Goal: Task Accomplishment & Management: Manage account settings

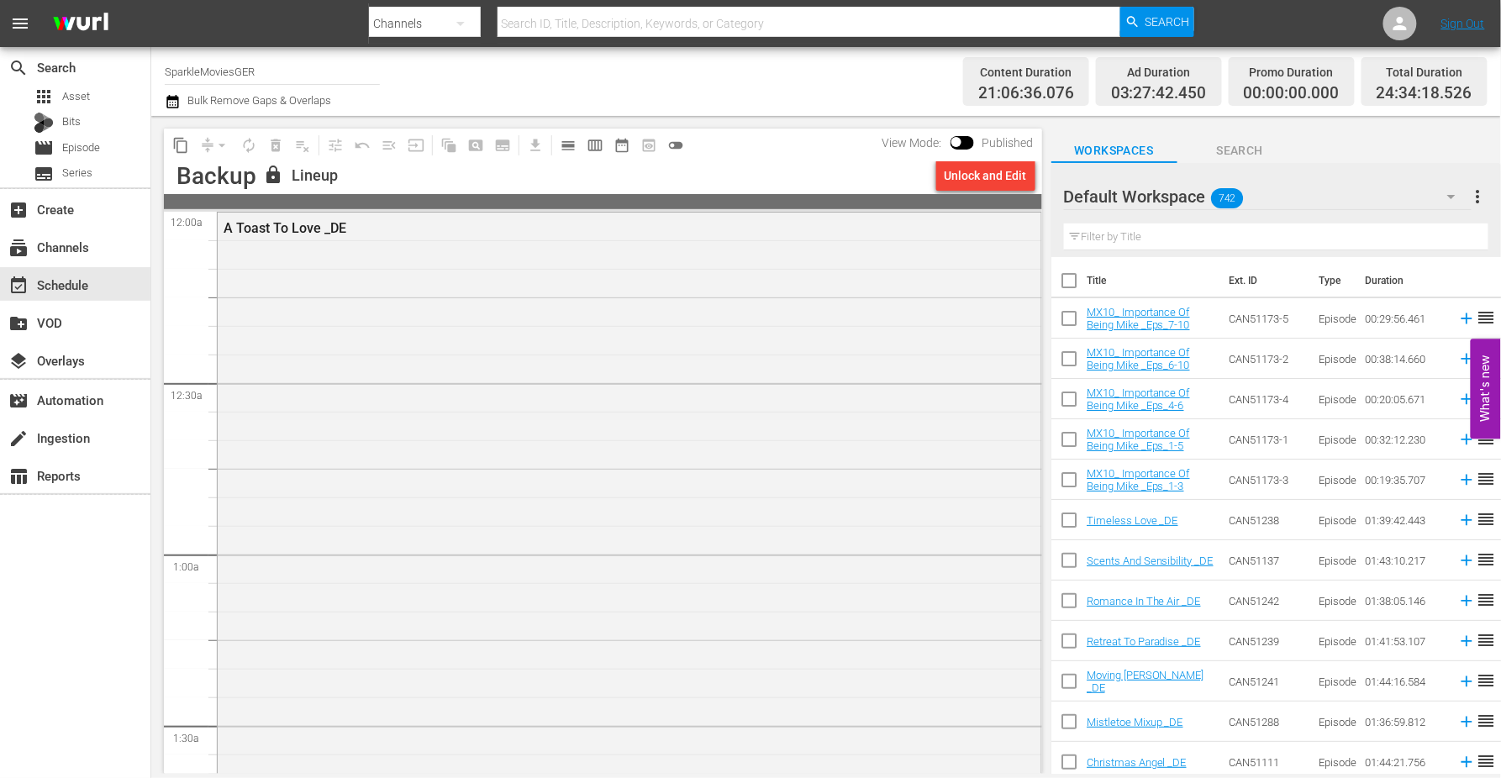
scroll to position [7862, 0]
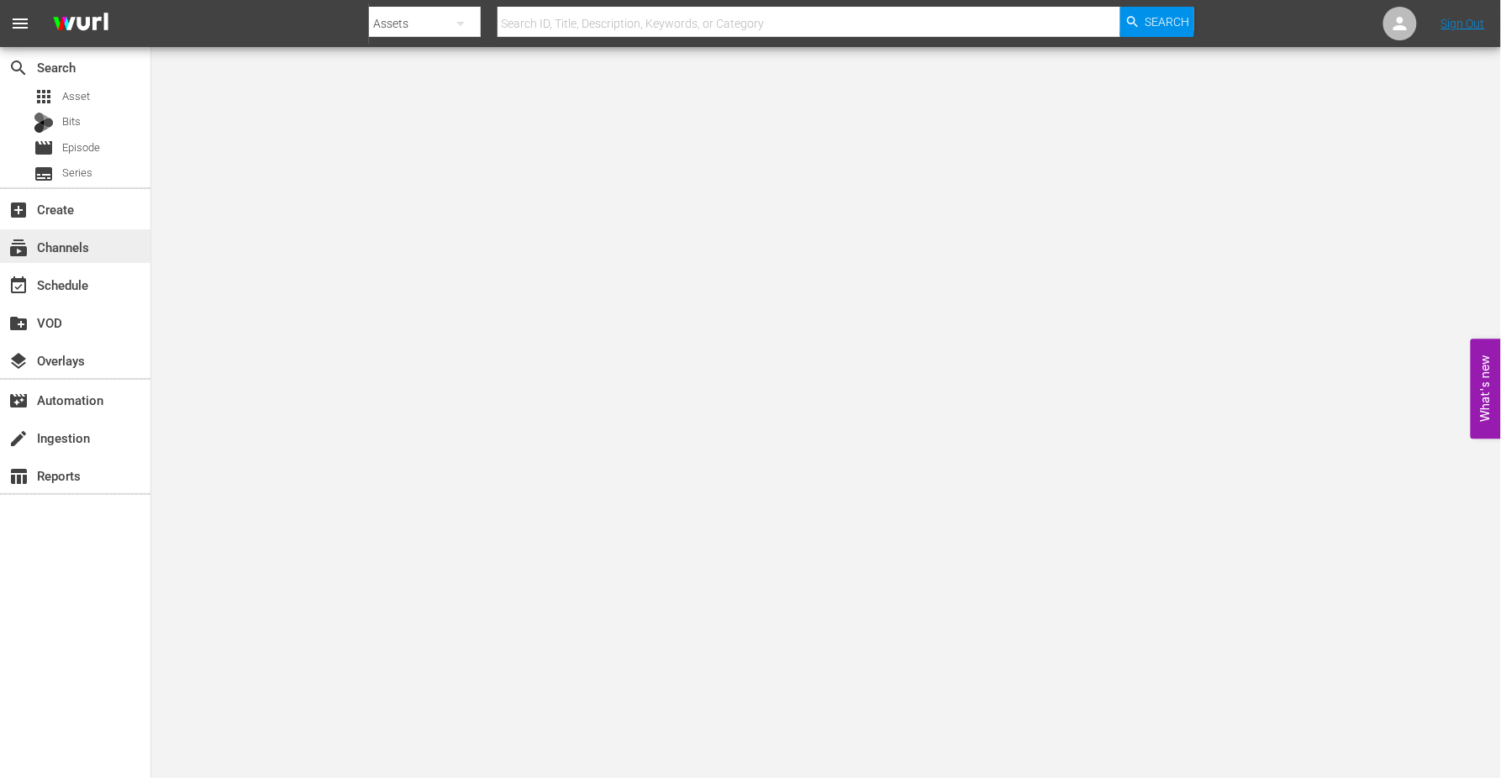
click at [87, 249] on div "subscriptions Channels" at bounding box center [47, 244] width 94 height 15
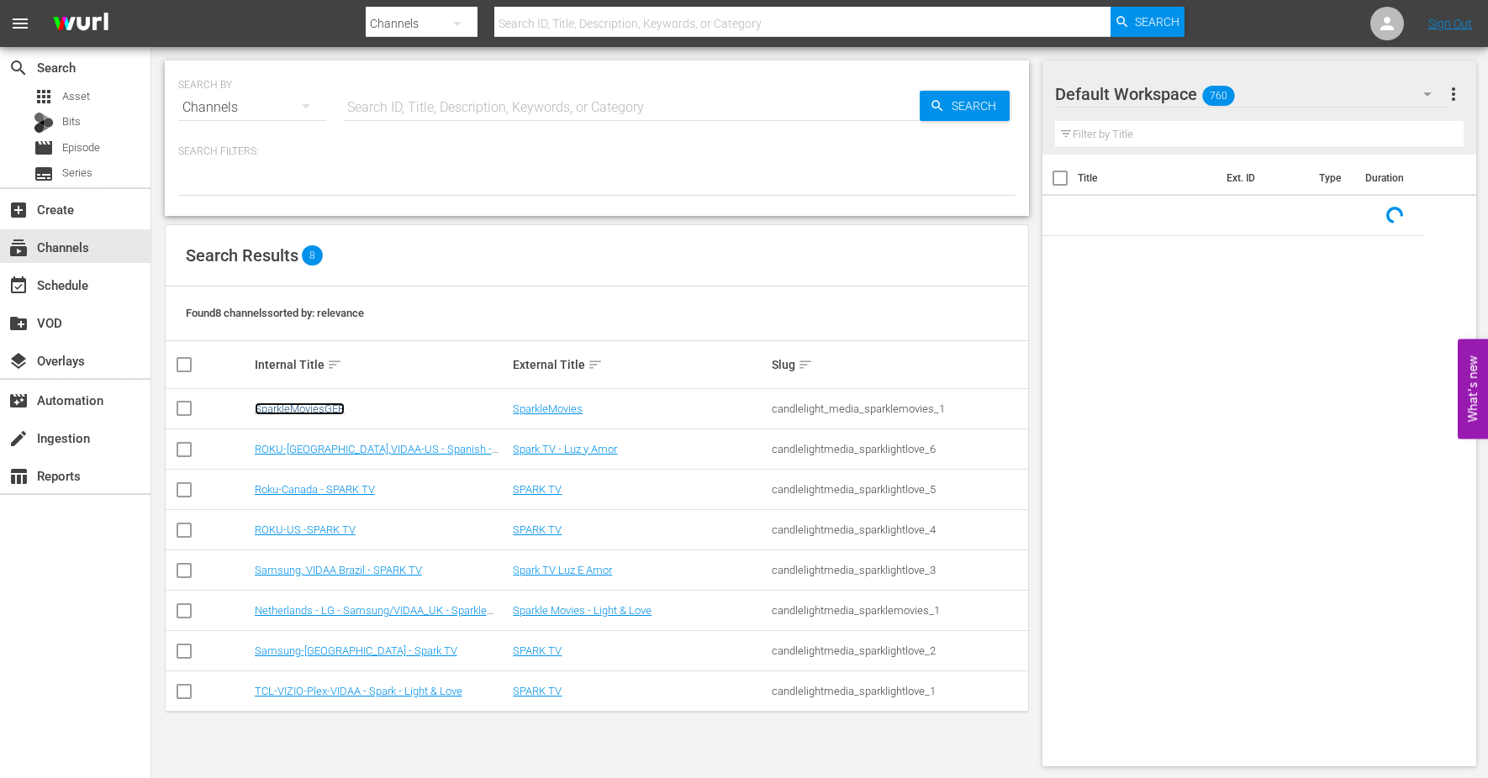
click at [300, 408] on link "SparkleMoviesGER" at bounding box center [300, 409] width 90 height 13
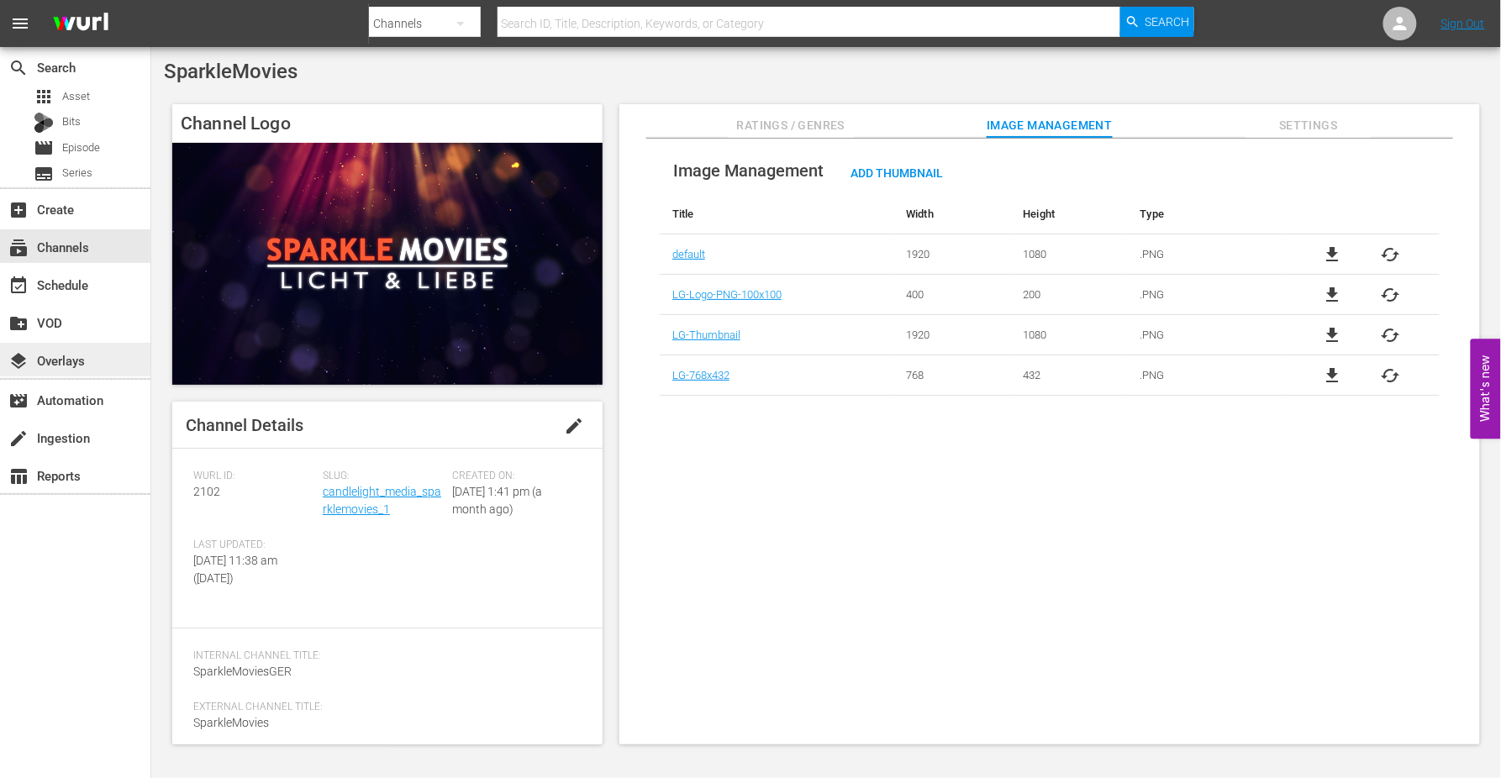
click at [71, 364] on div "layers Overlays" at bounding box center [47, 357] width 94 height 15
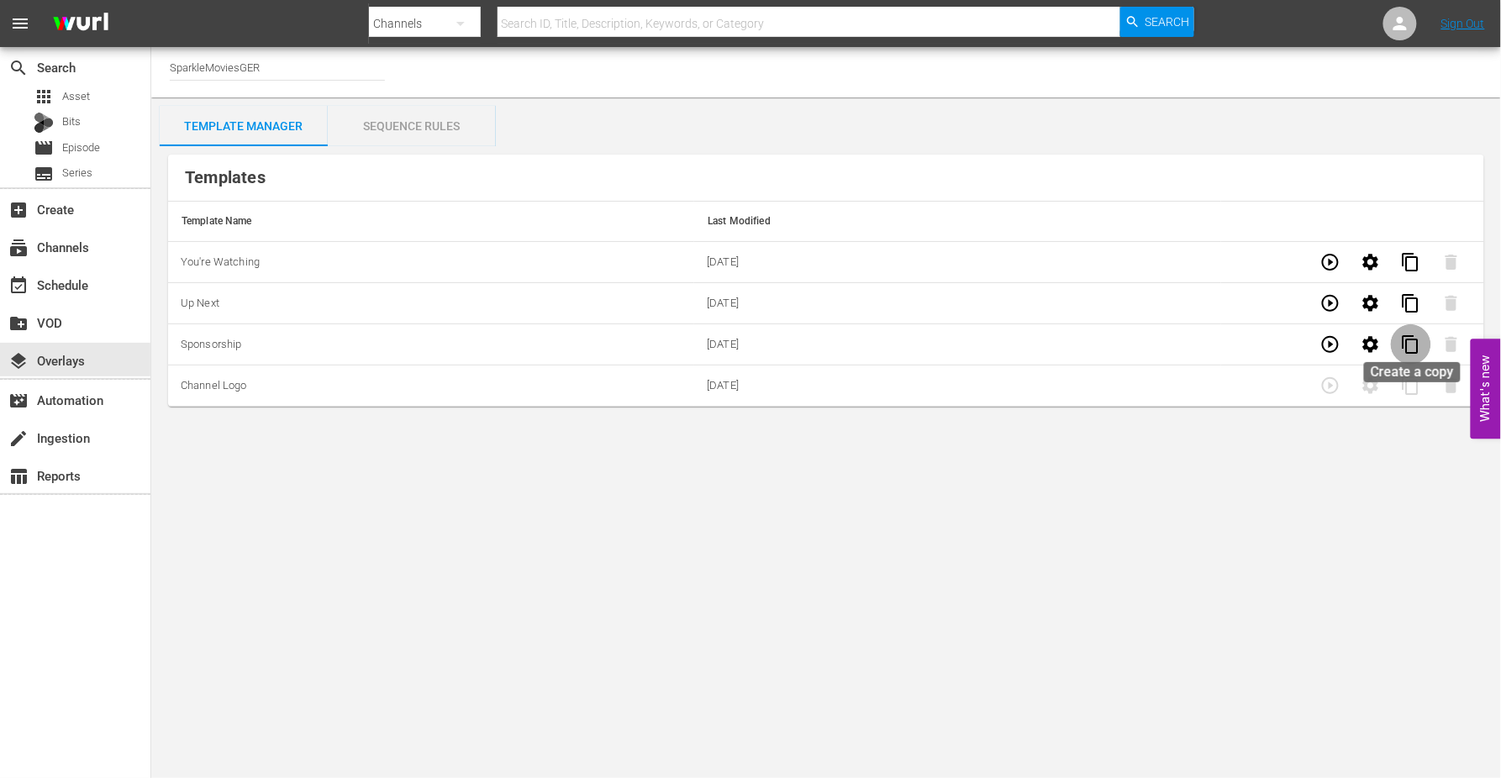
click at [1351, 339] on span "content_copy" at bounding box center [1411, 344] width 20 height 20
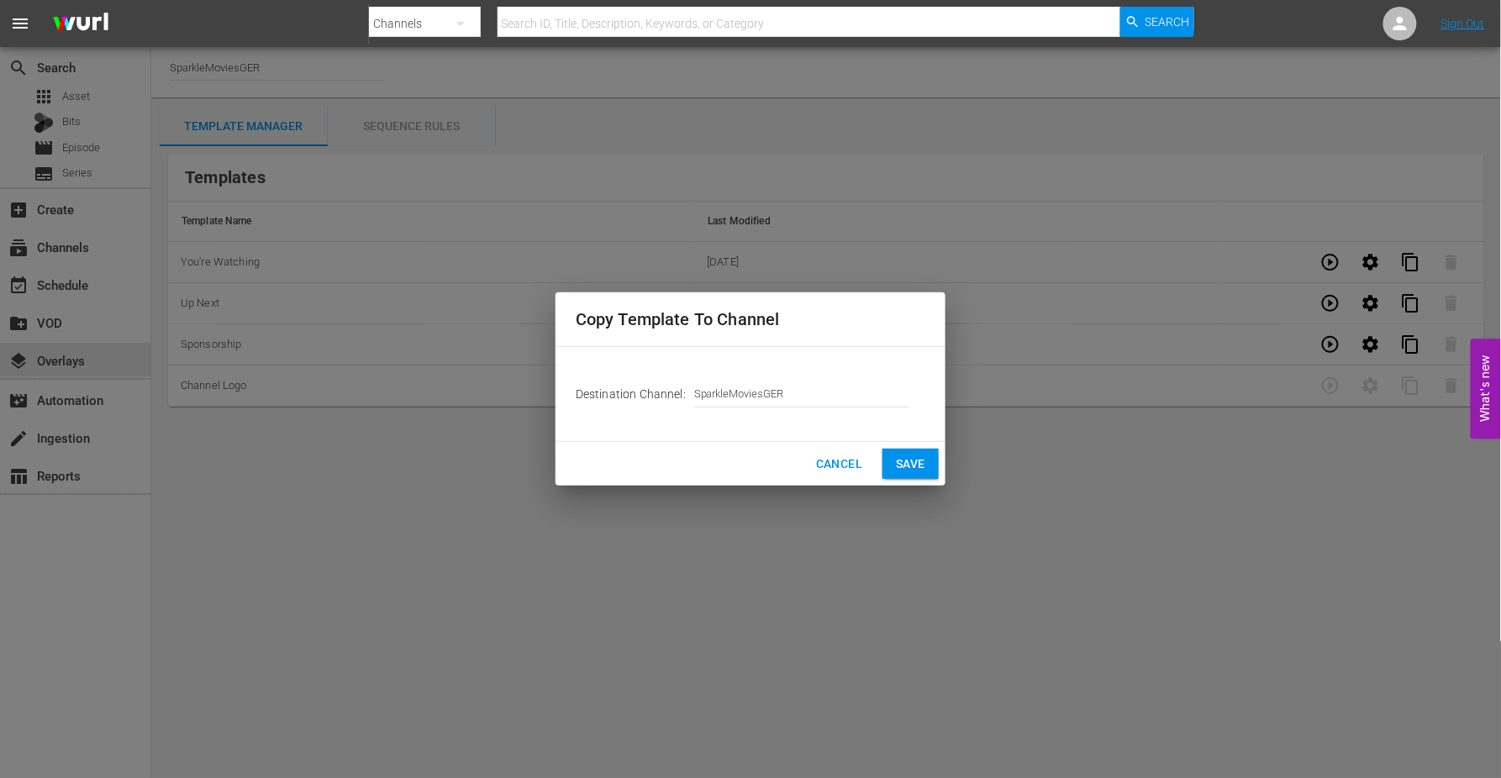
click at [905, 456] on span "Save" at bounding box center [910, 464] width 29 height 21
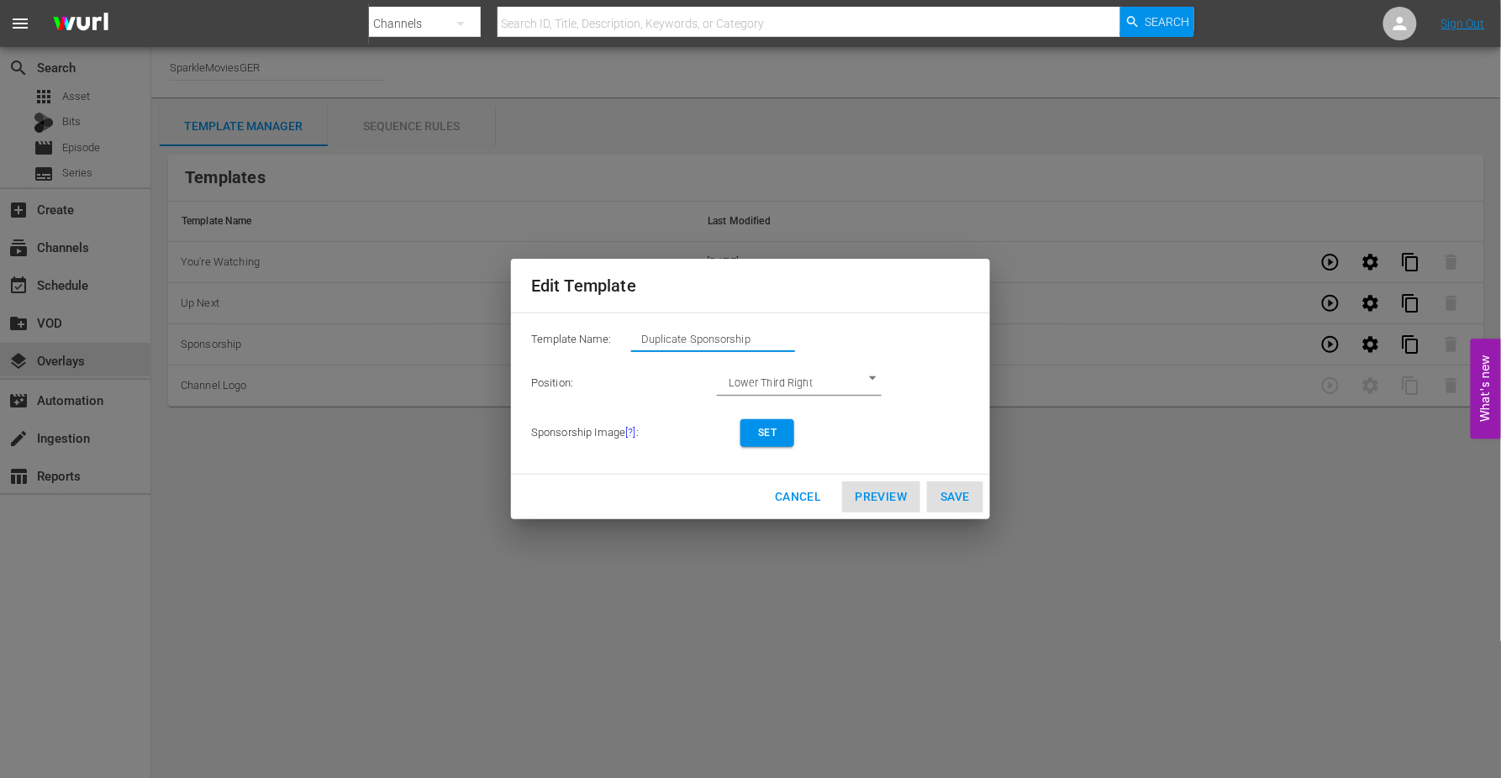
drag, startPoint x: 771, startPoint y: 339, endPoint x: 387, endPoint y: 305, distance: 385.5
click at [387, 305] on div "Edit Template Template Name: Duplicate Sponsorship Position: Lower Third Right …" at bounding box center [750, 389] width 1481 height 758
click at [774, 434] on span "Set" at bounding box center [767, 433] width 27 height 18
click at [792, 434] on span "View/Modify" at bounding box center [788, 433] width 69 height 18
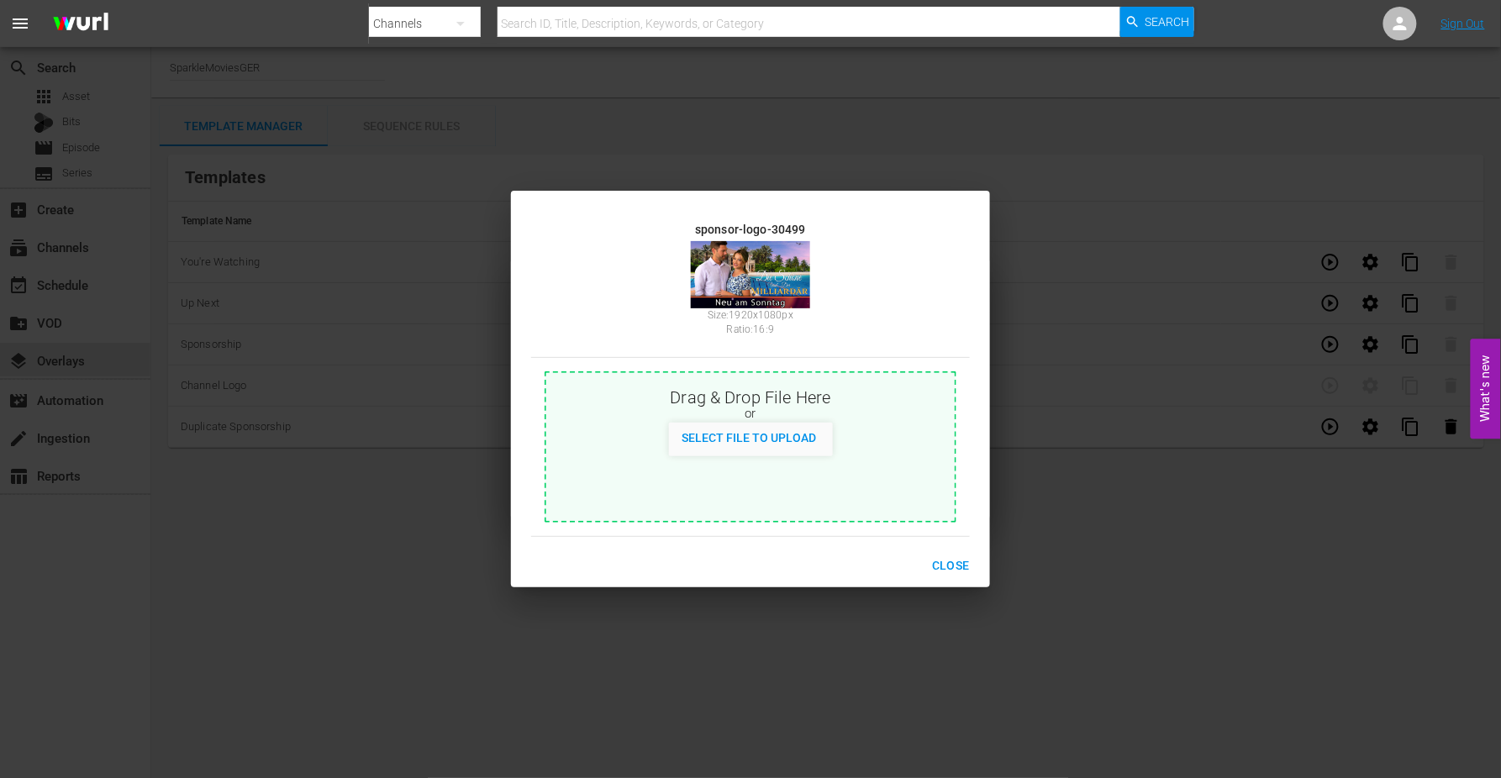
click at [959, 560] on span "Close" at bounding box center [951, 566] width 38 height 21
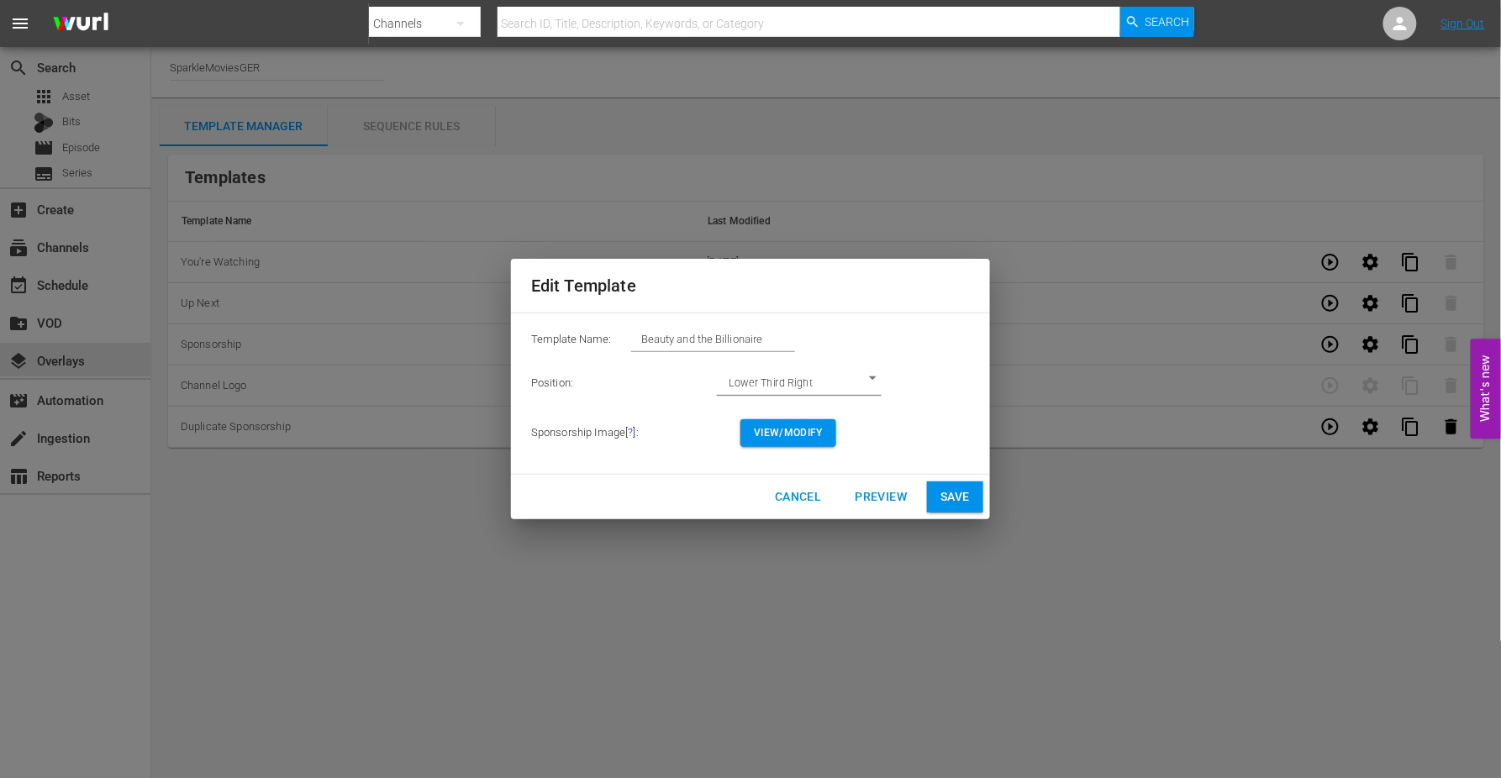
click at [955, 492] on span "Save" at bounding box center [954, 497] width 29 height 21
type input "Duplicate Sponsorship"
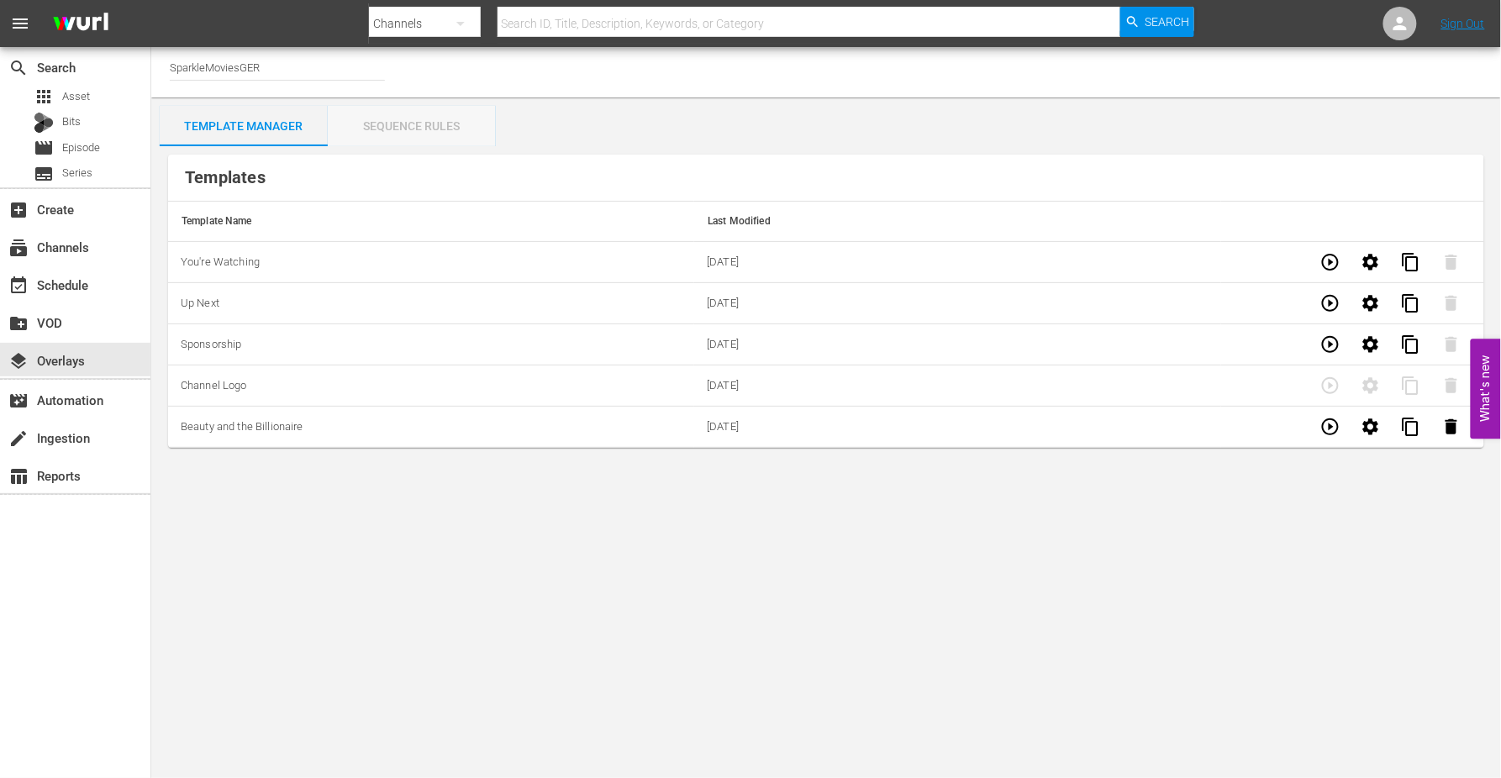
click at [413, 124] on div "Sequence Rules" at bounding box center [412, 126] width 168 height 40
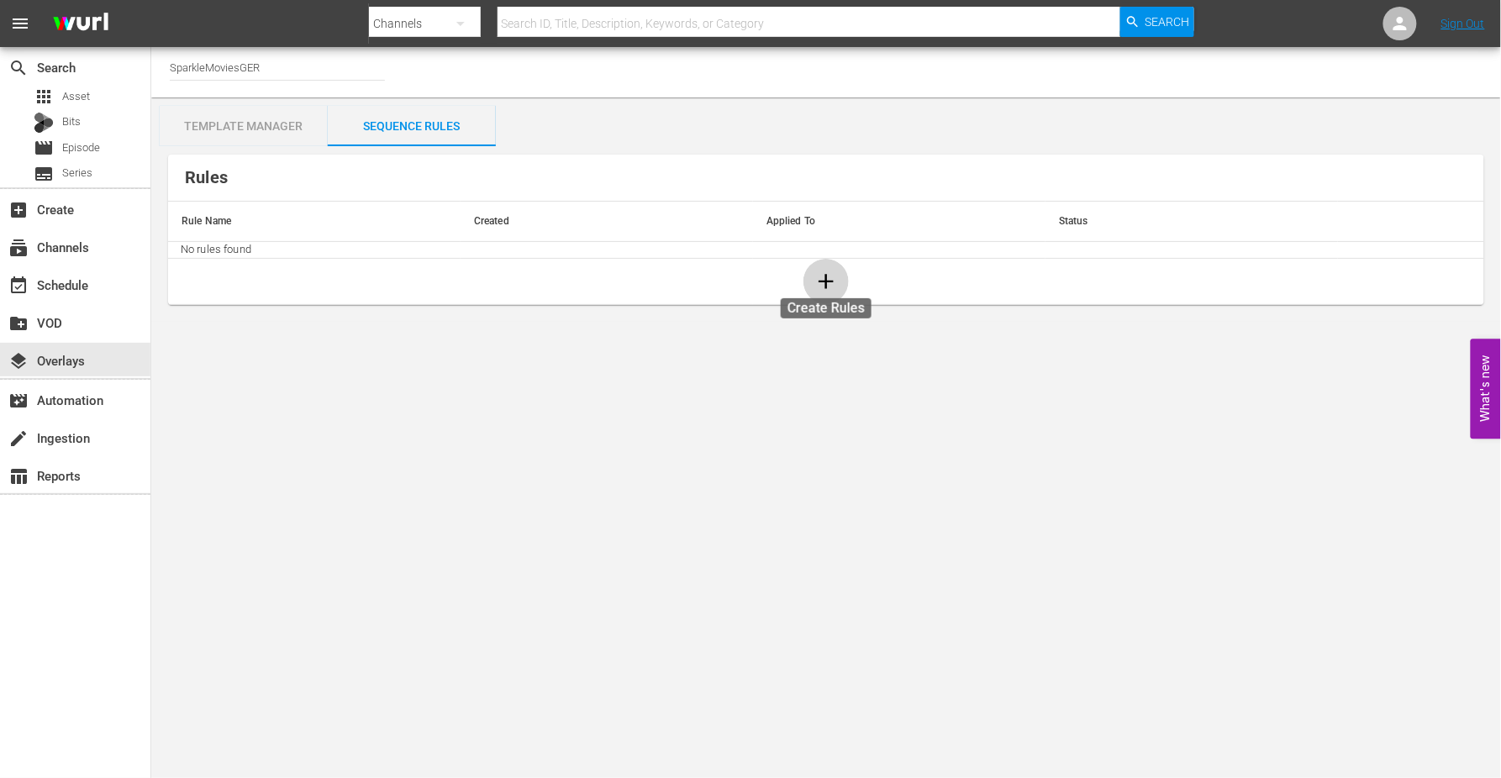
click at [826, 281] on icon "button" at bounding box center [826, 281] width 15 height 15
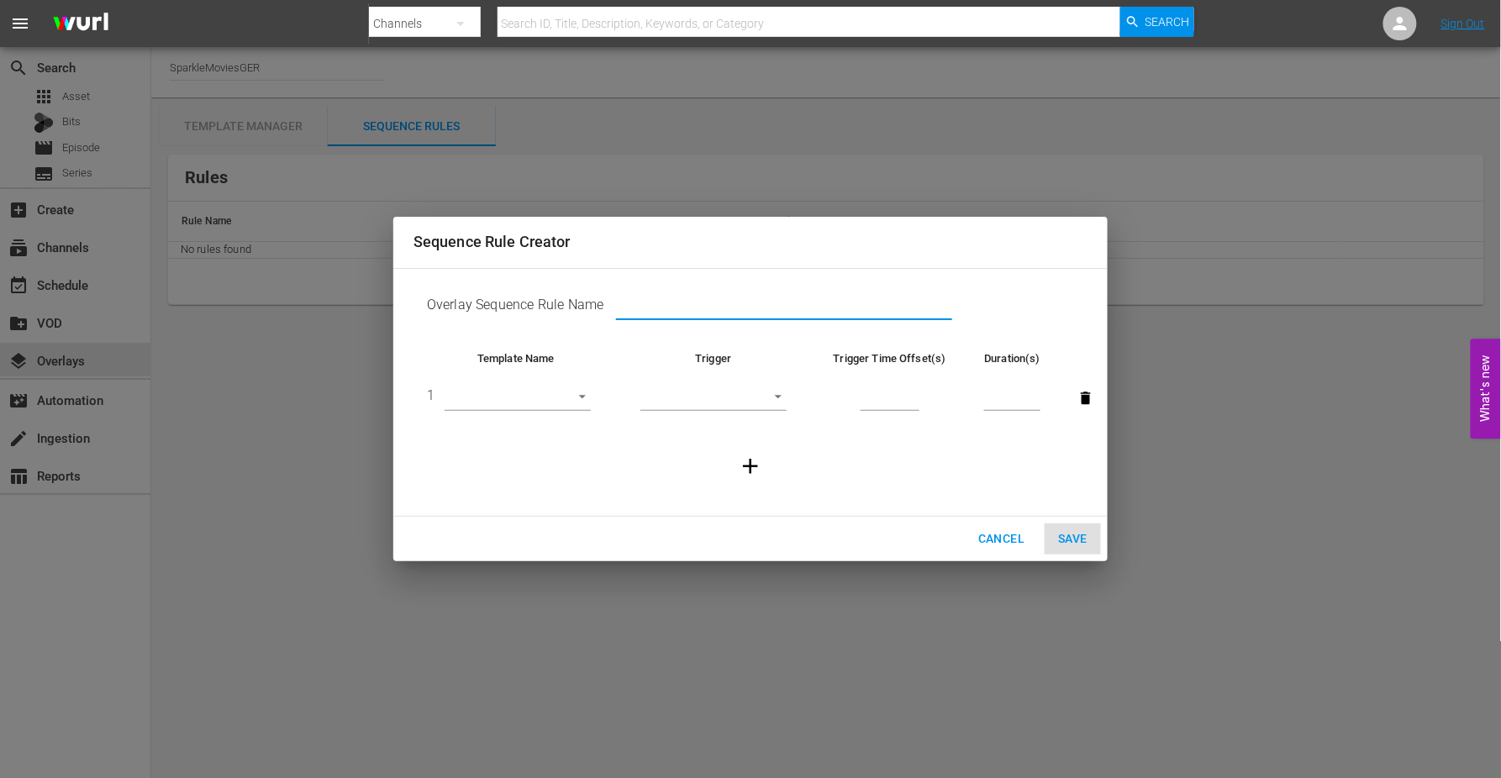
click at [648, 307] on input "text" at bounding box center [784, 308] width 336 height 25
type input "[DATE] - [DATE] Beauty and the Billionaire"
click at [577, 398] on body "menu Search By Channels Search ID, Title, Description, Keywords, or Category Se…" at bounding box center [750, 389] width 1501 height 778
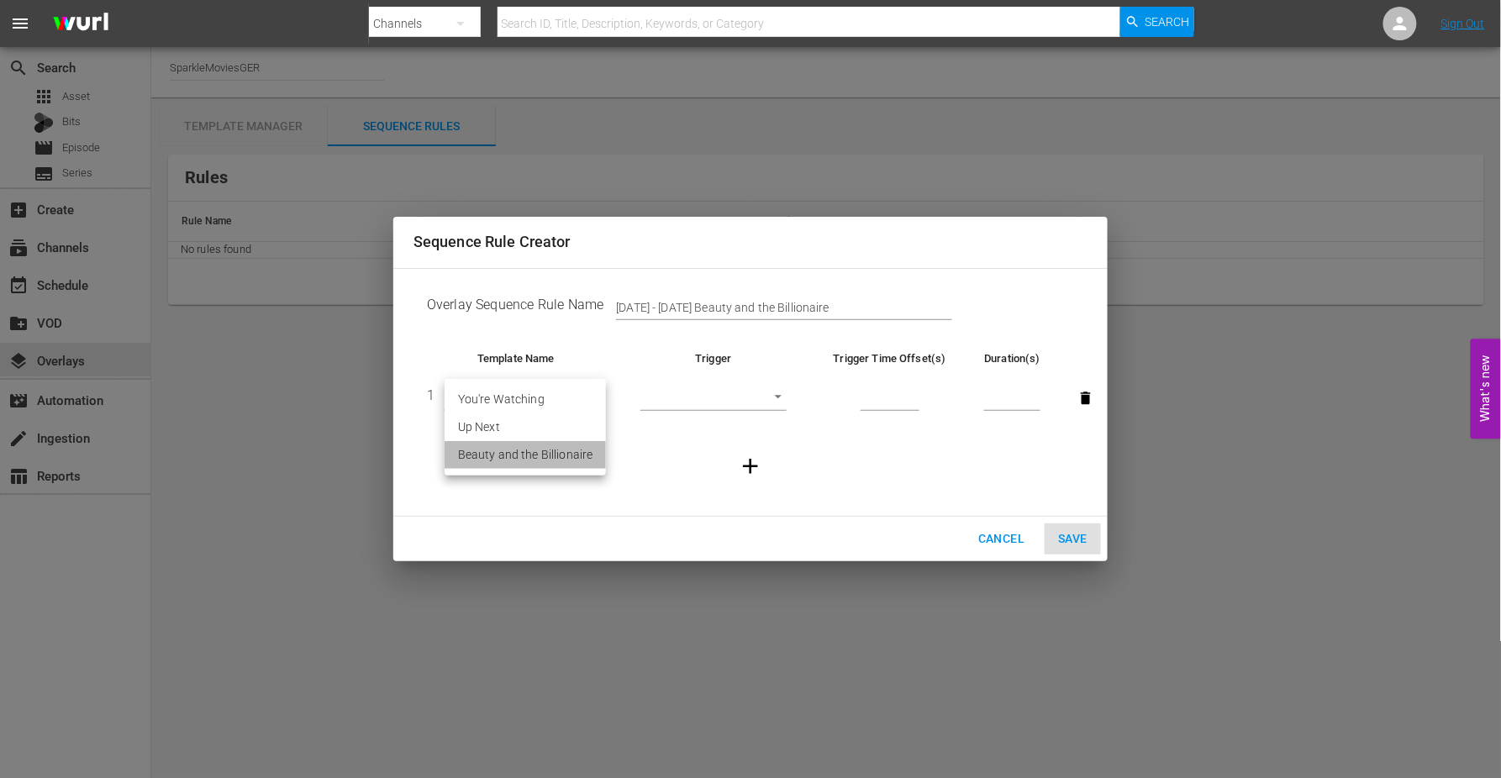
click at [568, 456] on li "Beauty and the Billionaire" at bounding box center [525, 455] width 161 height 28
type input "30499"
click at [777, 396] on body "menu Search By Channels Search ID, Title, Description, Keywords, or Category Se…" at bounding box center [750, 389] width 1501 height 778
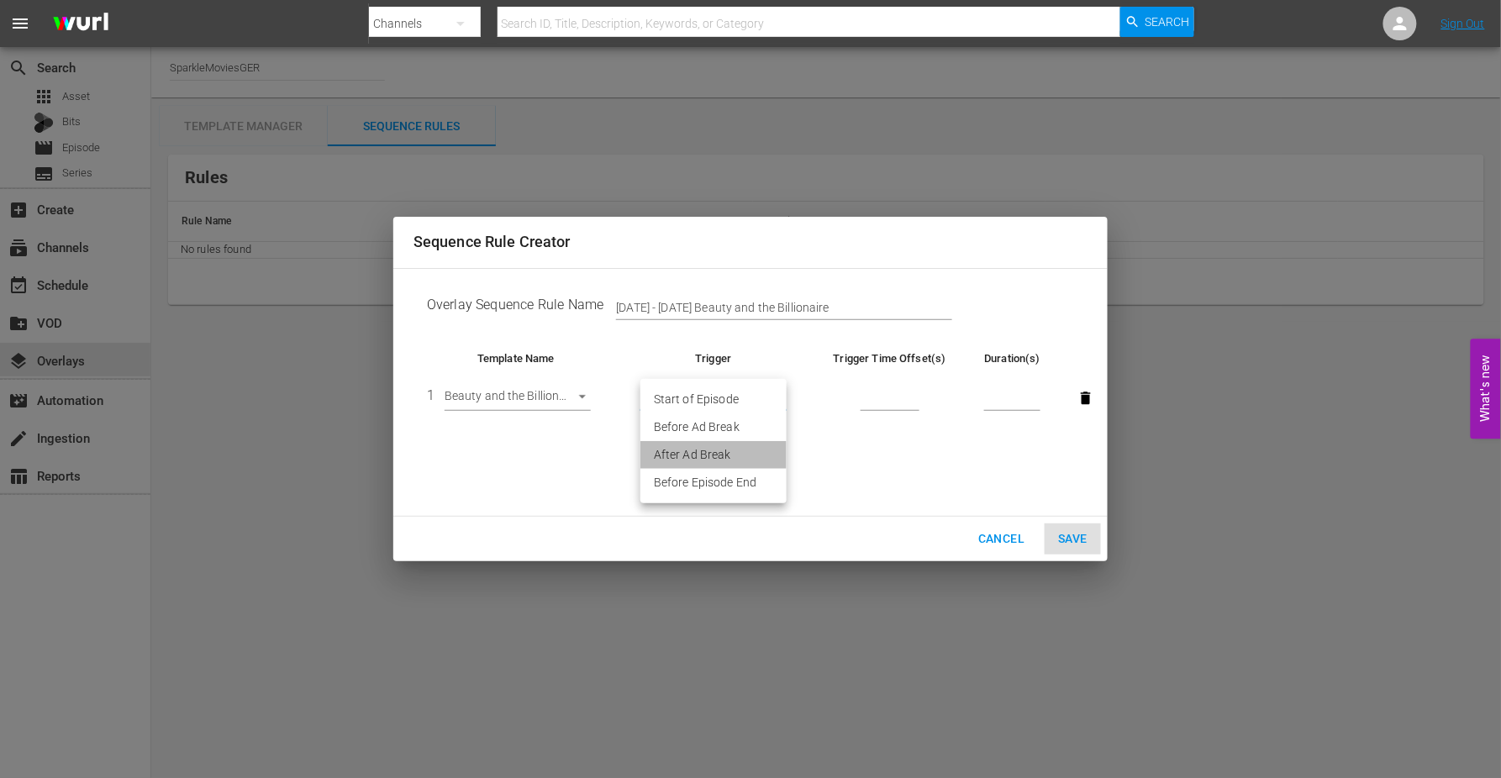
click at [714, 456] on li "After Ad Break" at bounding box center [713, 455] width 146 height 28
type input "AFTER_AD_BREAK"
click at [893, 399] on input "number" at bounding box center [890, 399] width 59 height 25
type input "20"
click at [1006, 400] on input "number" at bounding box center [1012, 399] width 56 height 25
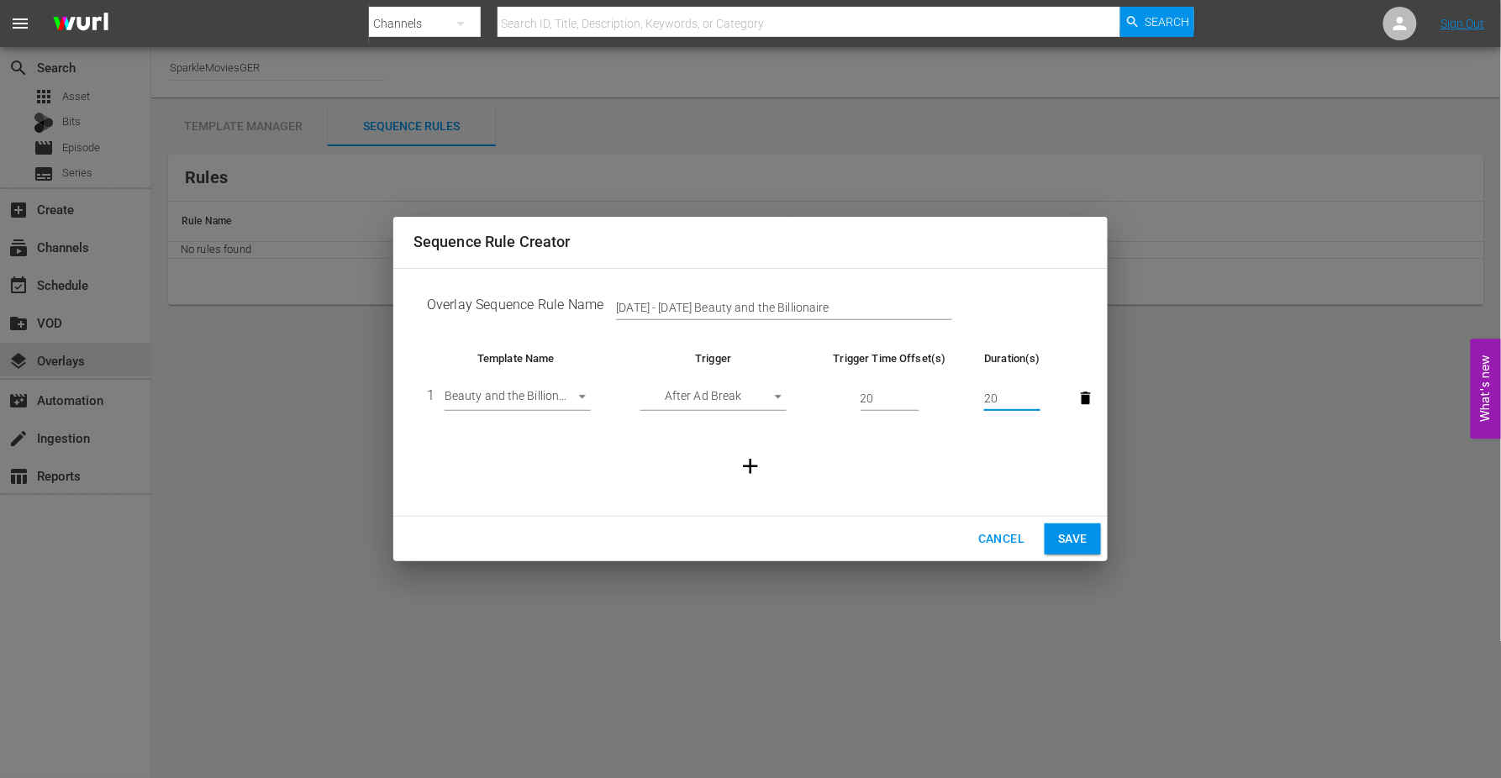
type input "20"
click at [1074, 539] on span "Save" at bounding box center [1072, 539] width 29 height 21
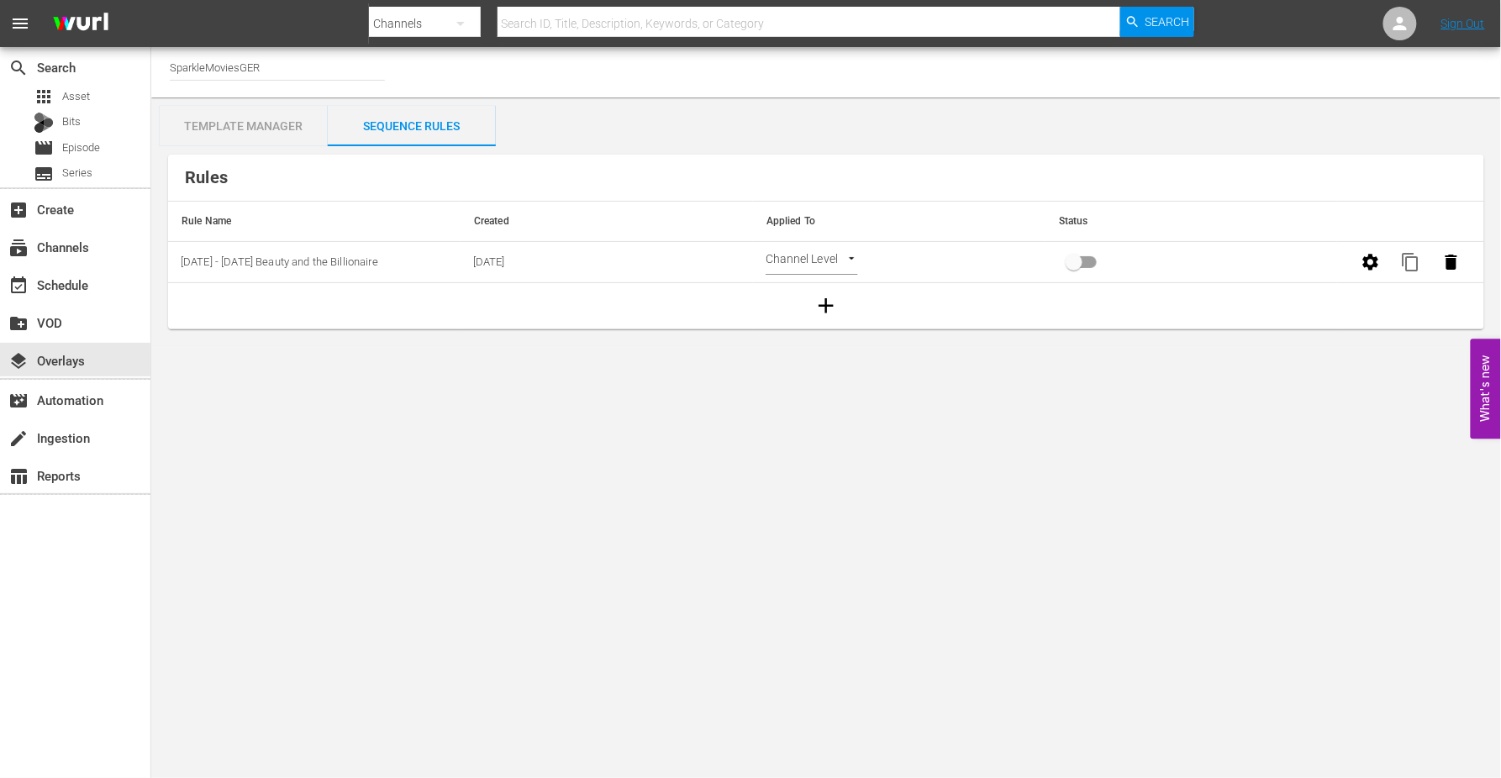
click at [850, 261] on body "menu Search By Channels Search ID, Title, Description, Keywords, or Category Se…" at bounding box center [750, 389] width 1501 height 778
click at [828, 298] on li "Select Date" at bounding box center [816, 290] width 100 height 28
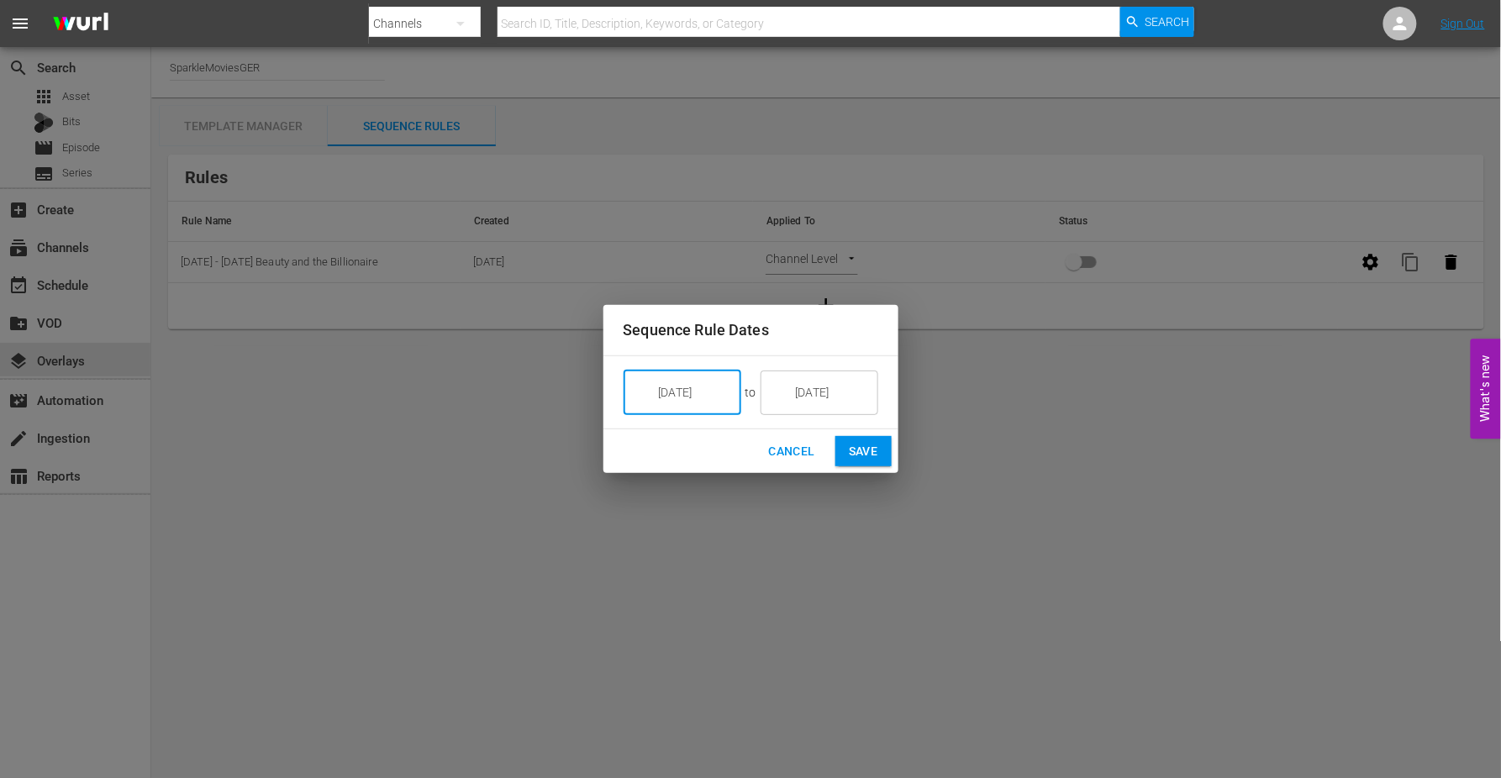
click at [716, 397] on input "[DATE]" at bounding box center [694, 392] width 94 height 45
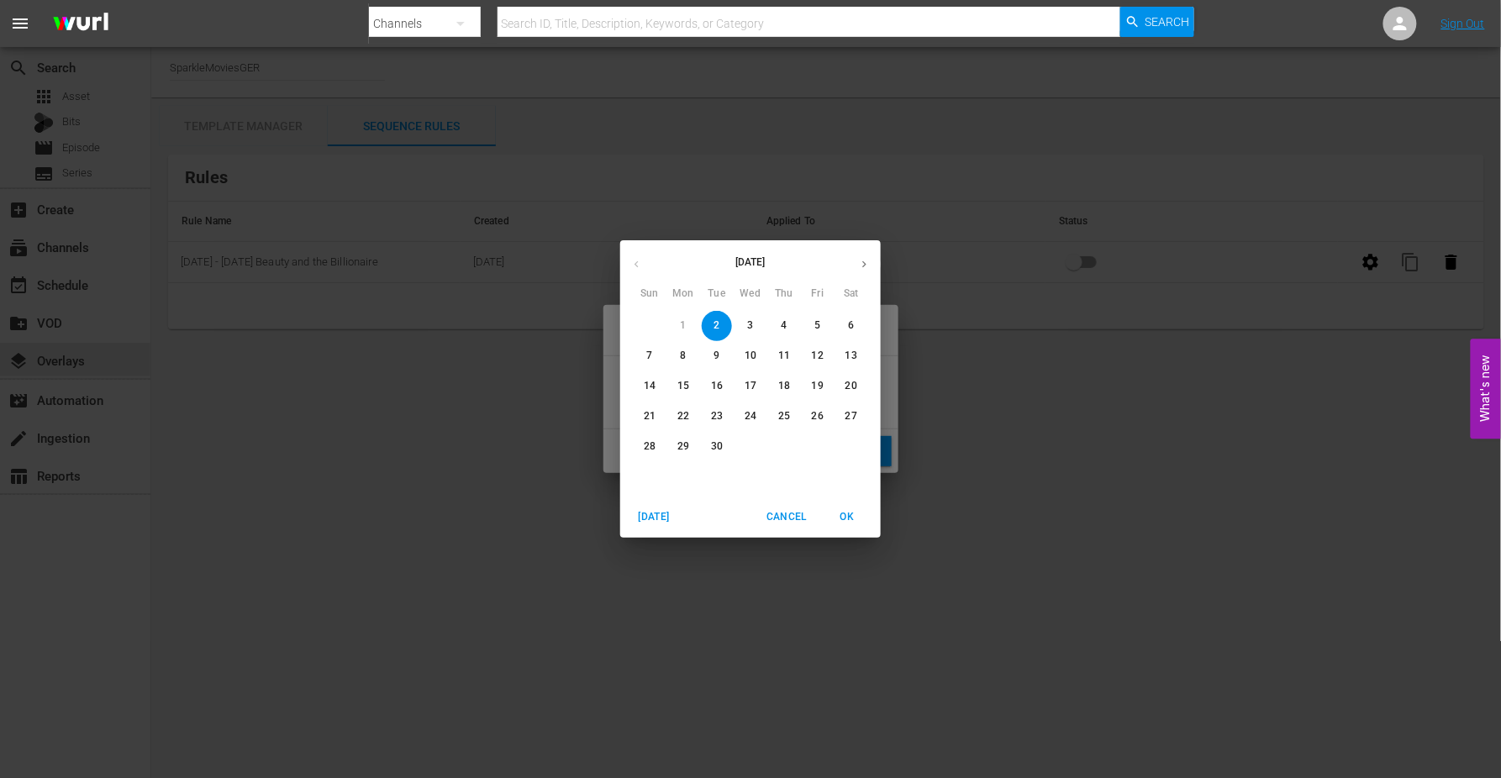
click at [787, 325] on p "4" at bounding box center [784, 326] width 6 height 14
type input "[DATE]"
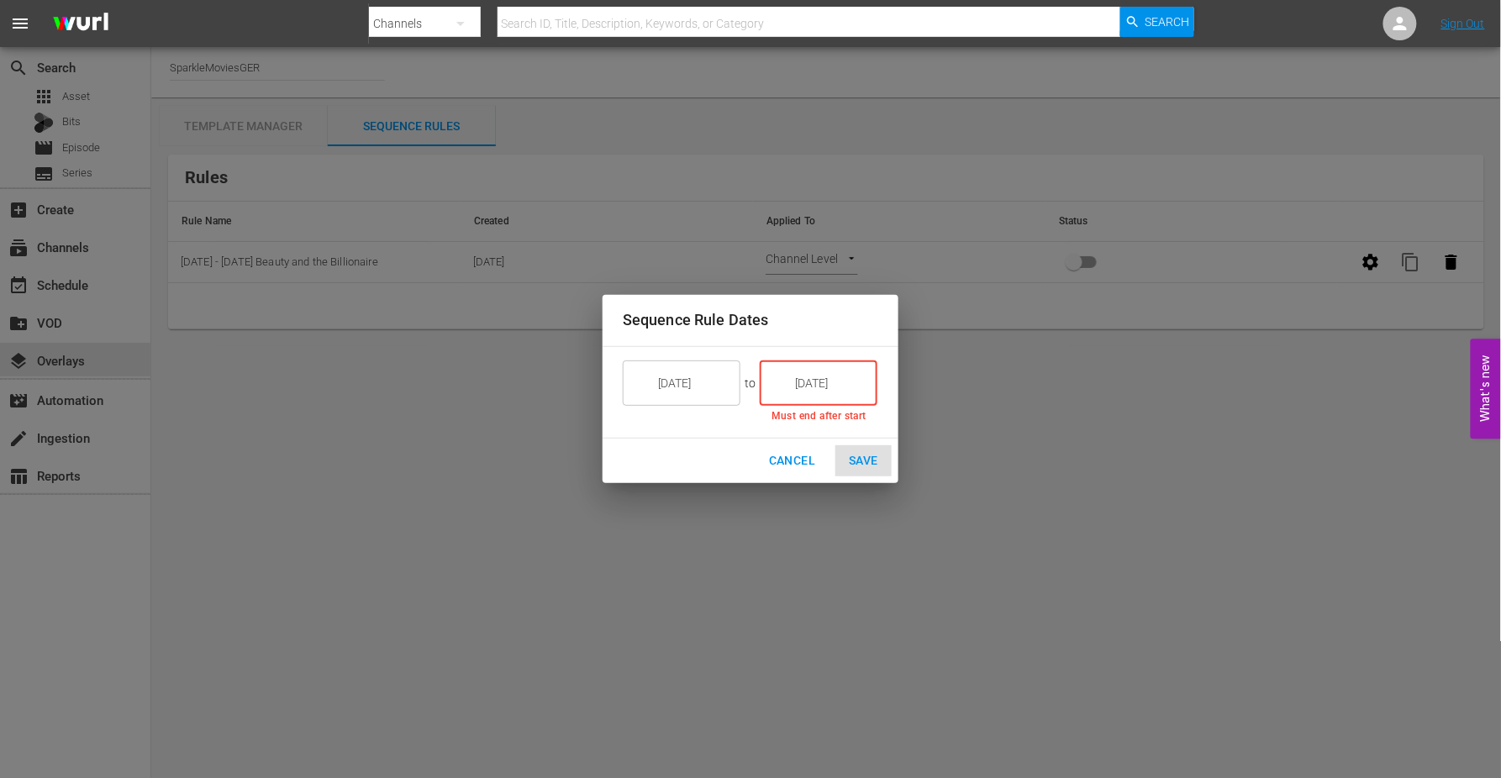
click at [840, 381] on input "[DATE]" at bounding box center [830, 383] width 94 height 45
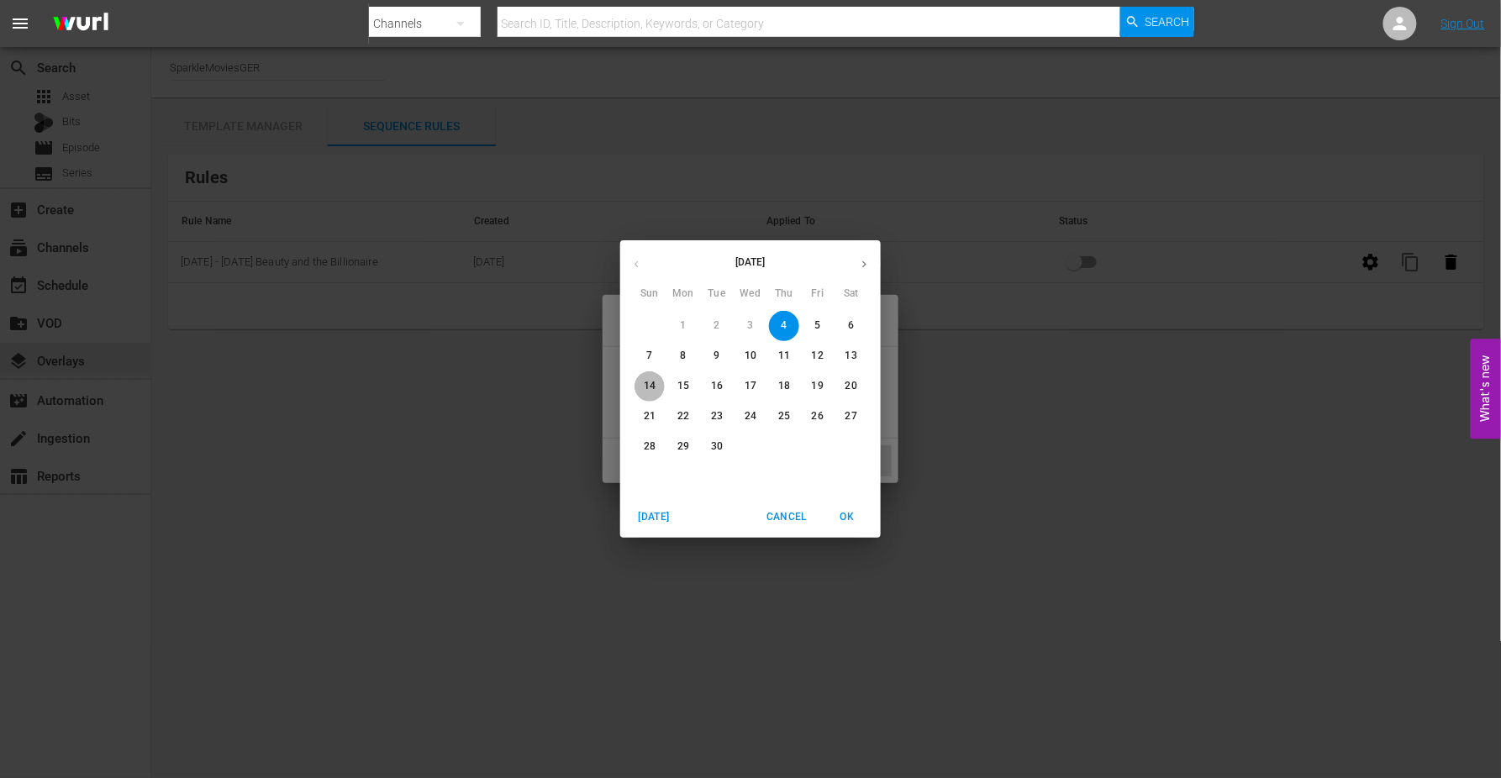
click at [654, 385] on p "14" at bounding box center [650, 386] width 12 height 14
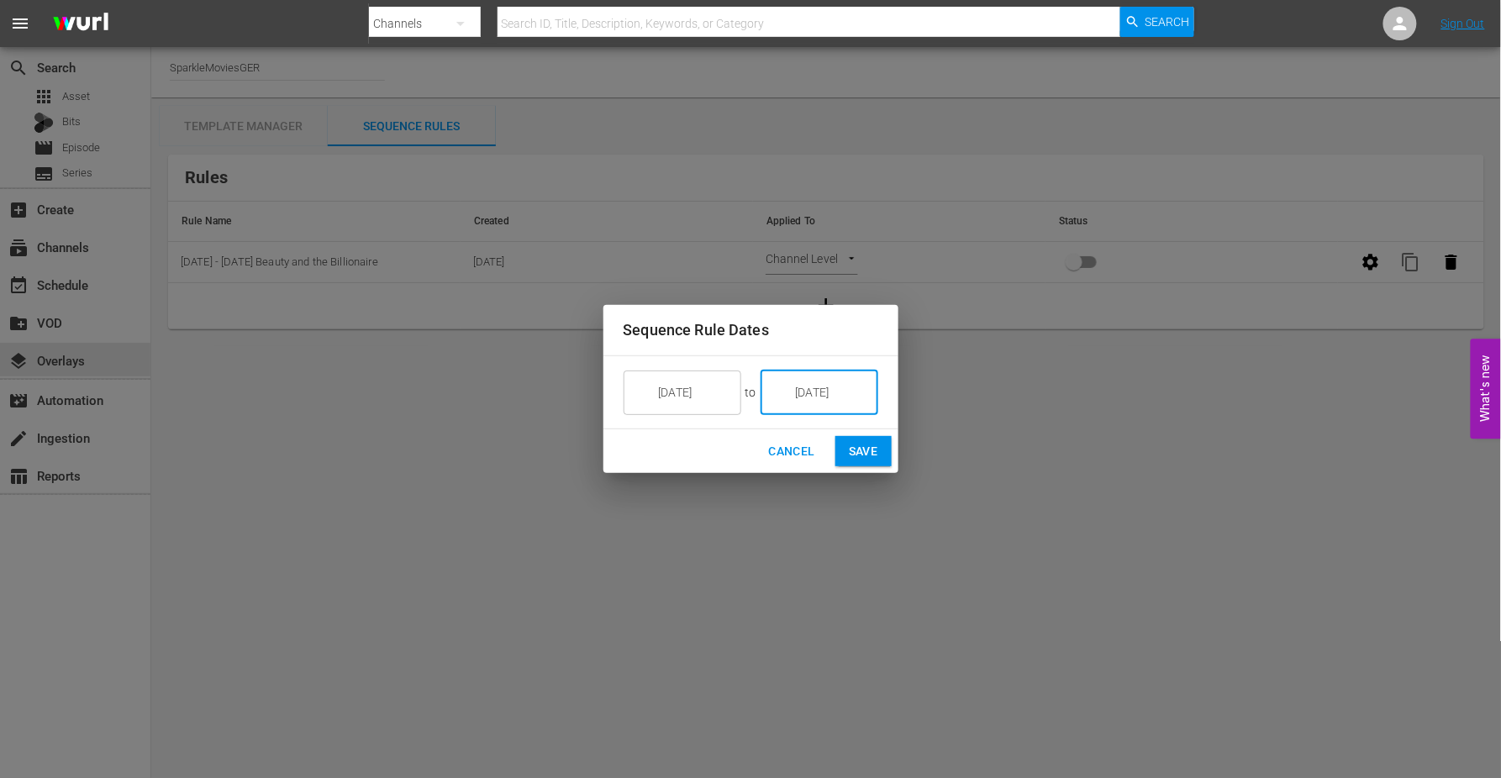
click at [820, 392] on input "[DATE]" at bounding box center [831, 392] width 94 height 45
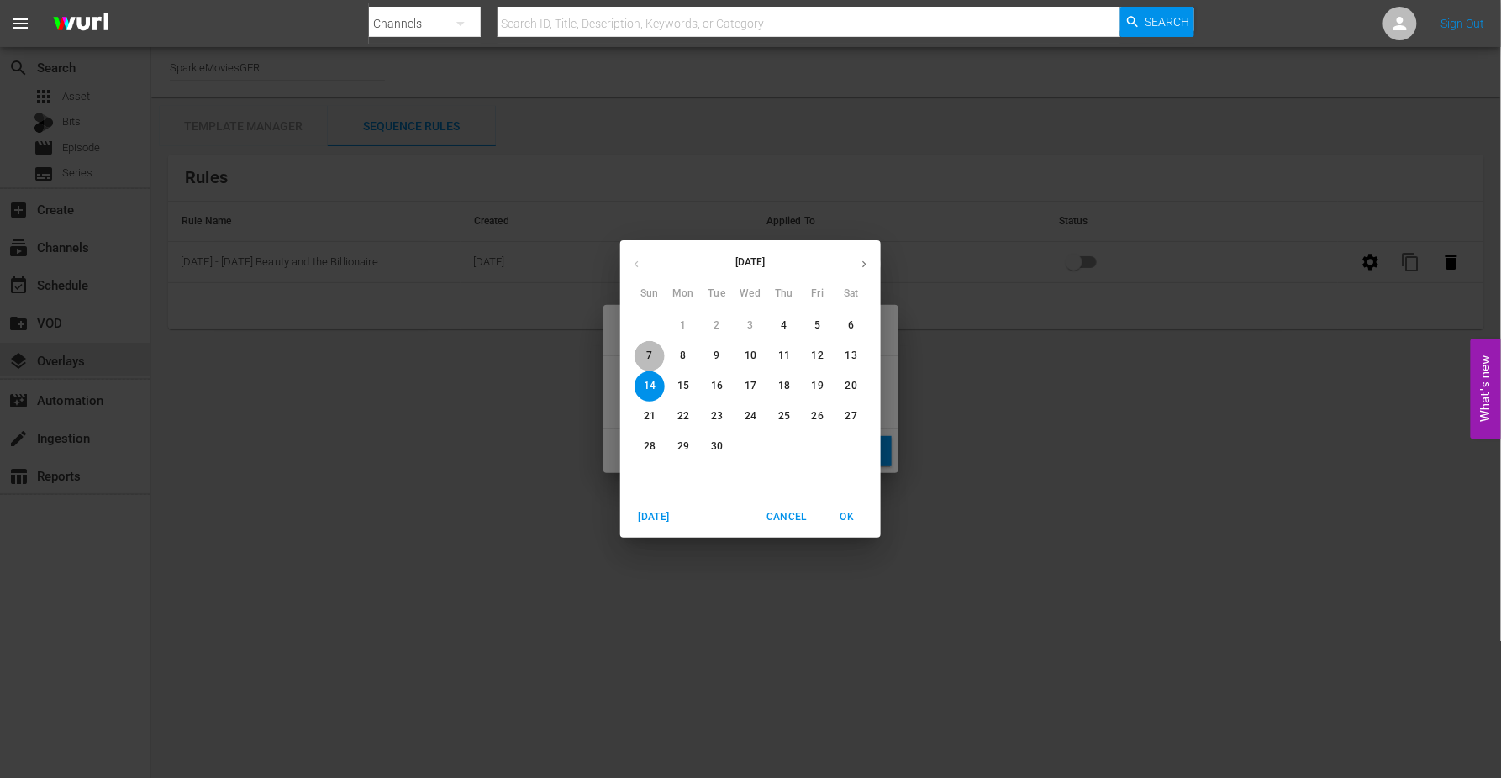
click at [653, 351] on span "7" at bounding box center [650, 356] width 30 height 14
type input "[DATE]"
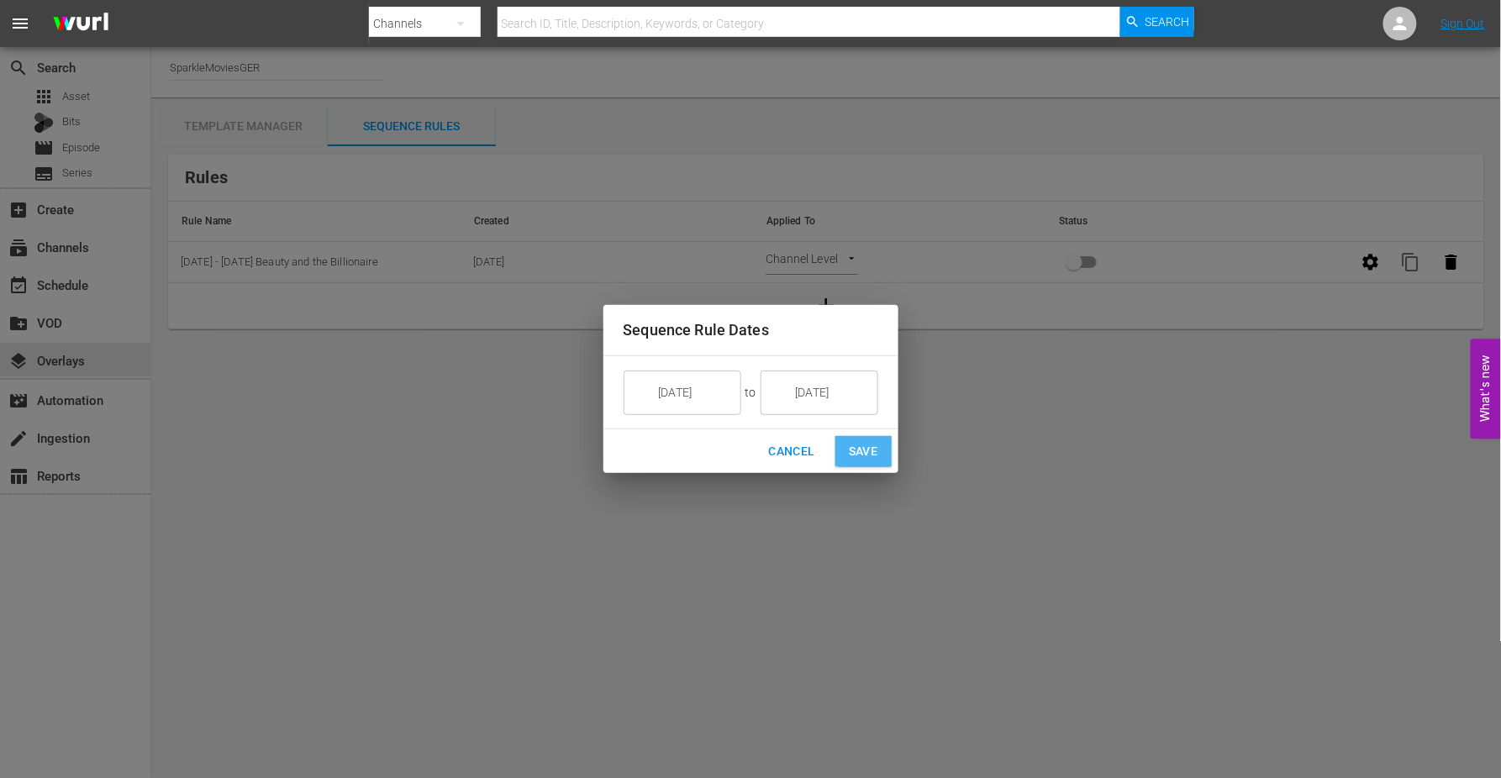
click at [863, 444] on span "Save" at bounding box center [863, 451] width 29 height 21
type input "SELECT_DATE"
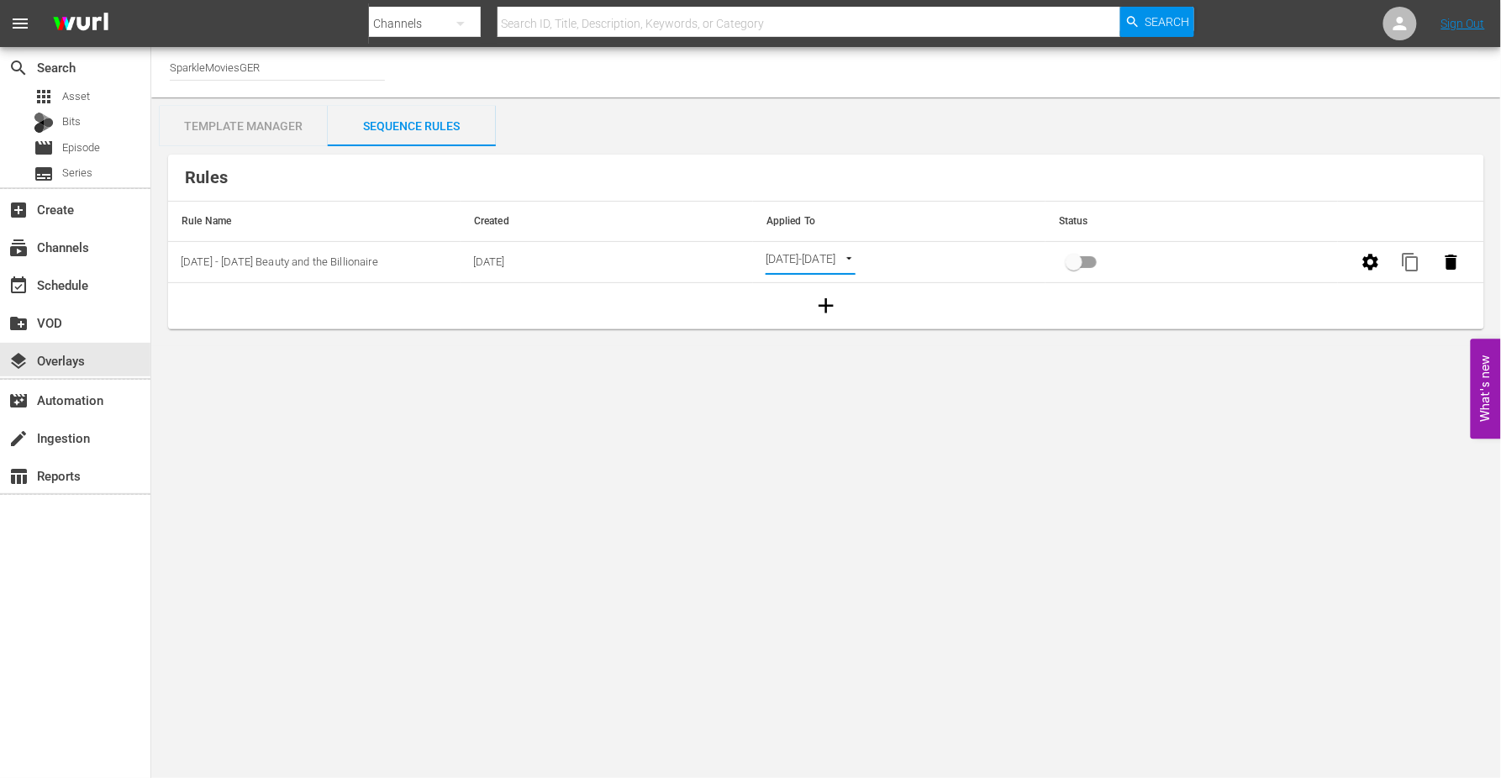
click at [1081, 262] on input "primary checkbox" at bounding box center [1074, 266] width 96 height 32
checkbox input "true"
click at [89, 287] on div "event_available Schedule" at bounding box center [47, 282] width 94 height 15
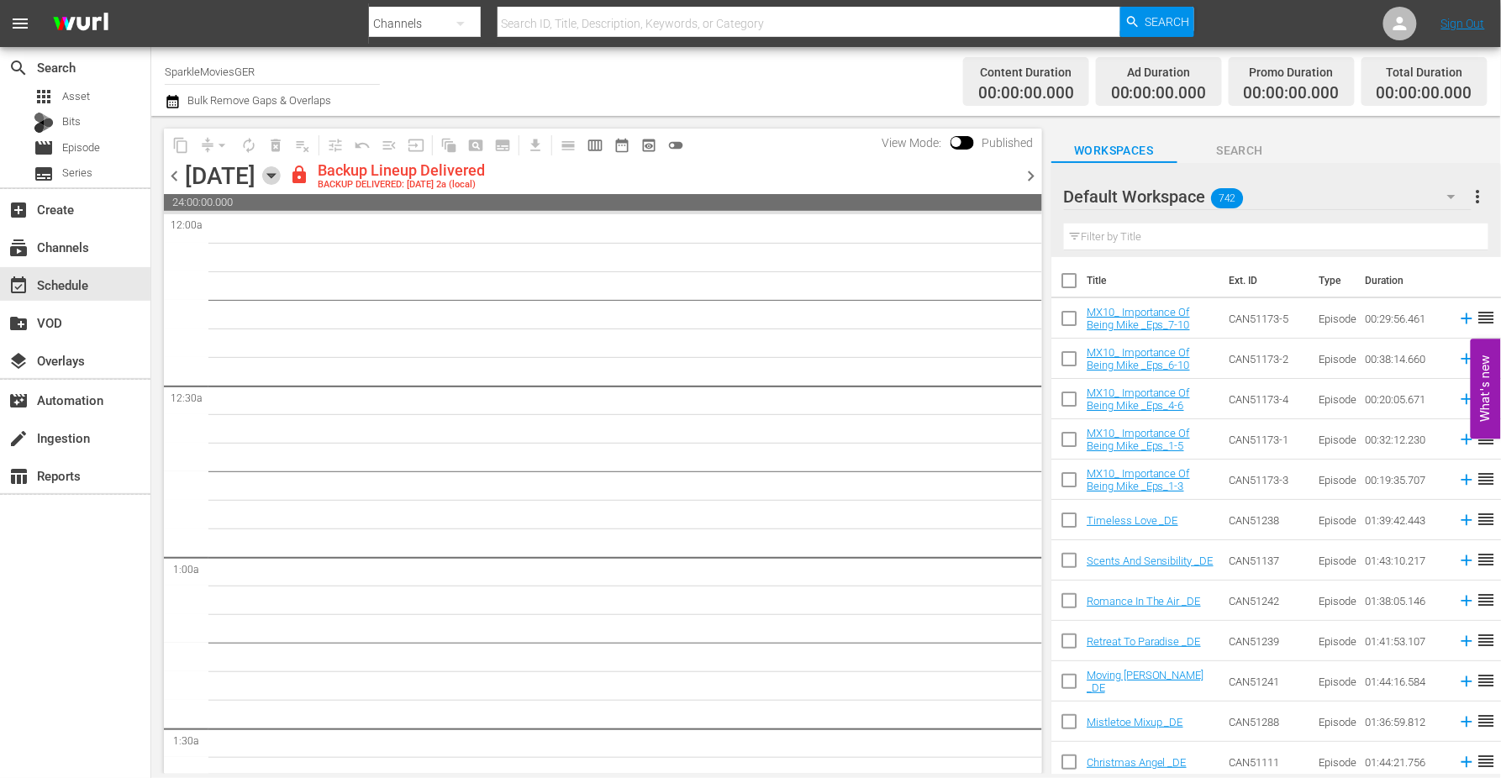
click at [281, 176] on icon "button" at bounding box center [271, 175] width 18 height 18
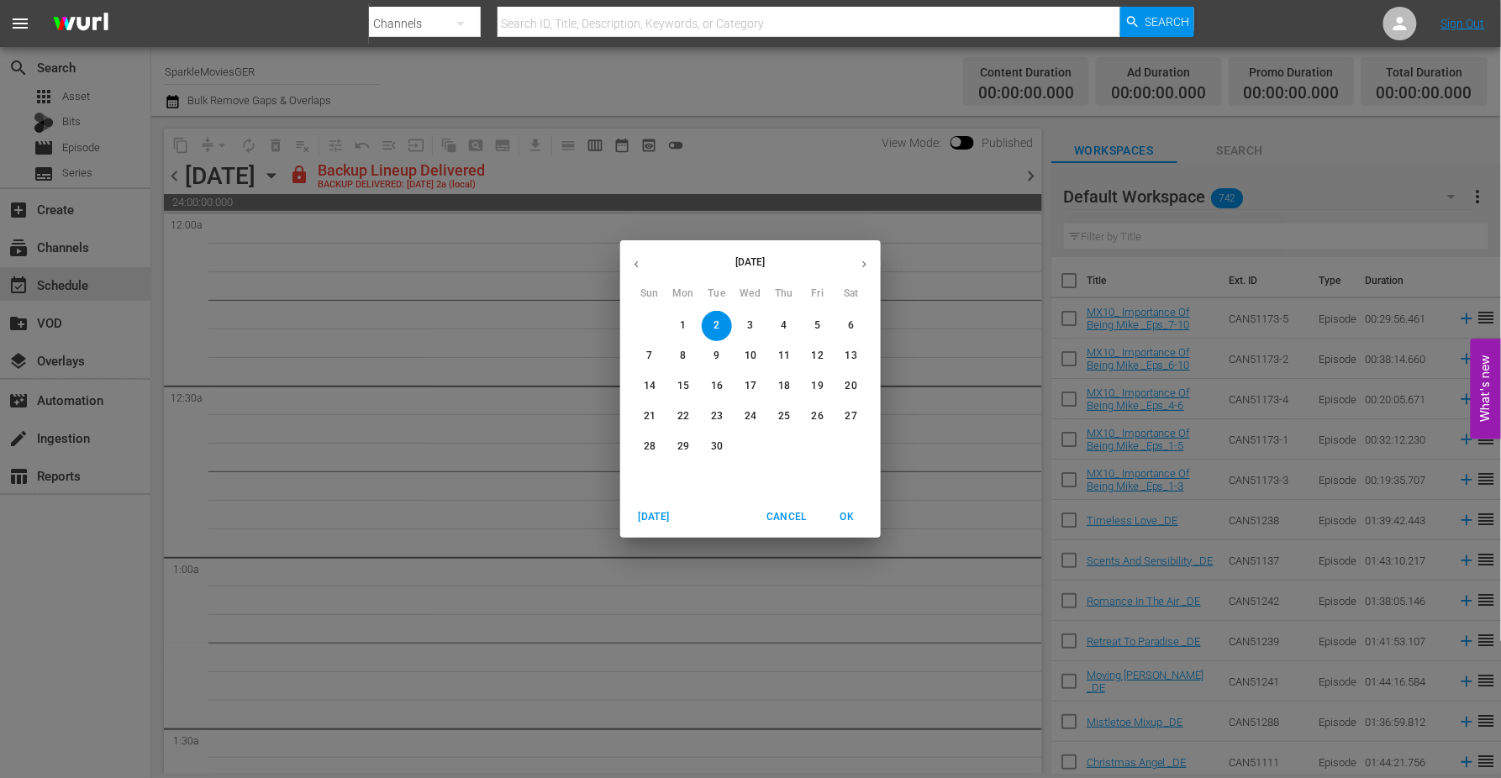
click at [755, 324] on span "3" at bounding box center [750, 326] width 30 height 14
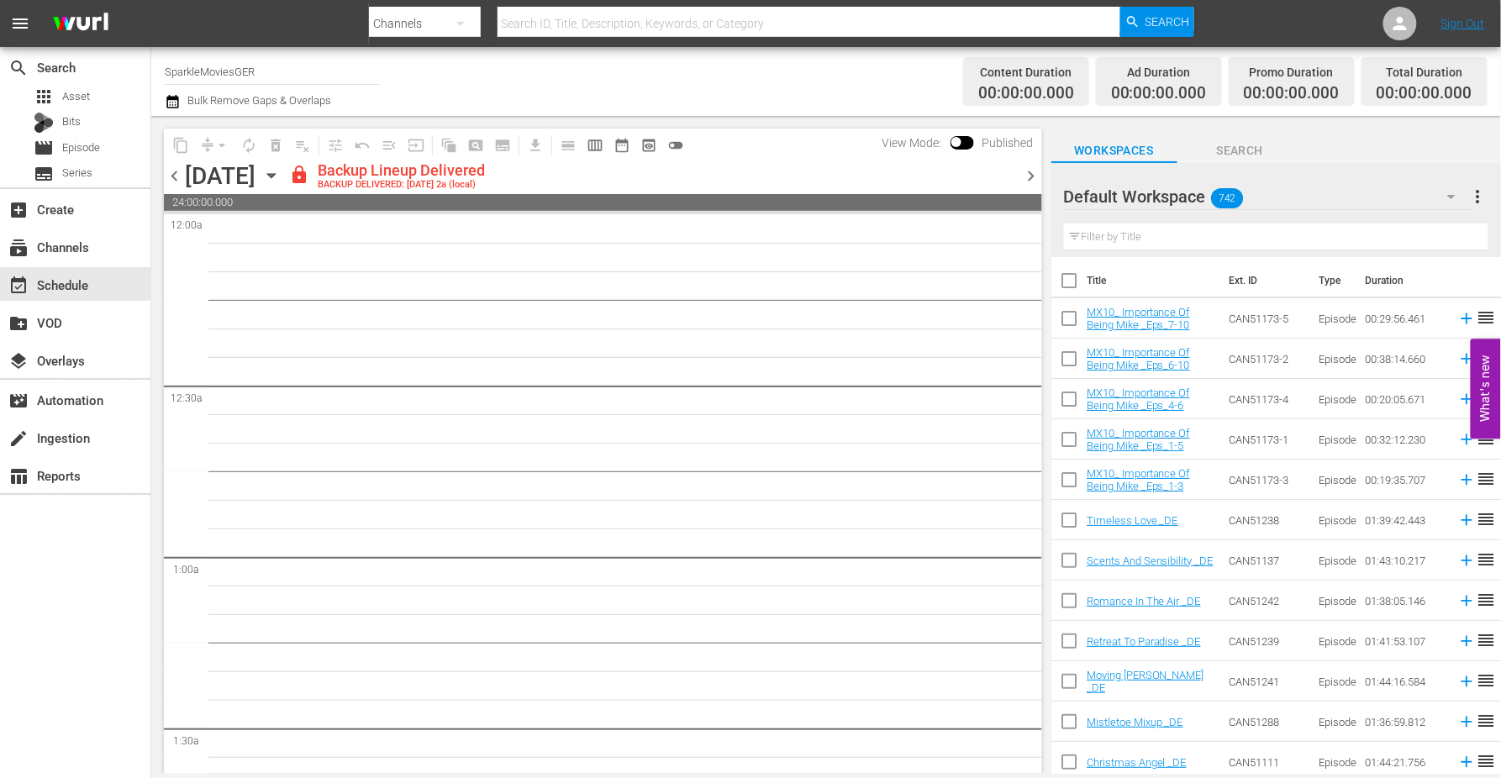
click at [275, 177] on icon "button" at bounding box center [271, 176] width 8 height 4
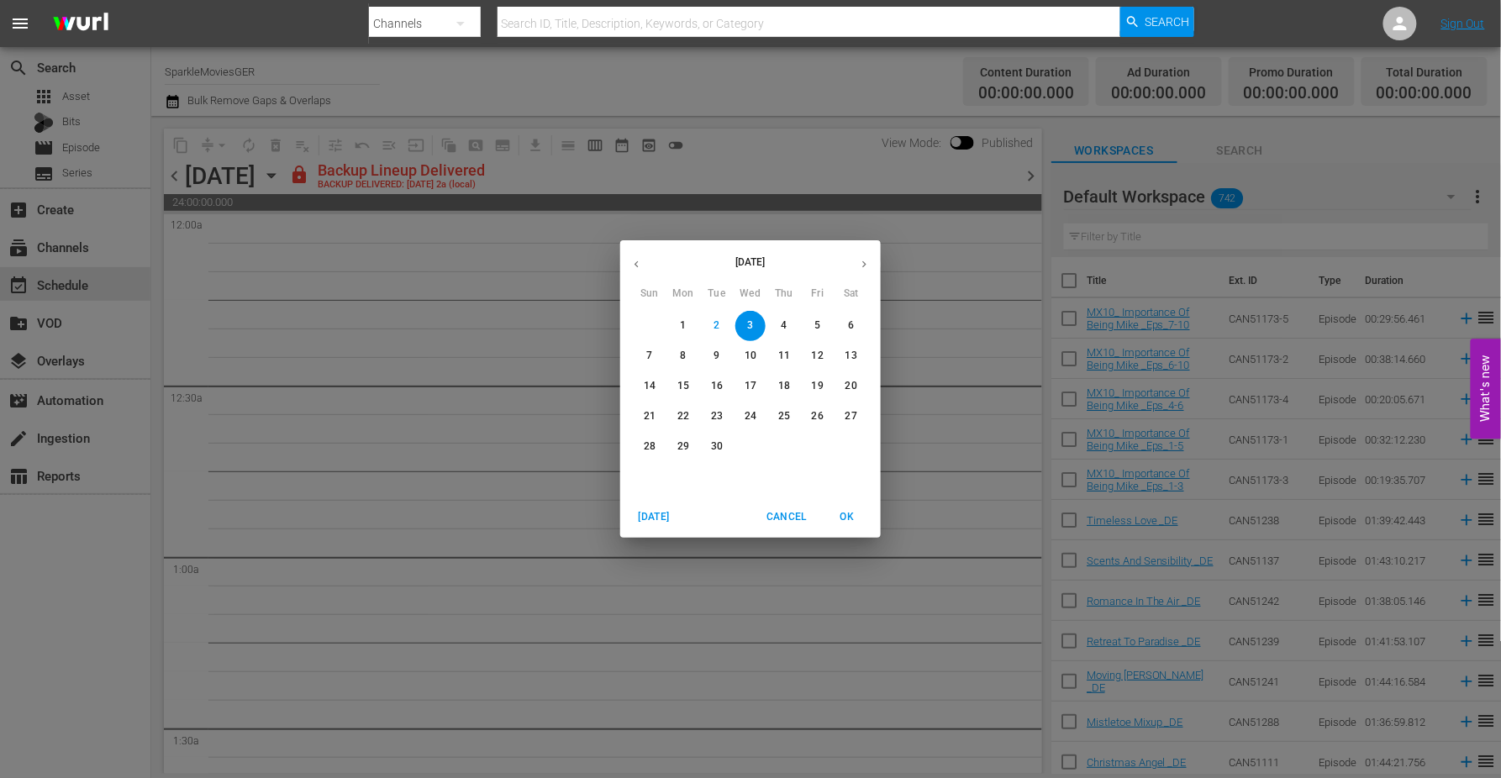
click at [783, 323] on p "4" at bounding box center [784, 326] width 6 height 14
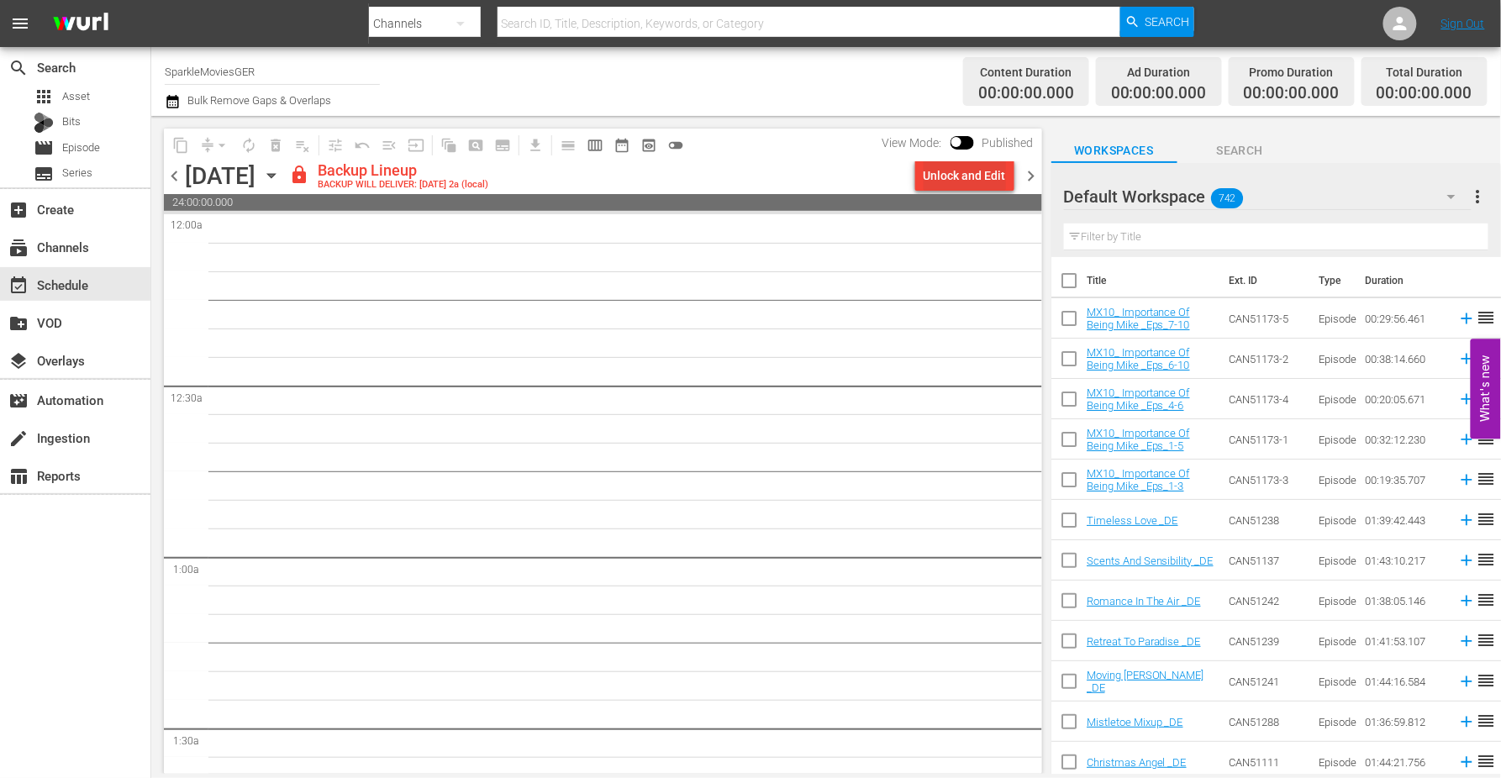
click at [953, 171] on div "Unlock and Edit" at bounding box center [965, 176] width 82 height 30
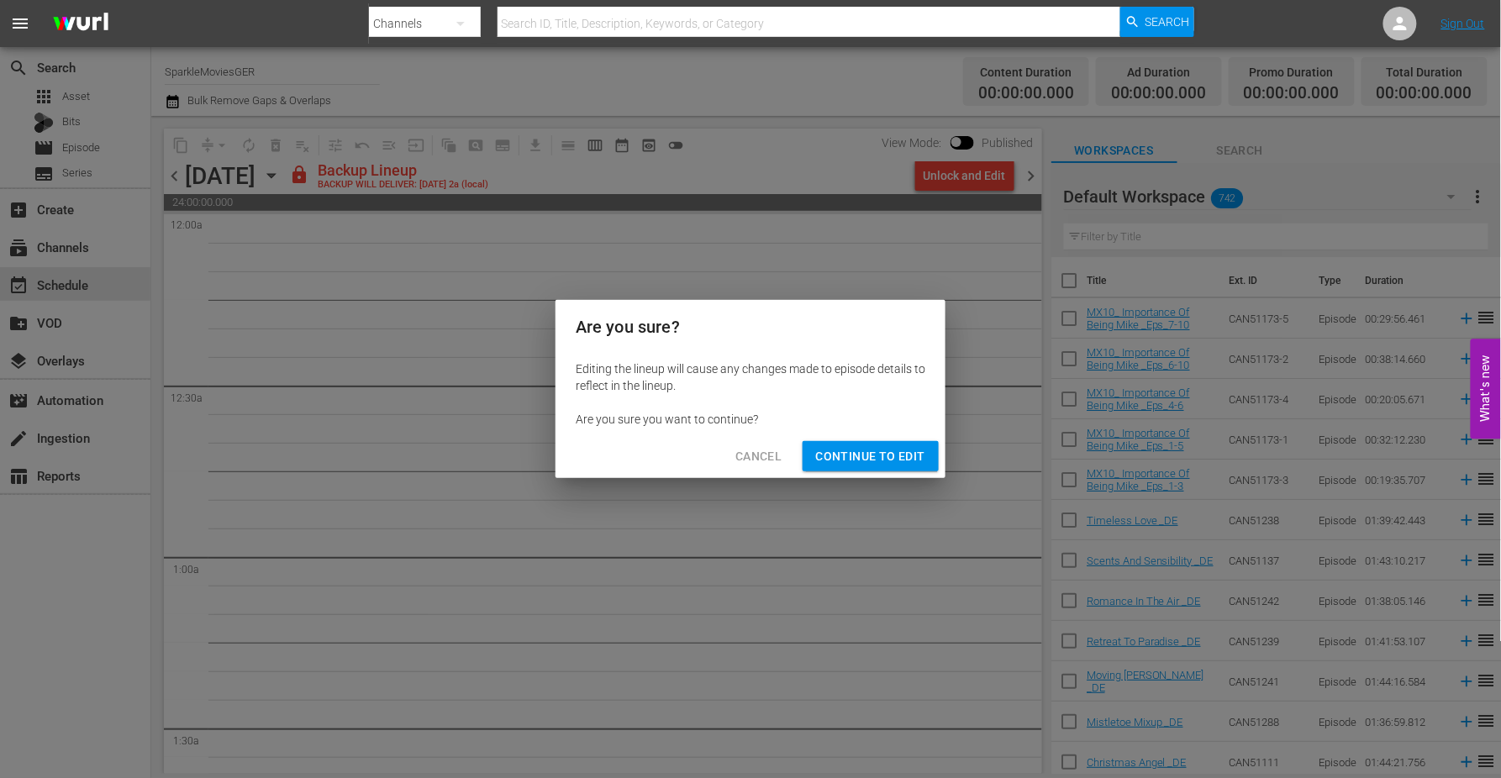
click at [852, 450] on span "Continue to Edit" at bounding box center [870, 456] width 109 height 21
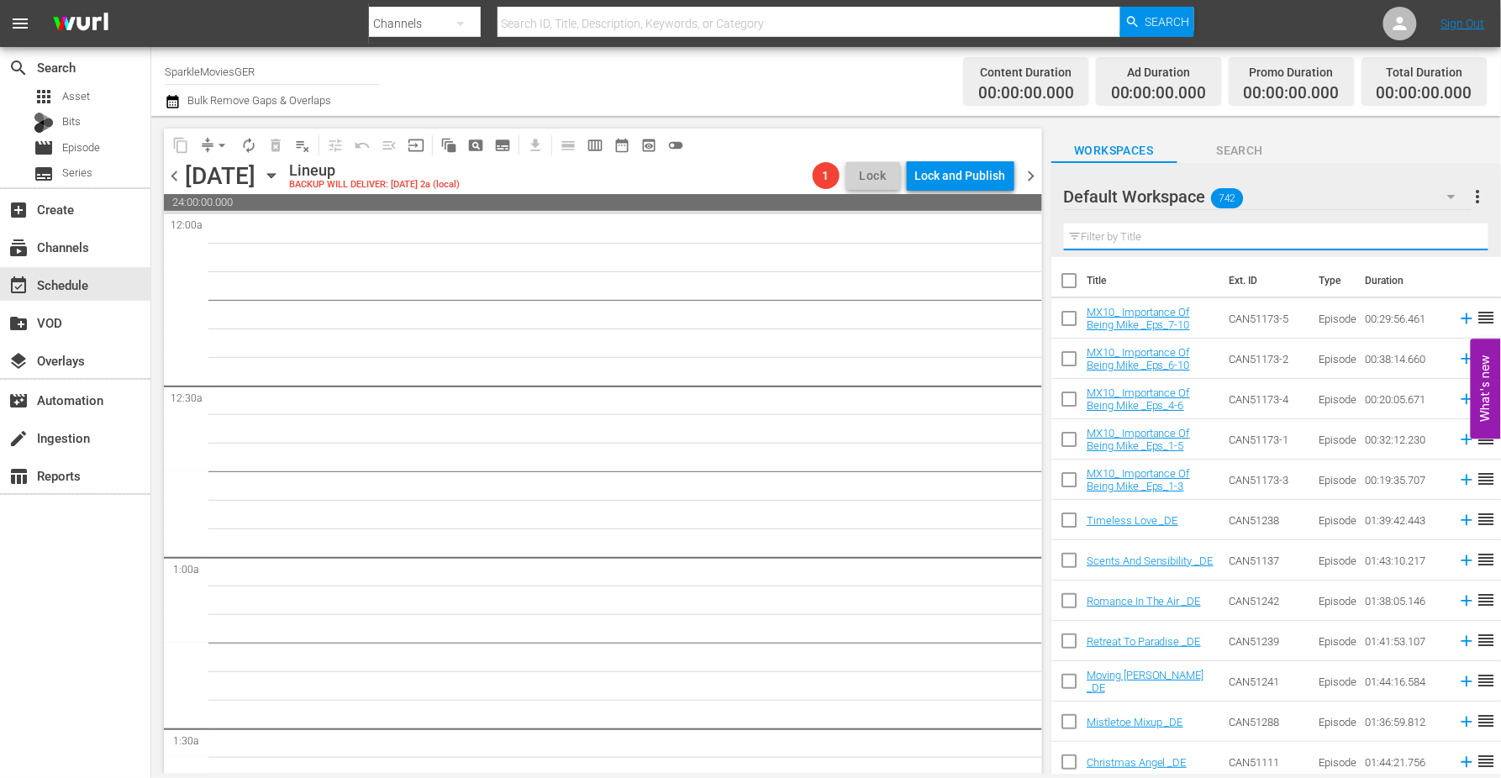
click at [1110, 240] on input "text" at bounding box center [1276, 237] width 424 height 27
click at [1351, 196] on icon "button" at bounding box center [1451, 197] width 8 height 4
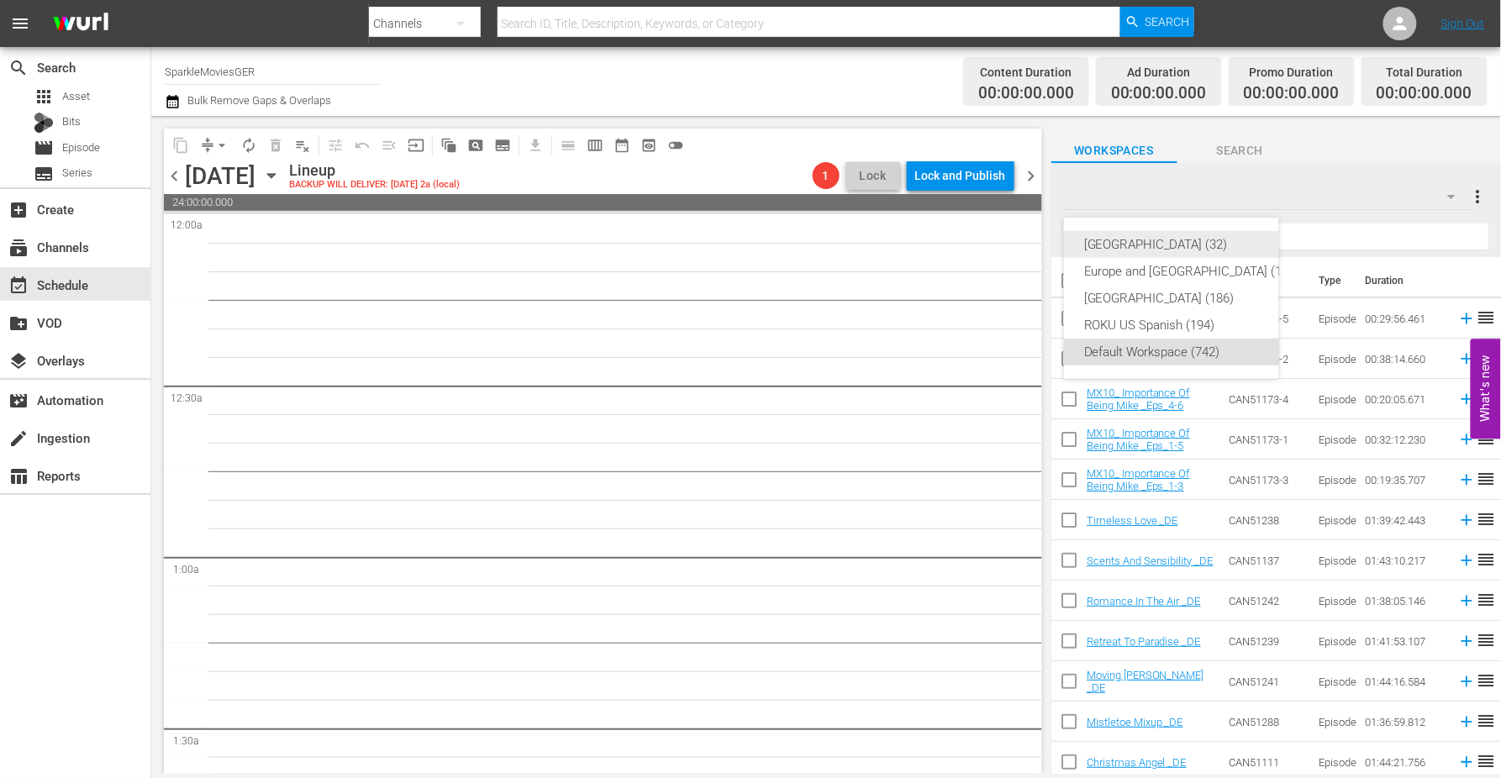
click at [1128, 240] on div "[GEOGRAPHIC_DATA] (32)" at bounding box center [1192, 244] width 216 height 27
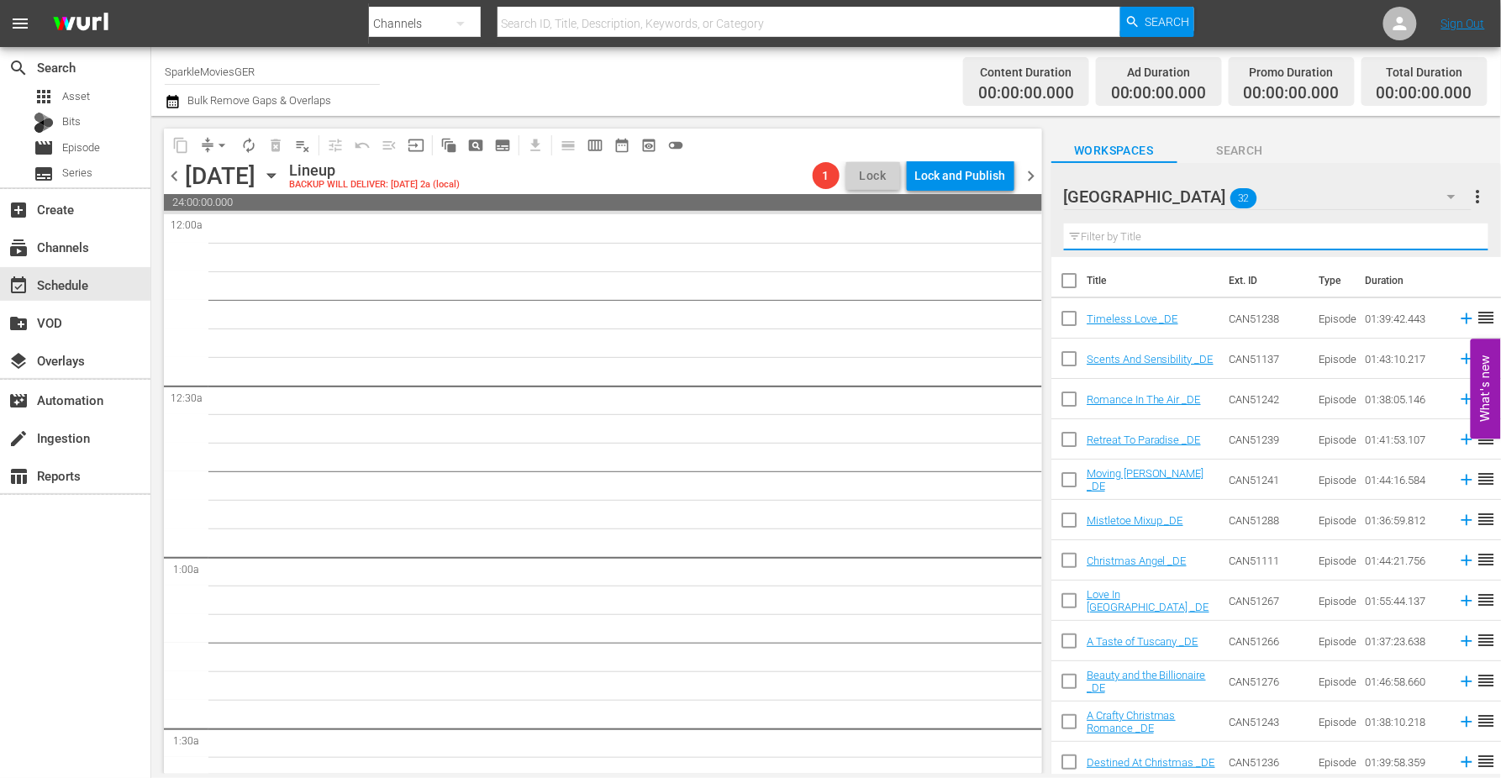
click at [1086, 235] on input "text" at bounding box center [1276, 237] width 424 height 27
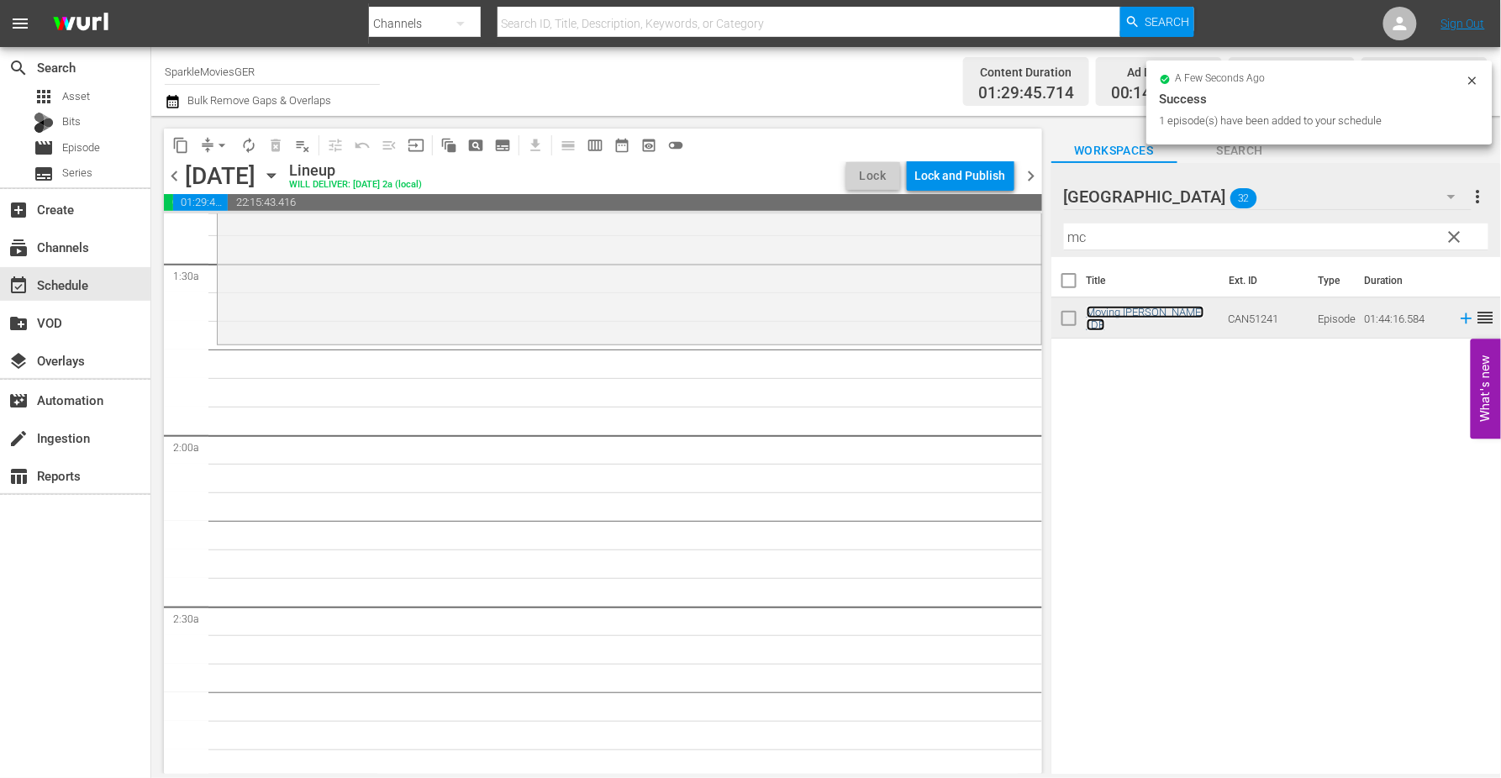
scroll to position [466, 0]
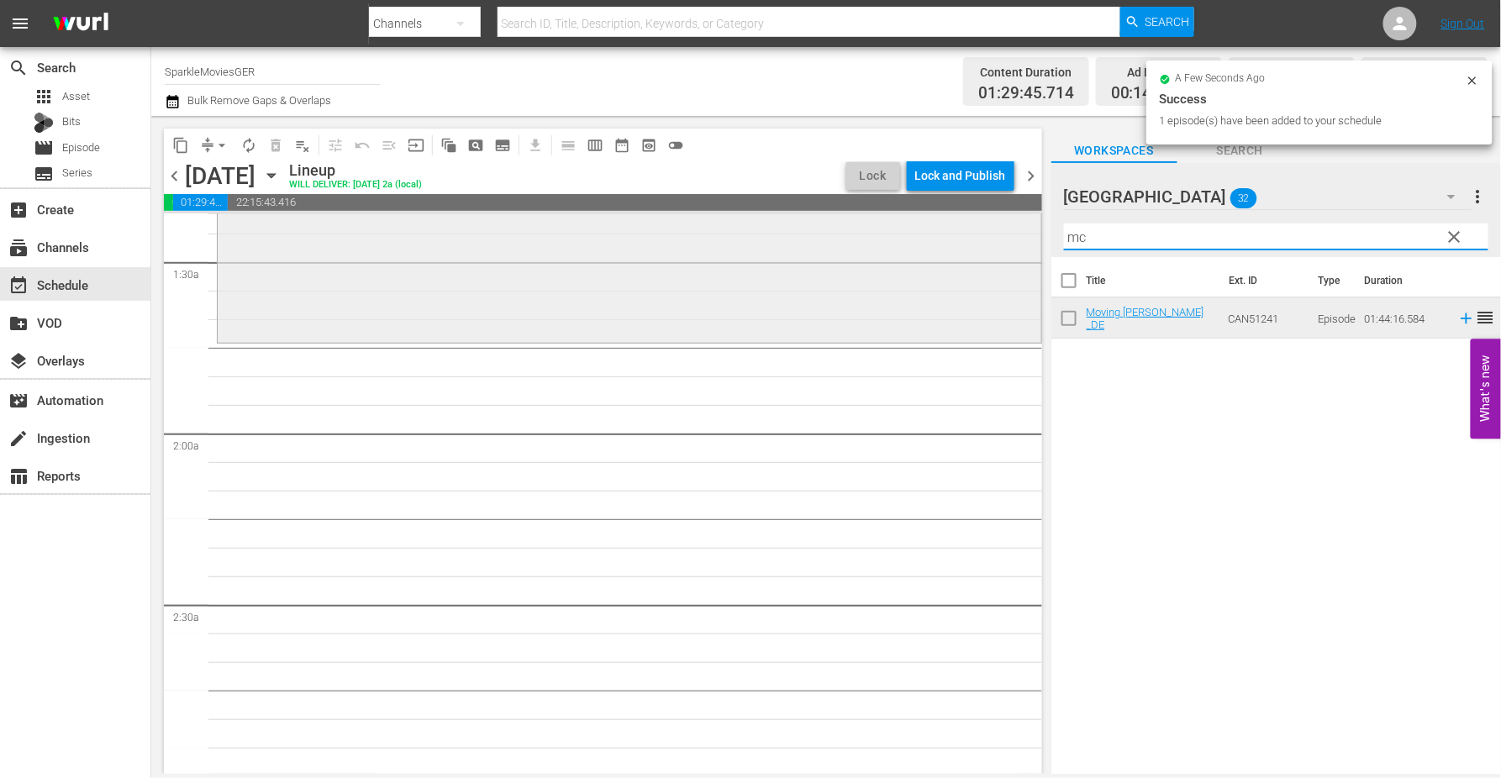
drag, startPoint x: 1116, startPoint y: 241, endPoint x: 987, endPoint y: 229, distance: 130.0
click at [987, 229] on div "content_copy compress arrow_drop_down autorenew_outlined delete_forever_outline…" at bounding box center [826, 445] width 1350 height 658
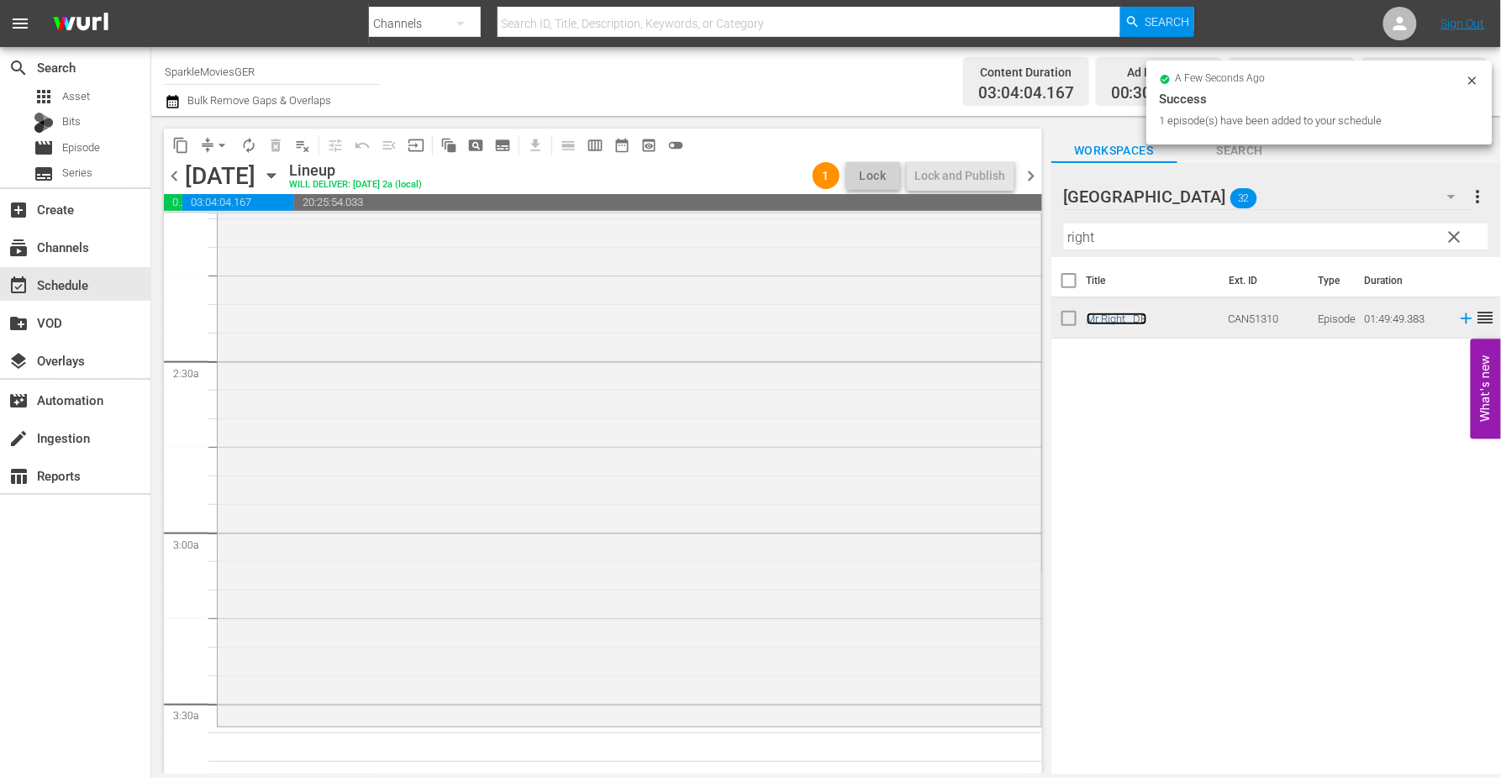
scroll to position [746, 0]
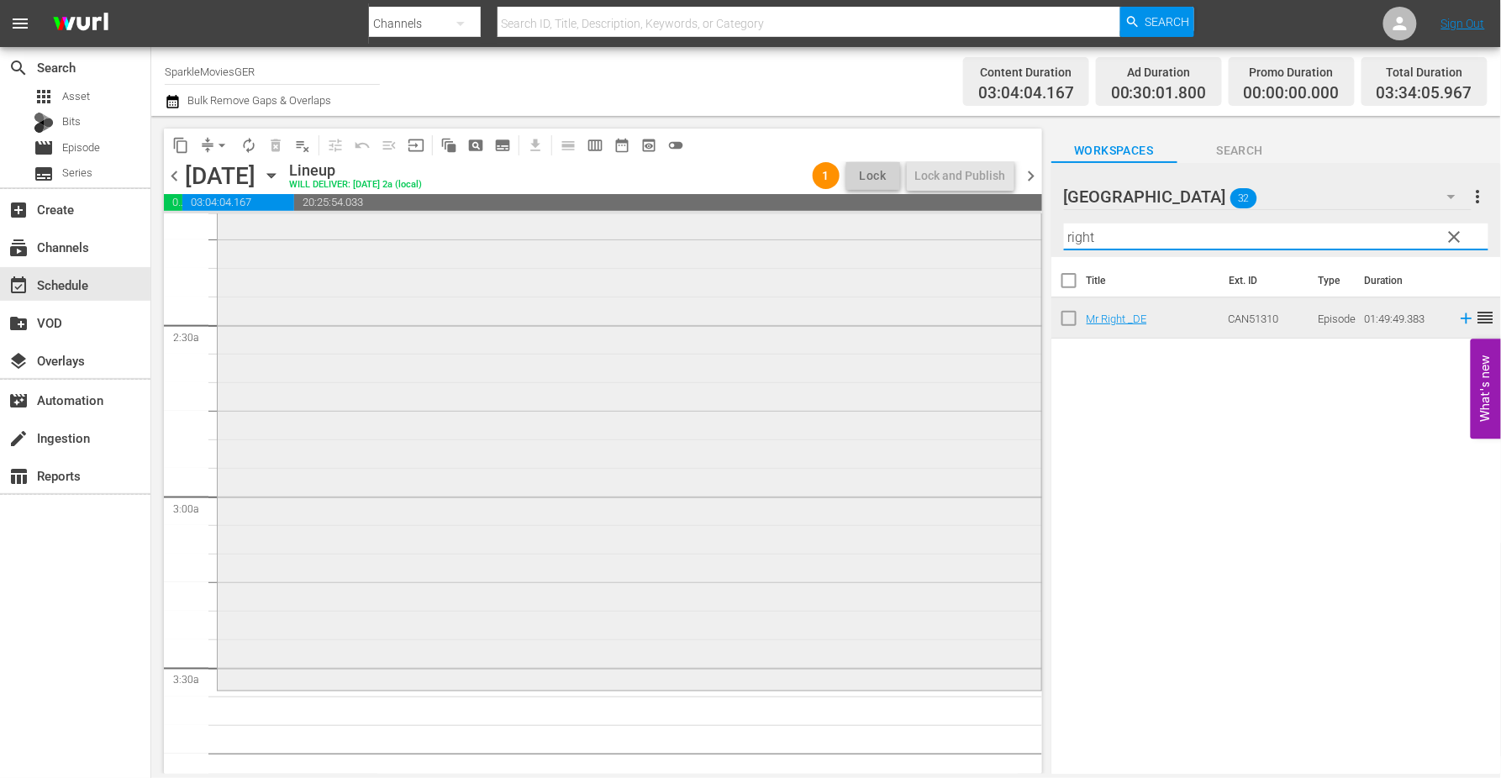
drag, startPoint x: 1108, startPoint y: 245, endPoint x: 996, endPoint y: 238, distance: 112.0
click at [996, 238] on div "content_copy compress arrow_drop_down autorenew_outlined delete_forever_outline…" at bounding box center [826, 445] width 1350 height 658
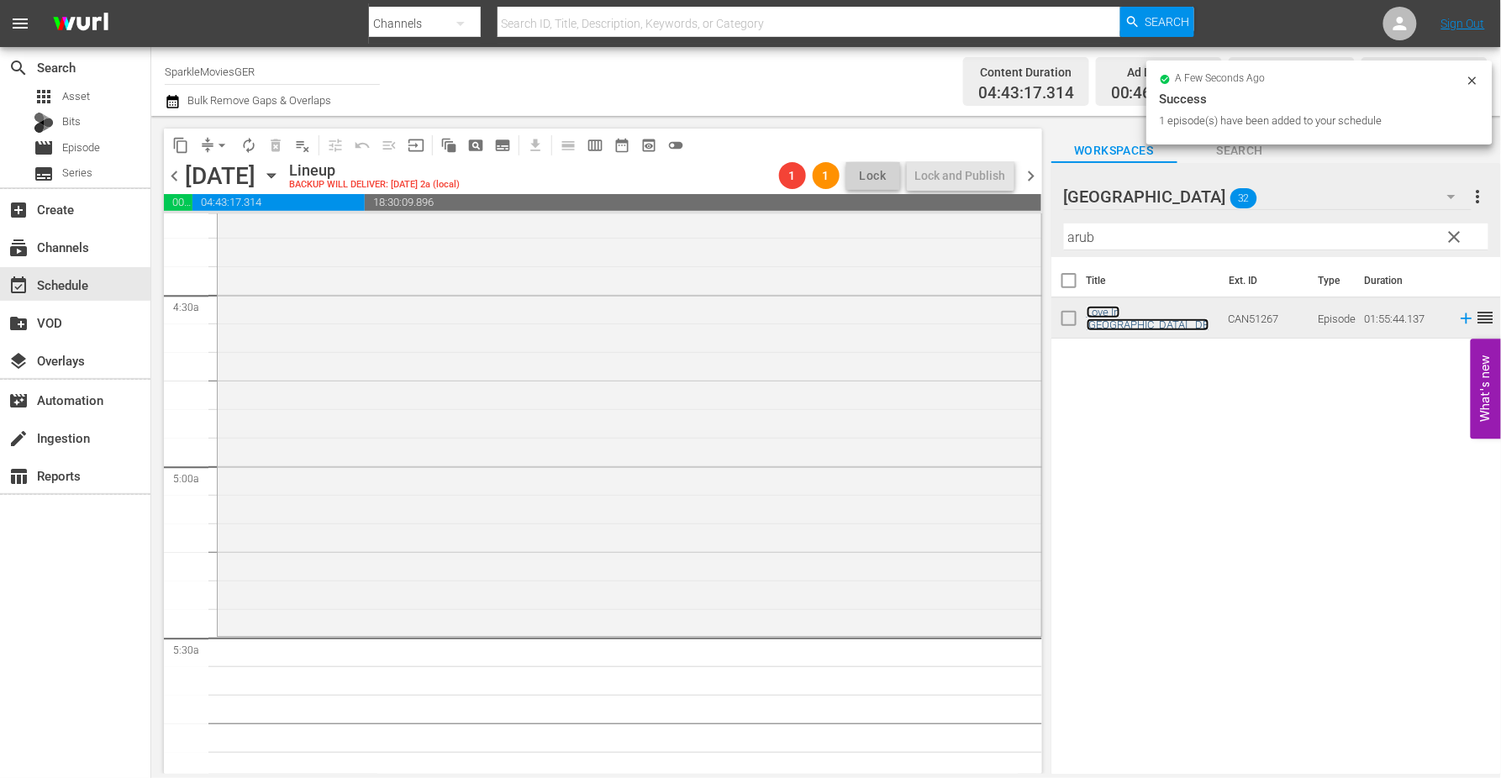
scroll to position [1493, 0]
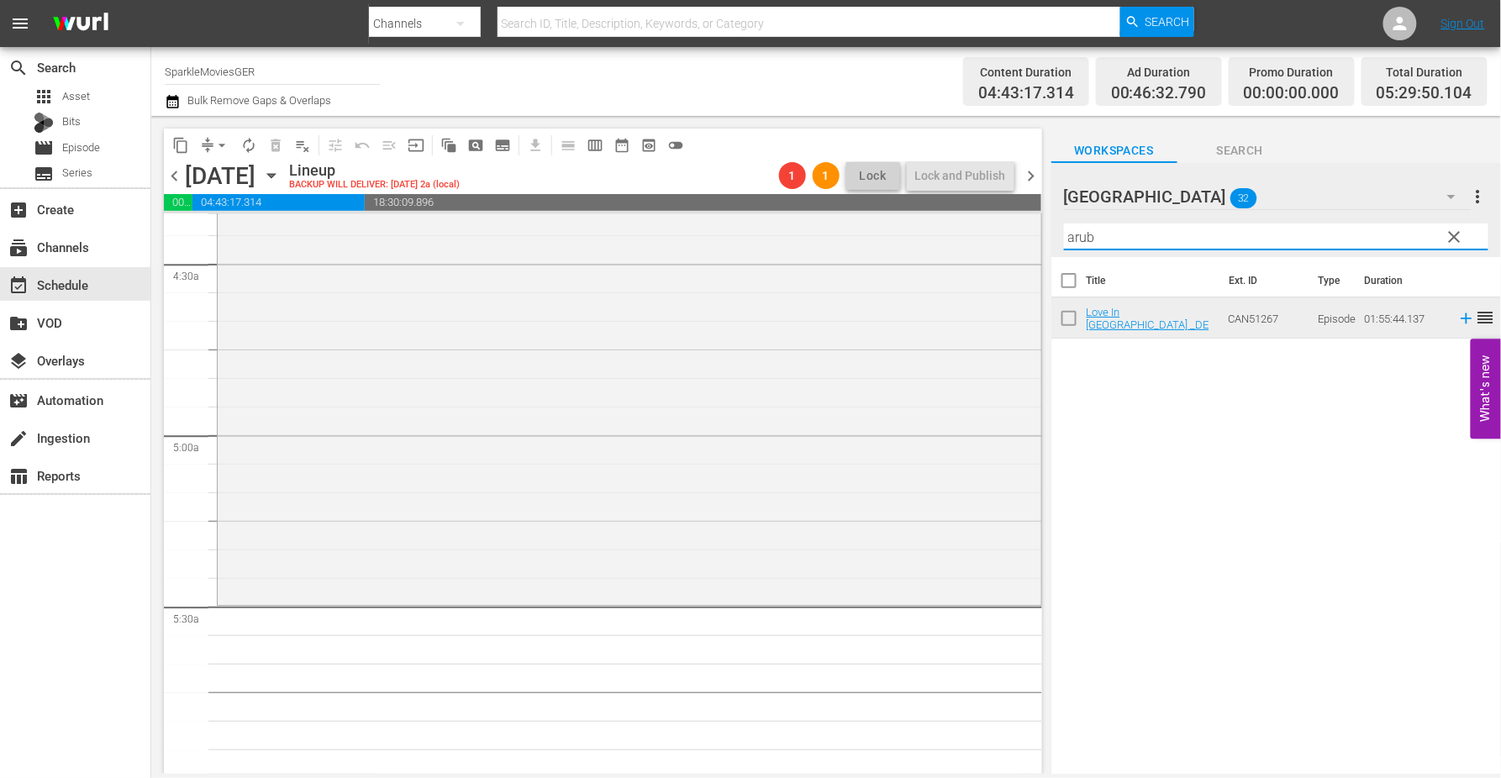
drag, startPoint x: 1136, startPoint y: 239, endPoint x: 1019, endPoint y: 234, distance: 117.8
click at [1019, 234] on div "content_copy compress arrow_drop_down autorenew_outlined delete_forever_outline…" at bounding box center [826, 445] width 1350 height 658
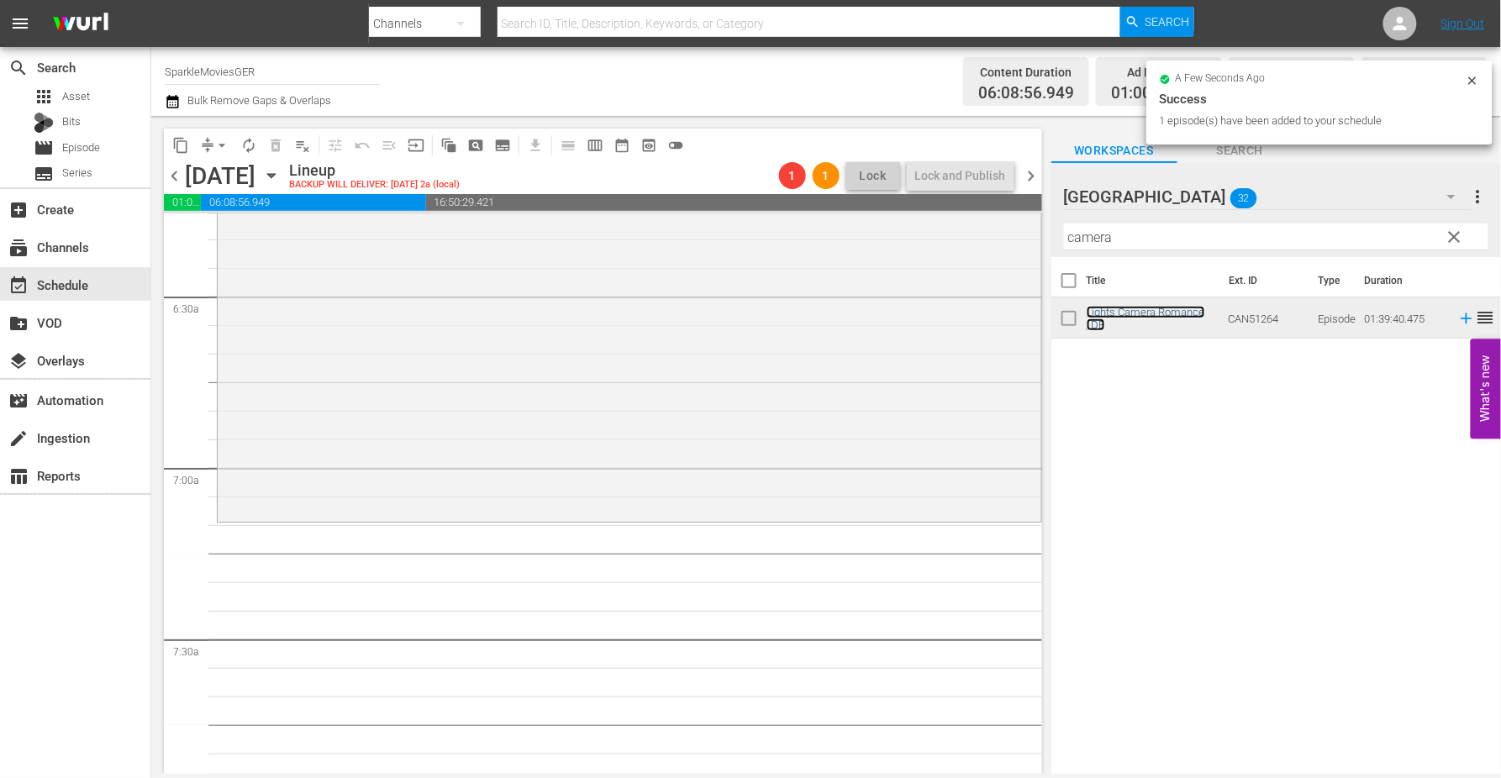
scroll to position [2147, 0]
drag, startPoint x: 988, startPoint y: 234, endPoint x: 937, endPoint y: 239, distance: 51.5
click at [941, 239] on div "content_copy compress arrow_drop_down autorenew_outlined delete_forever_outline…" at bounding box center [826, 445] width 1350 height 658
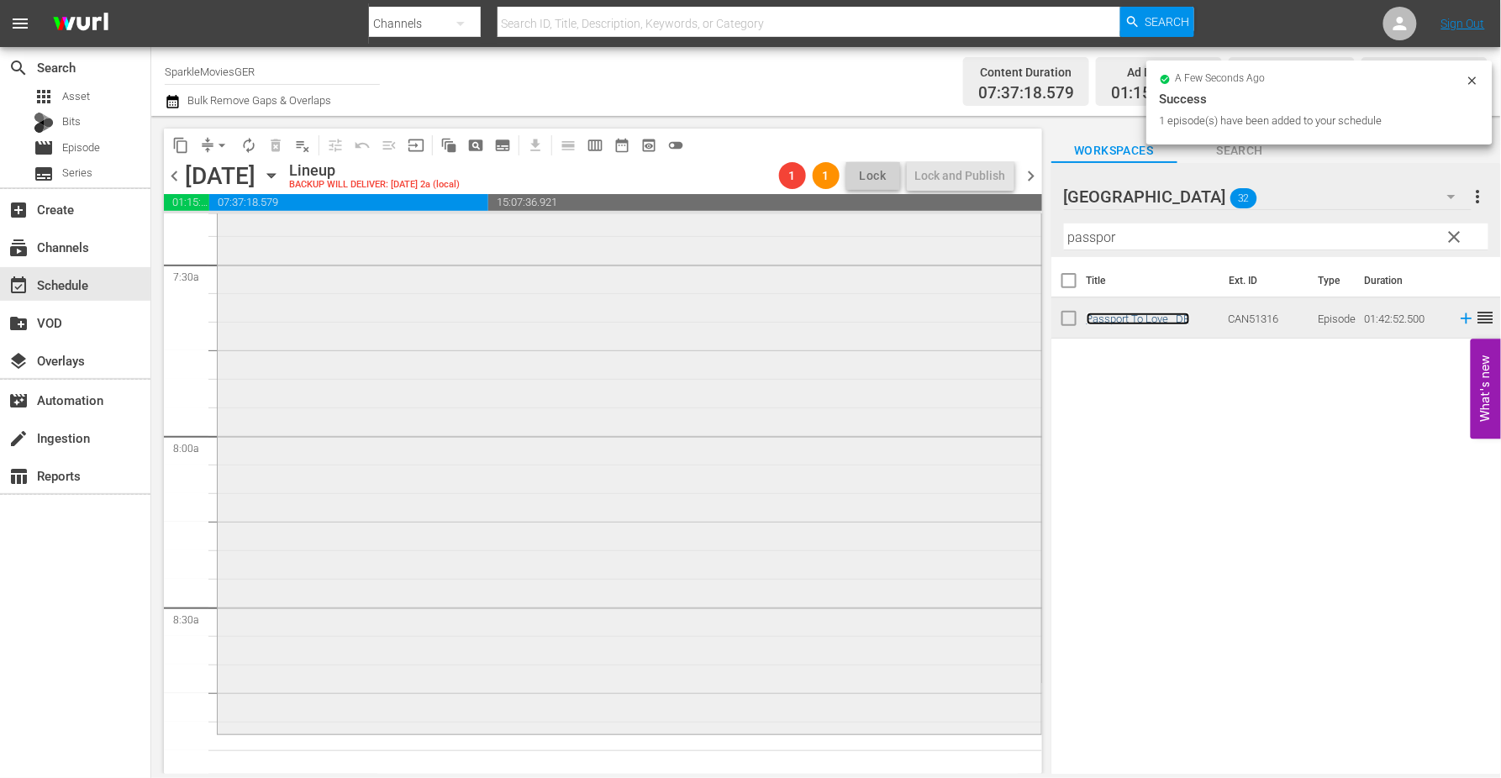
scroll to position [2708, 0]
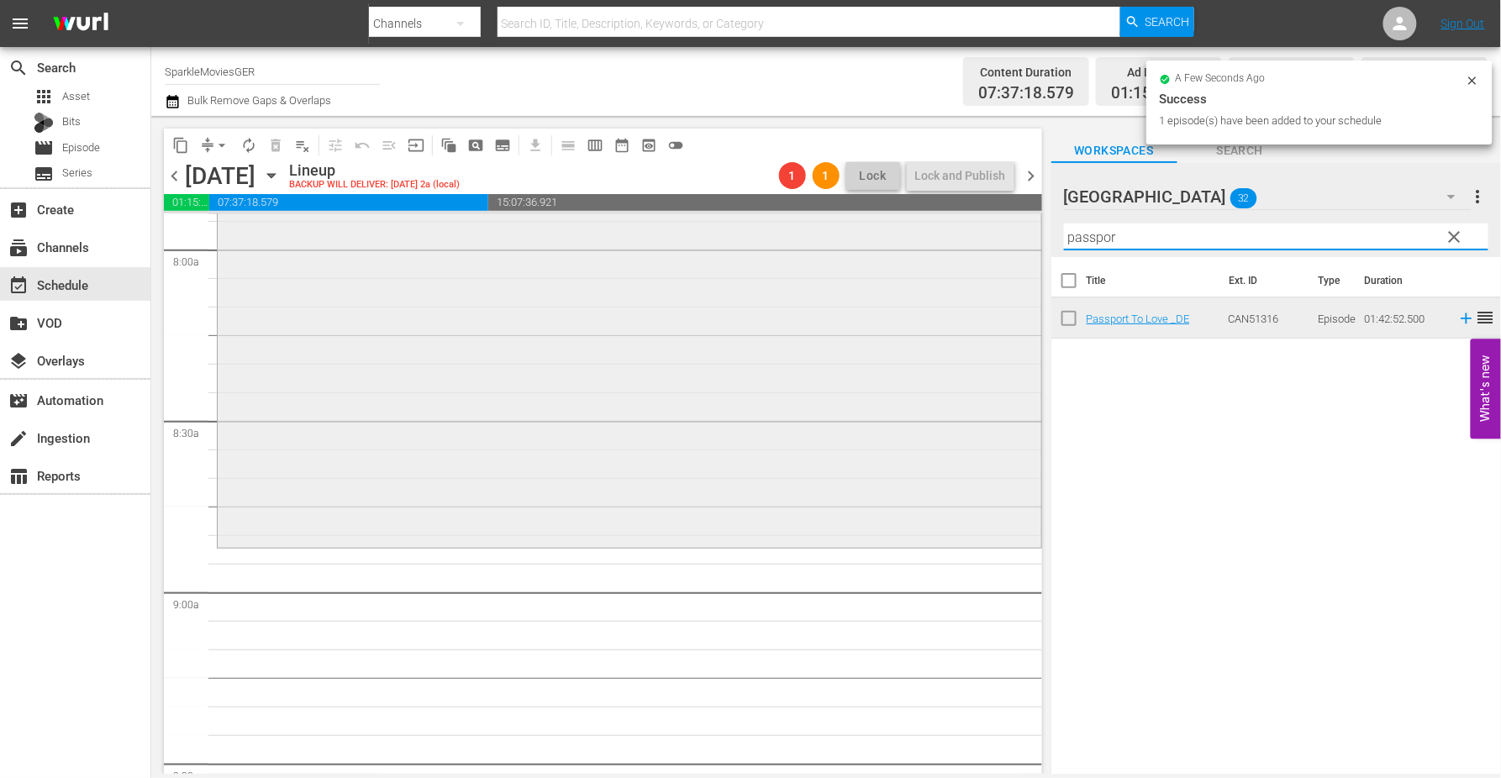
click at [903, 240] on div "content_copy compress arrow_drop_down autorenew_outlined delete_forever_outline…" at bounding box center [826, 445] width 1350 height 658
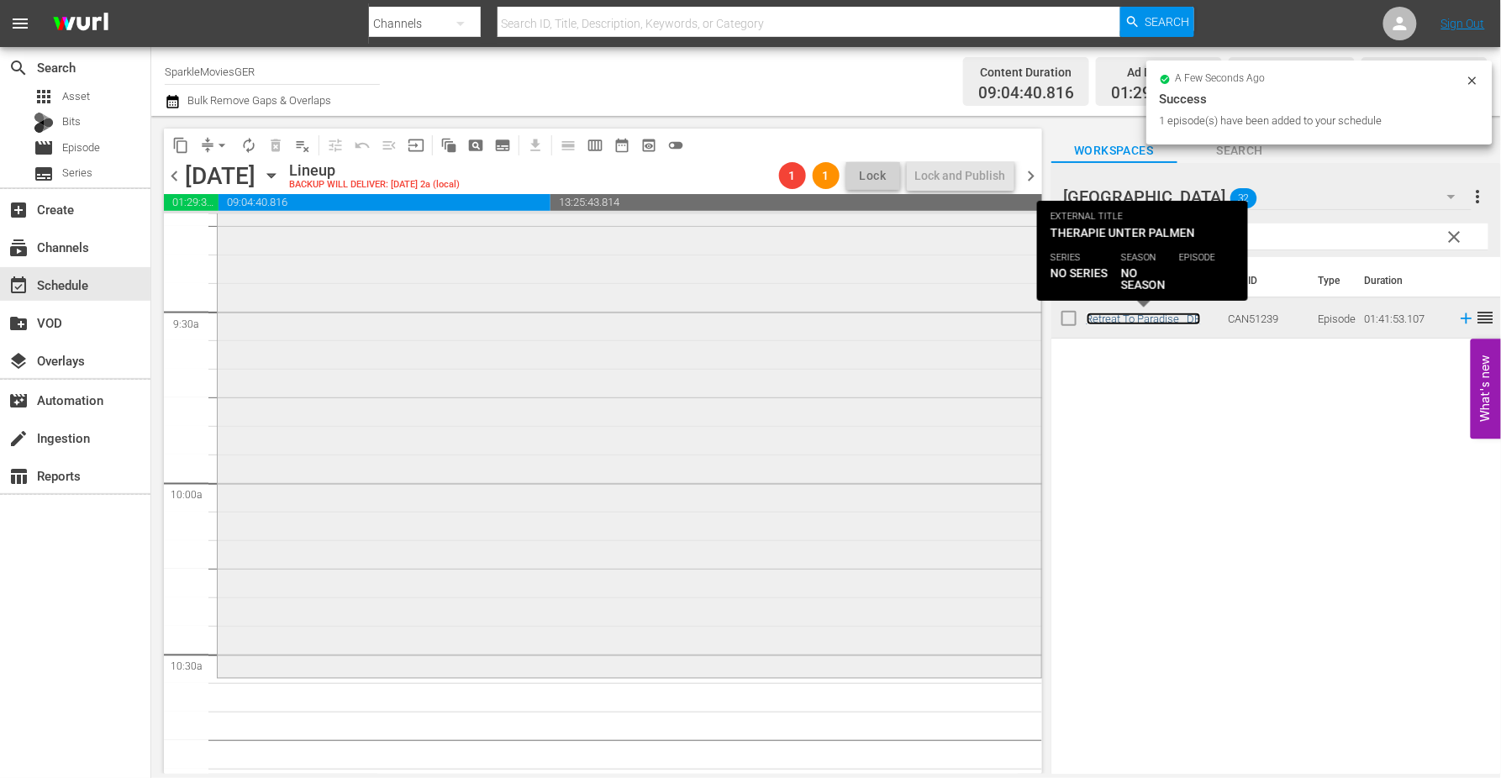
scroll to position [3268, 0]
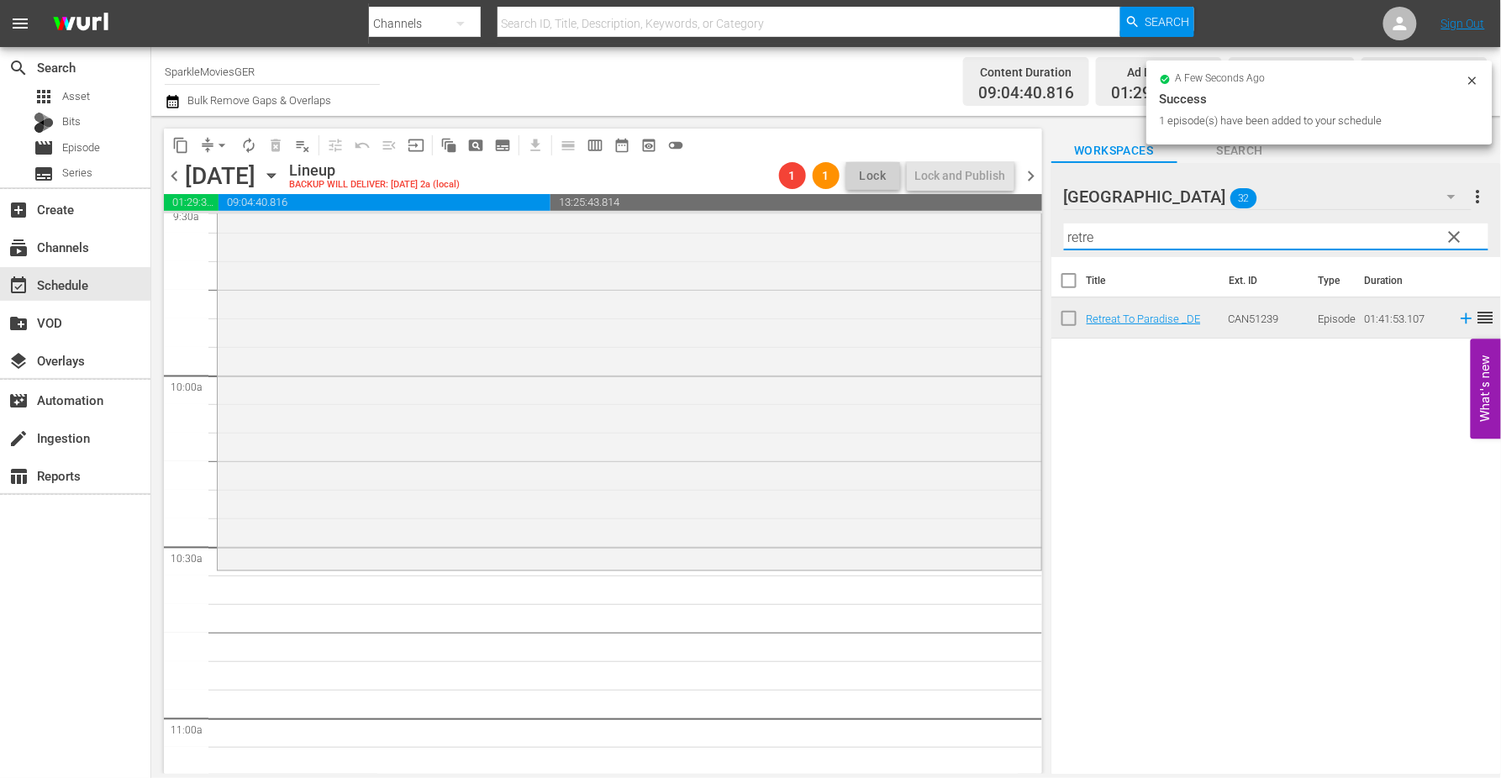
click at [1001, 230] on div "content_copy compress arrow_drop_down autorenew_outlined delete_forever_outline…" at bounding box center [826, 445] width 1350 height 658
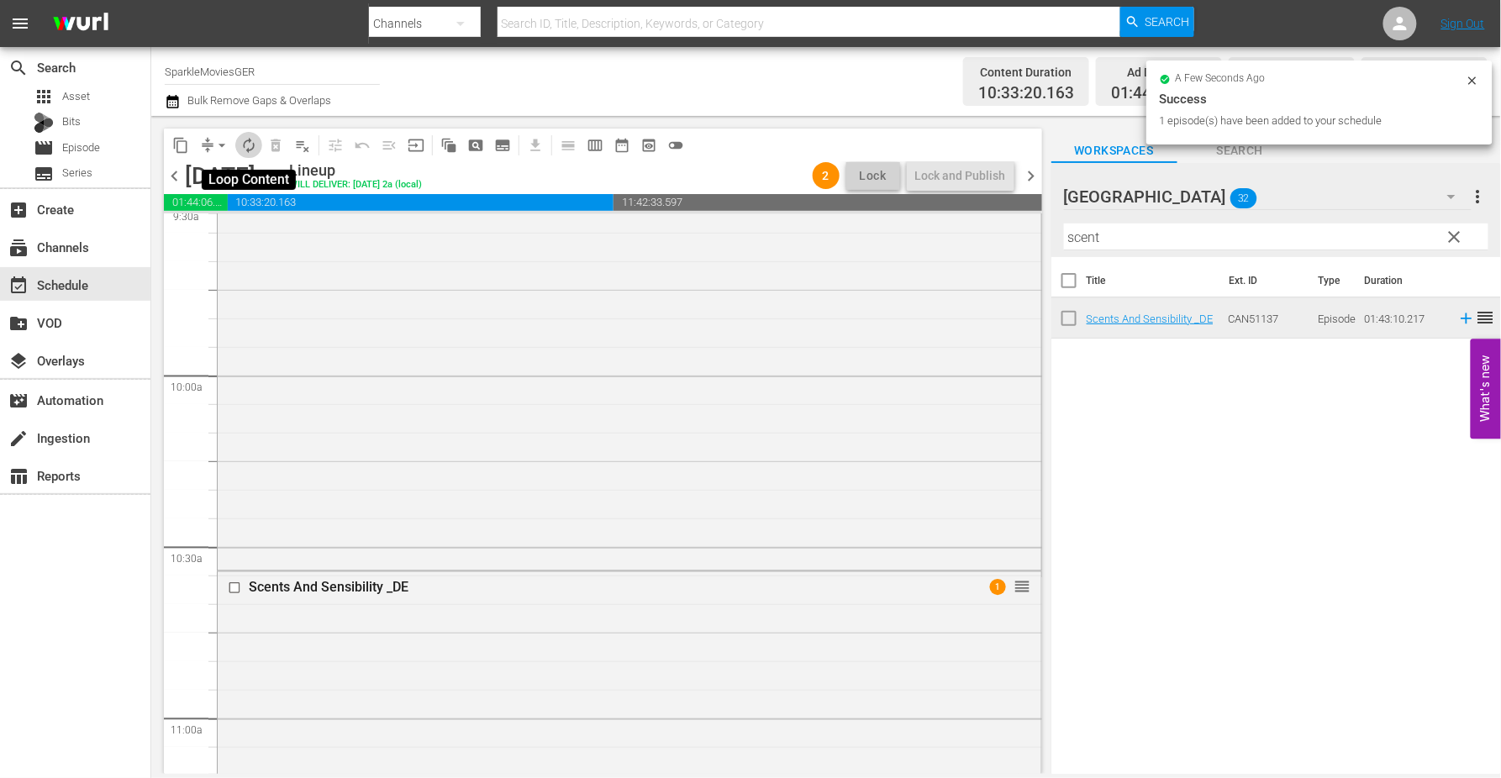
click at [246, 138] on span "autorenew_outlined" at bounding box center [248, 145] width 17 height 17
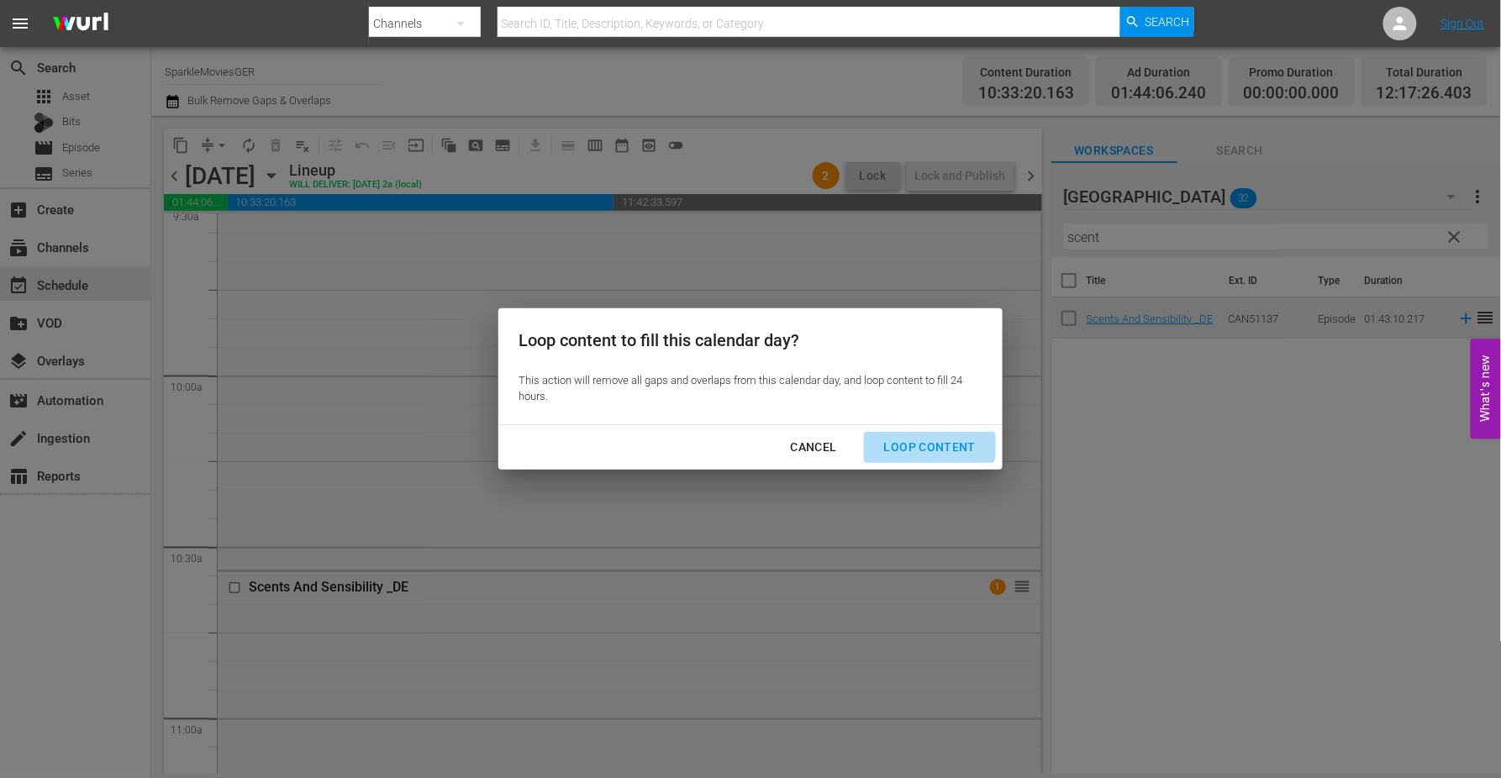
click at [925, 440] on div "Loop Content" at bounding box center [930, 447] width 118 height 21
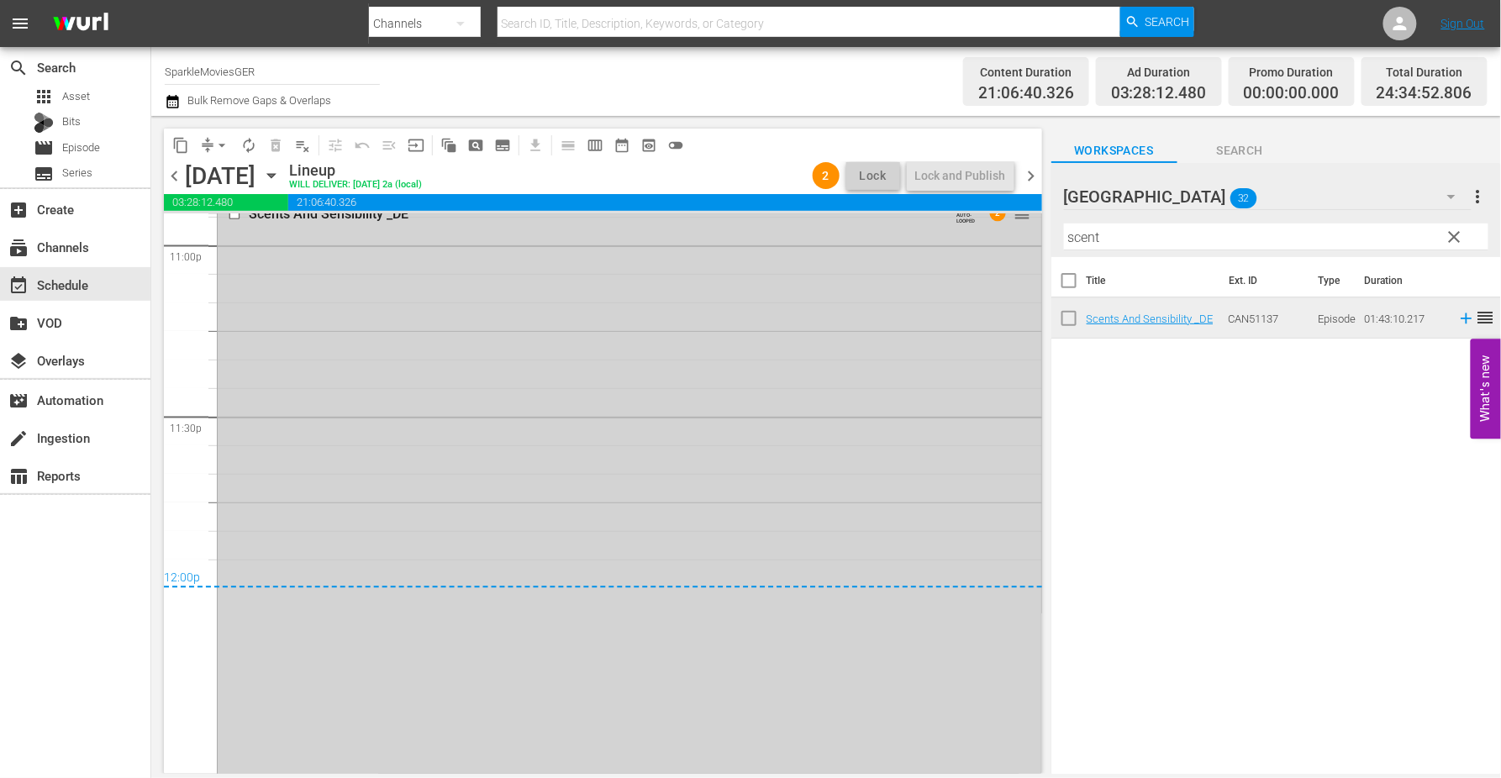
scroll to position [7868, 0]
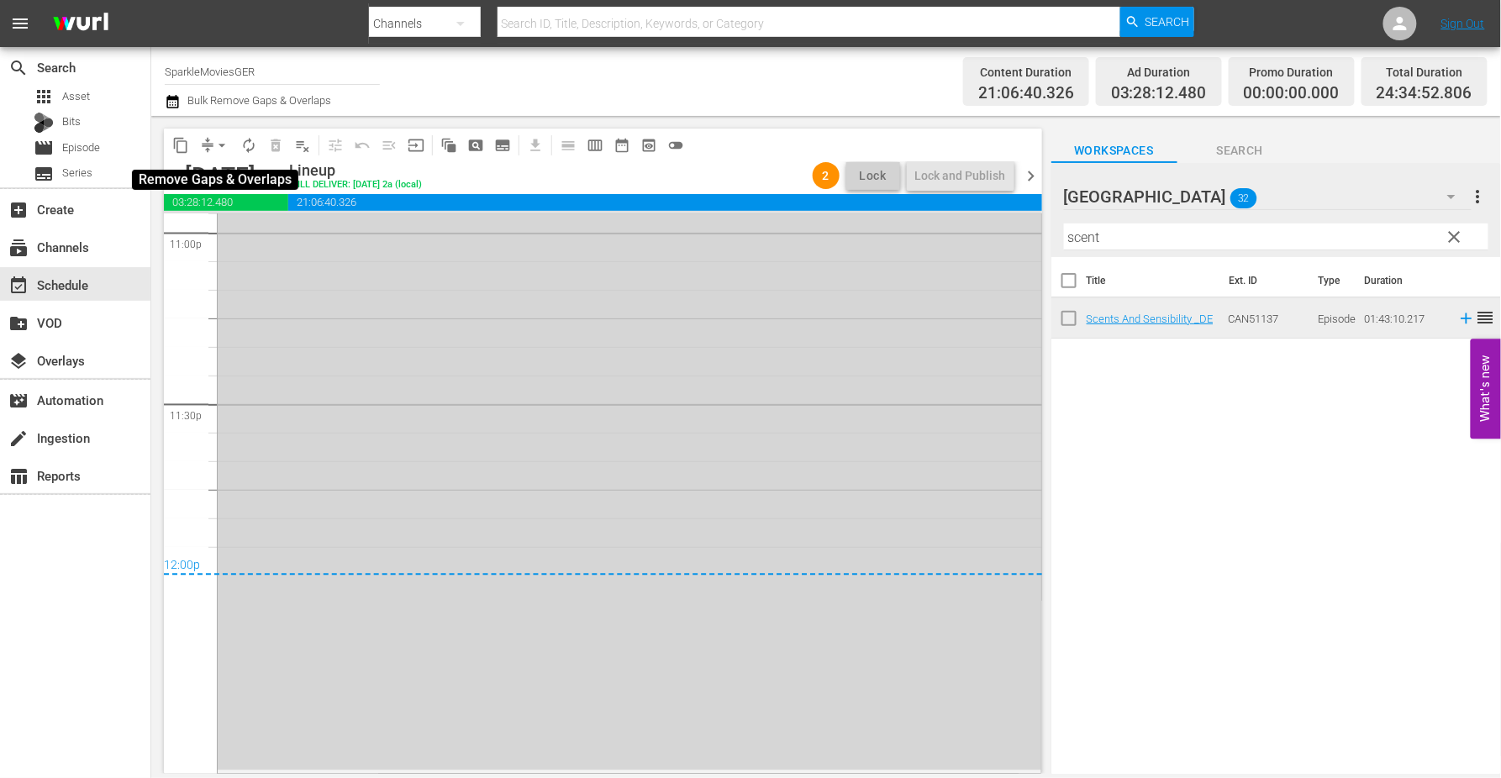
drag, startPoint x: 220, startPoint y: 145, endPoint x: 227, endPoint y: 155, distance: 11.4
click at [220, 145] on span "arrow_drop_down" at bounding box center [221, 145] width 17 height 17
click at [249, 208] on li "Align to First Episode" at bounding box center [222, 206] width 139 height 28
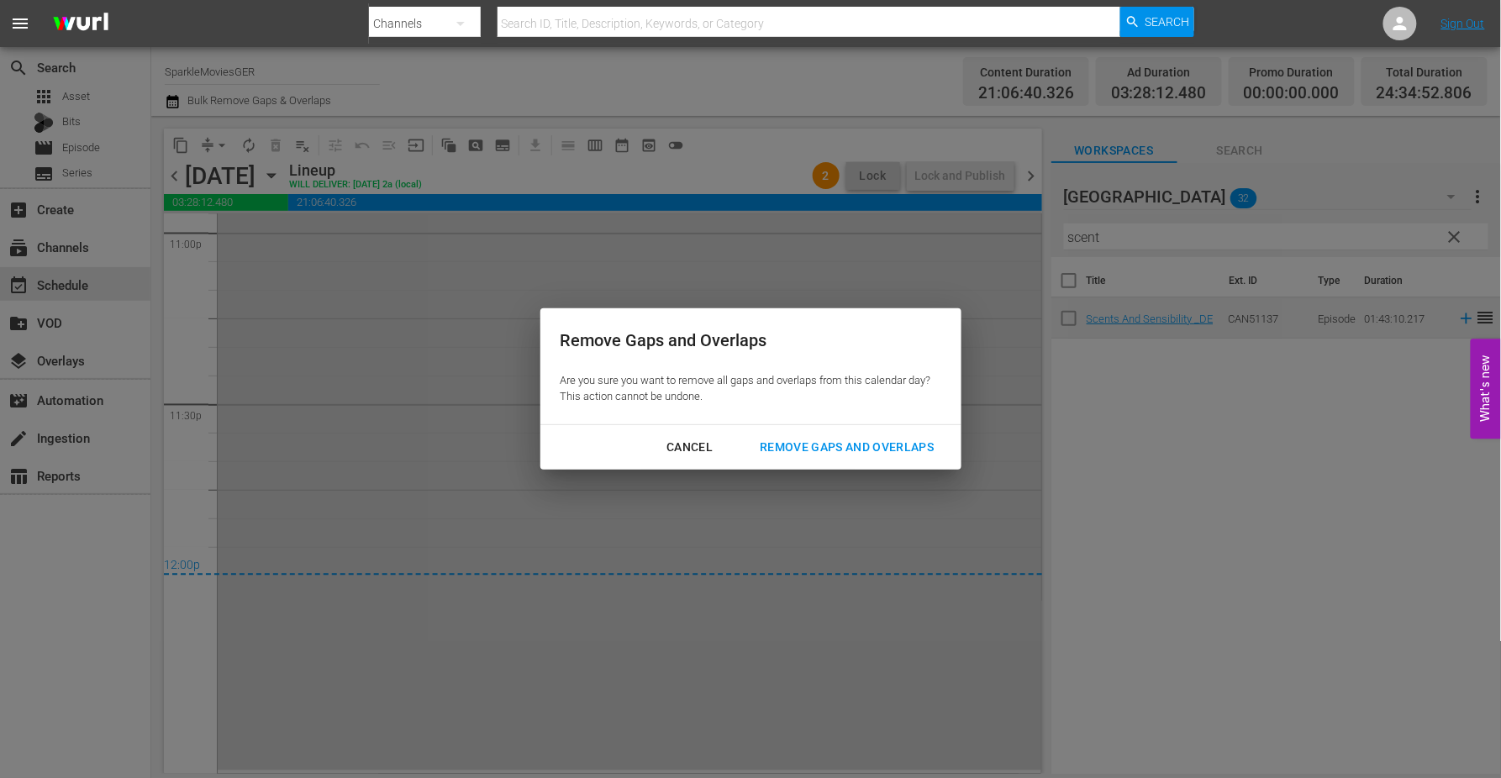
click at [853, 451] on div "Remove Gaps and Overlaps" at bounding box center [846, 447] width 201 height 21
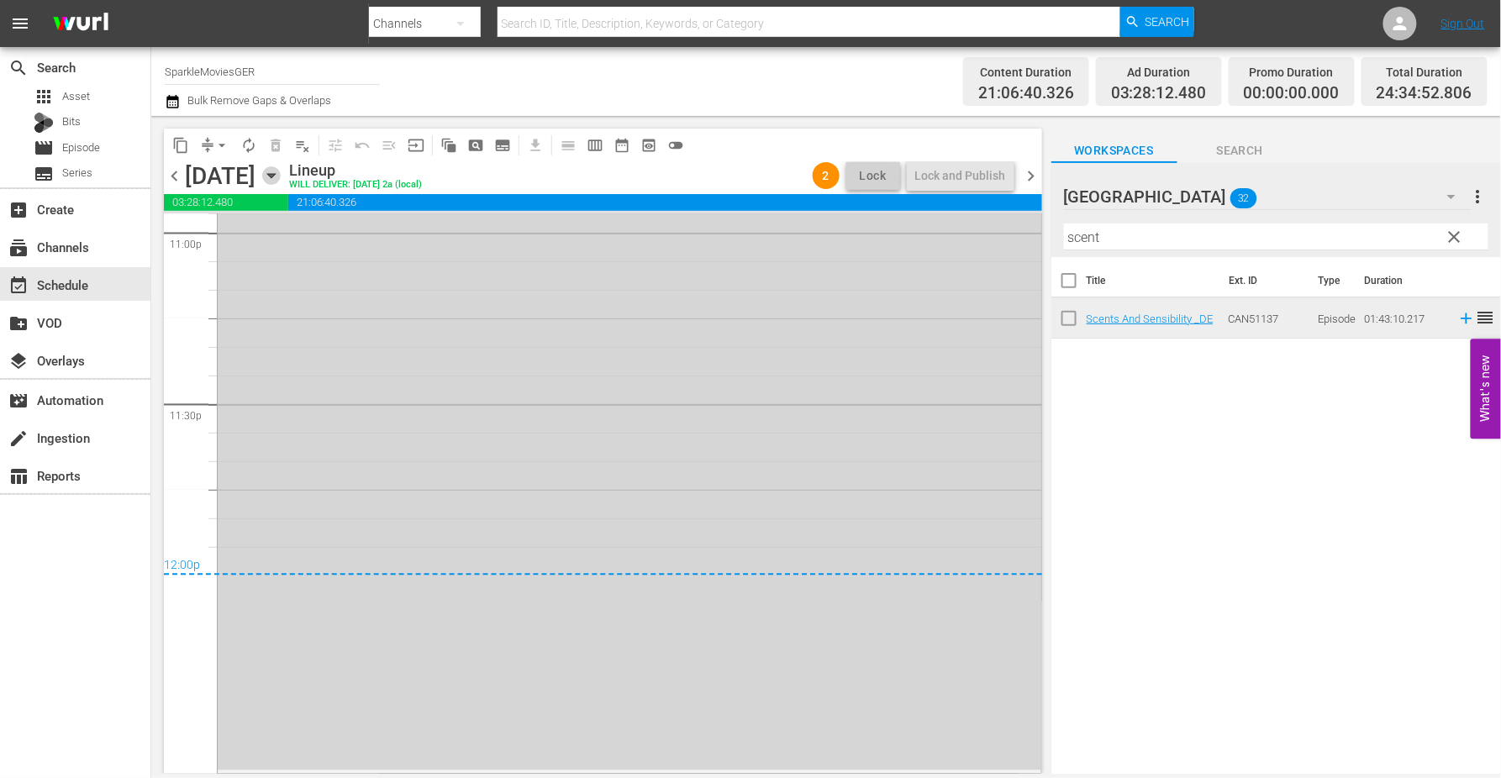
click at [281, 175] on icon "button" at bounding box center [271, 175] width 18 height 18
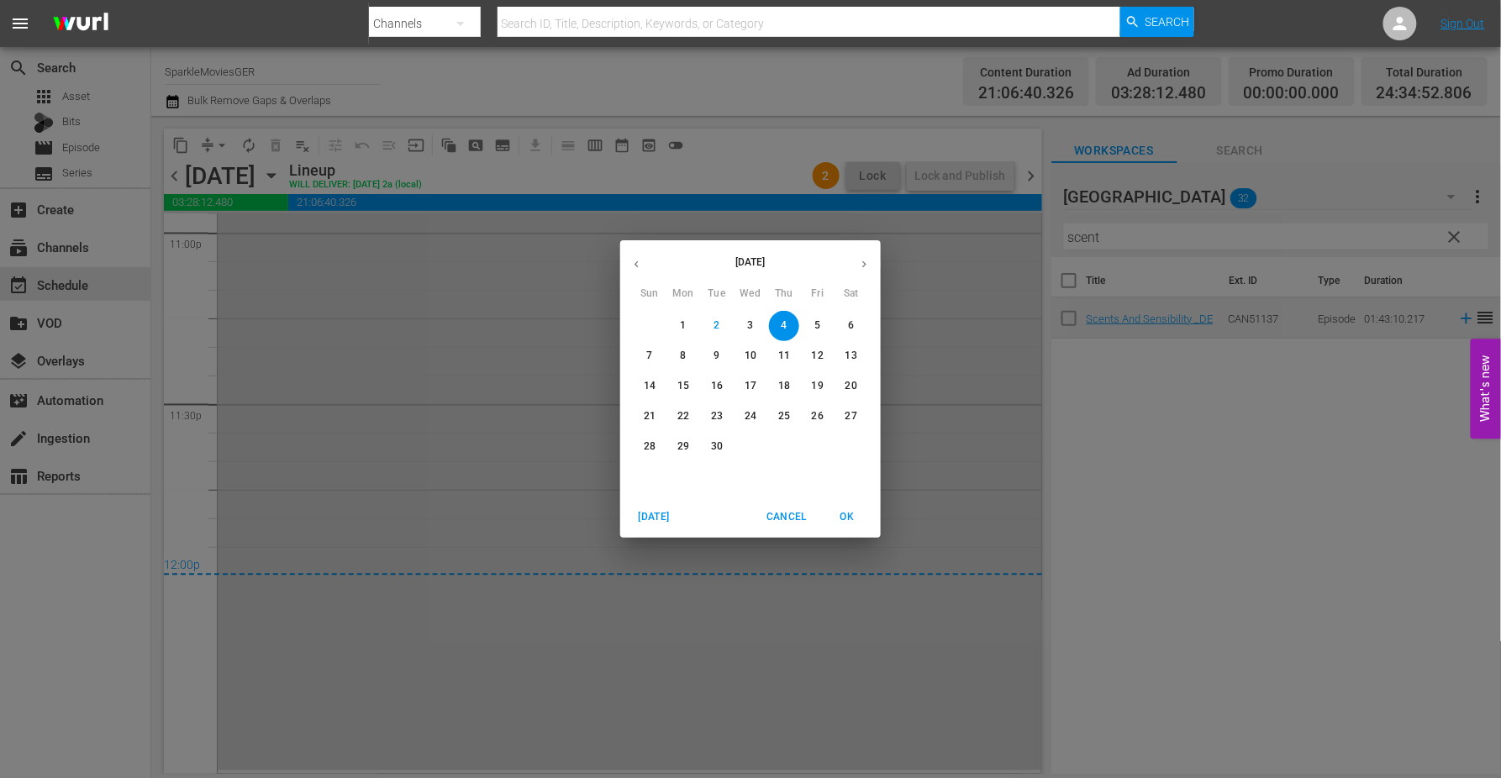
click at [813, 326] on span "5" at bounding box center [818, 326] width 30 height 14
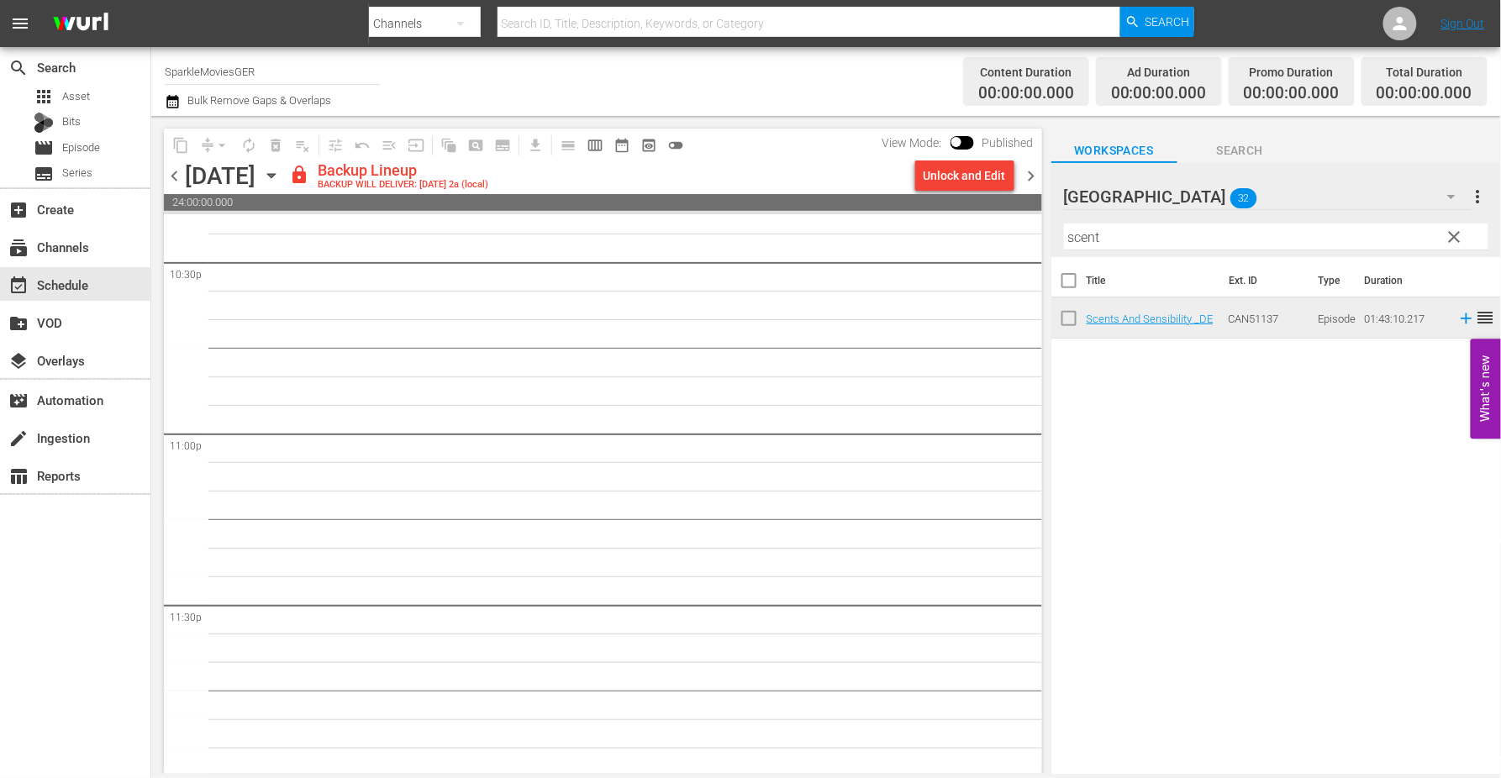
scroll to position [7669, 0]
click at [961, 170] on div "Unlock and Edit" at bounding box center [965, 176] width 82 height 30
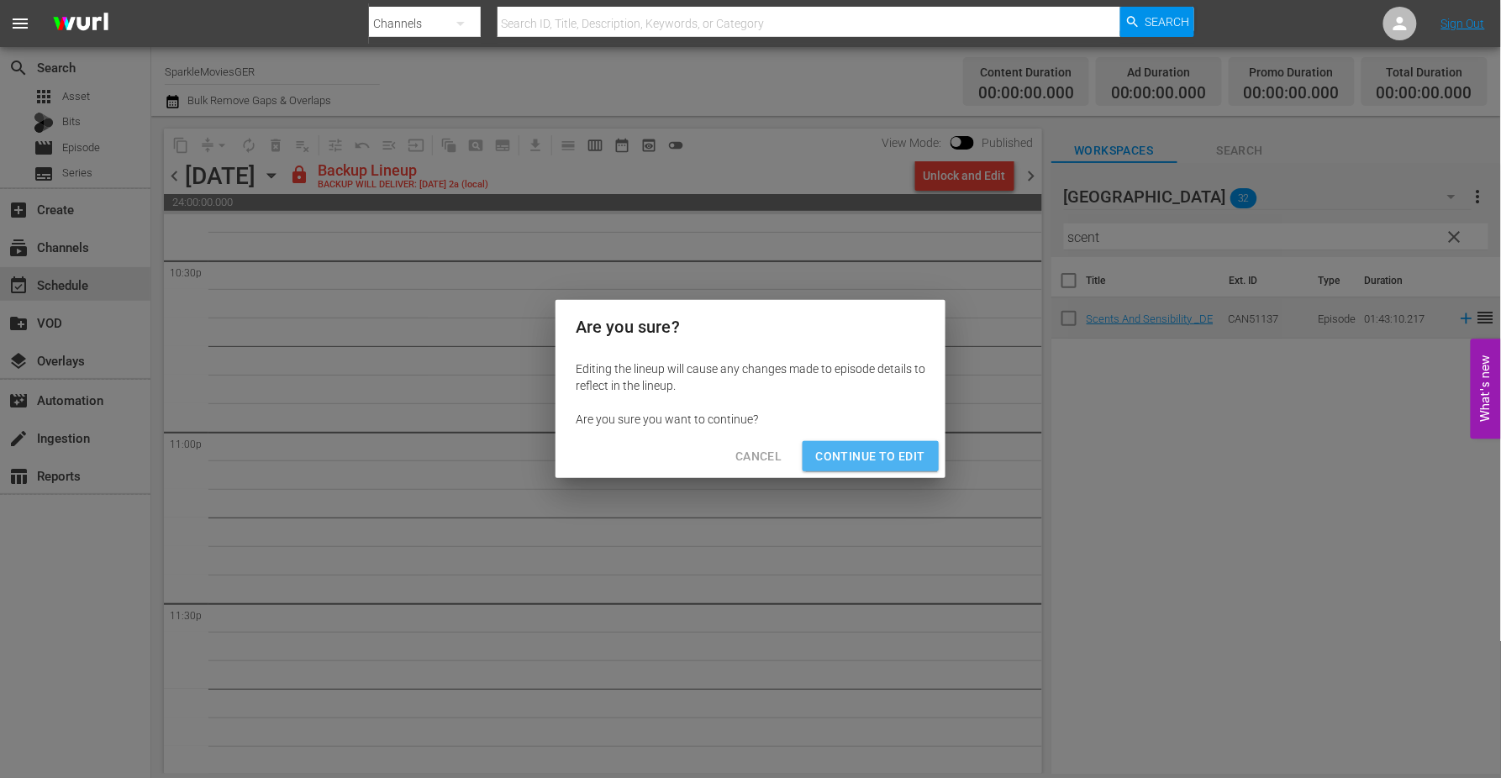
click at [891, 451] on span "Continue to Edit" at bounding box center [870, 456] width 109 height 21
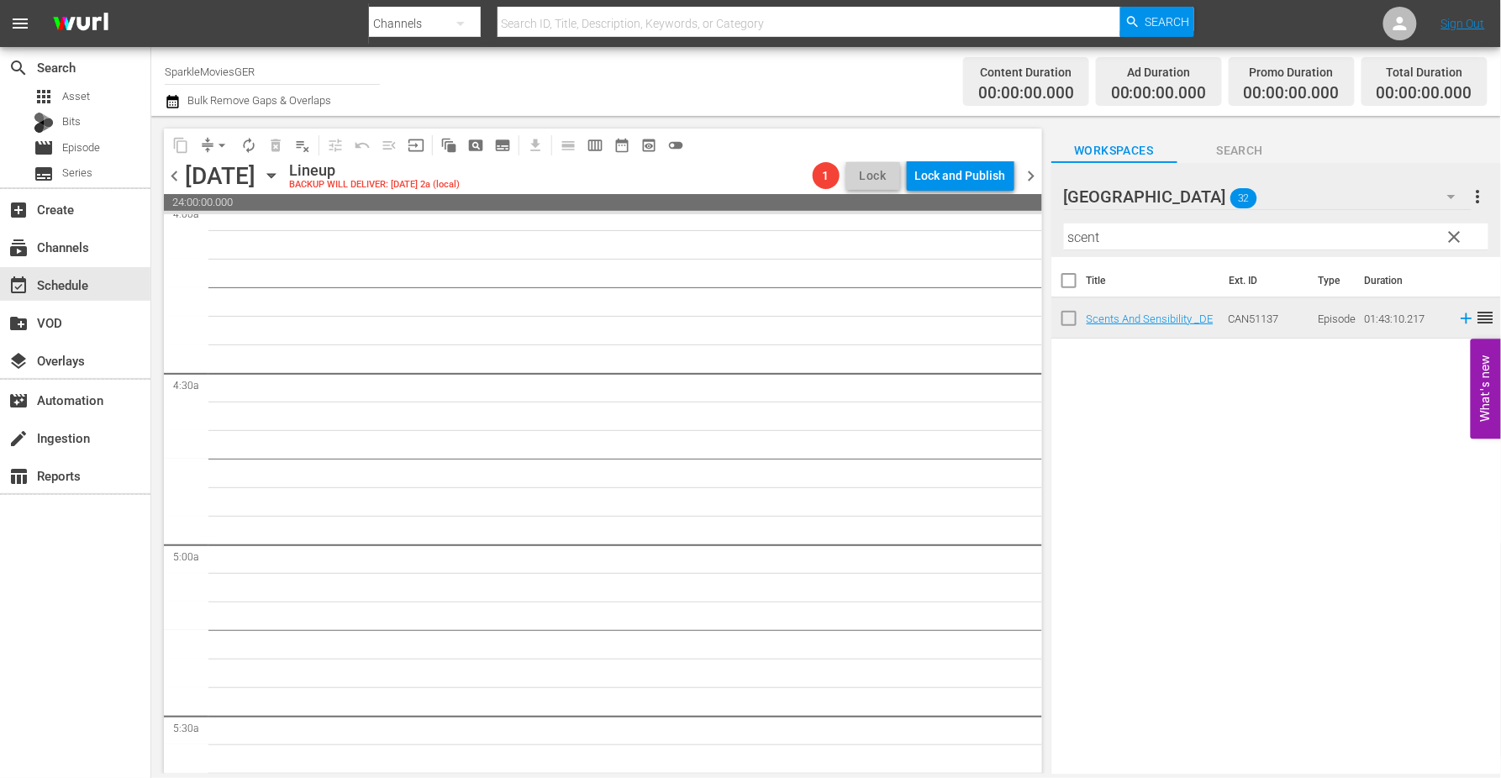
scroll to position [0, 0]
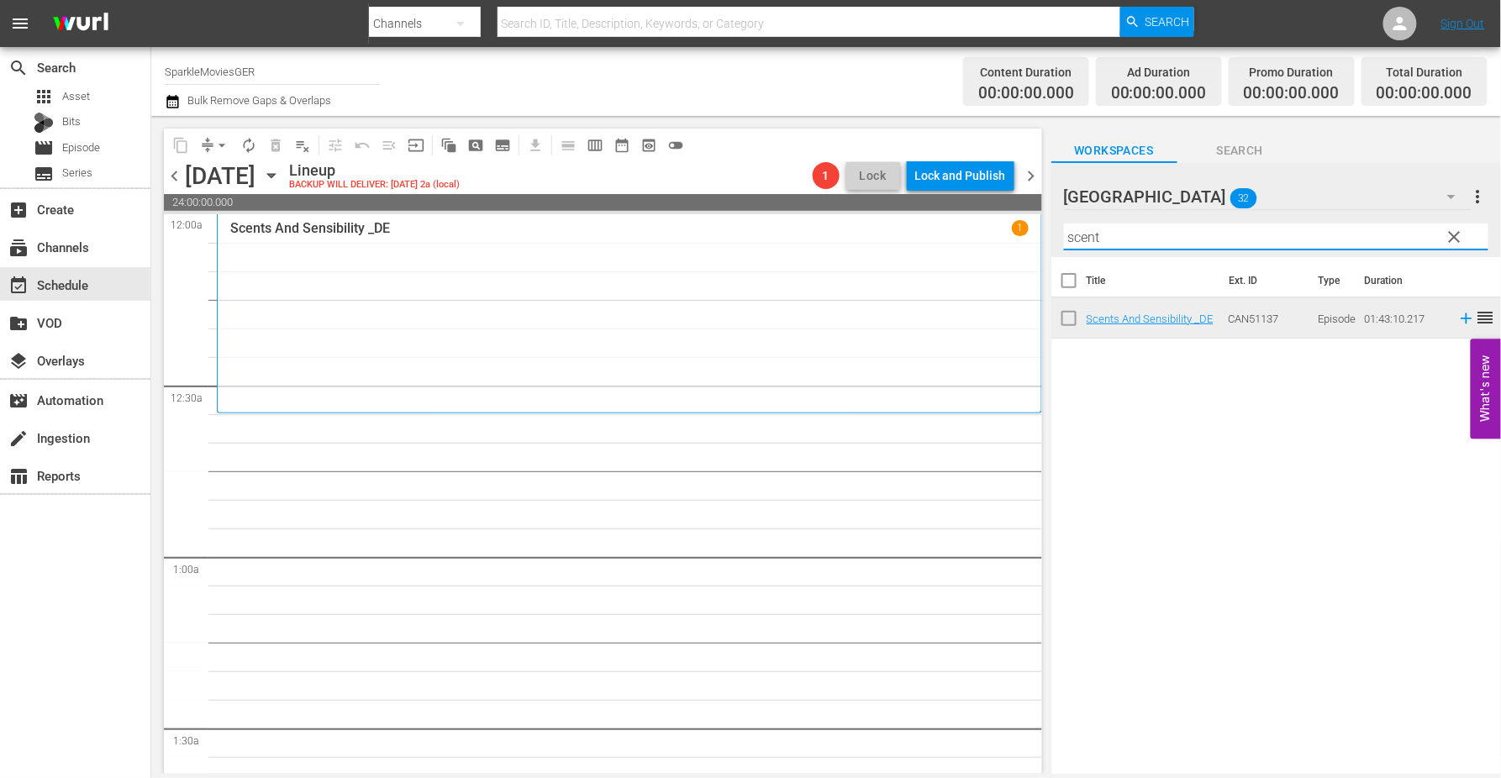
drag, startPoint x: 1137, startPoint y: 236, endPoint x: 898, endPoint y: 235, distance: 239.5
click at [898, 235] on div "content_copy compress arrow_drop_down autorenew_outlined delete_forever_outline…" at bounding box center [826, 445] width 1350 height 658
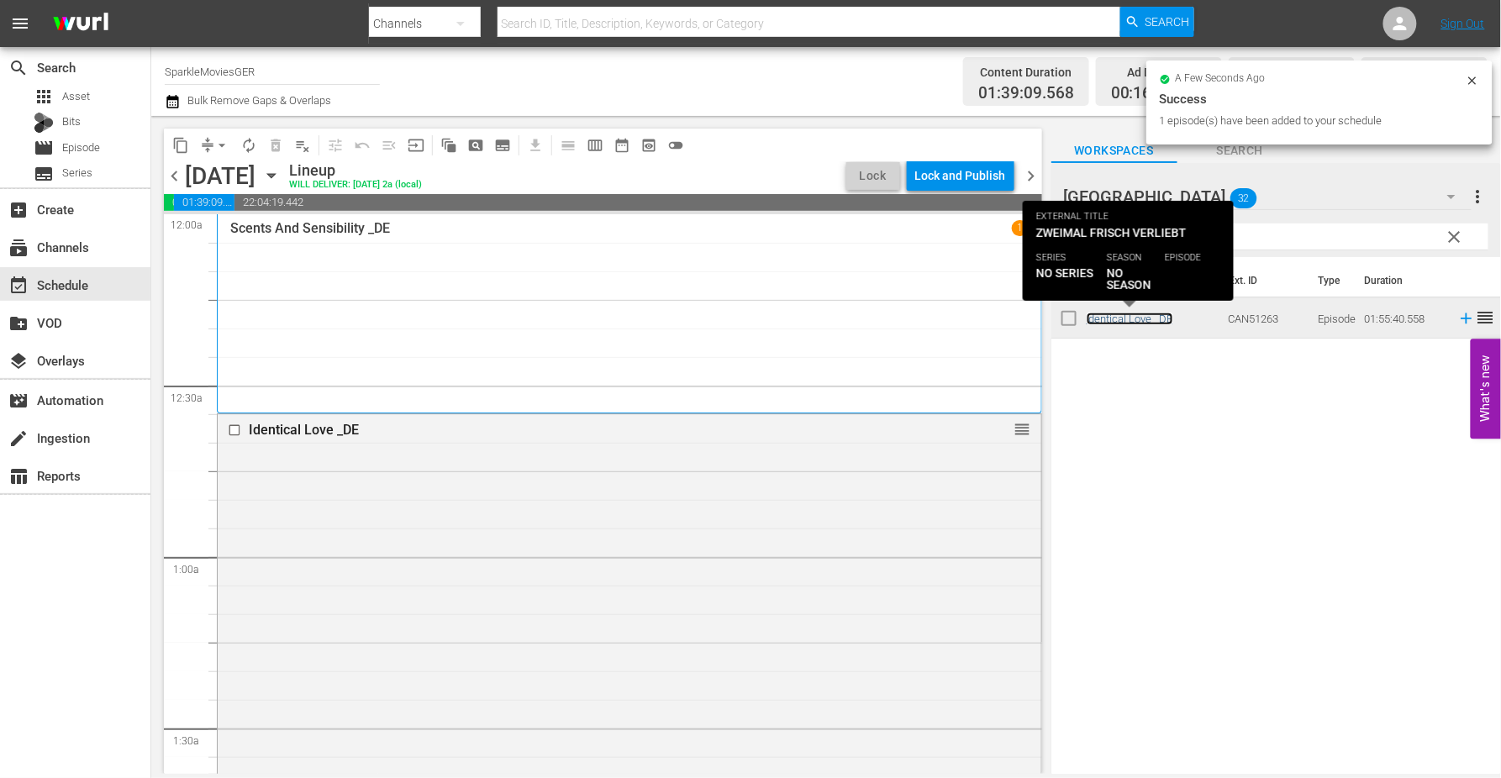
scroll to position [560, 0]
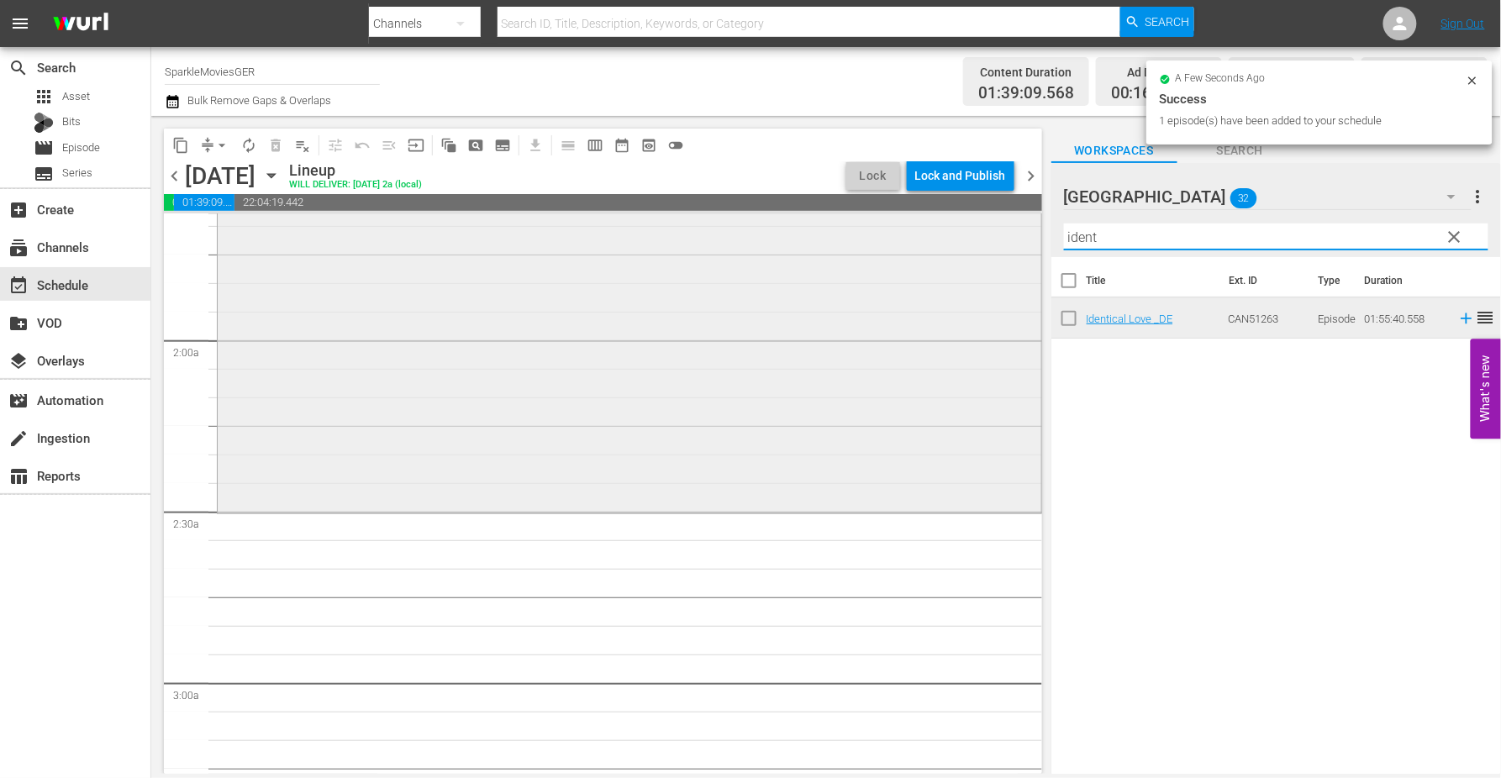
drag, startPoint x: 1120, startPoint y: 233, endPoint x: 875, endPoint y: 232, distance: 245.4
click at [875, 232] on div "content_copy compress arrow_drop_down autorenew_outlined delete_forever_outline…" at bounding box center [826, 445] width 1350 height 658
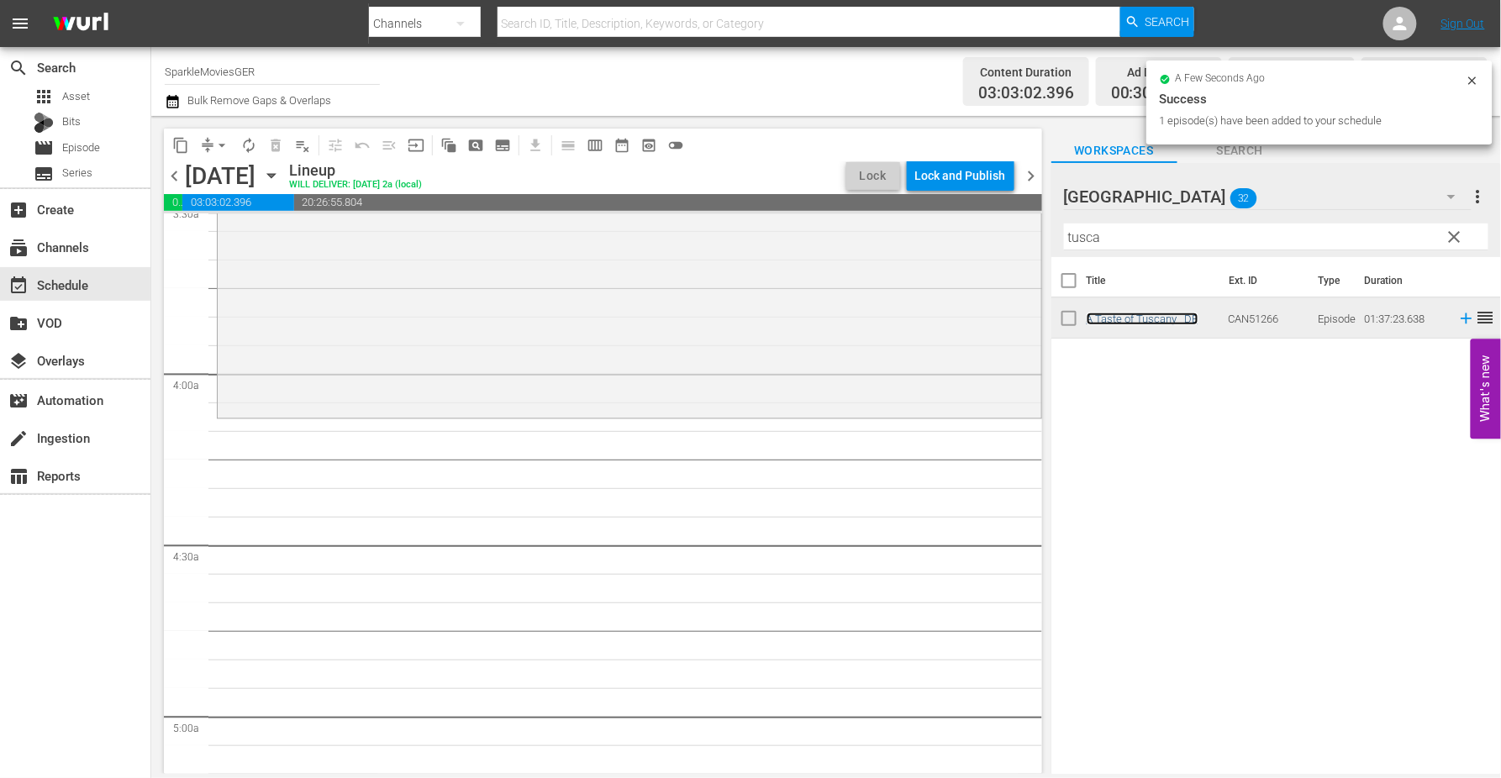
scroll to position [1214, 0]
drag, startPoint x: 898, startPoint y: 216, endPoint x: 872, endPoint y: 213, distance: 25.3
click at [874, 213] on div "content_copy compress arrow_drop_down autorenew_outlined delete_forever_outline…" at bounding box center [826, 445] width 1350 height 658
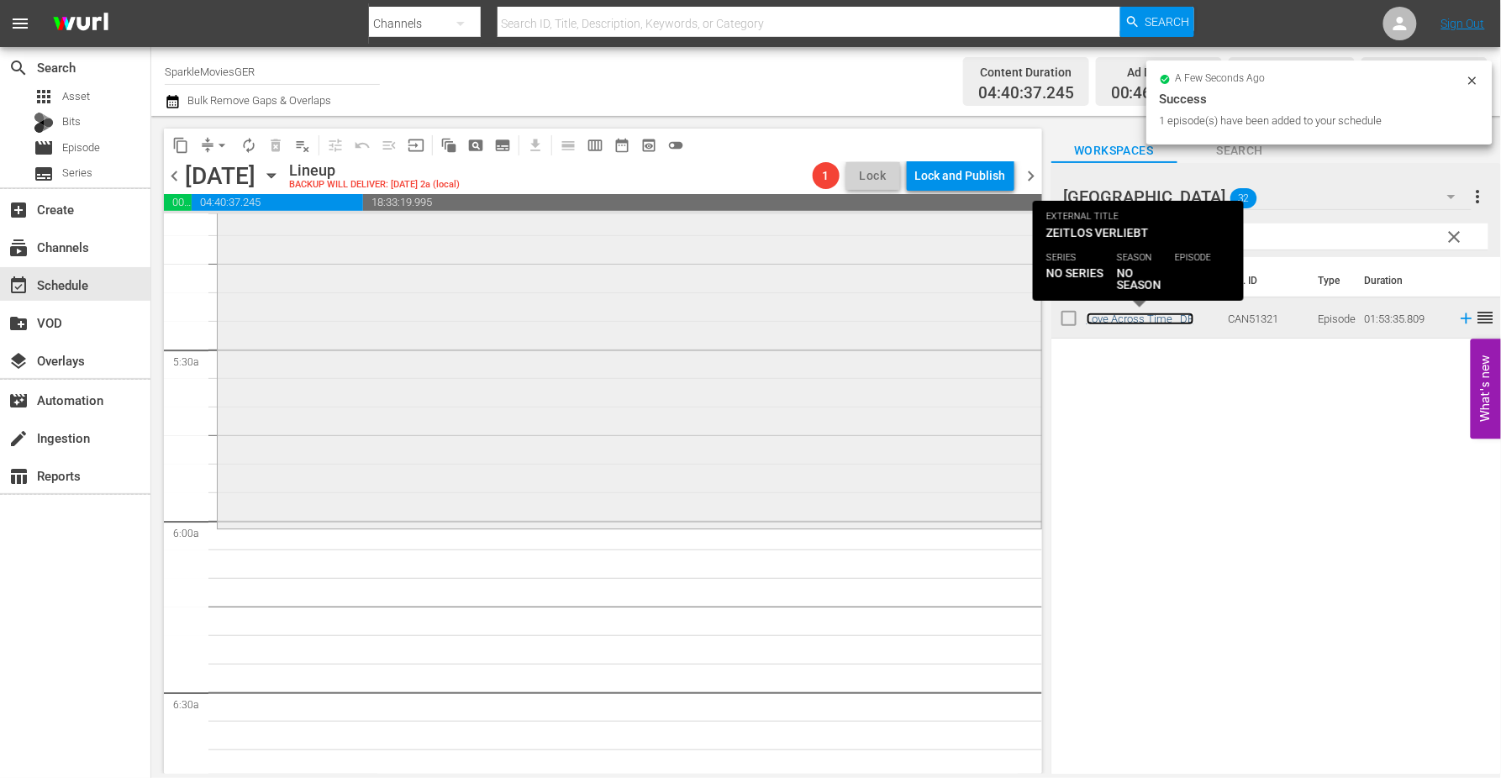
scroll to position [1774, 0]
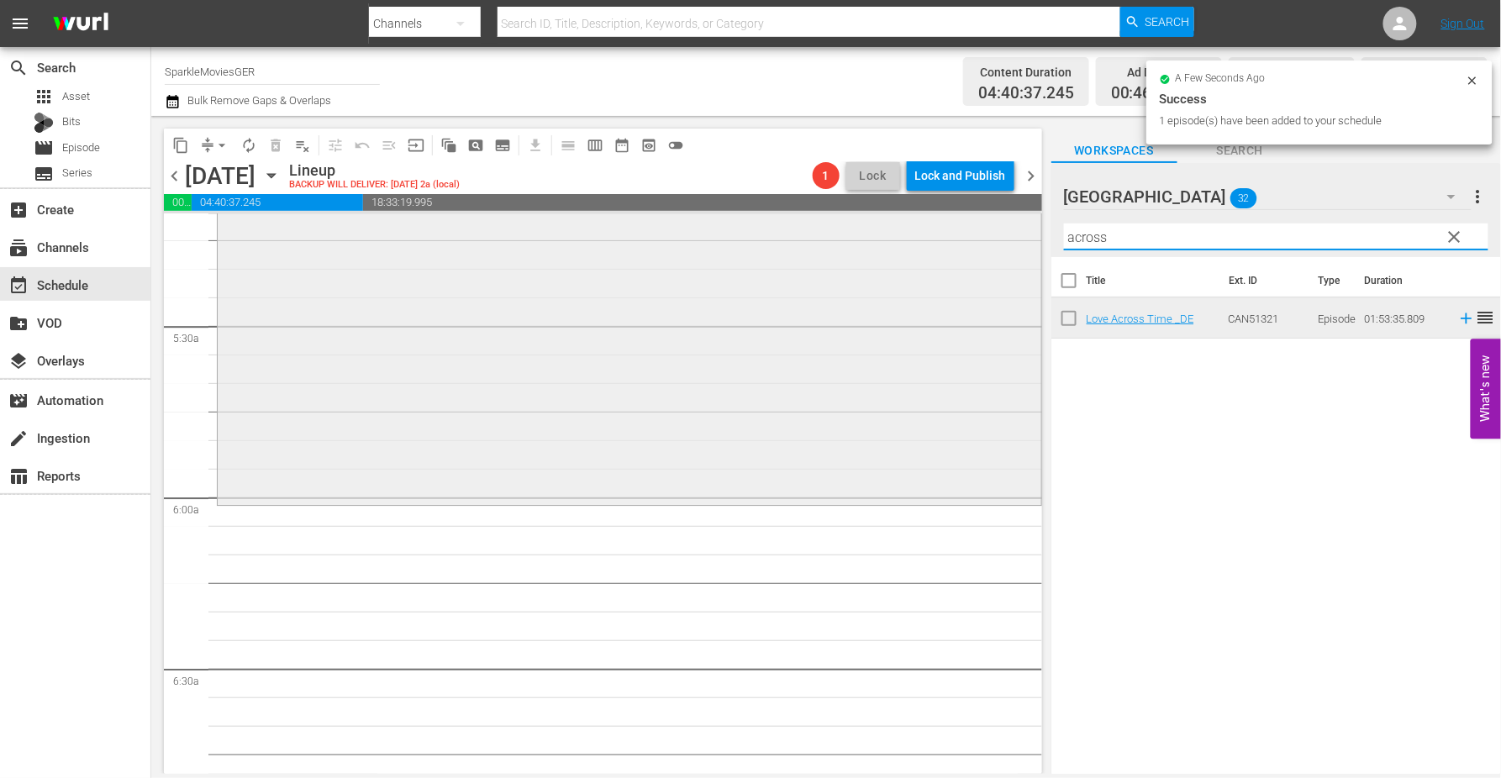
drag, startPoint x: 1051, startPoint y: 229, endPoint x: 853, endPoint y: 225, distance: 197.5
click at [855, 225] on div "content_copy compress arrow_drop_down autorenew_outlined delete_forever_outline…" at bounding box center [826, 445] width 1350 height 658
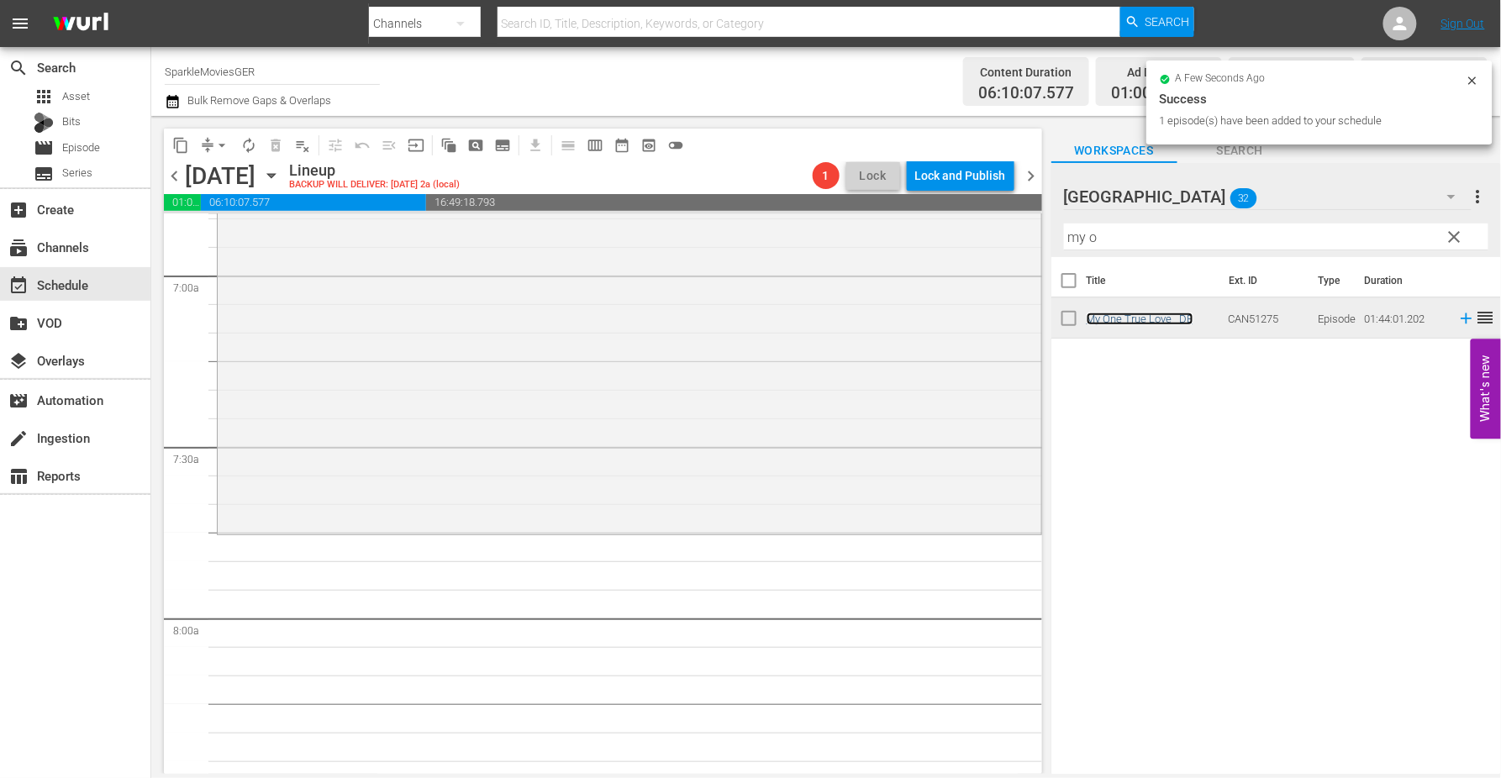
scroll to position [2427, 0]
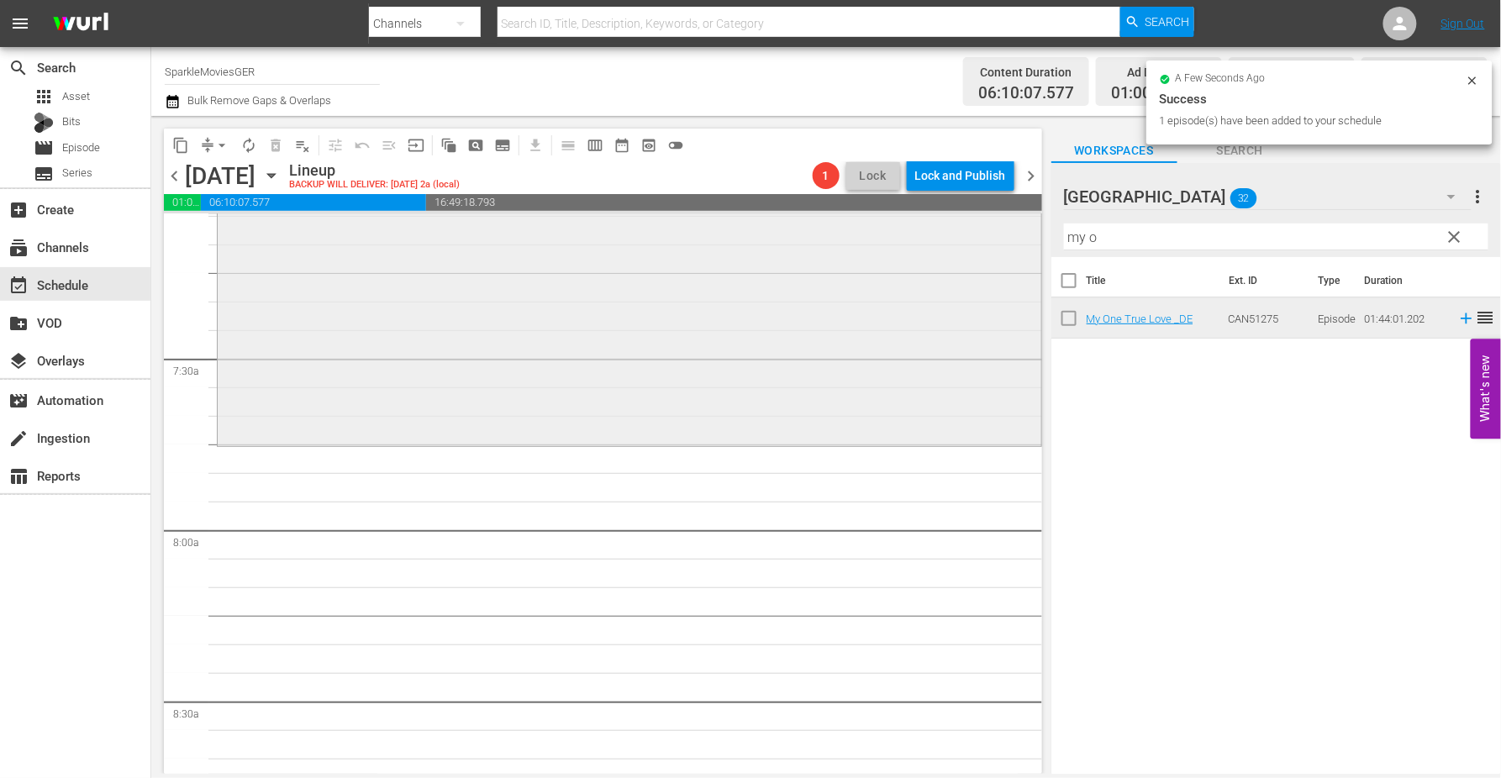
drag, startPoint x: 1155, startPoint y: 238, endPoint x: 803, endPoint y: 232, distance: 352.2
click at [805, 232] on div "content_copy compress arrow_drop_down autorenew_outlined delete_forever_outline…" at bounding box center [826, 445] width 1350 height 658
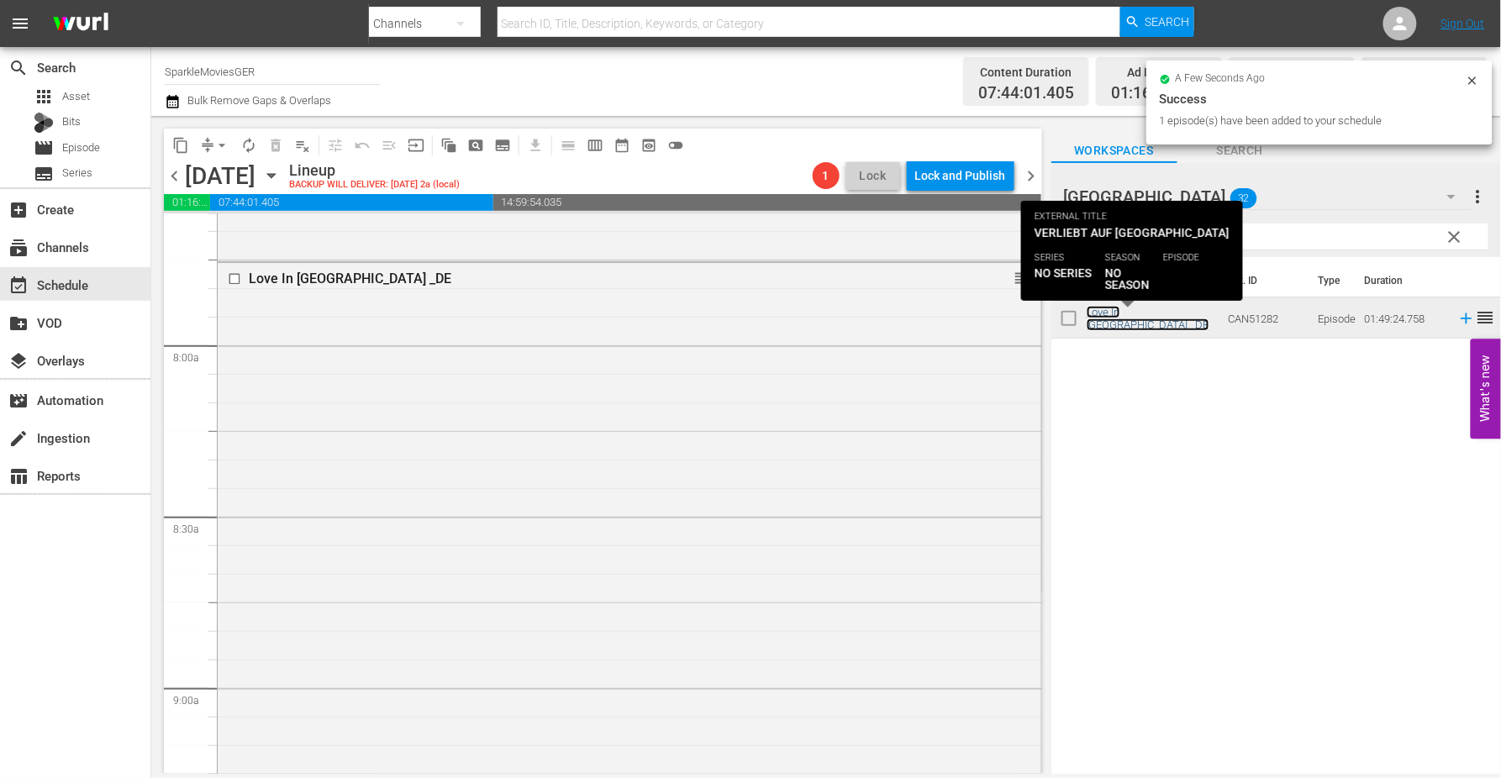
scroll to position [2988, 0]
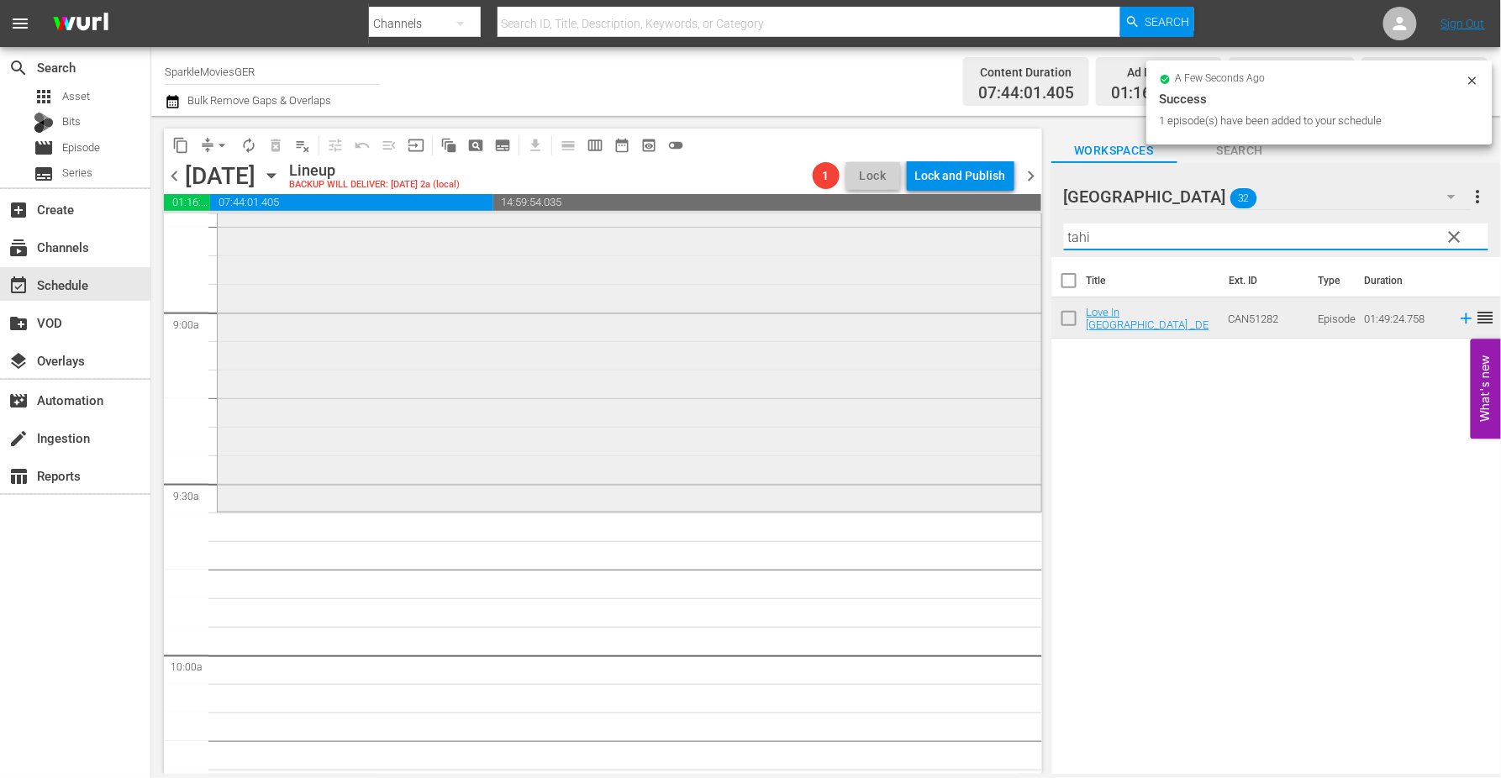
drag, startPoint x: 1114, startPoint y: 237, endPoint x: 941, endPoint y: 232, distance: 173.2
click at [941, 228] on div "content_copy compress arrow_drop_down autorenew_outlined delete_forever_outline…" at bounding box center [826, 445] width 1350 height 658
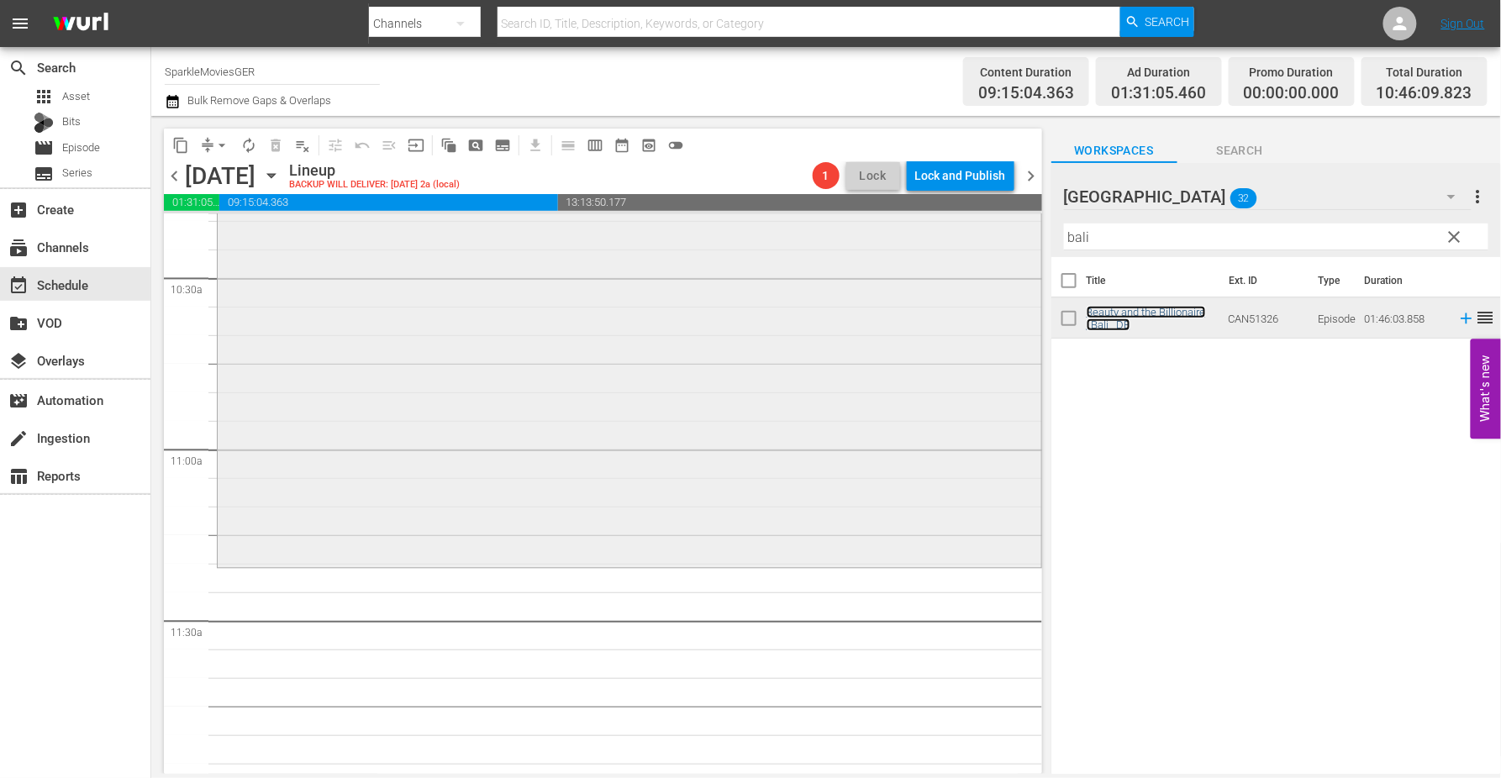
scroll to position [3548, 0]
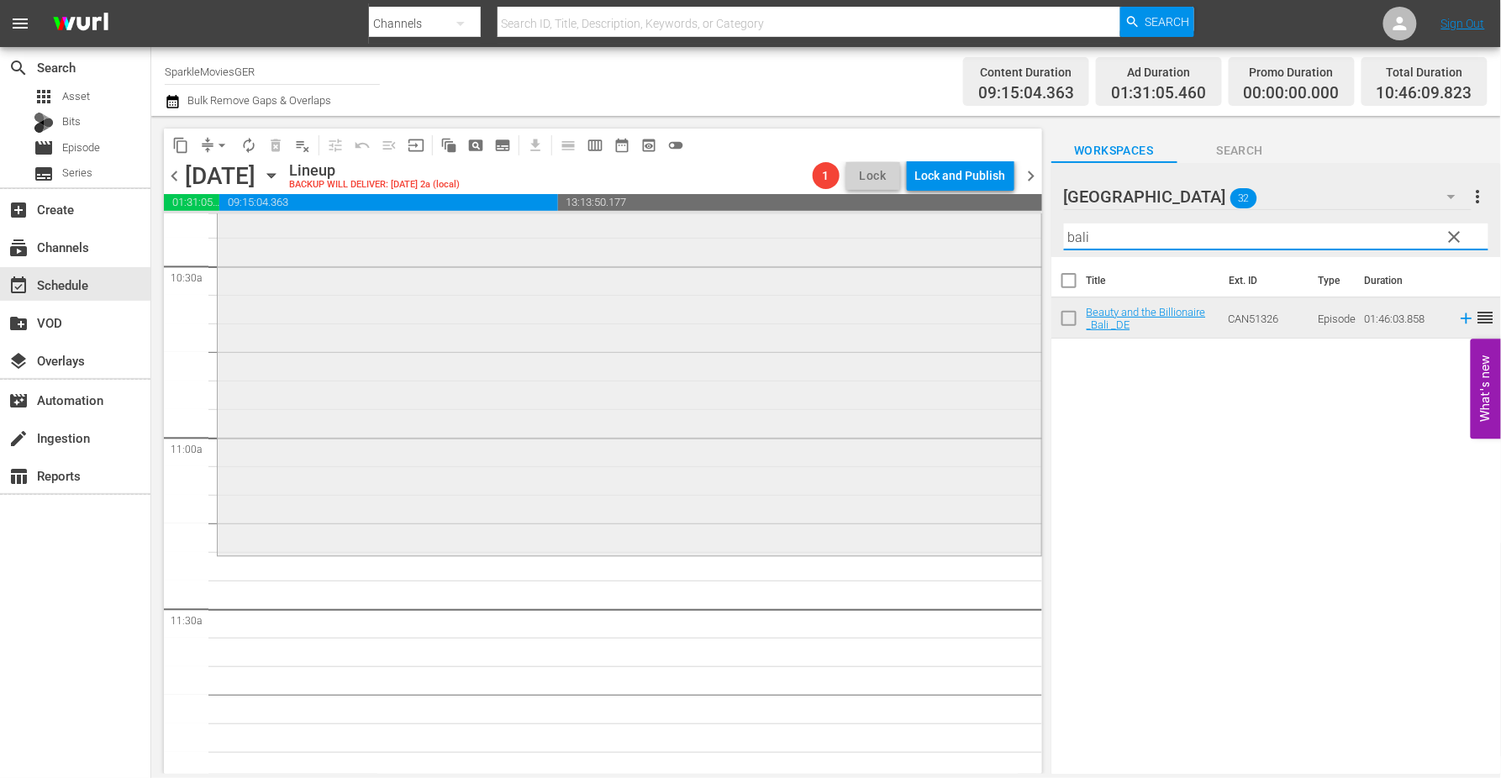
drag, startPoint x: 1121, startPoint y: 239, endPoint x: 943, endPoint y: 231, distance: 178.3
click at [943, 231] on div "content_copy compress arrow_drop_down autorenew_outlined delete_forever_outline…" at bounding box center [826, 445] width 1350 height 658
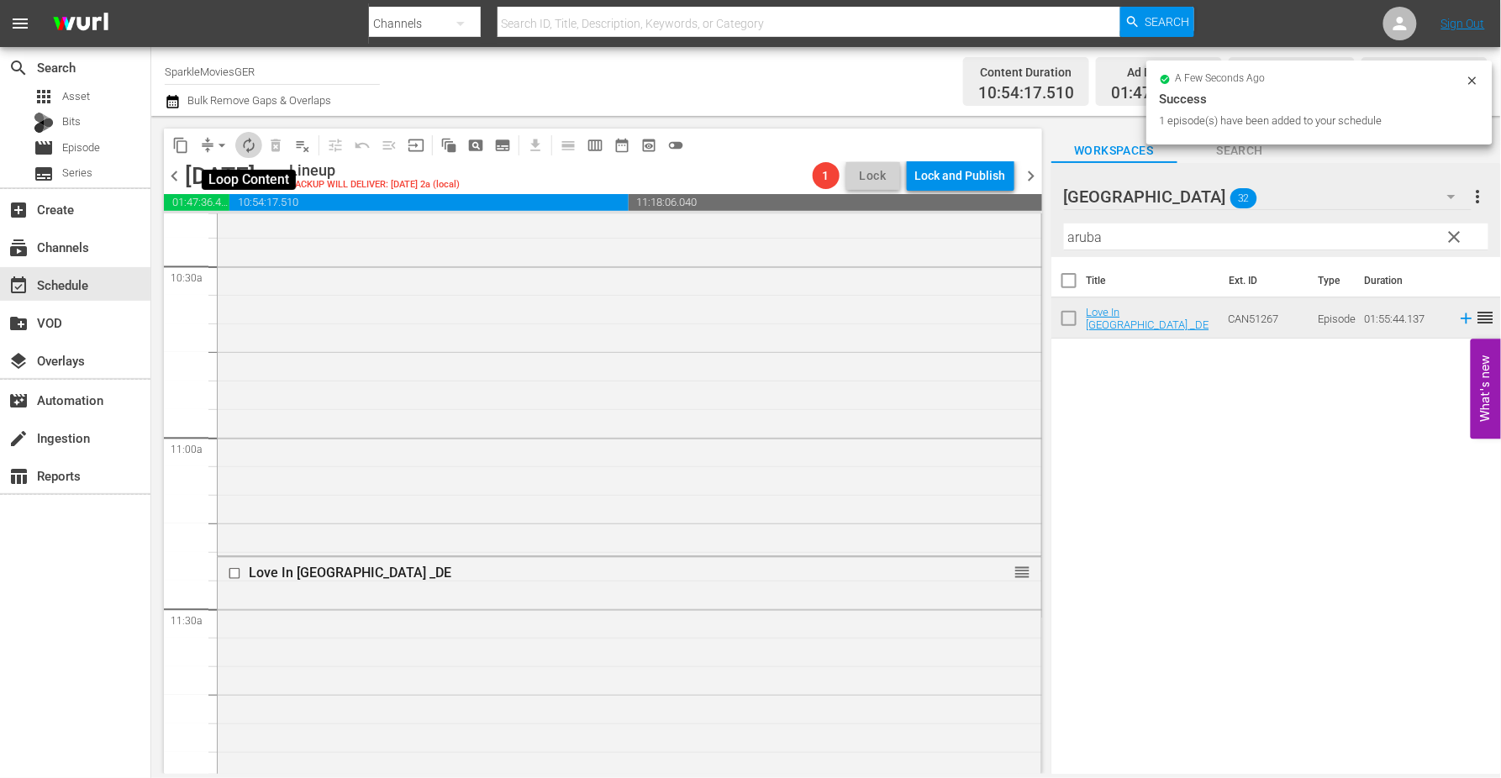
click at [254, 146] on span "autorenew_outlined" at bounding box center [248, 145] width 17 height 17
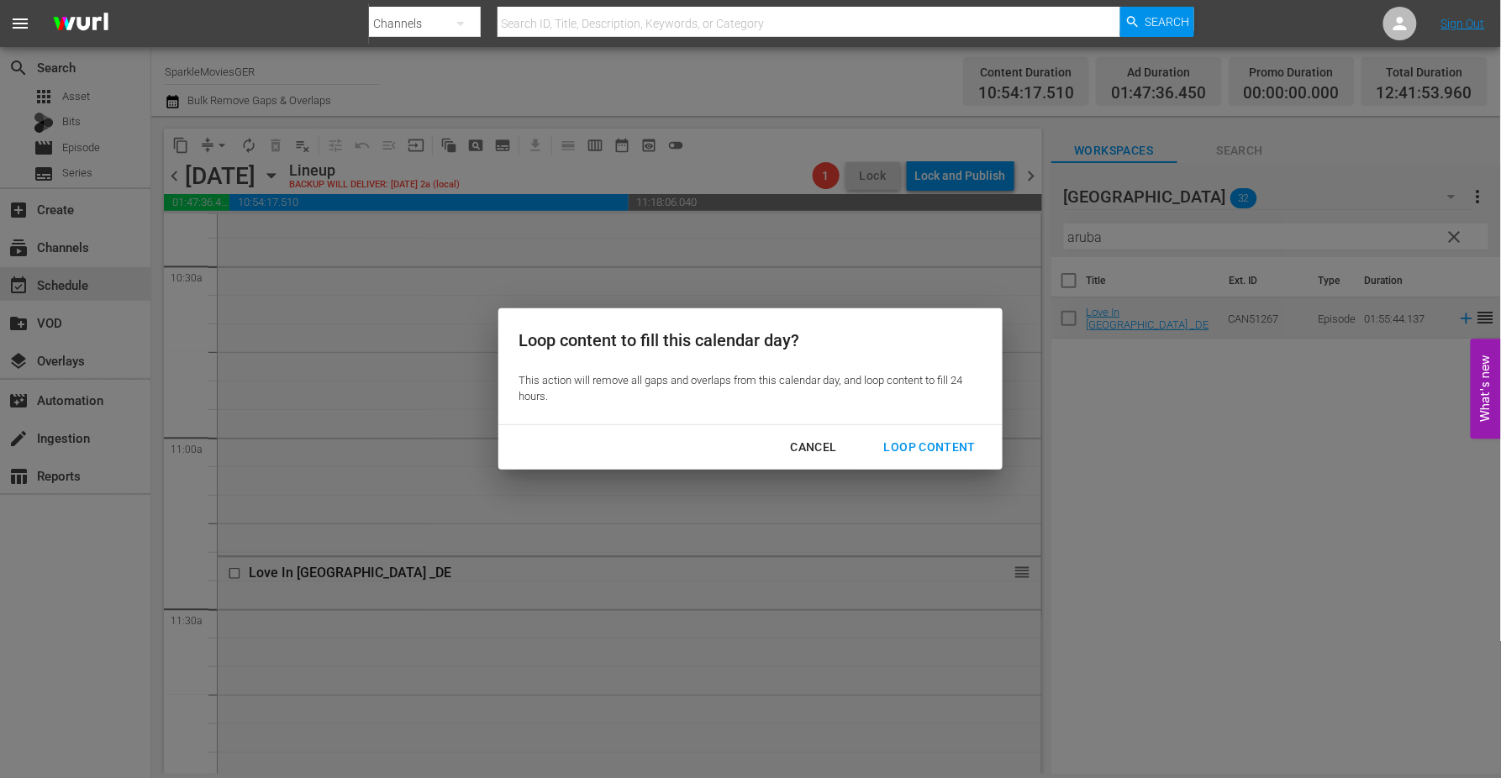
drag, startPoint x: 924, startPoint y: 444, endPoint x: 1018, endPoint y: 476, distance: 98.6
click at [926, 444] on div "Loop Content" at bounding box center [930, 447] width 118 height 21
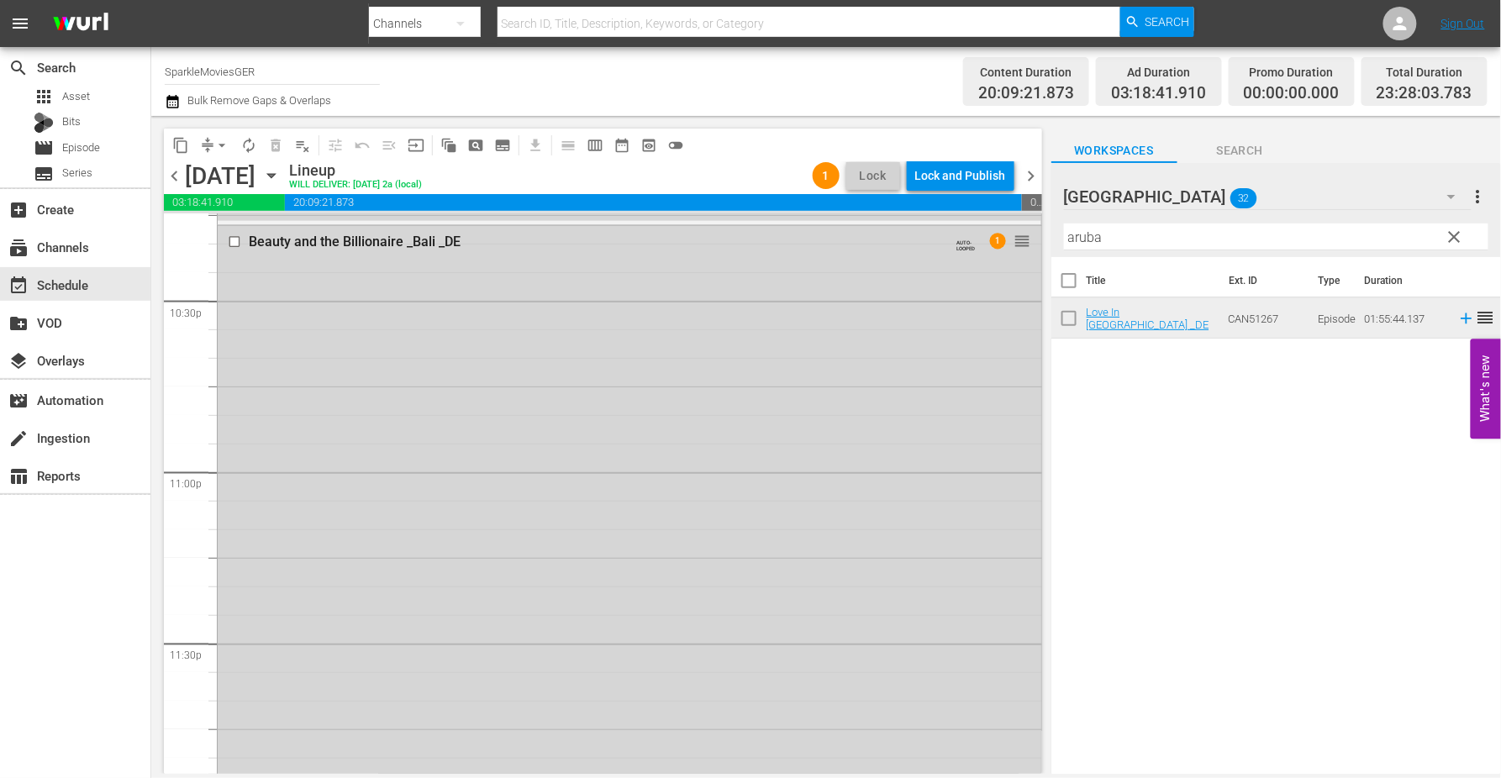
scroll to position [7685, 0]
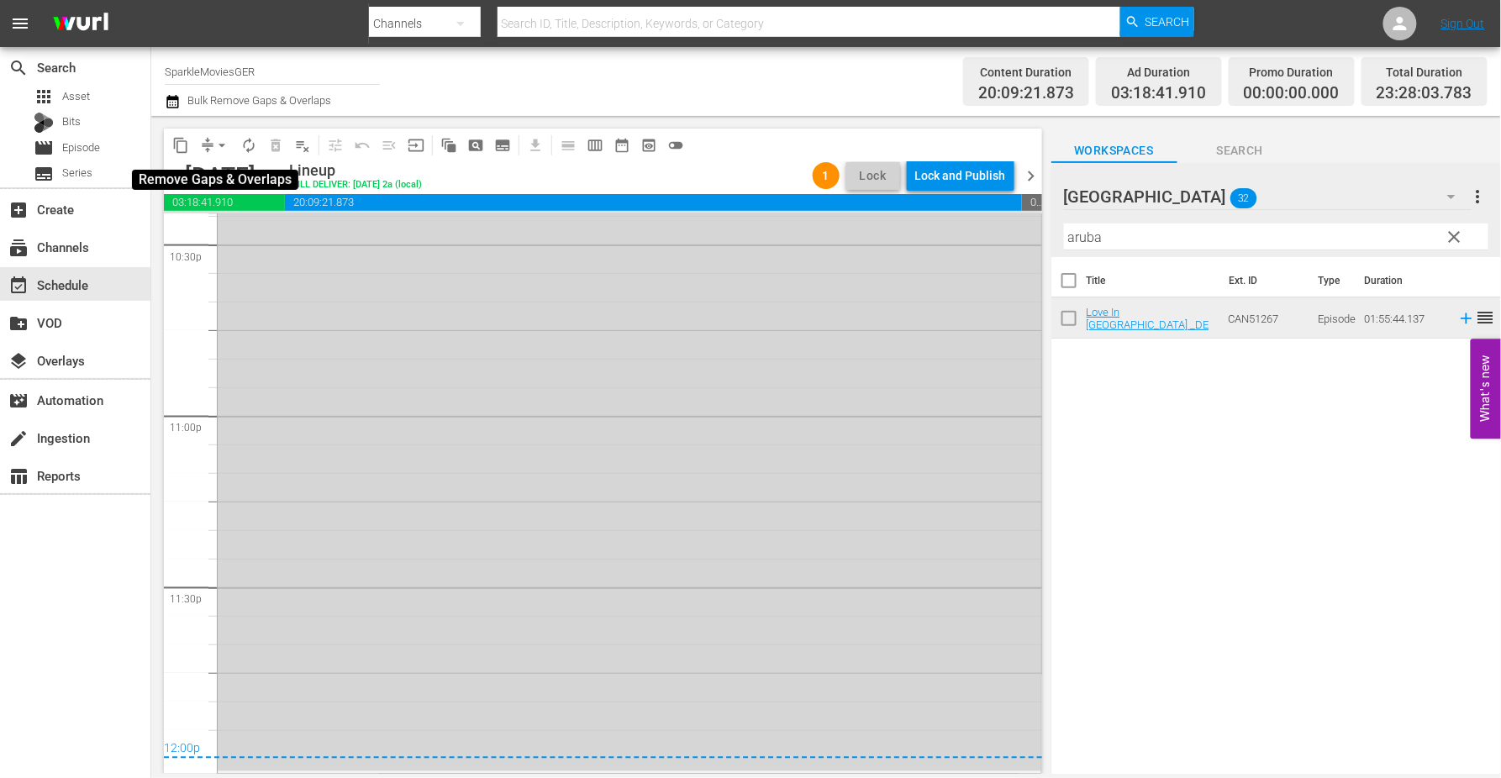
click at [224, 143] on span "arrow_drop_down" at bounding box center [221, 145] width 17 height 17
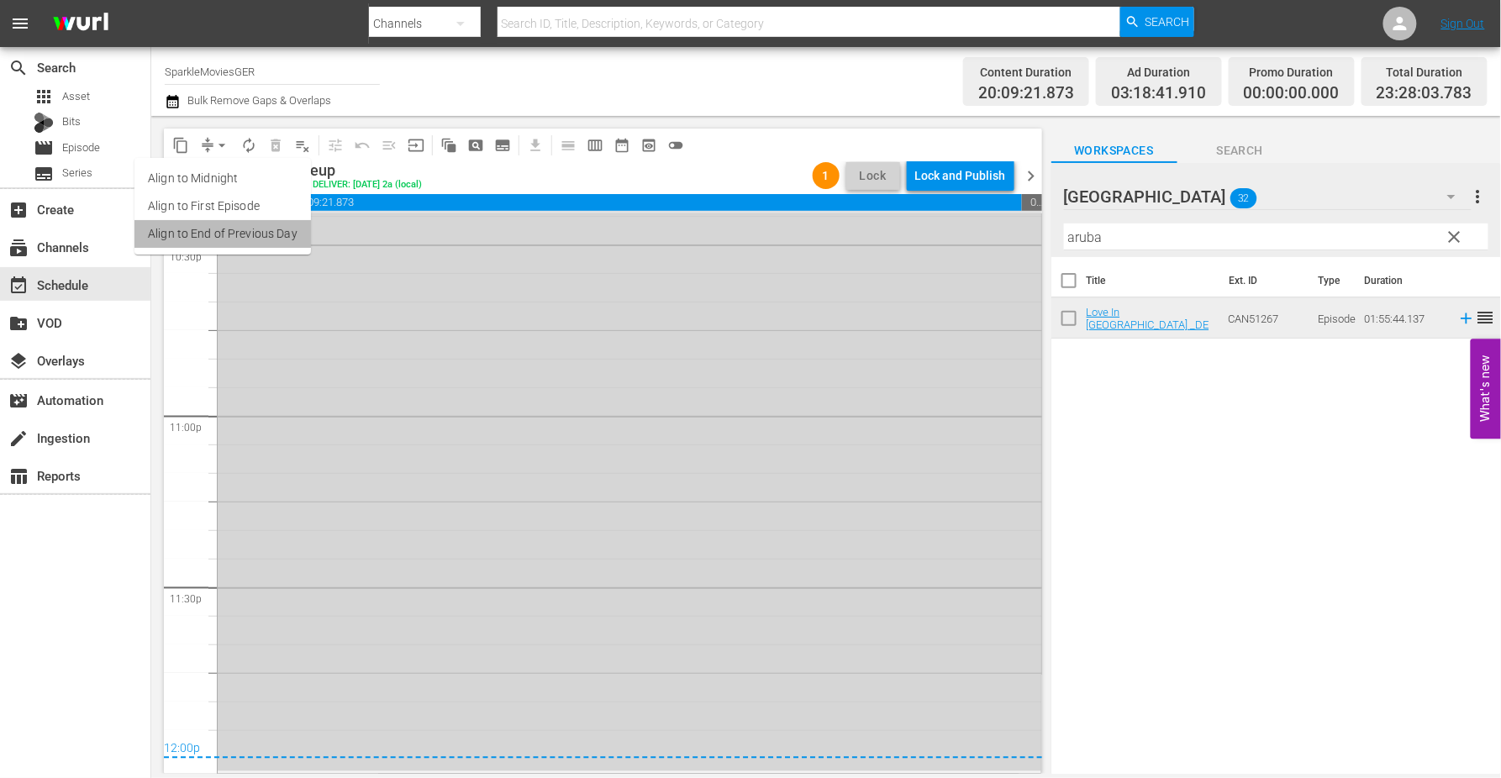
click at [244, 235] on li "Align to End of Previous Day" at bounding box center [222, 234] width 176 height 28
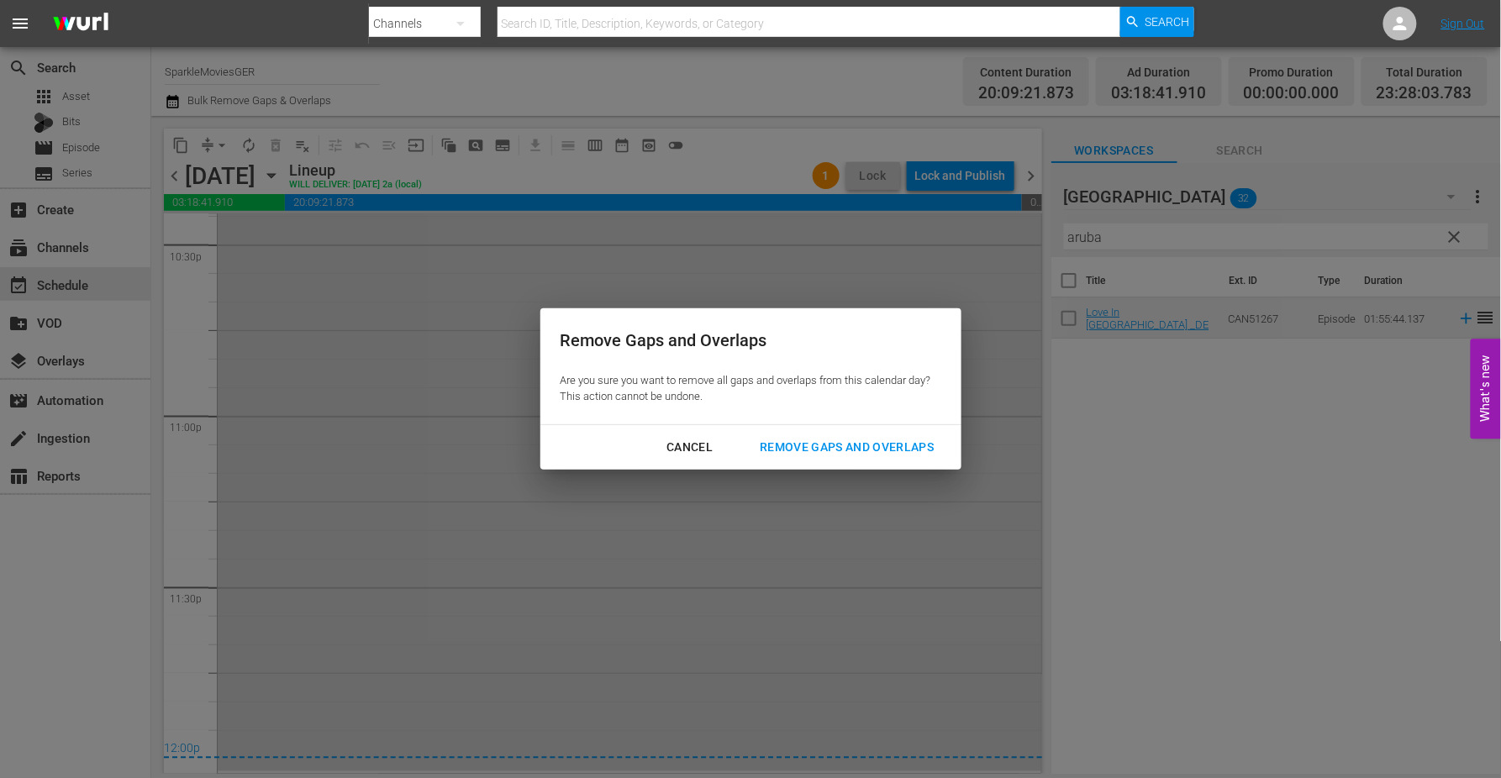
click at [857, 450] on div "Remove Gaps and Overlaps" at bounding box center [846, 447] width 201 height 21
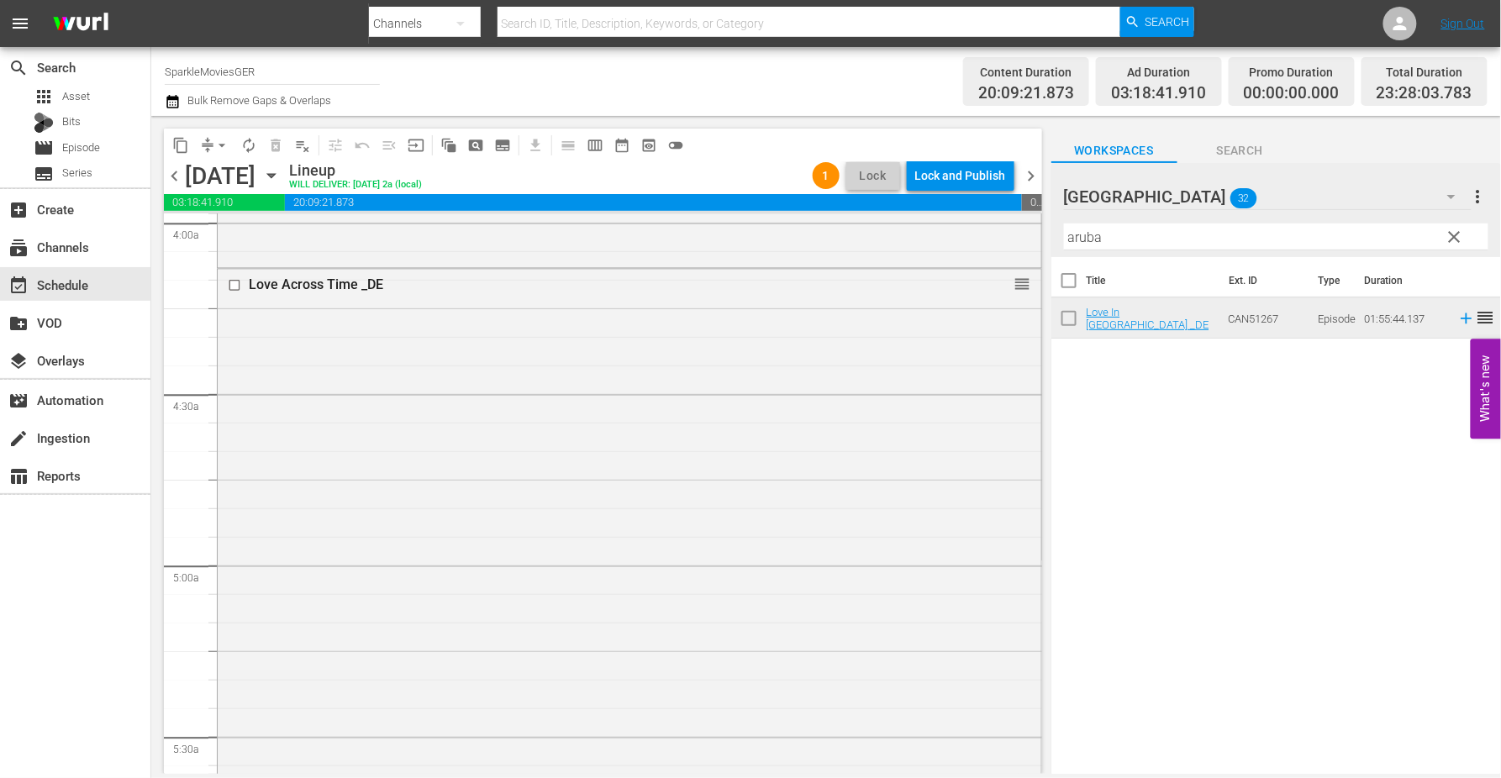
scroll to position [0, 0]
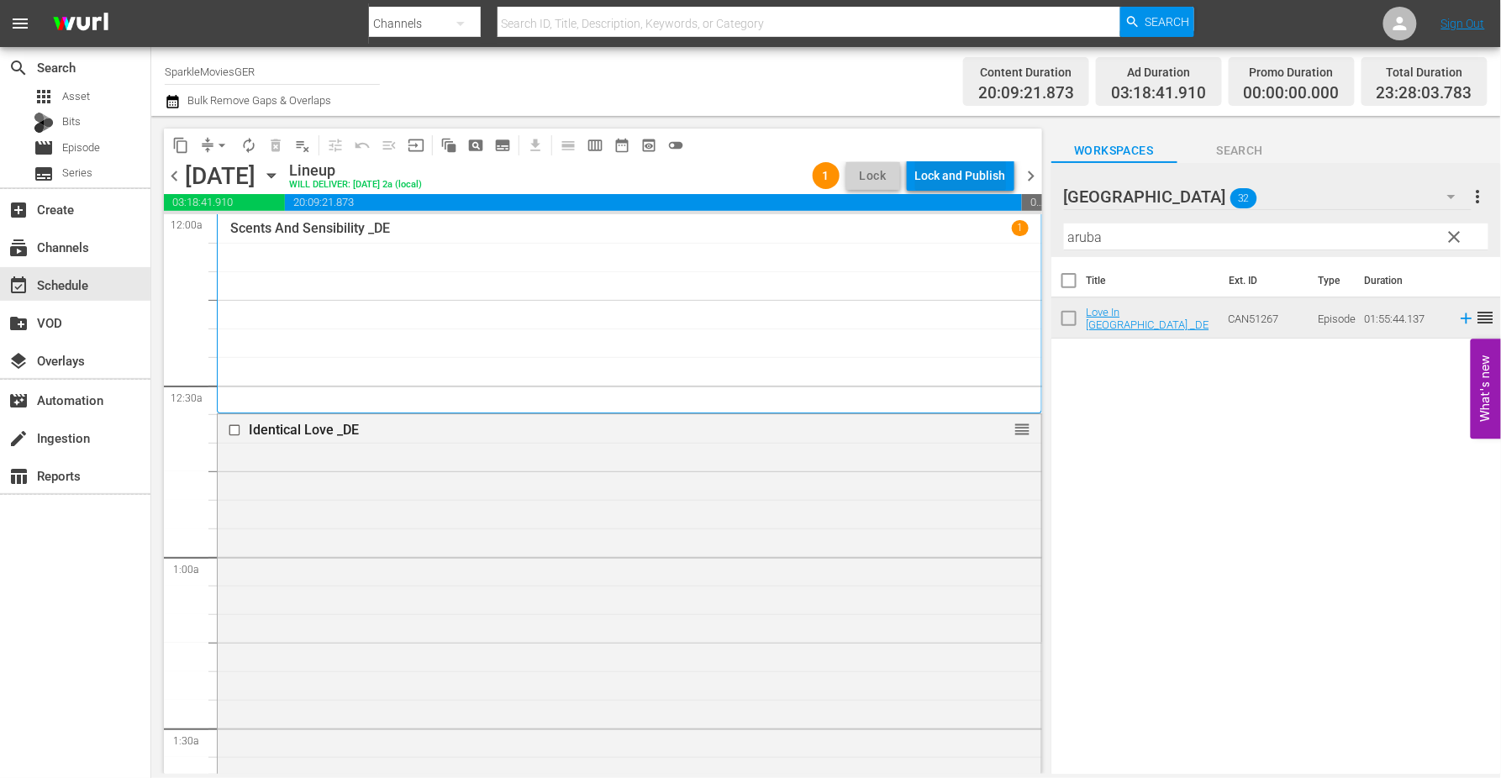
click at [942, 169] on div "Lock and Publish" at bounding box center [960, 176] width 91 height 30
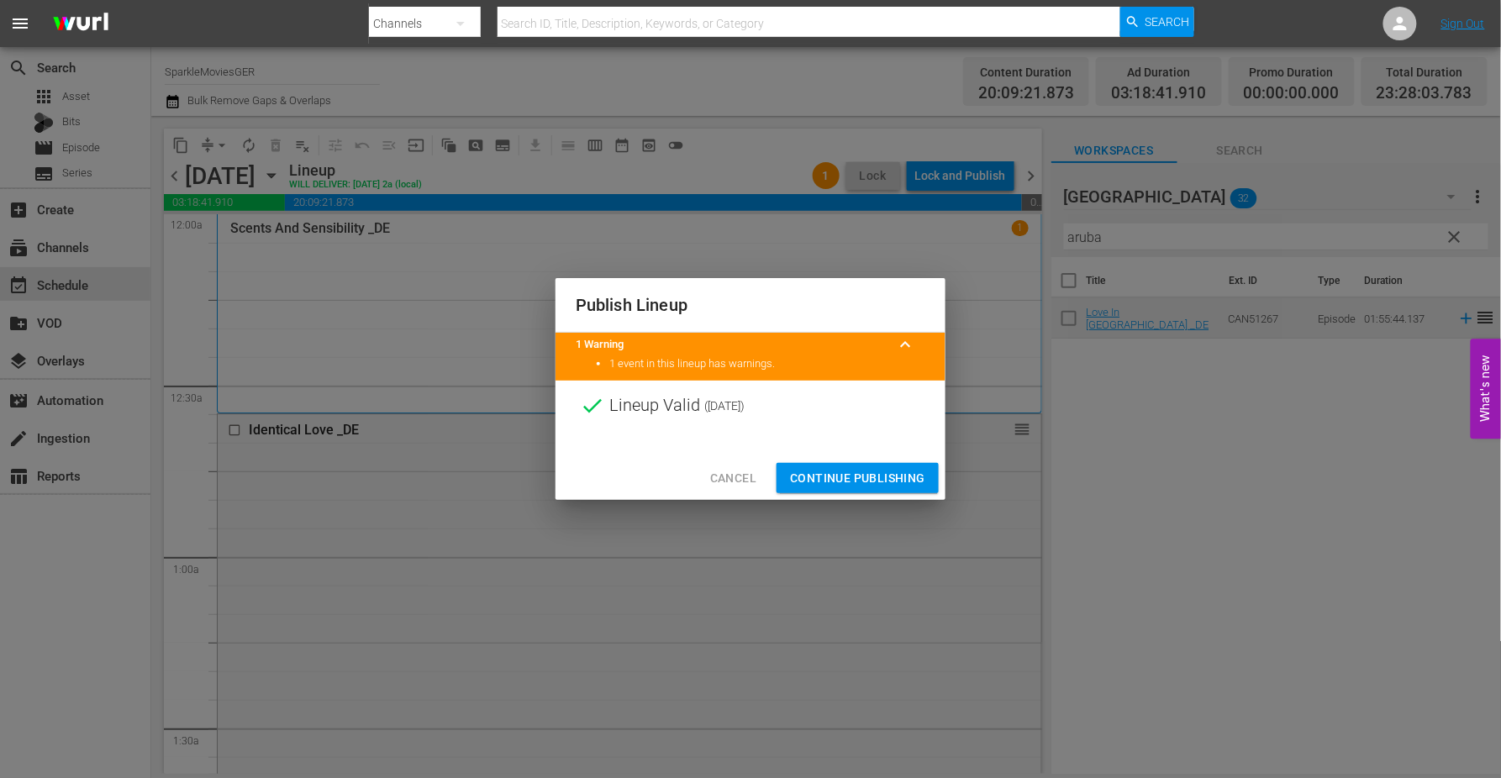
click at [878, 474] on span "Continue Publishing" at bounding box center [857, 478] width 135 height 21
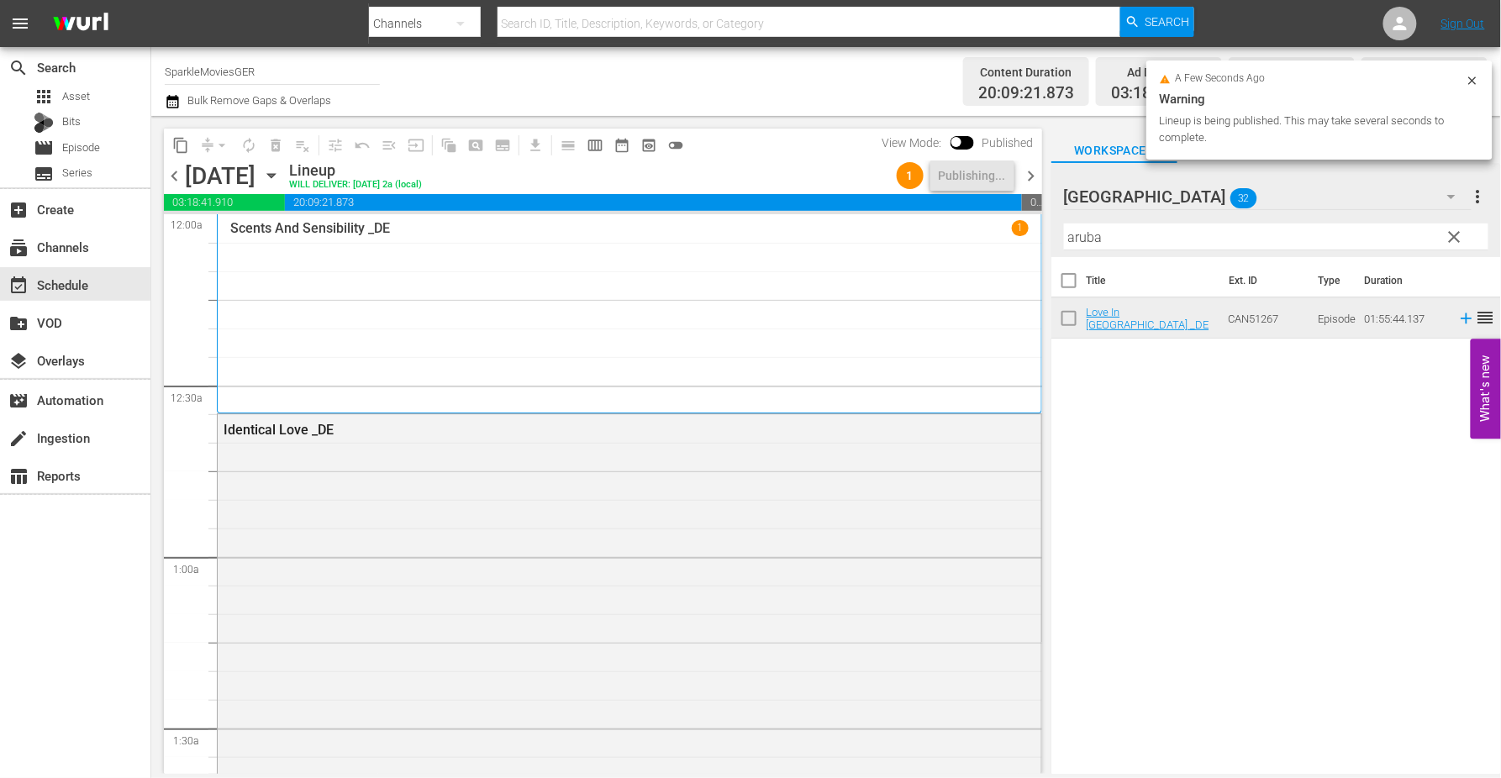
click at [281, 176] on icon "button" at bounding box center [271, 175] width 18 height 18
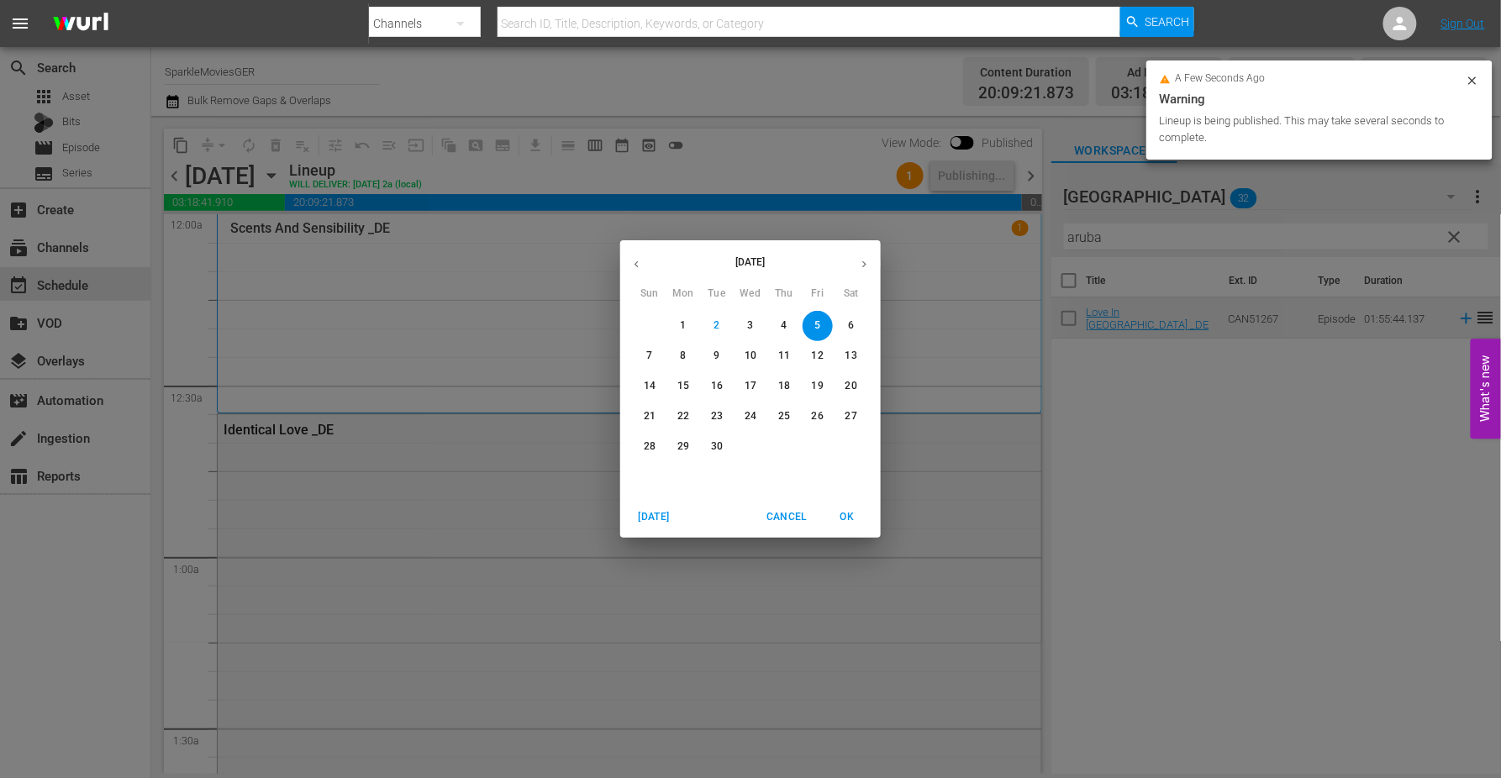
click at [782, 329] on p "4" at bounding box center [784, 326] width 6 height 14
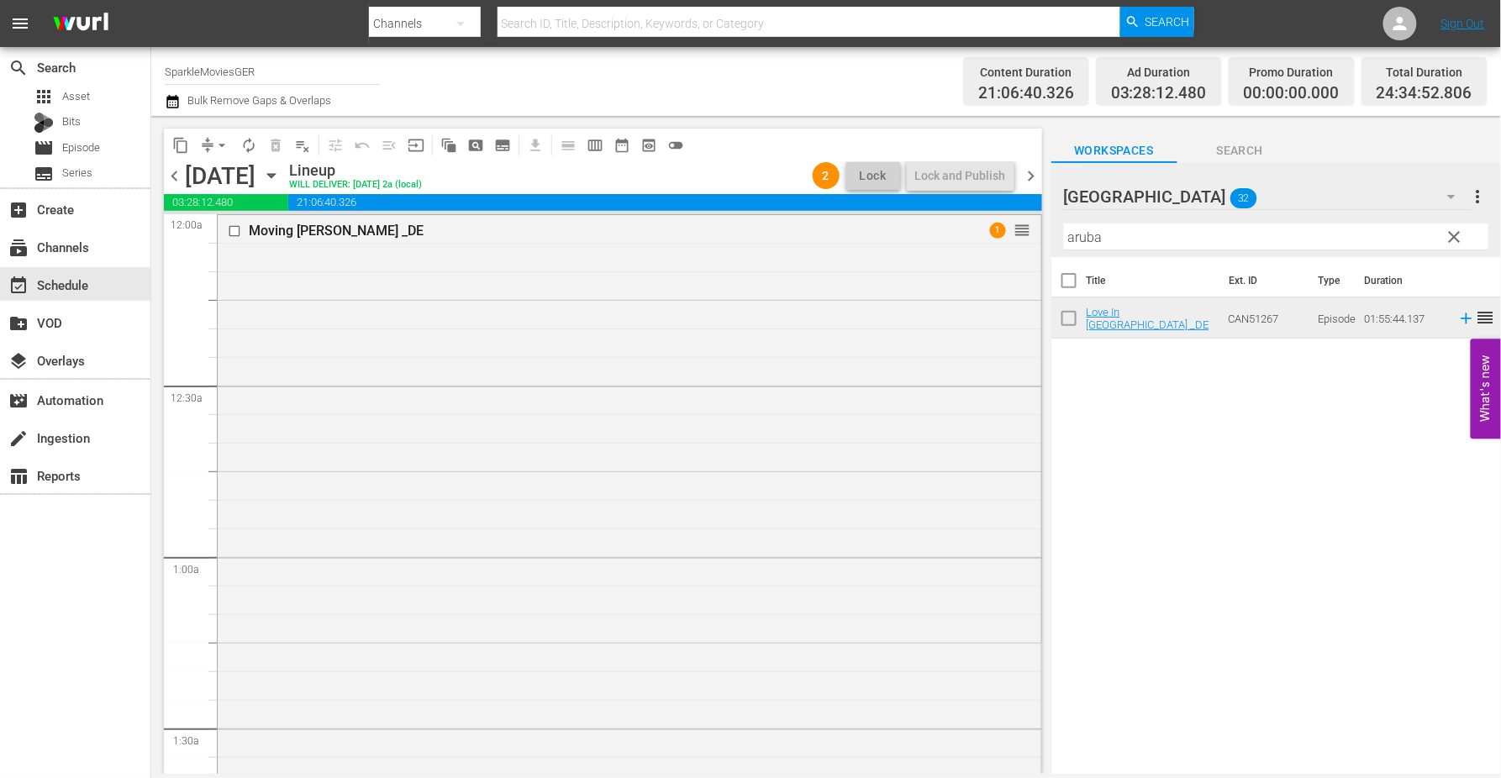
click at [281, 177] on icon "button" at bounding box center [271, 175] width 18 height 18
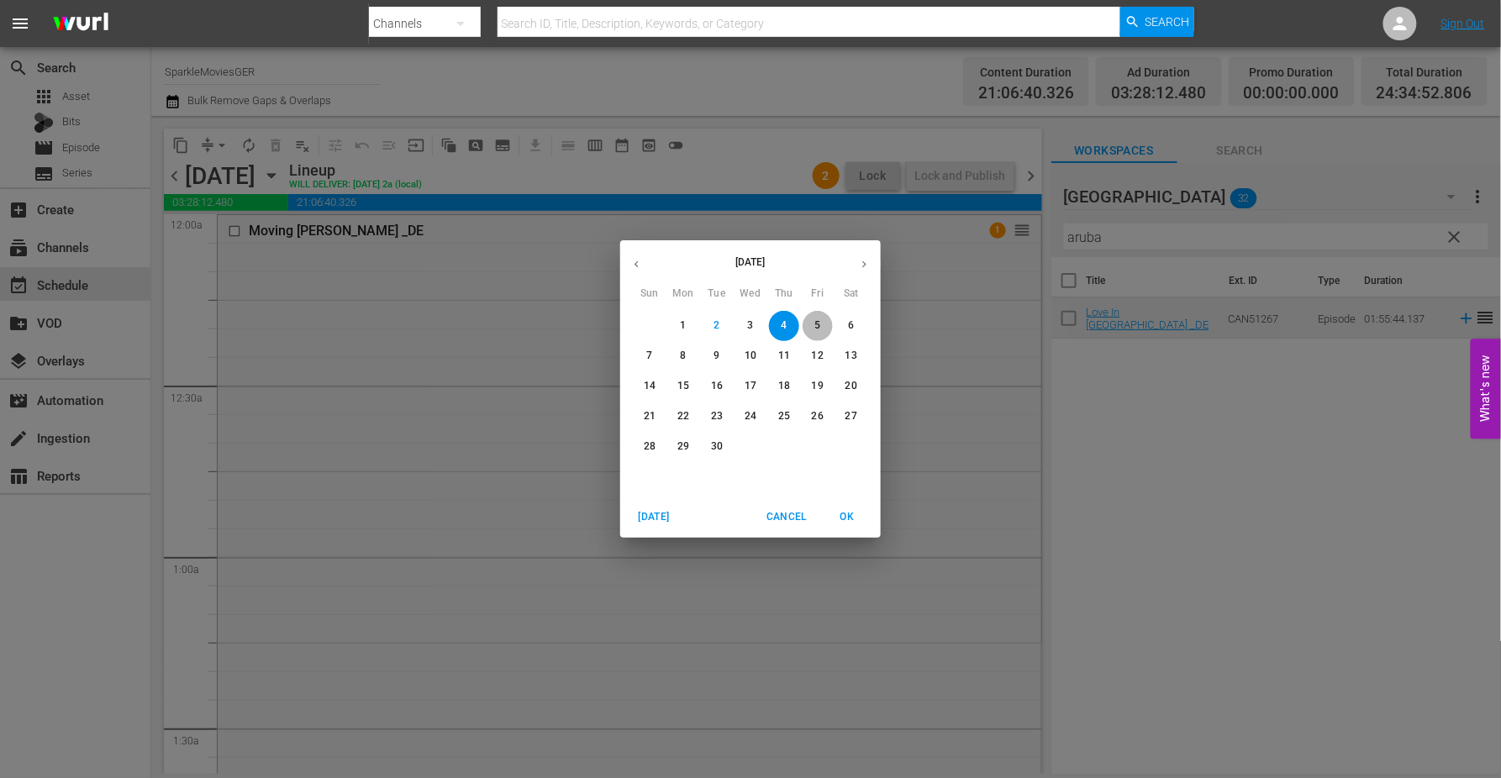
click at [819, 328] on p "5" at bounding box center [817, 326] width 6 height 14
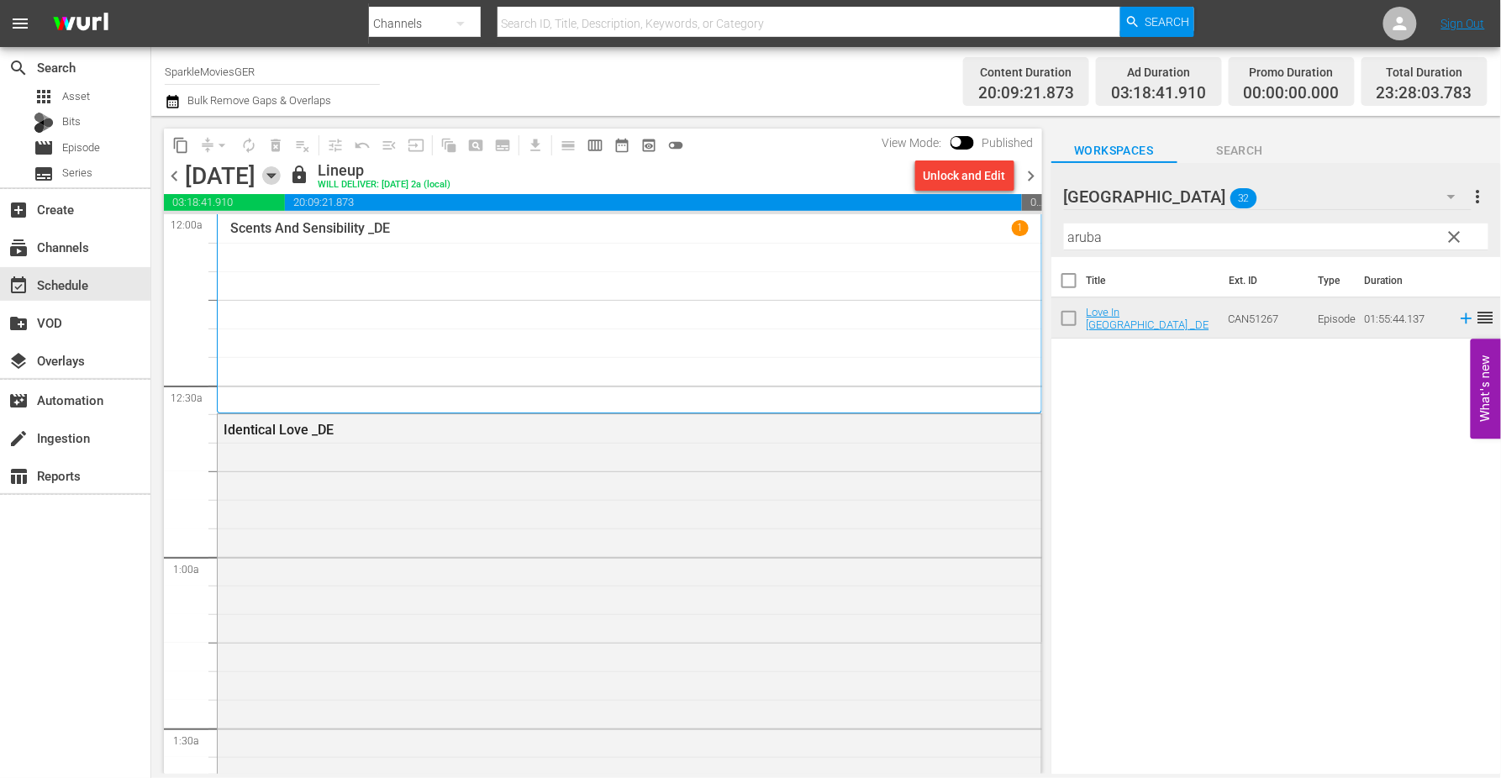
click at [275, 175] on icon "button" at bounding box center [271, 176] width 8 height 4
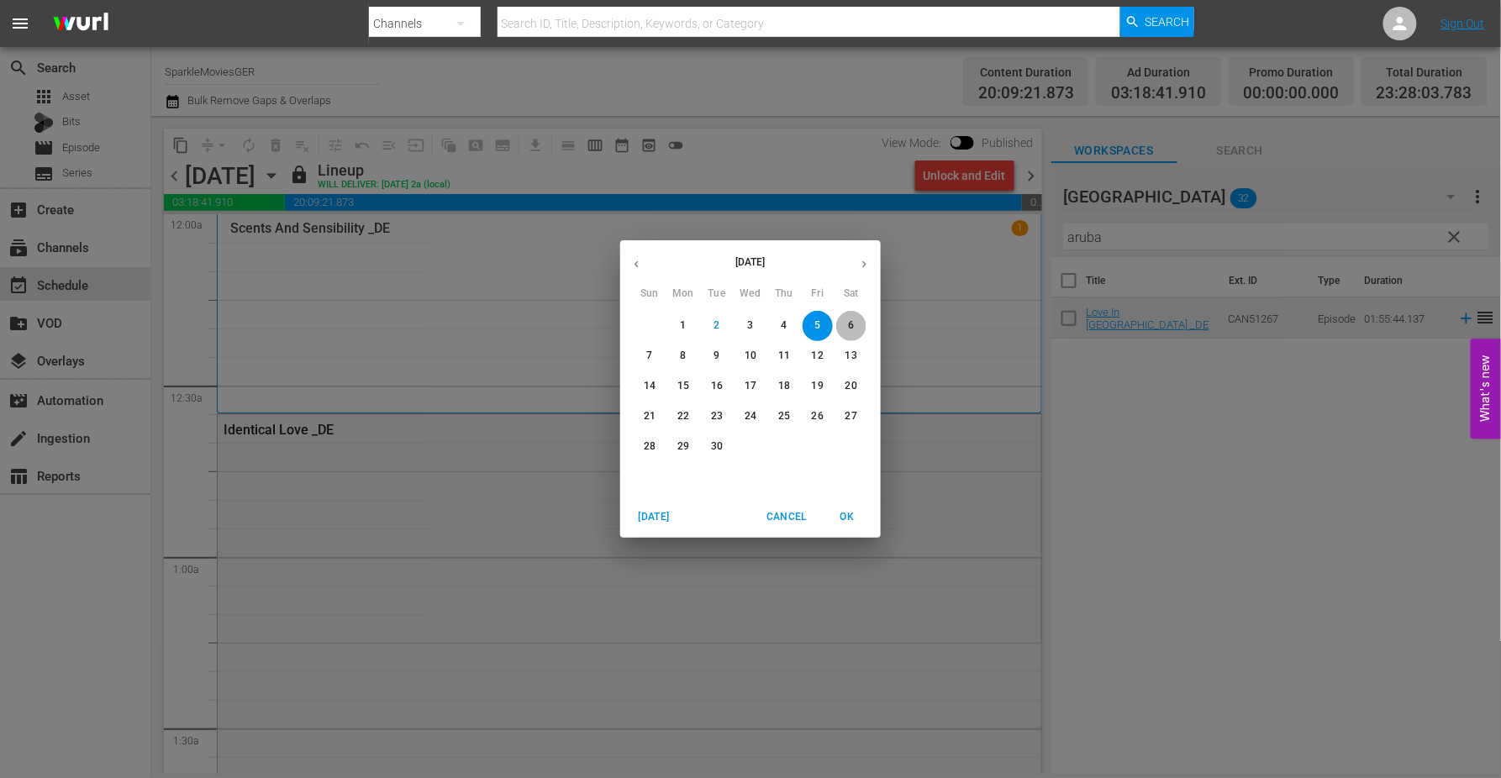
click at [855, 322] on span "6" at bounding box center [851, 326] width 30 height 14
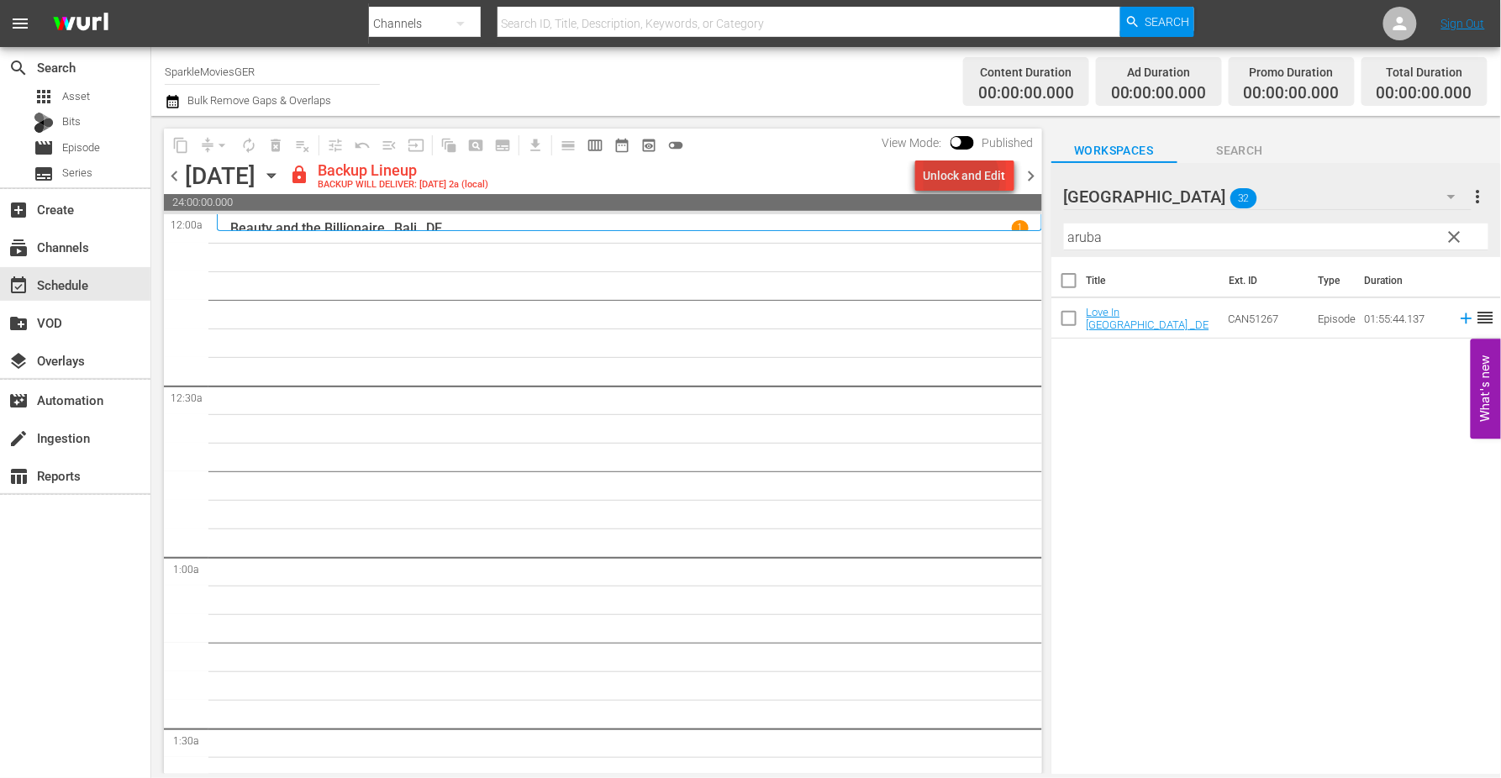
click at [962, 180] on div "Unlock and Edit" at bounding box center [965, 176] width 82 height 30
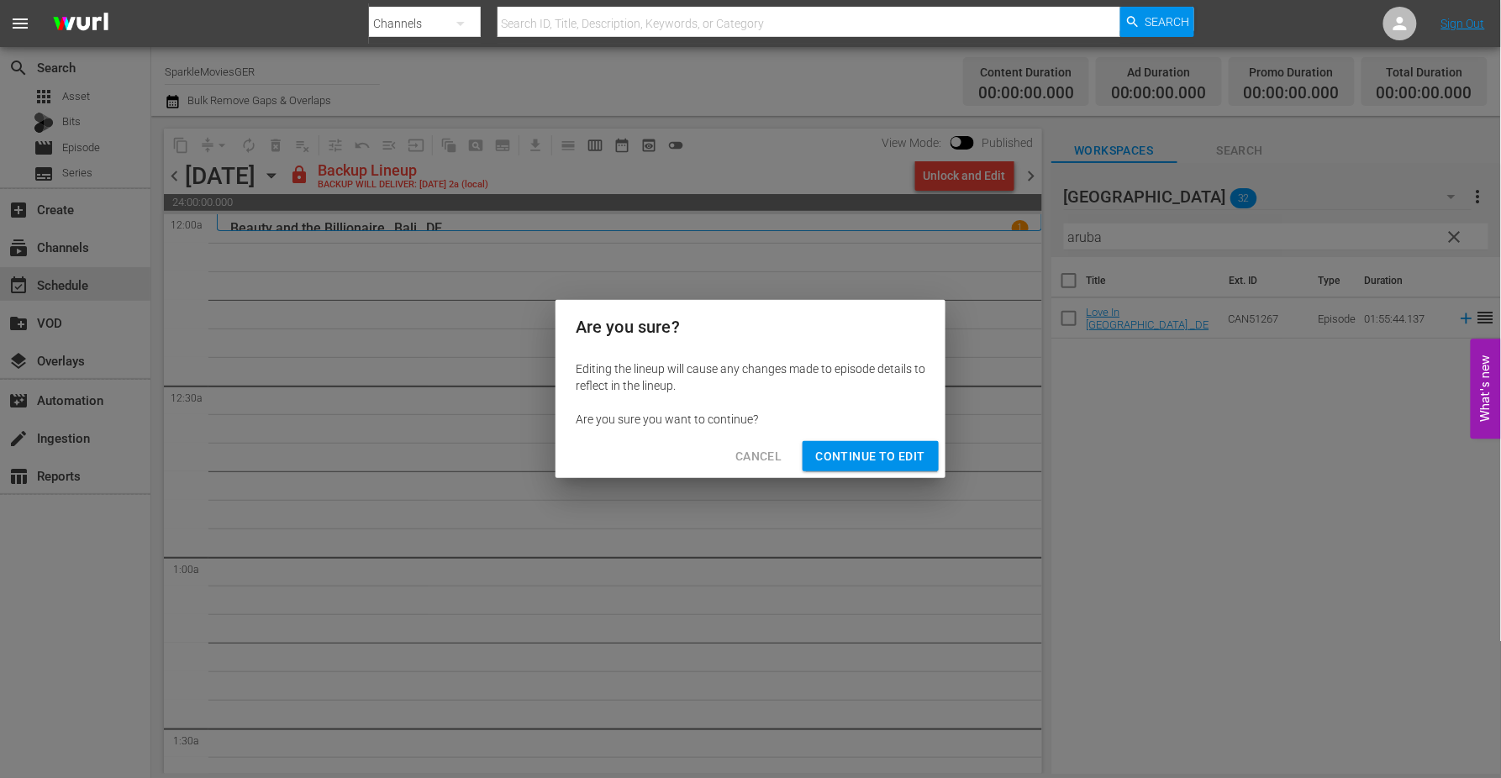
drag, startPoint x: 893, startPoint y: 457, endPoint x: 902, endPoint y: 455, distance: 9.6
click at [893, 457] on span "Continue to Edit" at bounding box center [870, 456] width 109 height 21
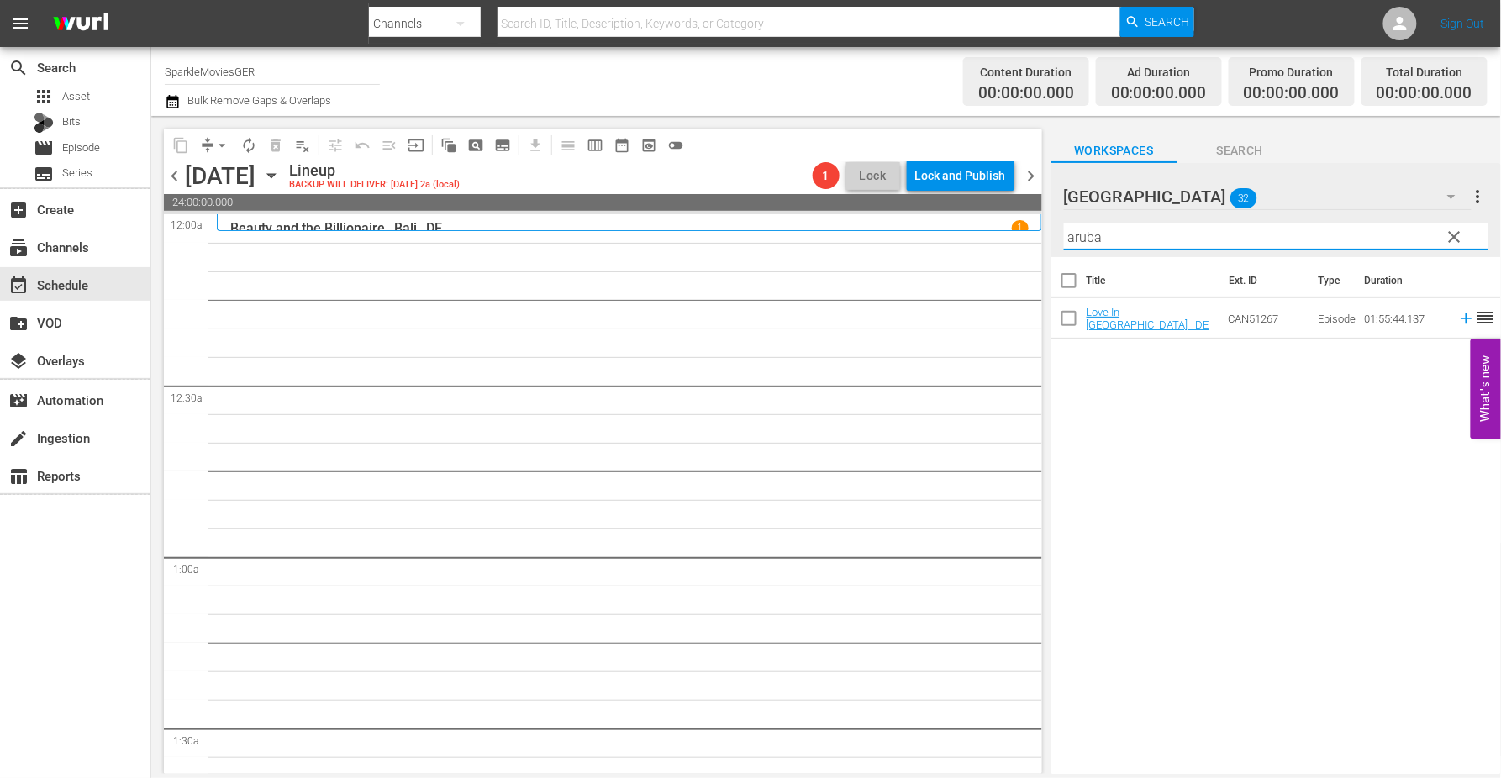
drag, startPoint x: 1061, startPoint y: 237, endPoint x: 920, endPoint y: 237, distance: 141.2
click at [920, 237] on div "content_copy compress arrow_drop_down autorenew_outlined delete_forever_outline…" at bounding box center [826, 445] width 1350 height 658
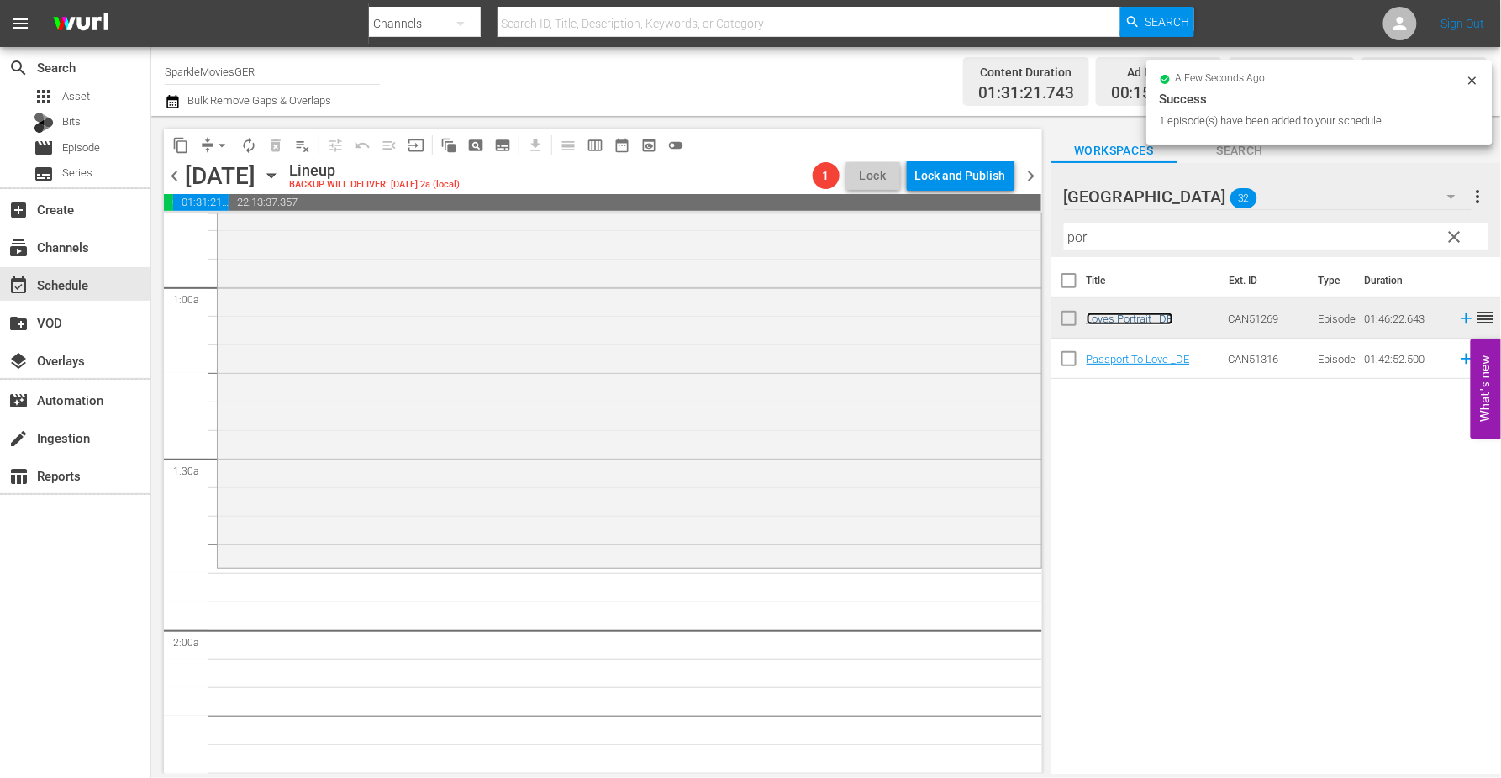
scroll to position [373, 0]
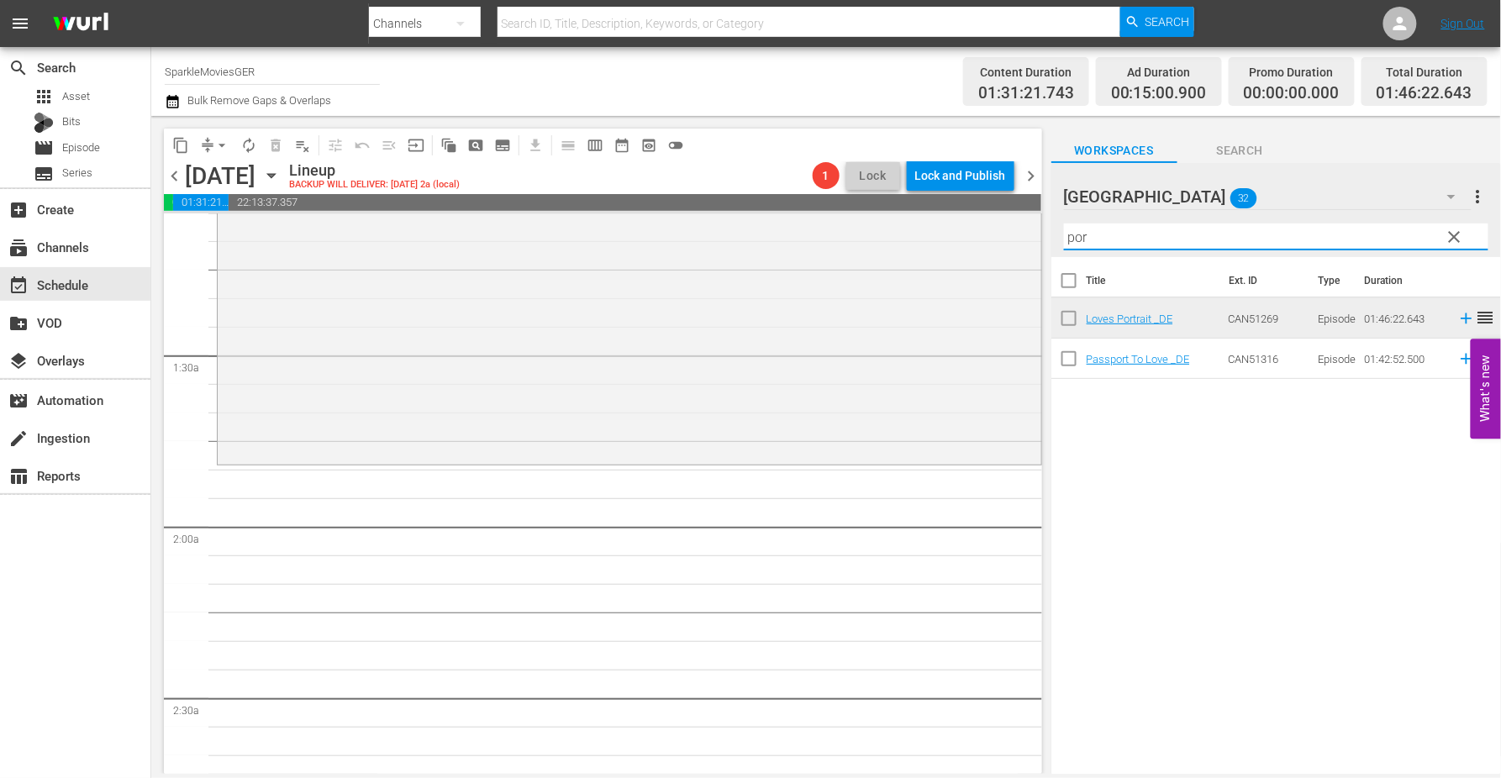
drag, startPoint x: 1144, startPoint y: 247, endPoint x: 1048, endPoint y: 235, distance: 96.5
click at [1048, 235] on div "content_copy compress arrow_drop_down autorenew_outlined delete_forever_outline…" at bounding box center [826, 445] width 1350 height 658
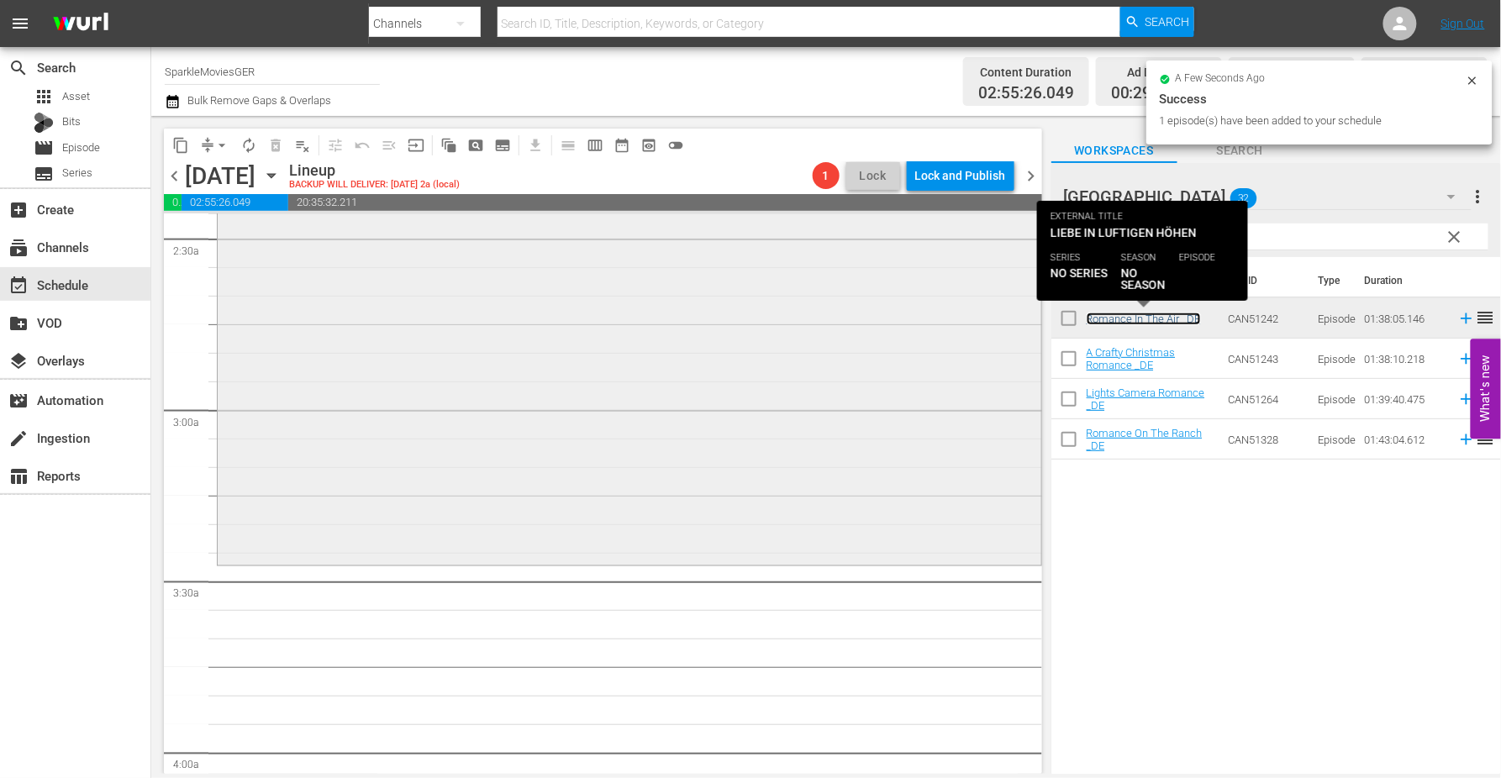
scroll to position [840, 0]
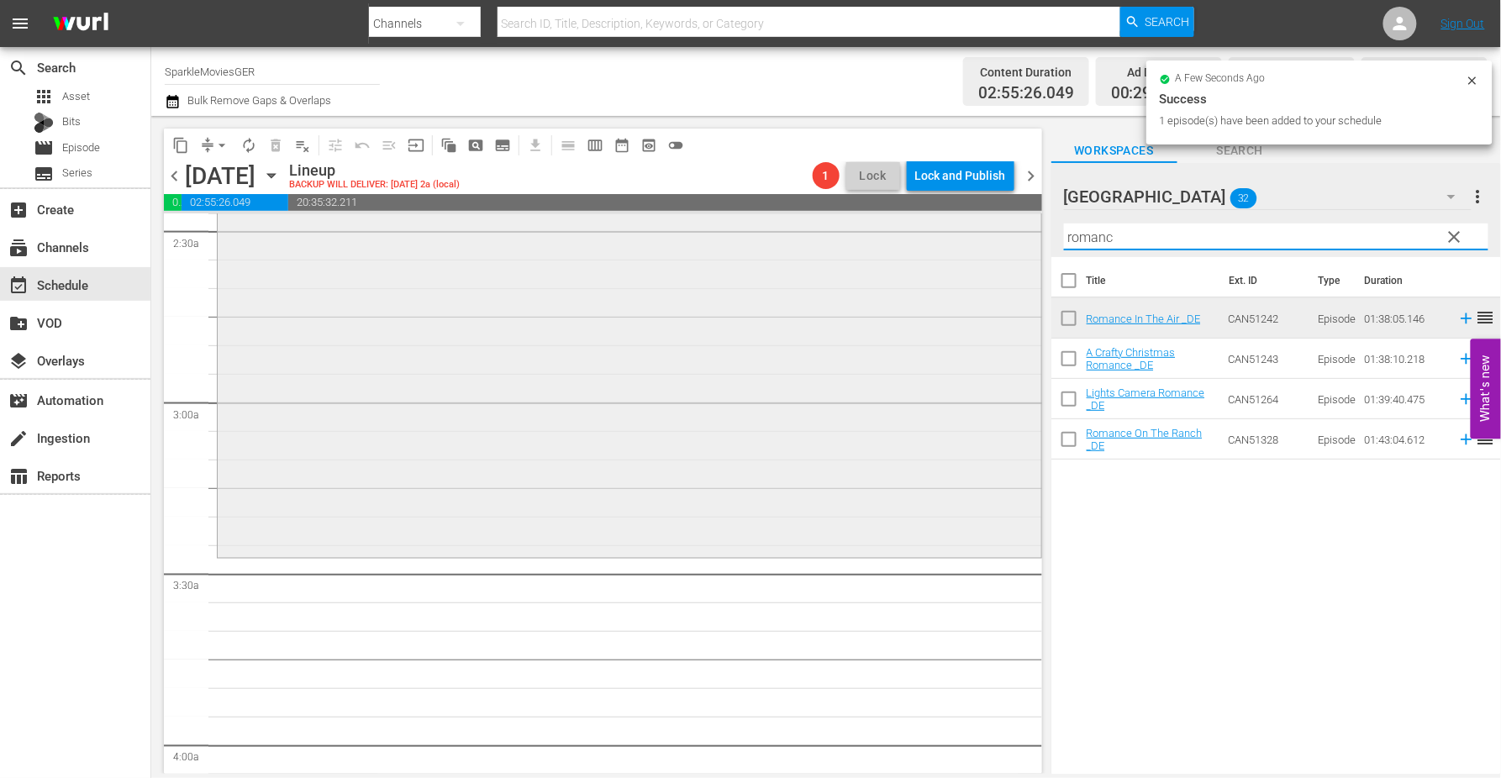
drag, startPoint x: 1129, startPoint y: 239, endPoint x: 946, endPoint y: 235, distance: 182.4
click at [946, 235] on div "content_copy compress arrow_drop_down autorenew_outlined delete_forever_outline…" at bounding box center [826, 445] width 1350 height 658
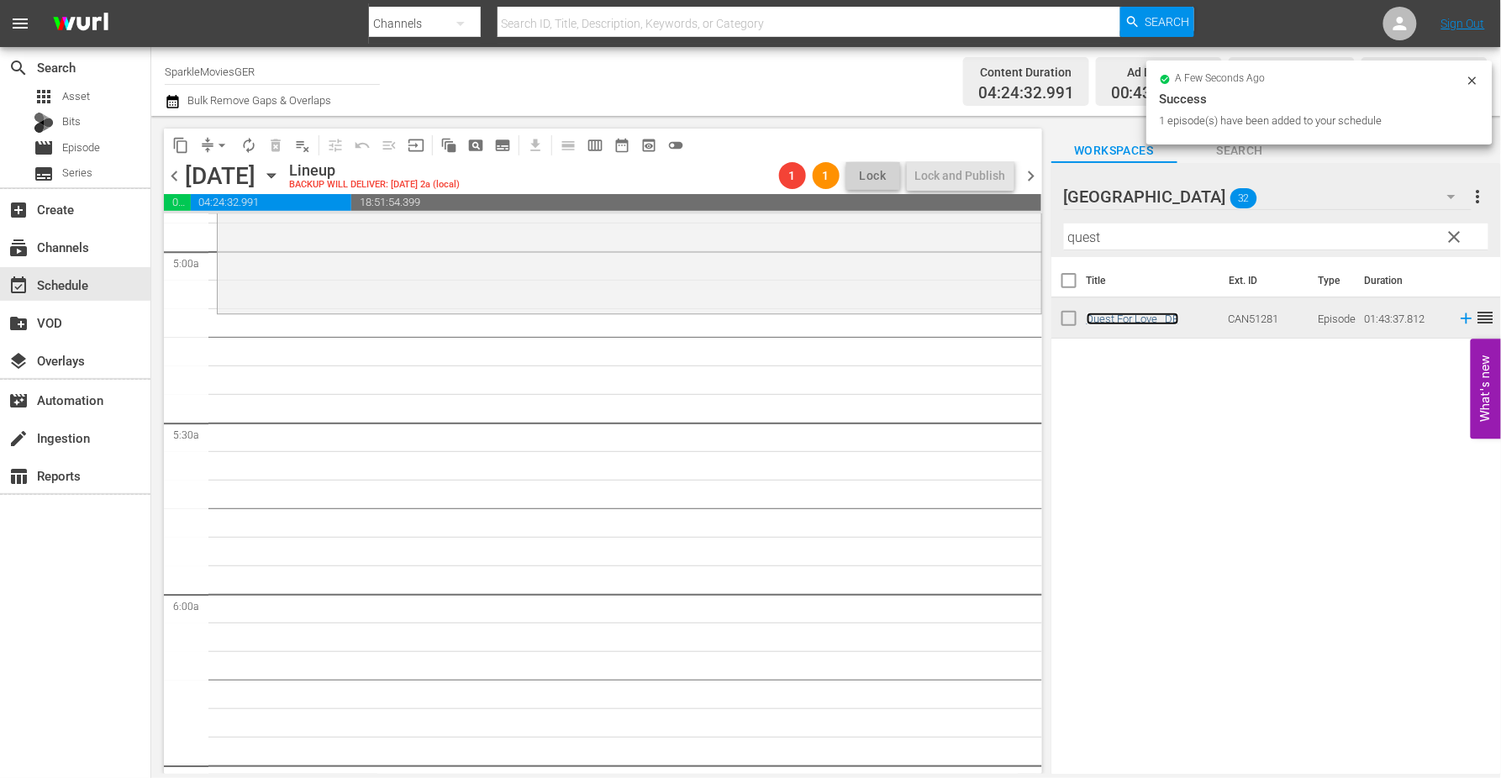
scroll to position [1681, 0]
drag, startPoint x: 1120, startPoint y: 245, endPoint x: 808, endPoint y: 219, distance: 313.7
click at [821, 219] on div "content_copy compress arrow_drop_down autorenew_outlined delete_forever_outline…" at bounding box center [826, 445] width 1350 height 658
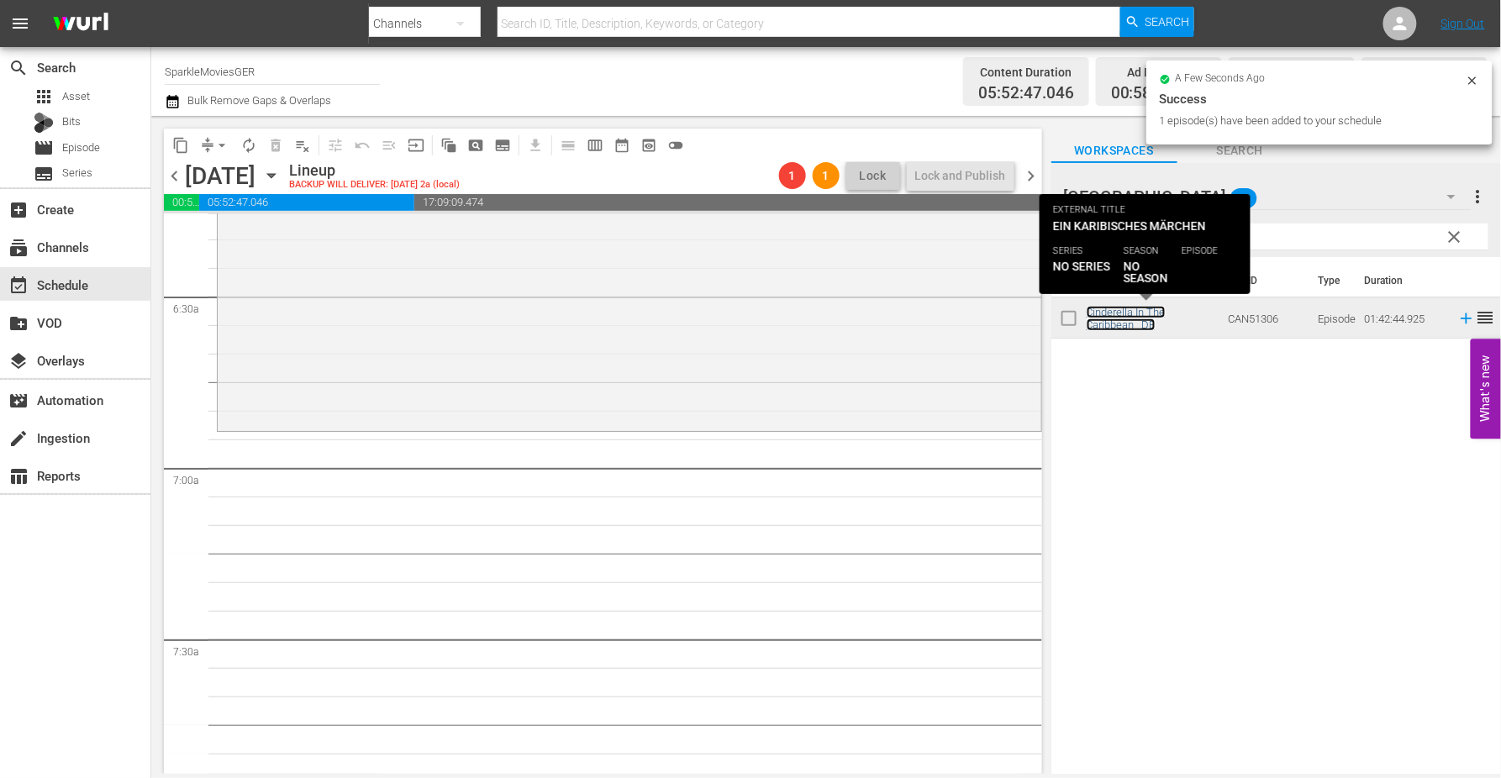
scroll to position [2147, 0]
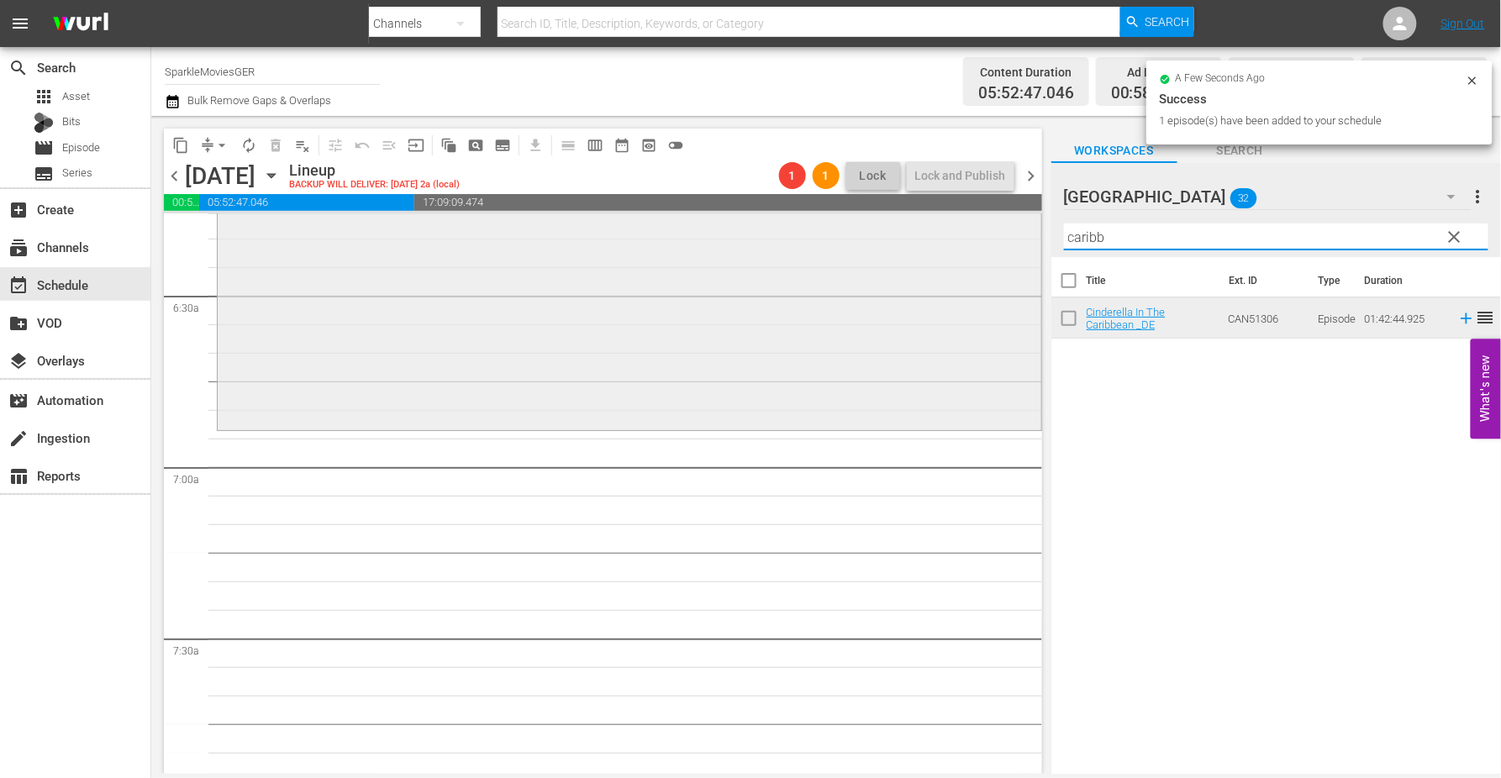
drag, startPoint x: 1119, startPoint y: 234, endPoint x: 927, endPoint y: 240, distance: 191.7
click at [929, 240] on div "content_copy compress arrow_drop_down autorenew_outlined delete_forever_outline…" at bounding box center [826, 445] width 1350 height 658
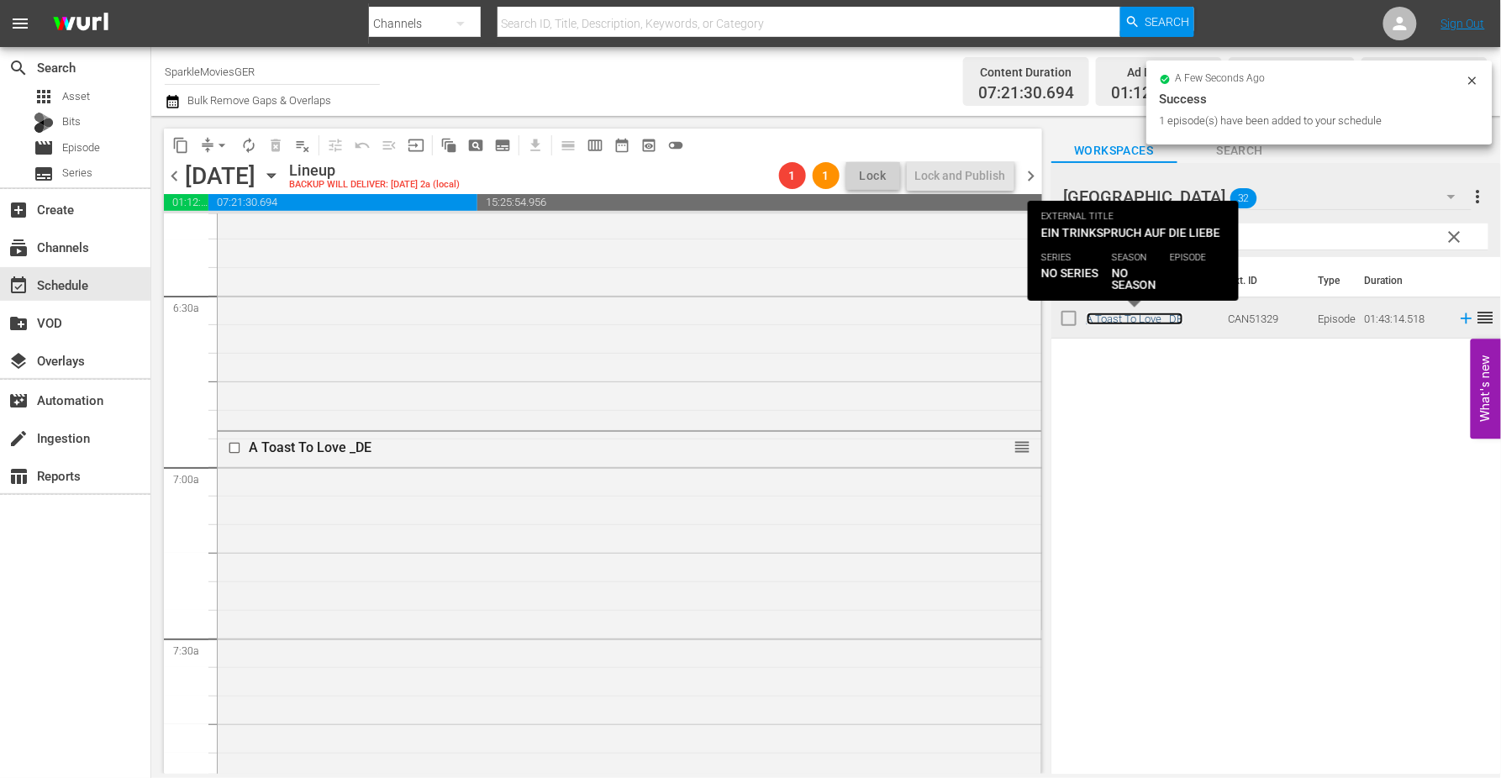
scroll to position [2708, 0]
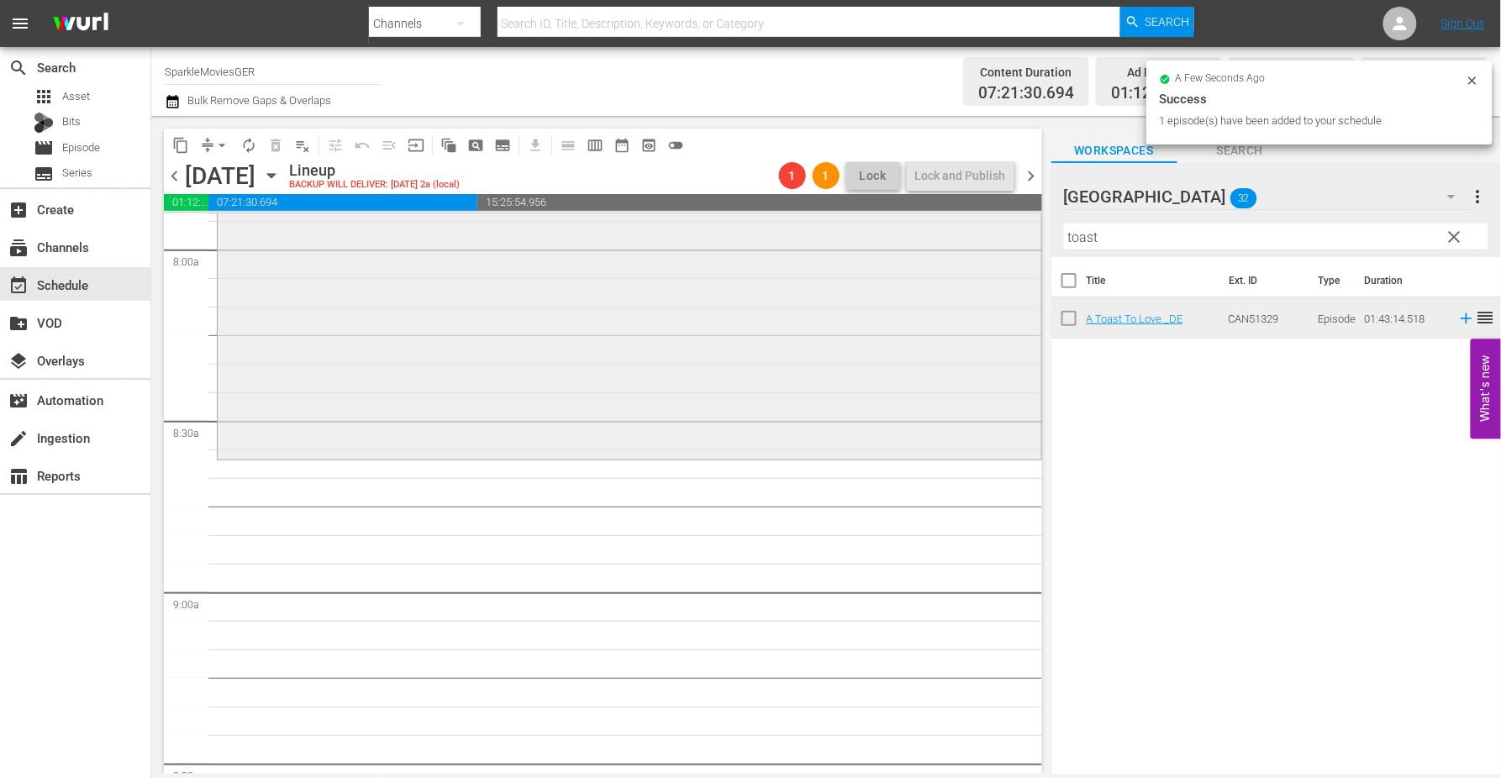
drag, startPoint x: 1121, startPoint y: 234, endPoint x: 961, endPoint y: 229, distance: 159.7
click at [962, 229] on div "content_copy compress arrow_drop_down autorenew_outlined delete_forever_outline…" at bounding box center [826, 445] width 1350 height 658
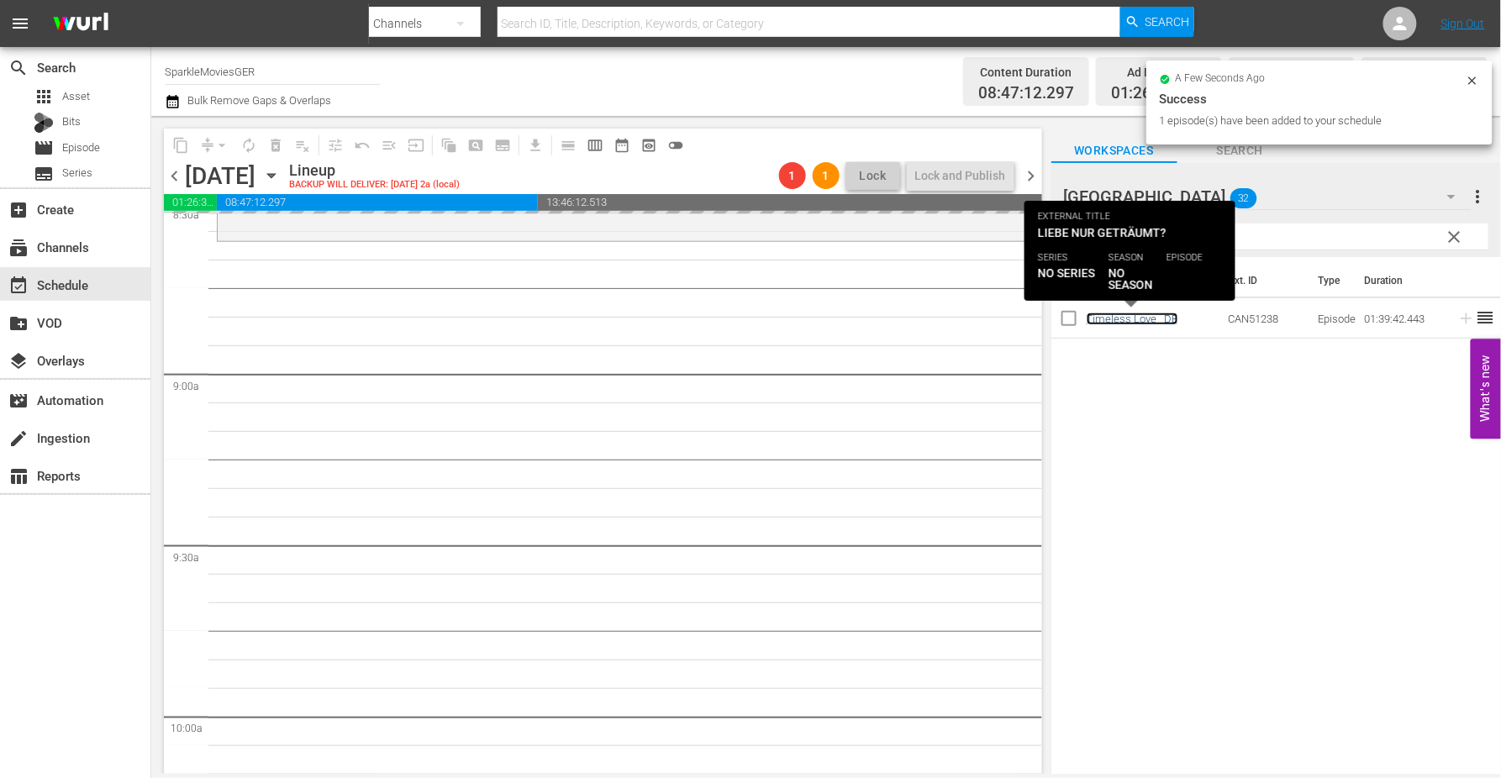
scroll to position [3081, 0]
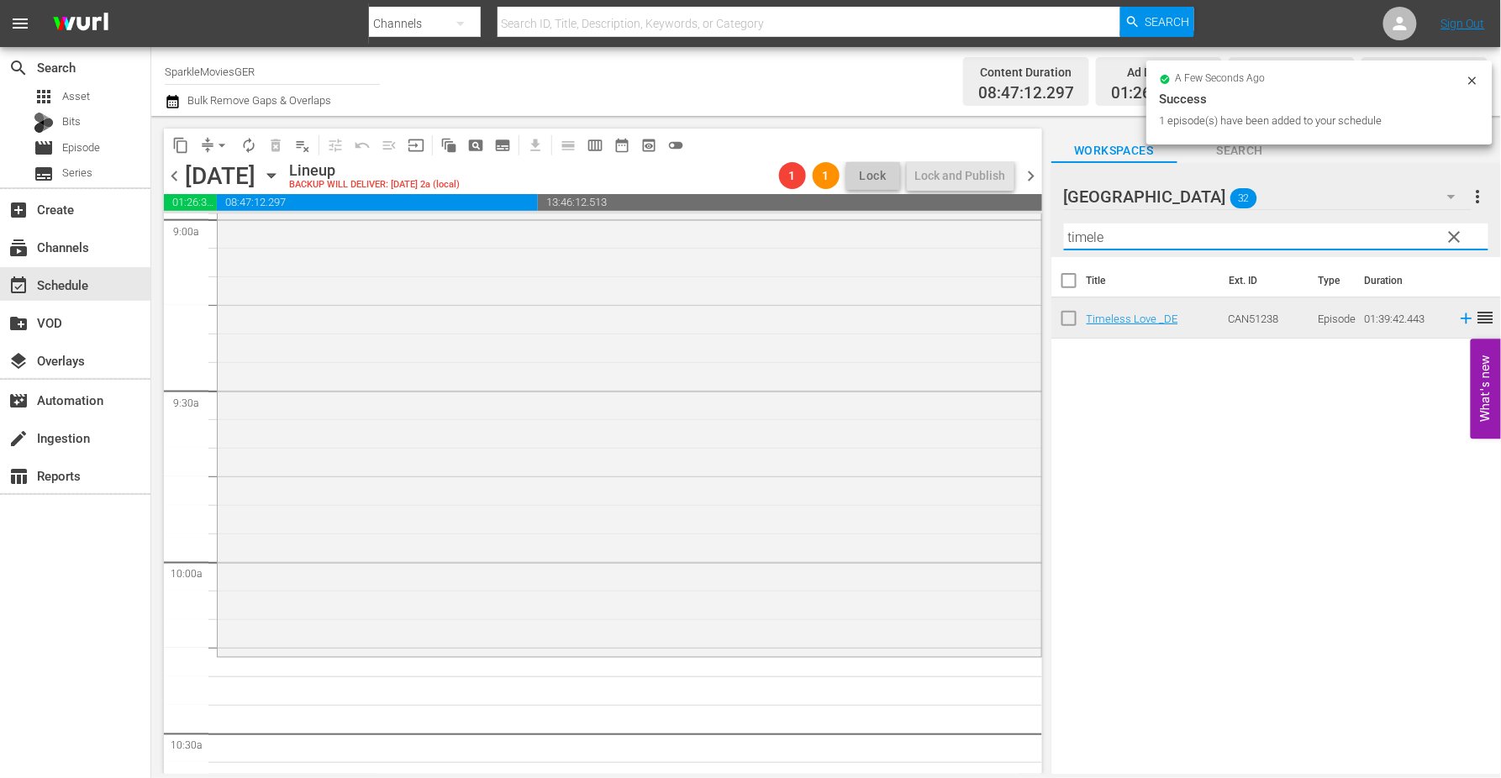
drag, startPoint x: 1126, startPoint y: 240, endPoint x: 913, endPoint y: 208, distance: 215.8
click at [913, 208] on div "content_copy compress arrow_drop_down autorenew_outlined delete_forever_outline…" at bounding box center [826, 445] width 1350 height 658
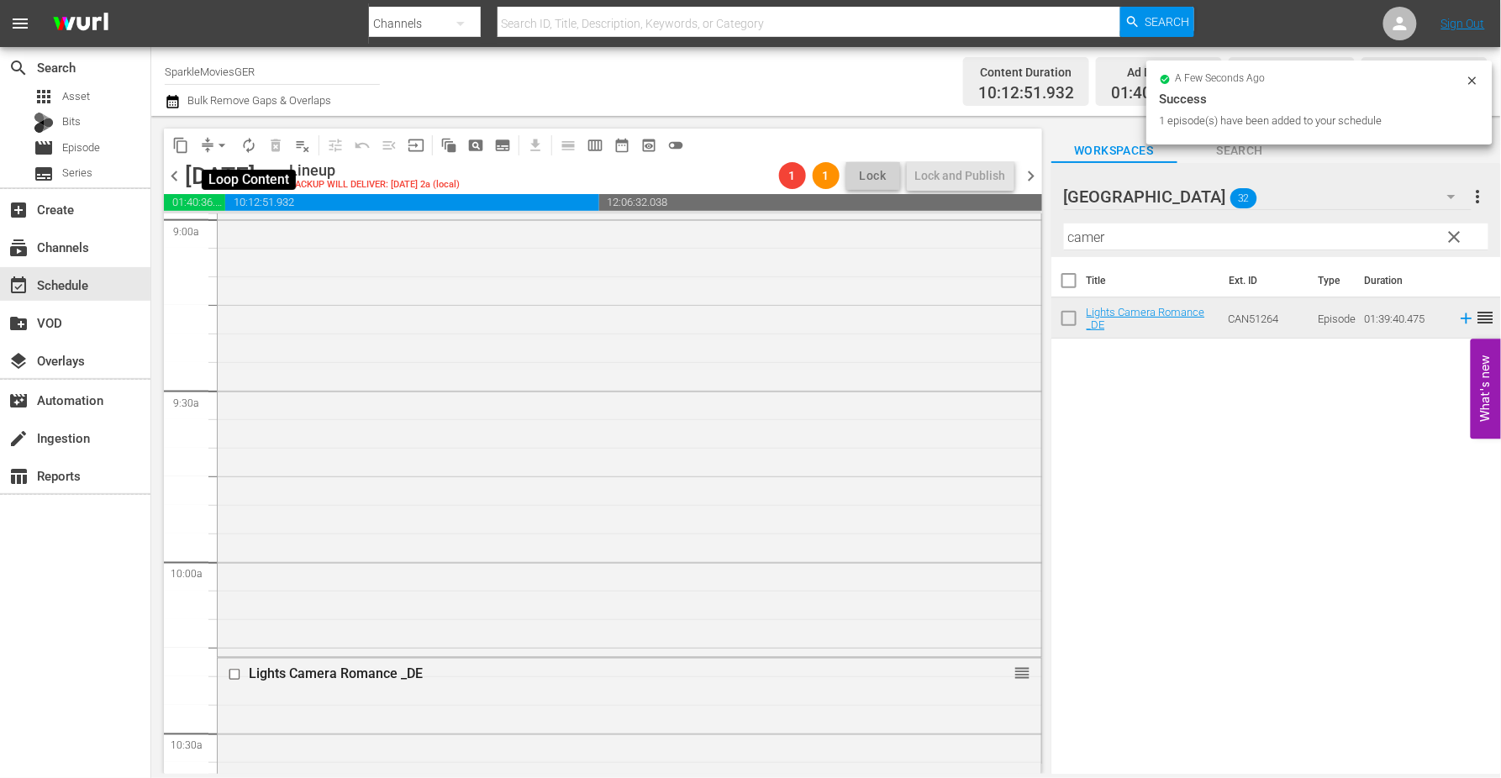
click at [249, 145] on span "autorenew_outlined" at bounding box center [248, 145] width 17 height 17
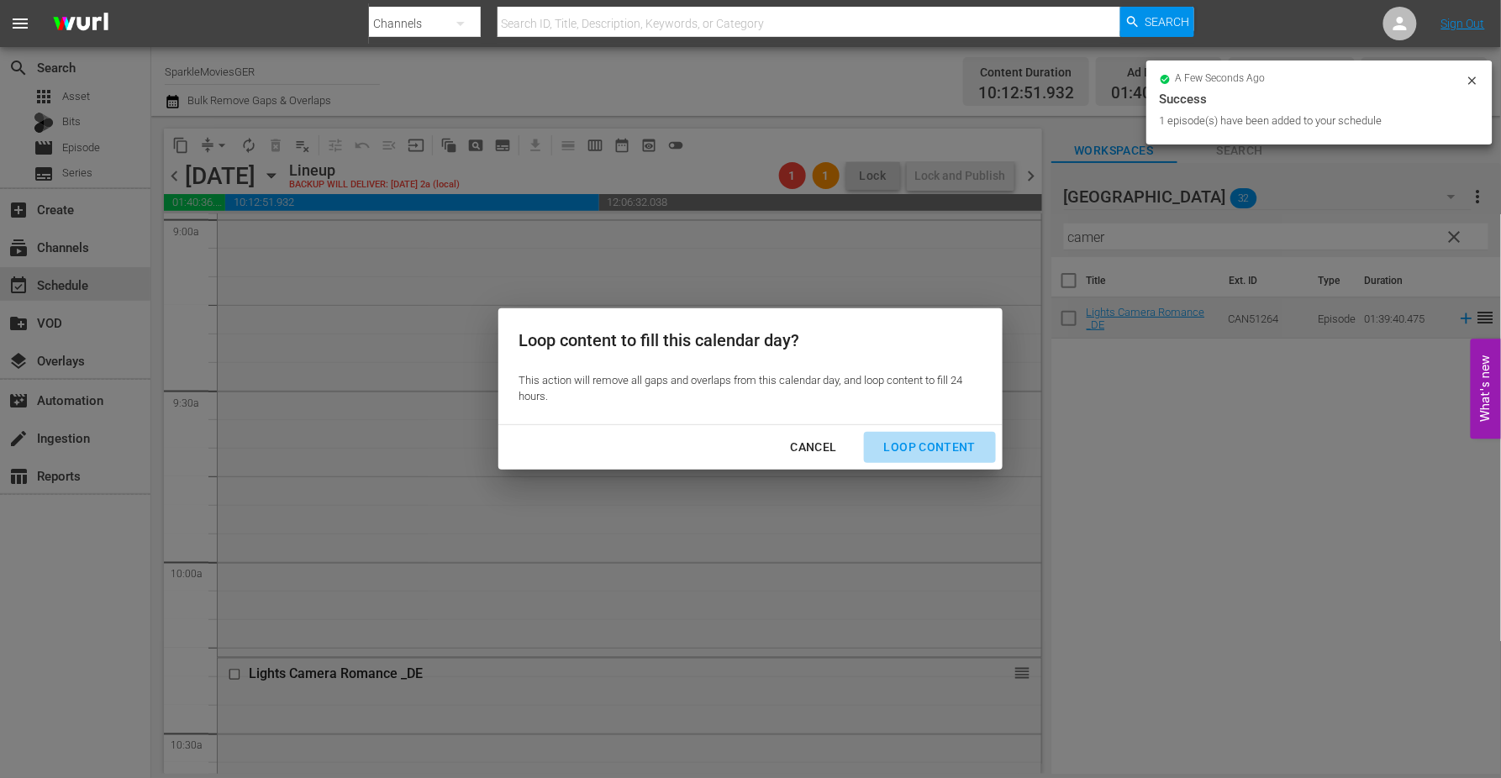
drag, startPoint x: 945, startPoint y: 443, endPoint x: 1013, endPoint y: 463, distance: 71.0
click at [947, 443] on div "Loop Content" at bounding box center [930, 447] width 118 height 21
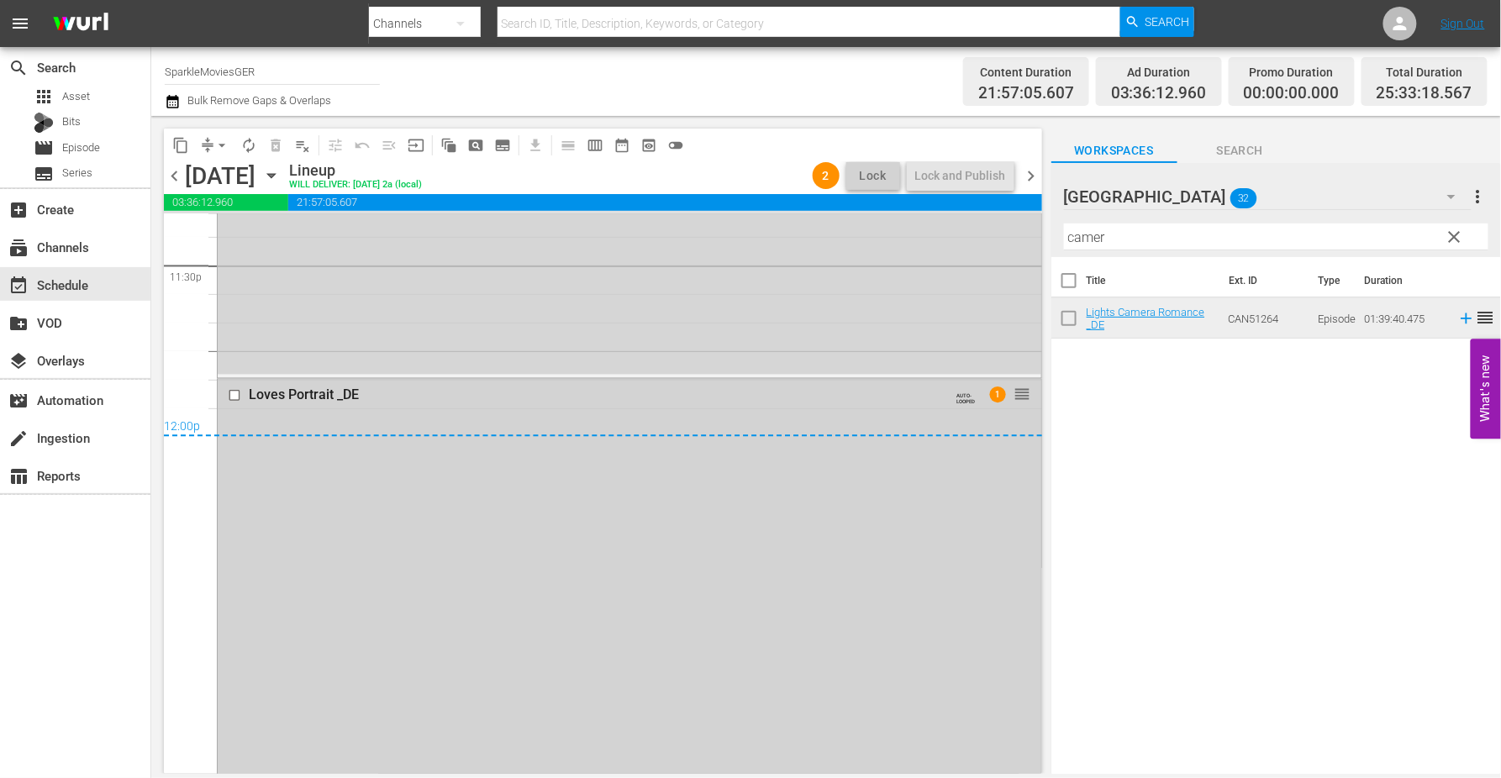
scroll to position [7844, 0]
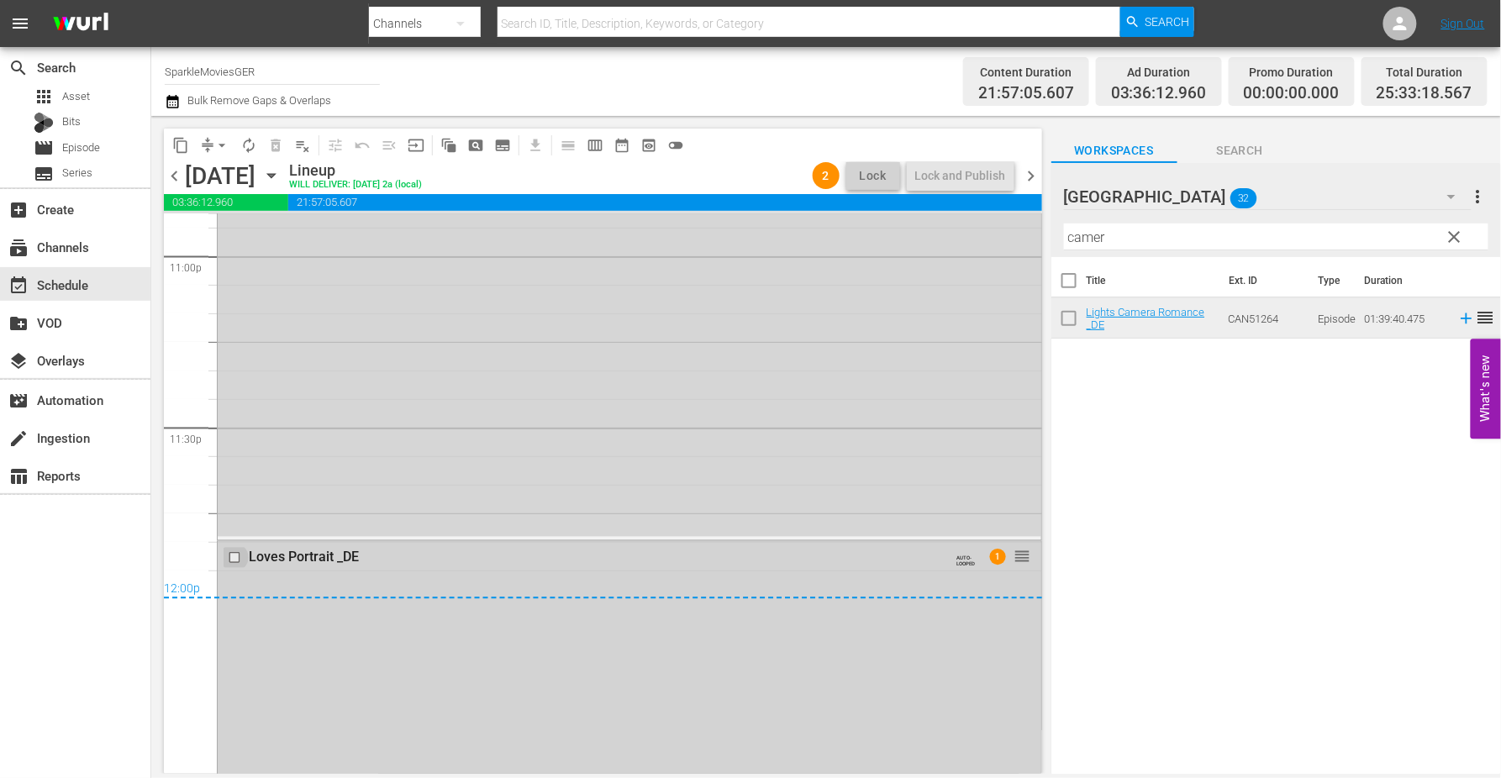
click at [233, 556] on input "checkbox" at bounding box center [237, 558] width 18 height 14
click at [275, 144] on span "delete_forever_outlined" at bounding box center [275, 145] width 17 height 17
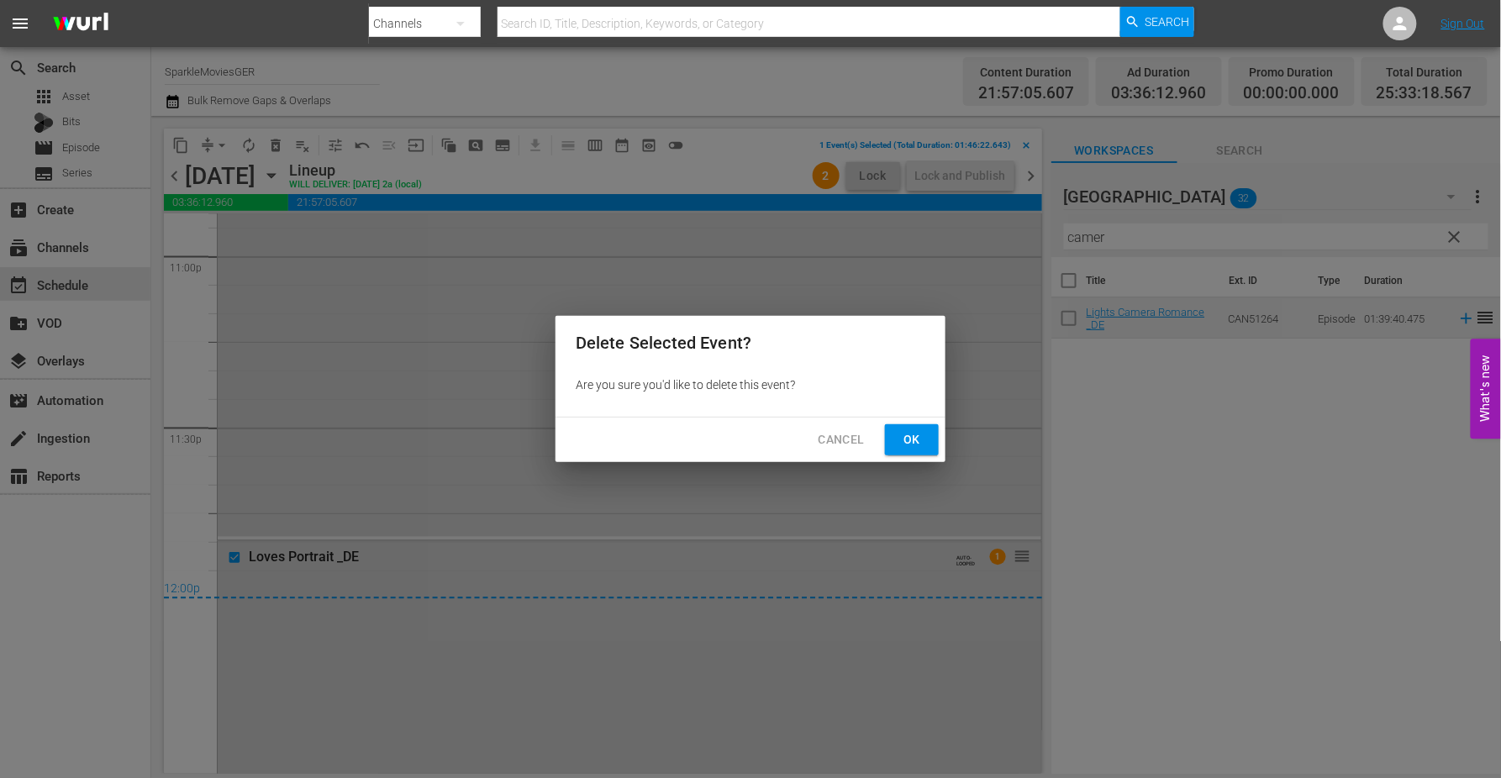
click at [908, 438] on span "Ok" at bounding box center [911, 439] width 27 height 21
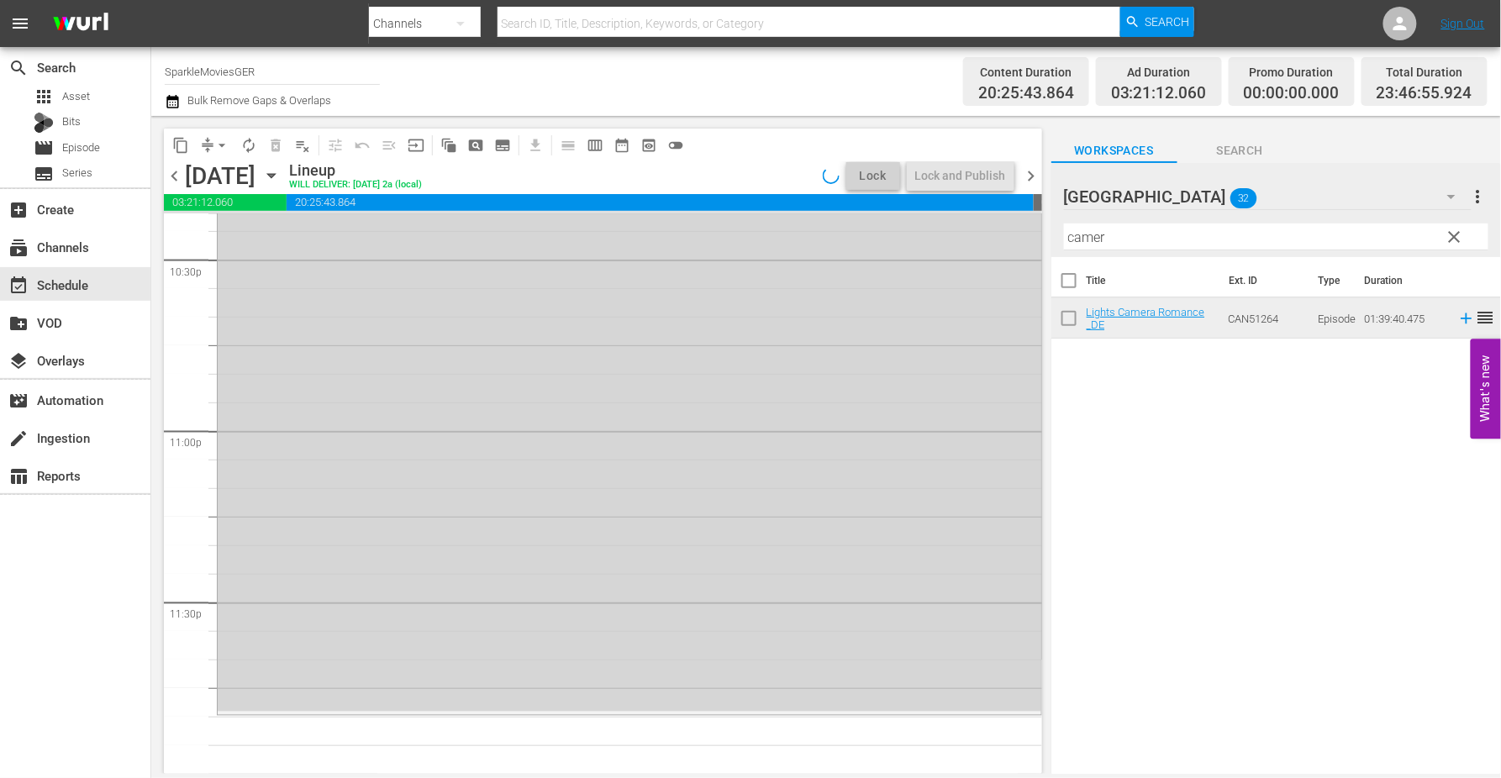
scroll to position [7669, 0]
drag, startPoint x: 1127, startPoint y: 238, endPoint x: 935, endPoint y: 236, distance: 191.6
click at [935, 236] on div "content_copy compress arrow_drop_down autorenew_outlined delete_forever_outline…" at bounding box center [826, 445] width 1350 height 658
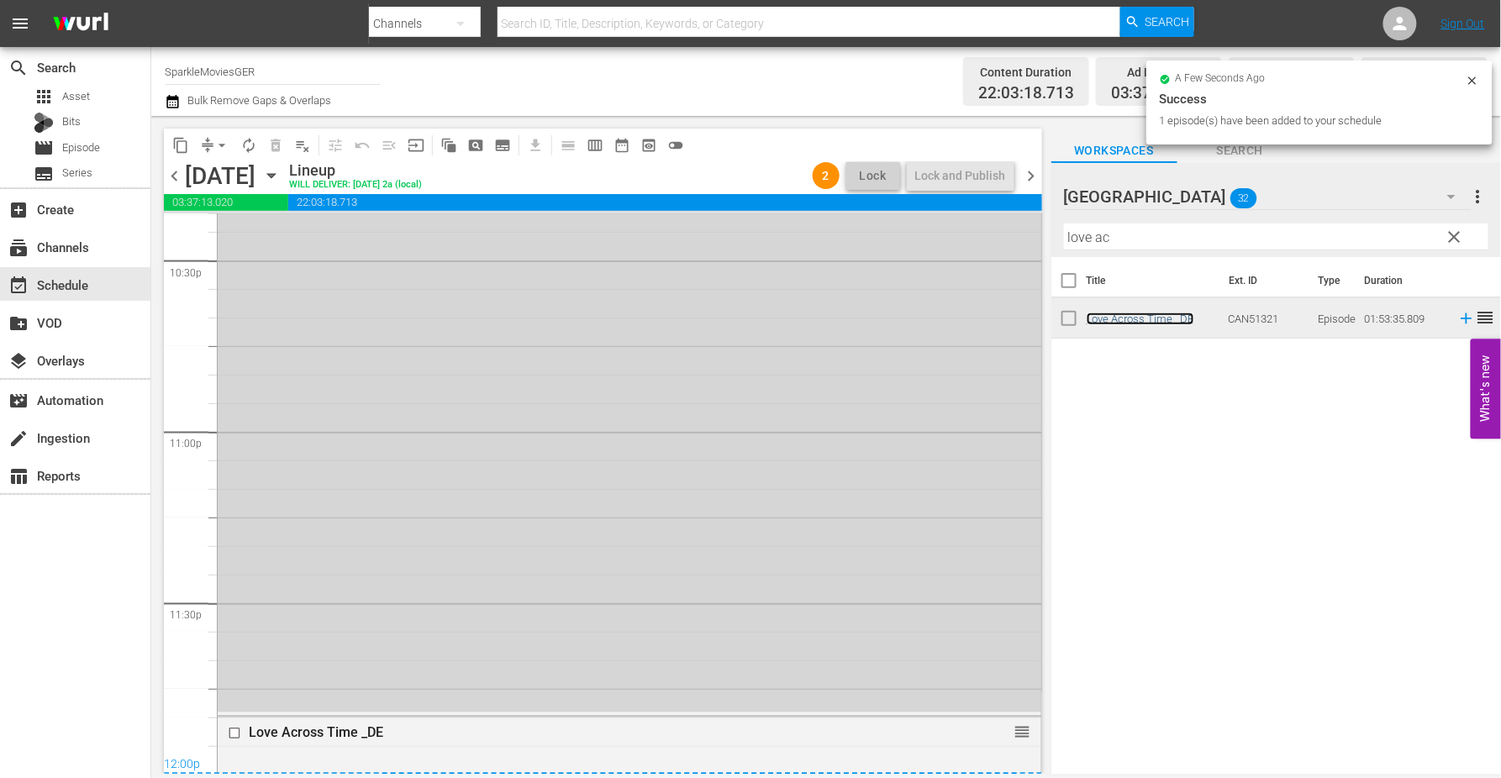
scroll to position [7844, 0]
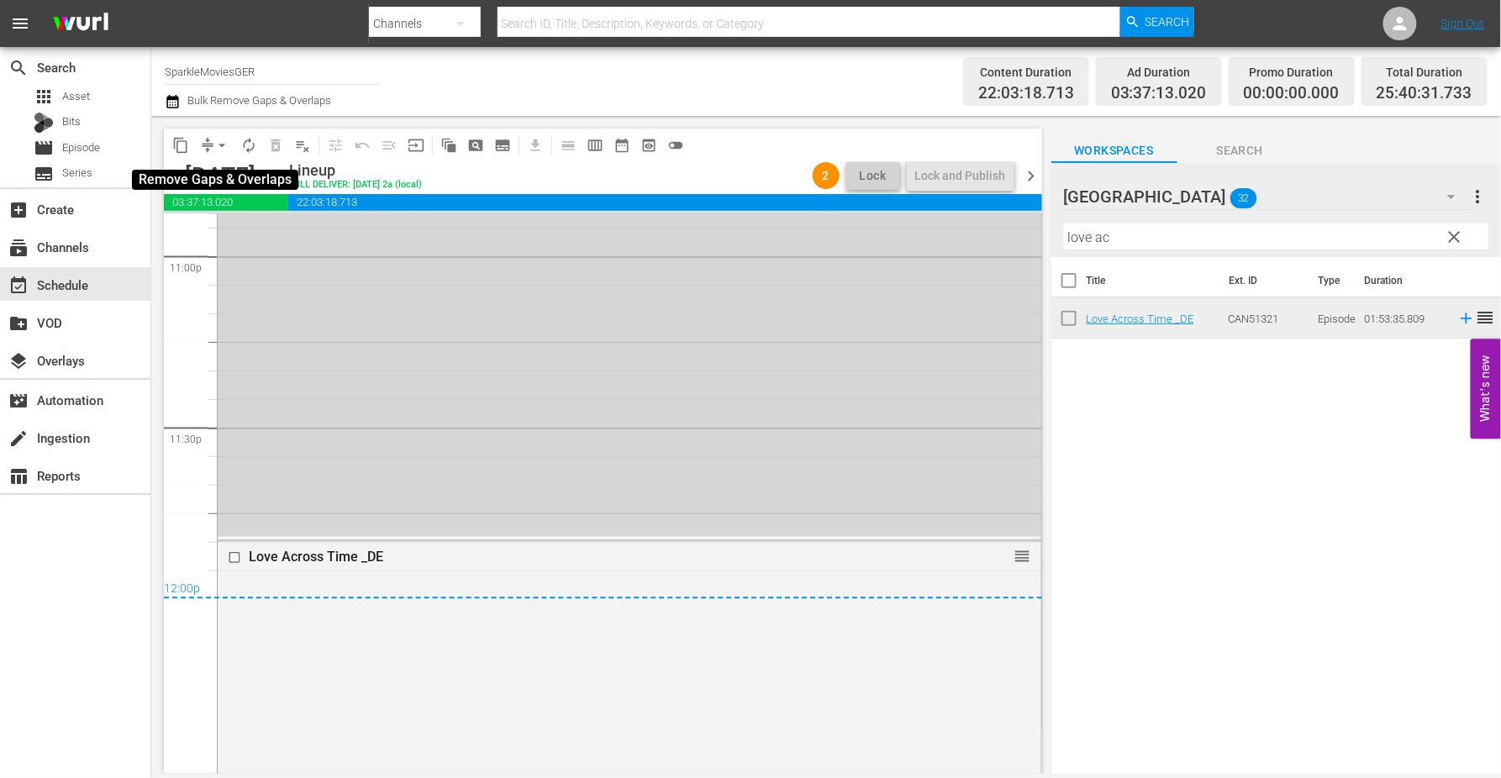
click at [219, 151] on span "arrow_drop_down" at bounding box center [221, 145] width 17 height 17
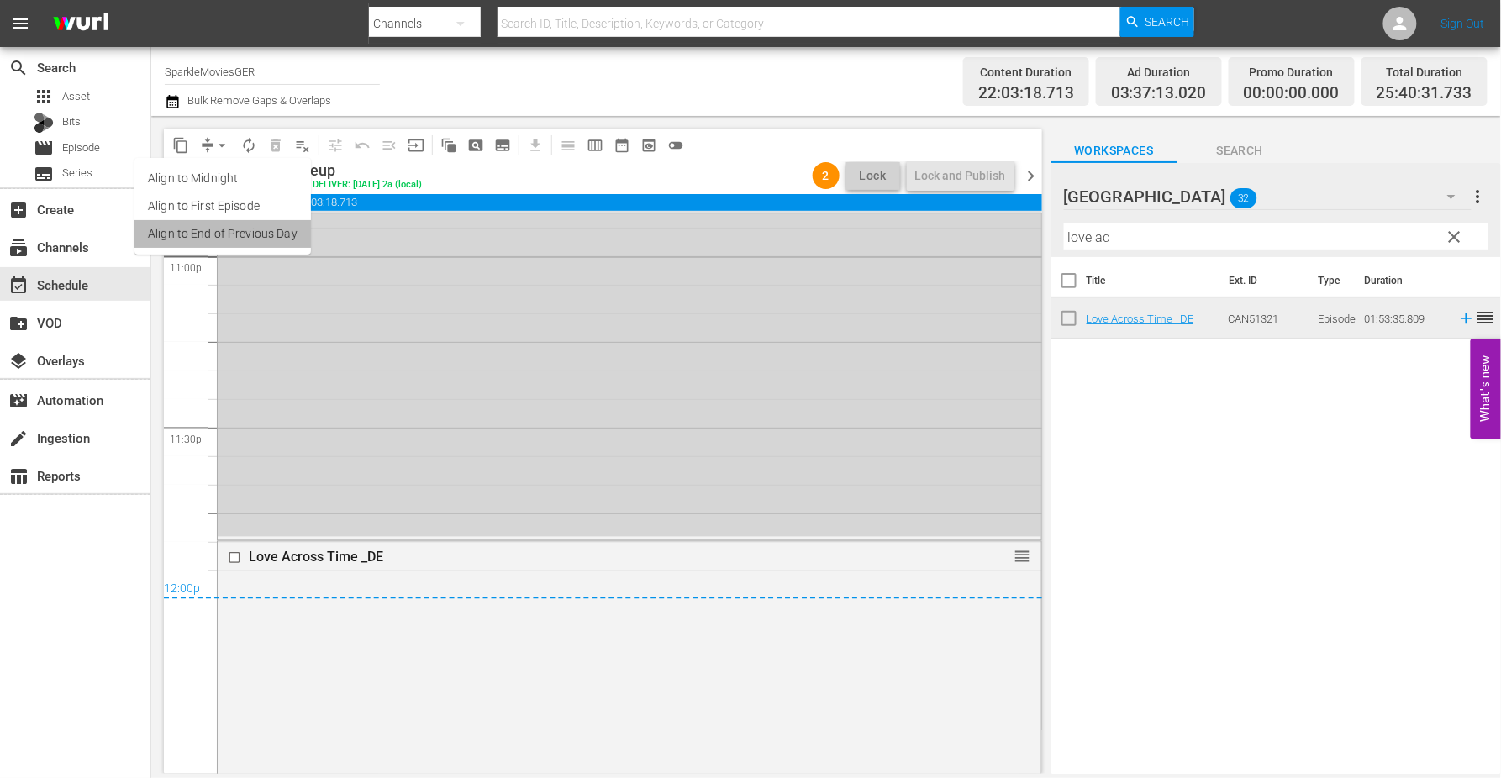
click at [258, 238] on li "Align to End of Previous Day" at bounding box center [222, 234] width 176 height 28
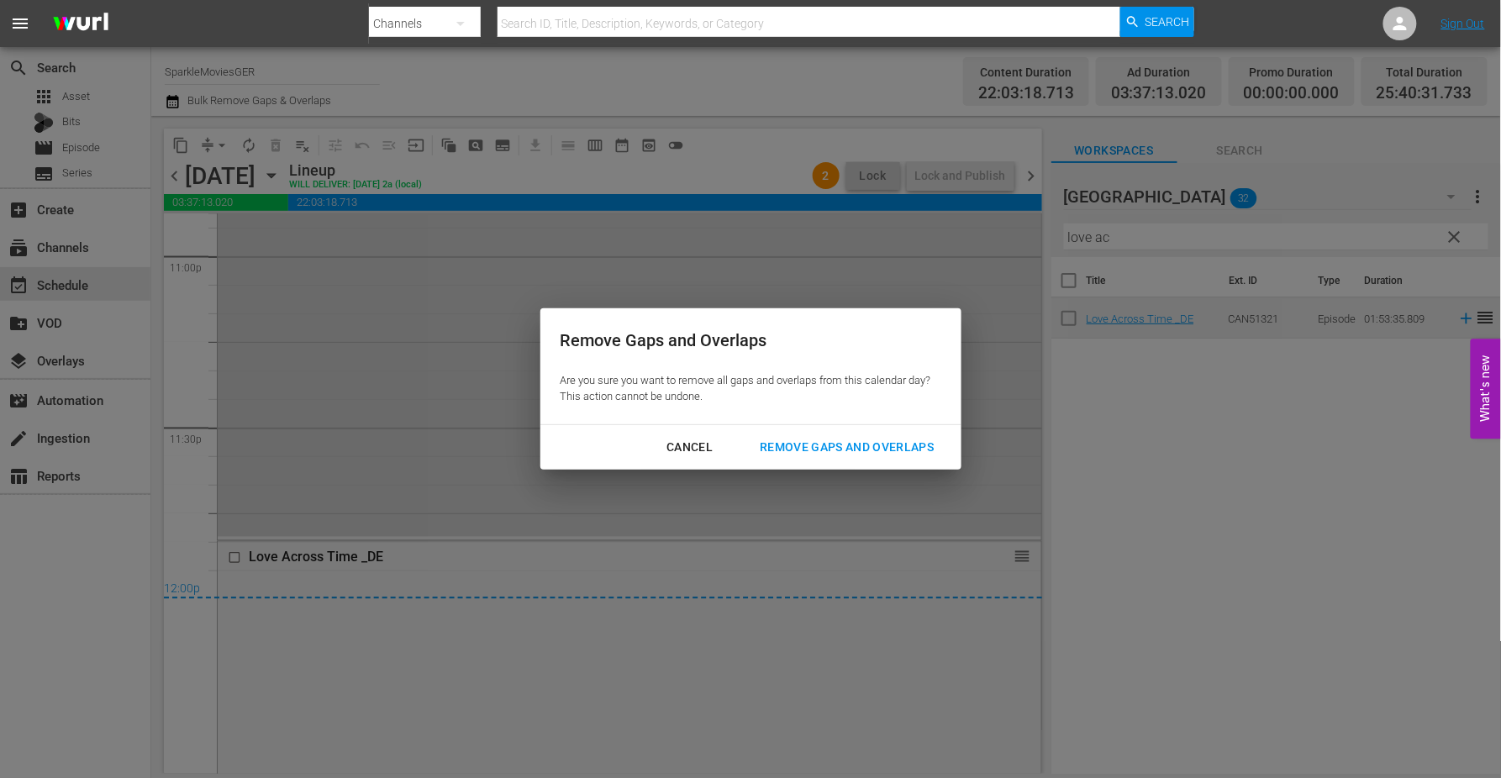
click at [903, 448] on div "Remove Gaps and Overlaps" at bounding box center [846, 447] width 201 height 21
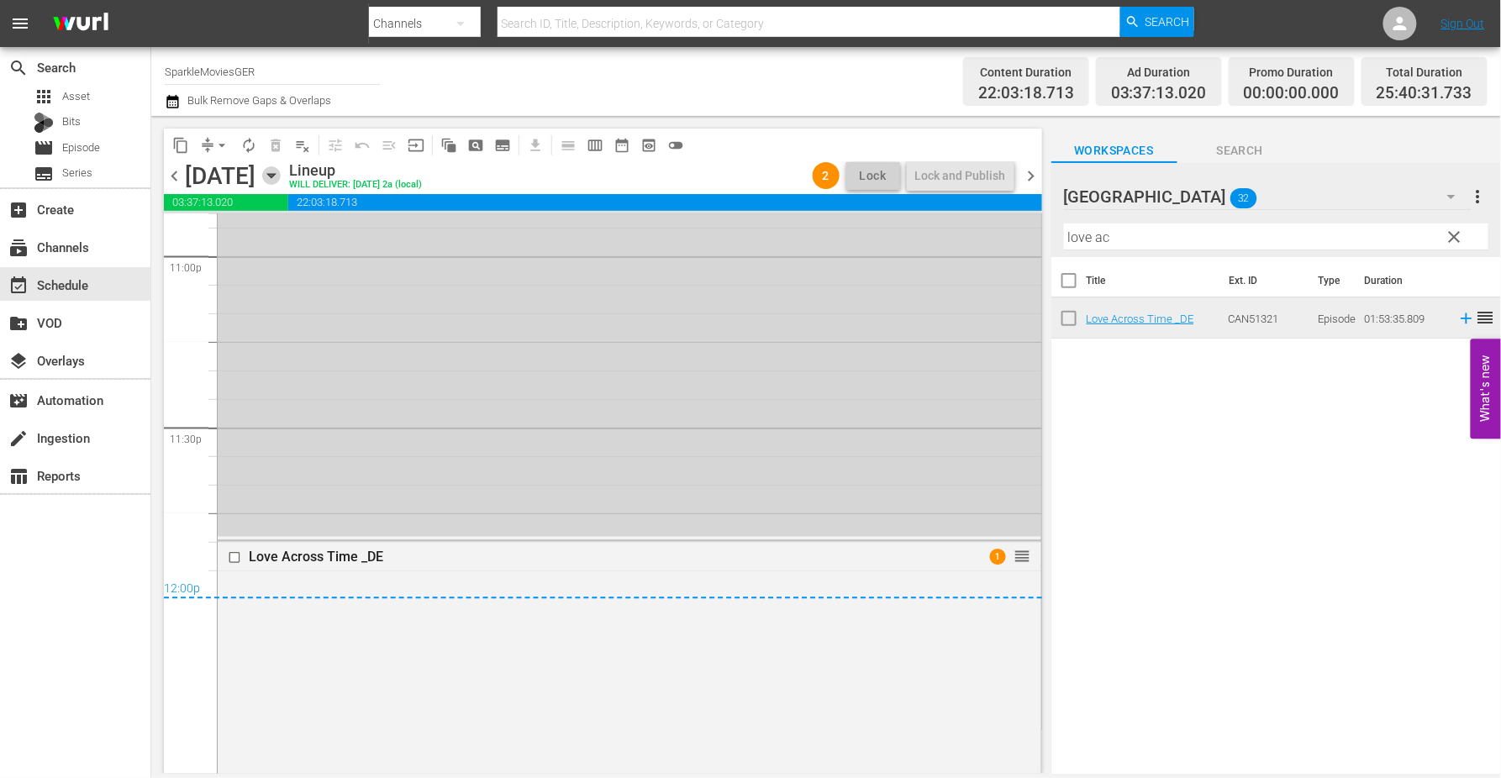
click at [281, 171] on icon "button" at bounding box center [271, 175] width 18 height 18
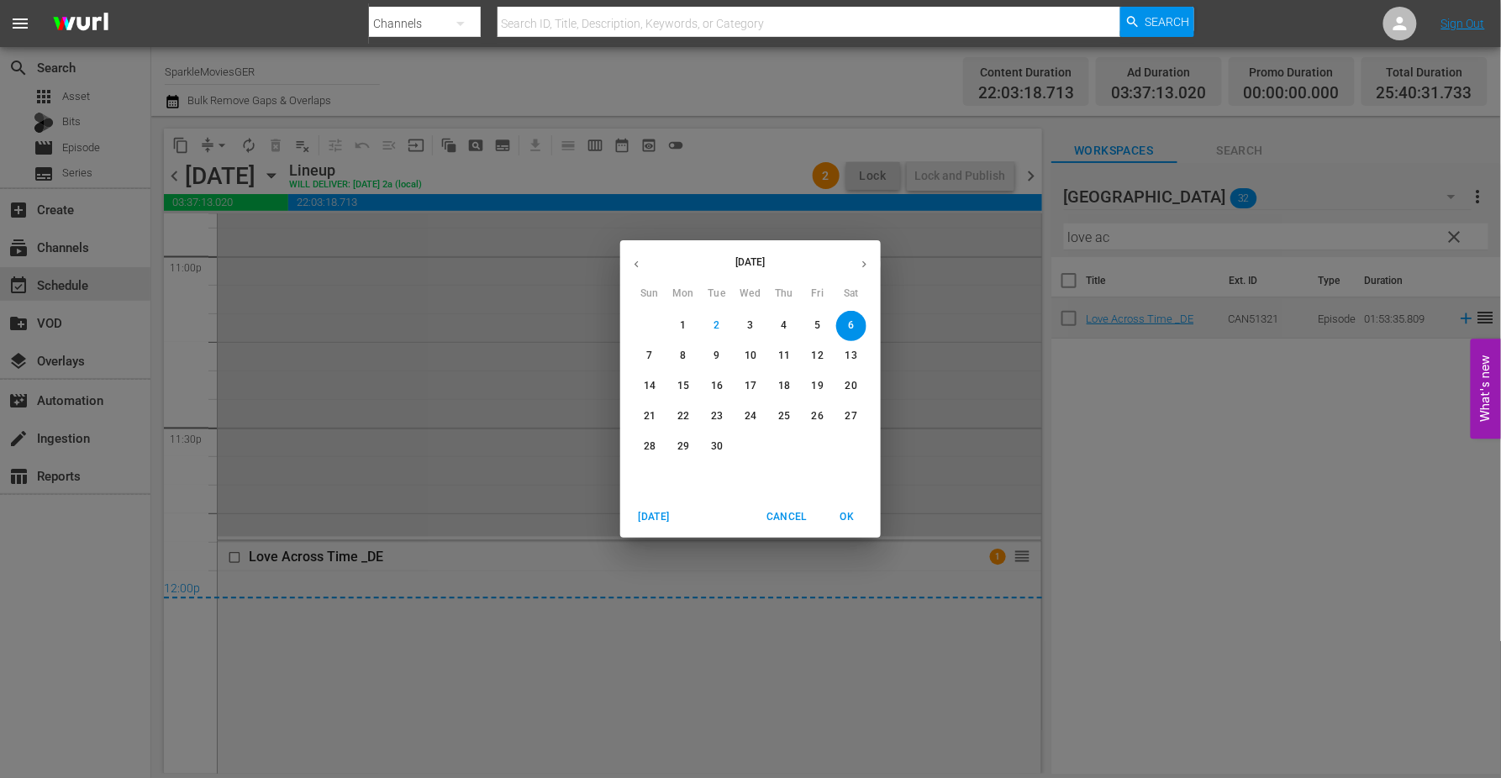
click at [649, 356] on p "7" at bounding box center [649, 356] width 6 height 14
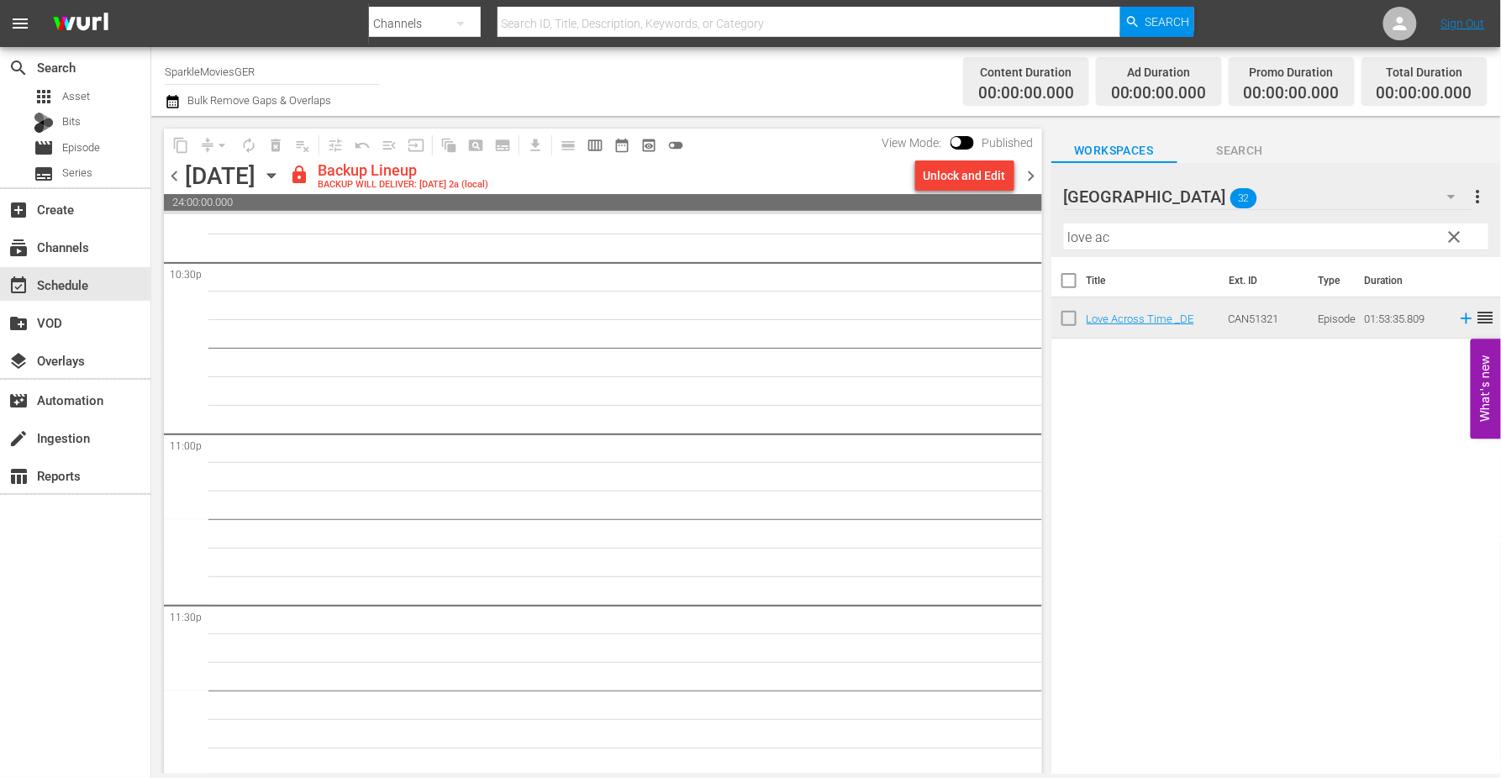
scroll to position [7669, 0]
click at [971, 170] on div "Unlock and Edit" at bounding box center [965, 176] width 82 height 30
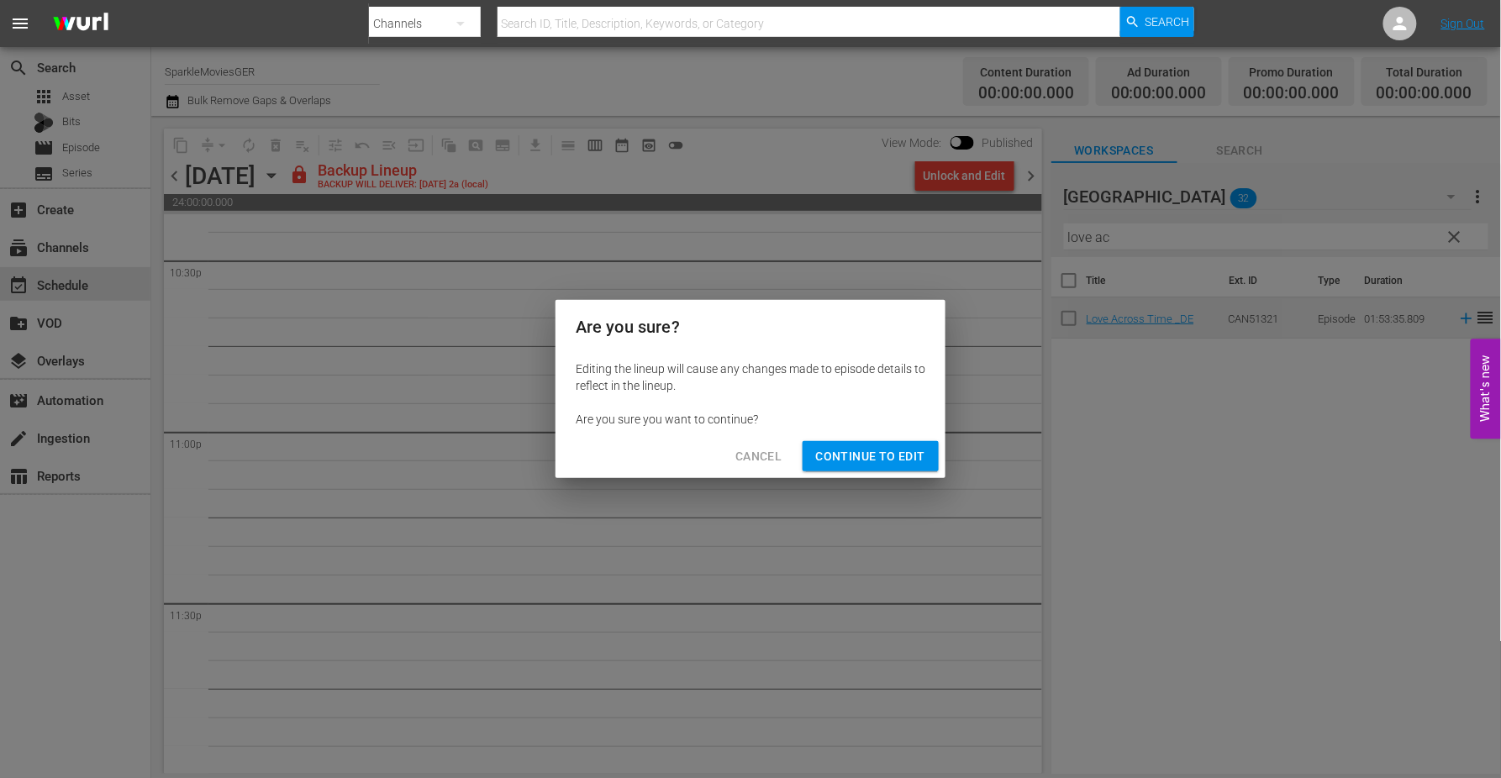
drag, startPoint x: 908, startPoint y: 451, endPoint x: 921, endPoint y: 458, distance: 14.3
click at [908, 451] on span "Continue to Edit" at bounding box center [870, 456] width 109 height 21
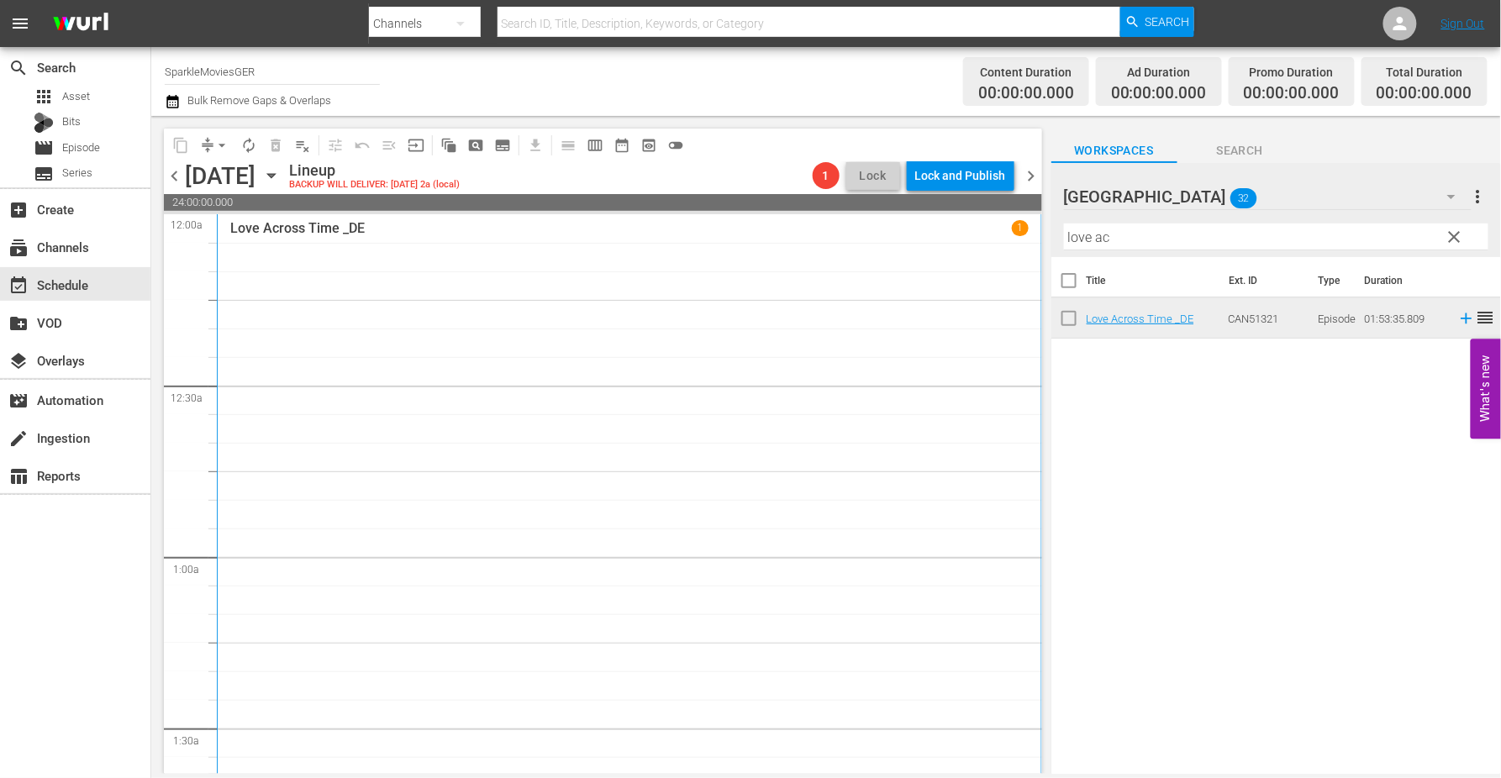
scroll to position [280, 0]
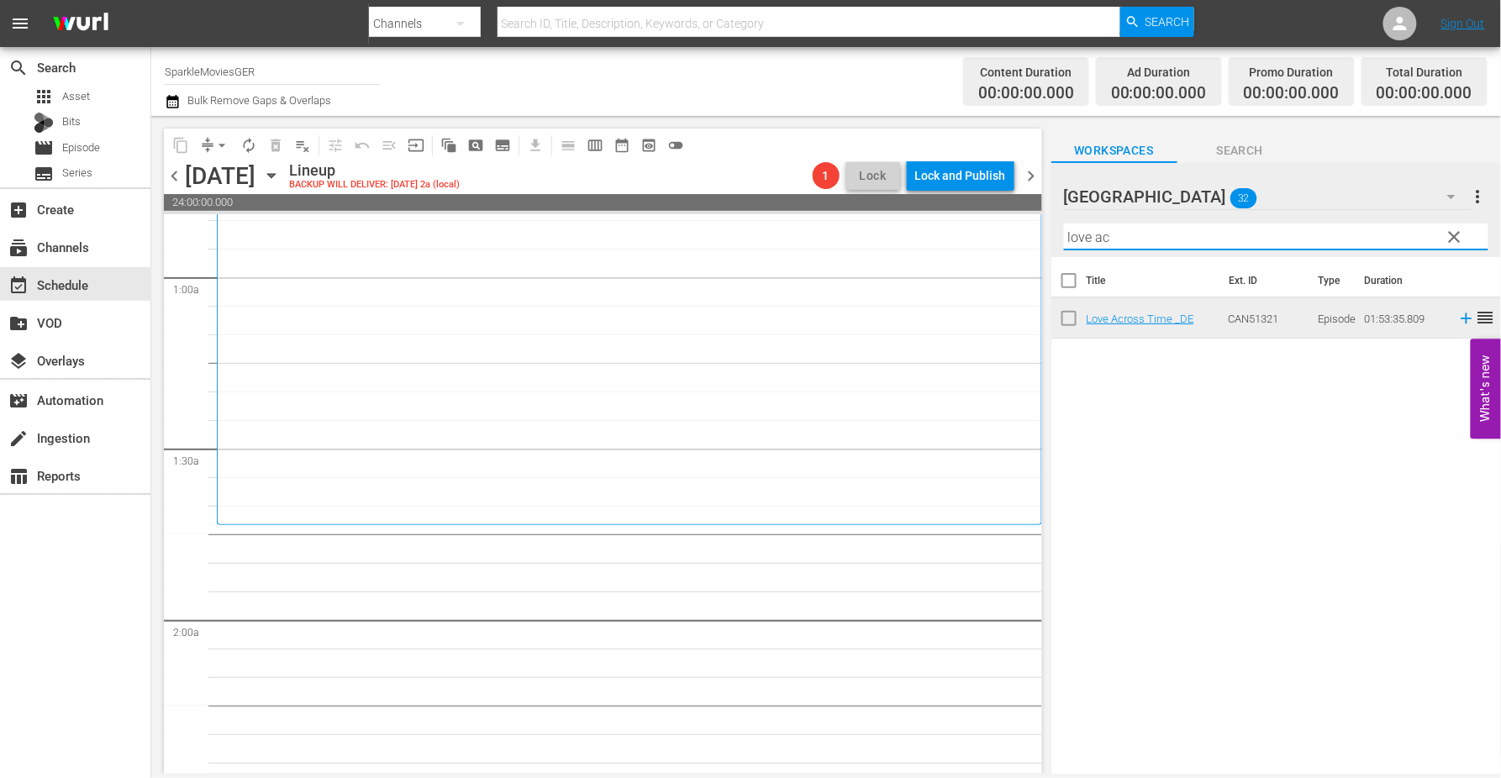
drag, startPoint x: 1133, startPoint y: 234, endPoint x: 909, endPoint y: 208, distance: 225.0
click at [909, 208] on div "content_copy compress arrow_drop_down autorenew_outlined delete_forever_outline…" at bounding box center [826, 445] width 1350 height 658
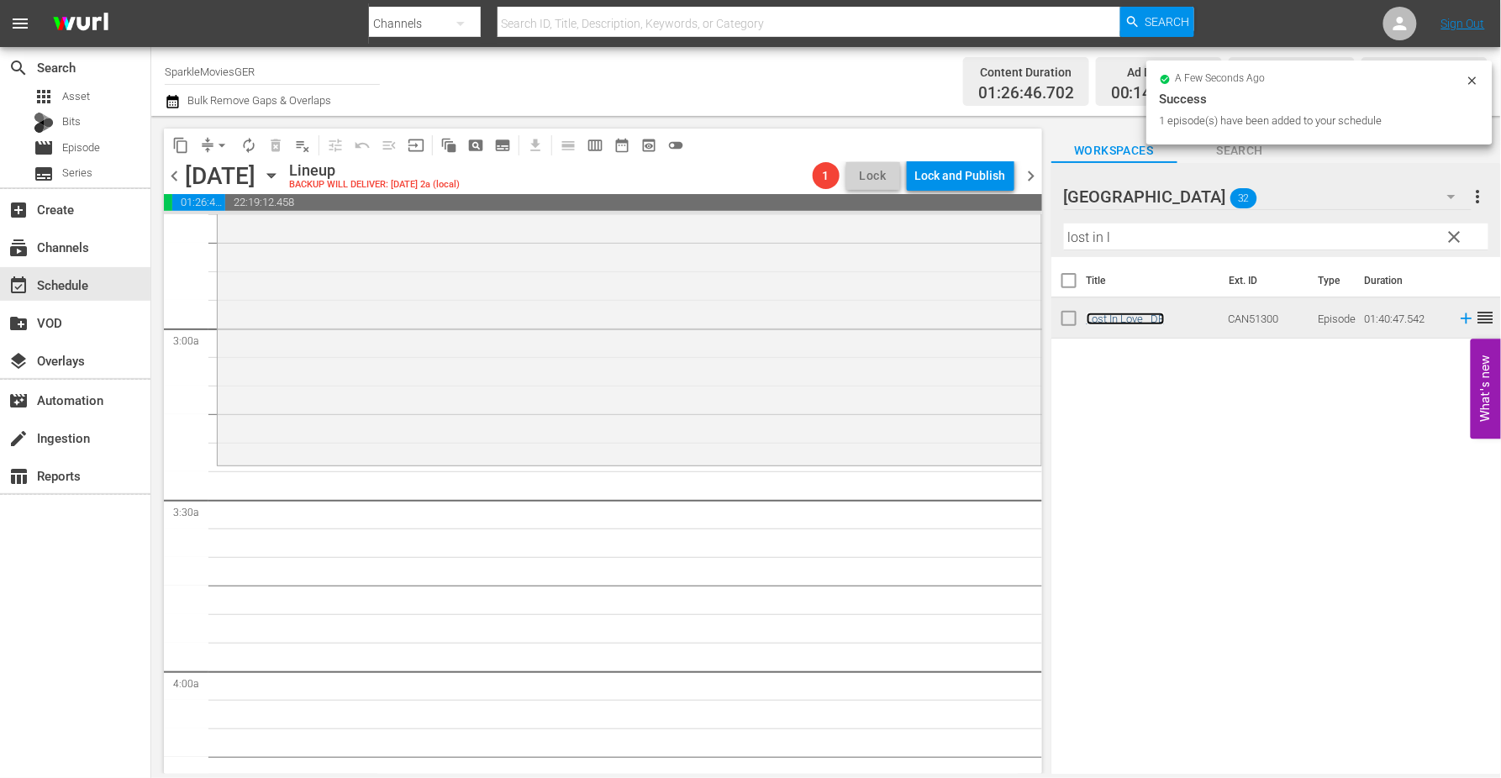
scroll to position [934, 0]
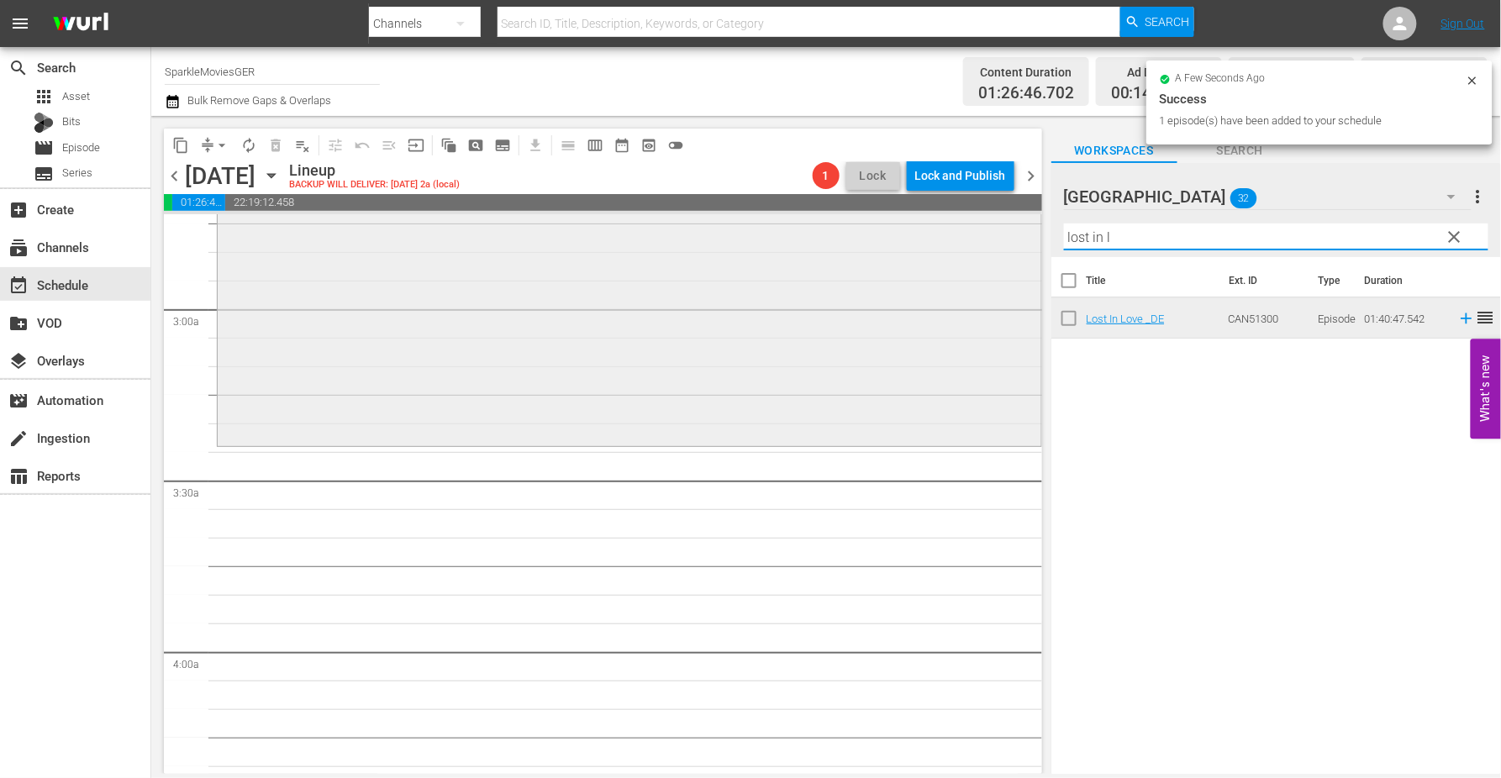
drag, startPoint x: 1133, startPoint y: 241, endPoint x: 887, endPoint y: 220, distance: 247.1
click at [887, 220] on div "content_copy compress arrow_drop_down autorenew_outlined delete_forever_outline…" at bounding box center [826, 445] width 1350 height 658
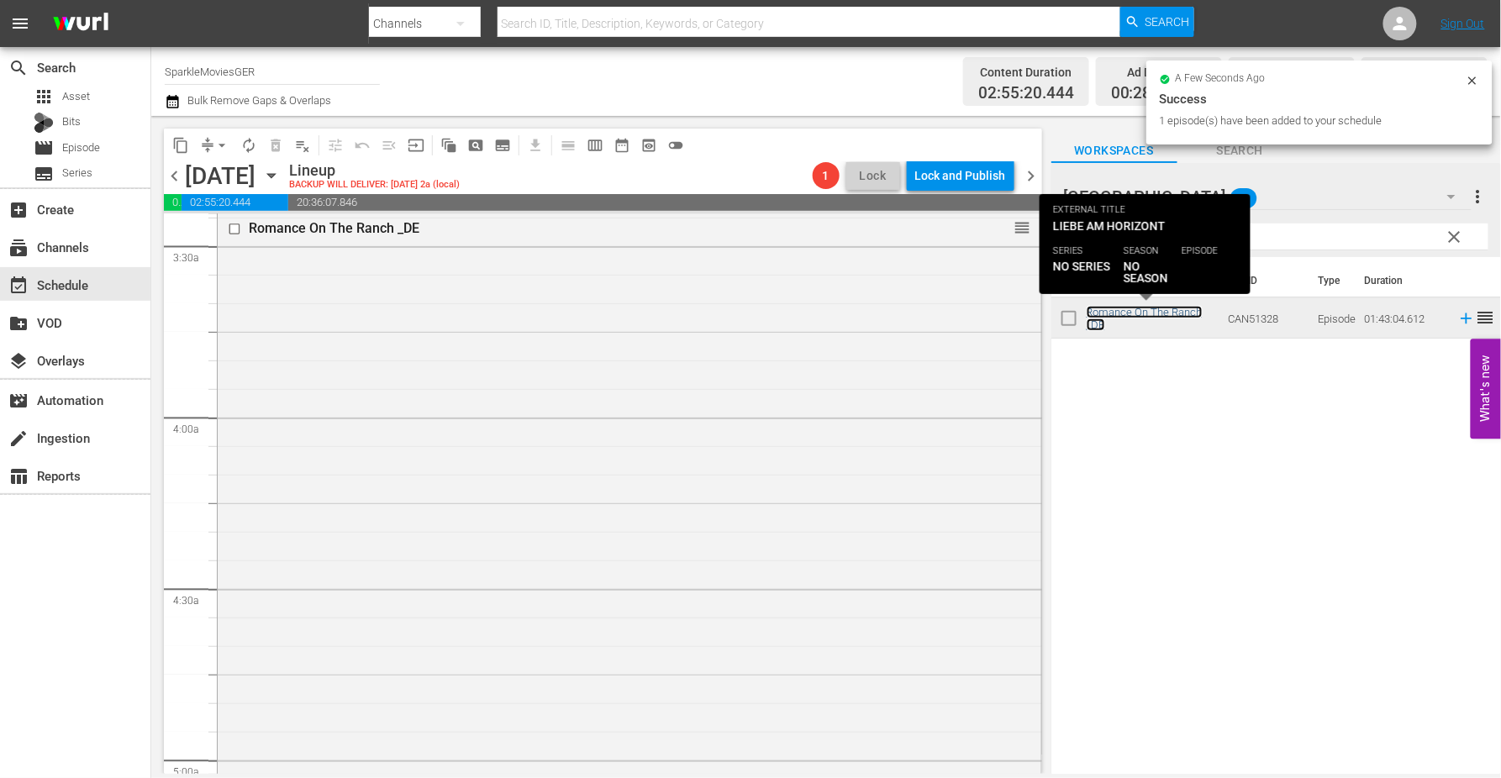
scroll to position [1493, 0]
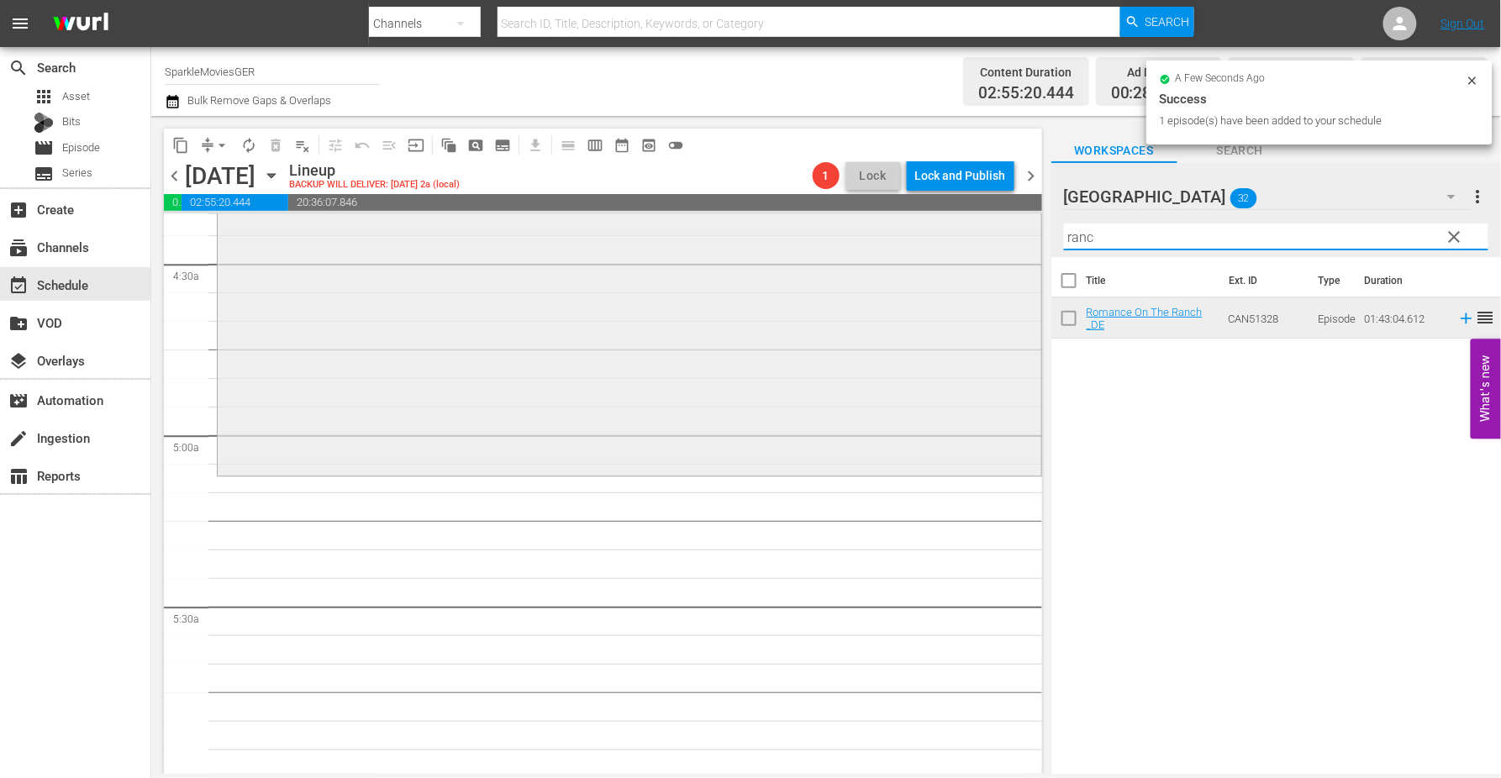
drag, startPoint x: 1088, startPoint y: 238, endPoint x: 1003, endPoint y: 229, distance: 85.3
click at [1003, 229] on div "content_copy compress arrow_drop_down autorenew_outlined delete_forever_outline…" at bounding box center [826, 445] width 1350 height 658
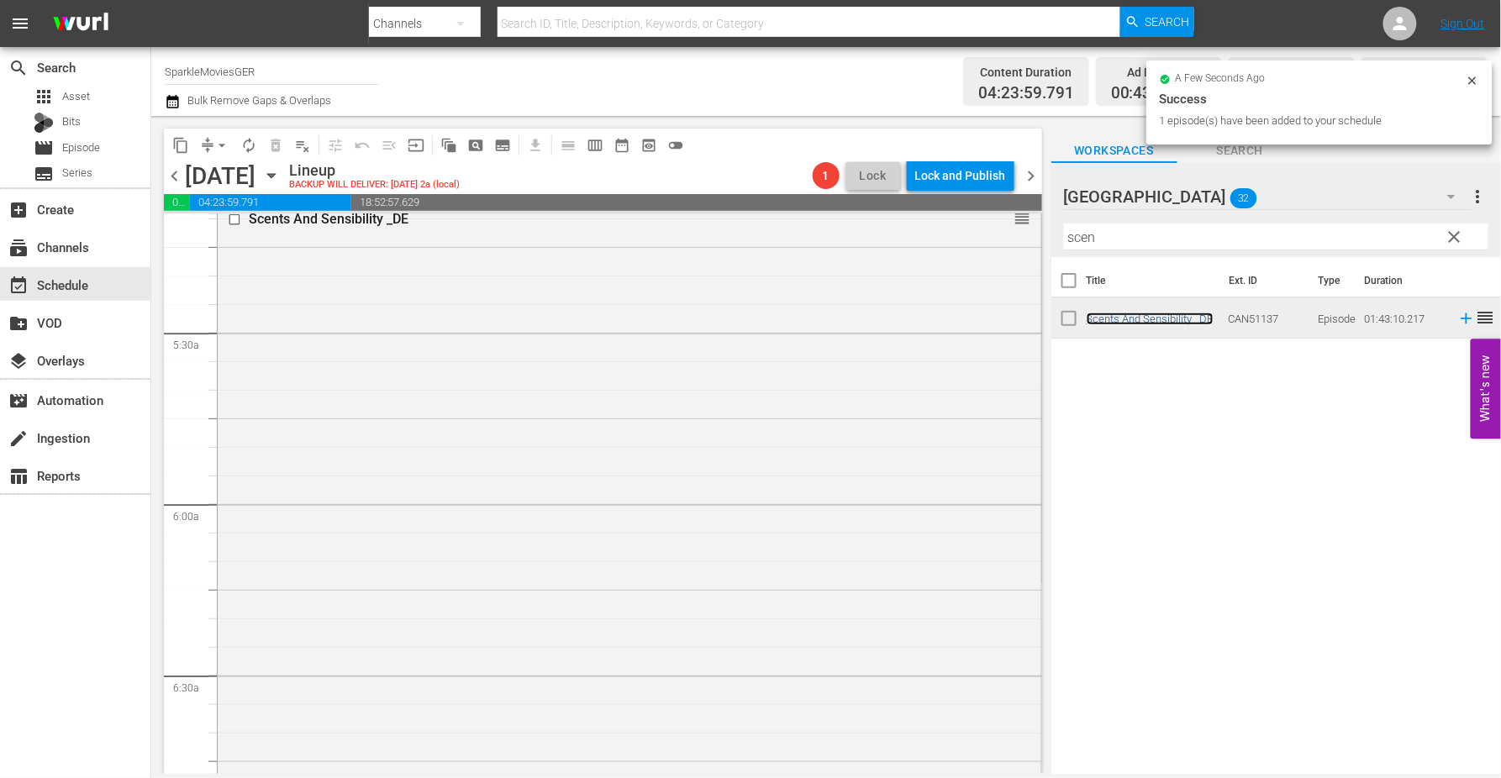
scroll to position [1867, 0]
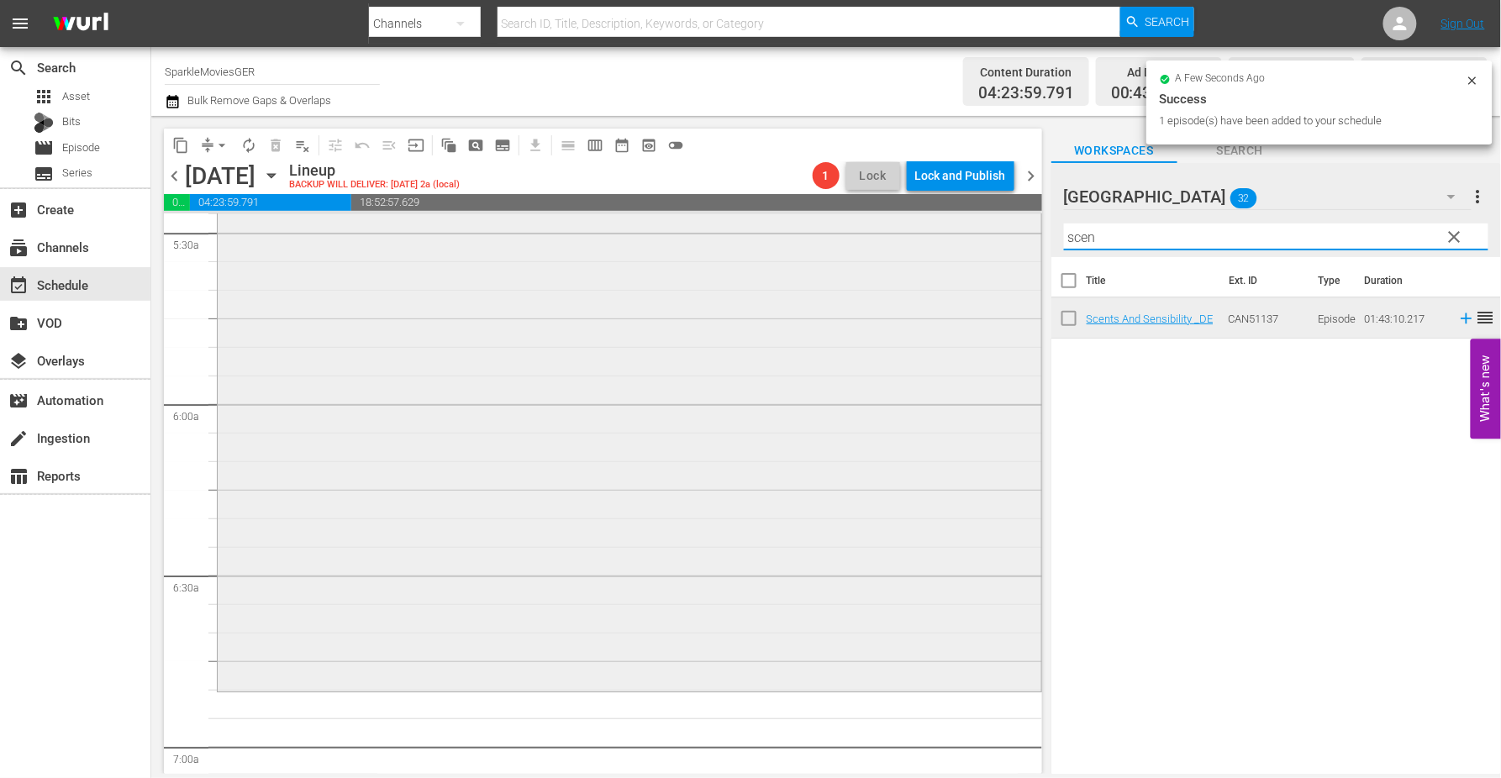
drag, startPoint x: 1129, startPoint y: 244, endPoint x: 1006, endPoint y: 229, distance: 123.5
click at [1006, 229] on div "content_copy compress arrow_drop_down autorenew_outlined delete_forever_outline…" at bounding box center [826, 445] width 1350 height 658
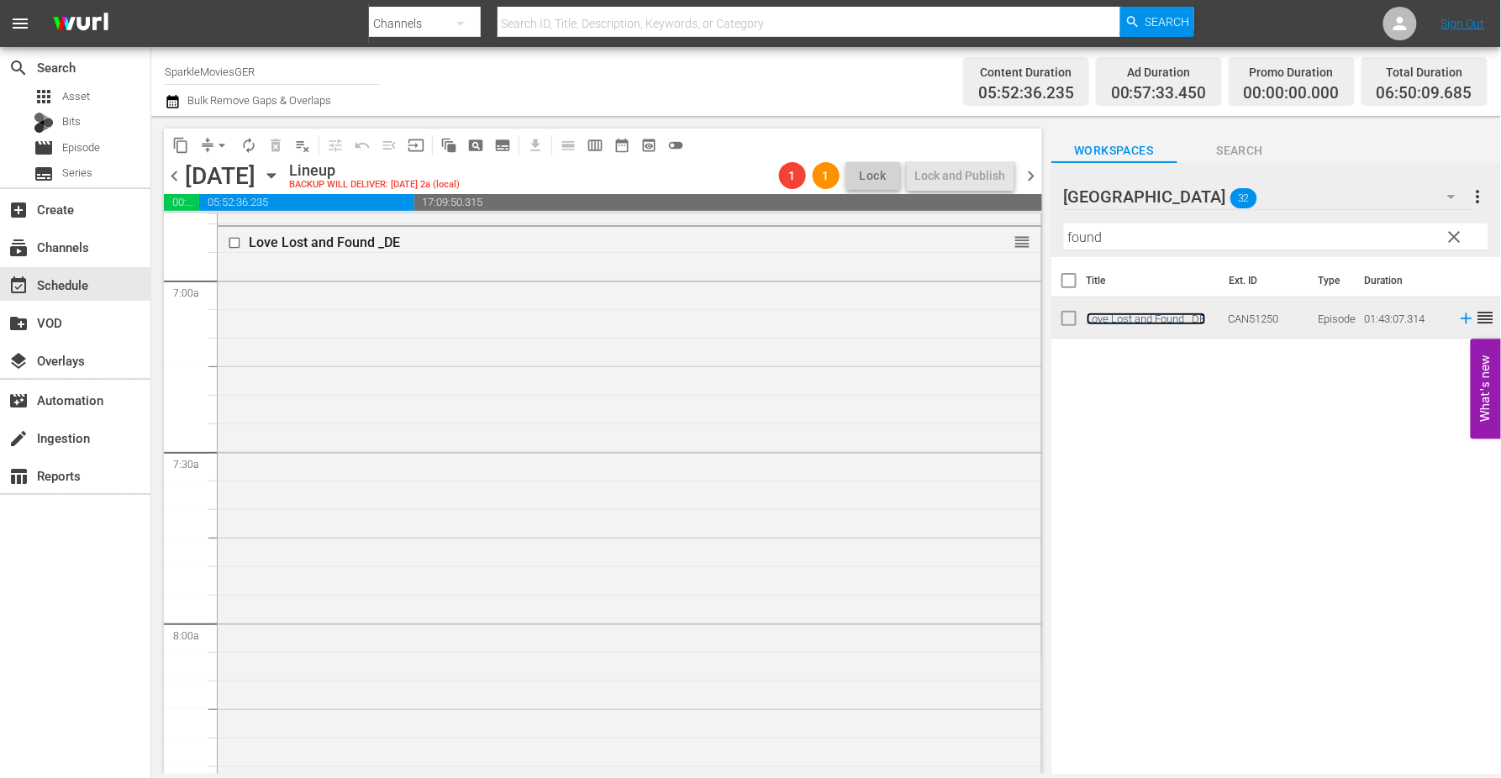
scroll to position [2615, 0]
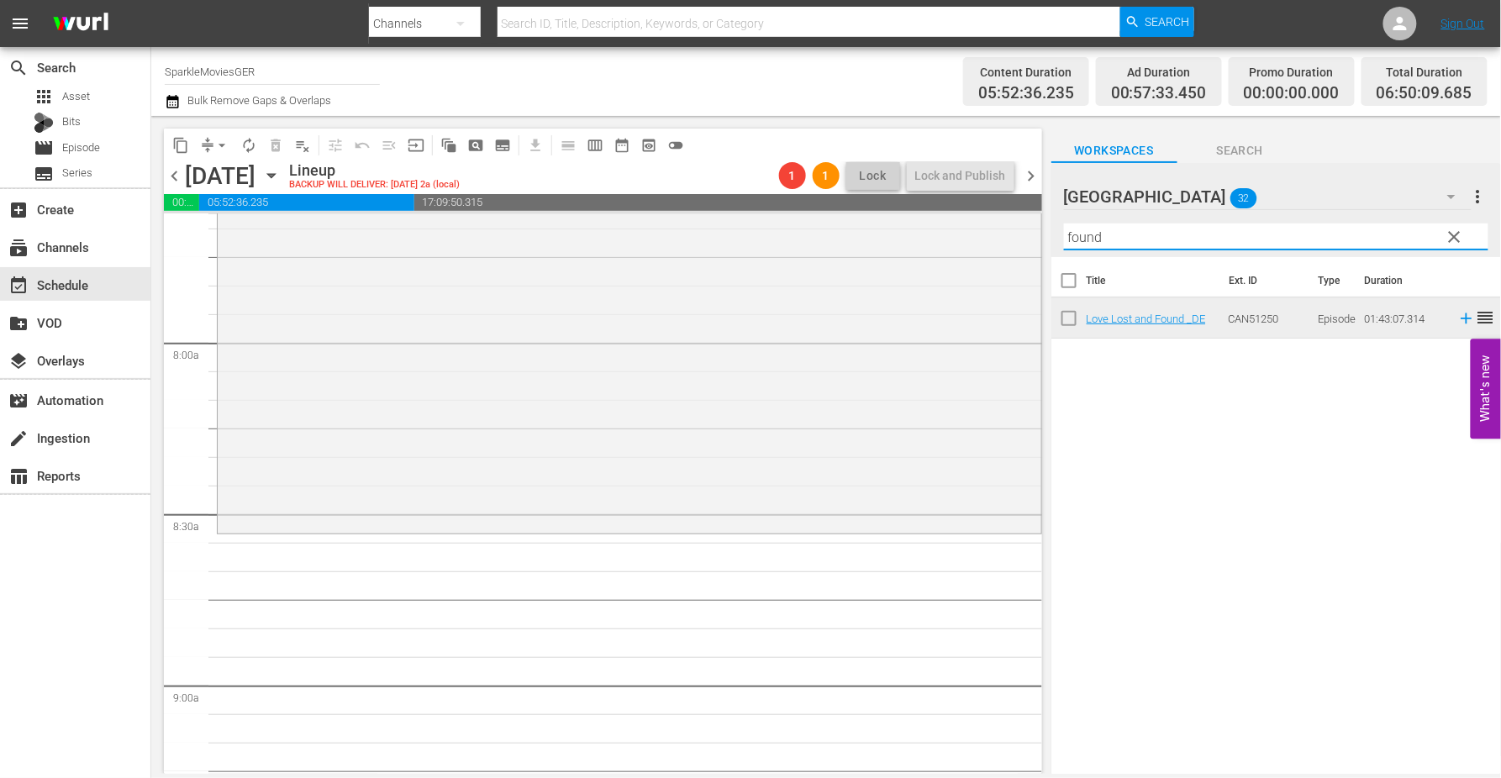
drag, startPoint x: 1082, startPoint y: 234, endPoint x: 1032, endPoint y: 233, distance: 49.6
click at [1032, 233] on div "content_copy compress arrow_drop_down autorenew_outlined delete_forever_outline…" at bounding box center [826, 445] width 1350 height 658
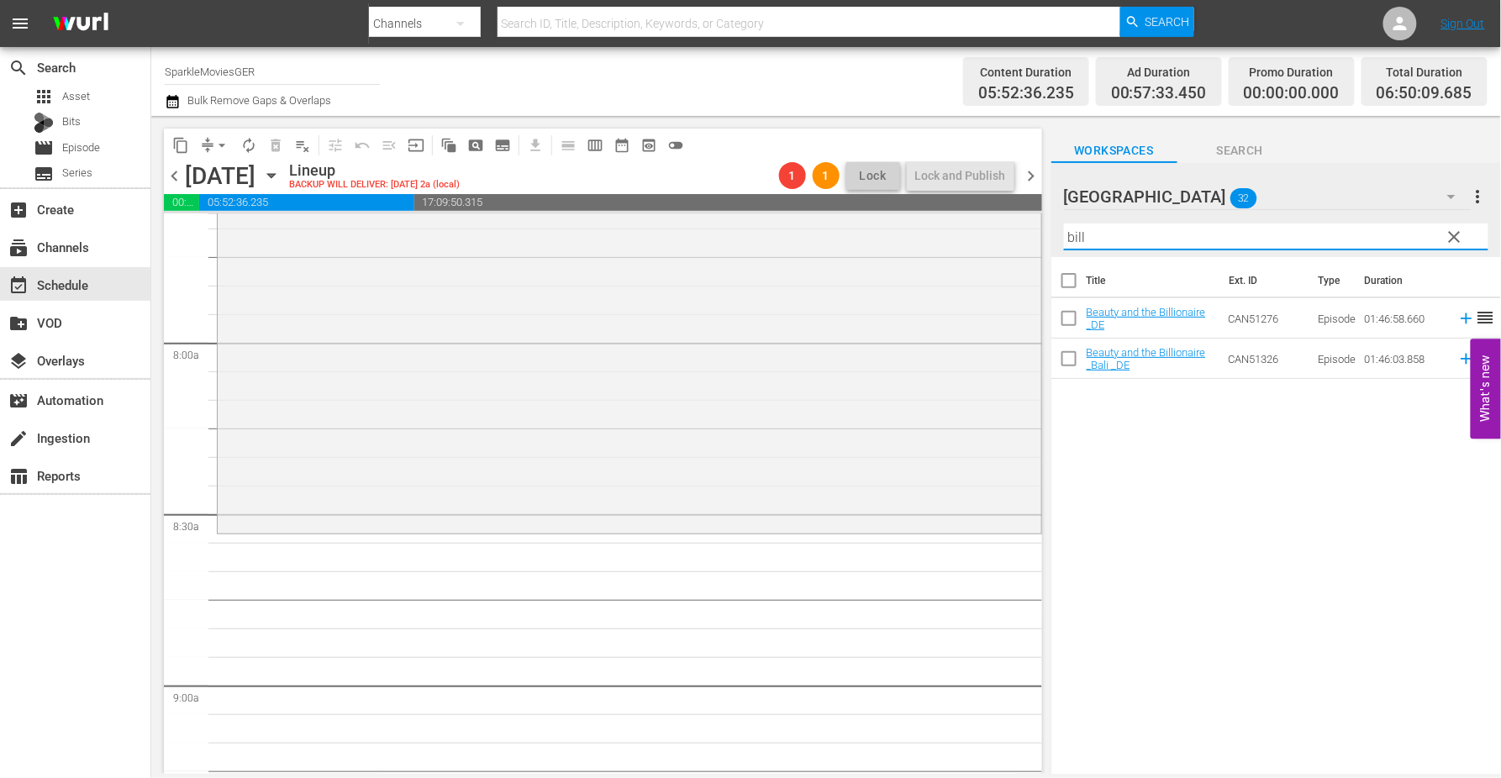
drag, startPoint x: 1186, startPoint y: 514, endPoint x: 1154, endPoint y: 331, distance: 186.0
click at [1186, 514] on div "Title Ext. ID Type Duration Beauty and the Billionaire _DE CAN51276 Episode 01:…" at bounding box center [1276, 516] width 450 height 519
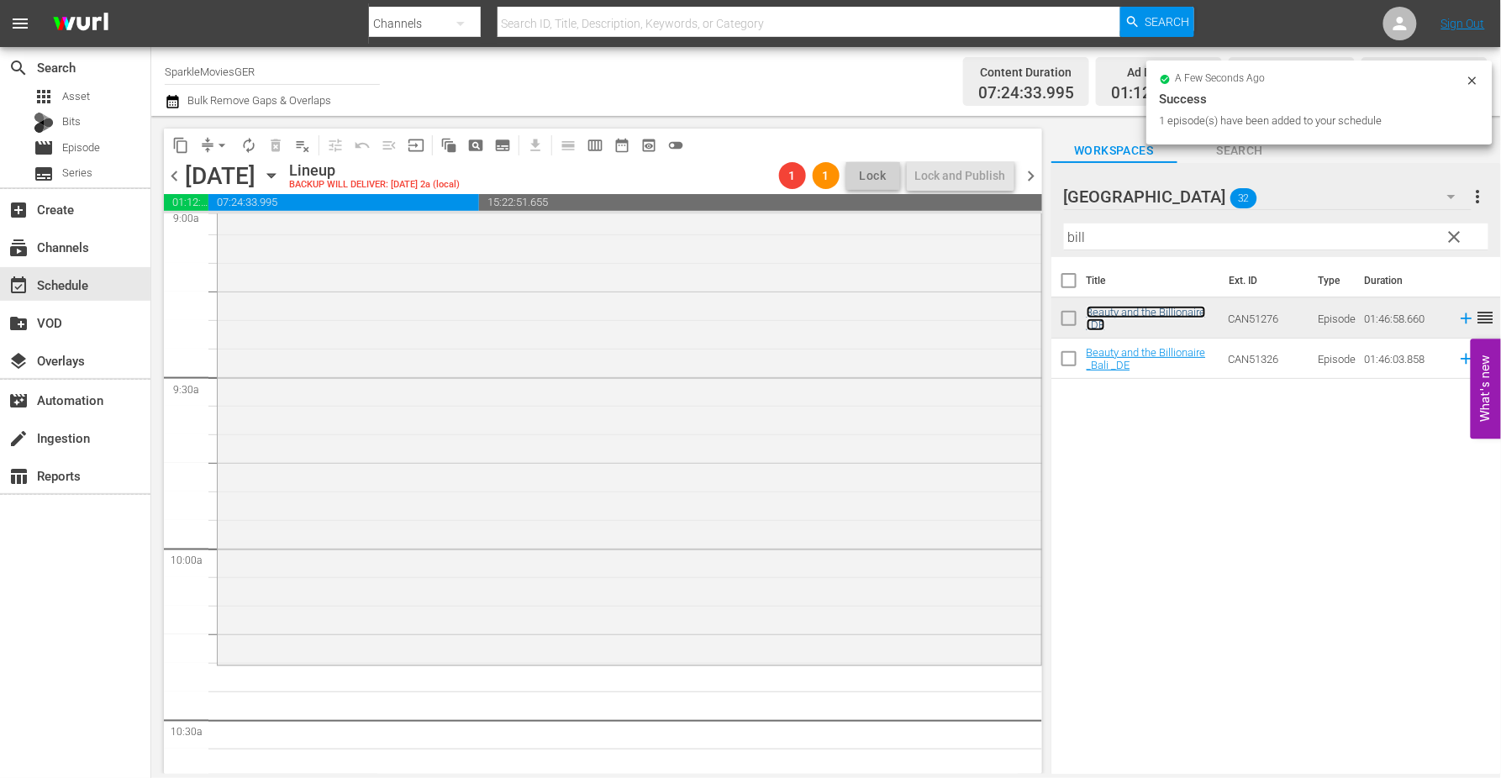
scroll to position [3268, 0]
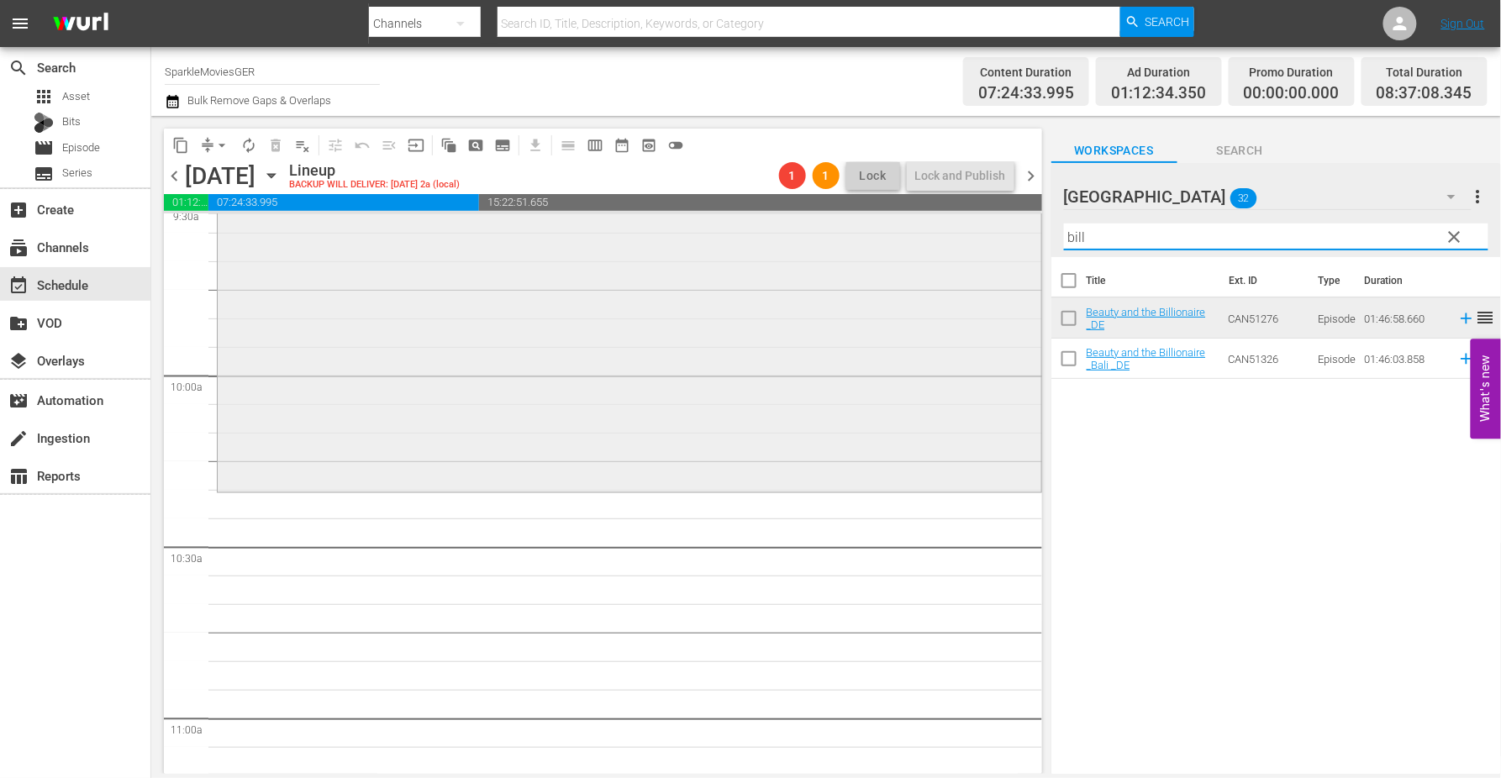
drag, startPoint x: 1094, startPoint y: 236, endPoint x: 1018, endPoint y: 229, distance: 76.8
click at [1018, 229] on div "content_copy compress arrow_drop_down autorenew_outlined delete_forever_outline…" at bounding box center [826, 445] width 1350 height 658
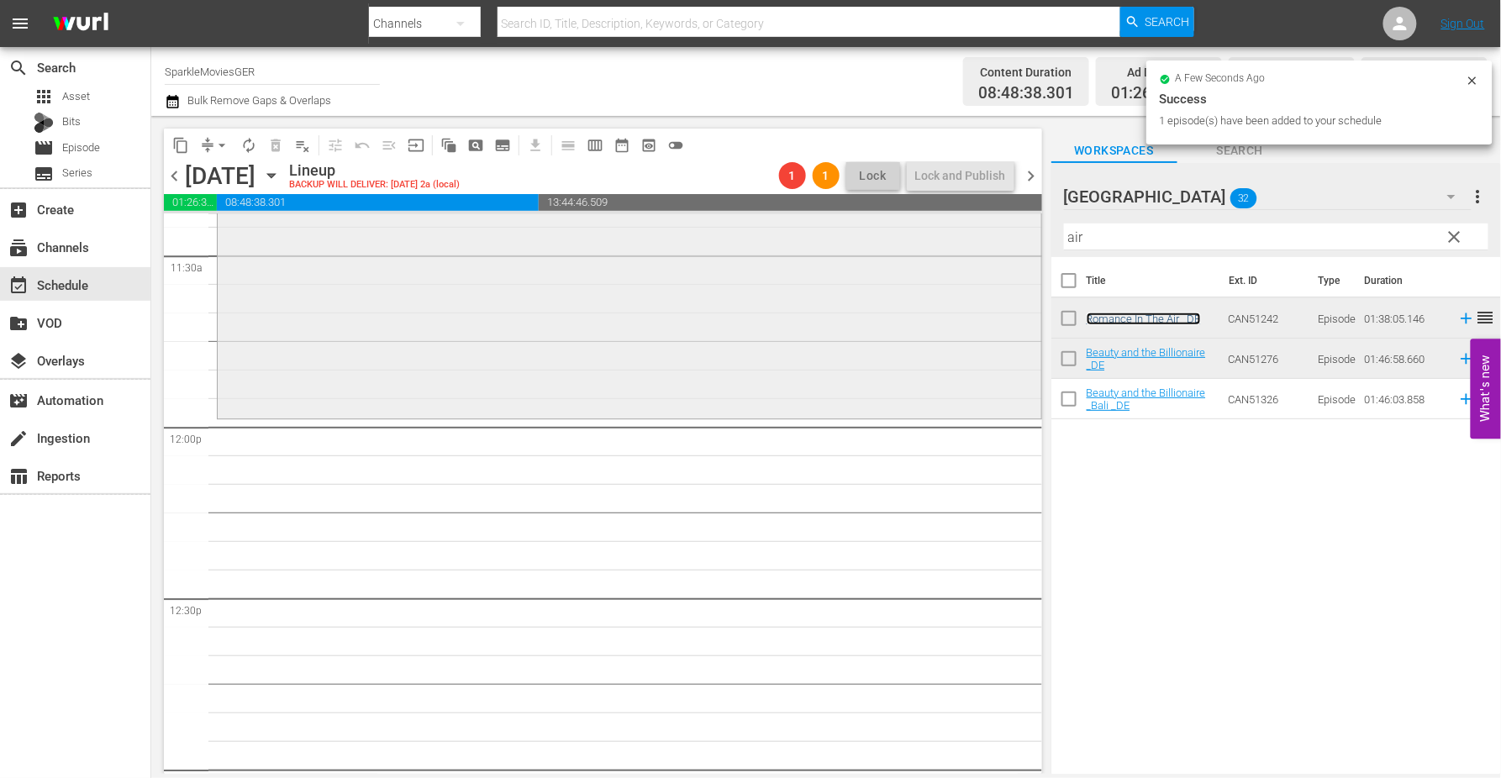
scroll to position [3921, 0]
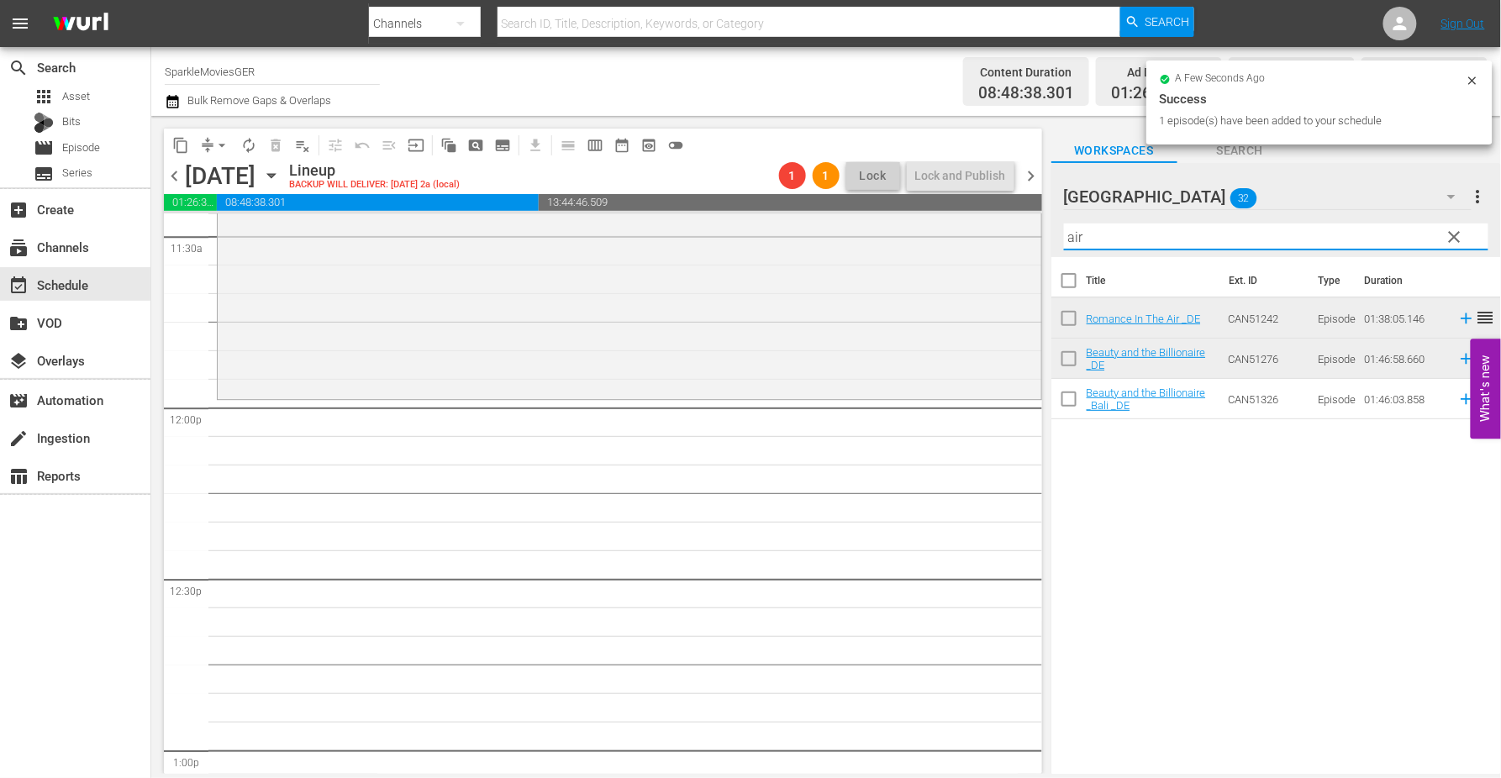
drag, startPoint x: 1157, startPoint y: 235, endPoint x: 923, endPoint y: 207, distance: 236.2
click at [923, 207] on div "content_copy compress arrow_drop_down autorenew_outlined delete_forever_outline…" at bounding box center [826, 445] width 1350 height 658
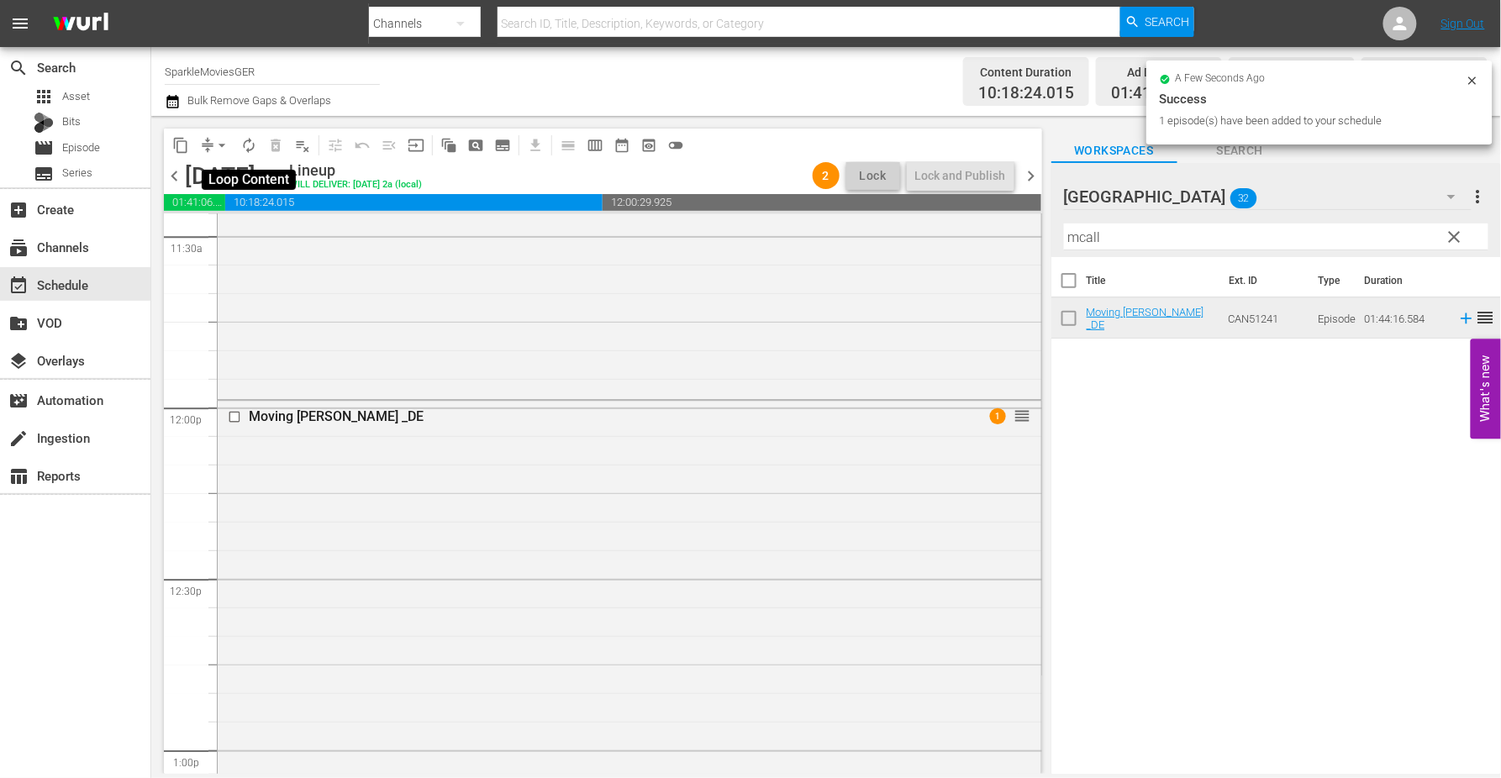
click at [253, 148] on span "autorenew_outlined" at bounding box center [248, 145] width 17 height 17
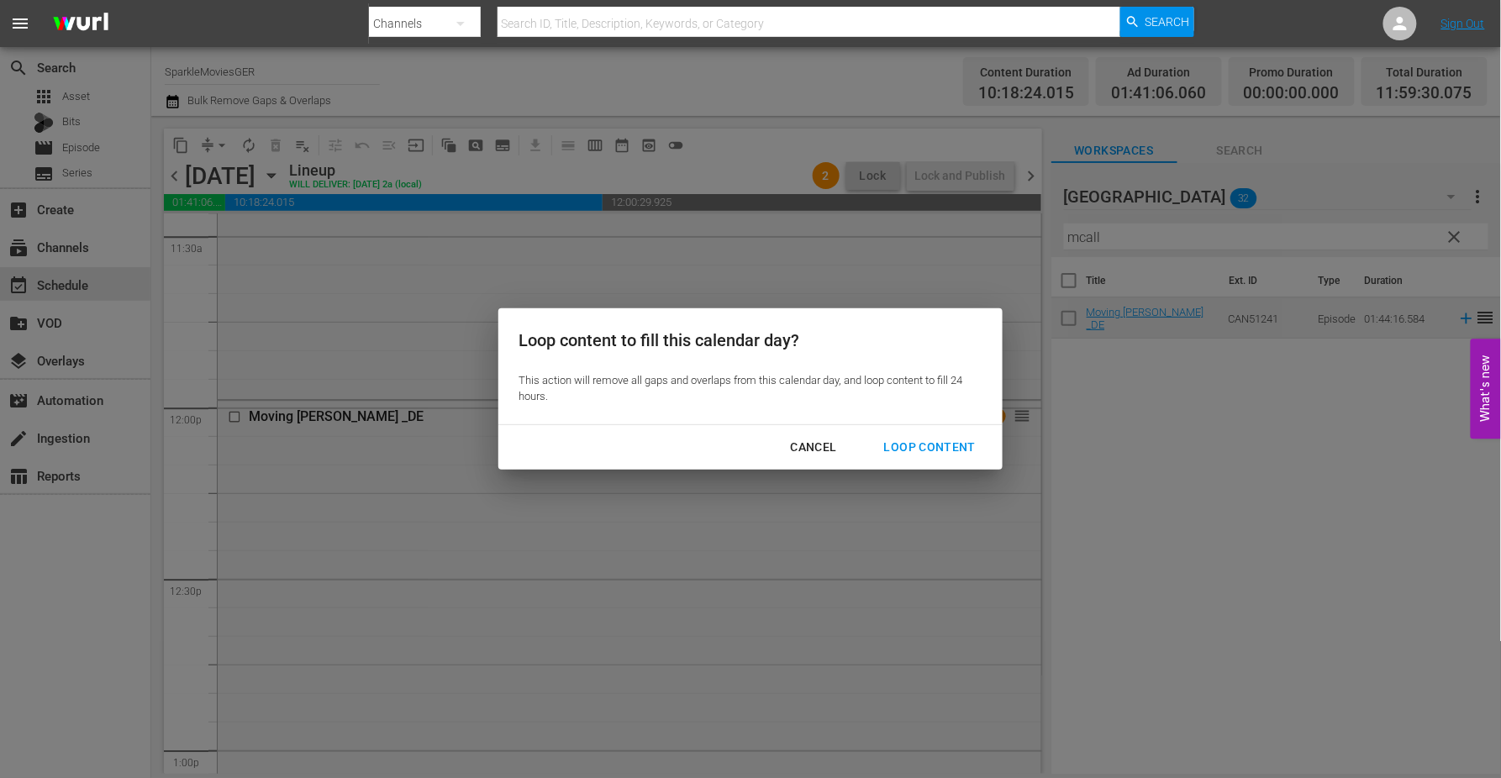
click at [936, 450] on div "Loop Content" at bounding box center [930, 447] width 118 height 21
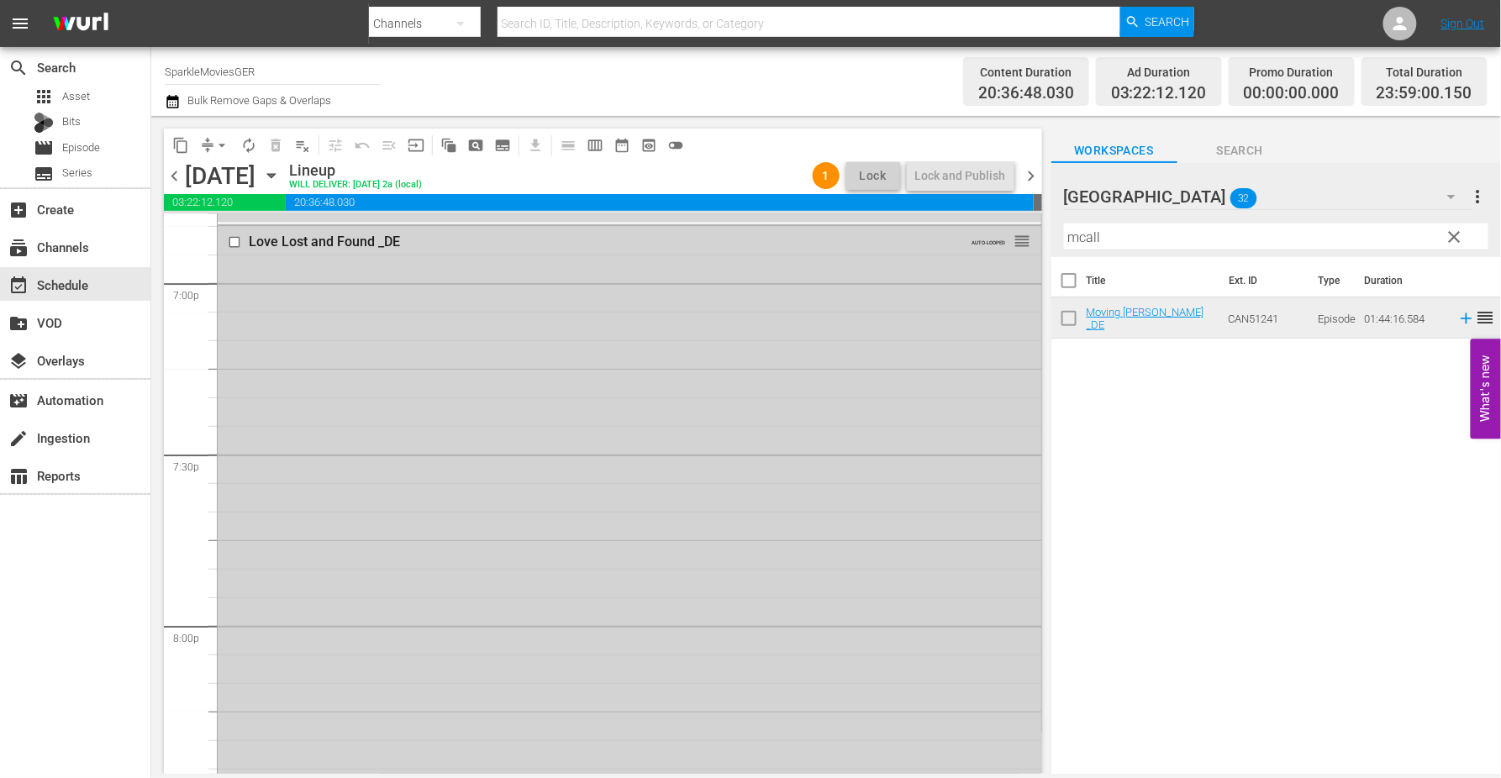
scroll to position [6443, 0]
click at [231, 245] on input "checkbox" at bounding box center [237, 246] width 18 height 14
click at [271, 146] on span "delete_forever_outlined" at bounding box center [275, 145] width 17 height 17
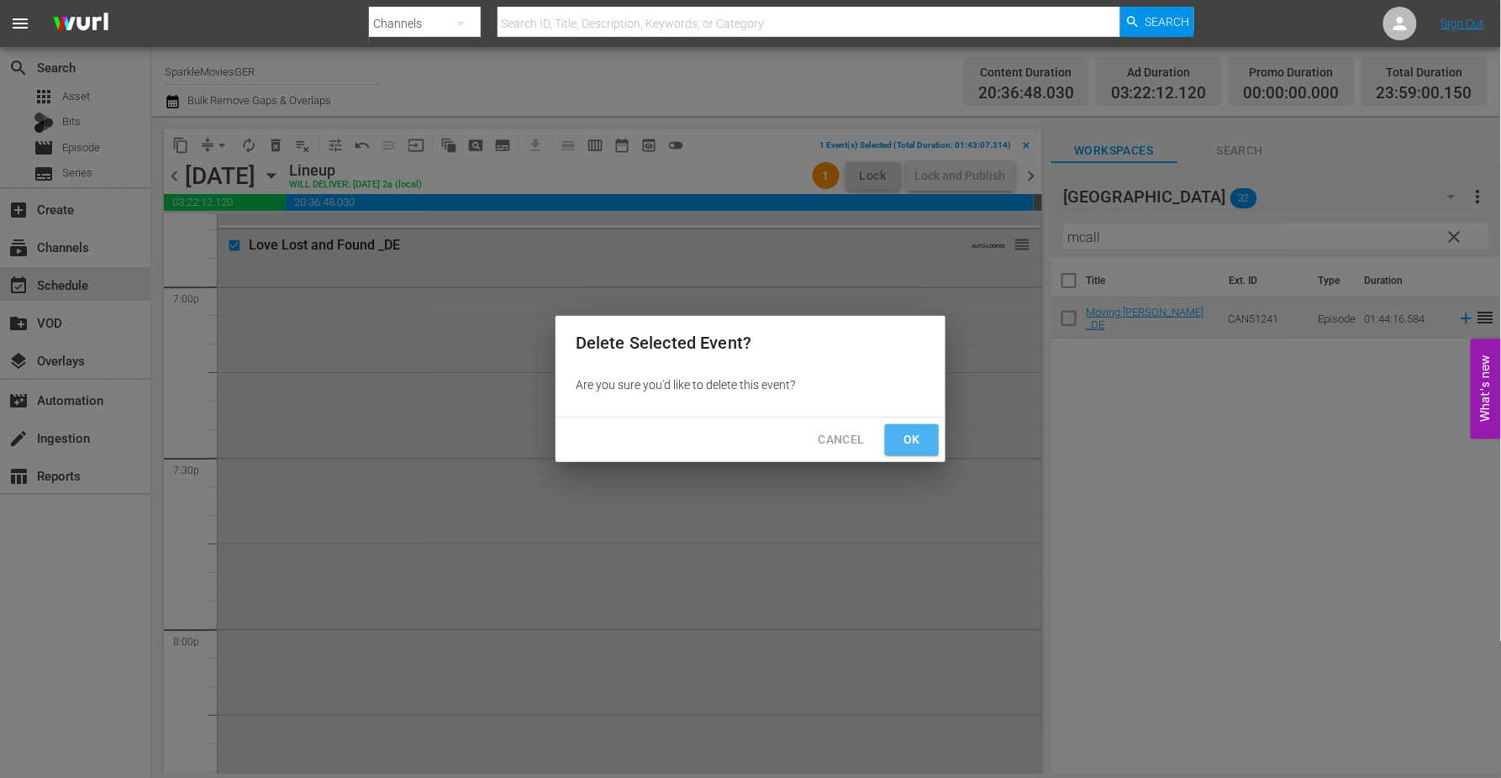
click at [925, 434] on span "Ok" at bounding box center [911, 439] width 27 height 21
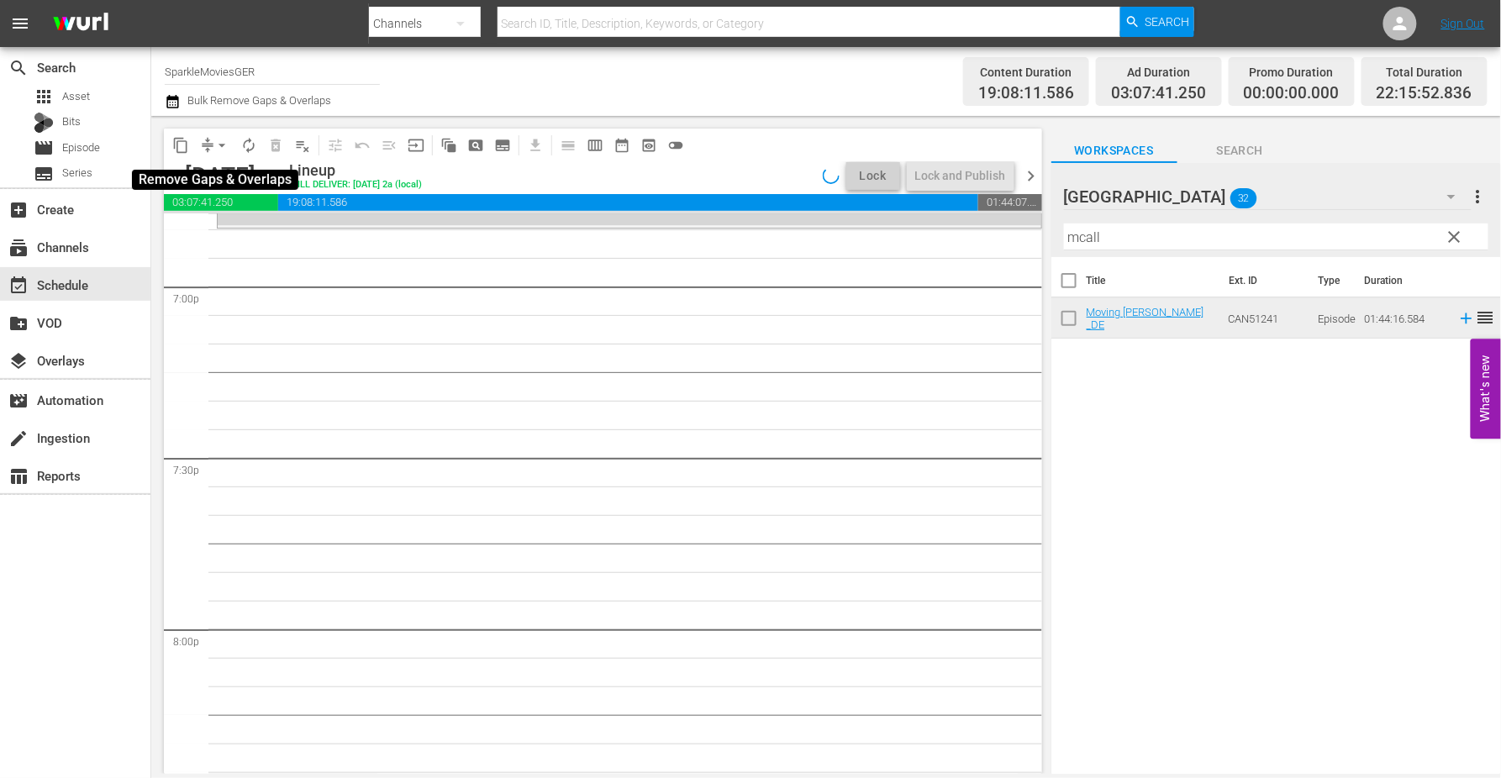
click at [217, 146] on span "arrow_drop_down" at bounding box center [221, 145] width 17 height 17
click at [252, 235] on li "Align to End of Previous Day" at bounding box center [222, 234] width 176 height 28
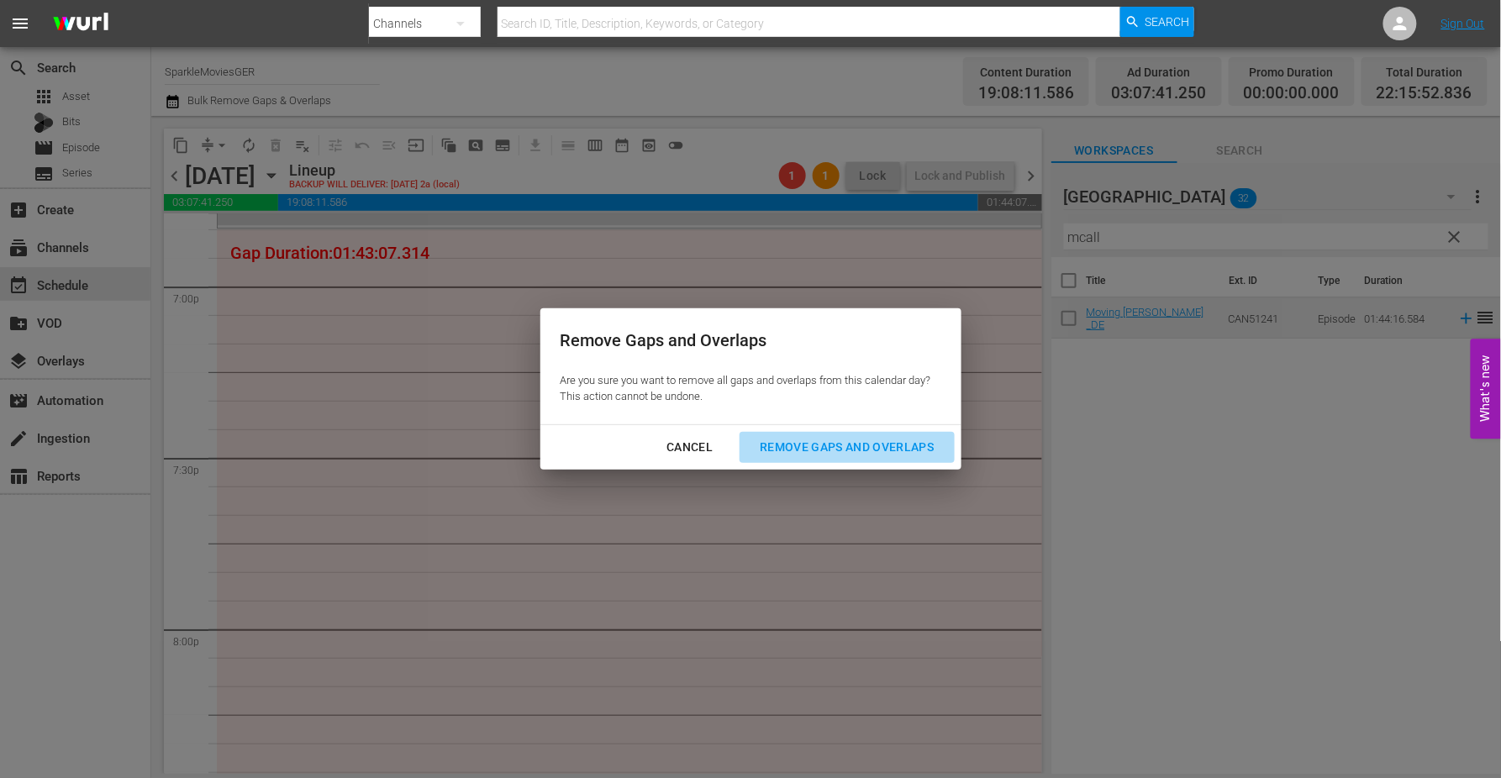
click at [872, 446] on div "Remove Gaps and Overlaps" at bounding box center [846, 447] width 201 height 21
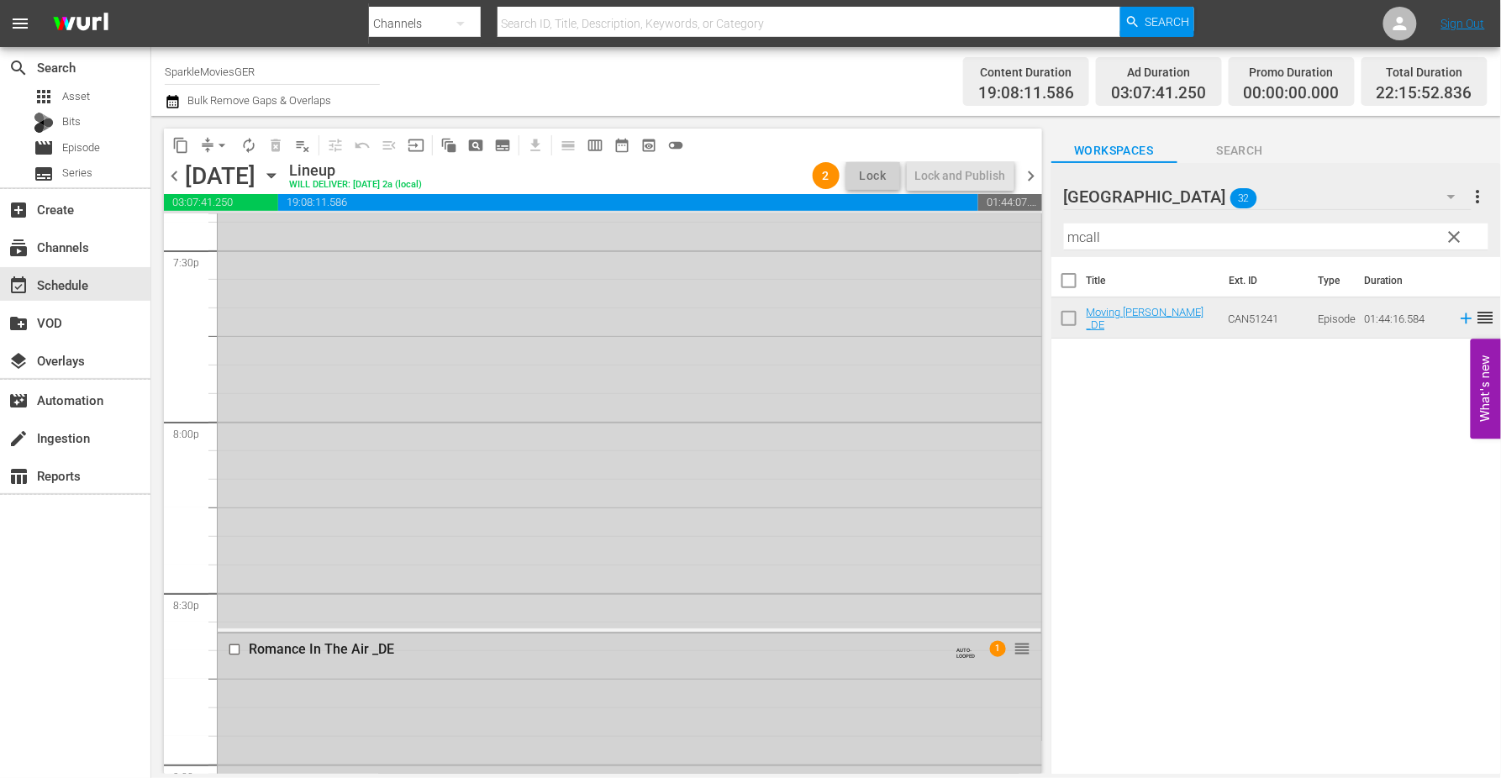
scroll to position [6735, 0]
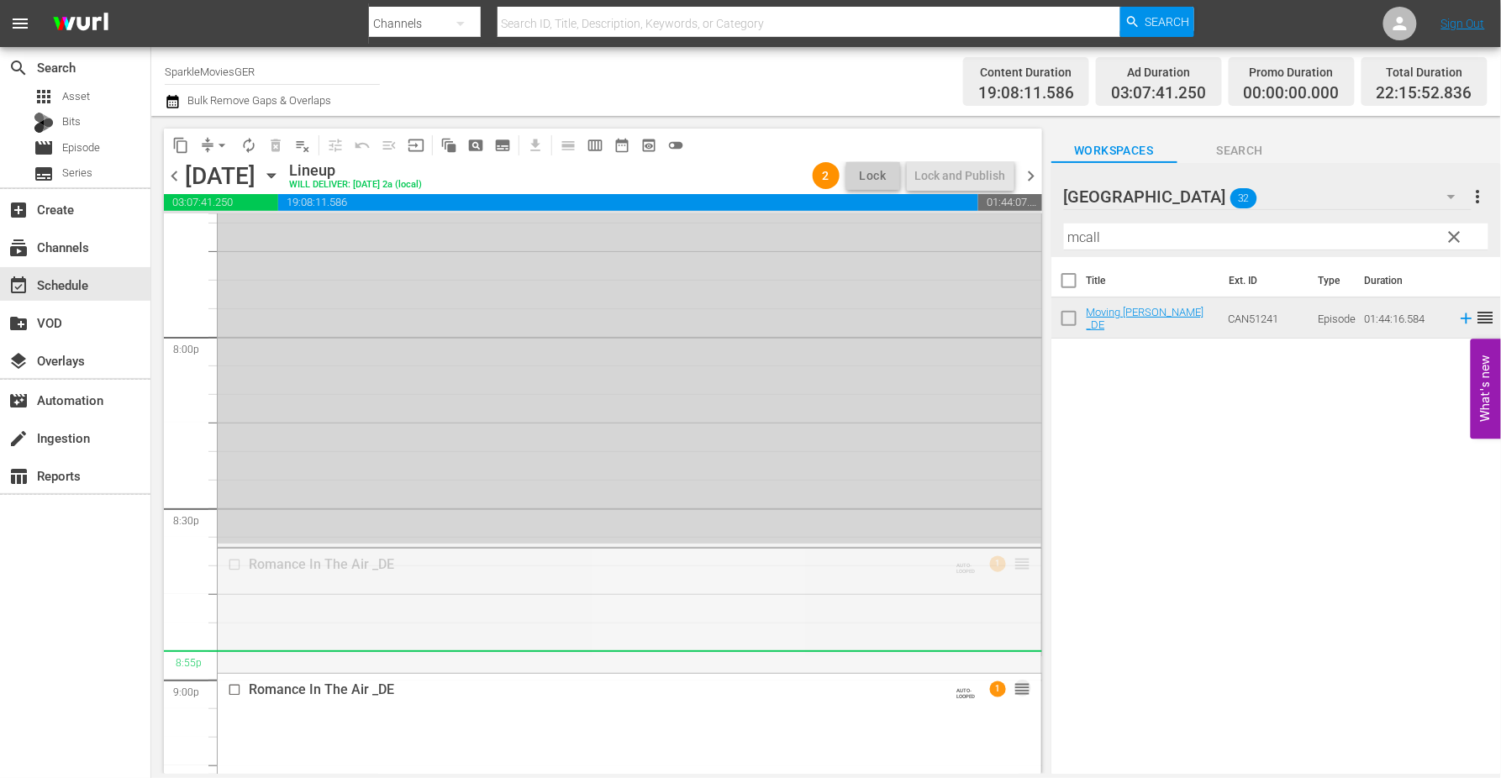
drag, startPoint x: 1011, startPoint y: 566, endPoint x: 1018, endPoint y: 650, distance: 85.1
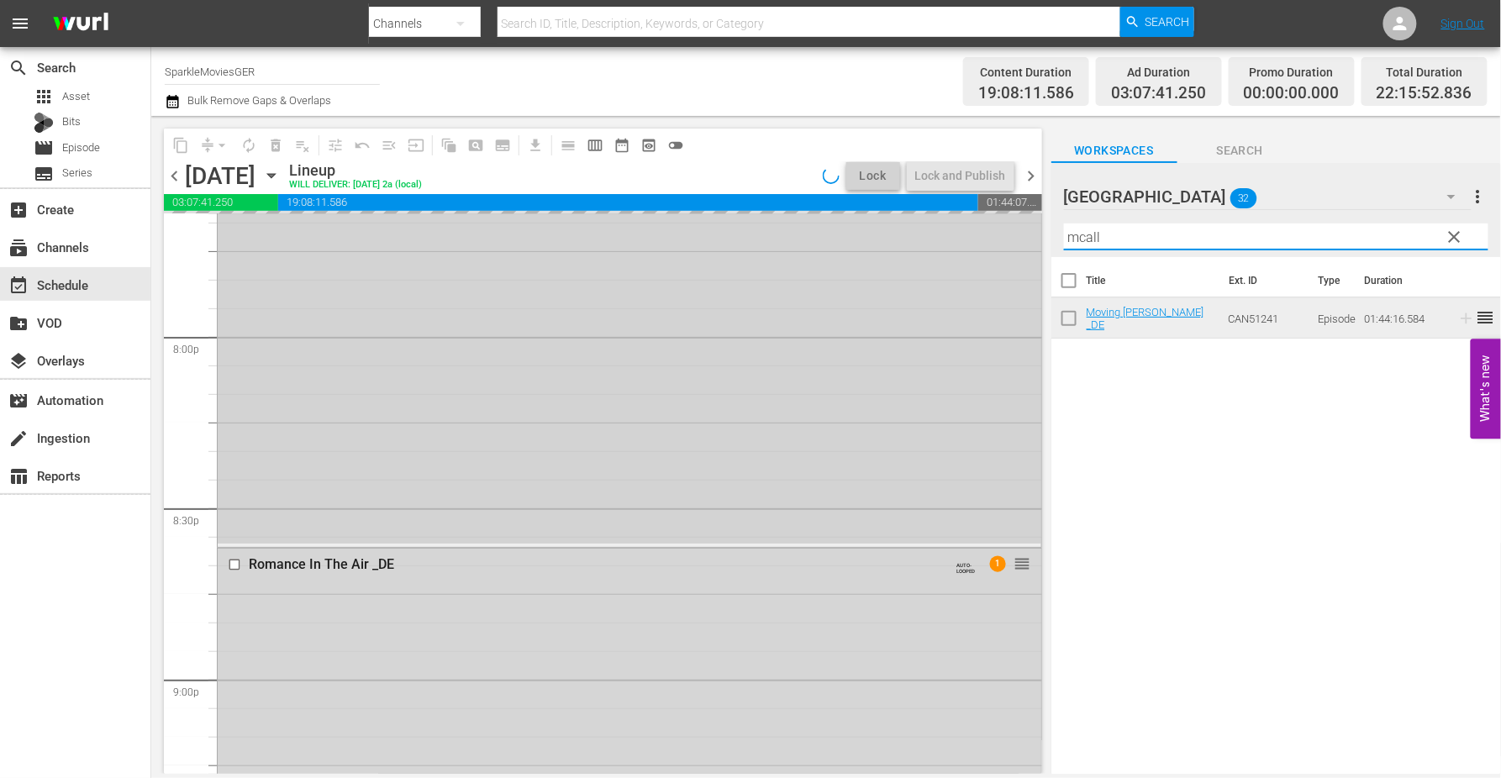
click at [946, 237] on div "content_copy compress arrow_drop_down autorenew_outlined delete_forever_outline…" at bounding box center [826, 445] width 1350 height 658
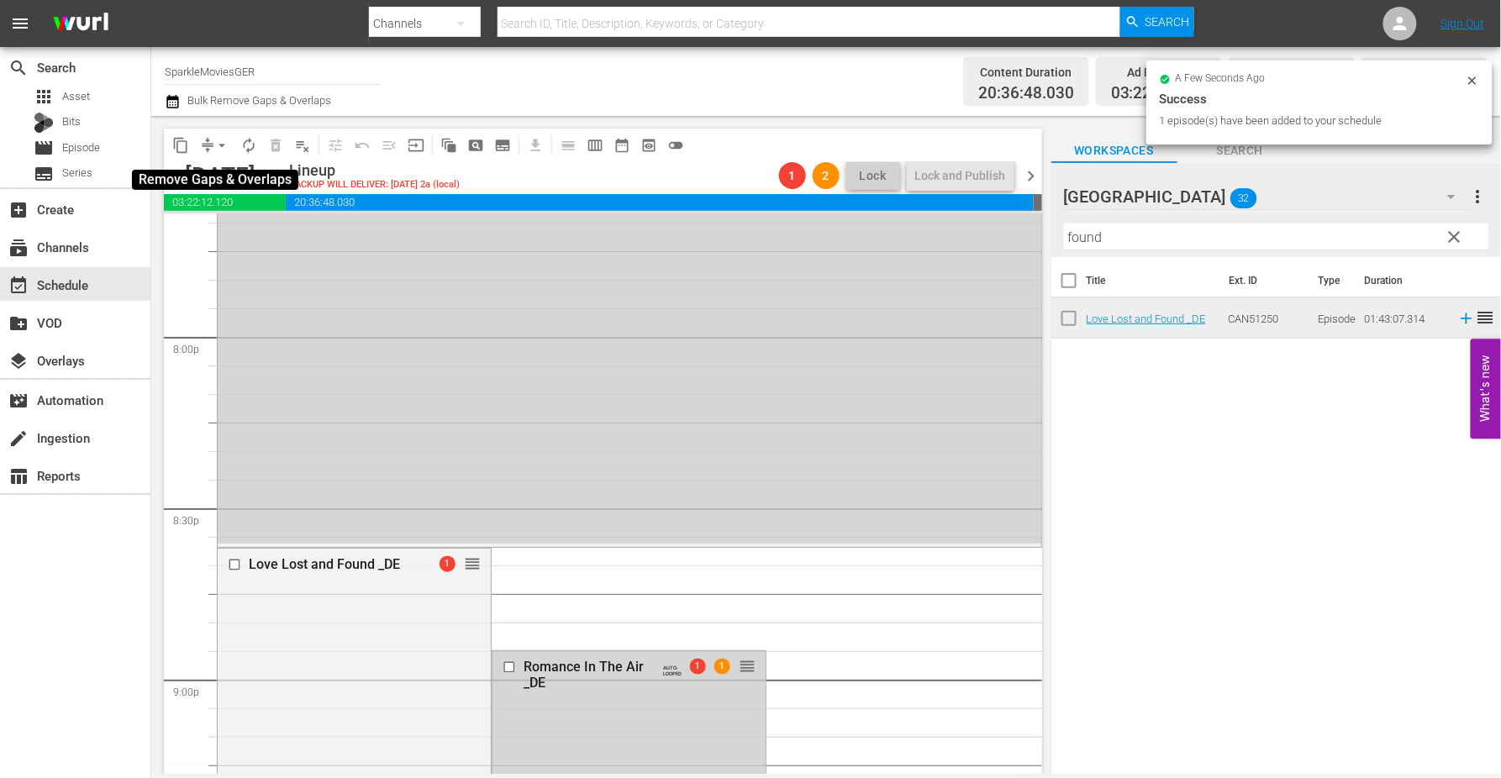
drag, startPoint x: 219, startPoint y: 145, endPoint x: 228, endPoint y: 153, distance: 12.5
click at [219, 145] on span "arrow_drop_down" at bounding box center [221, 145] width 17 height 17
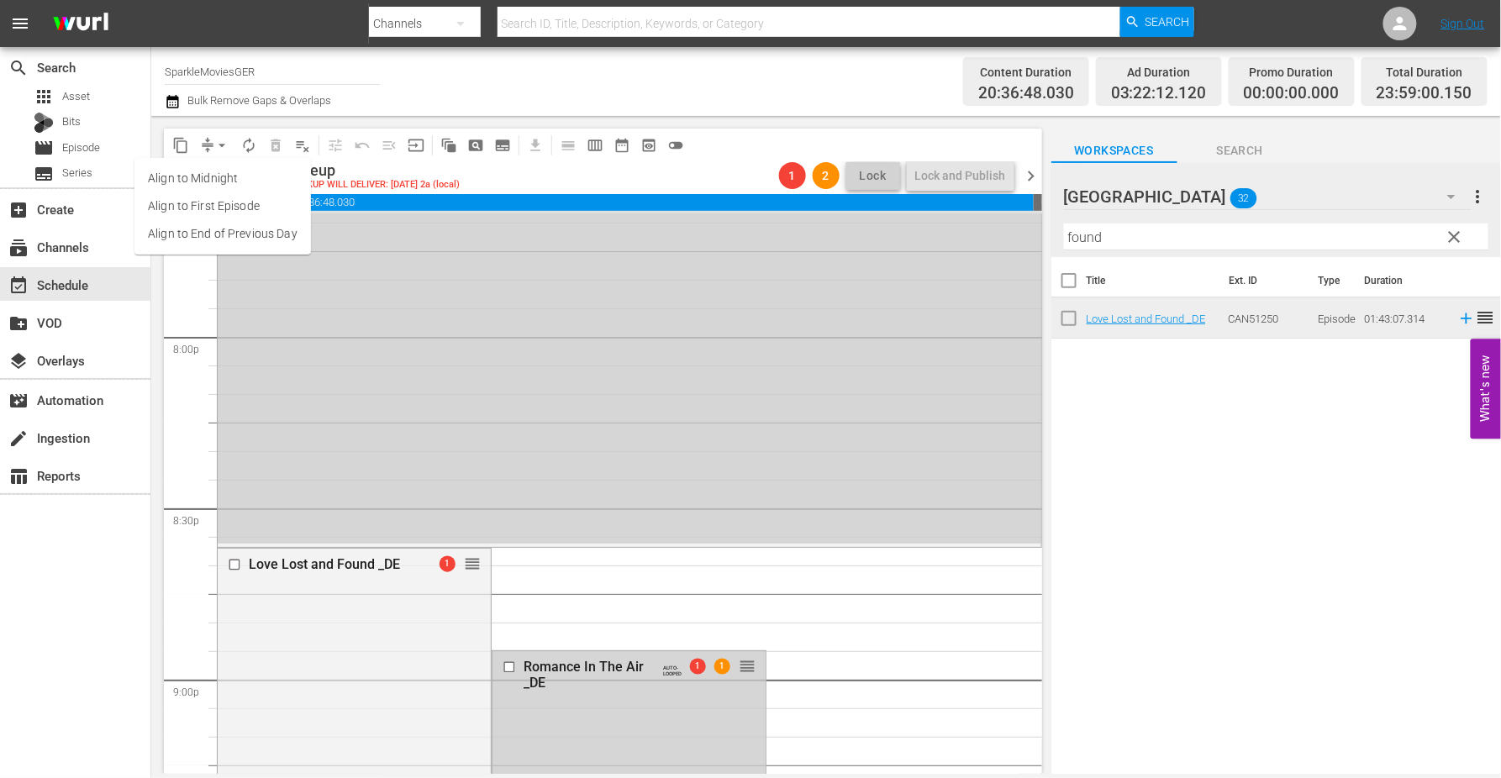
click at [250, 234] on li "Align to End of Previous Day" at bounding box center [222, 234] width 176 height 28
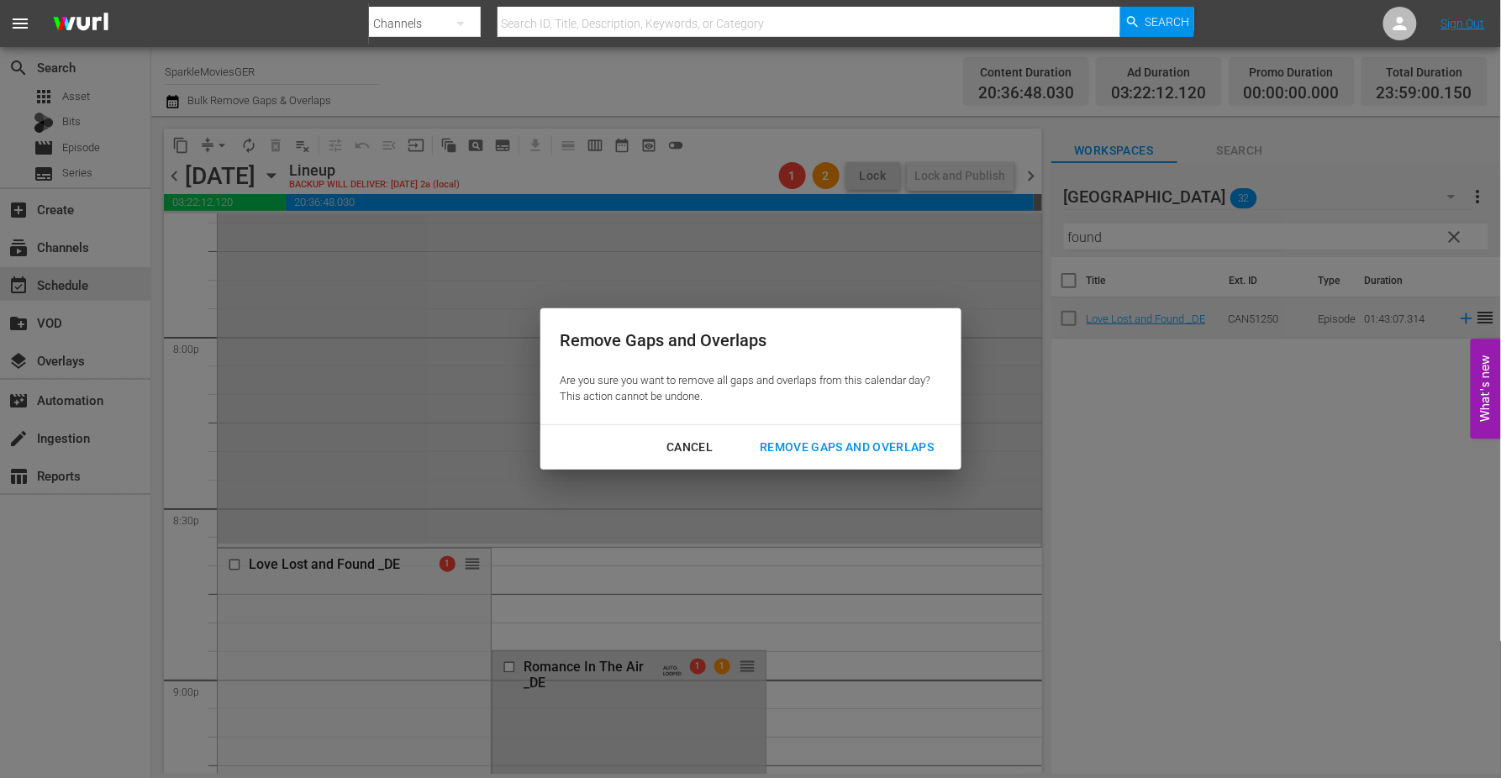
click at [881, 441] on div "Remove Gaps and Overlaps" at bounding box center [846, 447] width 201 height 21
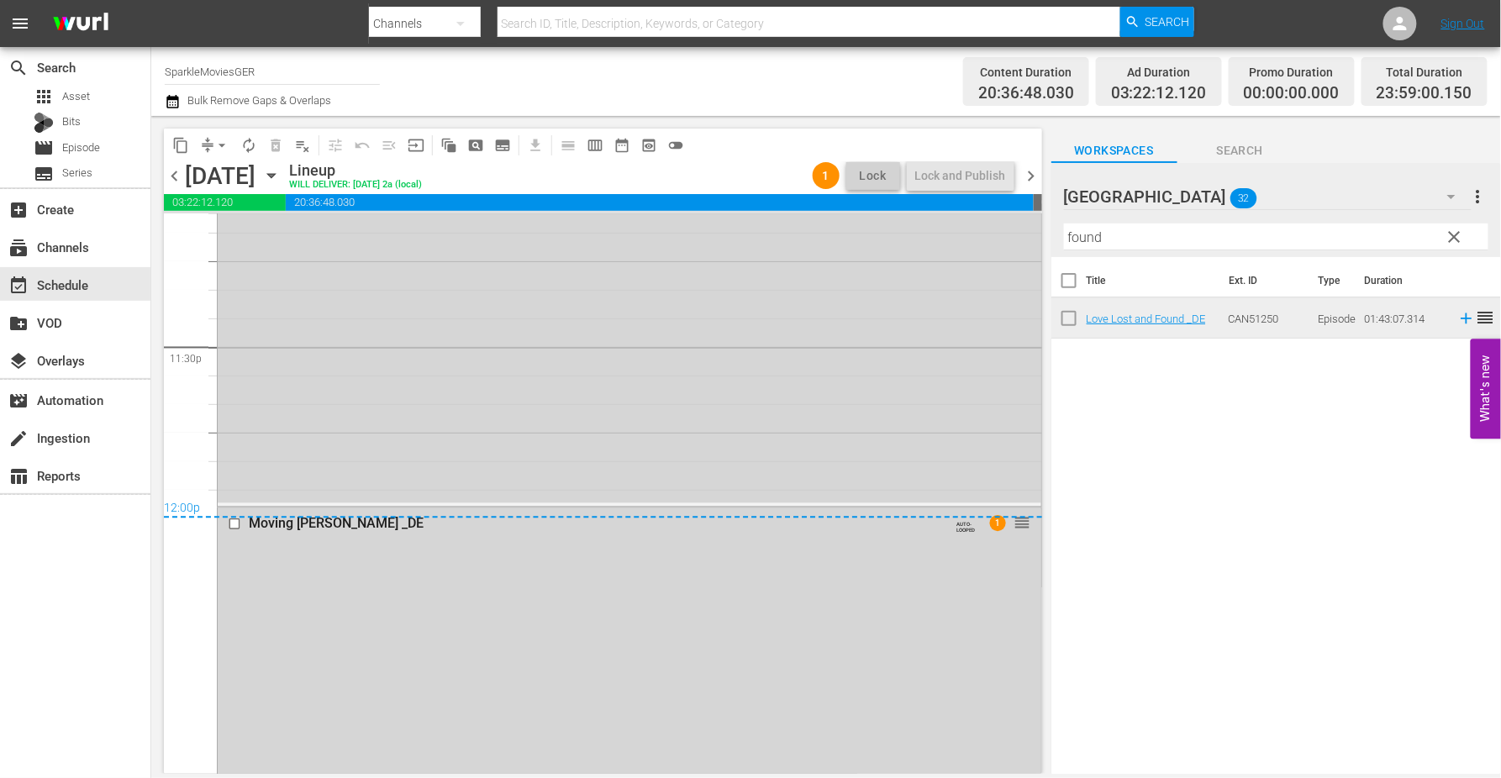
scroll to position [7937, 0]
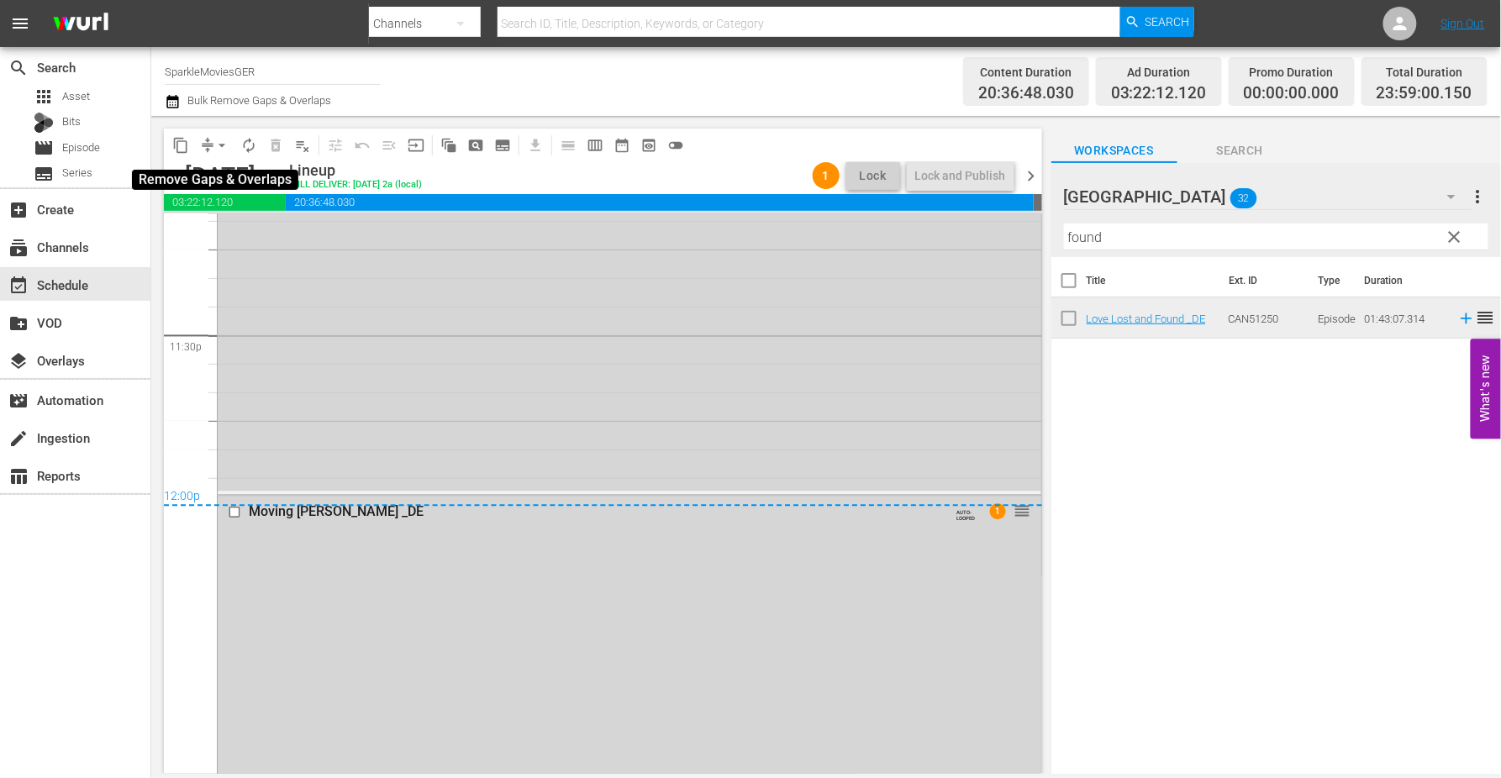
click at [217, 143] on span "arrow_drop_down" at bounding box center [221, 145] width 17 height 17
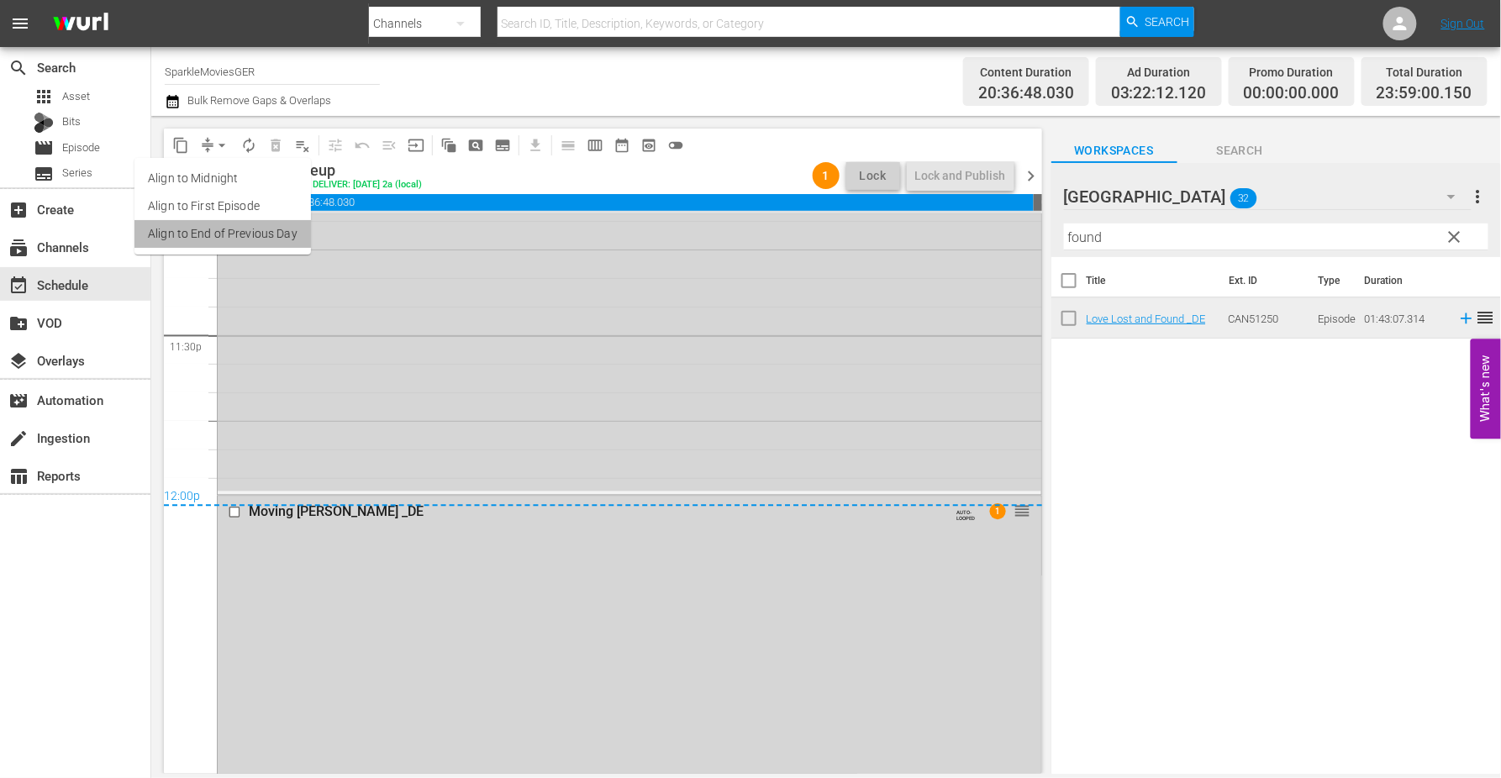
click at [250, 228] on li "Align to End of Previous Day" at bounding box center [222, 234] width 176 height 28
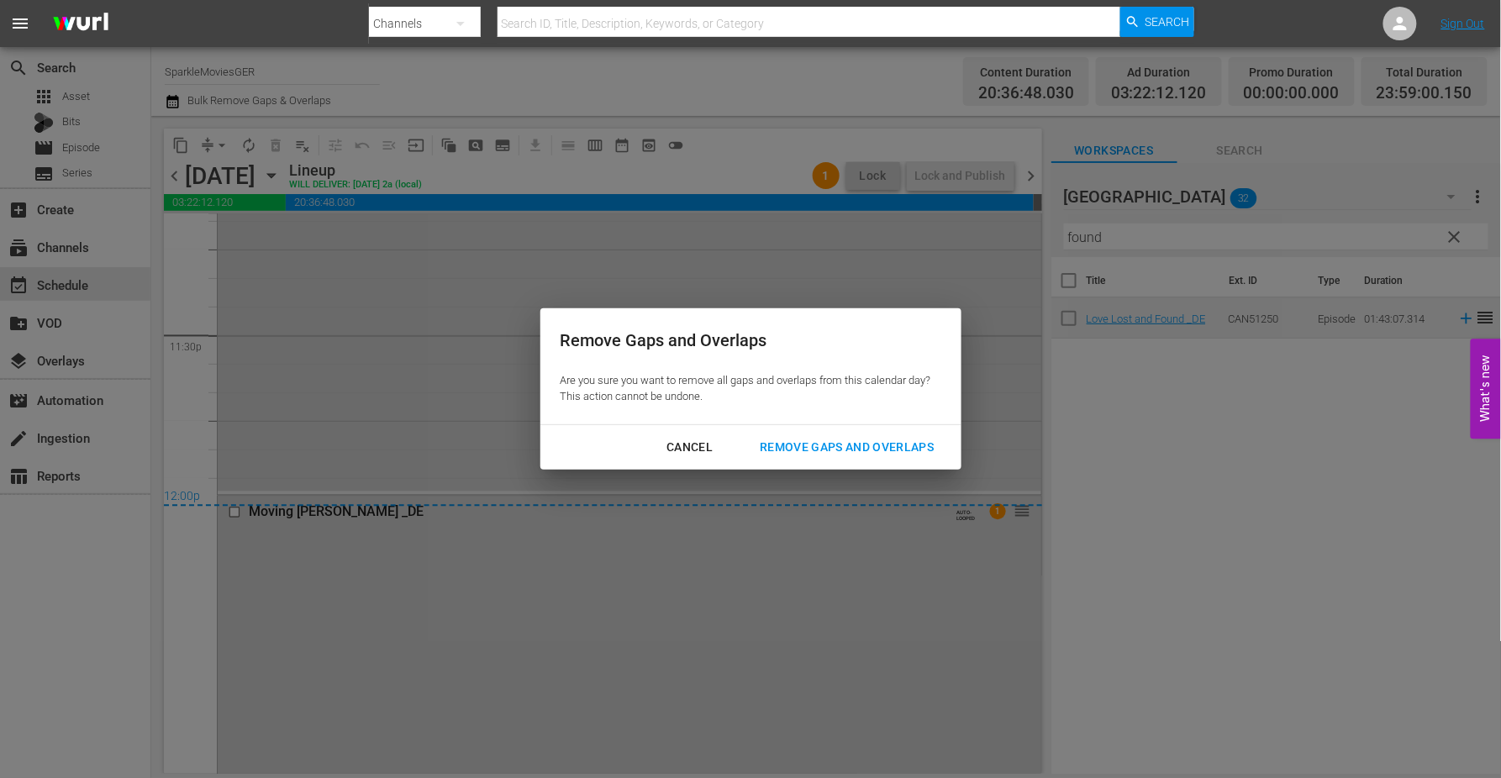
click at [886, 448] on div "Remove Gaps and Overlaps" at bounding box center [846, 447] width 201 height 21
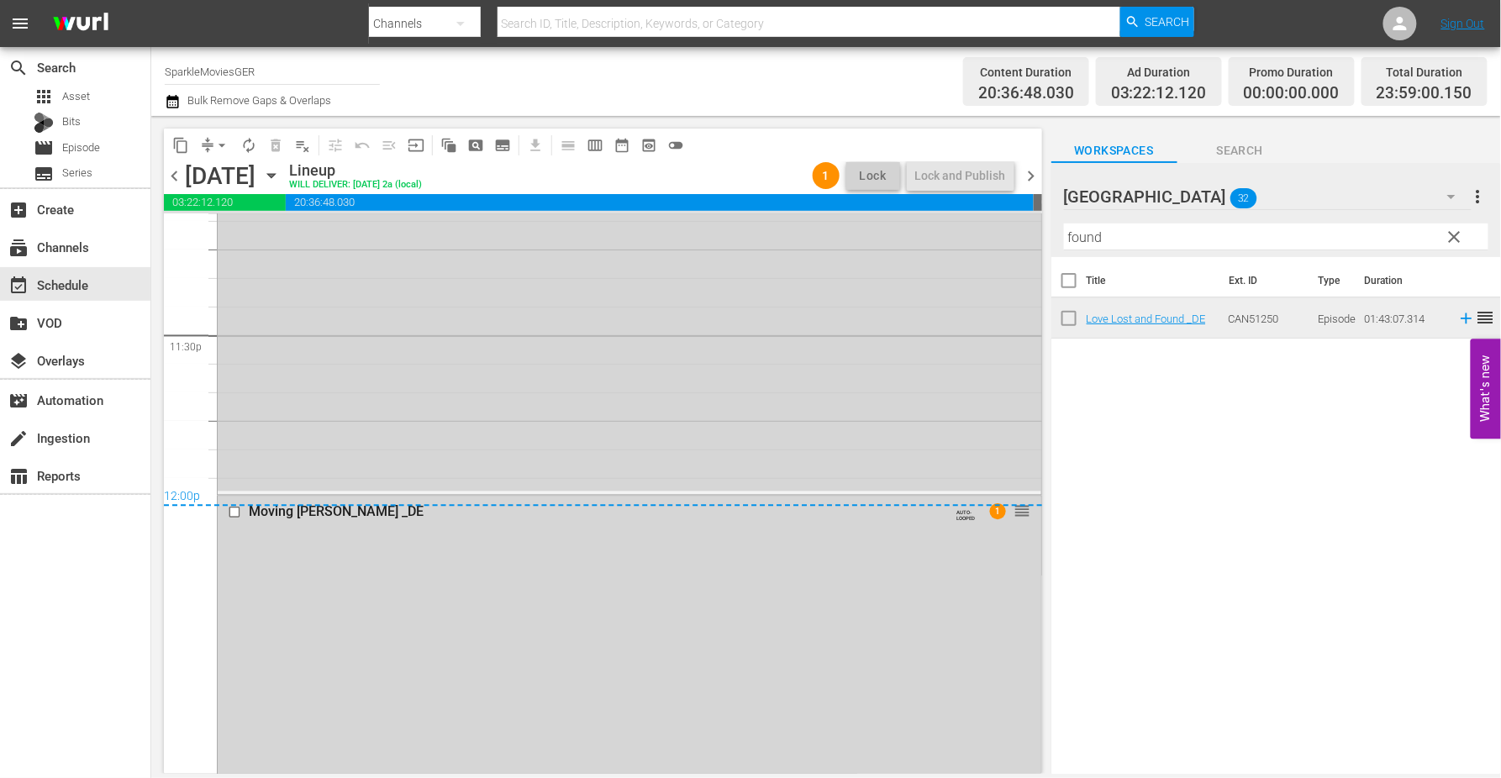
click at [275, 174] on icon "button" at bounding box center [271, 176] width 8 height 4
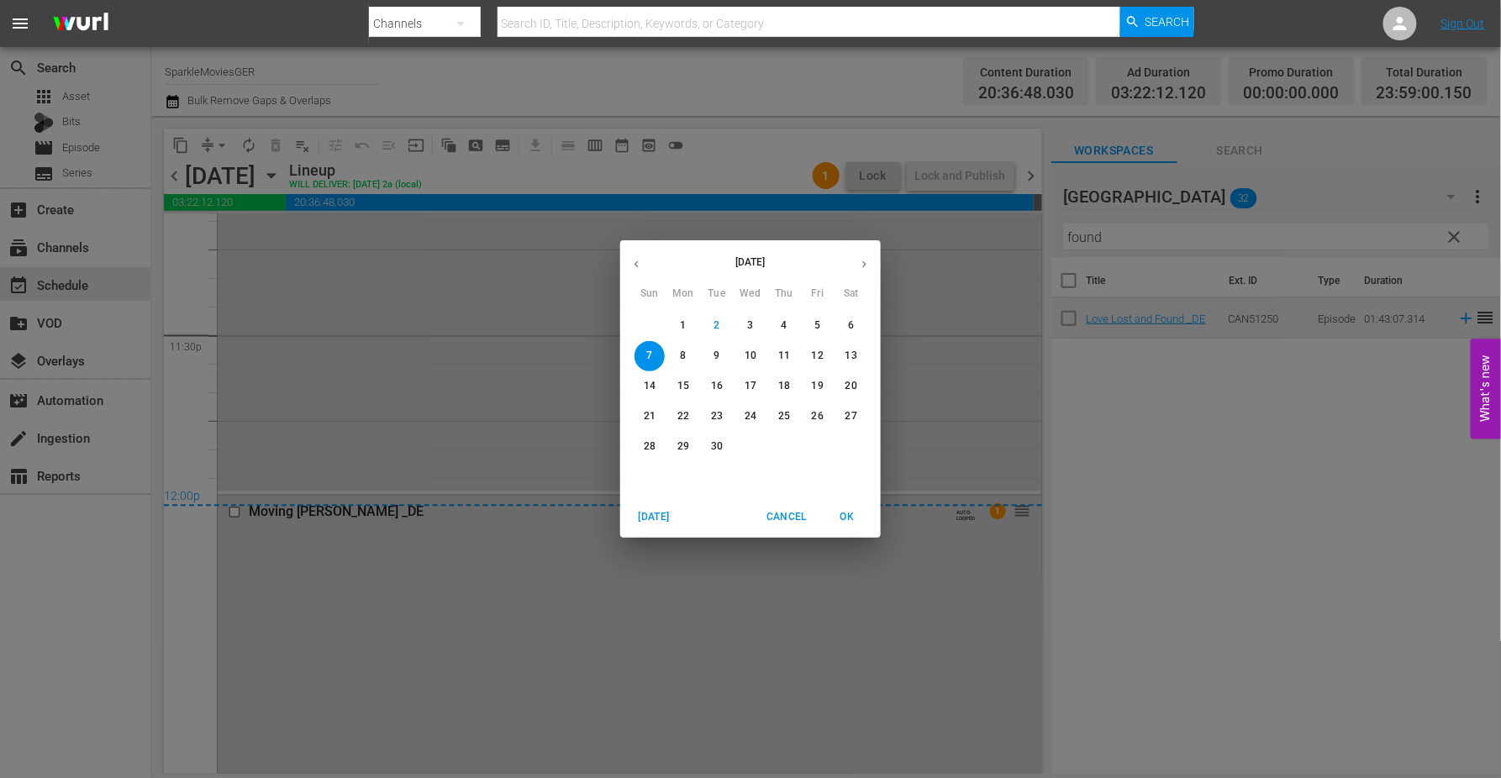
click at [781, 325] on p "4" at bounding box center [784, 326] width 6 height 14
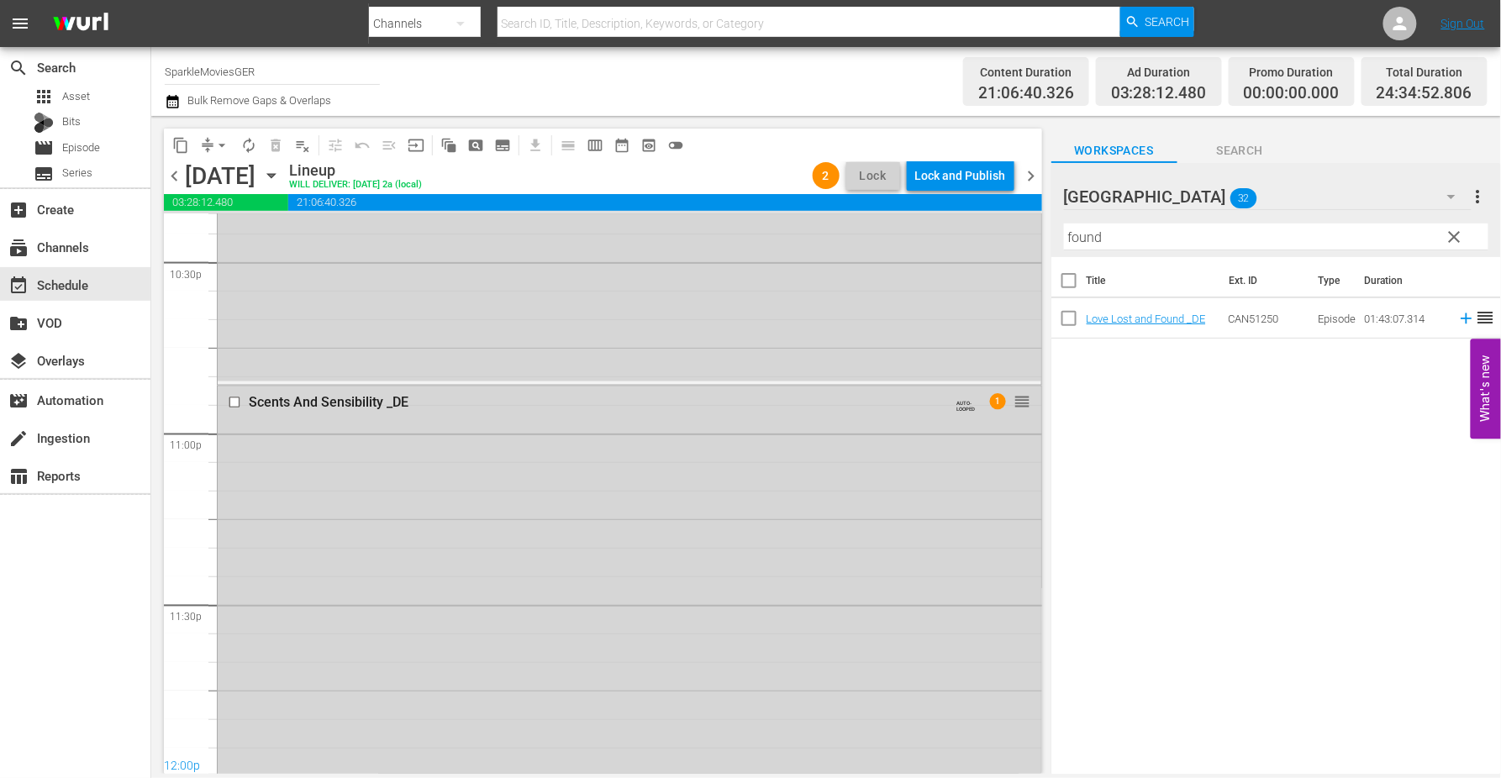
scroll to position [7868, 0]
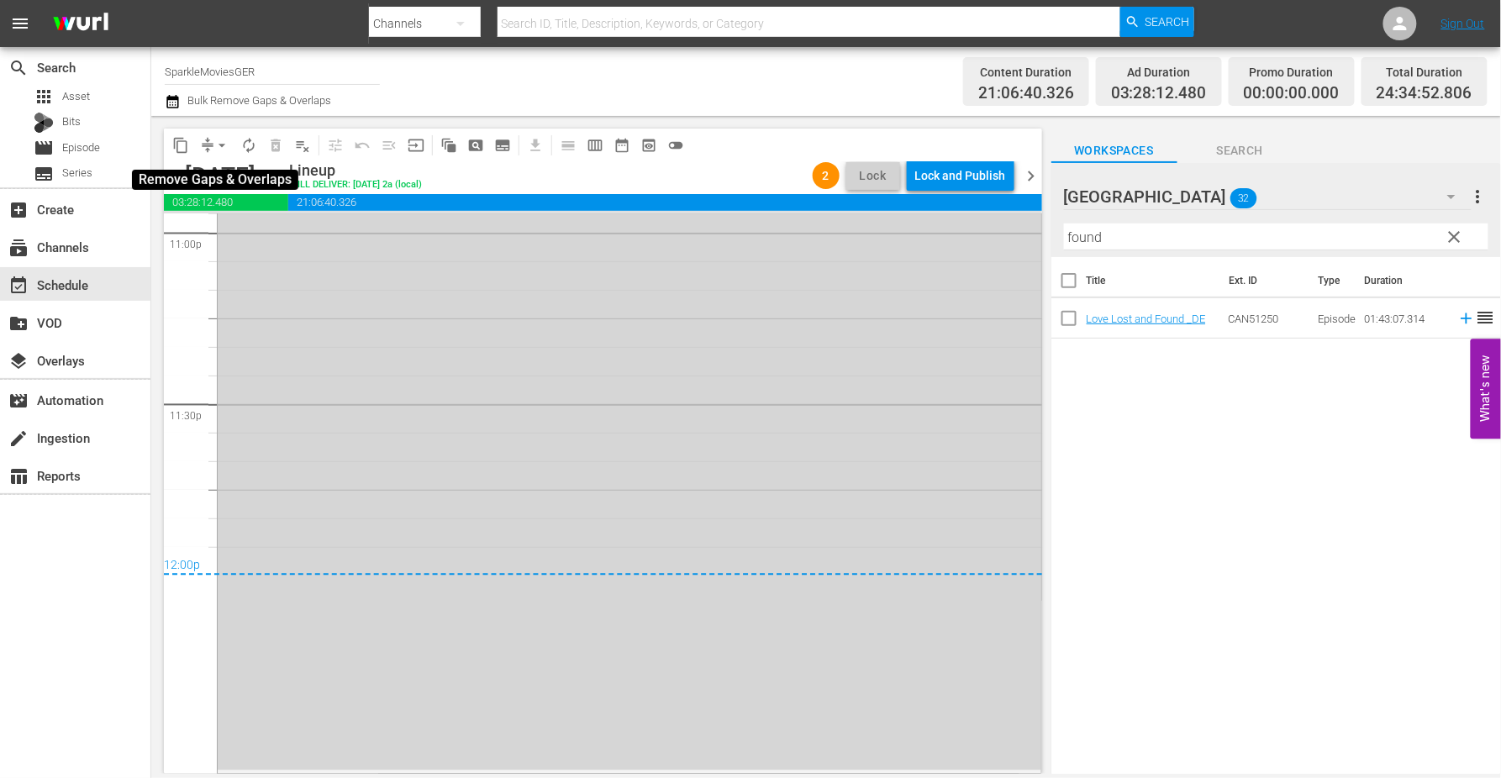
click at [214, 141] on span "arrow_drop_down" at bounding box center [221, 145] width 17 height 17
click at [236, 205] on li "Align to First Episode" at bounding box center [222, 206] width 139 height 28
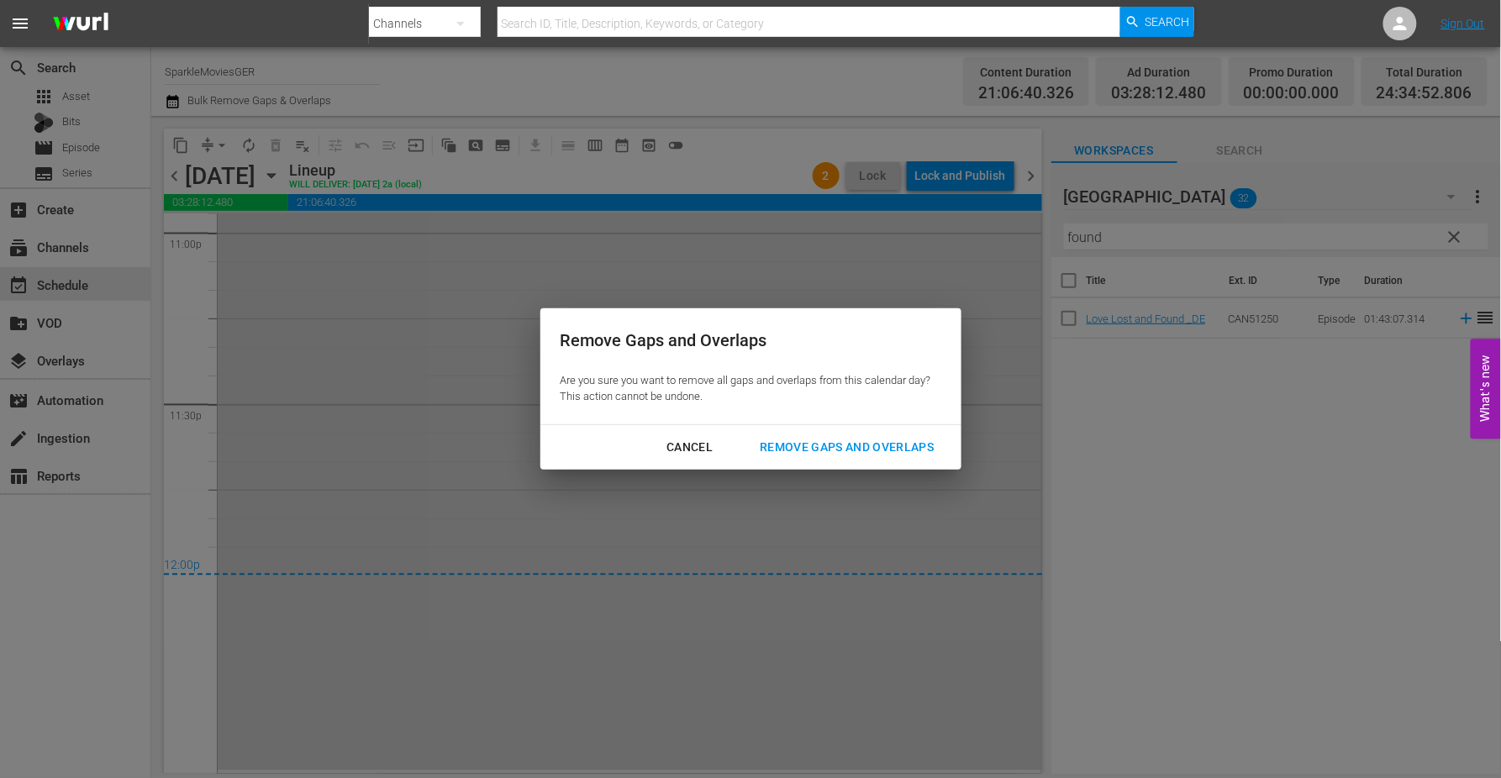
click at [872, 442] on div "Remove Gaps and Overlaps" at bounding box center [846, 447] width 201 height 21
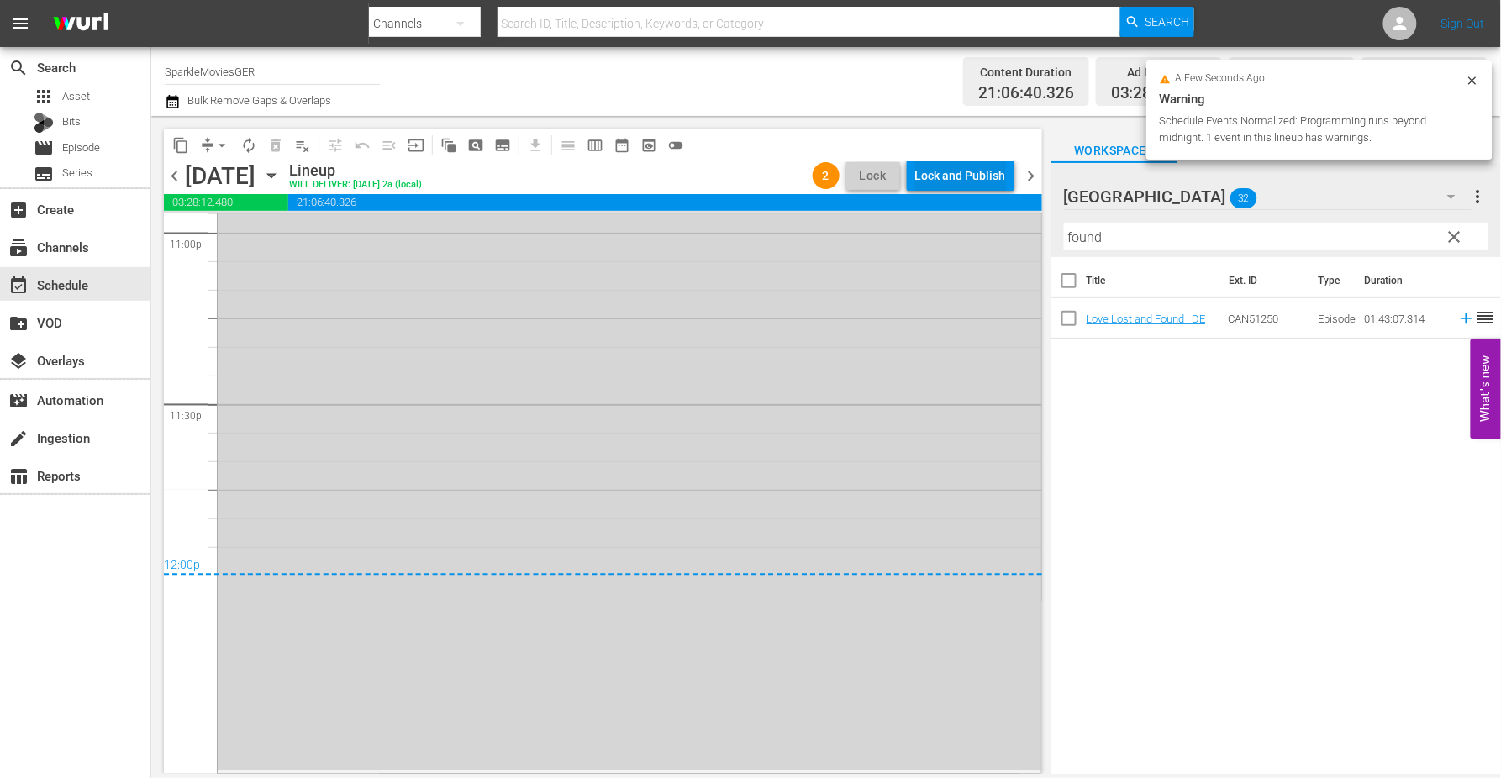
click at [967, 170] on div "Lock and Publish" at bounding box center [960, 176] width 91 height 30
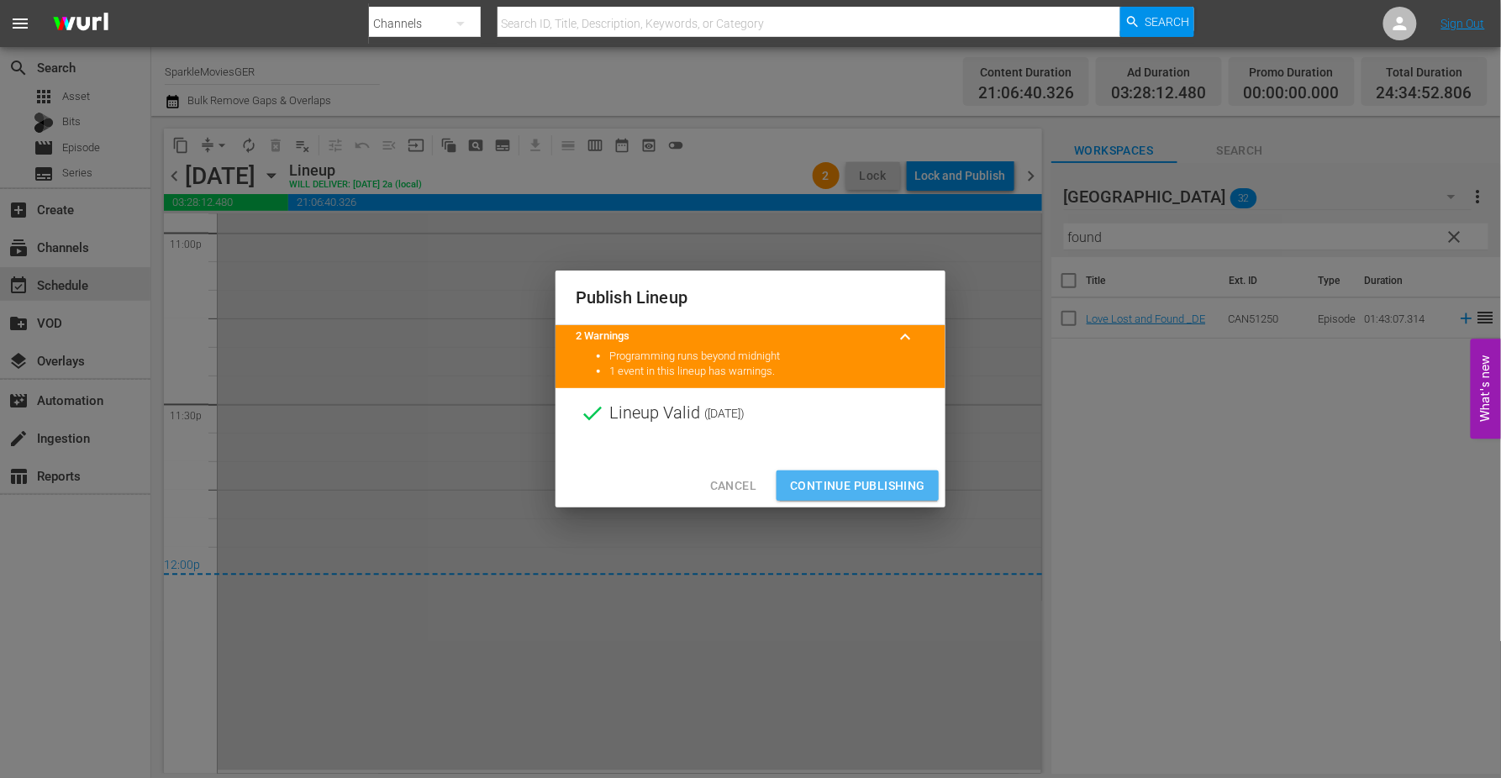
click at [876, 485] on span "Continue Publishing" at bounding box center [857, 486] width 135 height 21
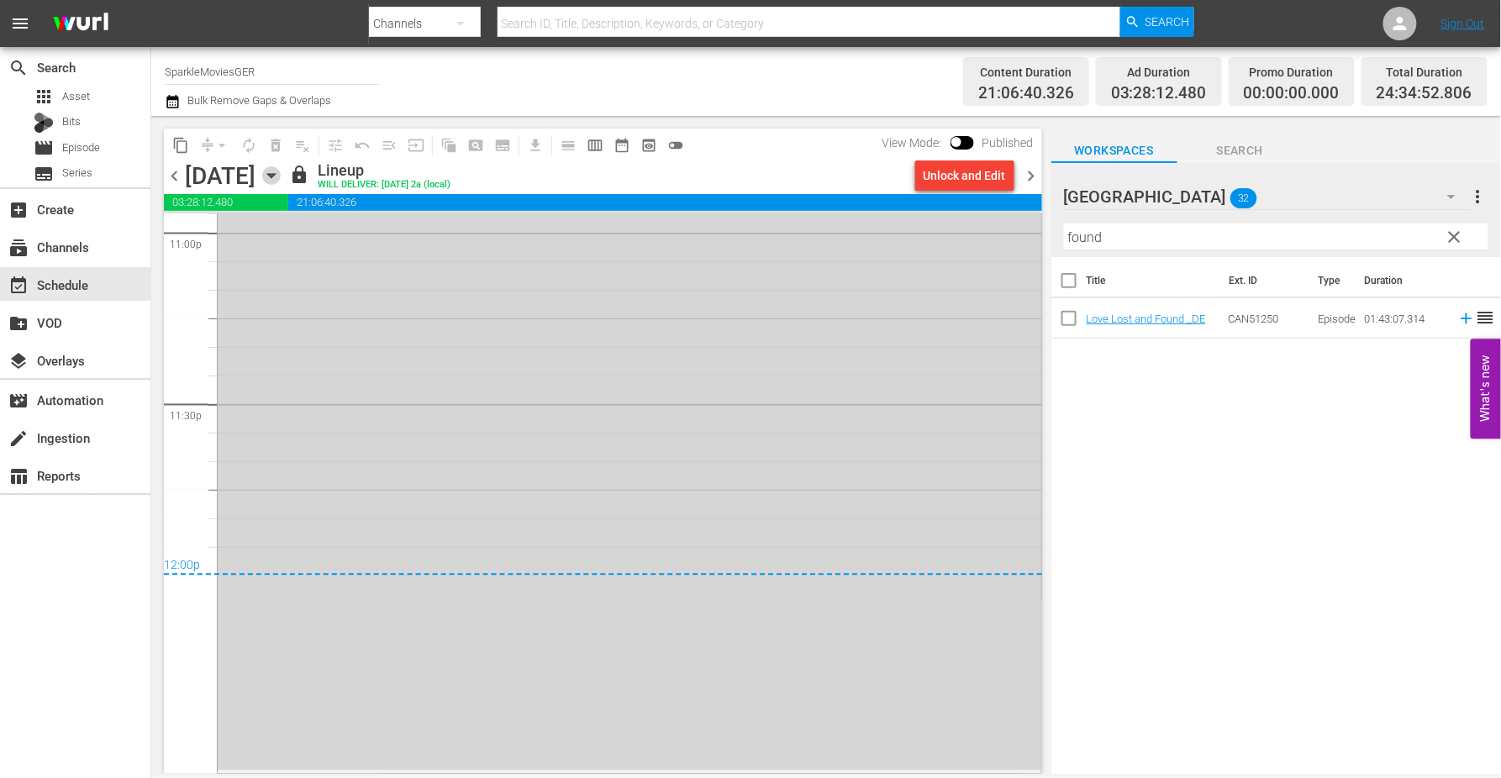
click at [281, 176] on icon "button" at bounding box center [271, 175] width 18 height 18
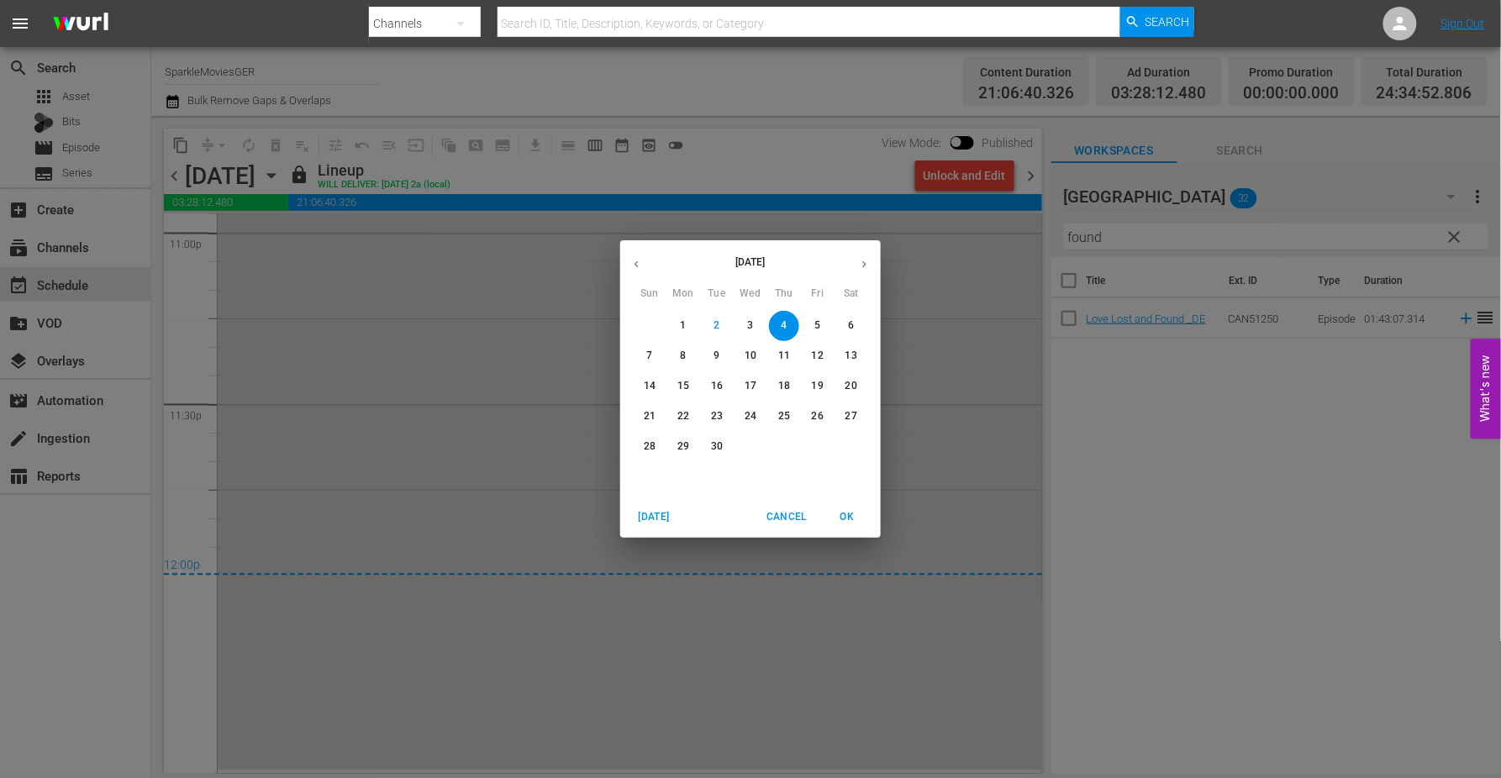
click at [816, 328] on p "5" at bounding box center [817, 326] width 6 height 14
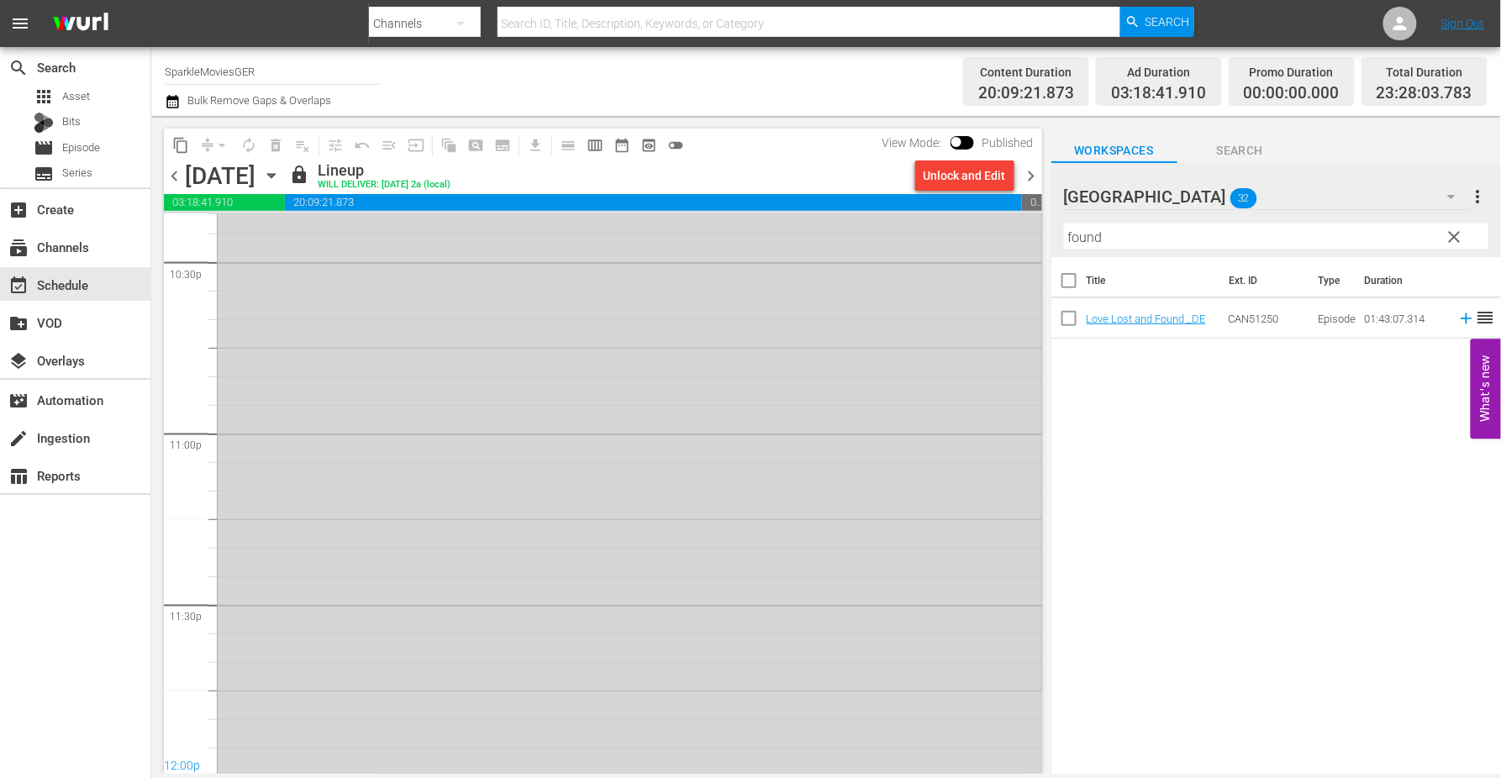
scroll to position [7685, 0]
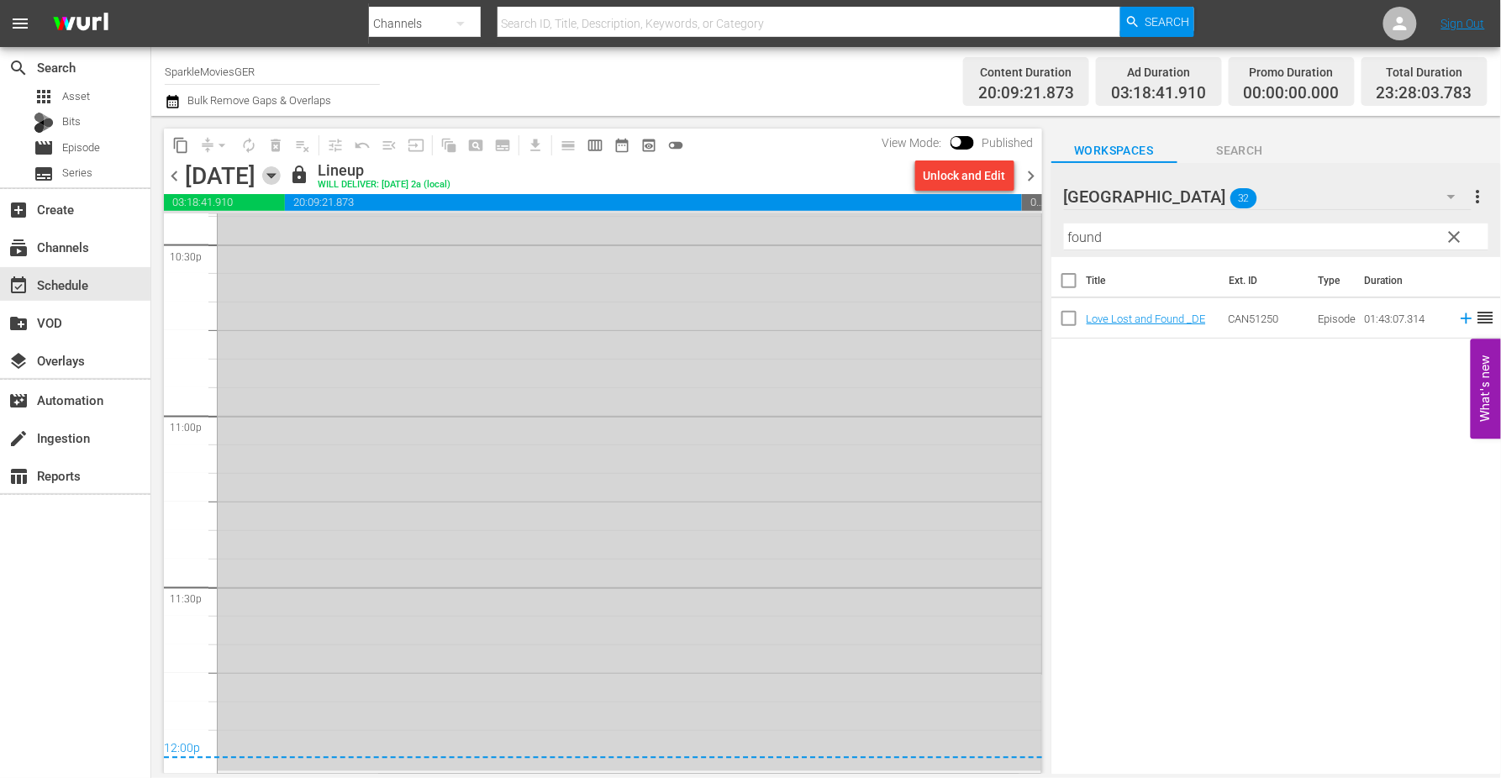
click at [281, 177] on icon "button" at bounding box center [271, 175] width 18 height 18
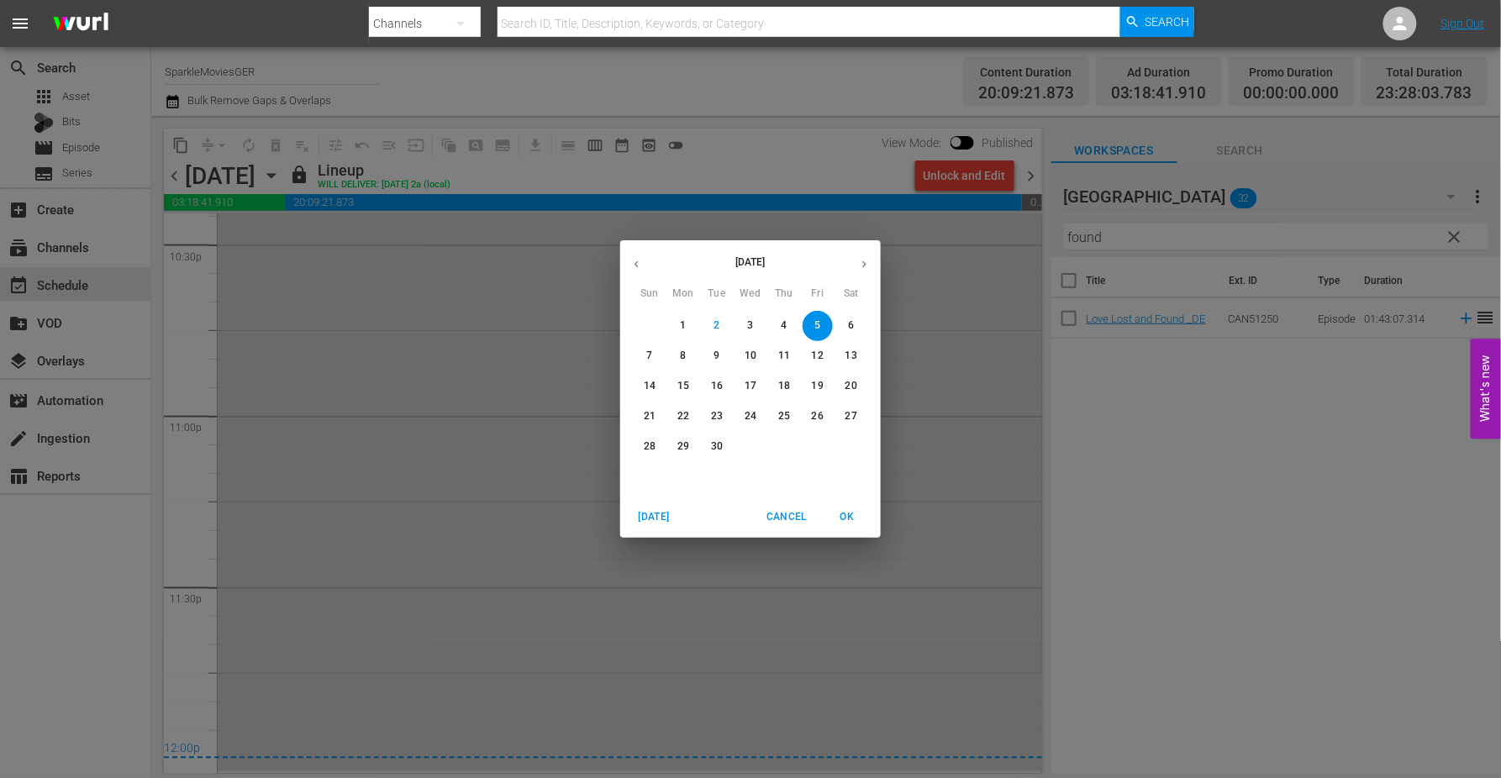
click at [848, 328] on p "6" at bounding box center [851, 326] width 6 height 14
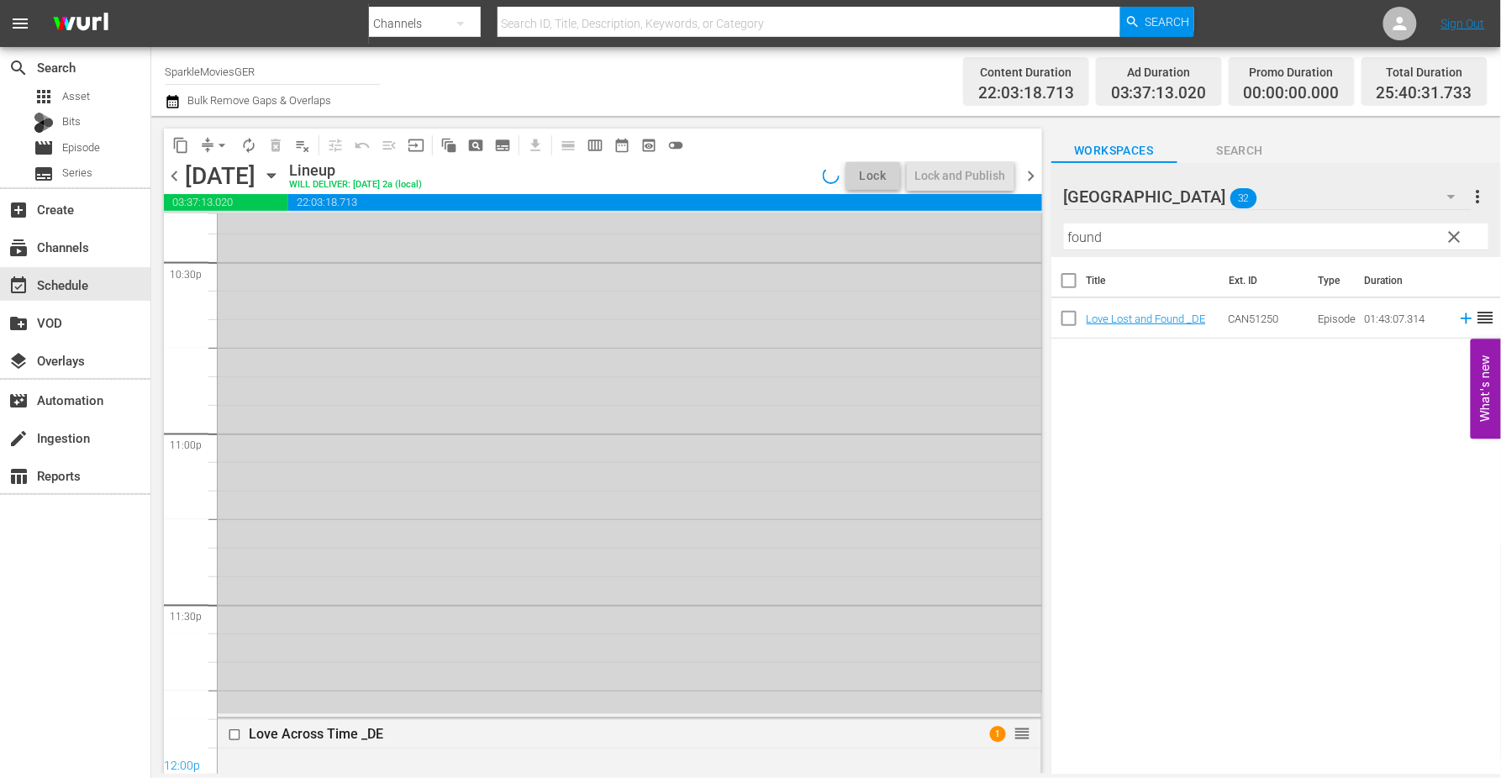
scroll to position [7811, 0]
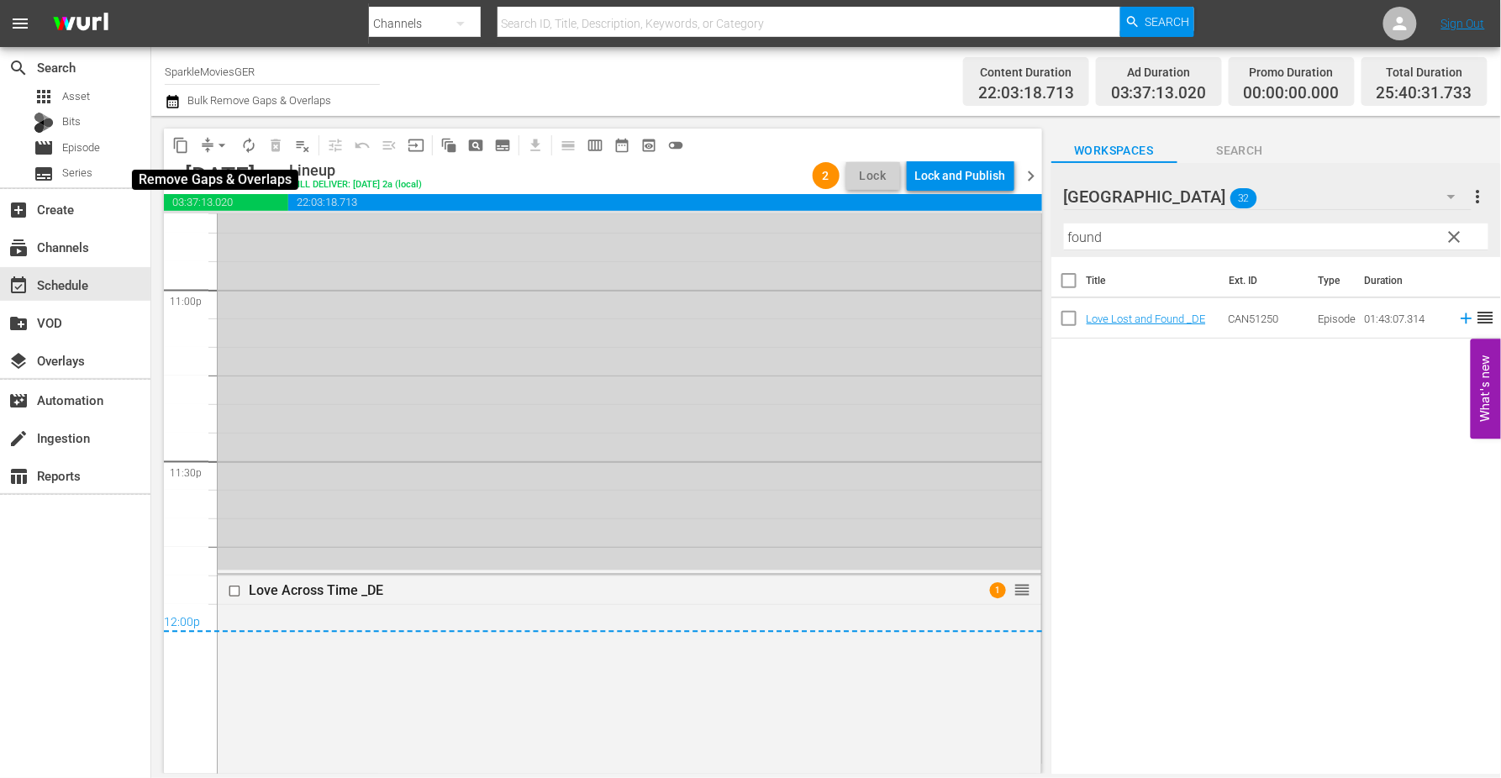
click at [219, 147] on span "arrow_drop_down" at bounding box center [221, 145] width 17 height 17
click at [245, 233] on li "Align to End of Previous Day" at bounding box center [222, 234] width 176 height 28
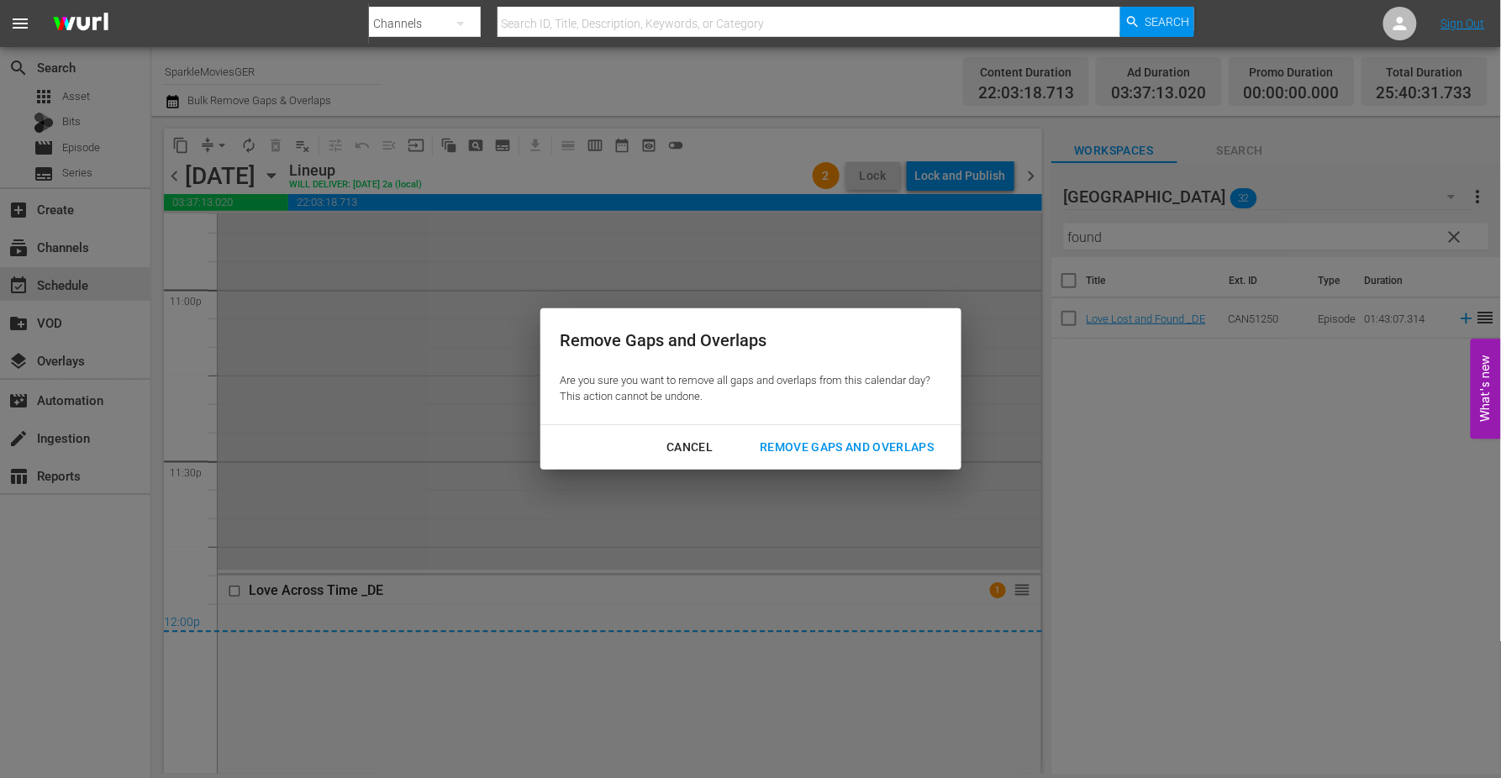
drag, startPoint x: 905, startPoint y: 447, endPoint x: 919, endPoint y: 439, distance: 15.9
click at [905, 447] on div "Remove Gaps and Overlaps" at bounding box center [846, 447] width 201 height 21
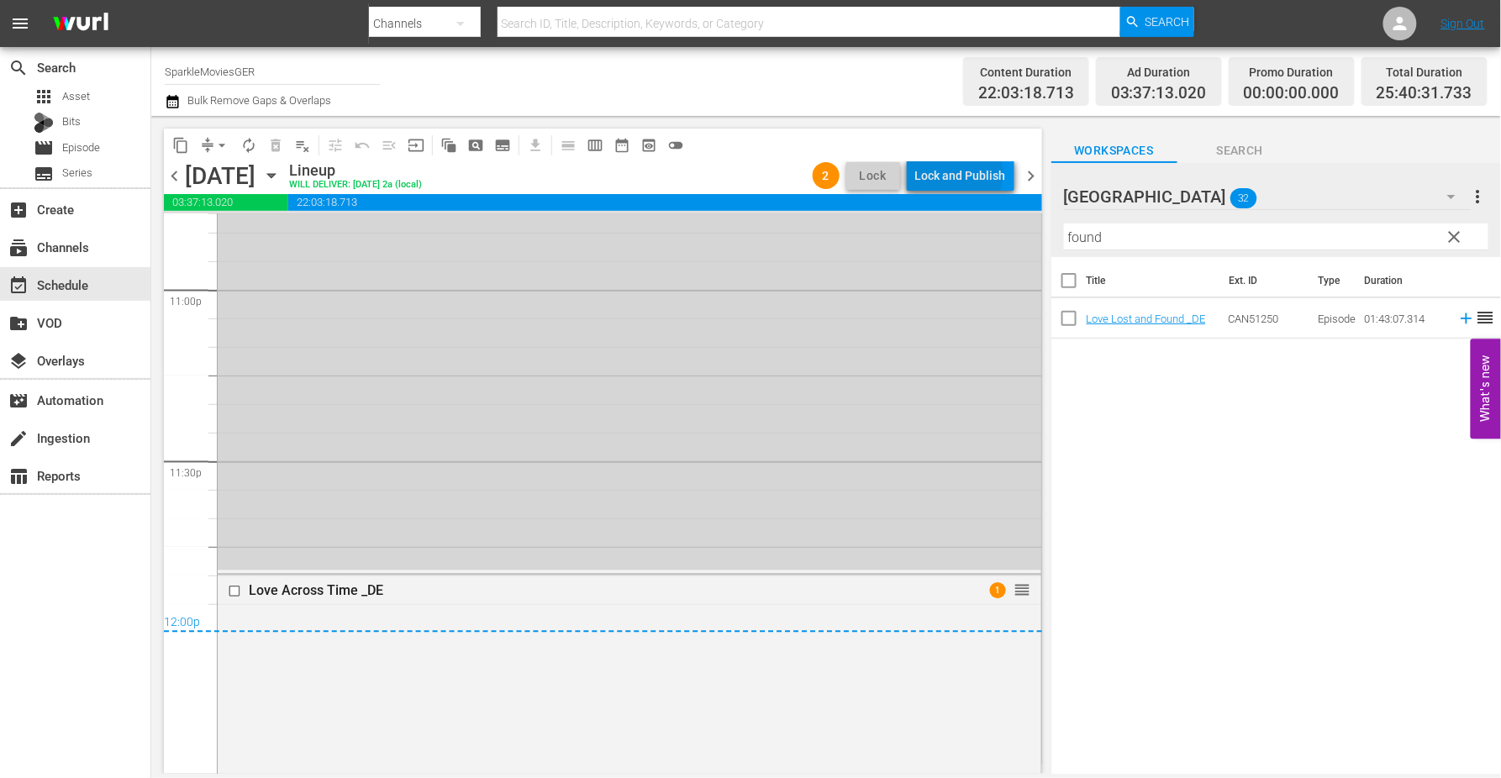
click at [963, 173] on div "Lock and Publish" at bounding box center [960, 176] width 91 height 30
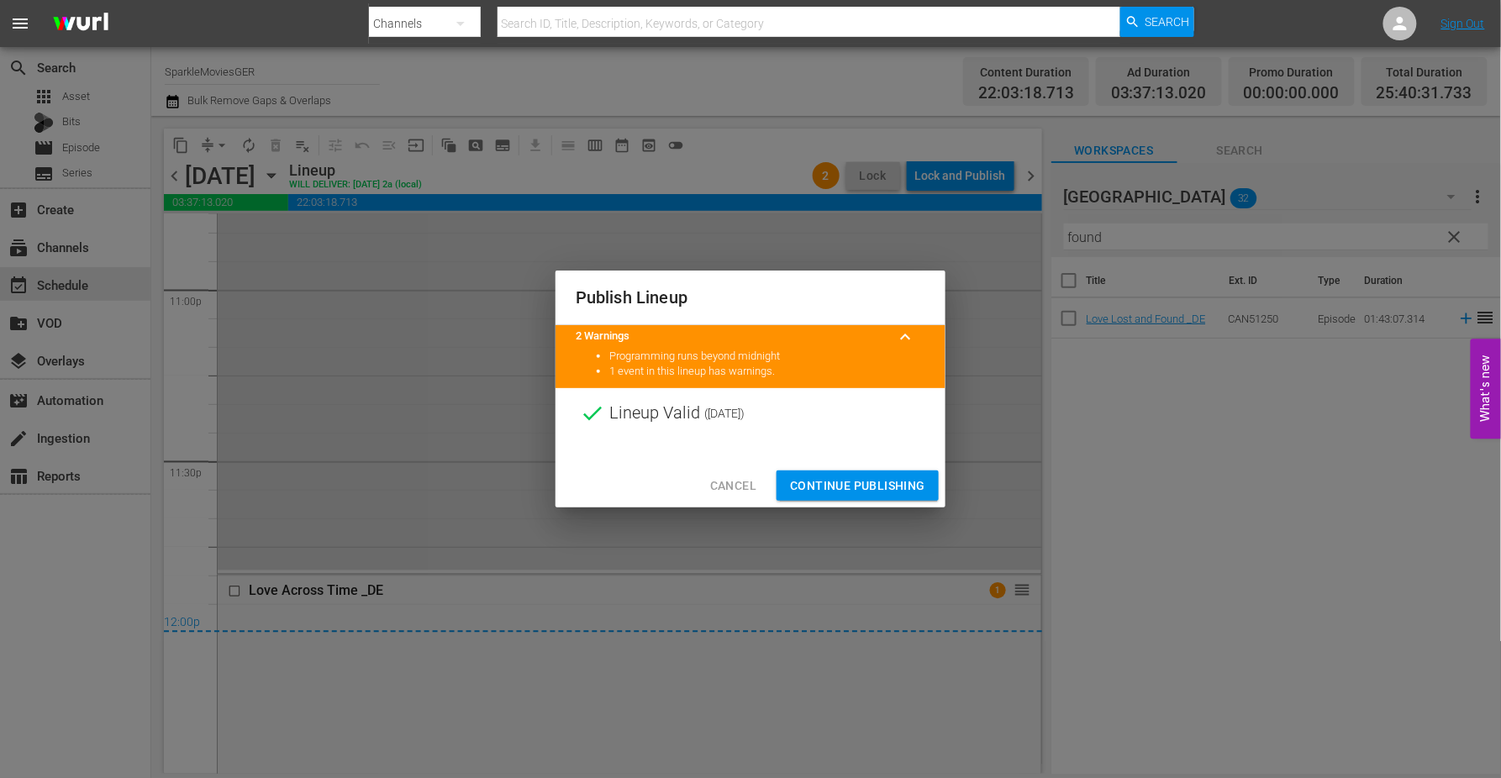
click at [866, 482] on span "Continue Publishing" at bounding box center [857, 486] width 135 height 21
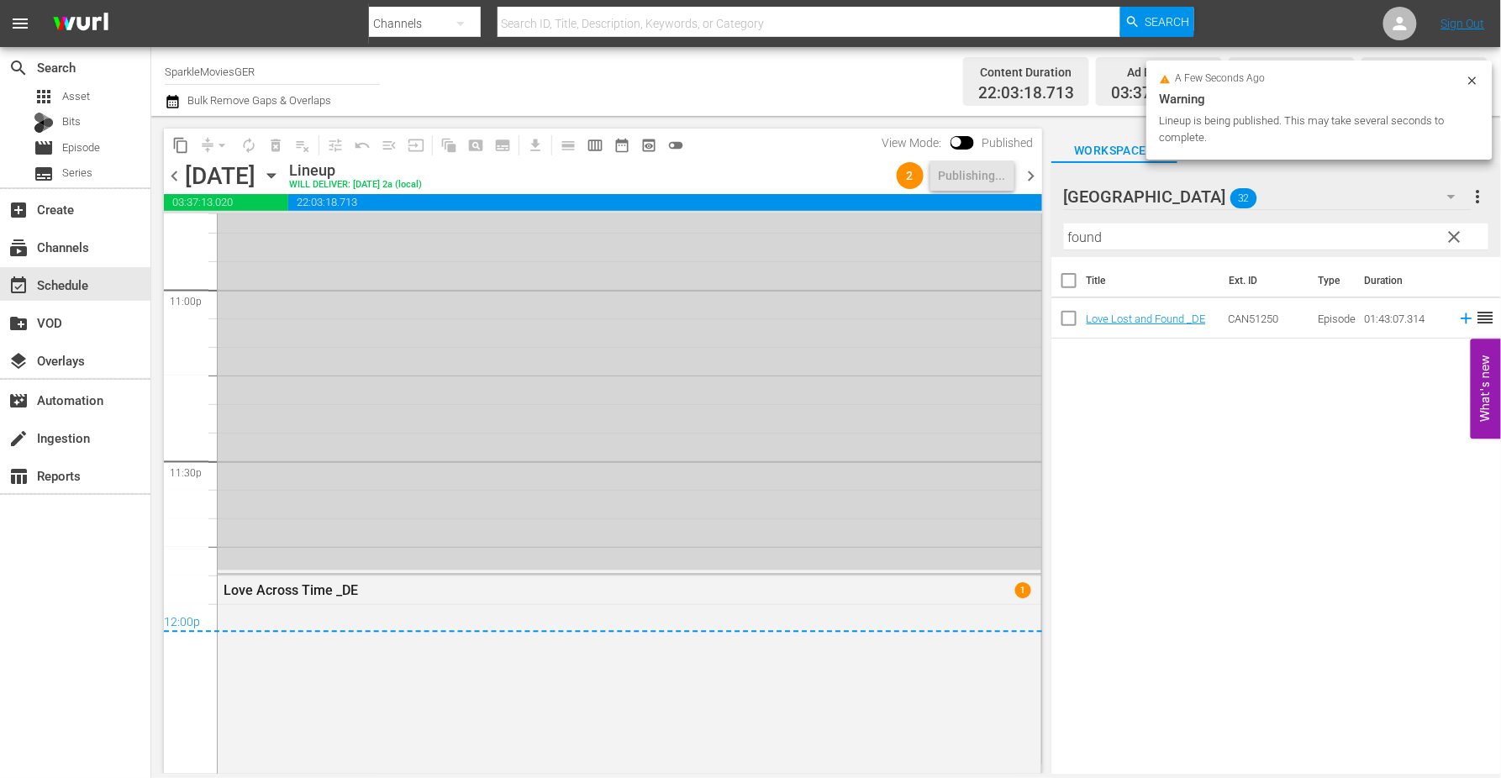
click at [281, 177] on icon "button" at bounding box center [271, 175] width 18 height 18
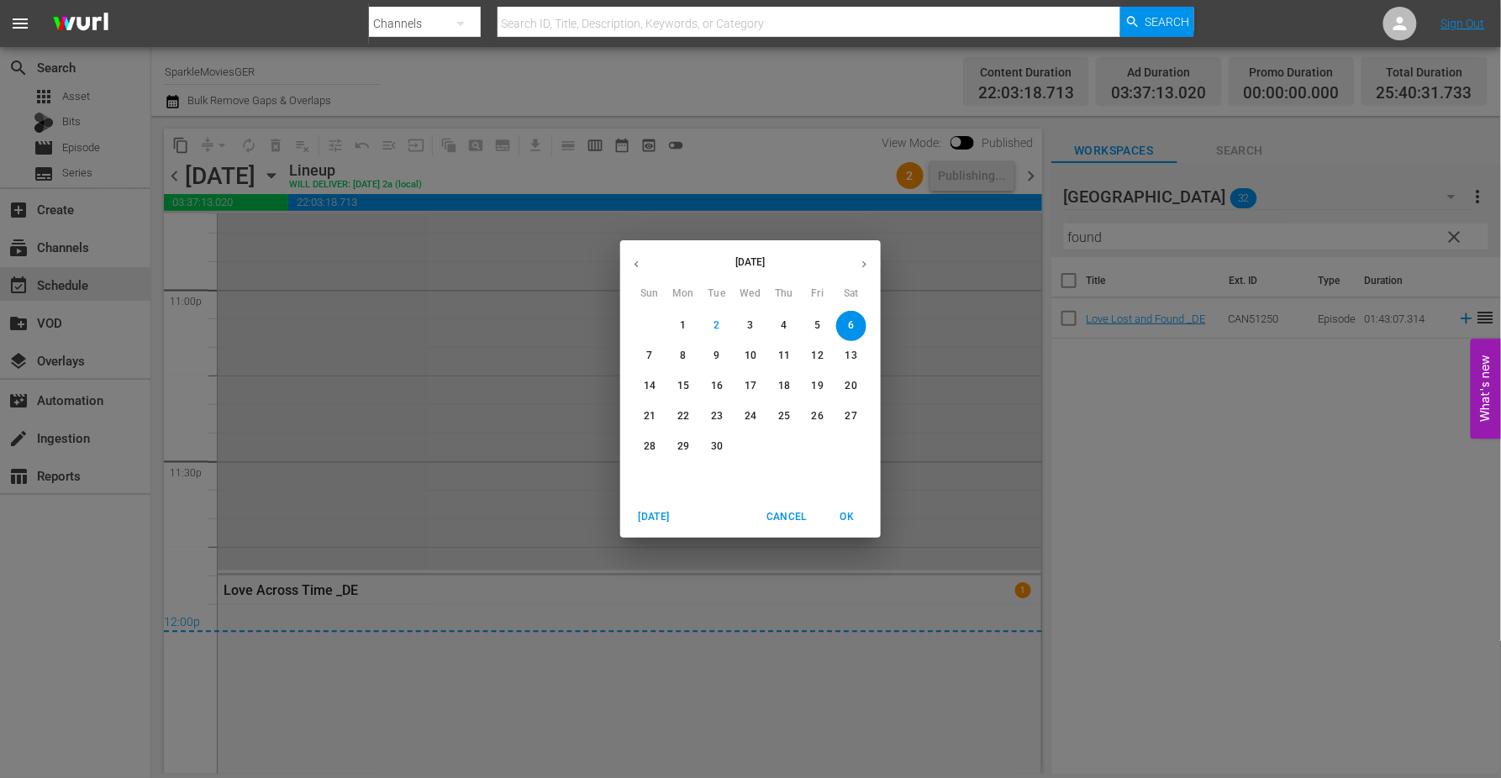
click at [645, 356] on span "7" at bounding box center [650, 356] width 30 height 14
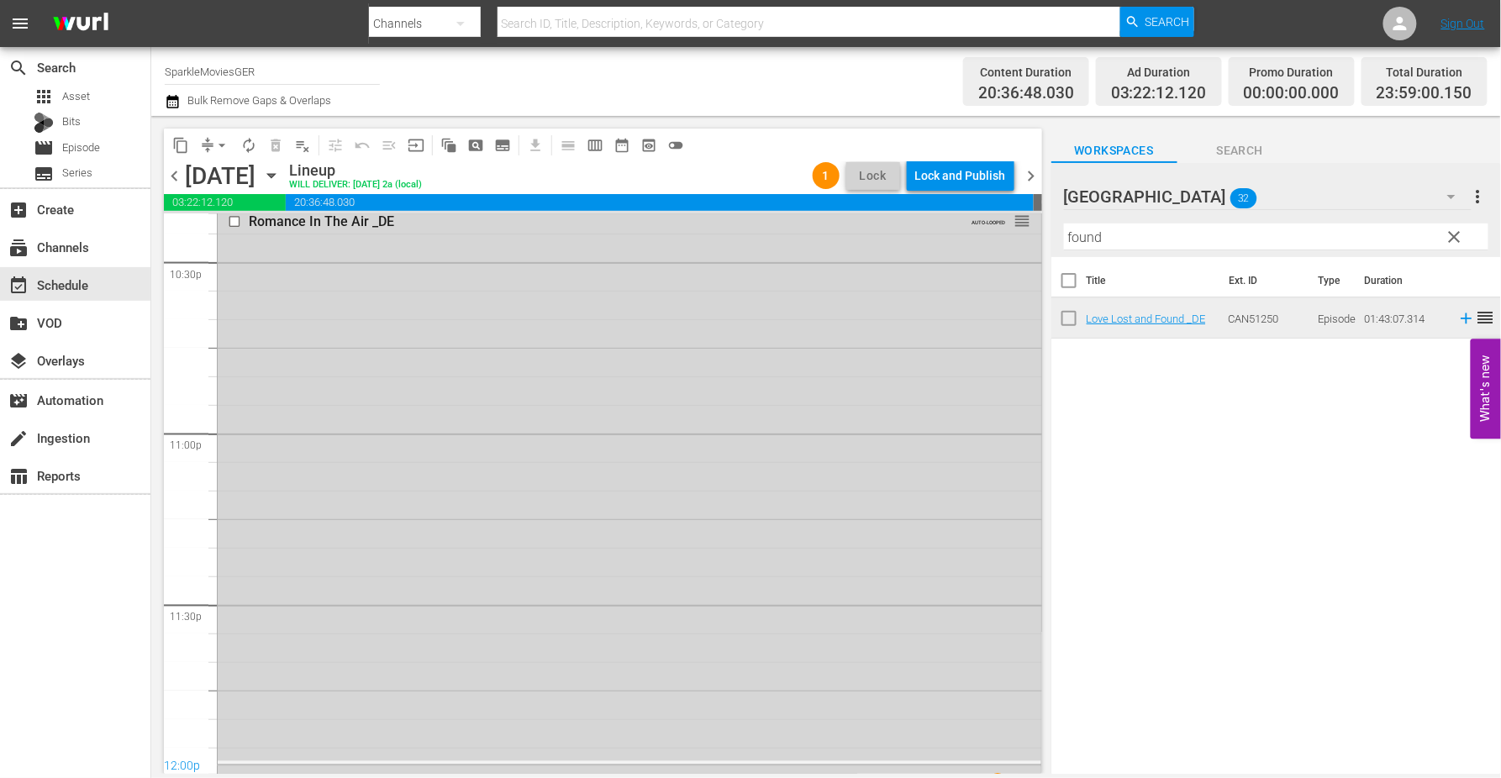
scroll to position [7839, 0]
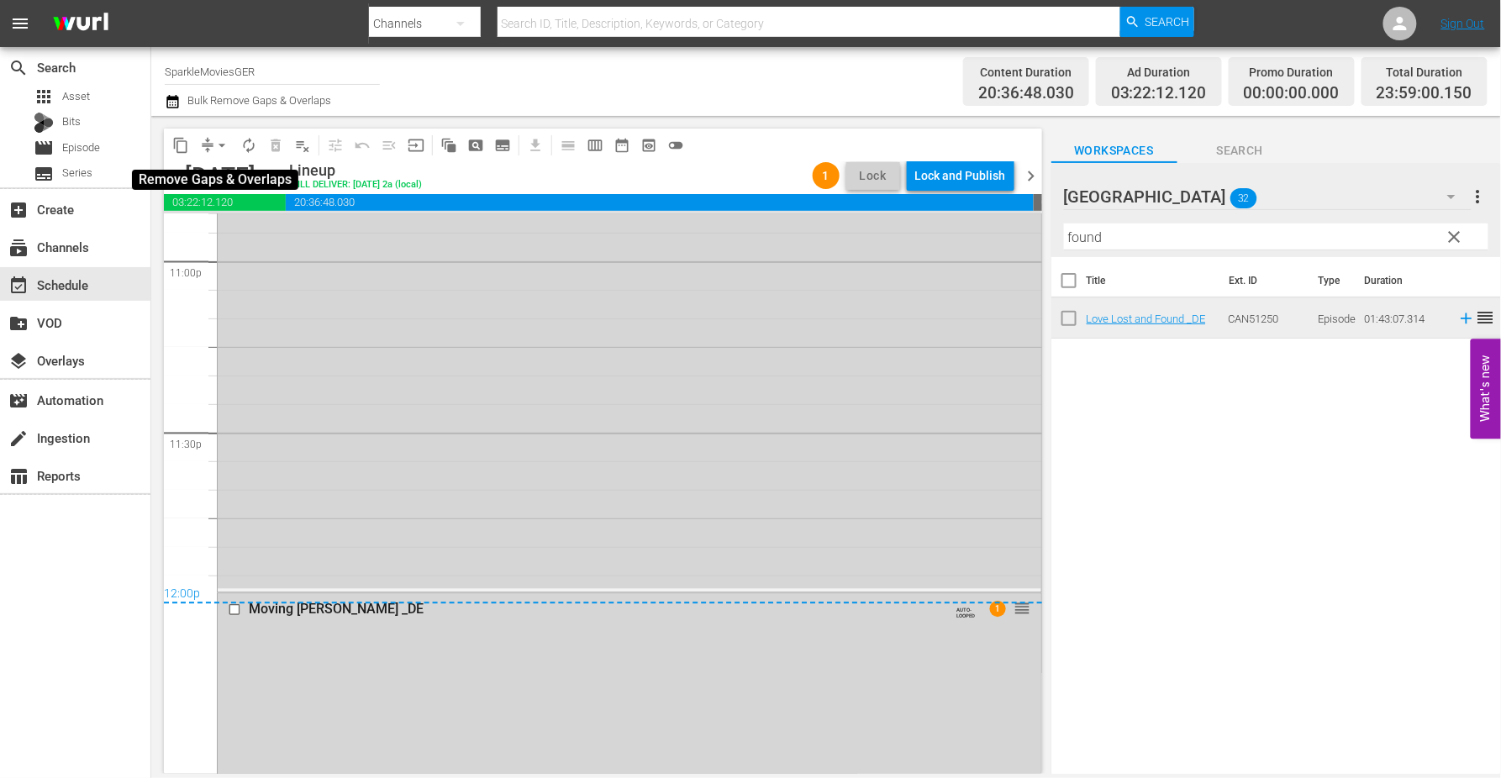
click at [219, 146] on span "arrow_drop_down" at bounding box center [221, 145] width 17 height 17
click at [270, 238] on li "Align to End of Previous Day" at bounding box center [222, 234] width 176 height 28
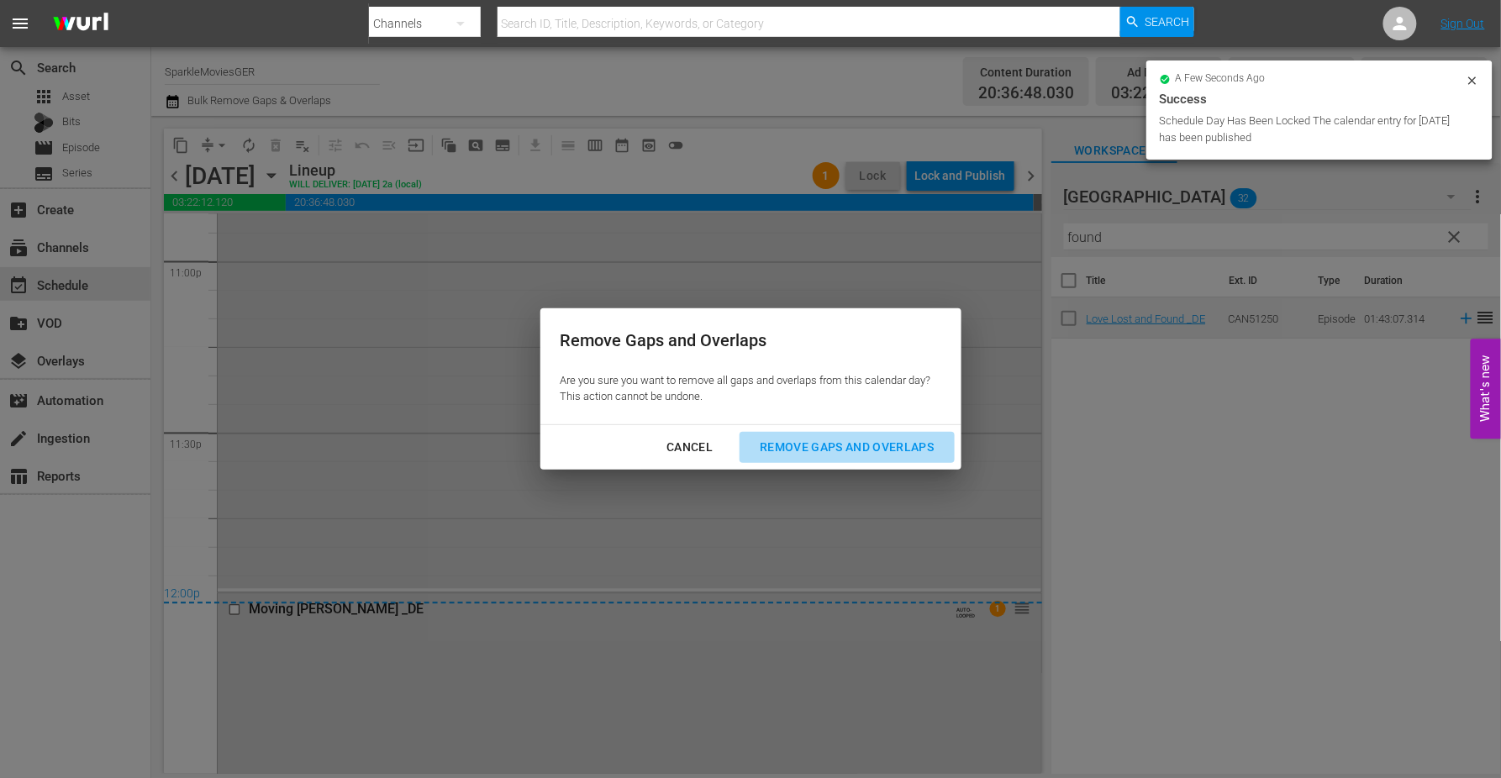
click at [908, 444] on div "Remove Gaps and Overlaps" at bounding box center [846, 447] width 201 height 21
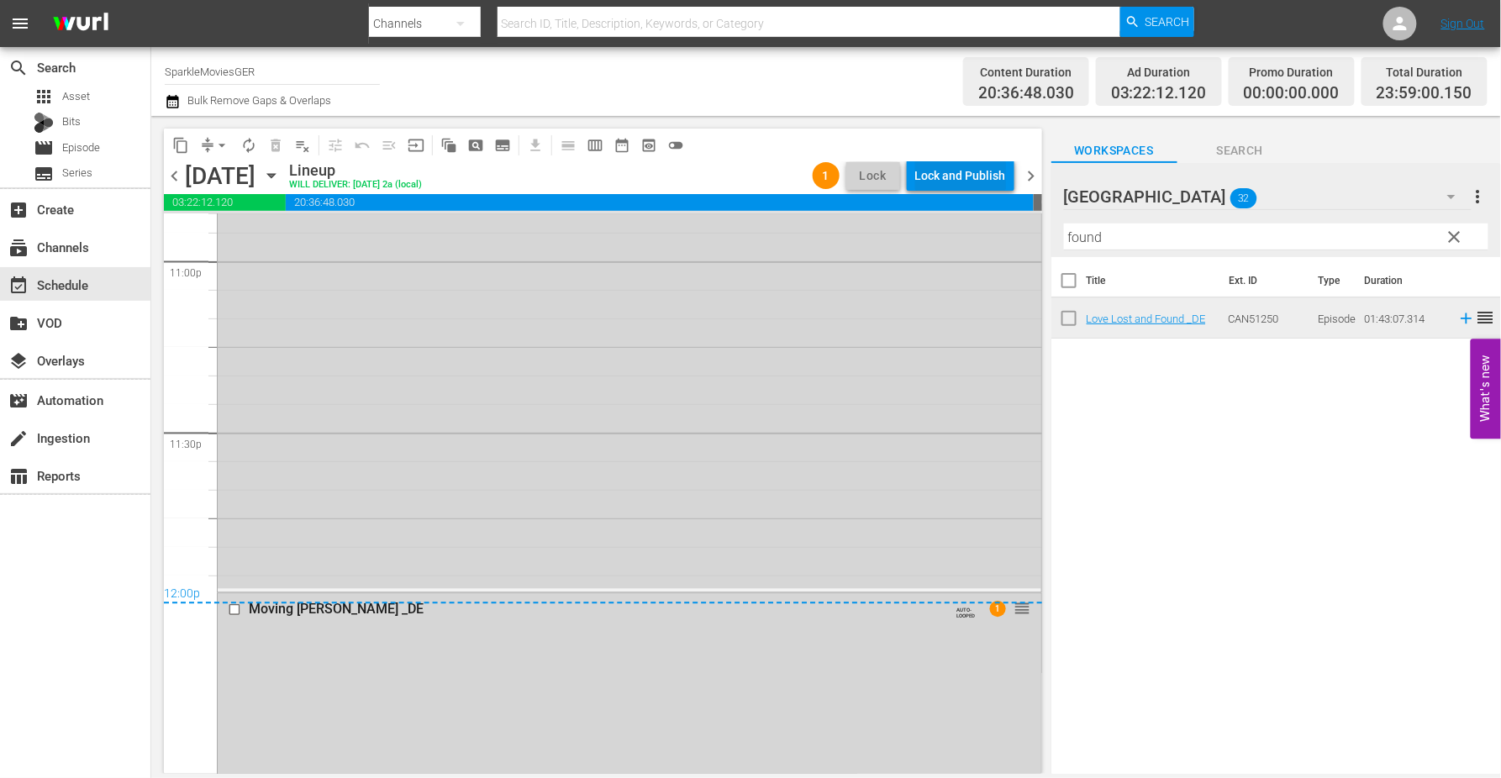
click at [993, 170] on div "Lock and Publish" at bounding box center [960, 176] width 91 height 30
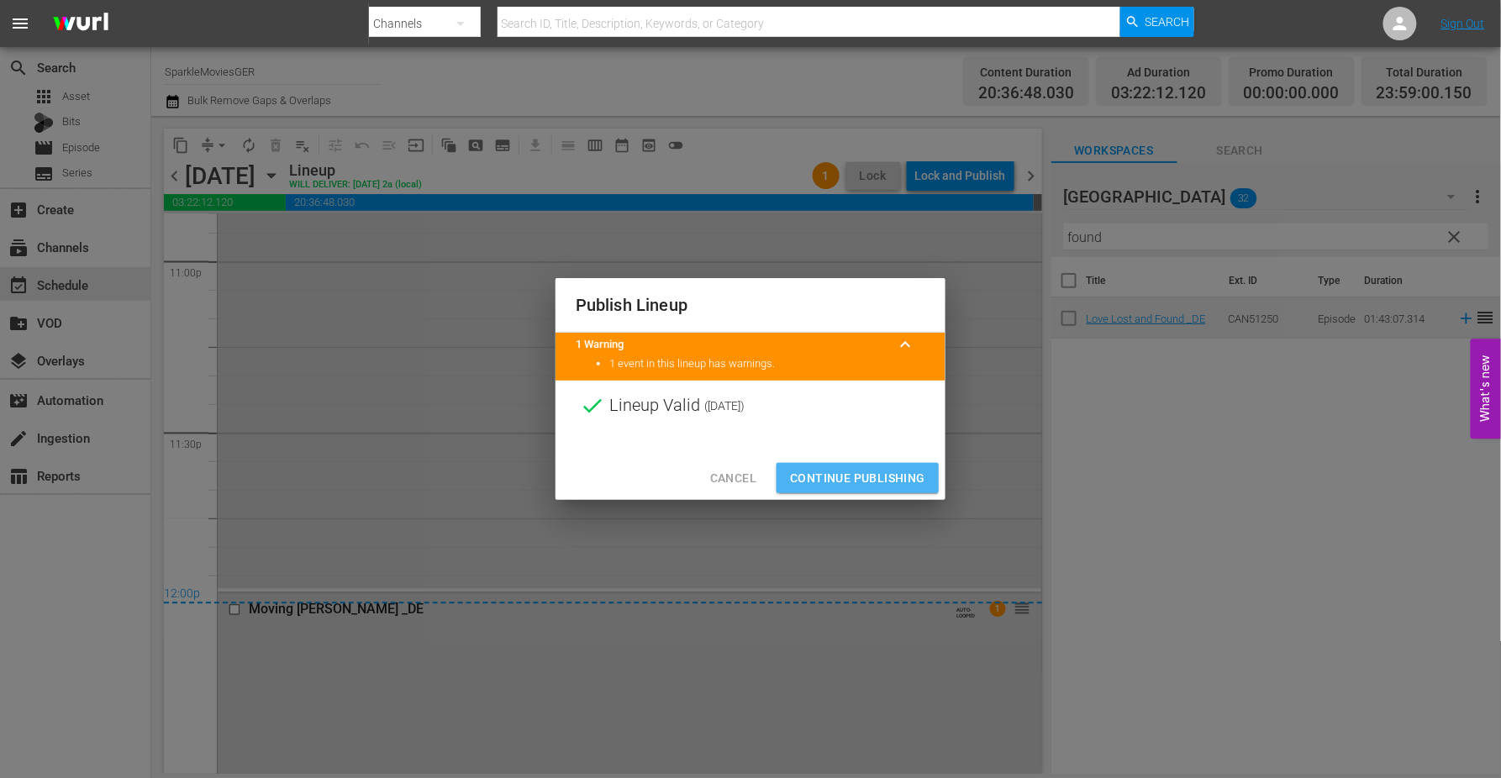
click at [835, 479] on span "Continue Publishing" at bounding box center [857, 478] width 135 height 21
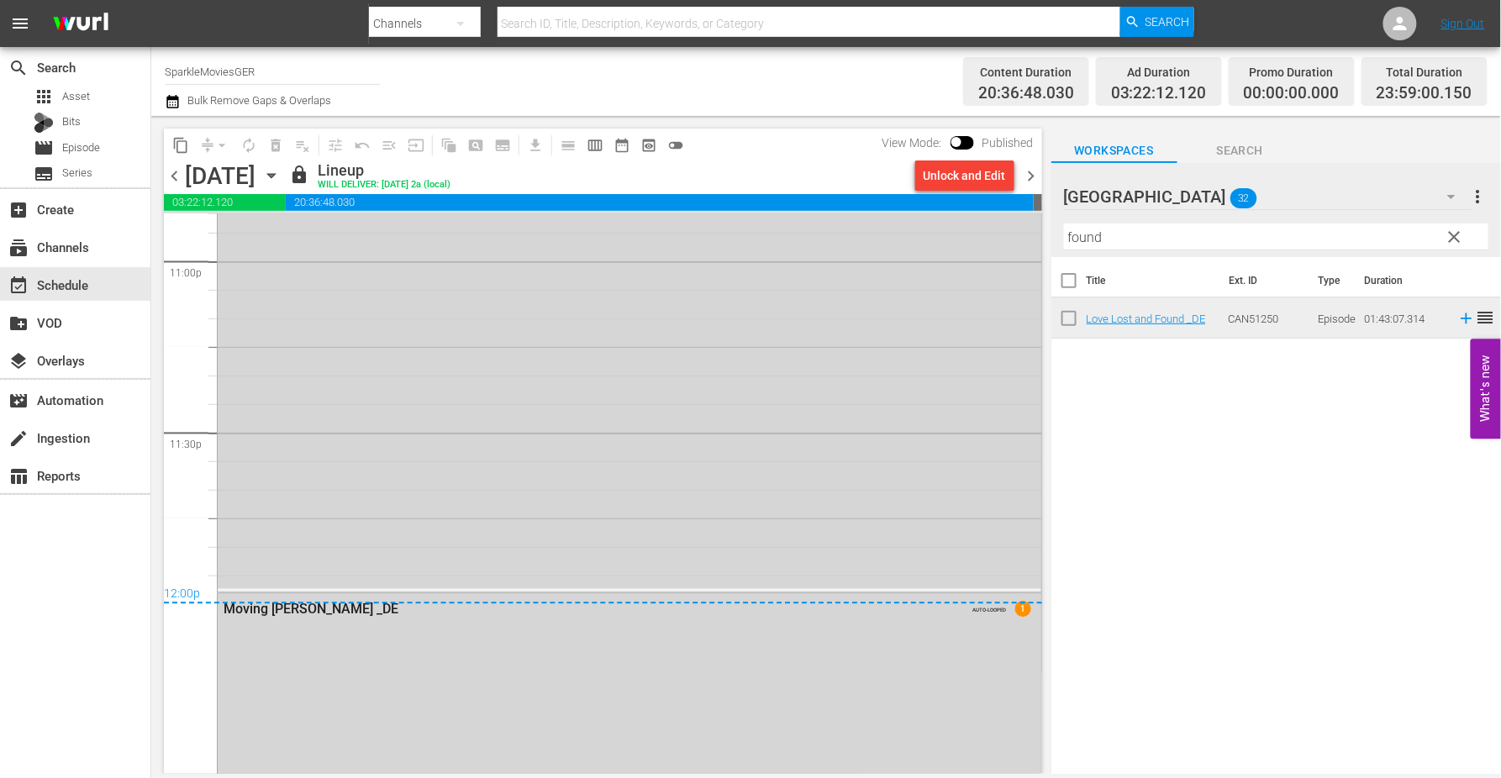
click at [275, 174] on icon "button" at bounding box center [271, 176] width 8 height 4
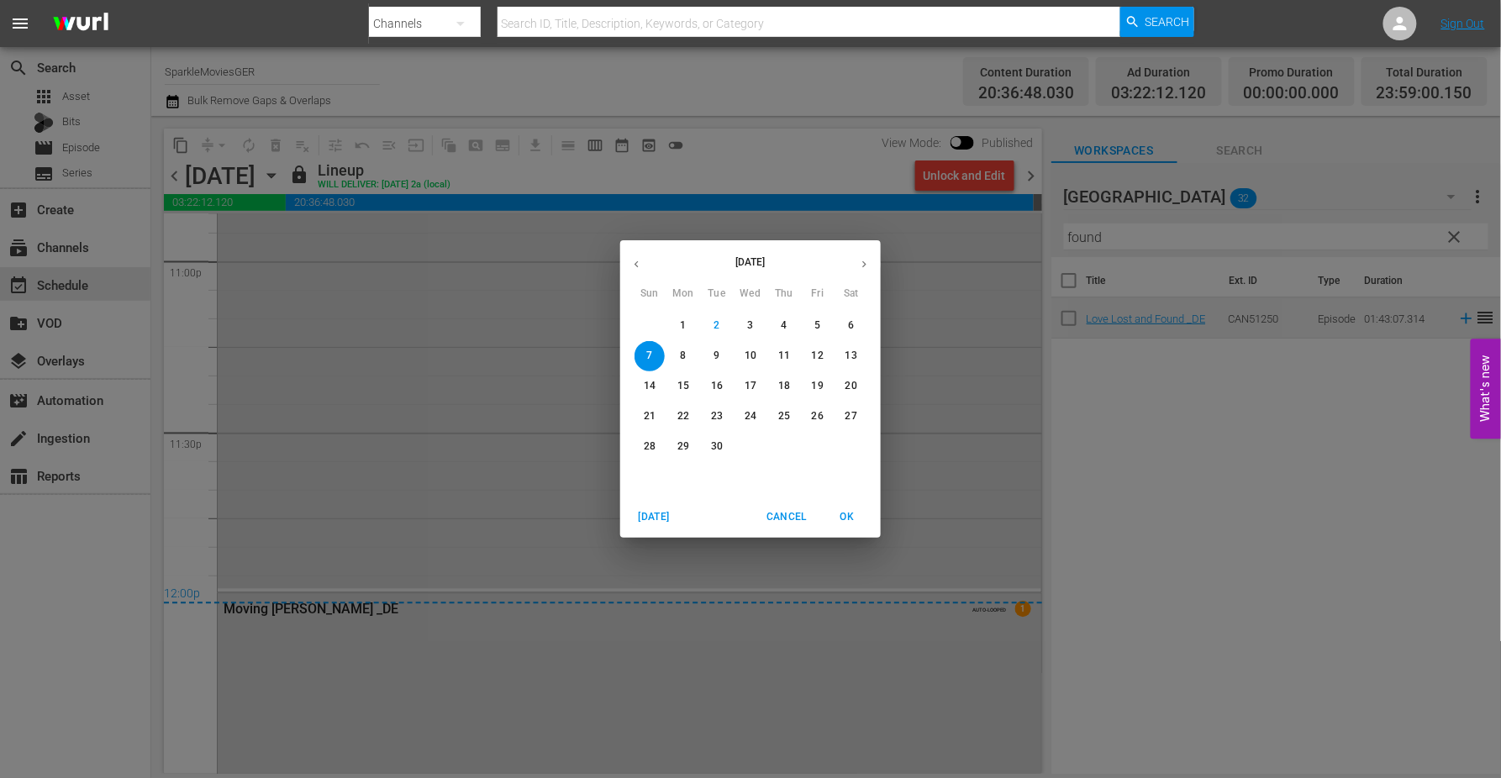
click at [685, 355] on p "8" at bounding box center [683, 356] width 6 height 14
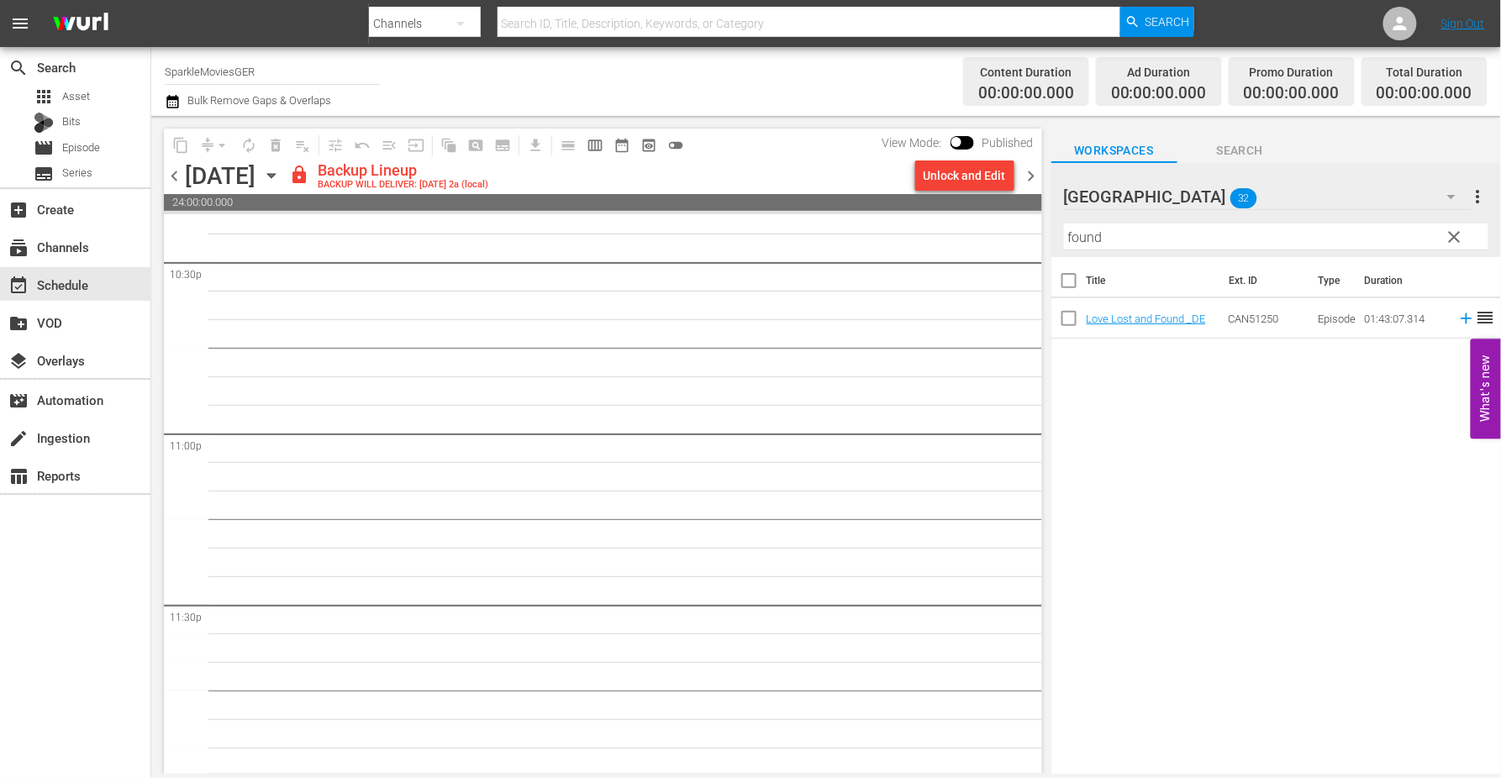
scroll to position [7669, 0]
click at [972, 174] on div "Unlock and Edit" at bounding box center [965, 176] width 82 height 30
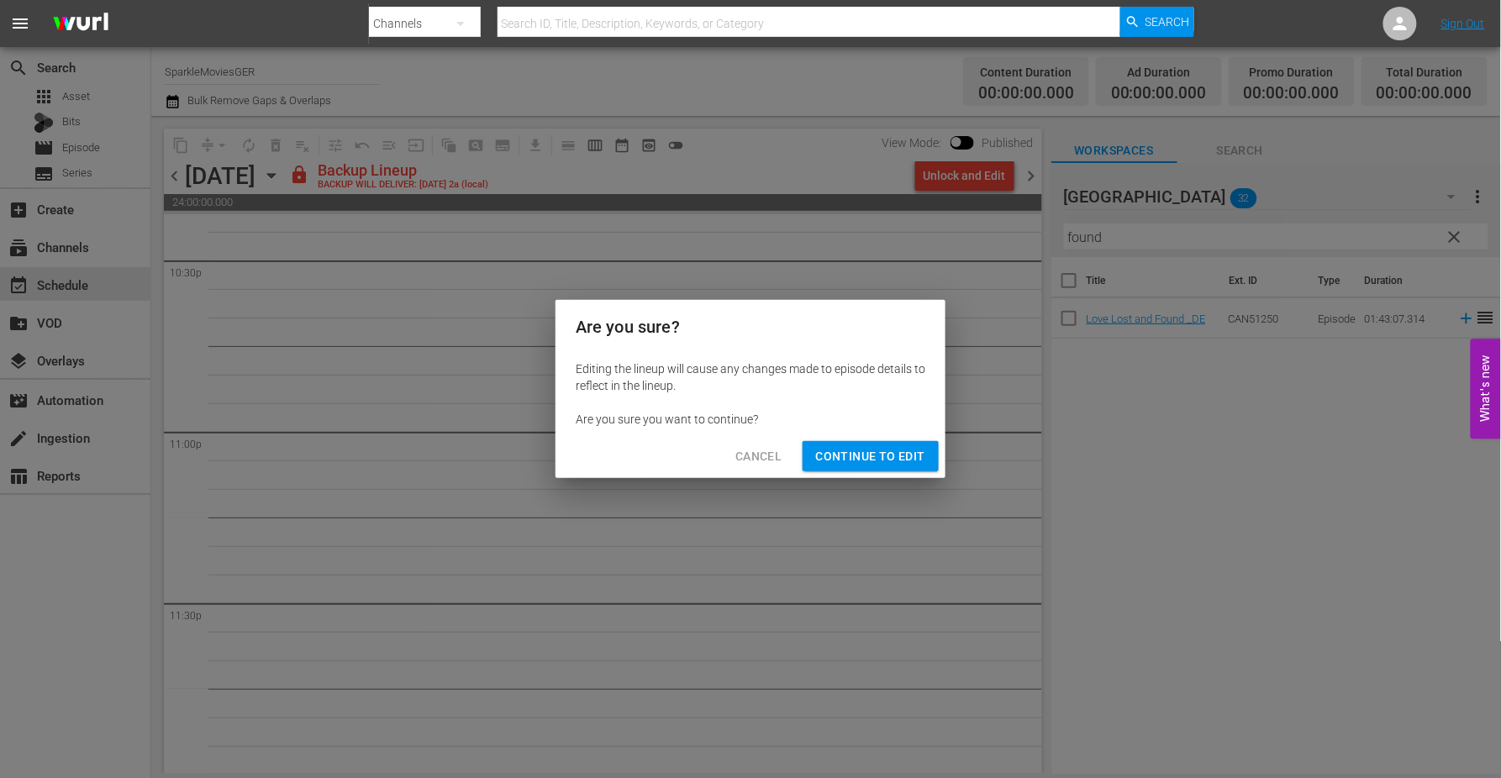
drag, startPoint x: 863, startPoint y: 448, endPoint x: 877, endPoint y: 459, distance: 17.3
click at [866, 449] on span "Continue to Edit" at bounding box center [870, 456] width 109 height 21
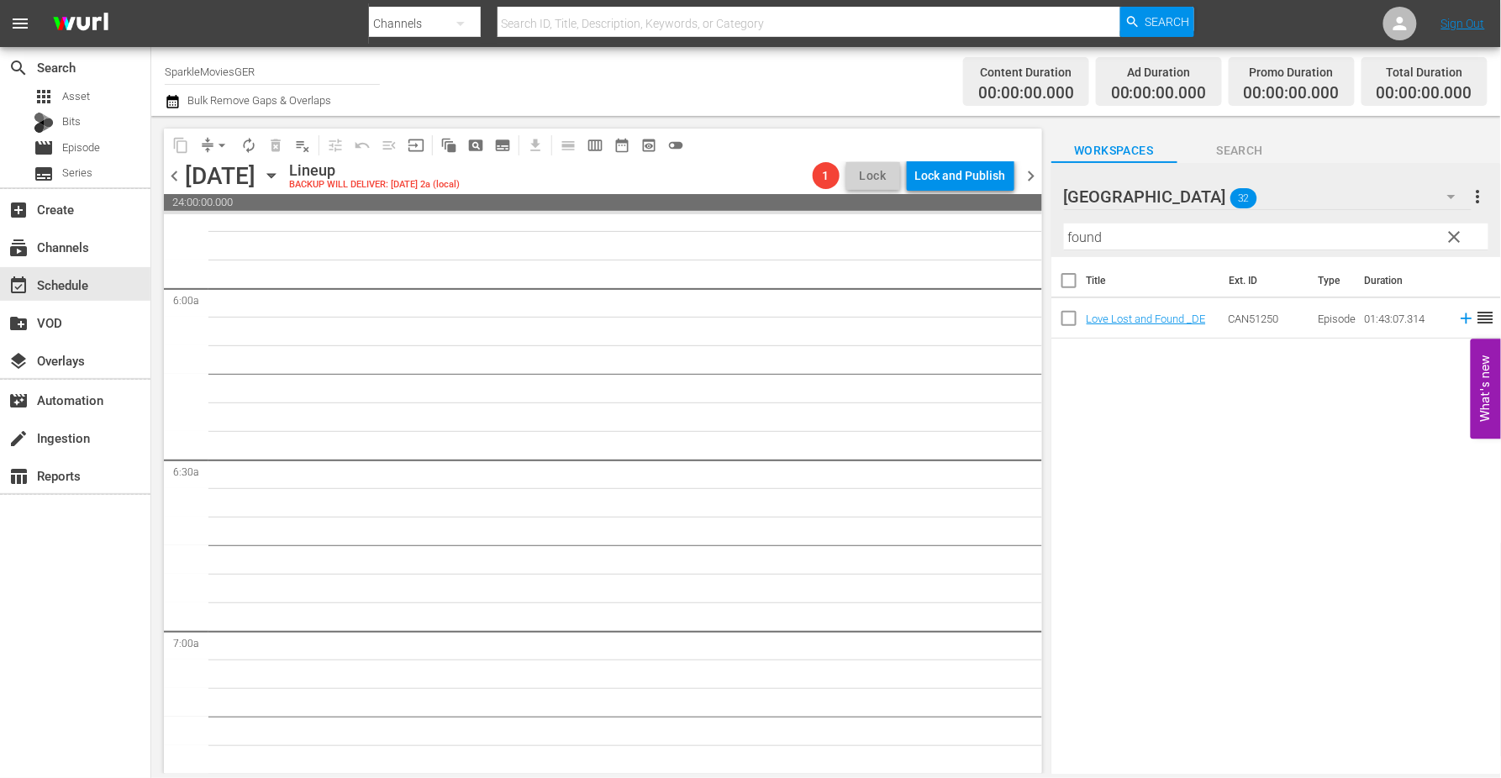
scroll to position [0, 0]
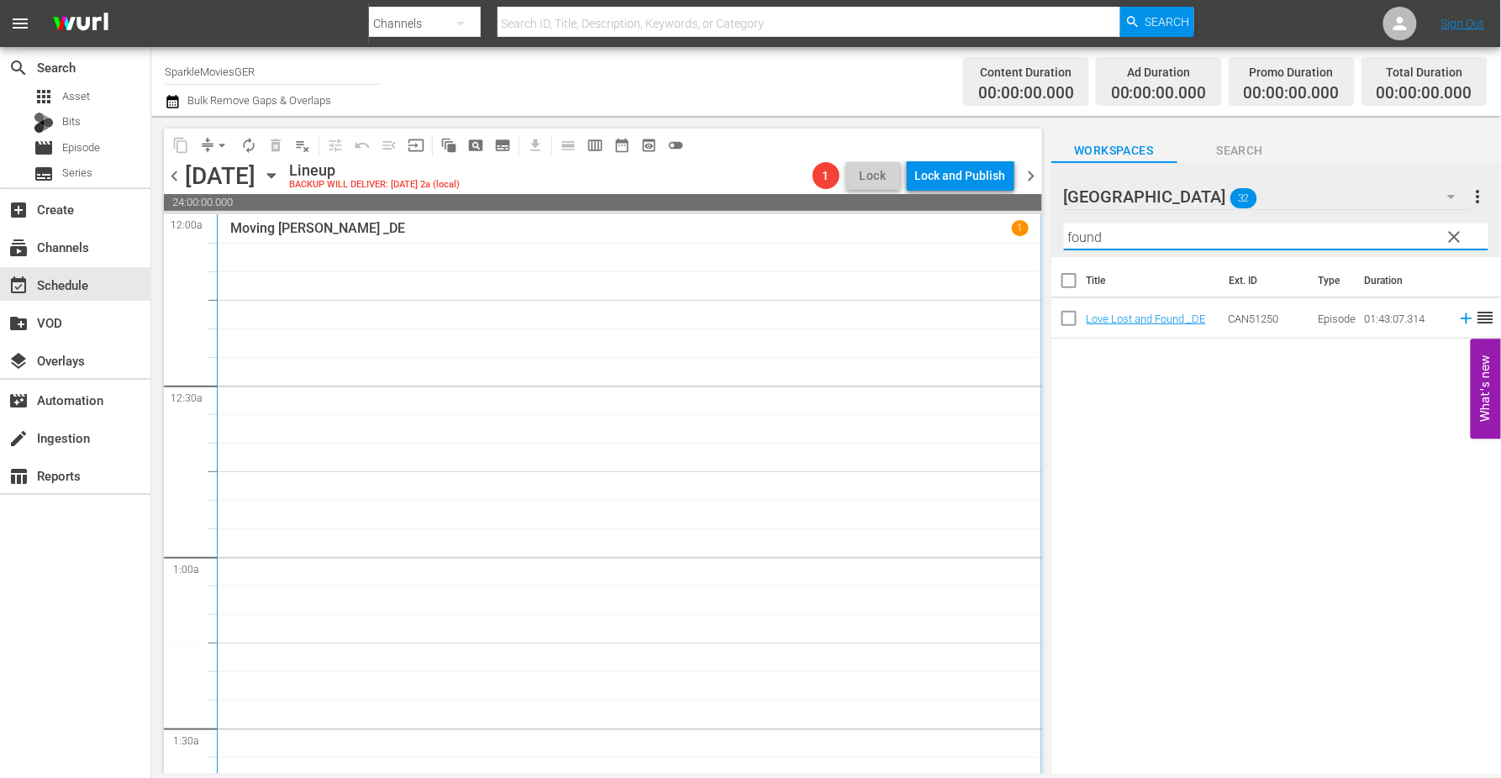
drag, startPoint x: 1084, startPoint y: 238, endPoint x: 939, endPoint y: 235, distance: 145.4
click at [939, 235] on div "content_copy compress arrow_drop_down autorenew_outlined delete_forever_outline…" at bounding box center [826, 445] width 1350 height 658
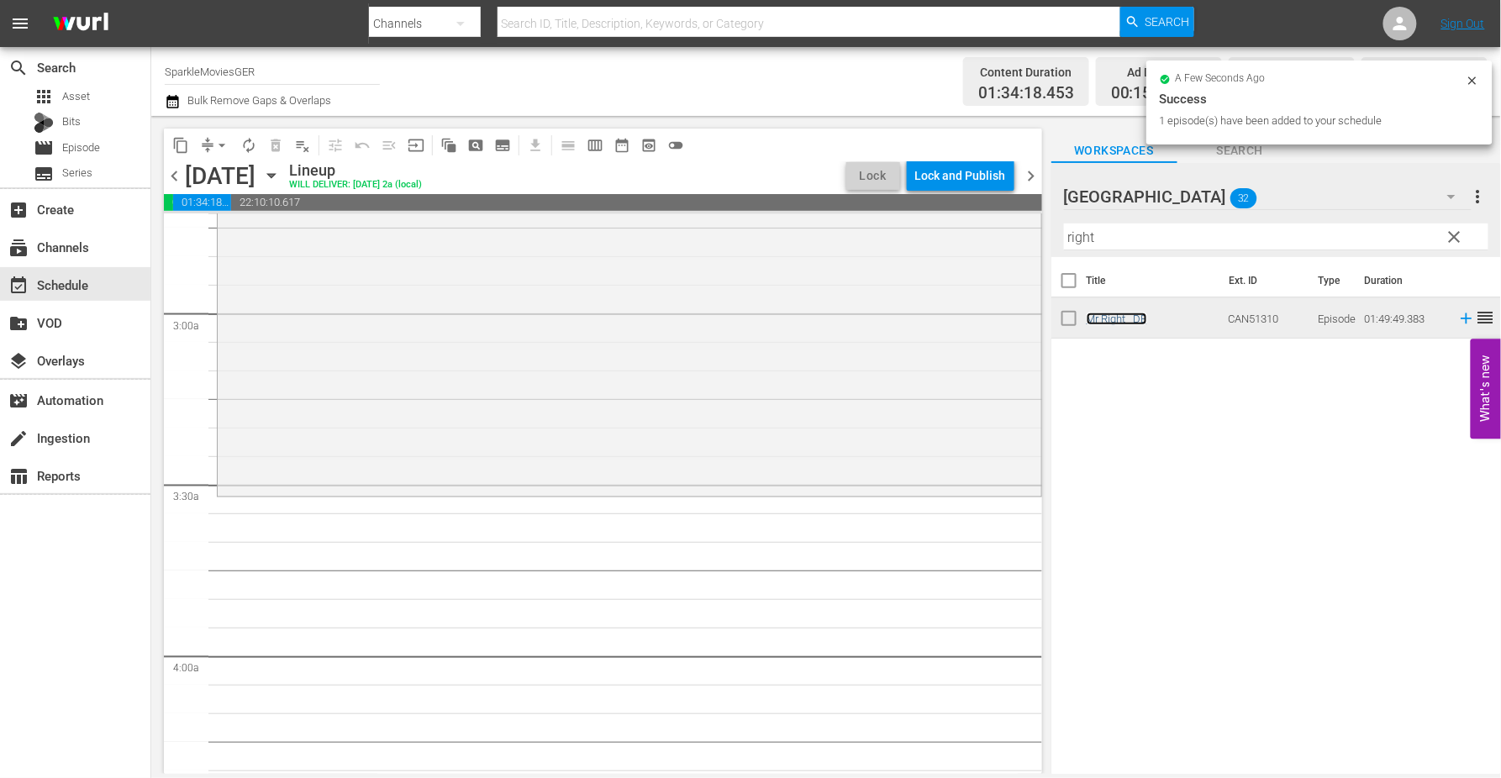
scroll to position [934, 0]
drag, startPoint x: 1120, startPoint y: 236, endPoint x: 880, endPoint y: 240, distance: 240.4
click at [880, 239] on div "content_copy compress arrow_drop_down autorenew_outlined delete_forever_outline…" at bounding box center [826, 445] width 1350 height 658
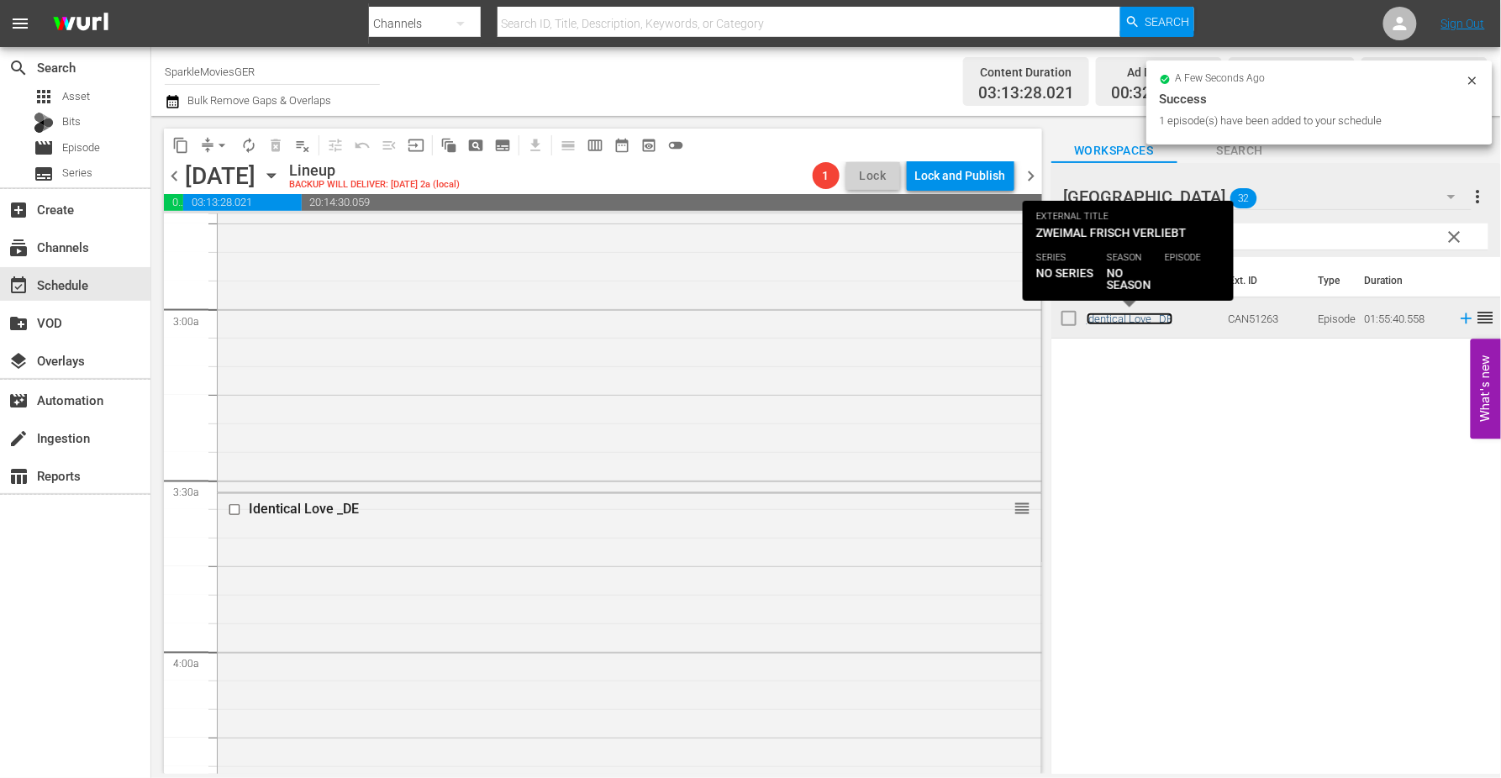
scroll to position [1493, 0]
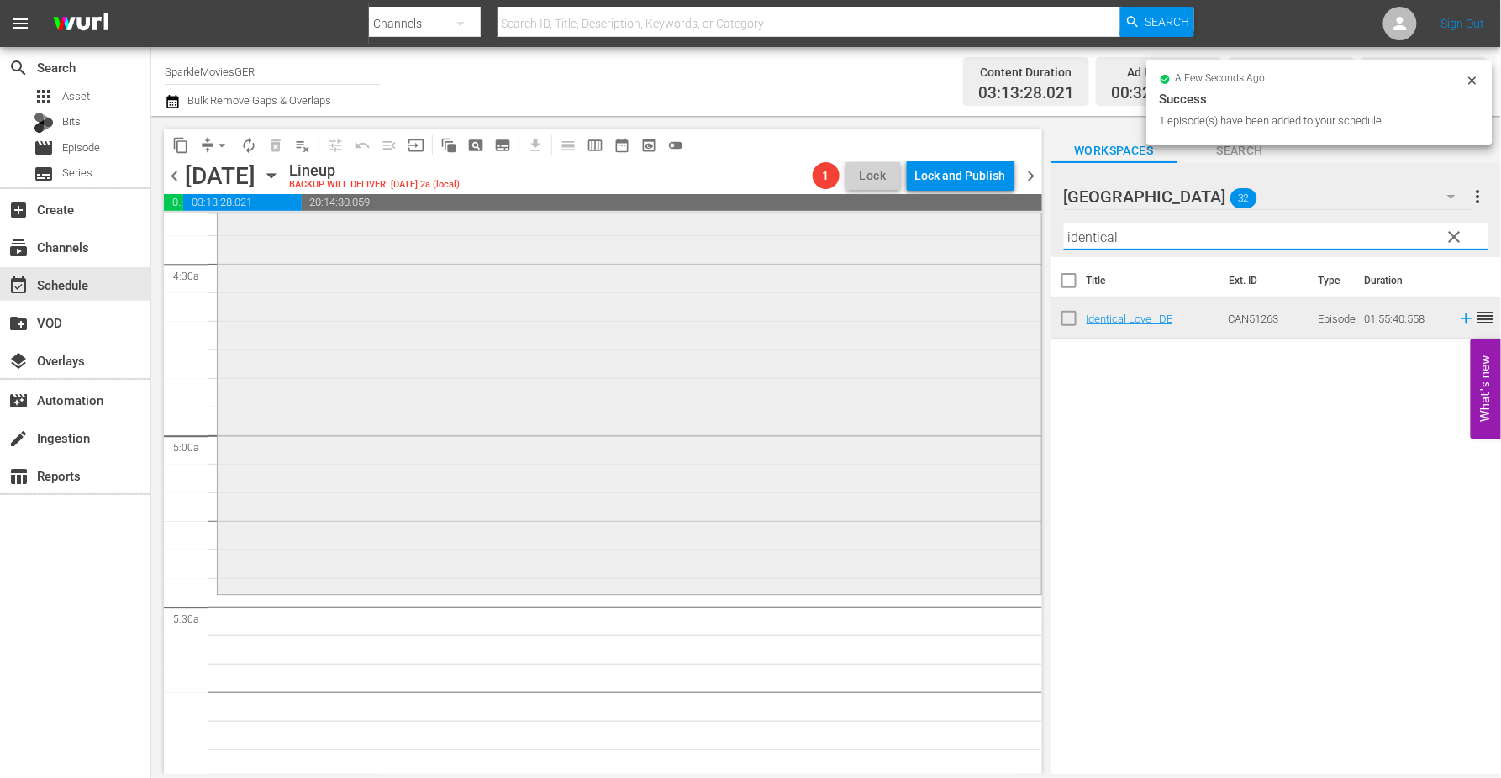
drag, startPoint x: 1138, startPoint y: 236, endPoint x: 887, endPoint y: 238, distance: 250.4
click at [887, 238] on div "content_copy compress arrow_drop_down autorenew_outlined delete_forever_outline…" at bounding box center [826, 445] width 1350 height 658
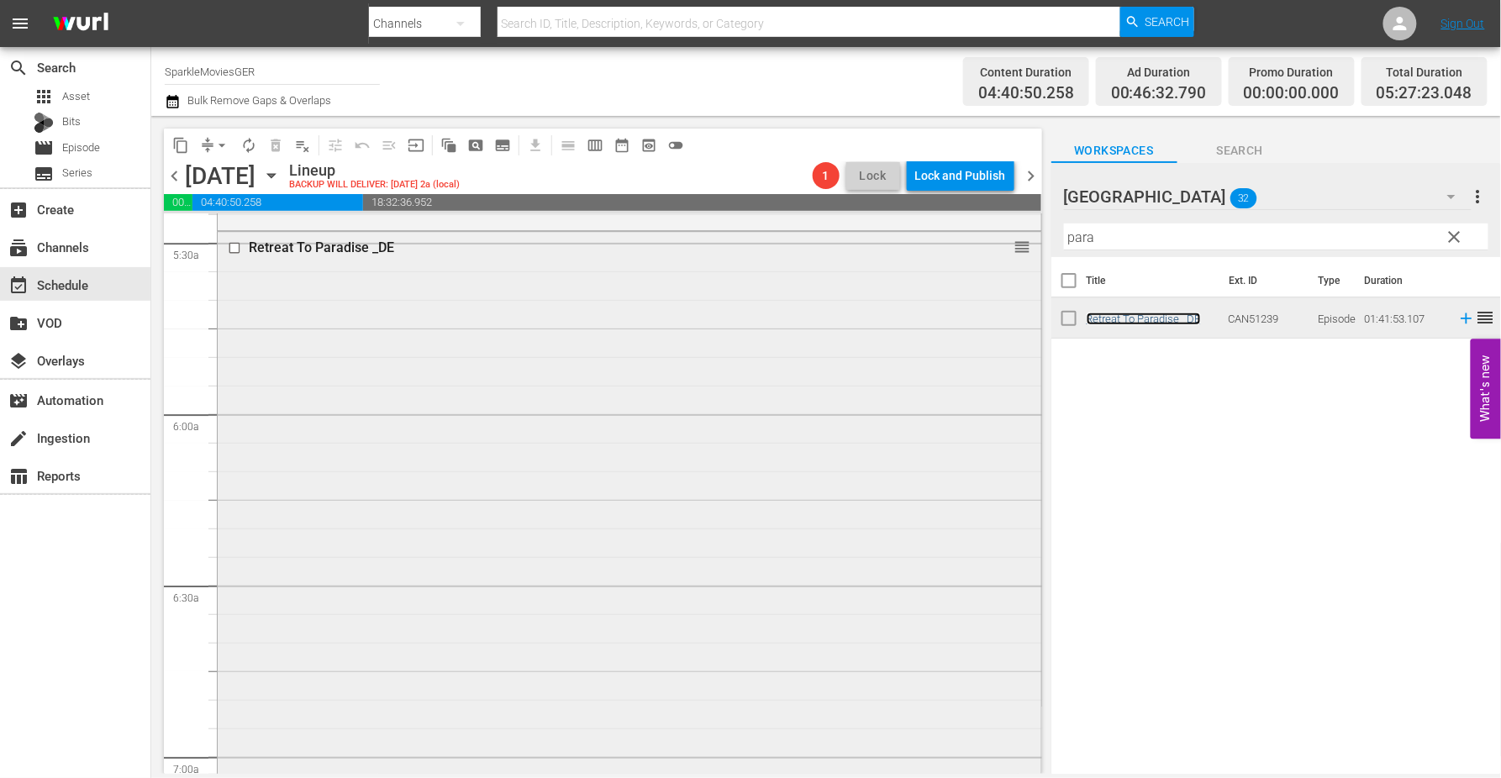
scroll to position [1867, 0]
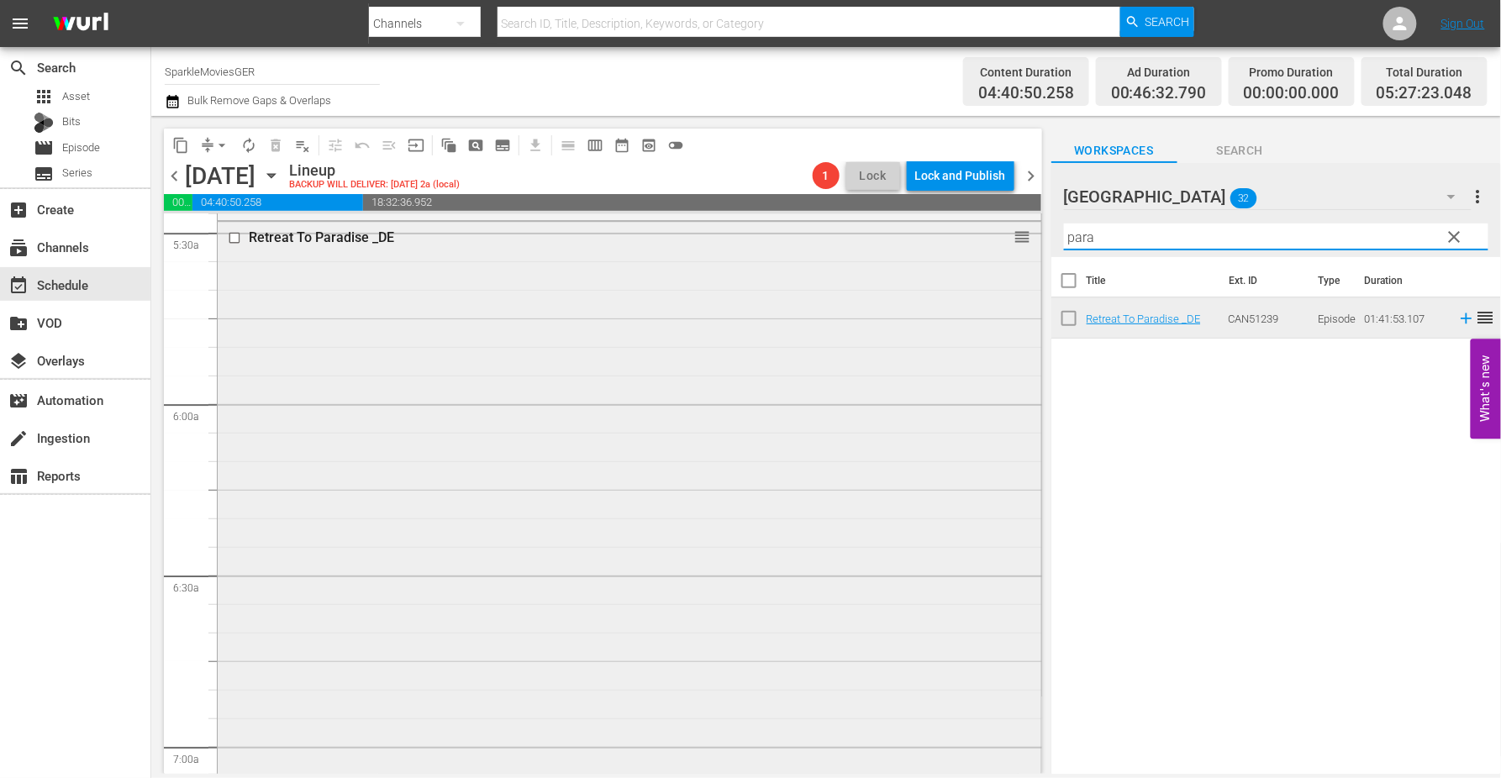
drag, startPoint x: 1144, startPoint y: 236, endPoint x: 840, endPoint y: 240, distance: 303.4
click at [846, 238] on div "content_copy compress arrow_drop_down autorenew_outlined delete_forever_outline…" at bounding box center [826, 445] width 1350 height 658
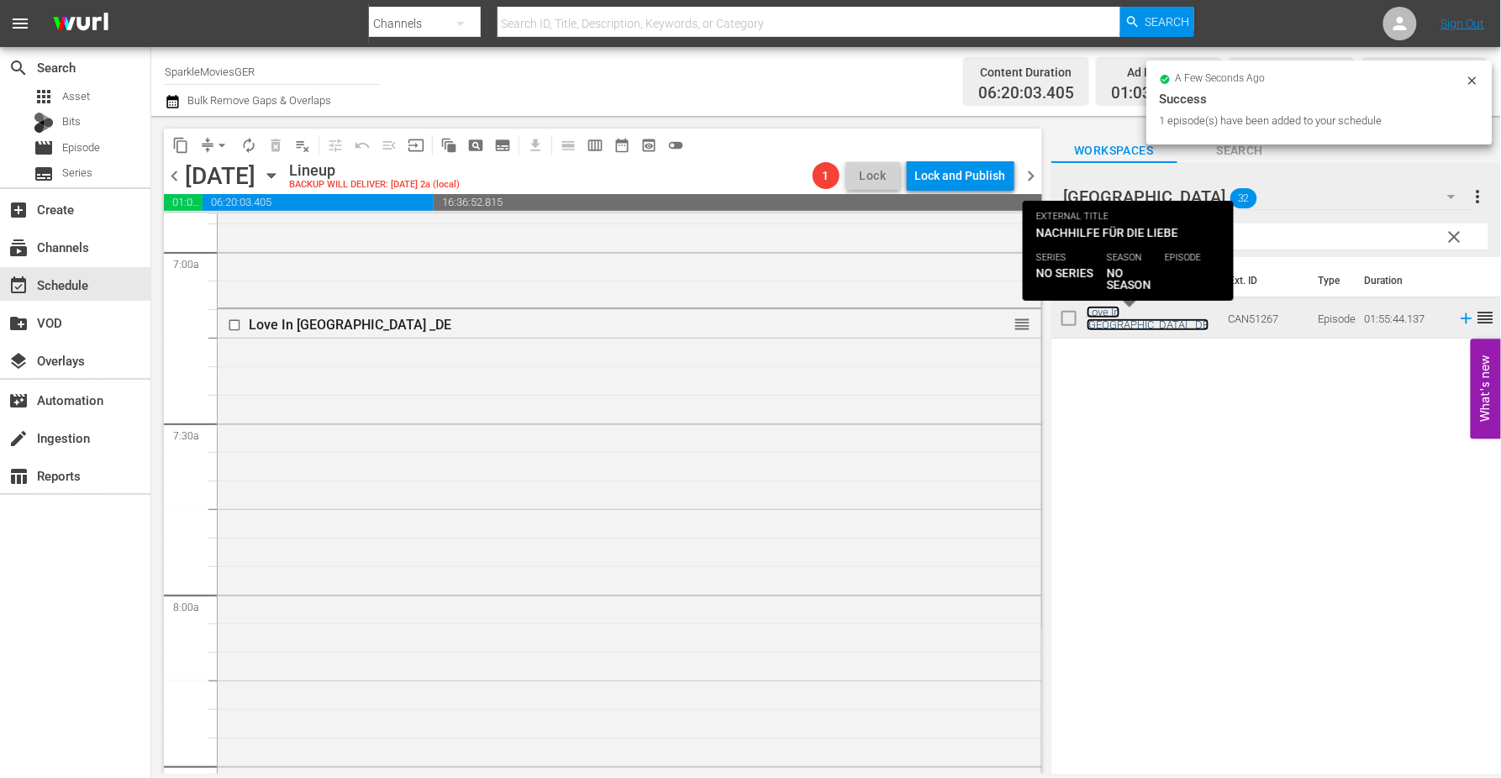
scroll to position [2615, 0]
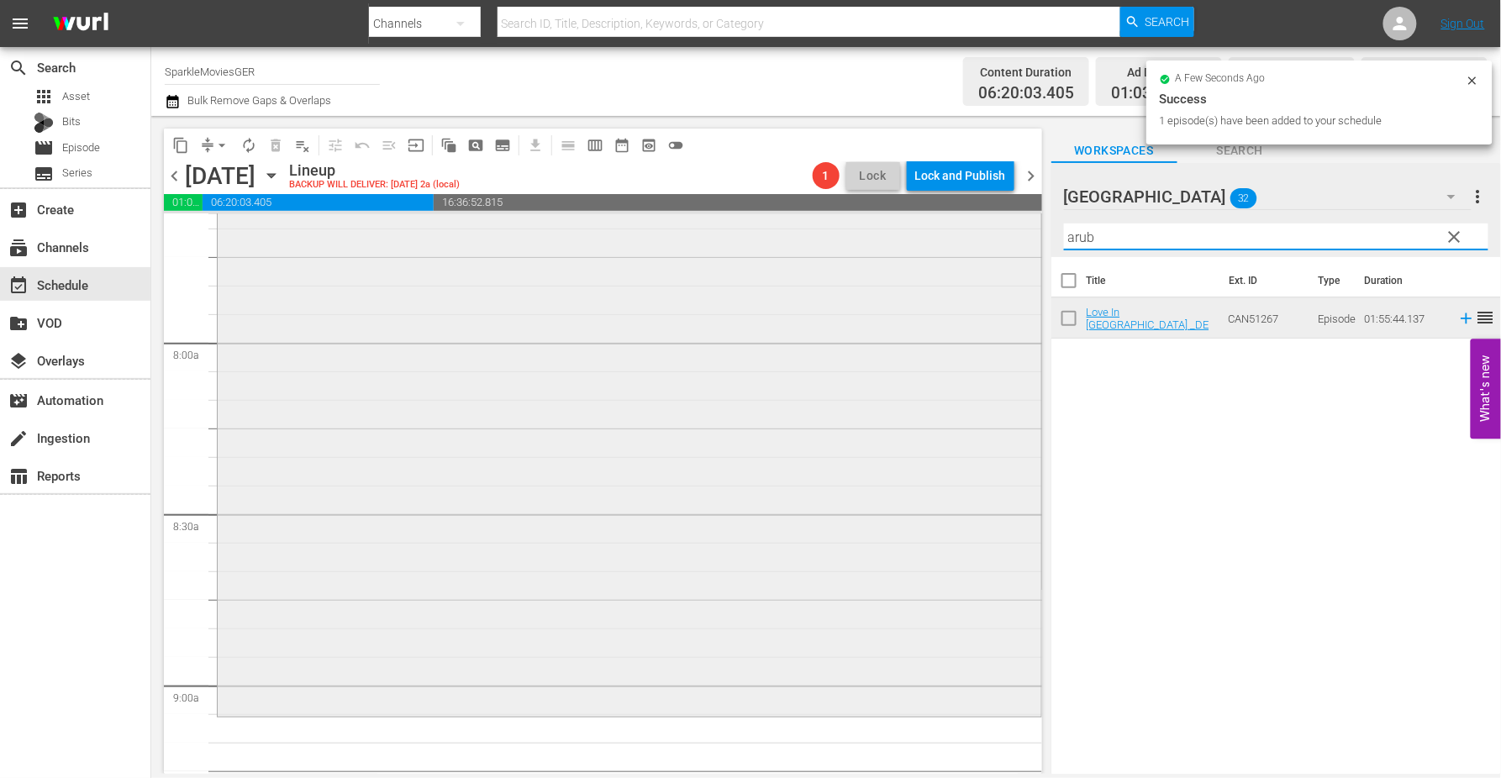
drag, startPoint x: 1120, startPoint y: 238, endPoint x: 937, endPoint y: 233, distance: 183.3
click at [937, 233] on div "content_copy compress arrow_drop_down autorenew_outlined delete_forever_outline…" at bounding box center [826, 445] width 1350 height 658
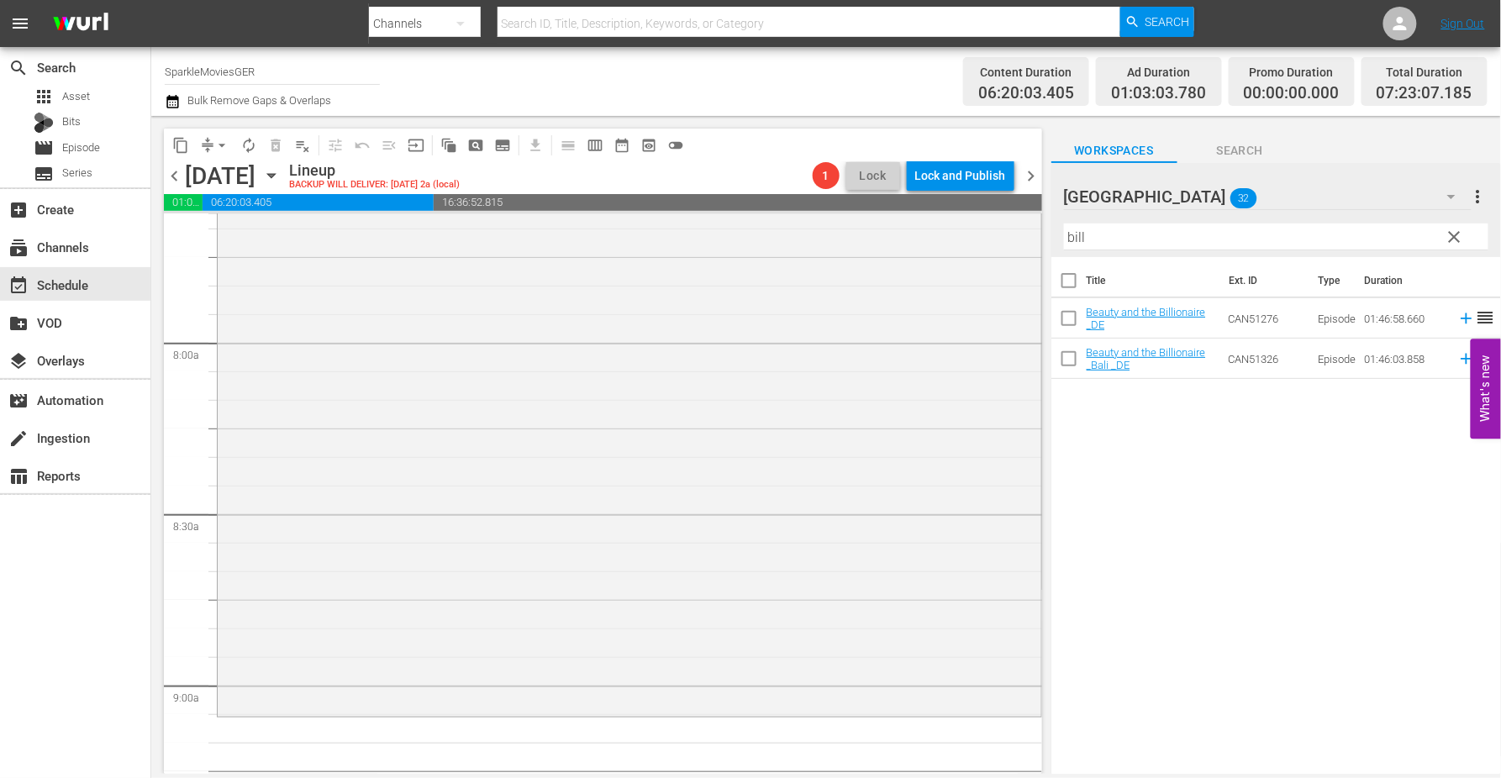
click at [1172, 516] on div "Title Ext. ID Type Duration Beauty and the Billionaire _DE CAN51276 Episode 01:…" at bounding box center [1276, 516] width 450 height 519
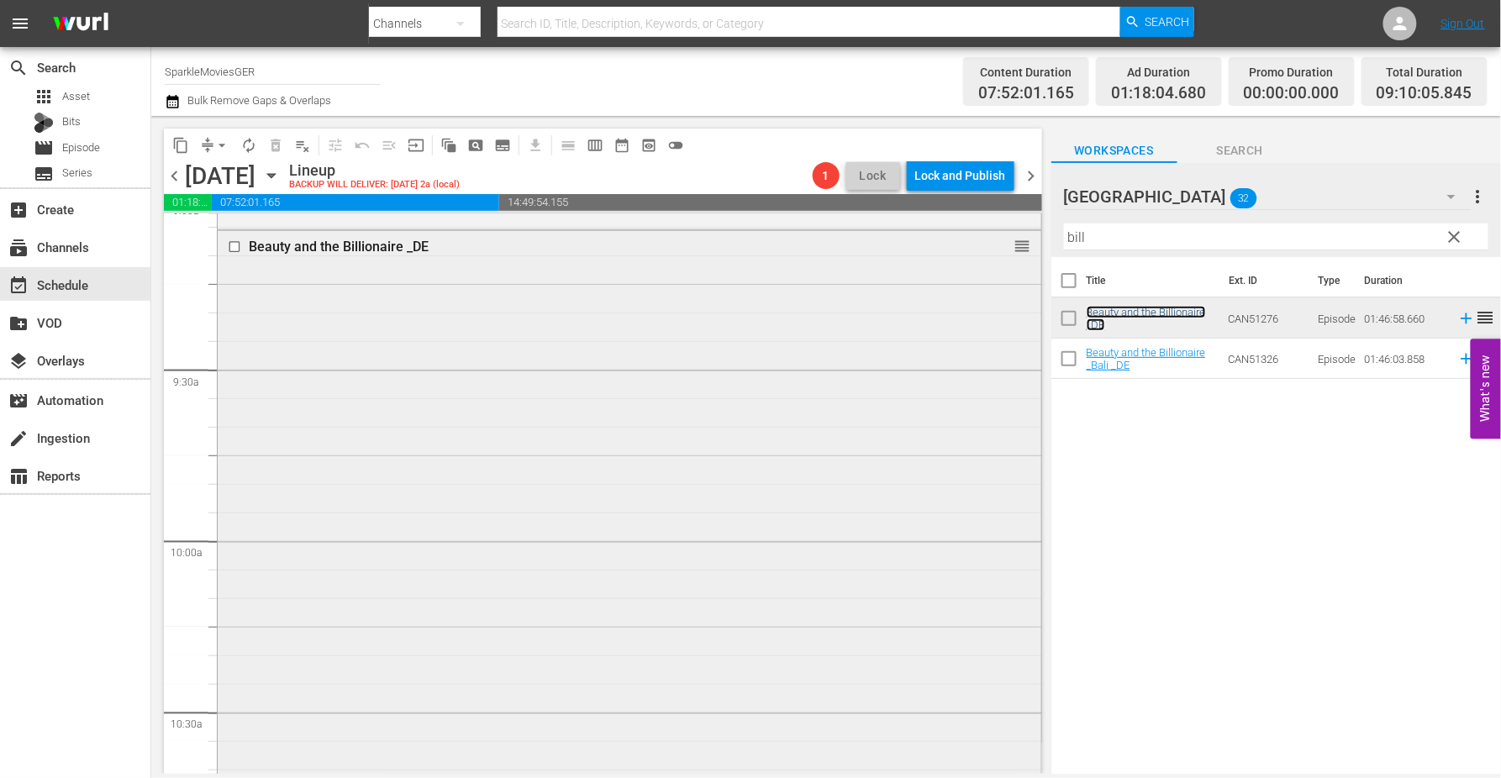
scroll to position [3455, 0]
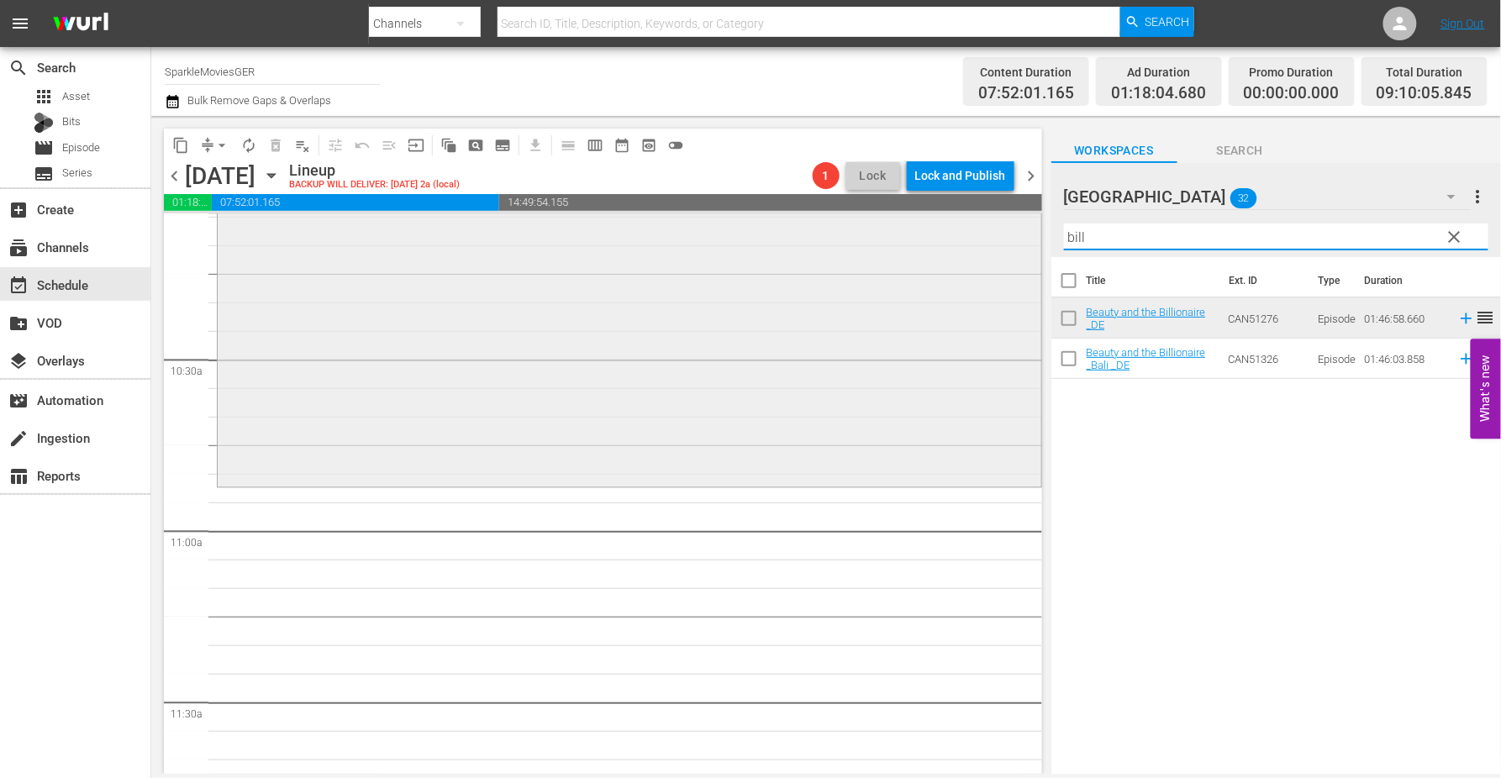
drag, startPoint x: 1145, startPoint y: 235, endPoint x: 958, endPoint y: 235, distance: 187.4
click at [965, 235] on div "content_copy compress arrow_drop_down autorenew_outlined delete_forever_outline…" at bounding box center [826, 445] width 1350 height 658
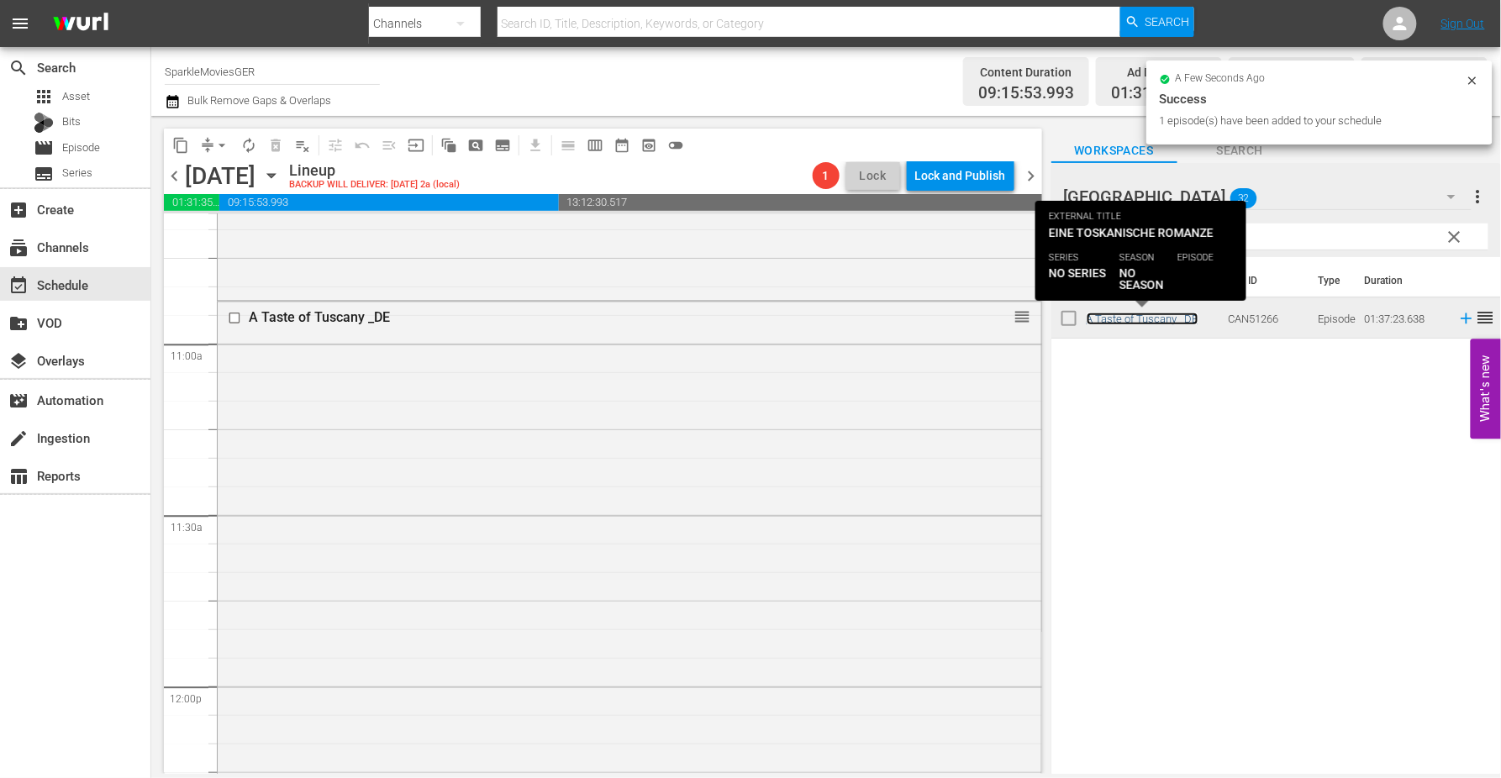
scroll to position [4015, 0]
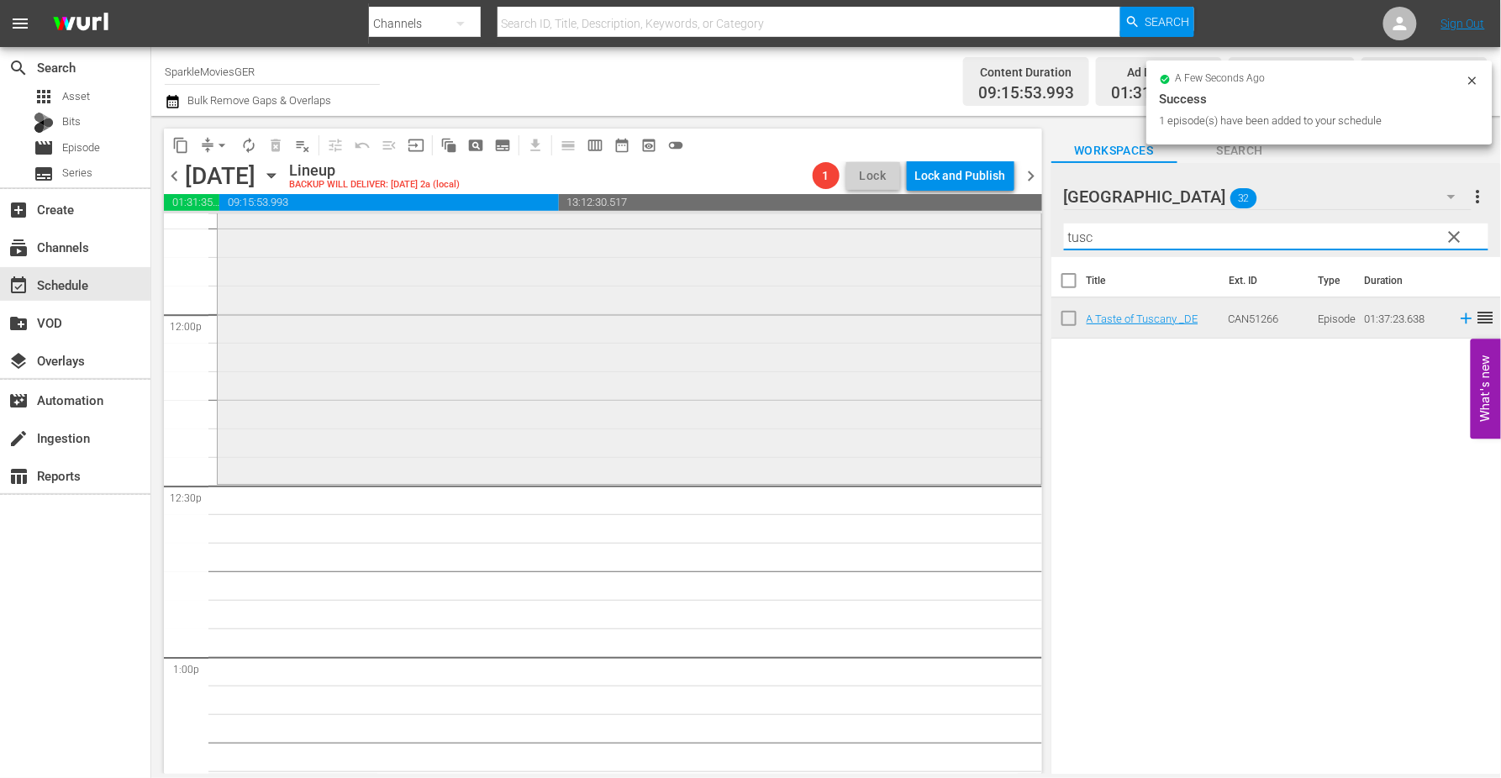
drag, startPoint x: 1139, startPoint y: 246, endPoint x: 1017, endPoint y: 236, distance: 122.3
click at [1017, 236] on div "content_copy compress arrow_drop_down autorenew_outlined delete_forever_outline…" at bounding box center [826, 445] width 1350 height 658
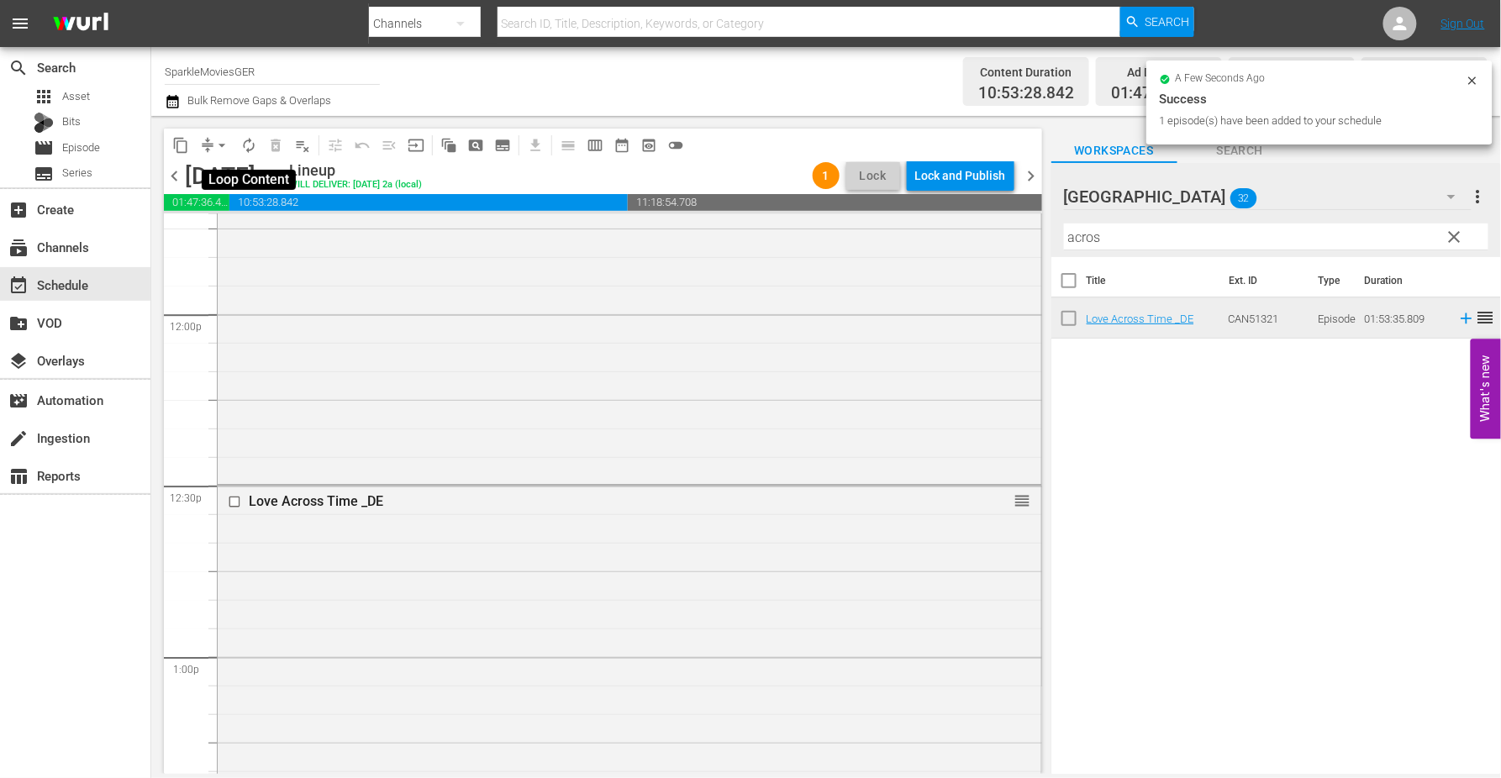
click at [257, 148] on button "autorenew_outlined" at bounding box center [248, 145] width 27 height 27
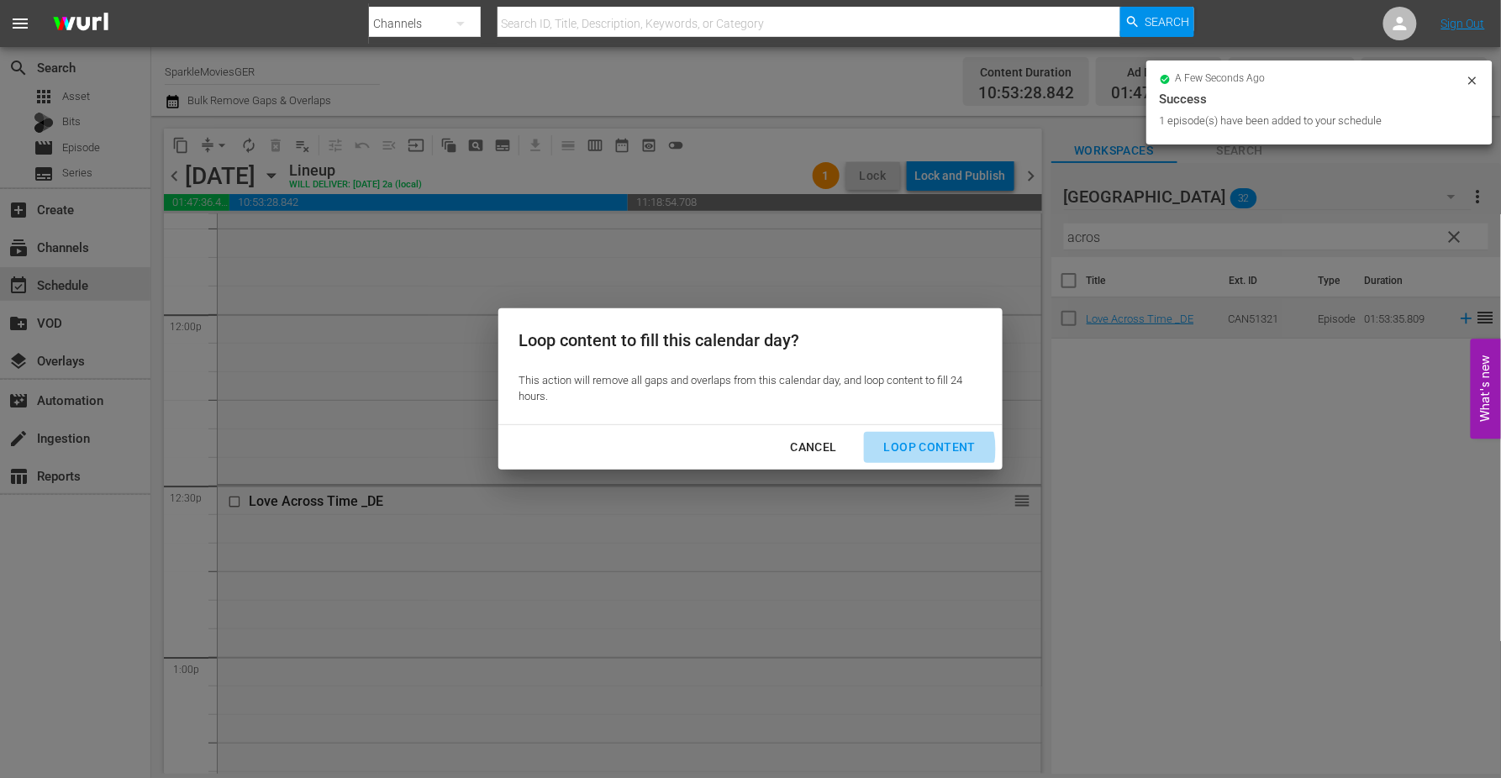
drag, startPoint x: 922, startPoint y: 449, endPoint x: 1024, endPoint y: 499, distance: 113.5
click at [923, 449] on div "Loop Content" at bounding box center [930, 447] width 118 height 21
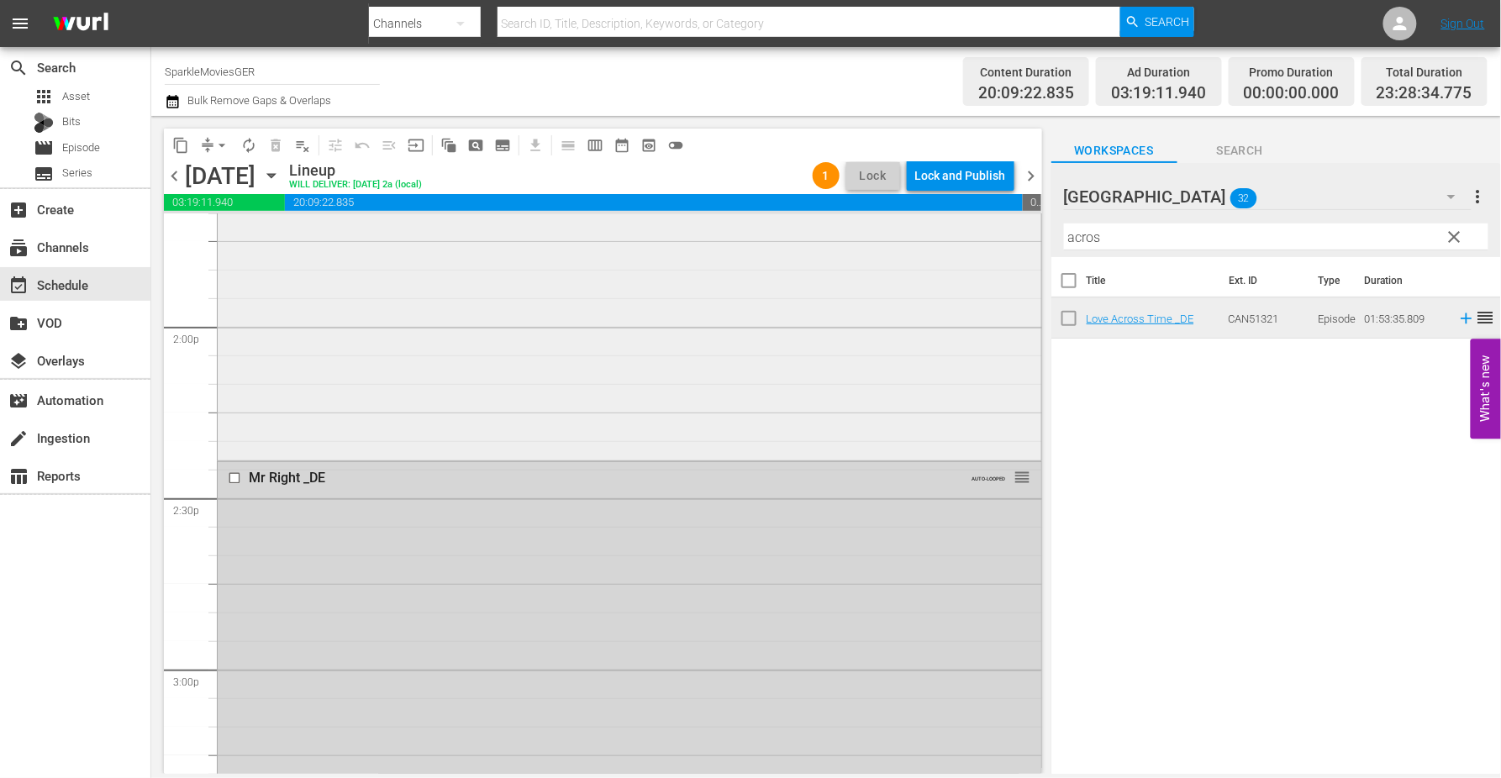
scroll to position [4668, 0]
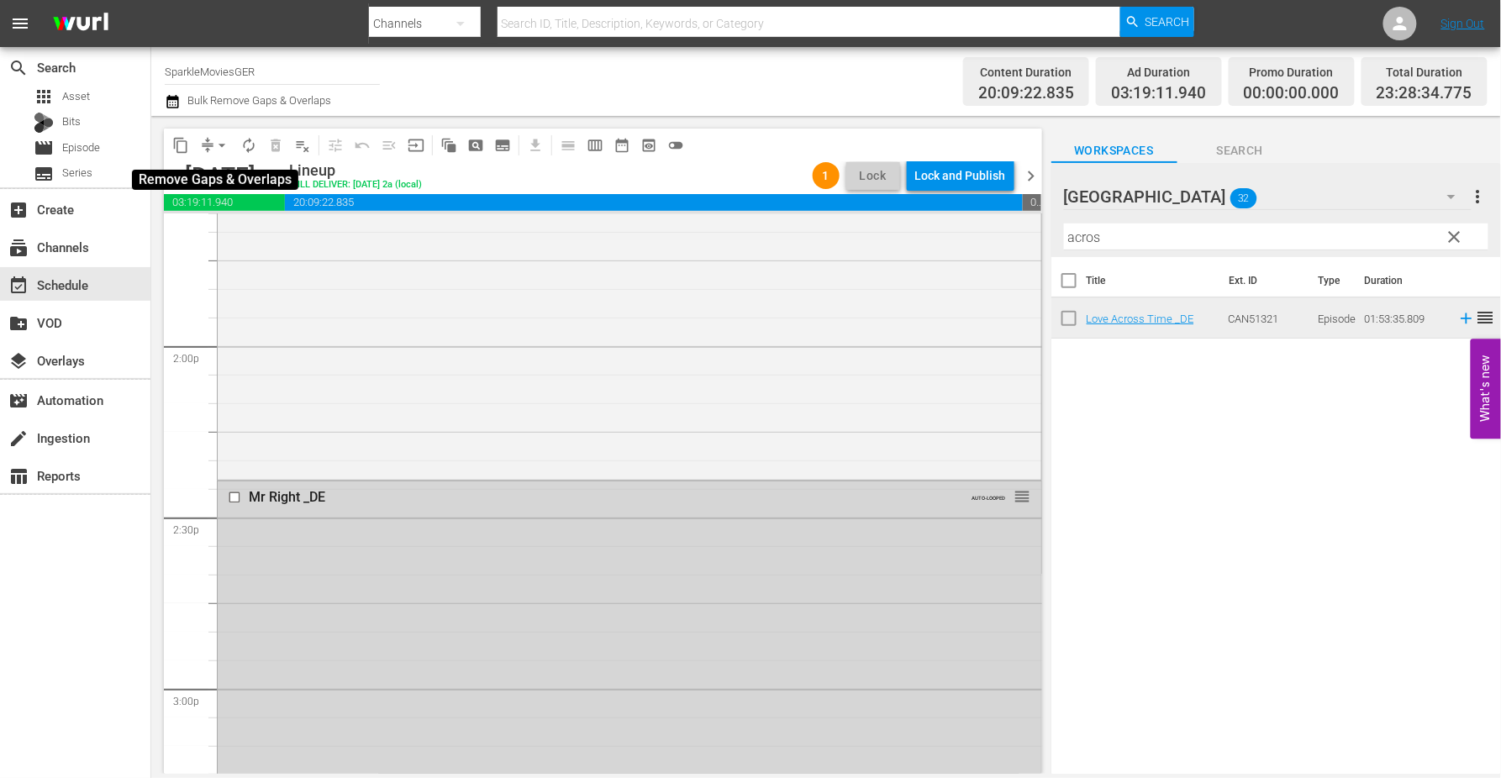
click at [220, 147] on span "arrow_drop_down" at bounding box center [221, 145] width 17 height 17
click at [250, 236] on li "Align to End of Previous Day" at bounding box center [222, 234] width 176 height 28
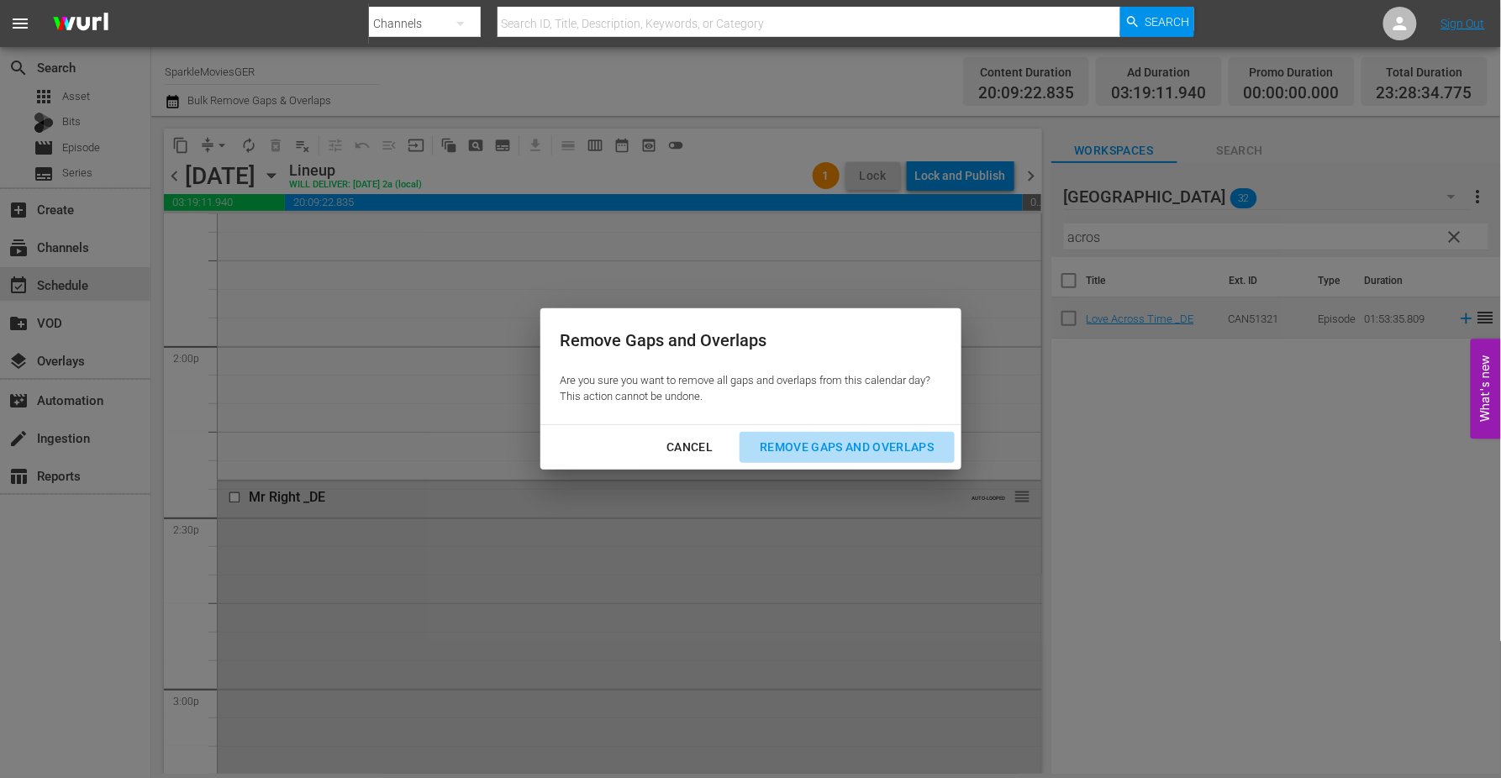
drag, startPoint x: 866, startPoint y: 452, endPoint x: 1034, endPoint y: 295, distance: 229.5
click at [870, 451] on div "Remove Gaps and Overlaps" at bounding box center [846, 447] width 201 height 21
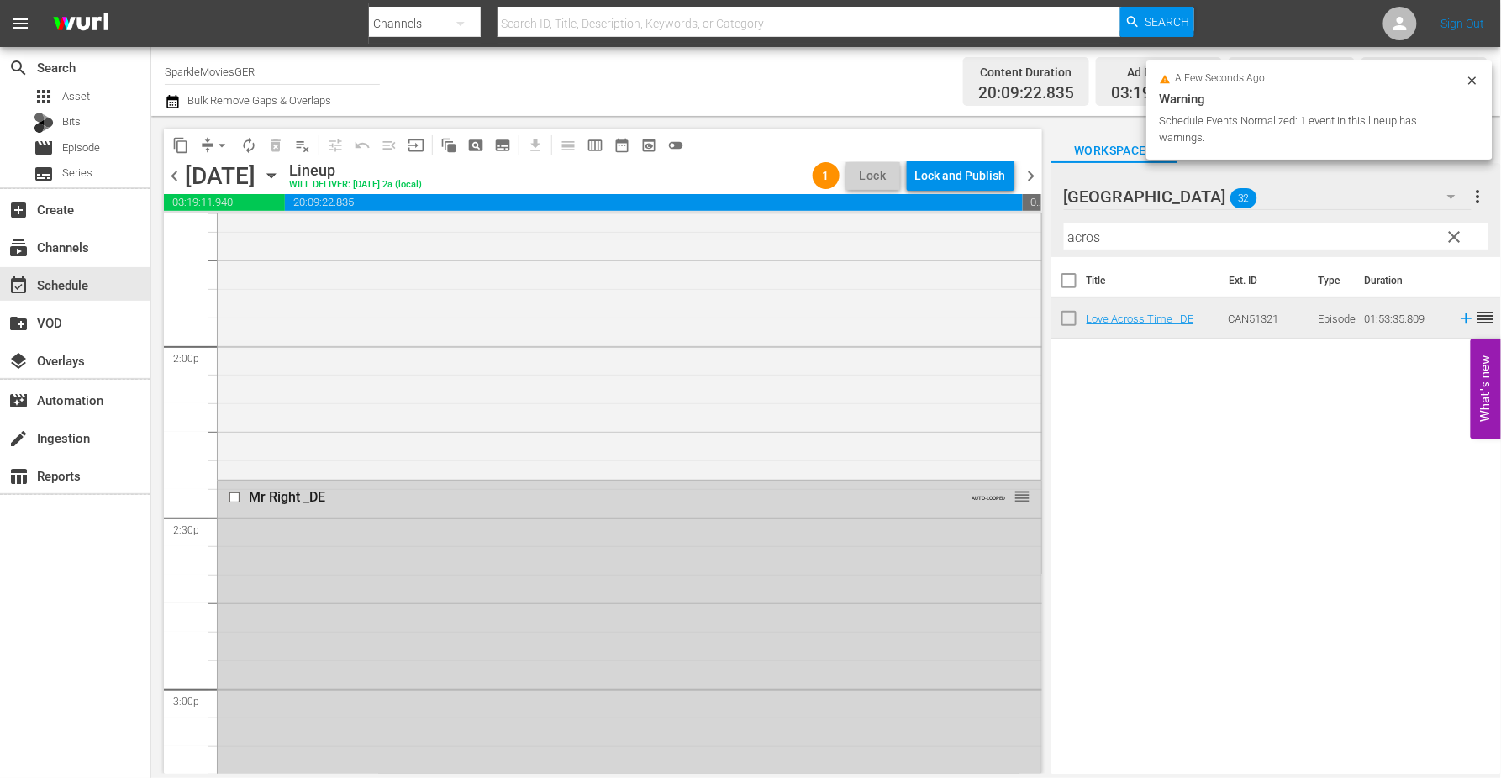
click at [961, 174] on div "Lock and Publish" at bounding box center [960, 176] width 91 height 30
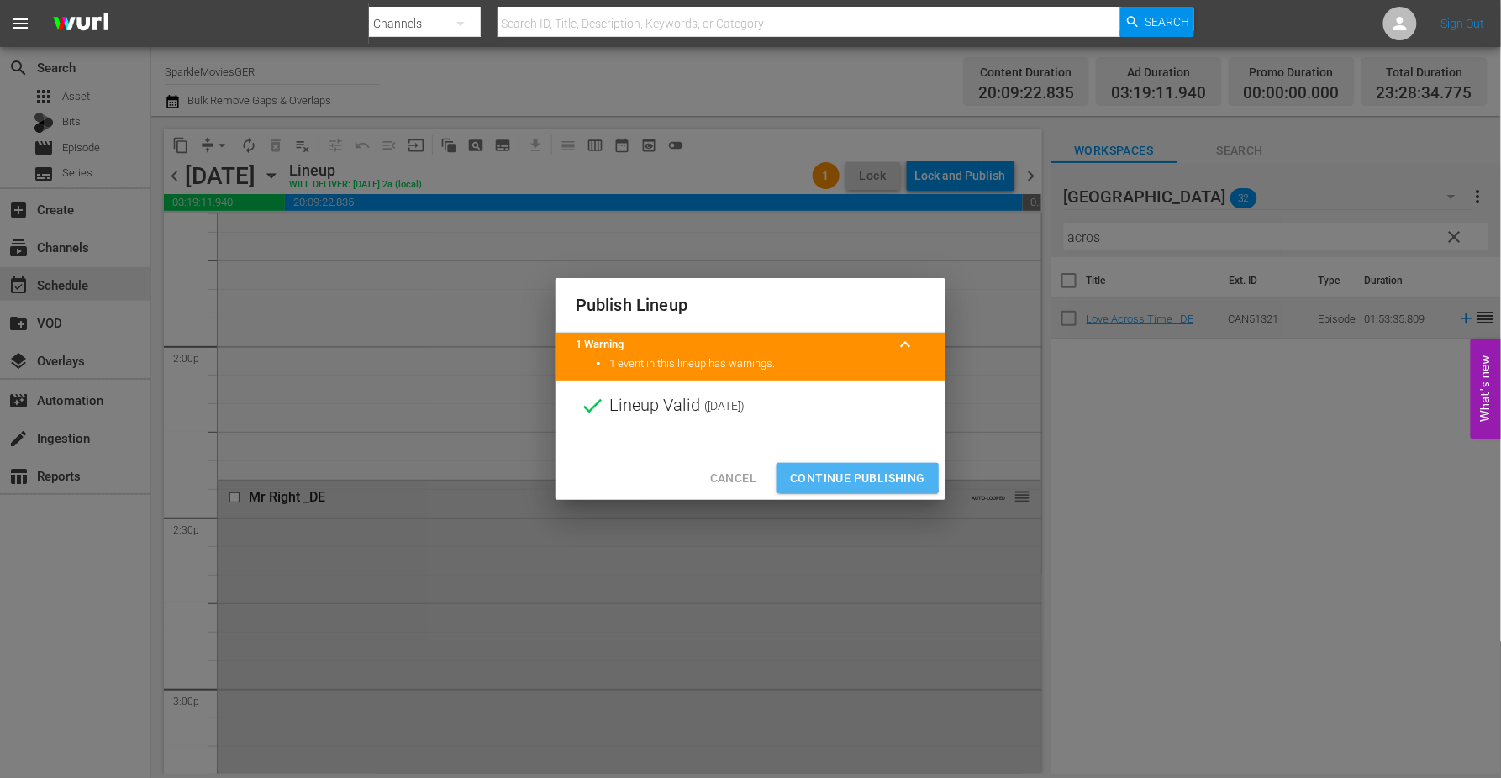
click at [851, 477] on span "Continue Publishing" at bounding box center [857, 478] width 135 height 21
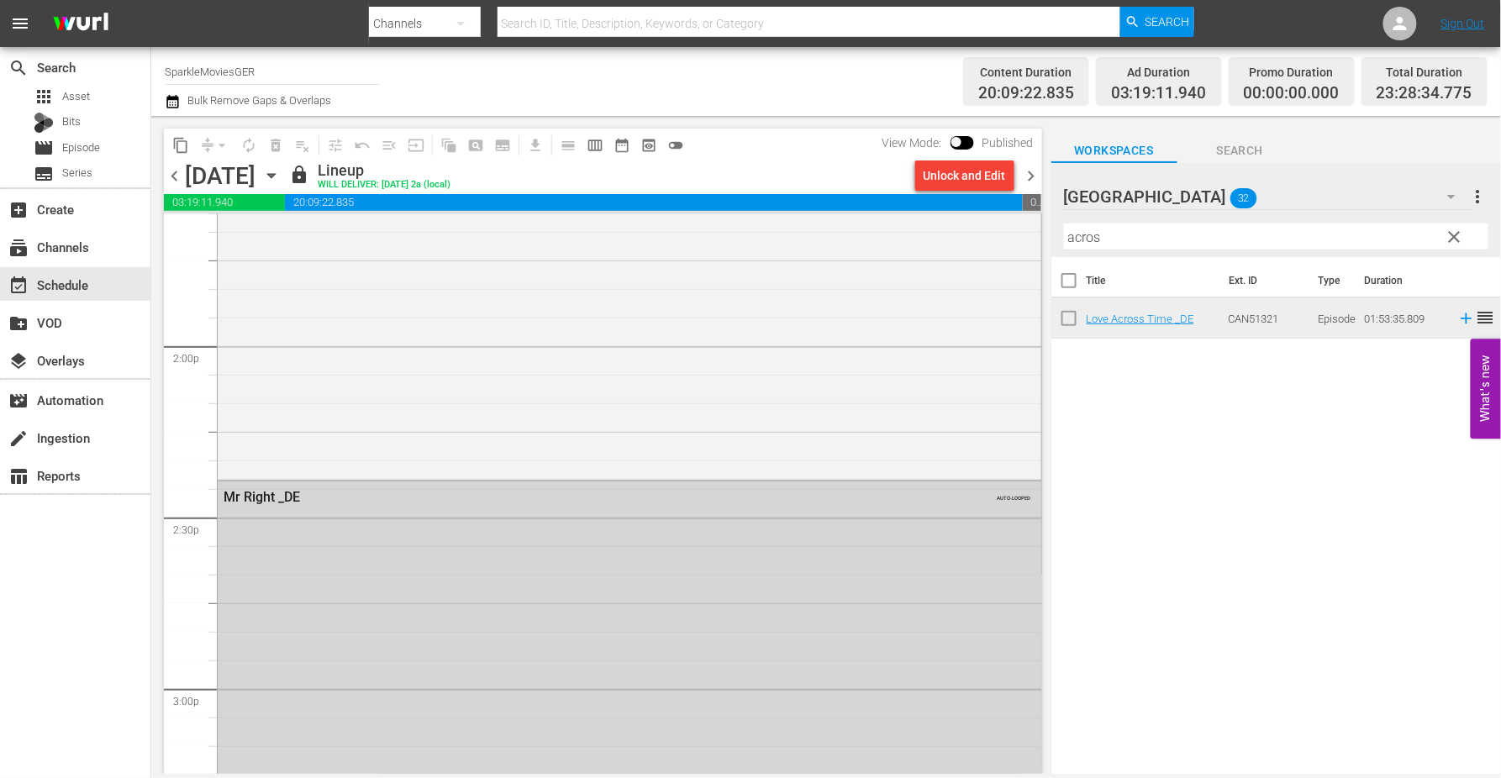
click at [281, 176] on icon "button" at bounding box center [271, 175] width 18 height 18
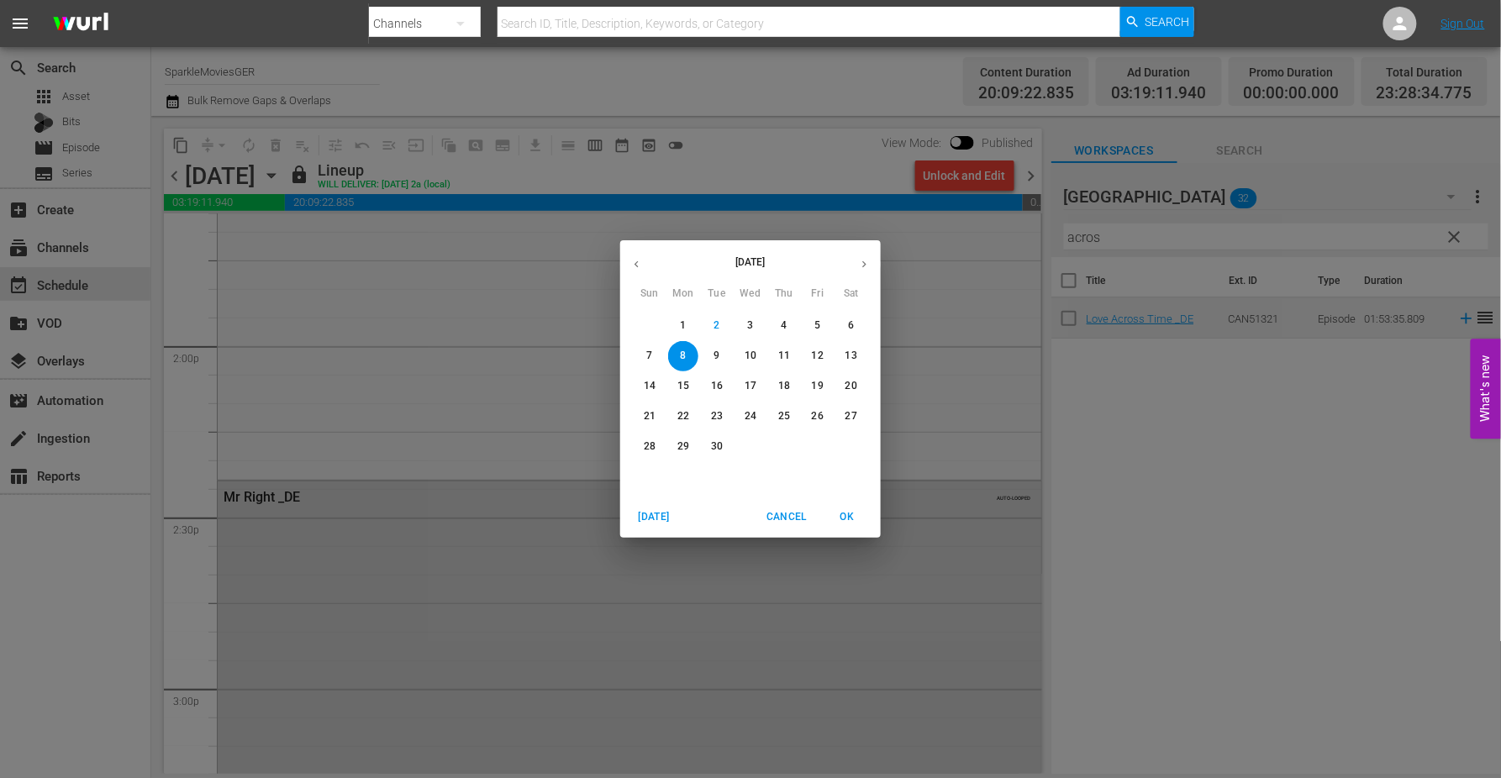
click at [720, 356] on span "9" at bounding box center [717, 356] width 30 height 14
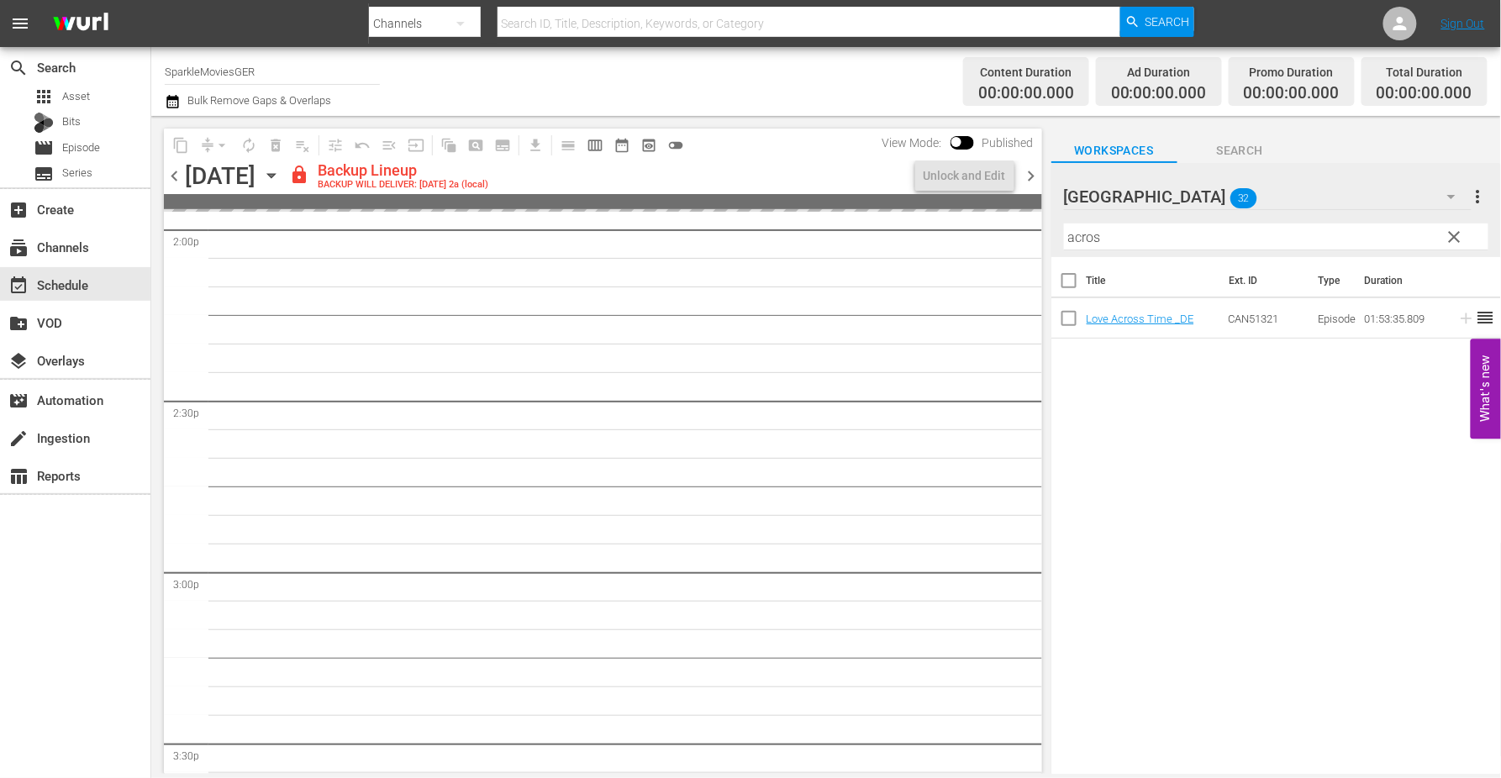
scroll to position [4754, 0]
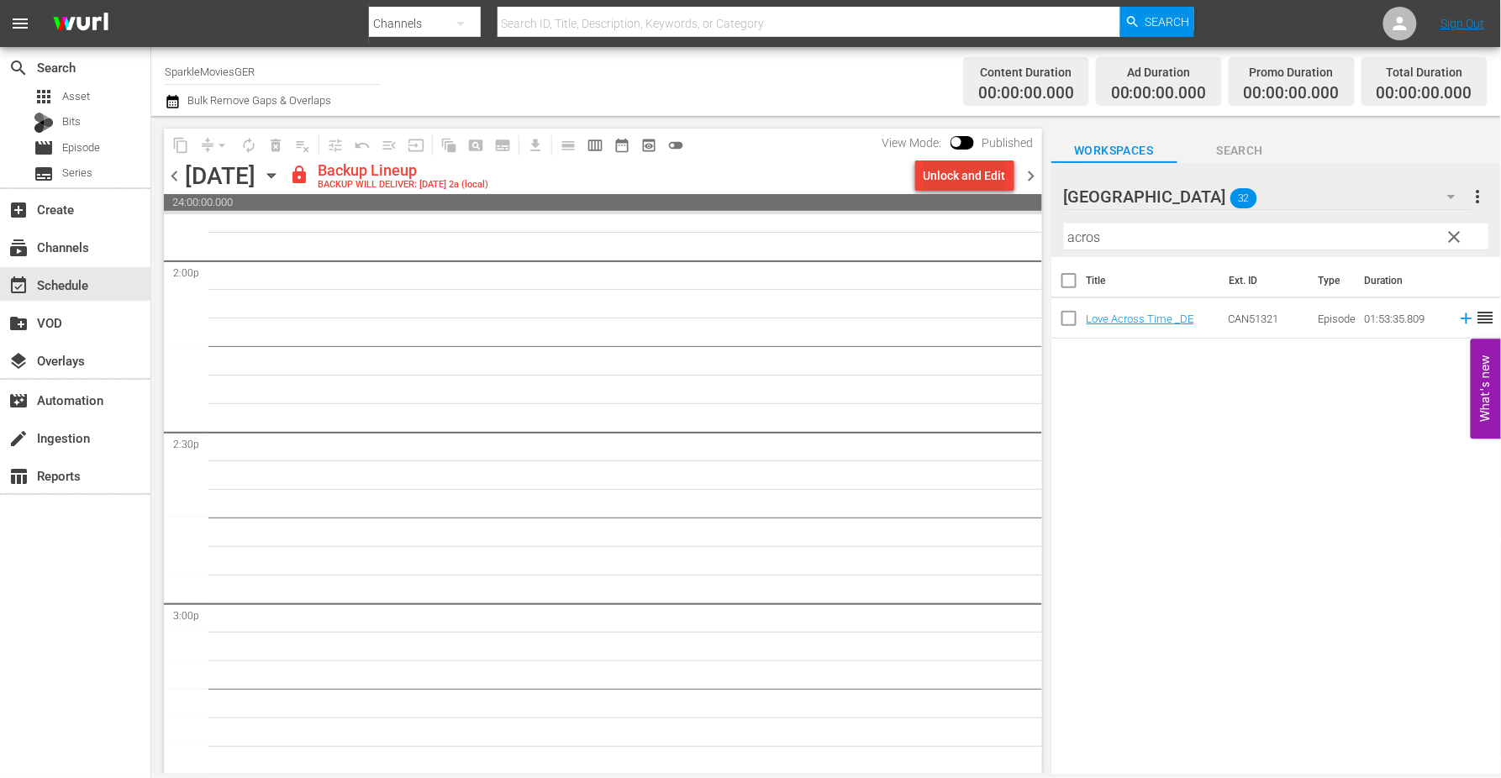
click at [972, 176] on div "Unlock and Edit" at bounding box center [965, 176] width 82 height 30
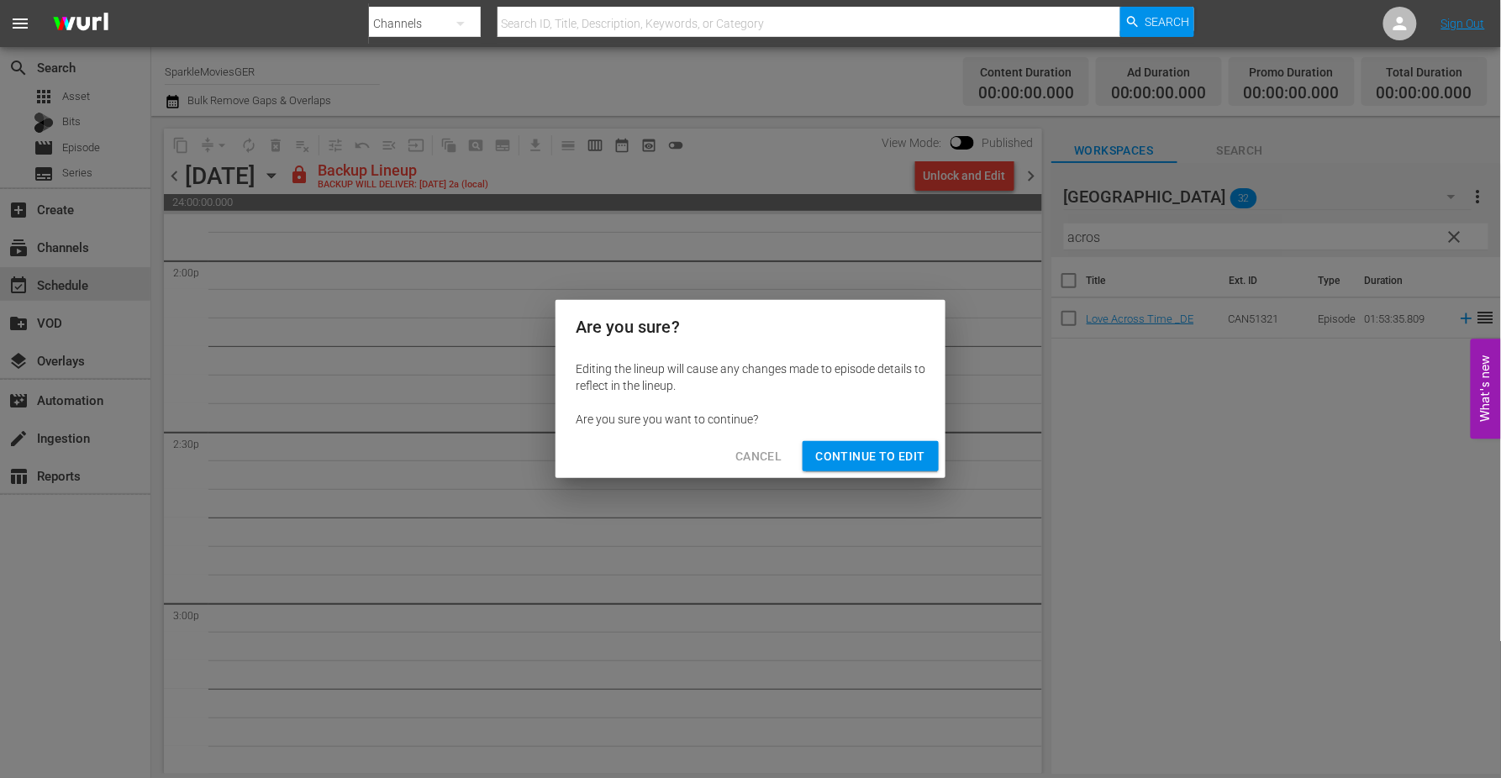
click at [903, 457] on span "Continue to Edit" at bounding box center [870, 456] width 109 height 21
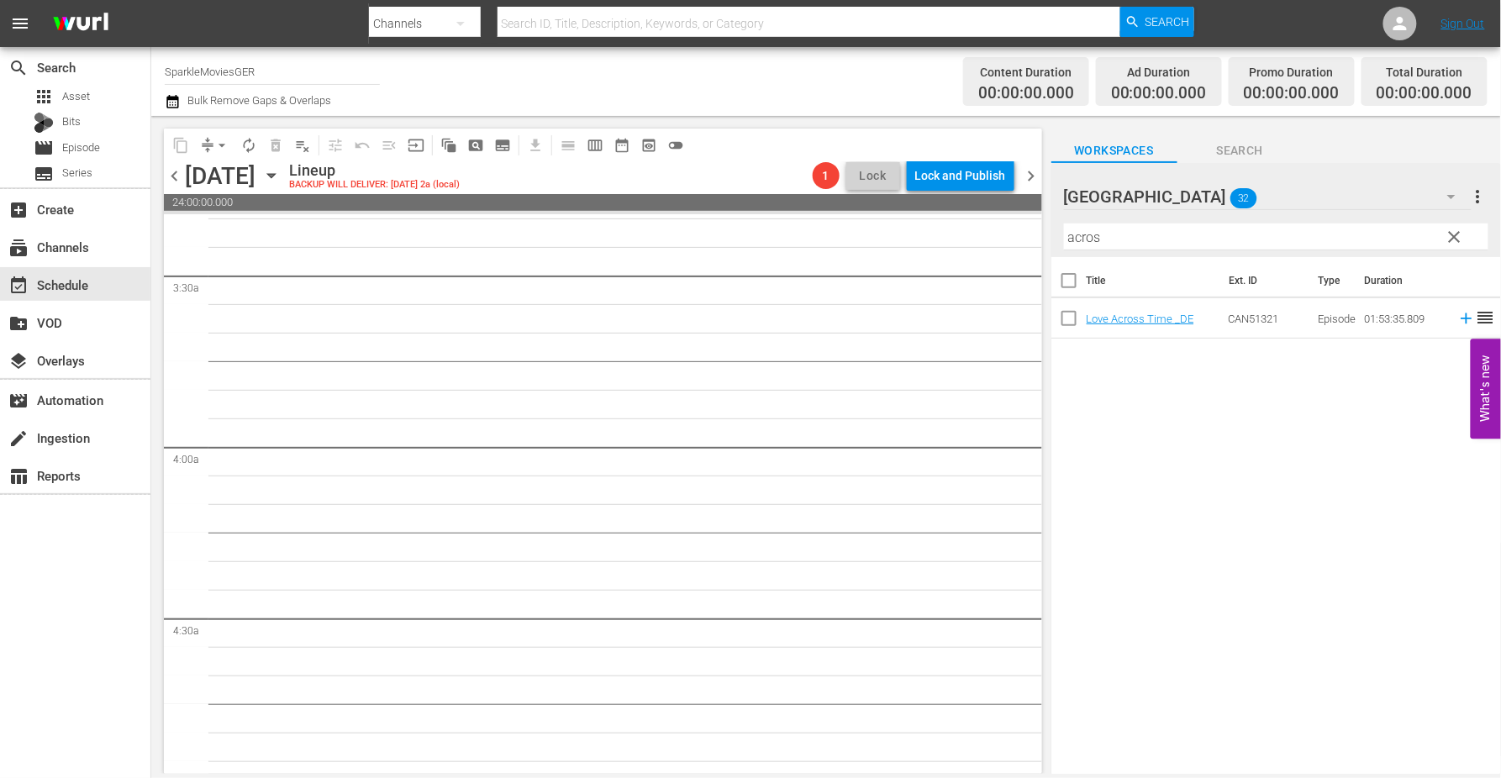
scroll to position [0, 0]
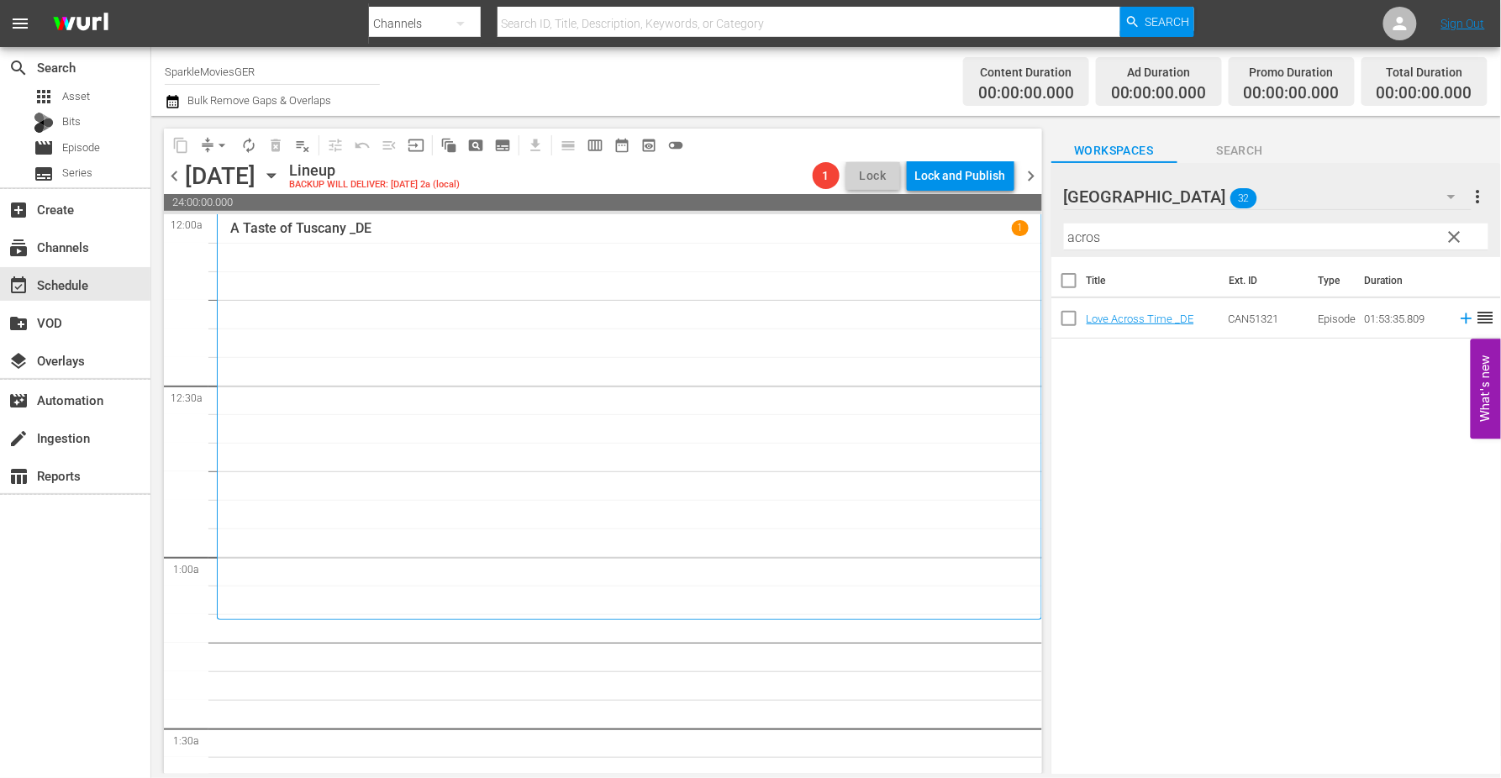
click at [883, 240] on div "content_copy compress arrow_drop_down autorenew_outlined delete_forever_outline…" at bounding box center [826, 445] width 1350 height 658
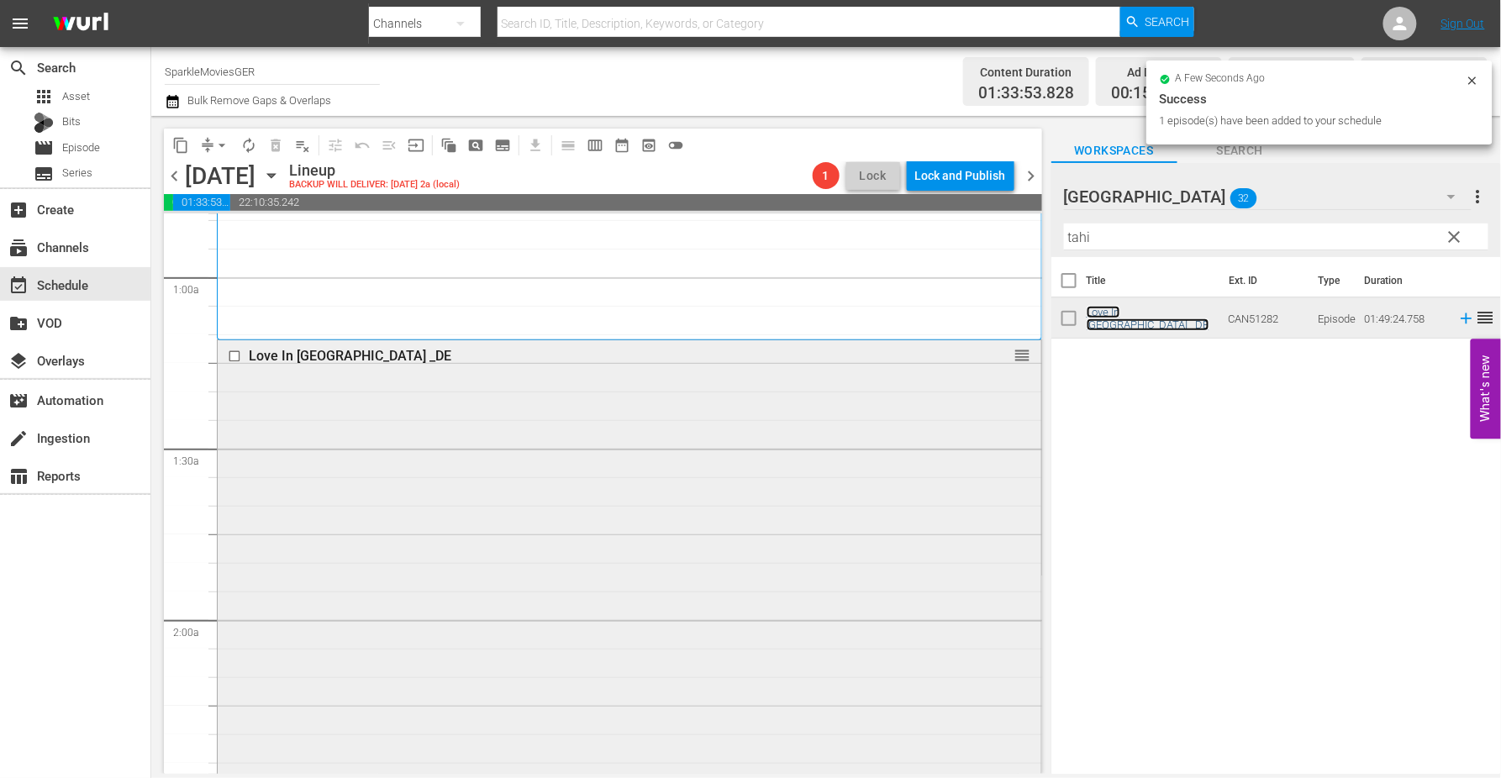
scroll to position [746, 0]
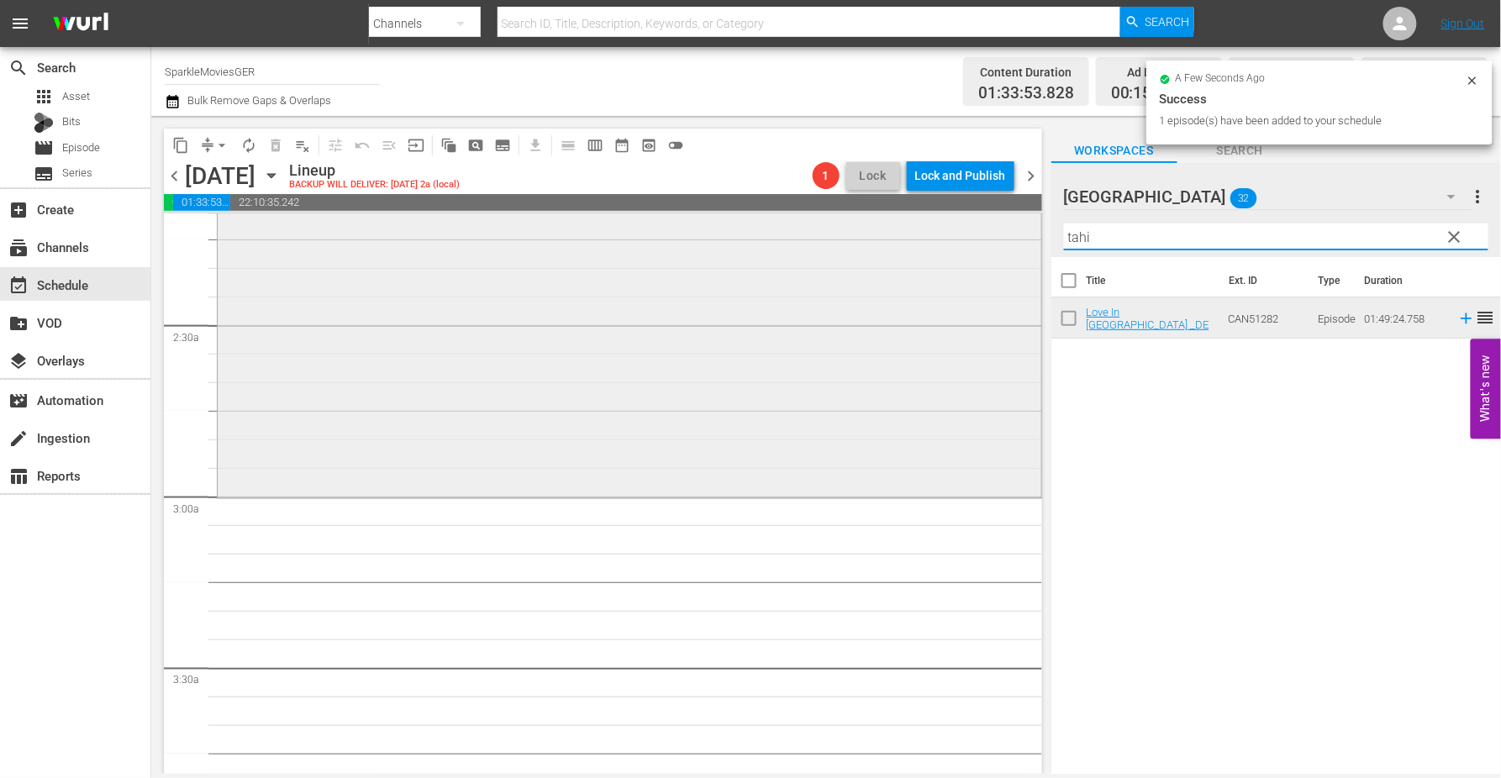
drag, startPoint x: 1107, startPoint y: 240, endPoint x: 977, endPoint y: 222, distance: 131.5
click at [977, 222] on div "content_copy compress arrow_drop_down autorenew_outlined delete_forever_outline…" at bounding box center [826, 445] width 1350 height 658
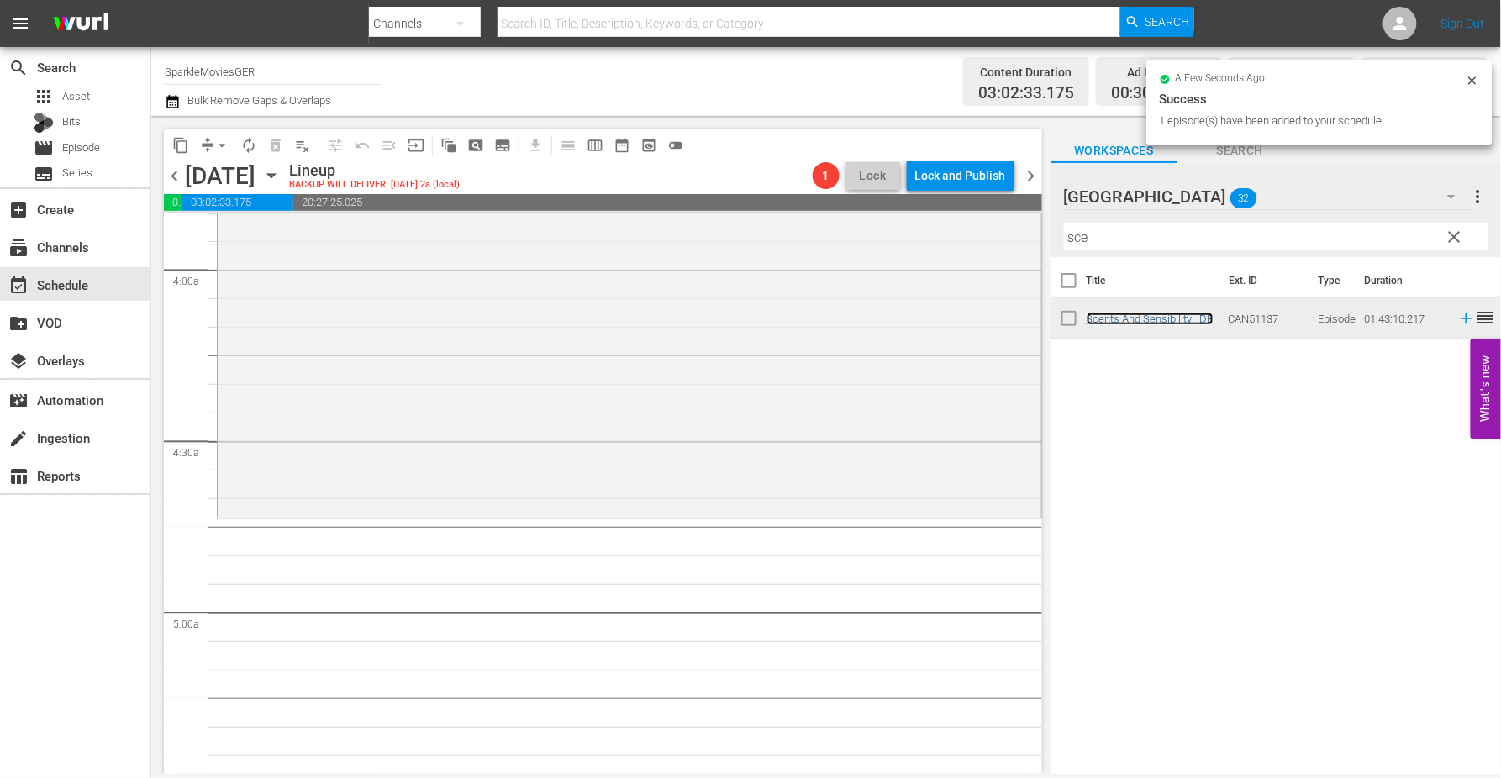
scroll to position [1493, 0]
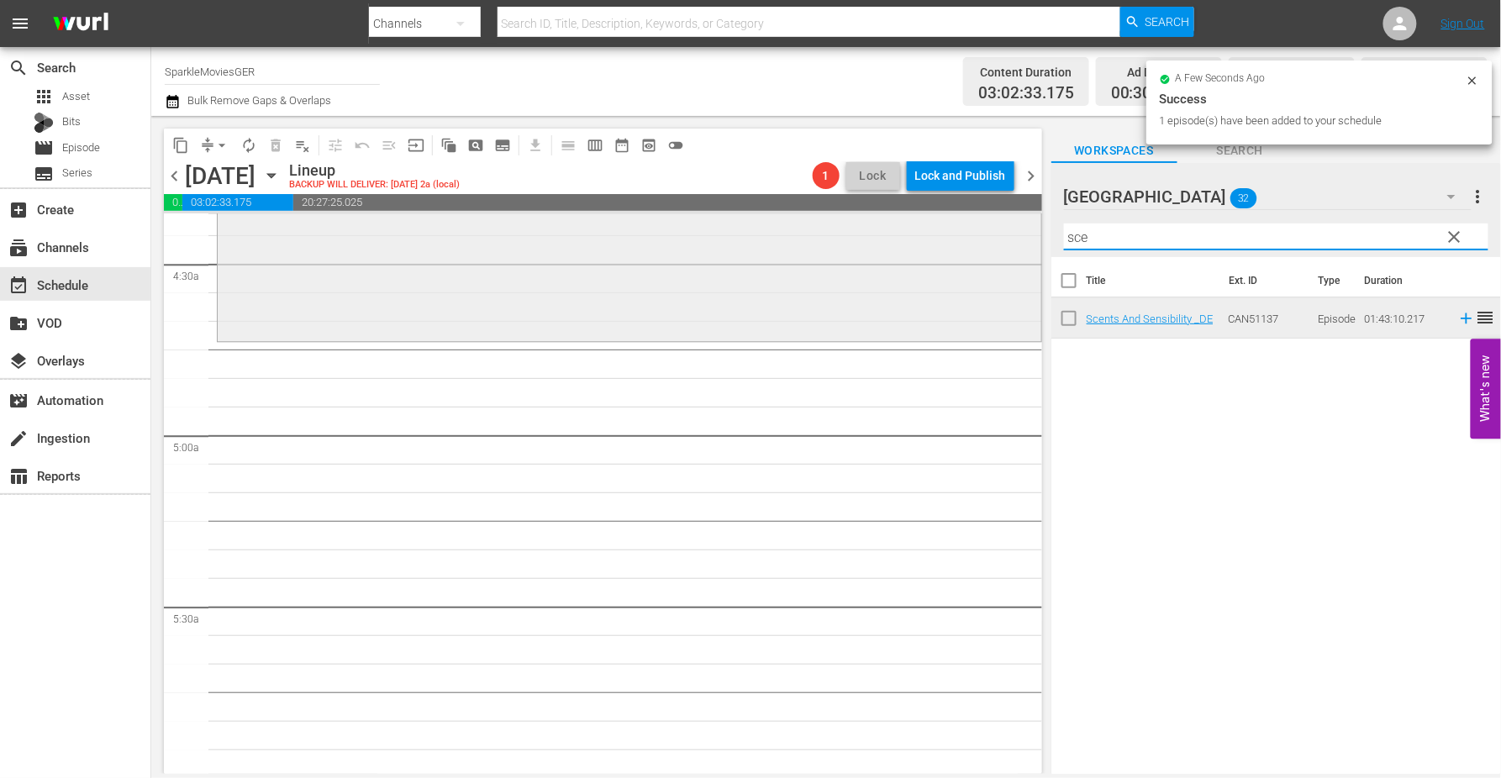
drag, startPoint x: 1102, startPoint y: 239, endPoint x: 951, endPoint y: 230, distance: 150.7
click at [954, 230] on div "content_copy compress arrow_drop_down autorenew_outlined delete_forever_outline…" at bounding box center [826, 445] width 1350 height 658
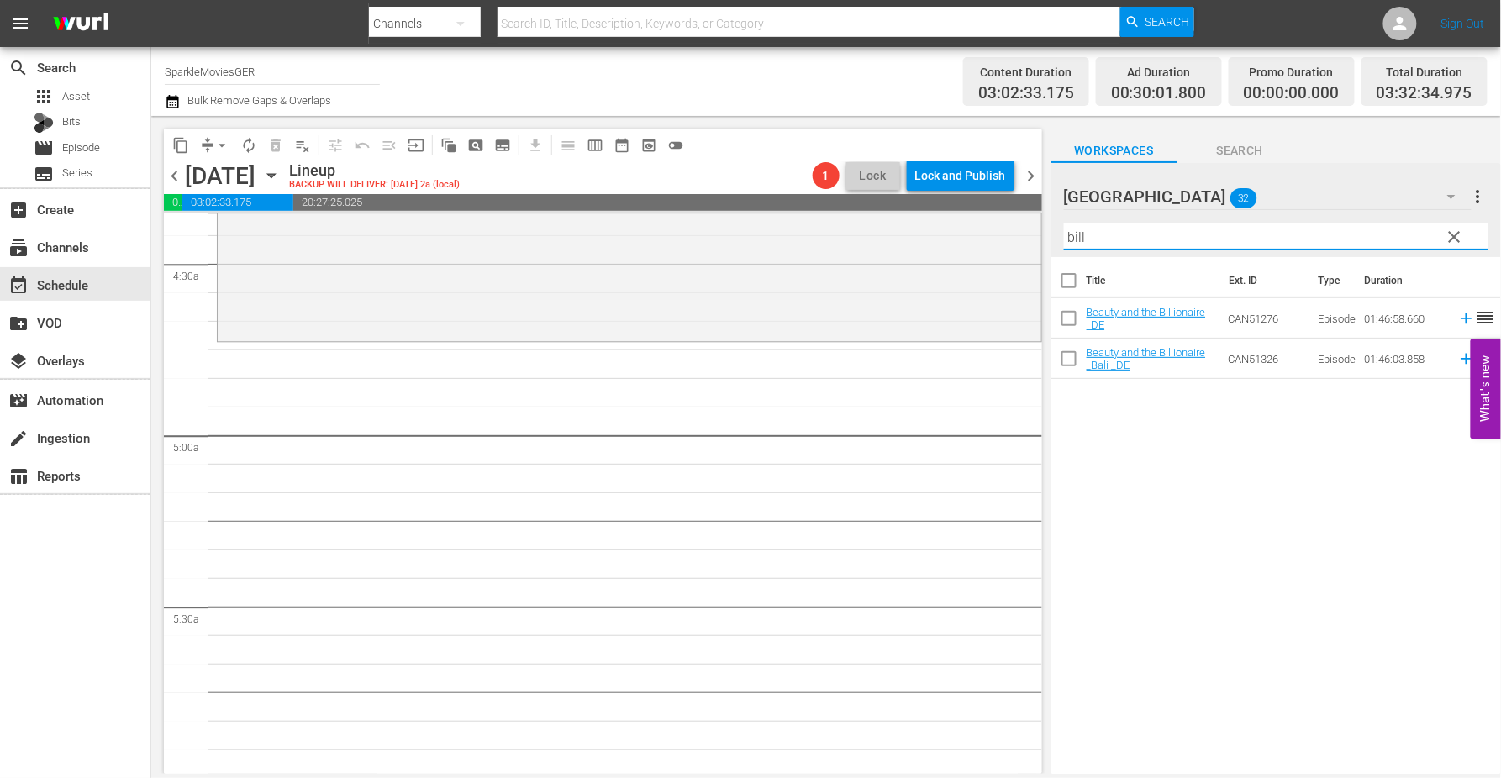
click at [1214, 493] on div "Title Ext. ID Type Duration Beauty and the Billionaire _DE CAN51276 Episode 01:…" at bounding box center [1276, 516] width 450 height 519
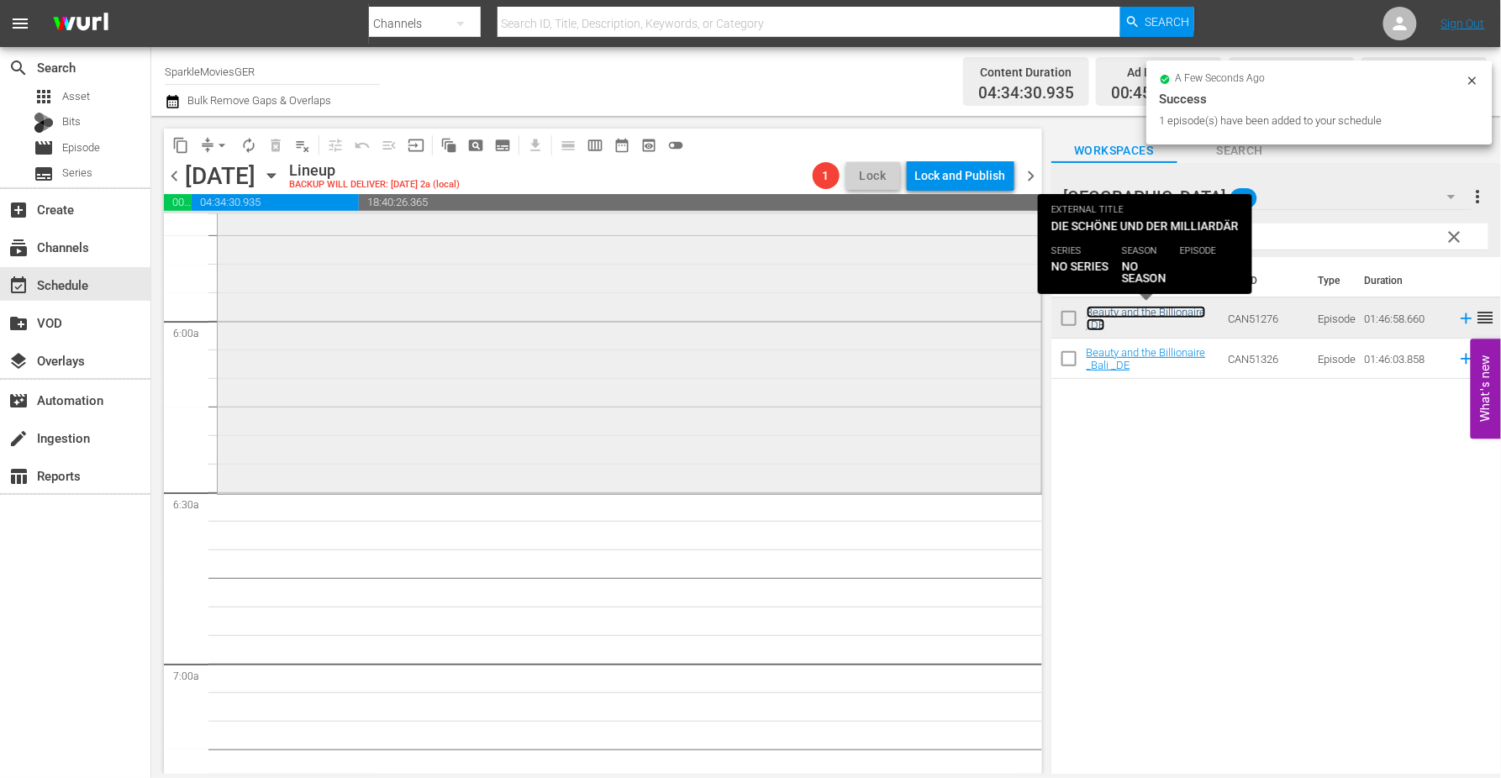
scroll to position [2054, 0]
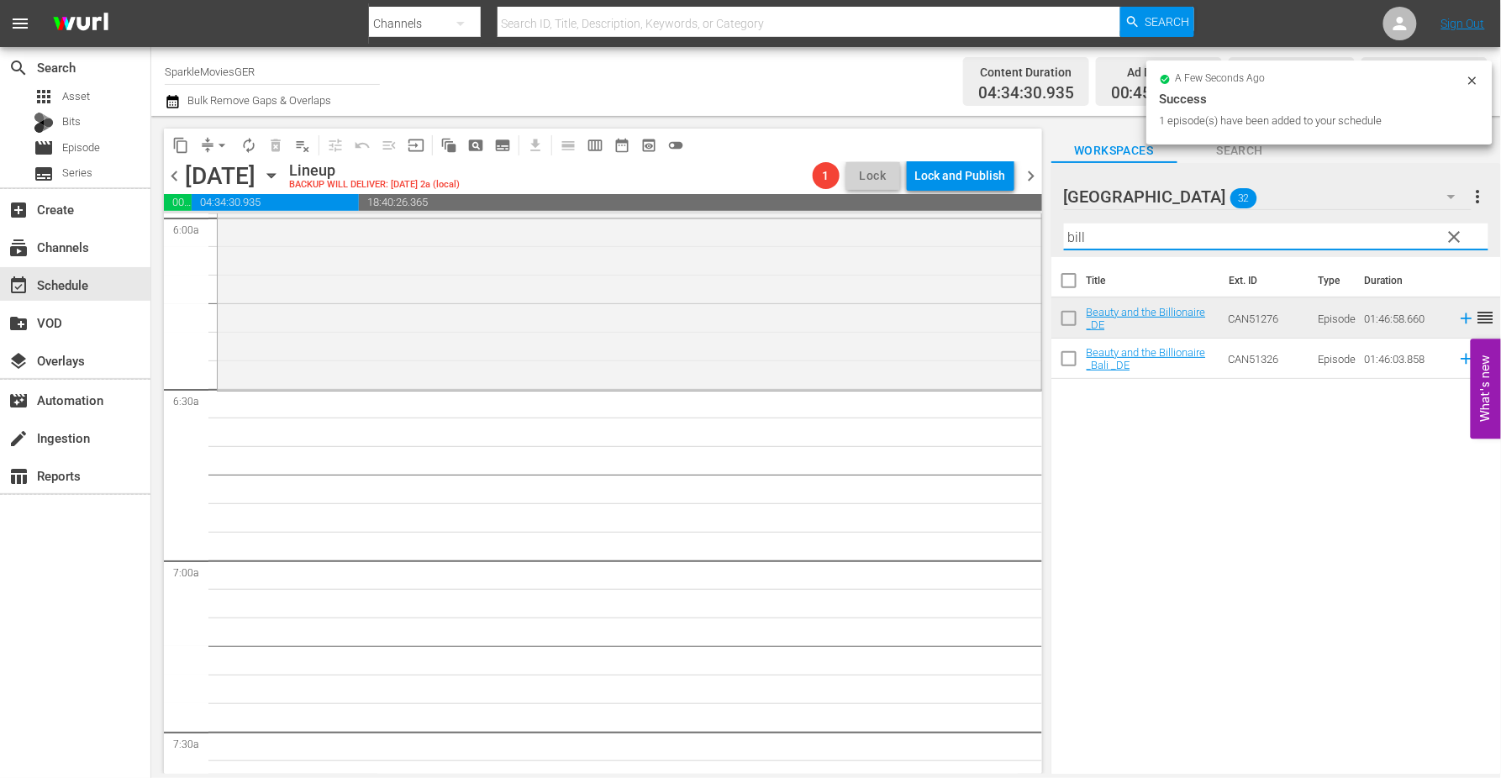
drag, startPoint x: 931, startPoint y: 225, endPoint x: 830, endPoint y: 213, distance: 101.6
click at [830, 213] on div "content_copy compress arrow_drop_down autorenew_outlined delete_forever_outline…" at bounding box center [826, 445] width 1350 height 658
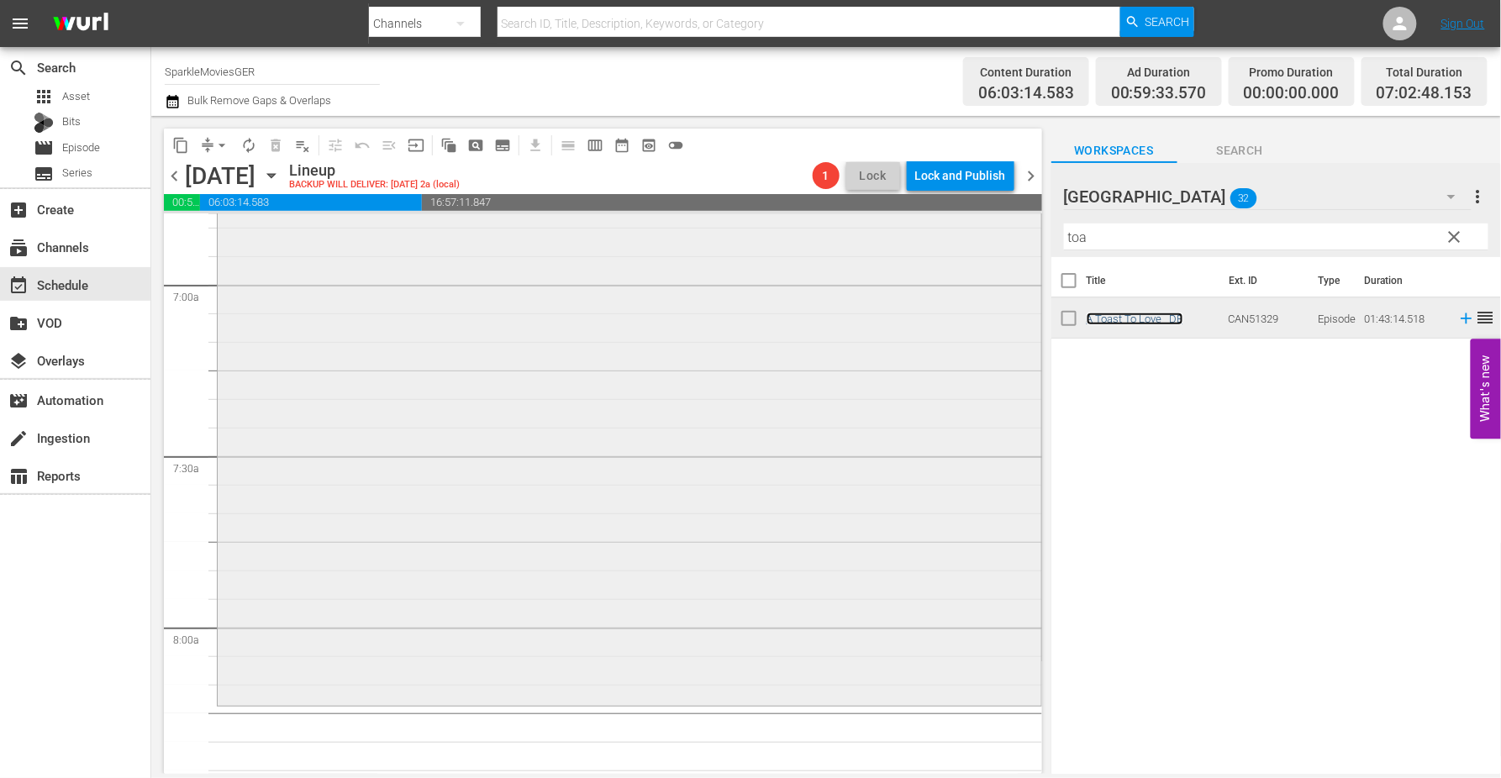
scroll to position [2334, 0]
drag, startPoint x: 1129, startPoint y: 242, endPoint x: 859, endPoint y: 224, distance: 270.3
click at [901, 227] on div "content_copy compress arrow_drop_down autorenew_outlined delete_forever_outline…" at bounding box center [826, 445] width 1350 height 658
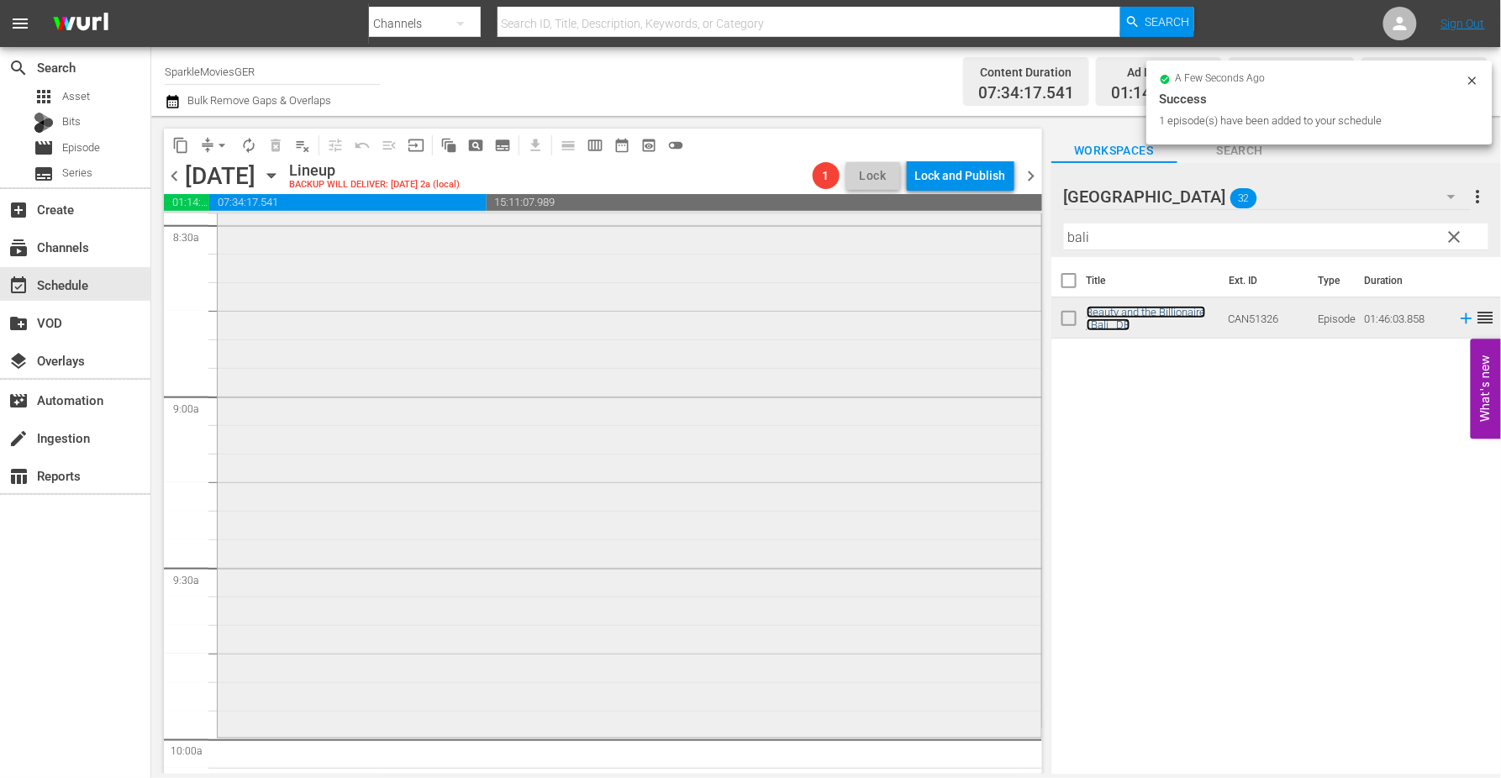
scroll to position [3081, 0]
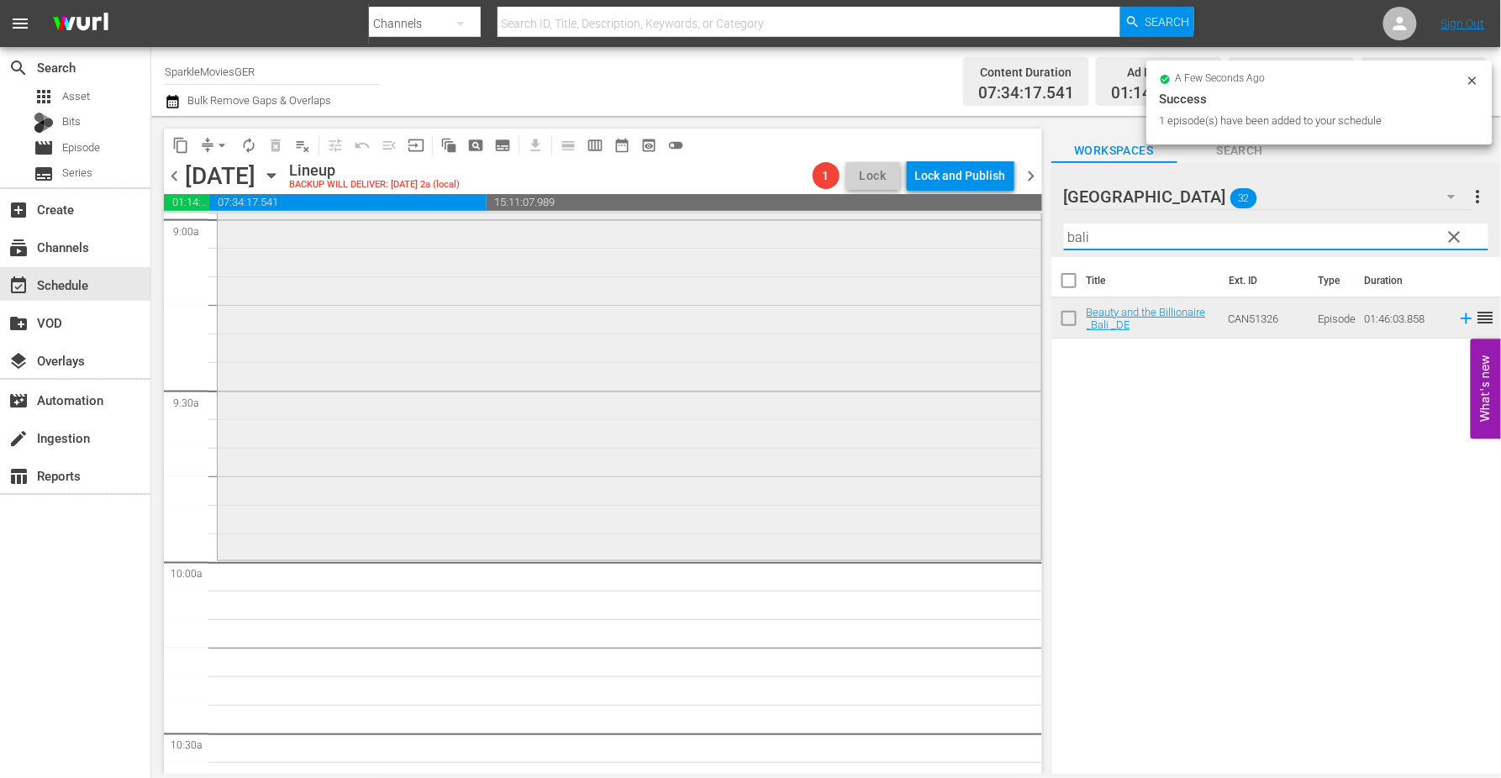
drag, startPoint x: 1119, startPoint y: 241, endPoint x: 1022, endPoint y: 236, distance: 96.8
click at [1022, 236] on div "content_copy compress arrow_drop_down autorenew_outlined delete_forever_outline…" at bounding box center [826, 445] width 1350 height 658
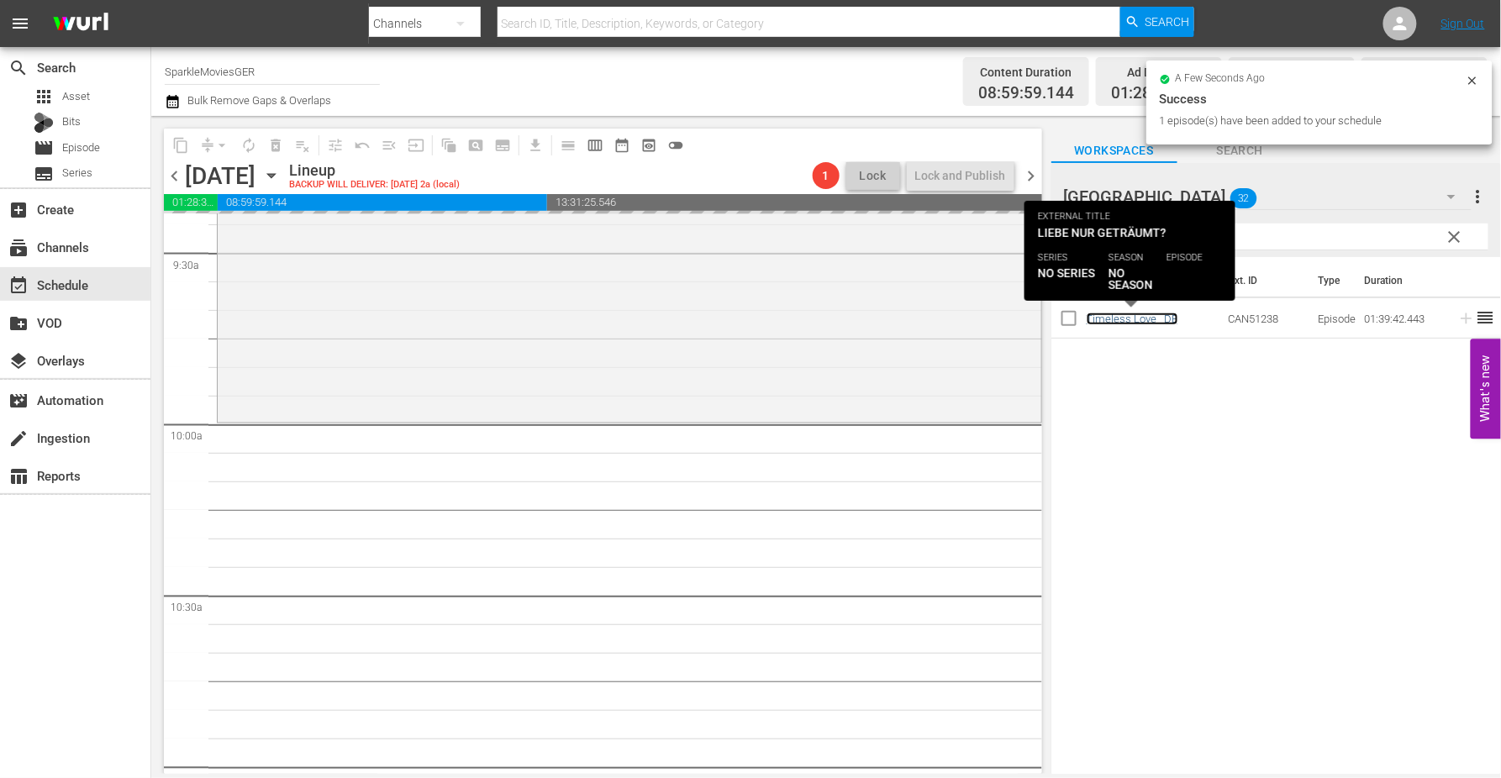
scroll to position [3548, 0]
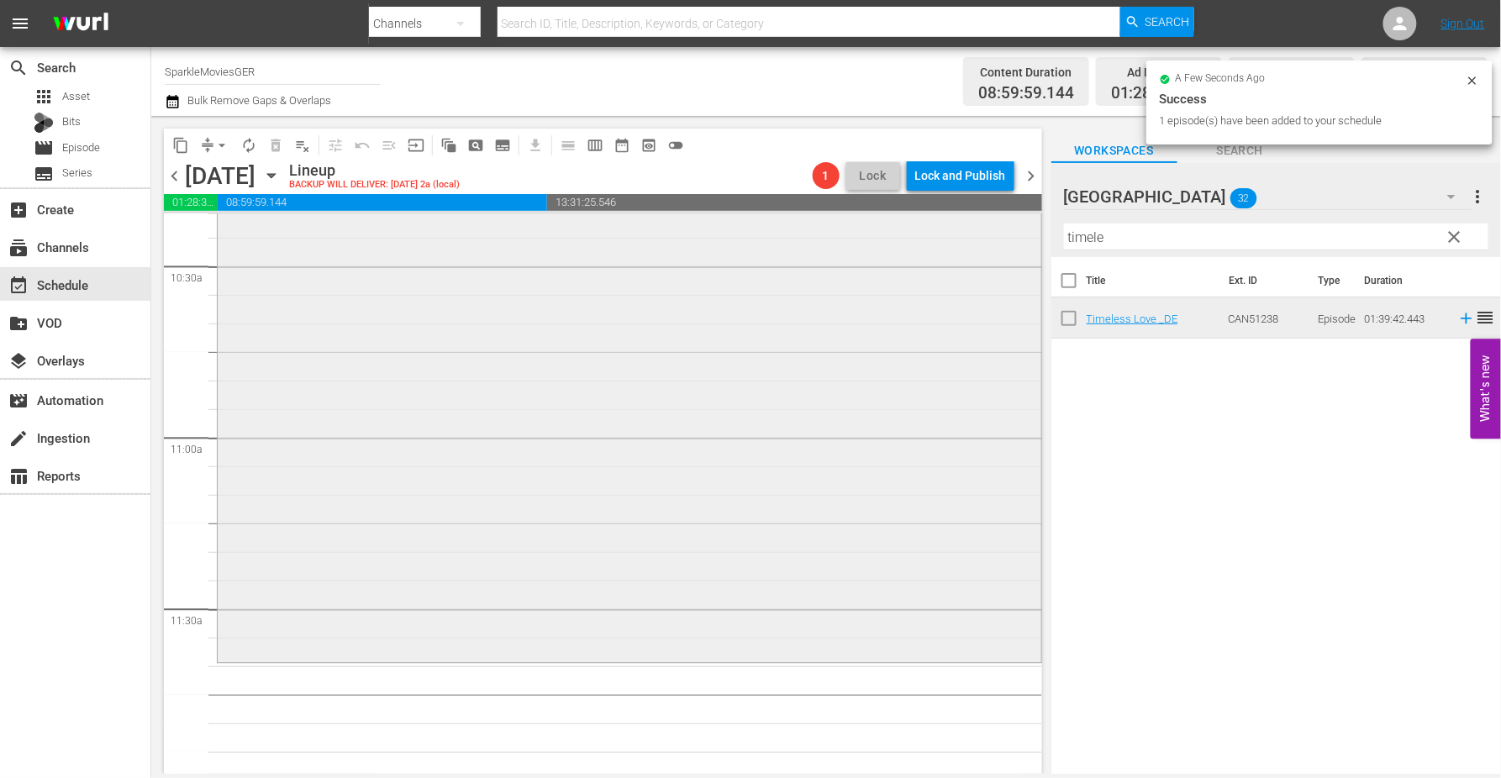
drag, startPoint x: 1172, startPoint y: 245, endPoint x: 834, endPoint y: 239, distance: 337.9
click at [834, 239] on div "content_copy compress arrow_drop_down autorenew_outlined delete_forever_outline…" at bounding box center [826, 445] width 1350 height 658
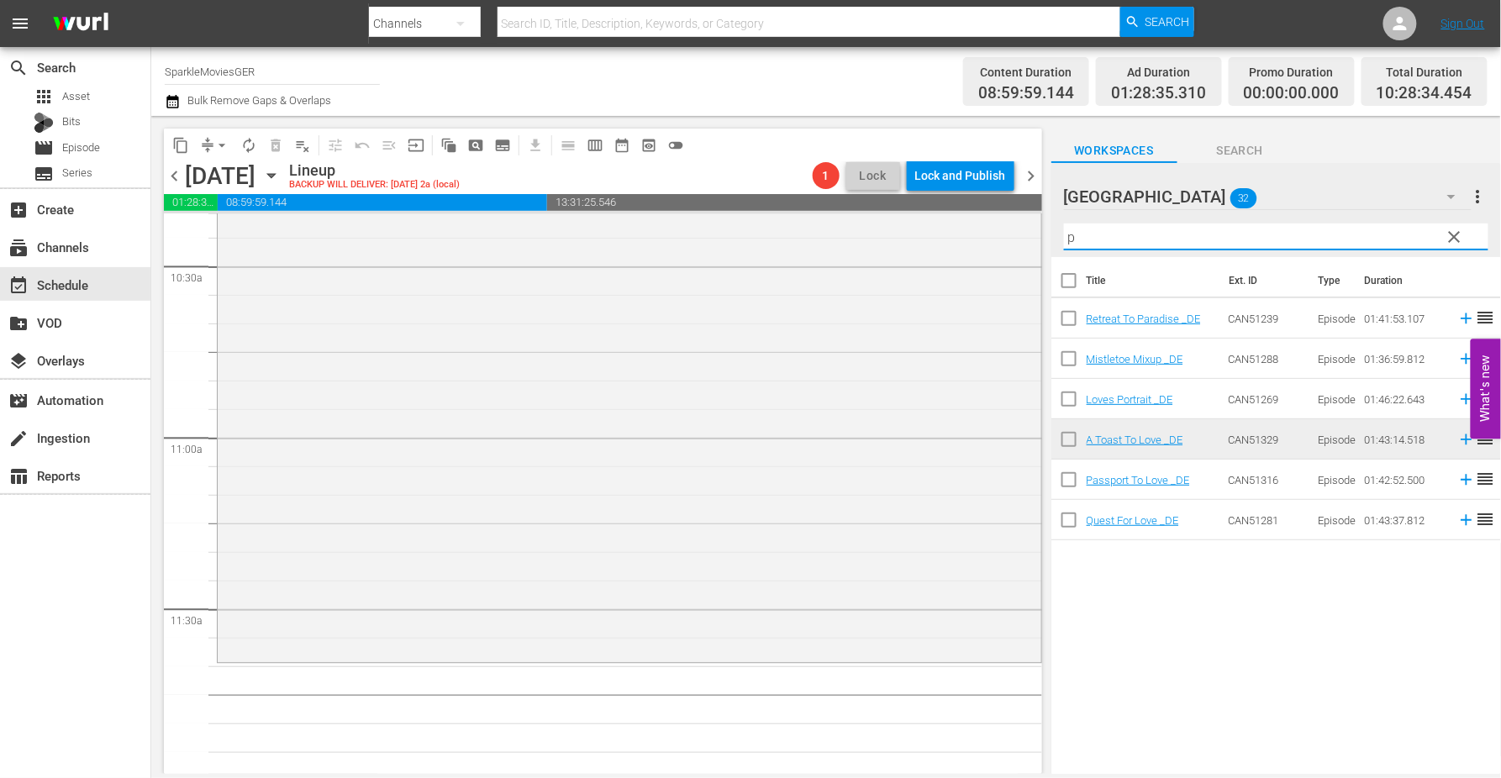
type input "pa"
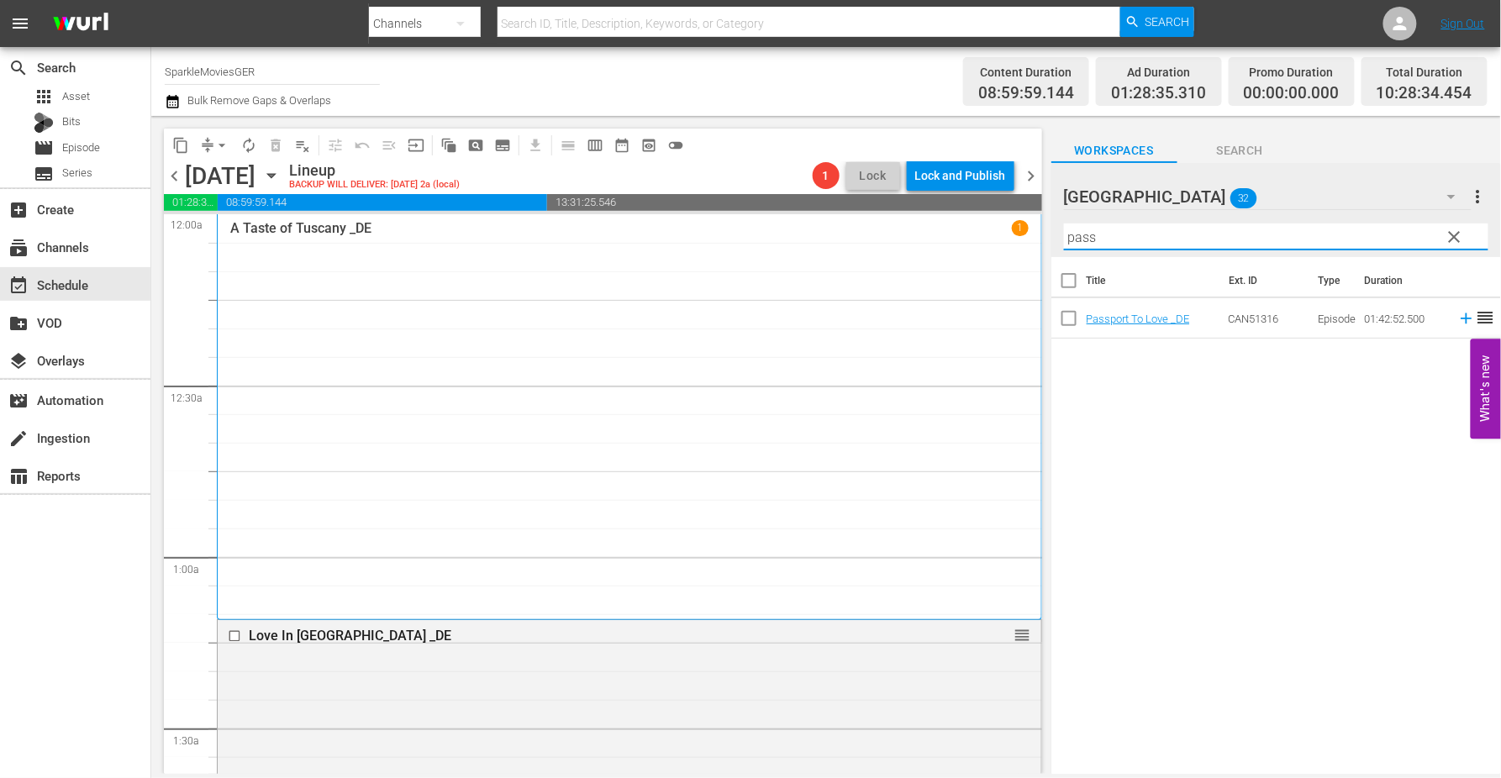
scroll to position [3548, 0]
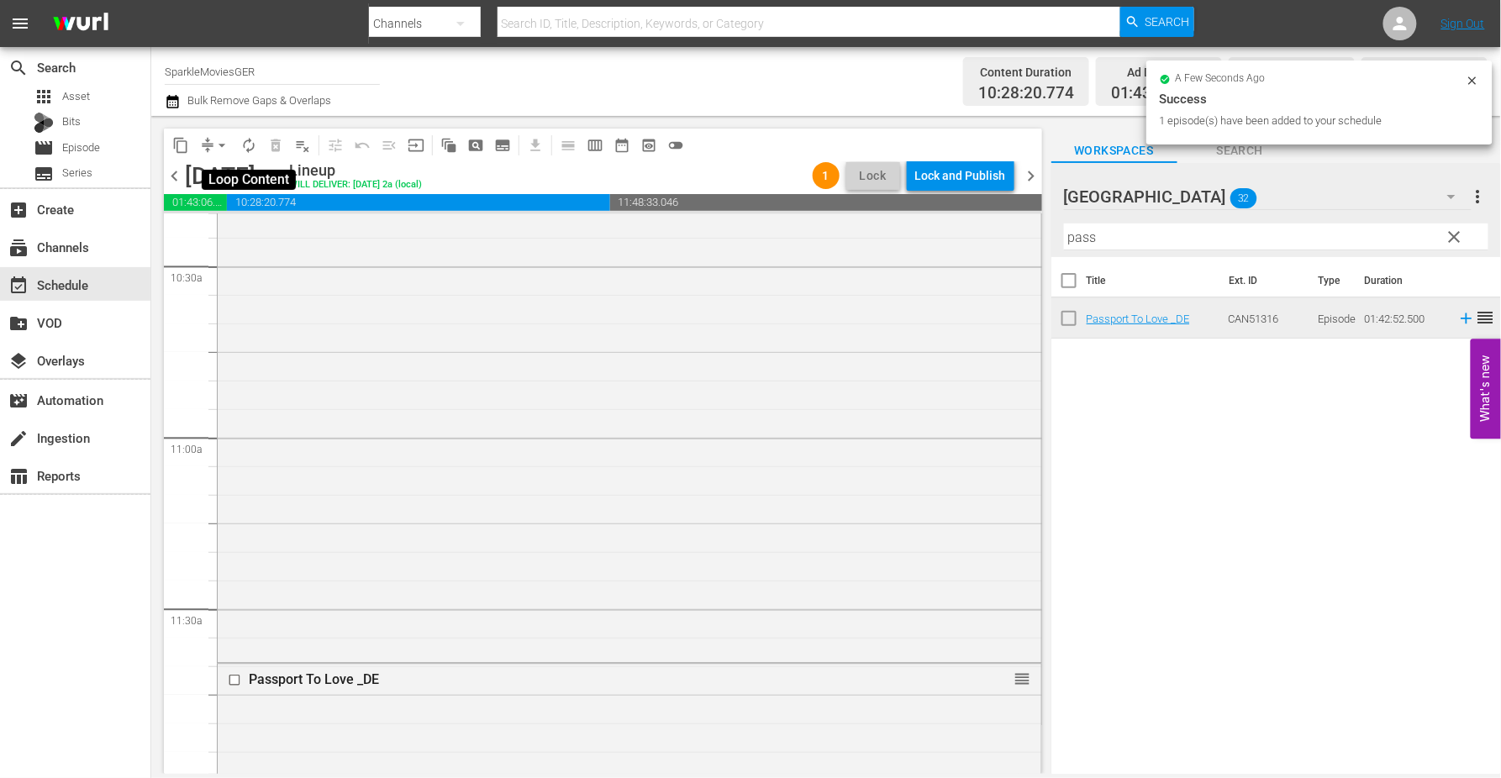
click at [247, 146] on span "autorenew_outlined" at bounding box center [248, 145] width 17 height 17
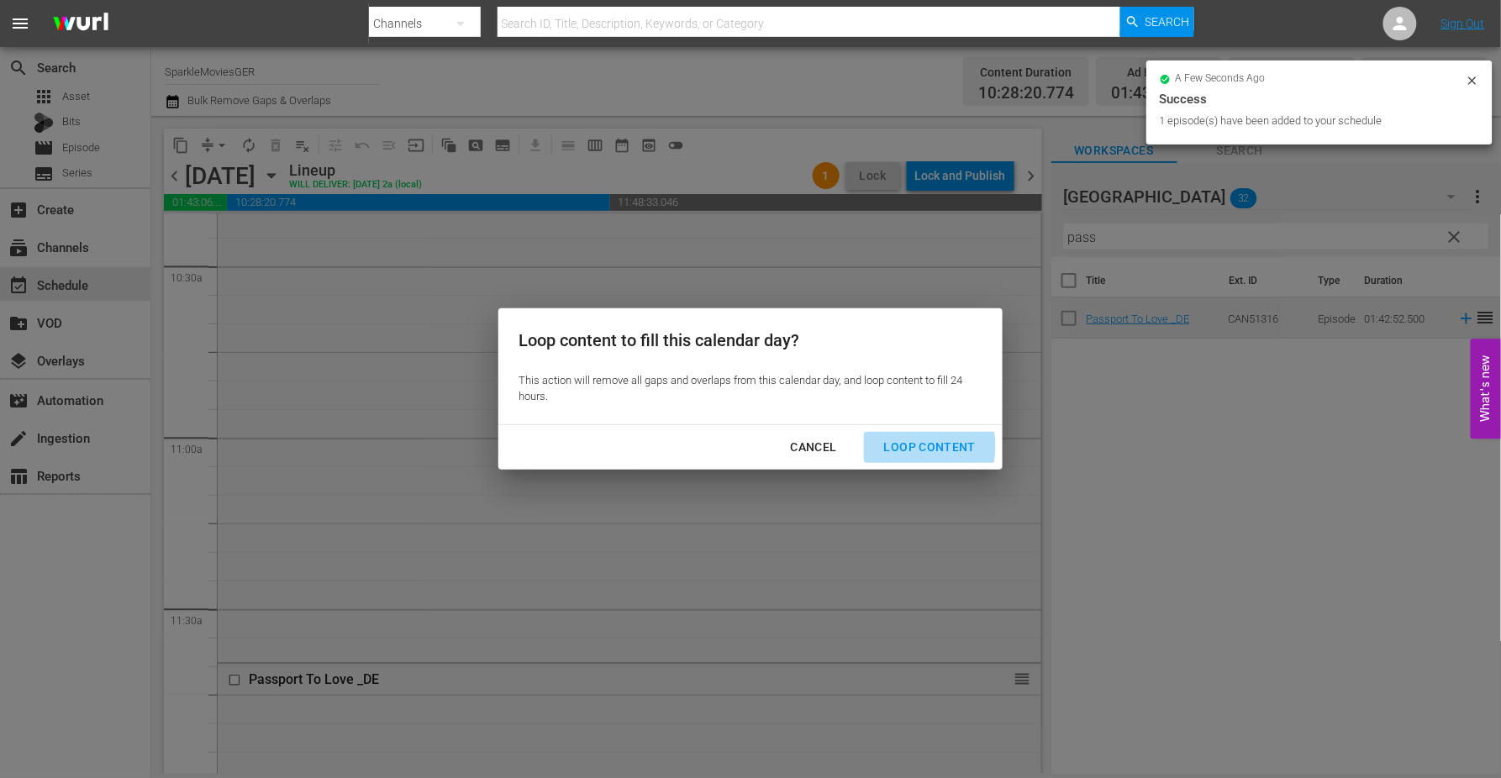
click at [919, 446] on div "Loop Content" at bounding box center [930, 447] width 118 height 21
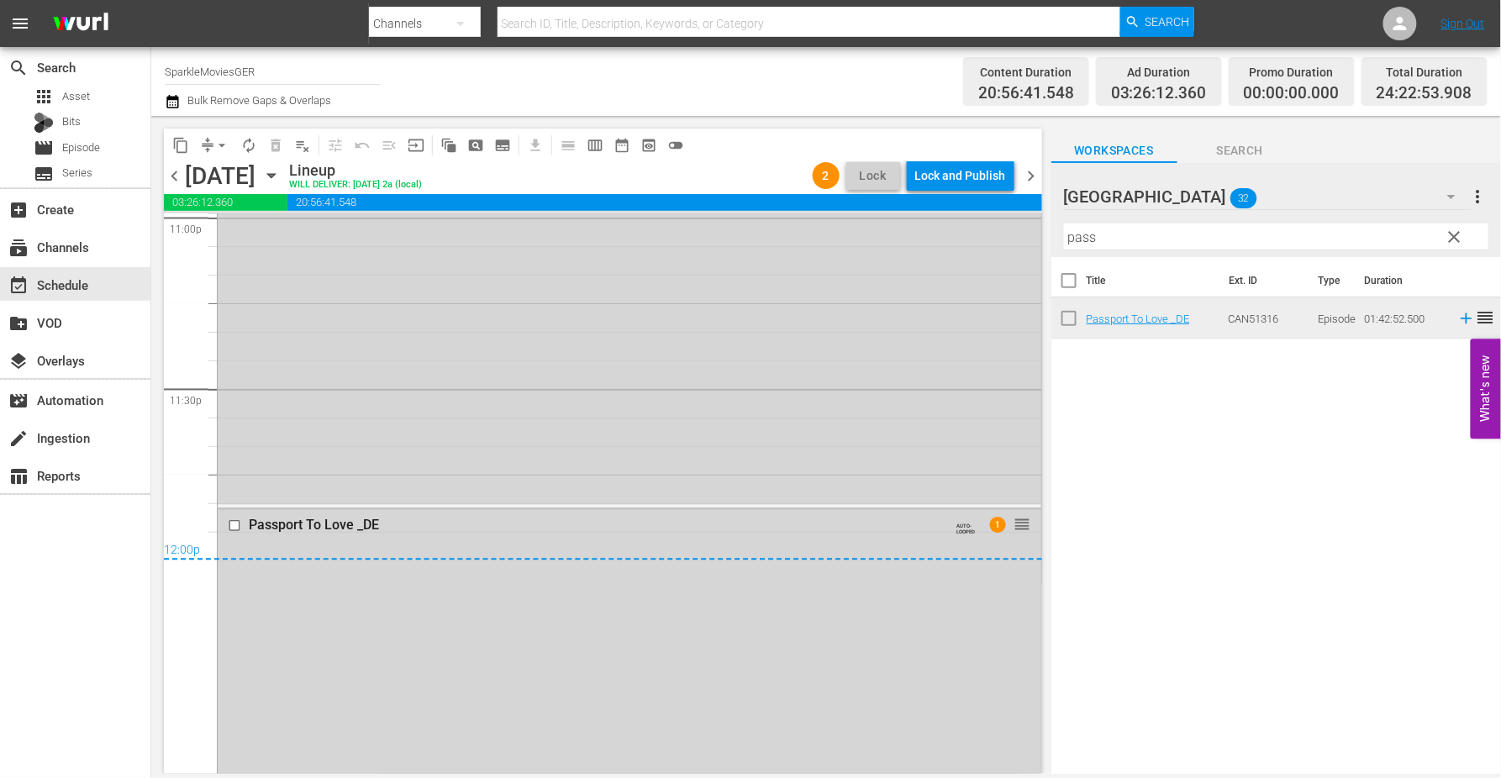
scroll to position [8030, 0]
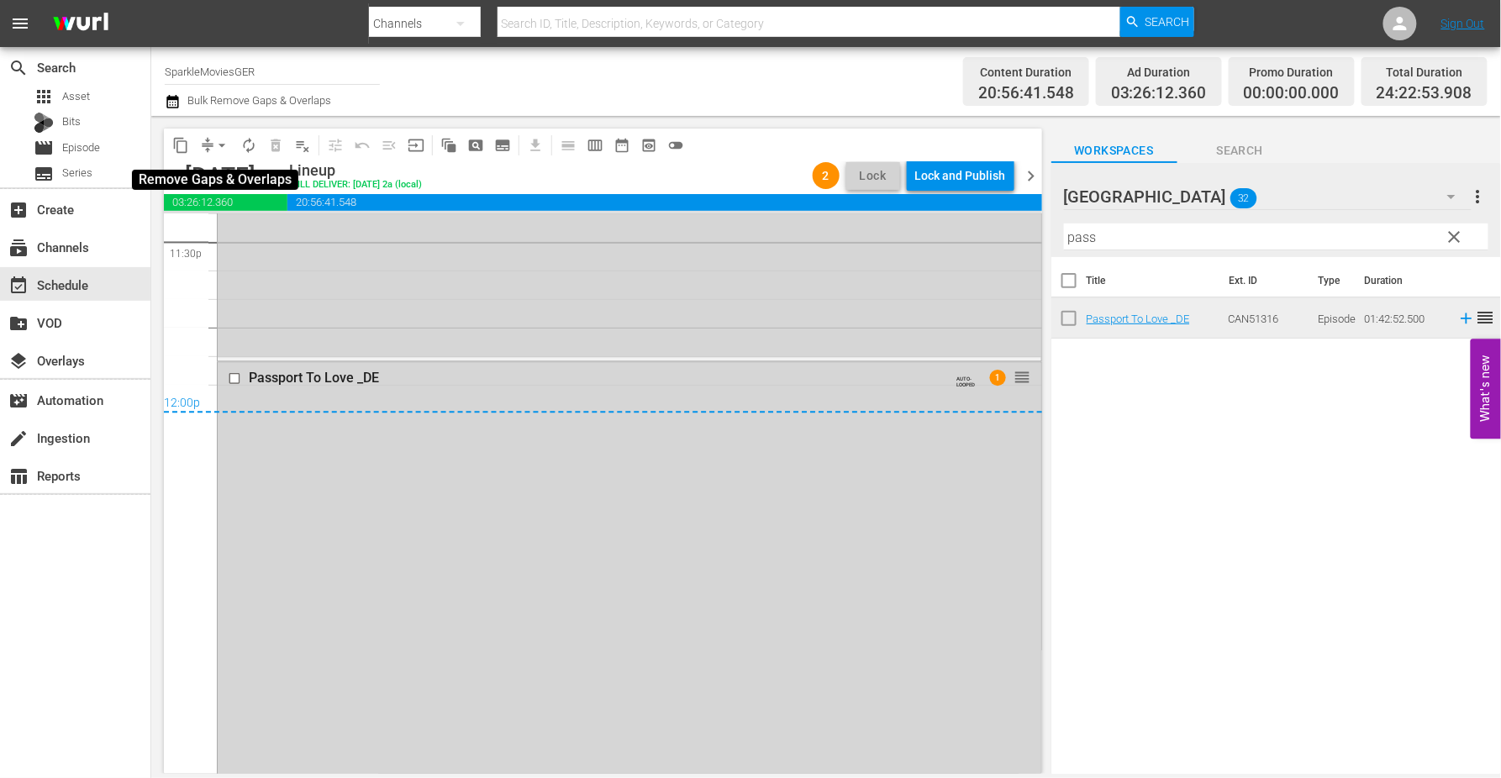
click at [219, 143] on span "arrow_drop_down" at bounding box center [221, 145] width 17 height 17
click at [236, 233] on li "Align to End of Previous Day" at bounding box center [222, 234] width 176 height 28
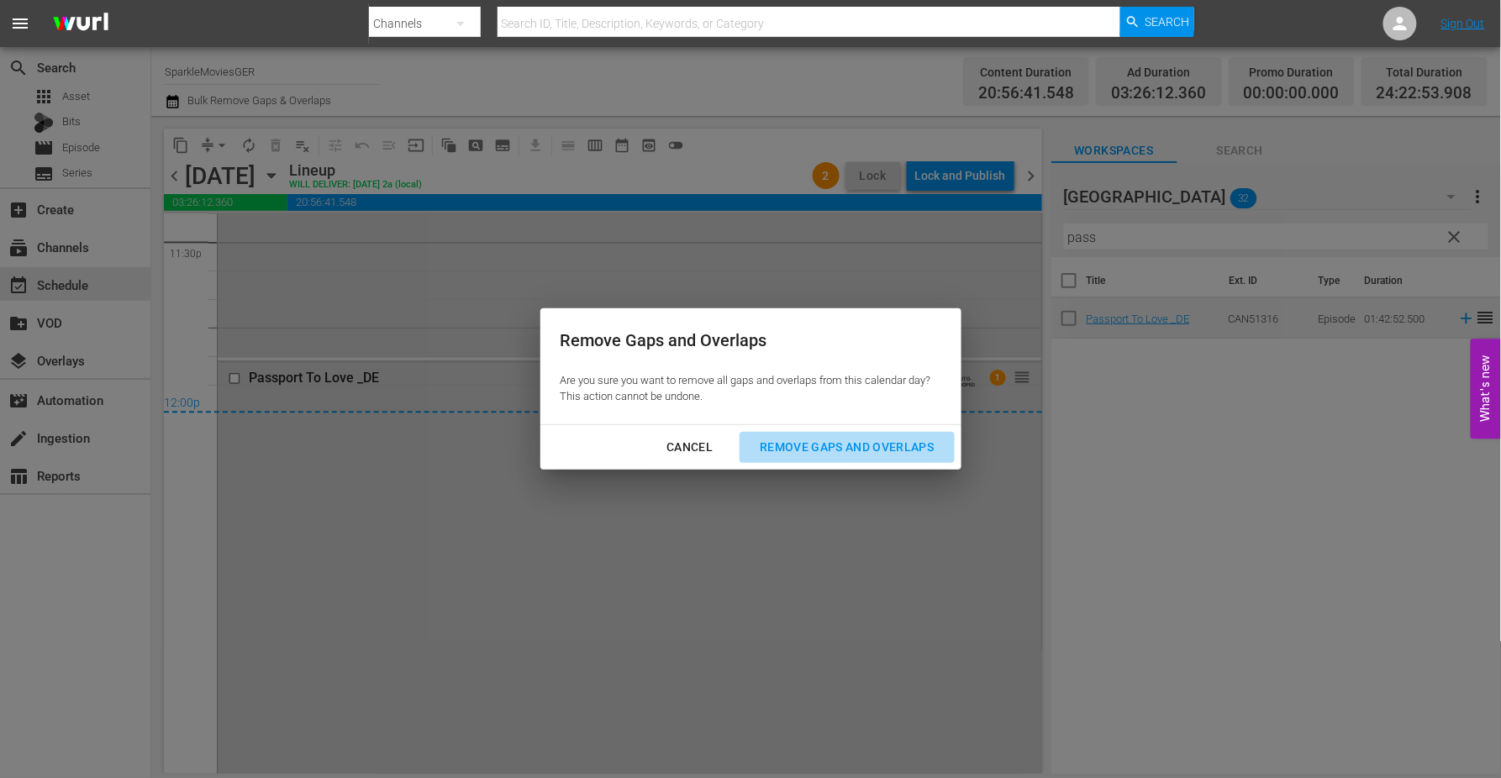
drag, startPoint x: 861, startPoint y: 448, endPoint x: 872, endPoint y: 442, distance: 12.4
click at [861, 448] on div "Remove Gaps and Overlaps" at bounding box center [846, 447] width 201 height 21
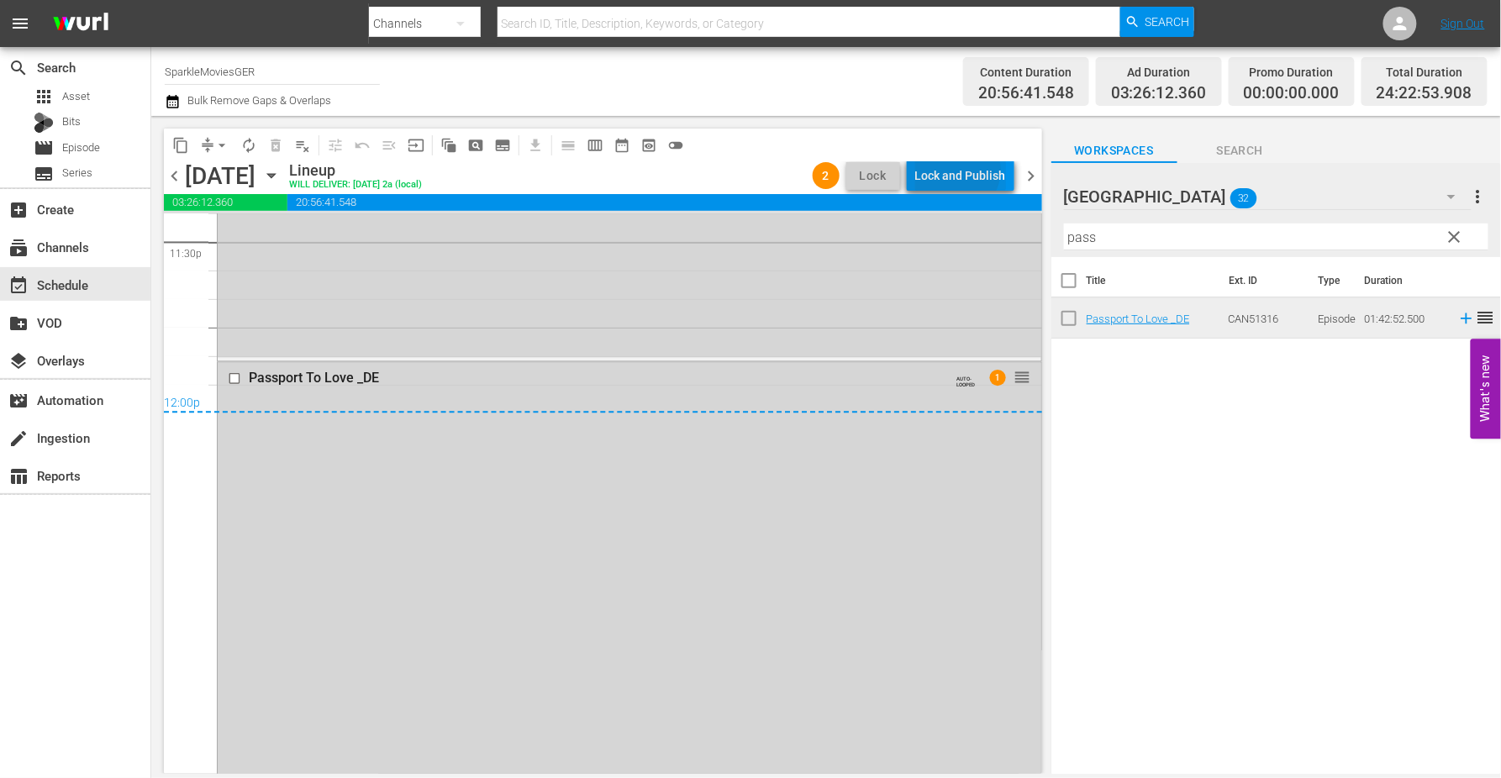
click at [961, 170] on div "Lock and Publish" at bounding box center [960, 176] width 91 height 30
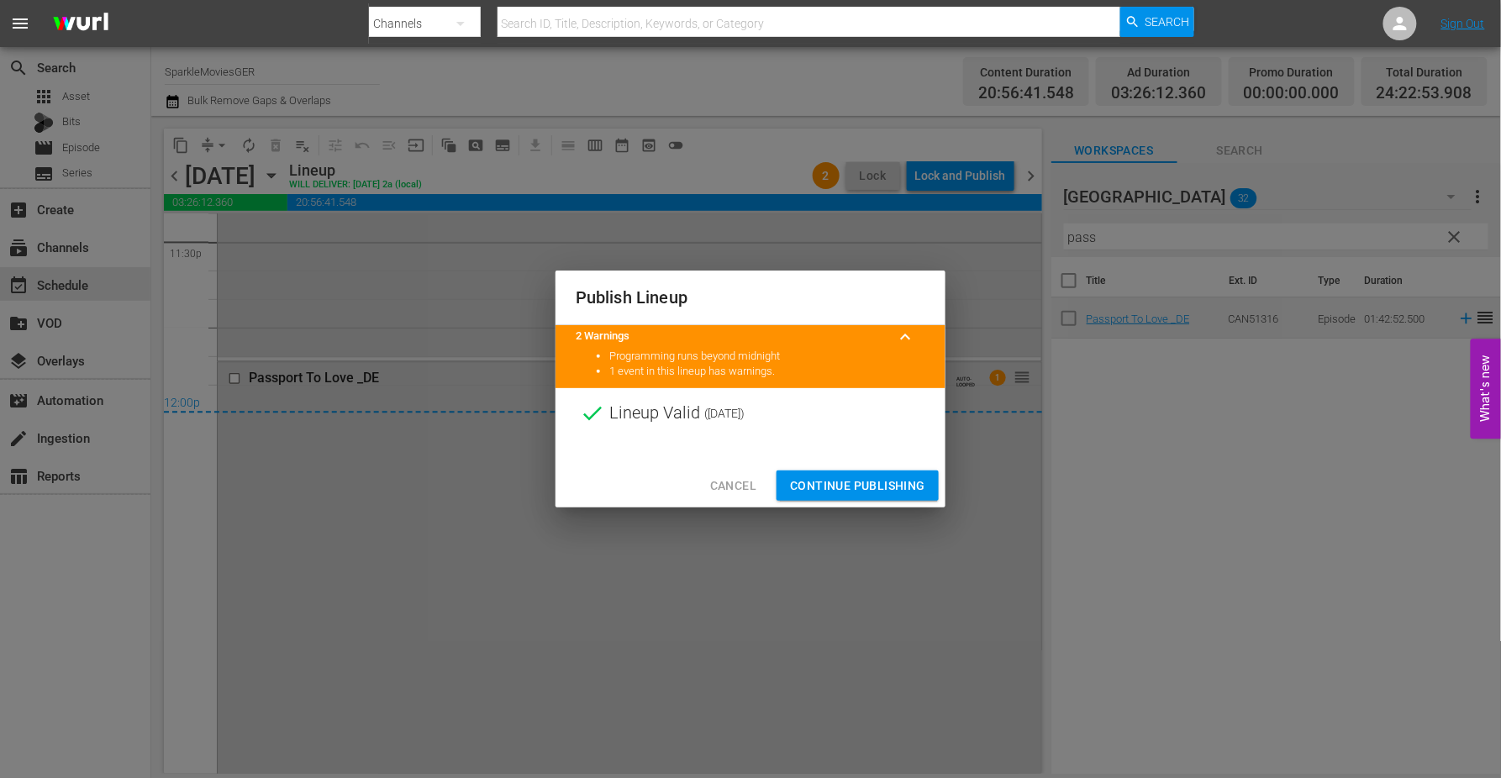
click at [857, 477] on span "Continue Publishing" at bounding box center [857, 486] width 135 height 21
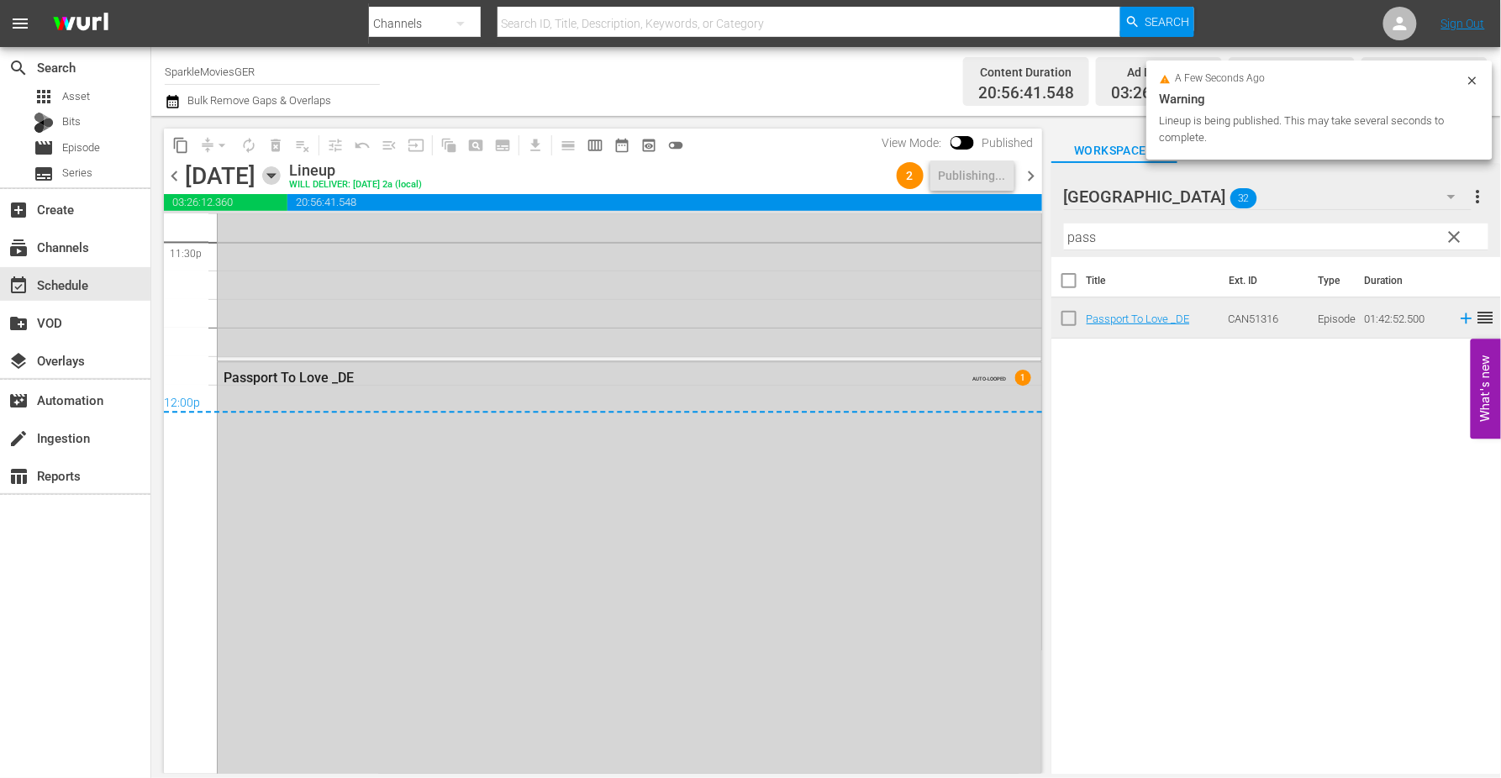
click at [281, 178] on icon "button" at bounding box center [271, 175] width 18 height 18
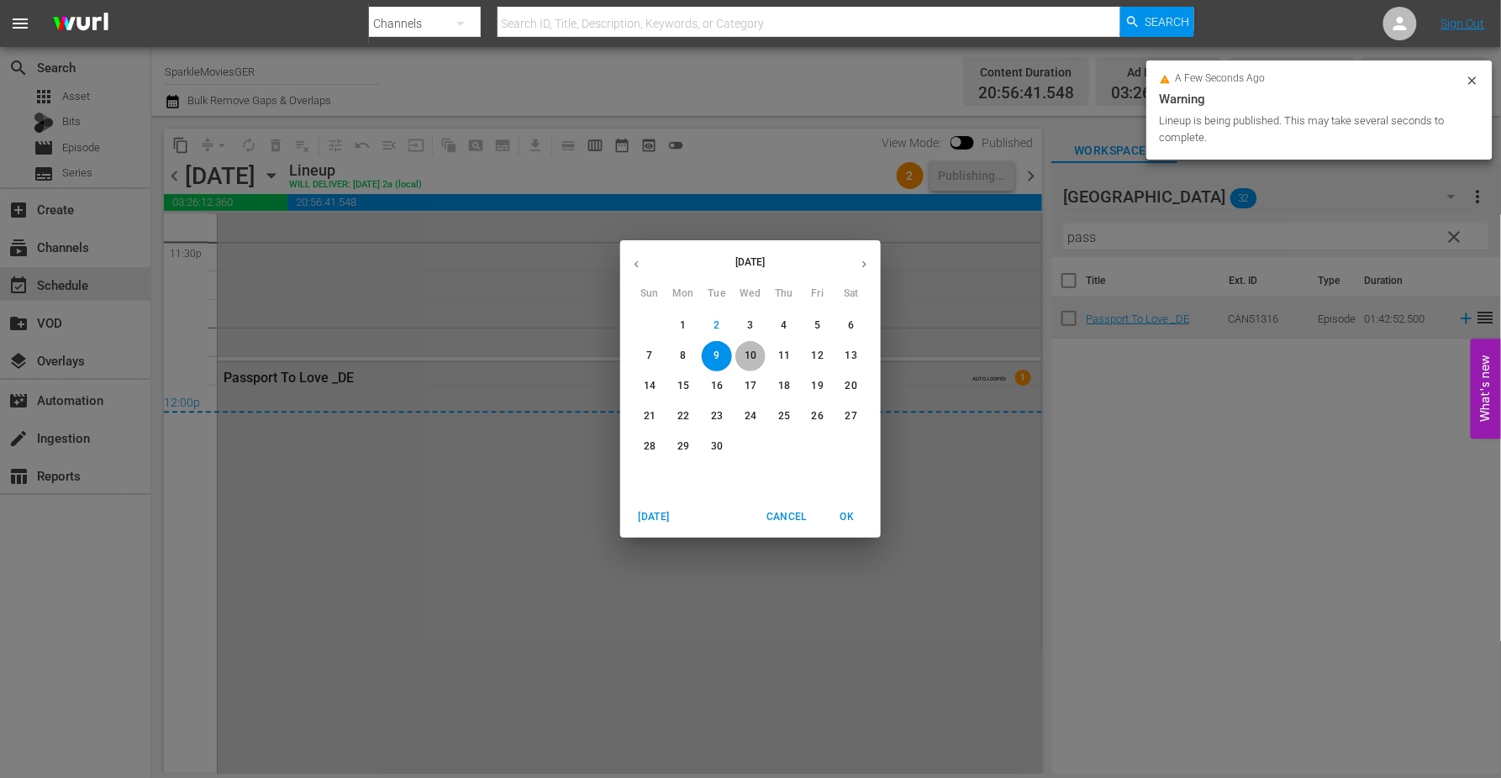
click at [754, 358] on p "10" at bounding box center [751, 356] width 12 height 14
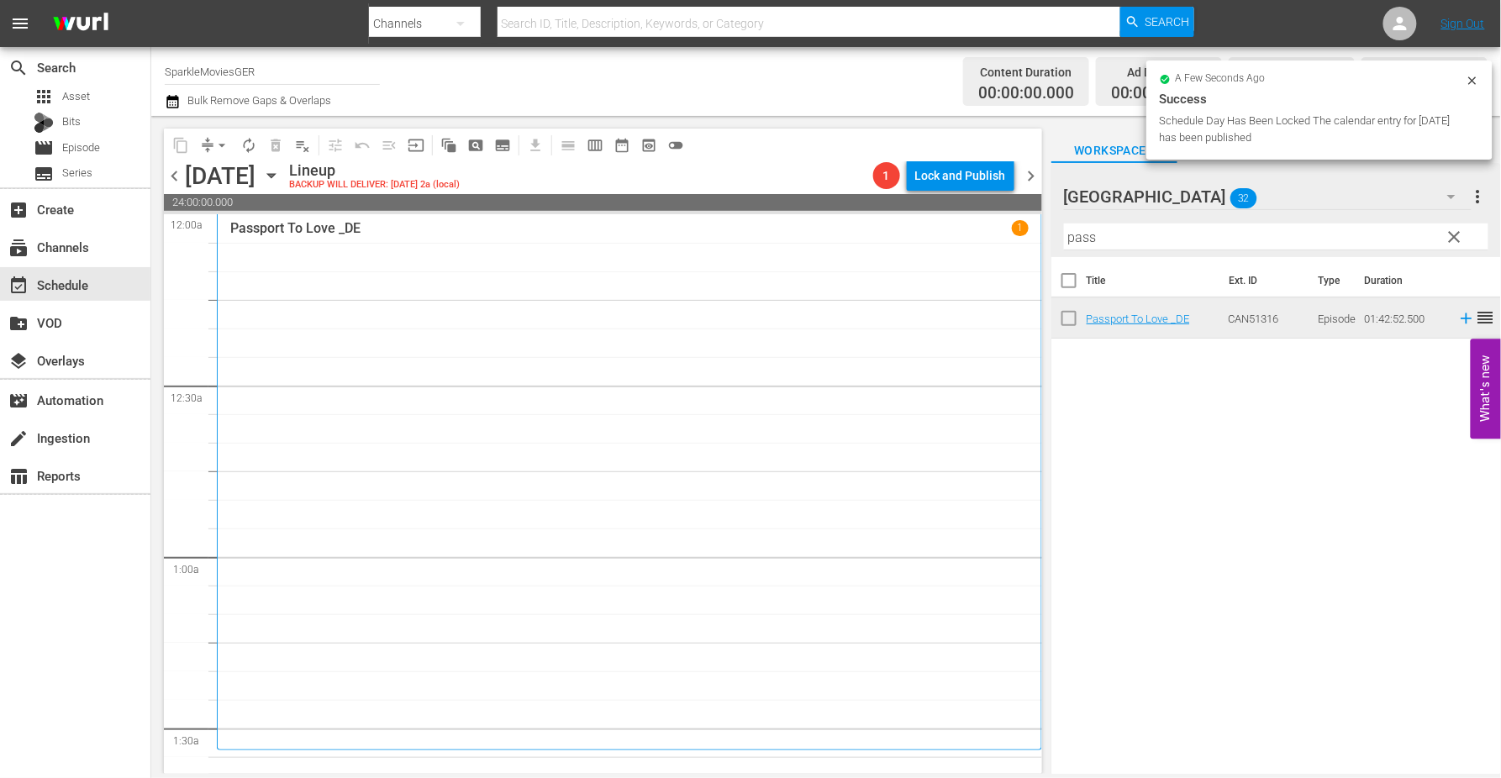
drag, startPoint x: 1113, startPoint y: 240, endPoint x: 859, endPoint y: 238, distance: 253.8
click at [859, 238] on div "content_copy compress arrow_drop_down autorenew_outlined delete_forever_outline…" at bounding box center [826, 445] width 1350 height 658
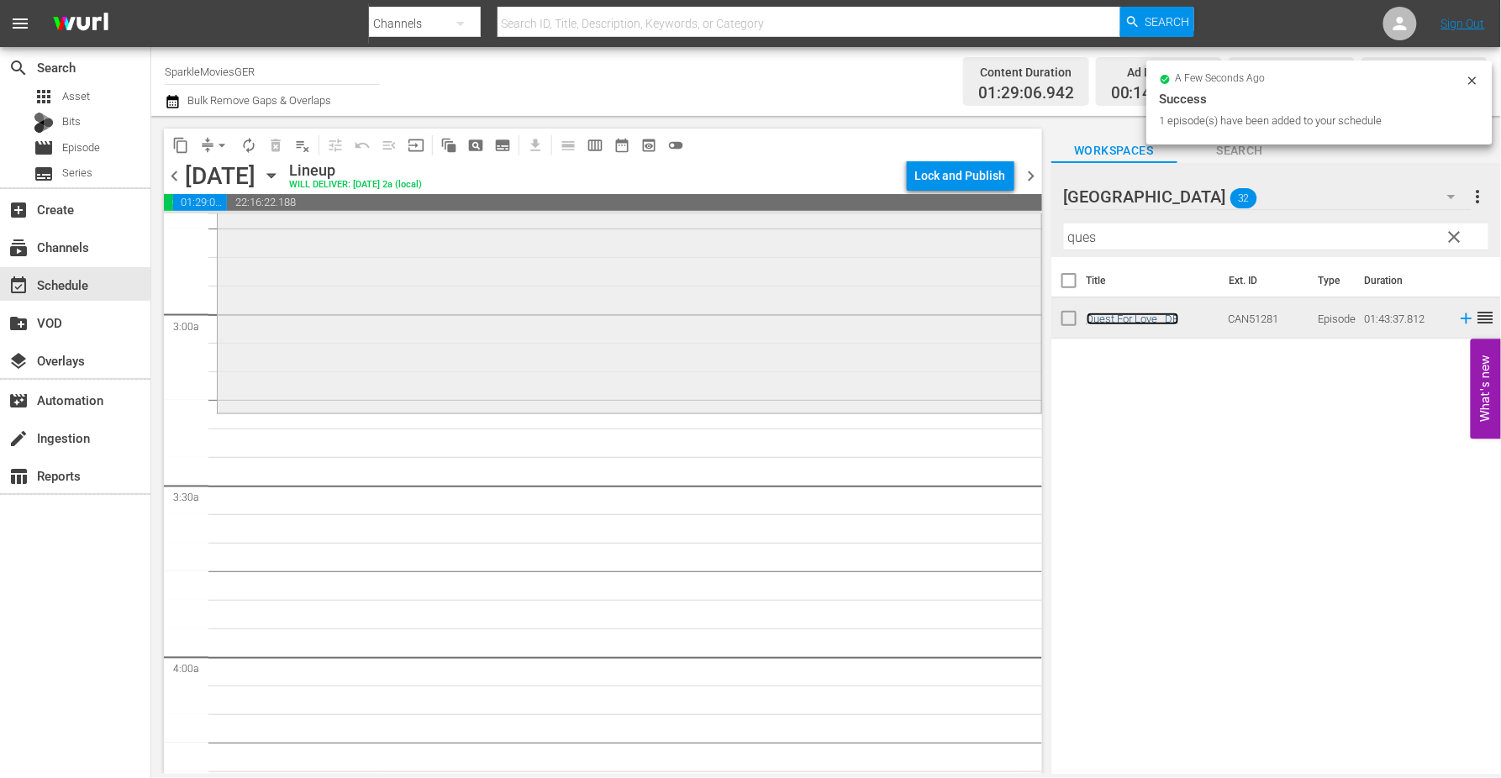
scroll to position [934, 0]
drag, startPoint x: 1120, startPoint y: 238, endPoint x: 944, endPoint y: 223, distance: 177.1
click at [951, 224] on div "content_copy compress arrow_drop_down autorenew_outlined delete_forever_outline…" at bounding box center [826, 445] width 1350 height 658
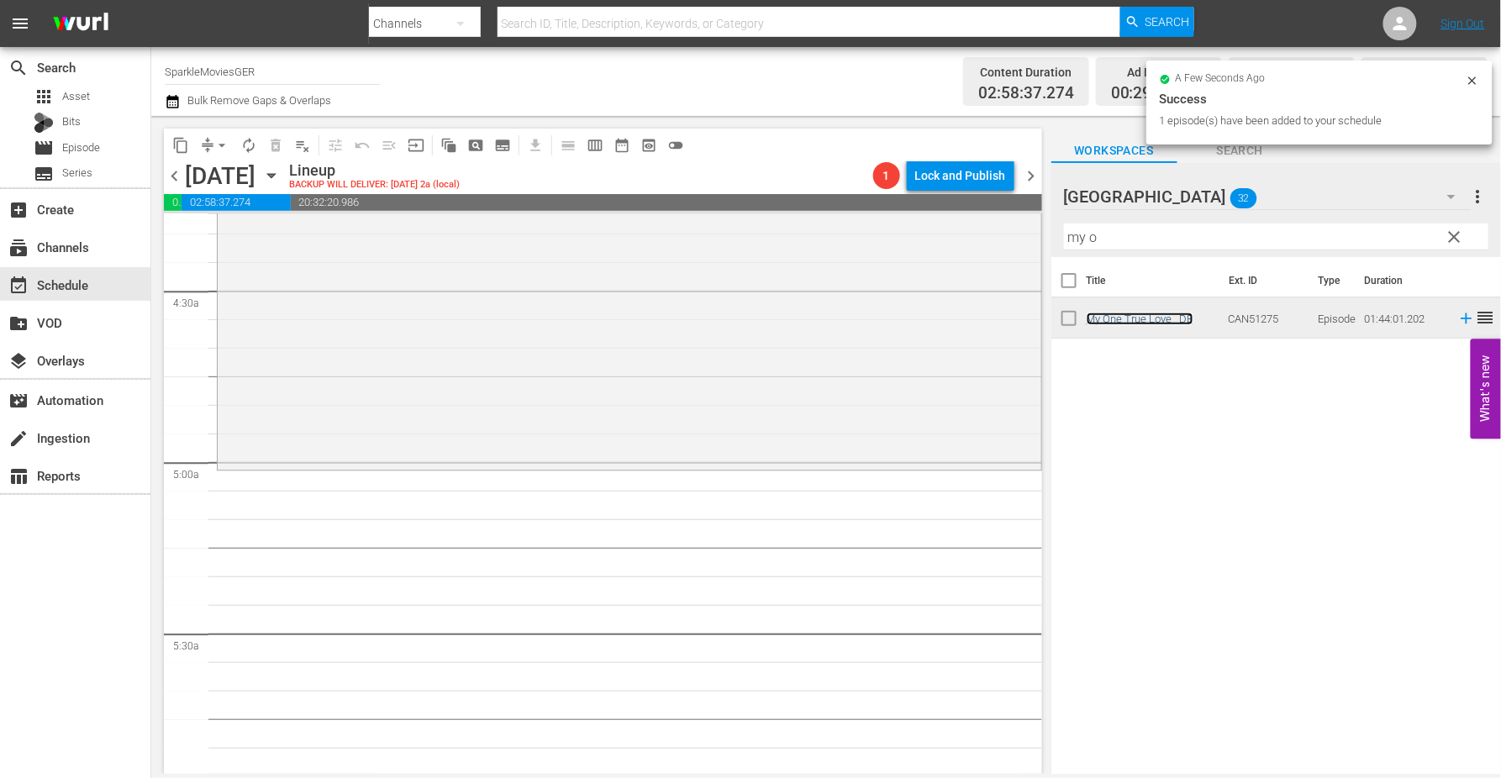
scroll to position [1493, 0]
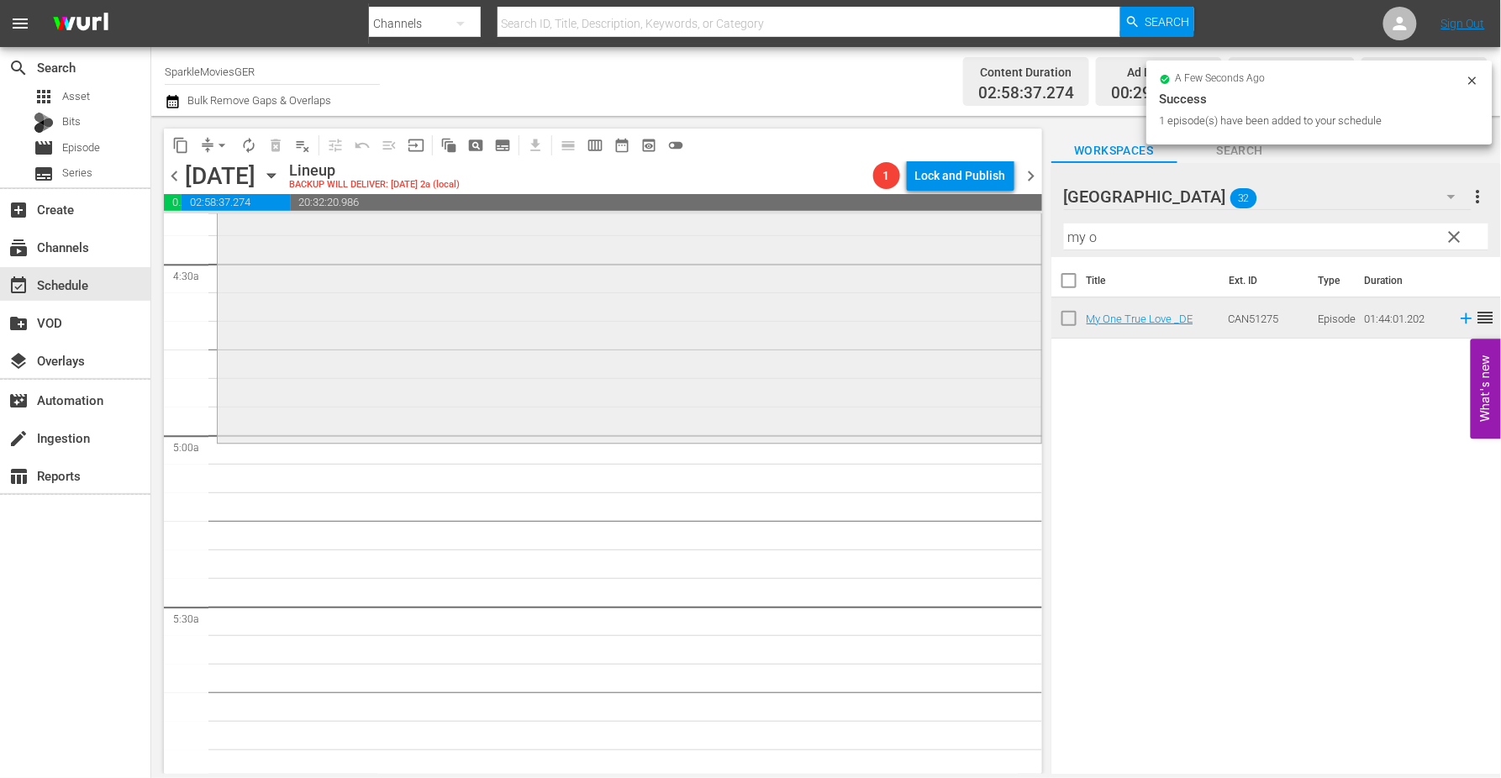
drag, startPoint x: 1133, startPoint y: 245, endPoint x: 927, endPoint y: 245, distance: 205.9
click at [928, 245] on div "content_copy compress arrow_drop_down autorenew_outlined delete_forever_outline…" at bounding box center [826, 445] width 1350 height 658
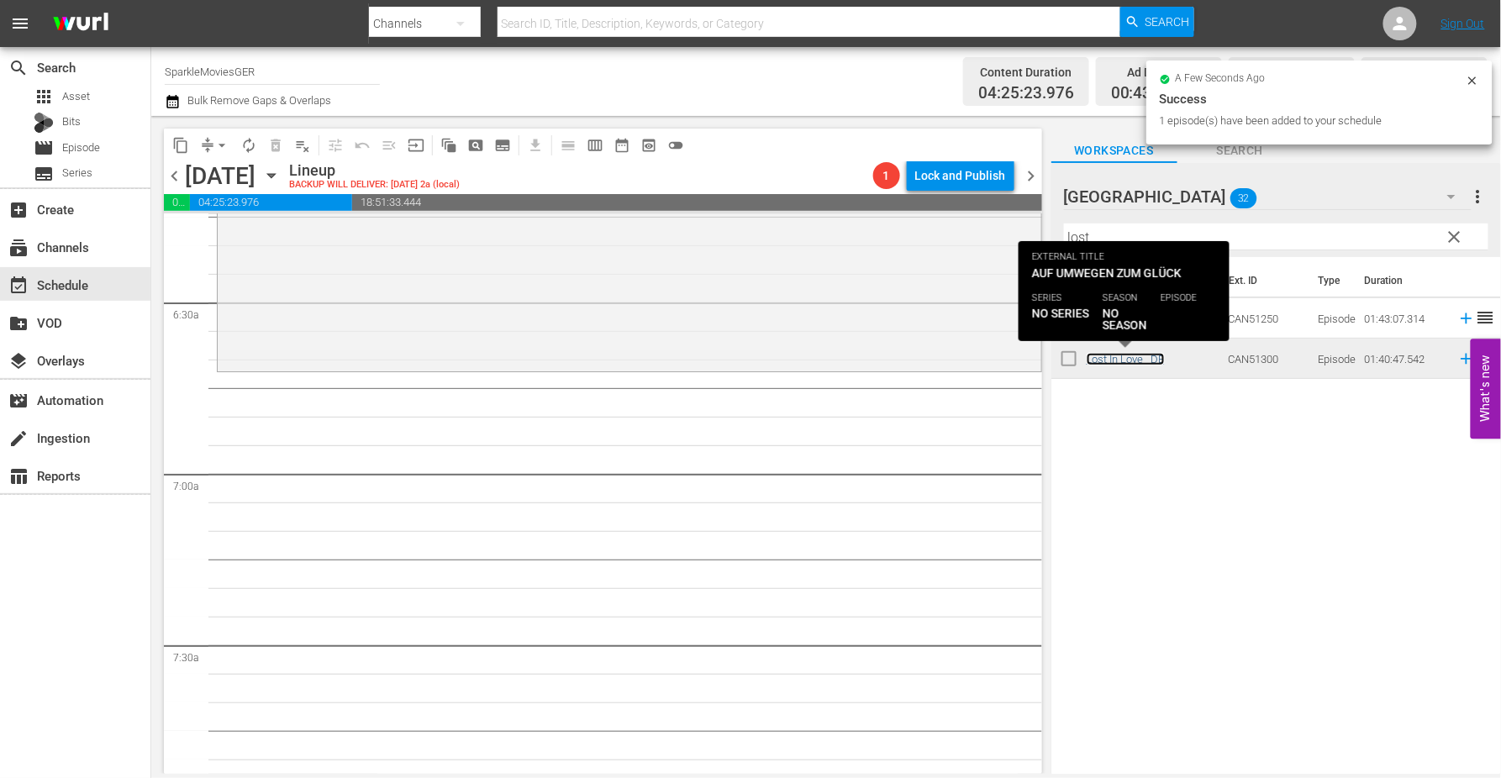
scroll to position [2147, 0]
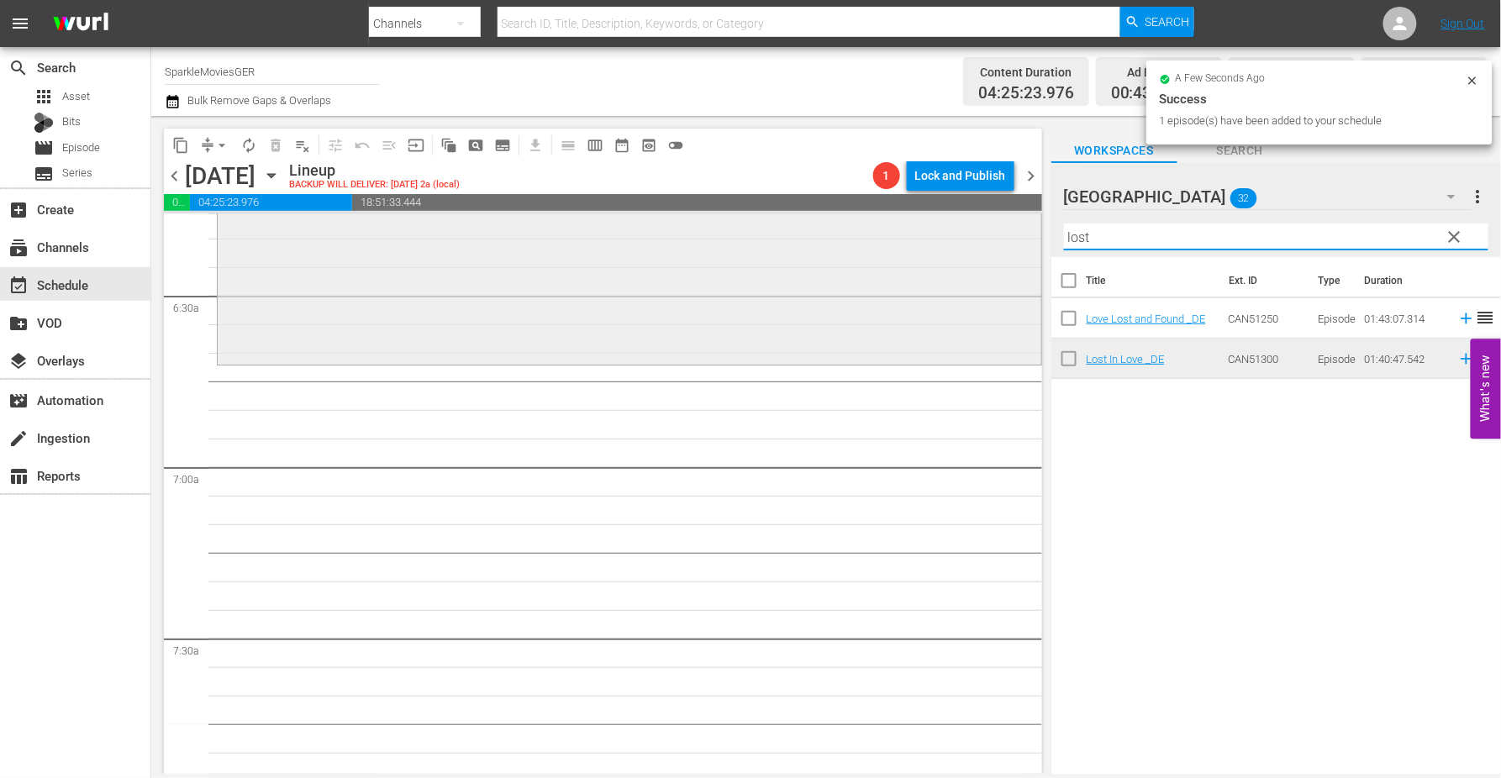
drag, startPoint x: 1129, startPoint y: 240, endPoint x: 913, endPoint y: 233, distance: 216.1
click at [913, 233] on div "content_copy compress arrow_drop_down autorenew_outlined delete_forever_outline…" at bounding box center [826, 445] width 1350 height 658
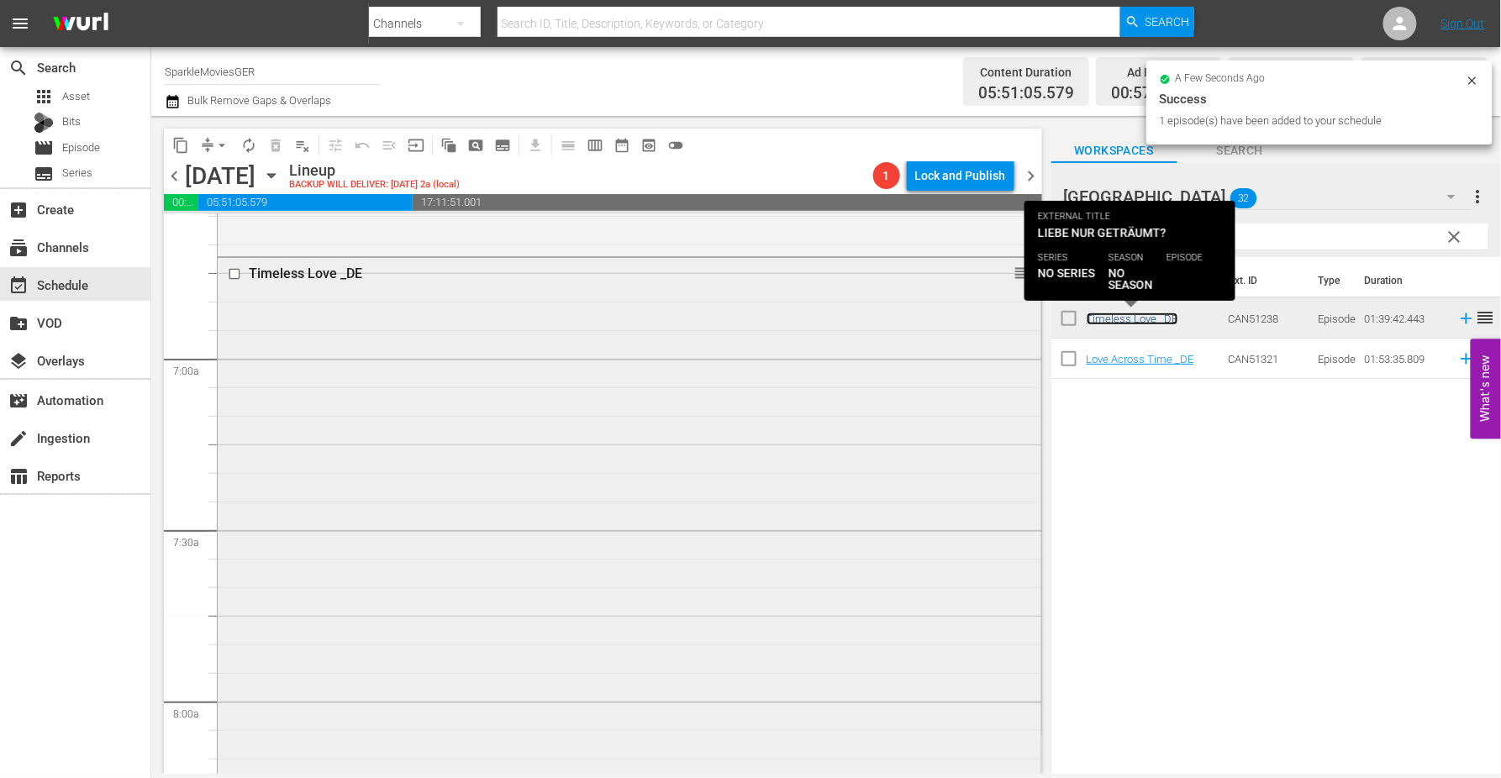
scroll to position [2708, 0]
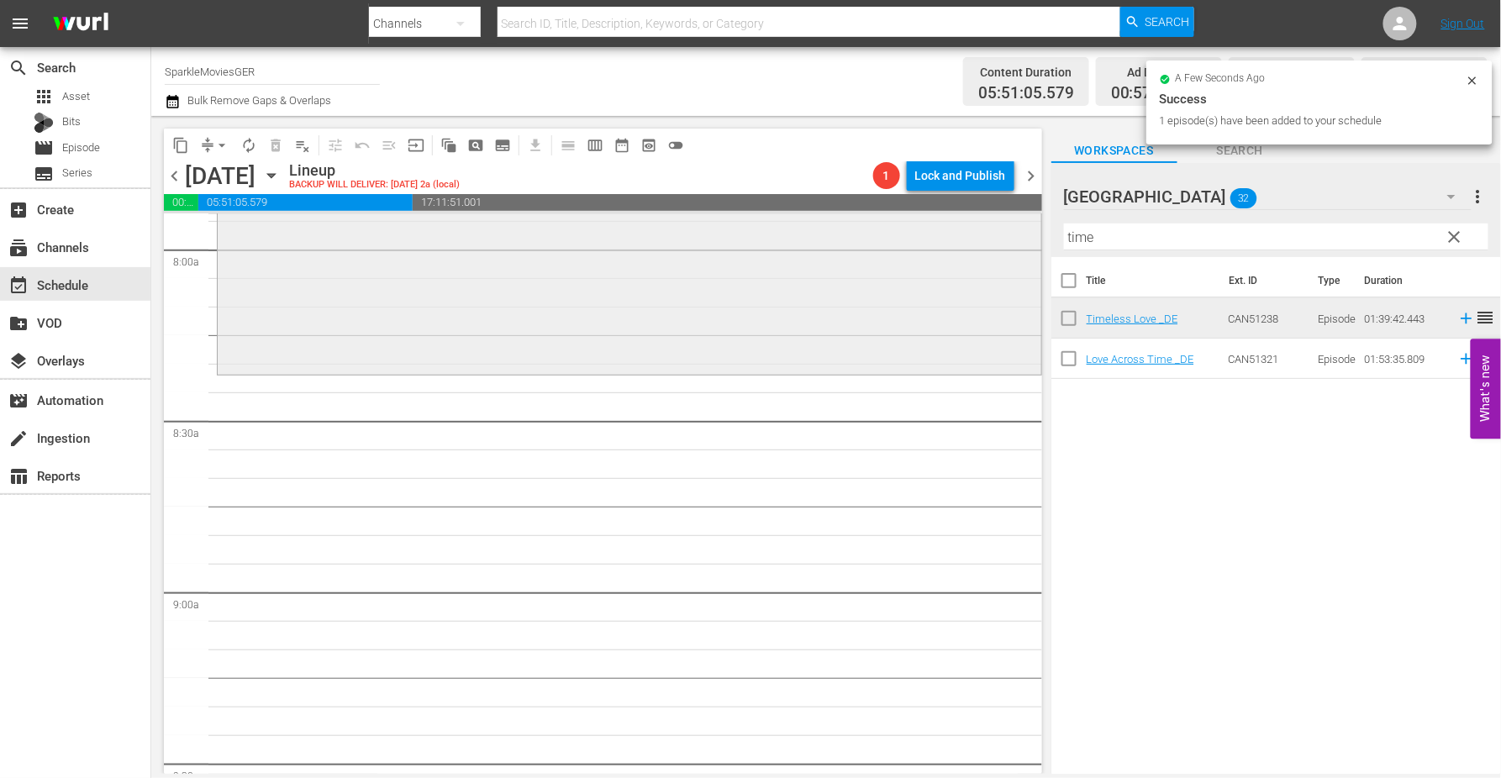
drag, startPoint x: 1119, startPoint y: 240, endPoint x: 925, endPoint y: 233, distance: 193.4
click at [926, 234] on div "content_copy compress arrow_drop_down autorenew_outlined delete_forever_outline…" at bounding box center [826, 445] width 1350 height 658
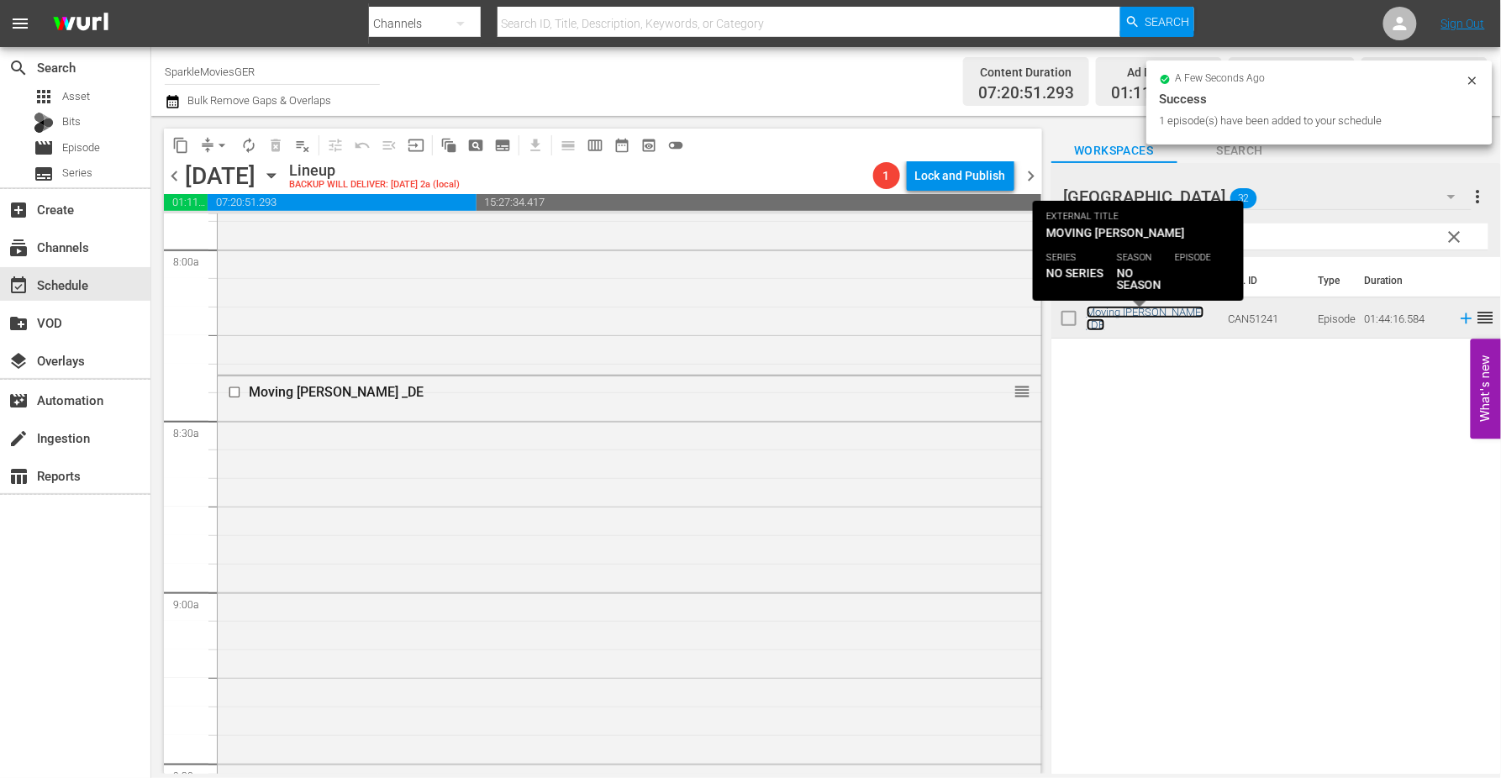
scroll to position [3268, 0]
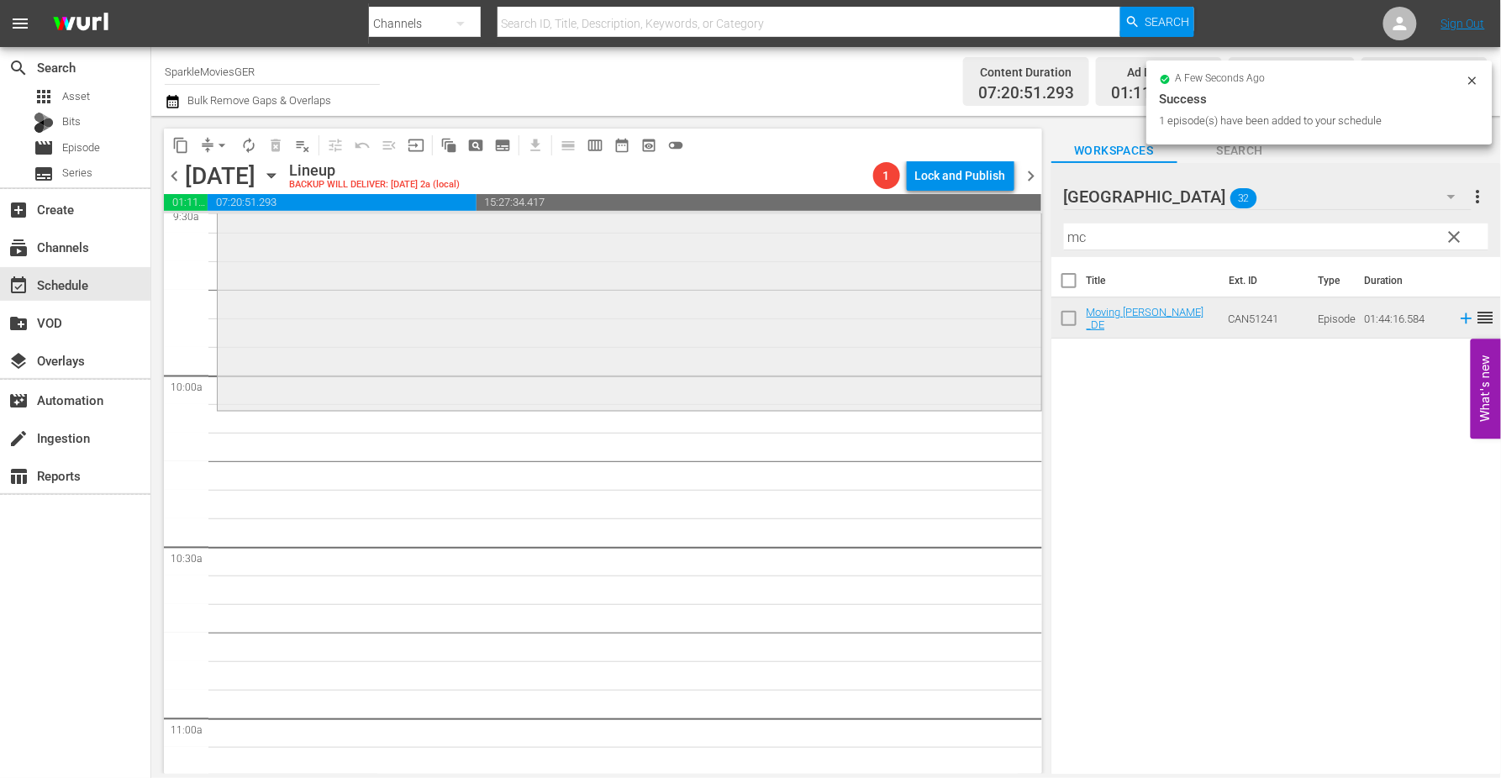
drag, startPoint x: 1102, startPoint y: 240, endPoint x: 996, endPoint y: 237, distance: 105.9
click at [996, 237] on div "content_copy compress arrow_drop_down autorenew_outlined delete_forever_outline…" at bounding box center [826, 445] width 1350 height 658
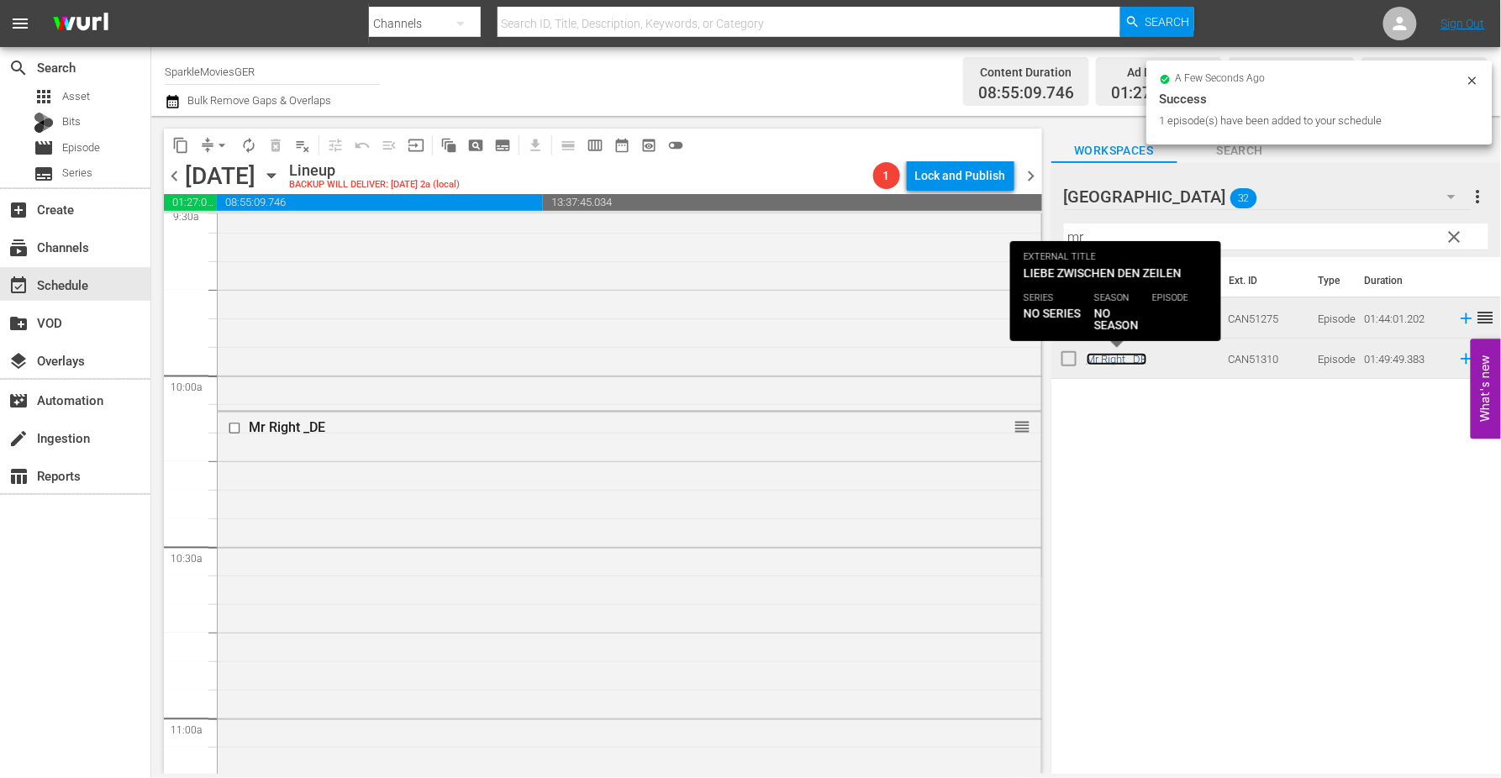
scroll to position [3828, 0]
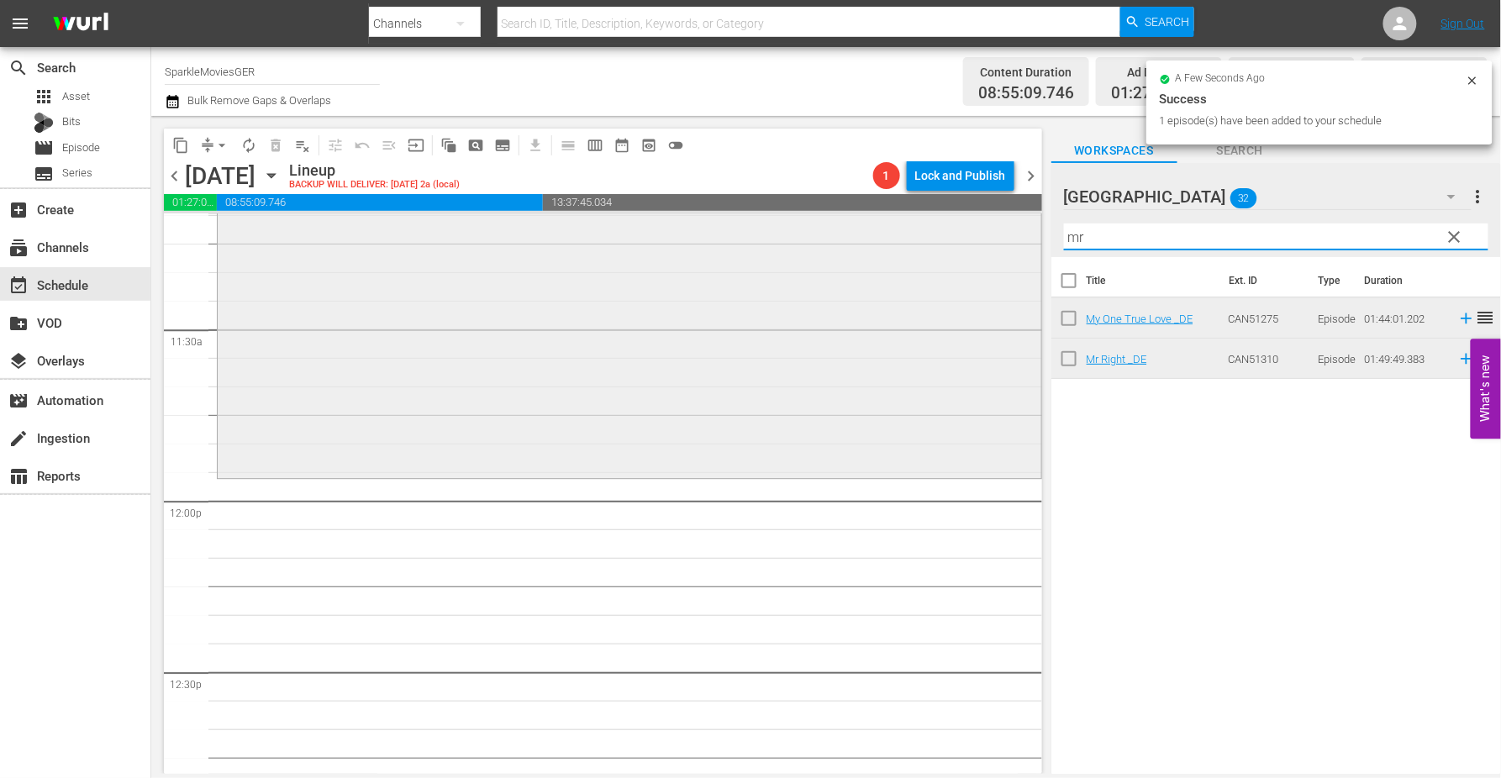
drag, startPoint x: 1115, startPoint y: 240, endPoint x: 945, endPoint y: 221, distance: 170.9
click at [945, 221] on div "content_copy compress arrow_drop_down autorenew_outlined delete_forever_outline…" at bounding box center [826, 445] width 1350 height 658
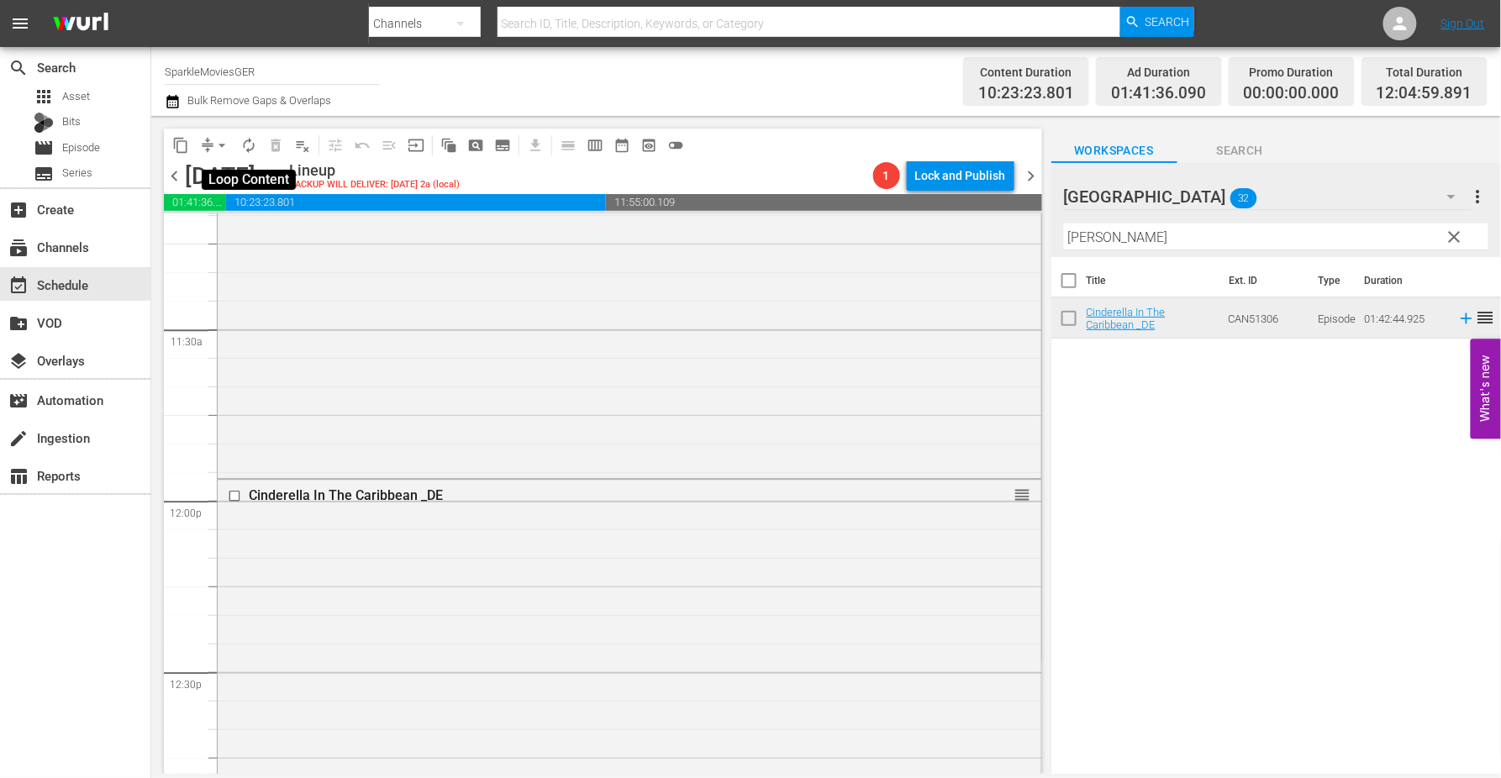
click at [250, 144] on span "autorenew_outlined" at bounding box center [248, 145] width 17 height 17
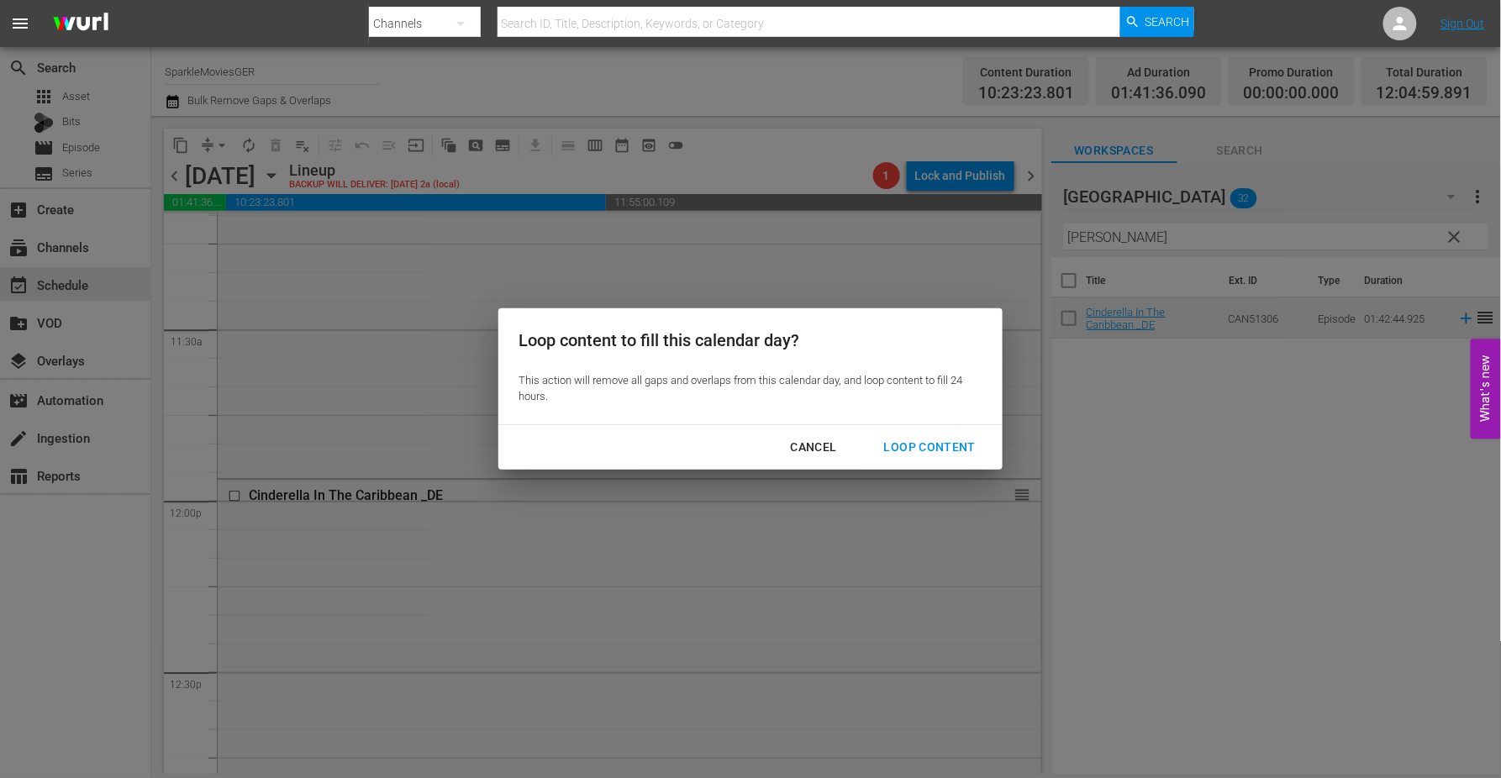
drag, startPoint x: 939, startPoint y: 441, endPoint x: 972, endPoint y: 465, distance: 40.3
click at [940, 441] on div "Loop Content" at bounding box center [930, 447] width 118 height 21
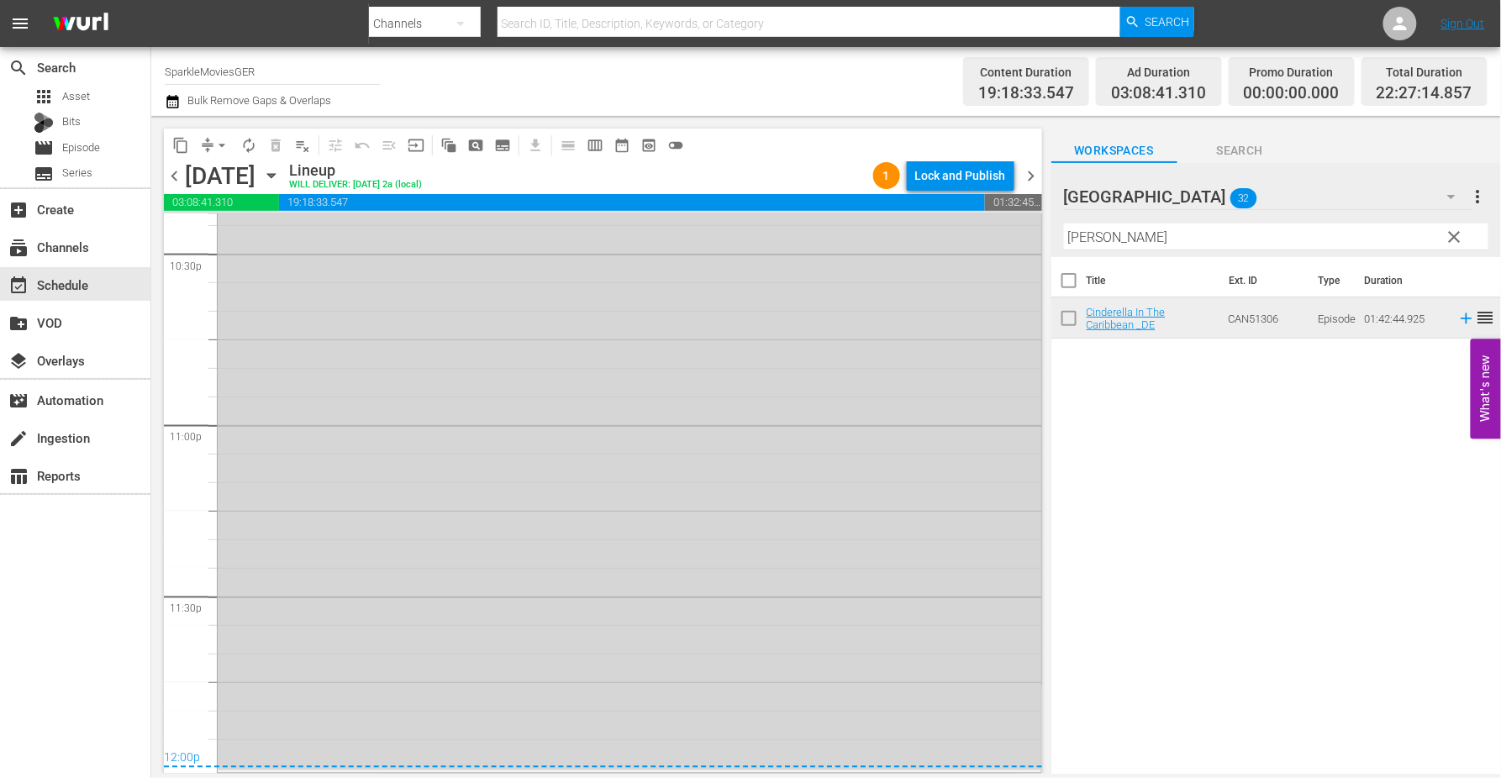
scroll to position [7208, 0]
click at [229, 631] on input "checkbox" at bounding box center [237, 631] width 18 height 14
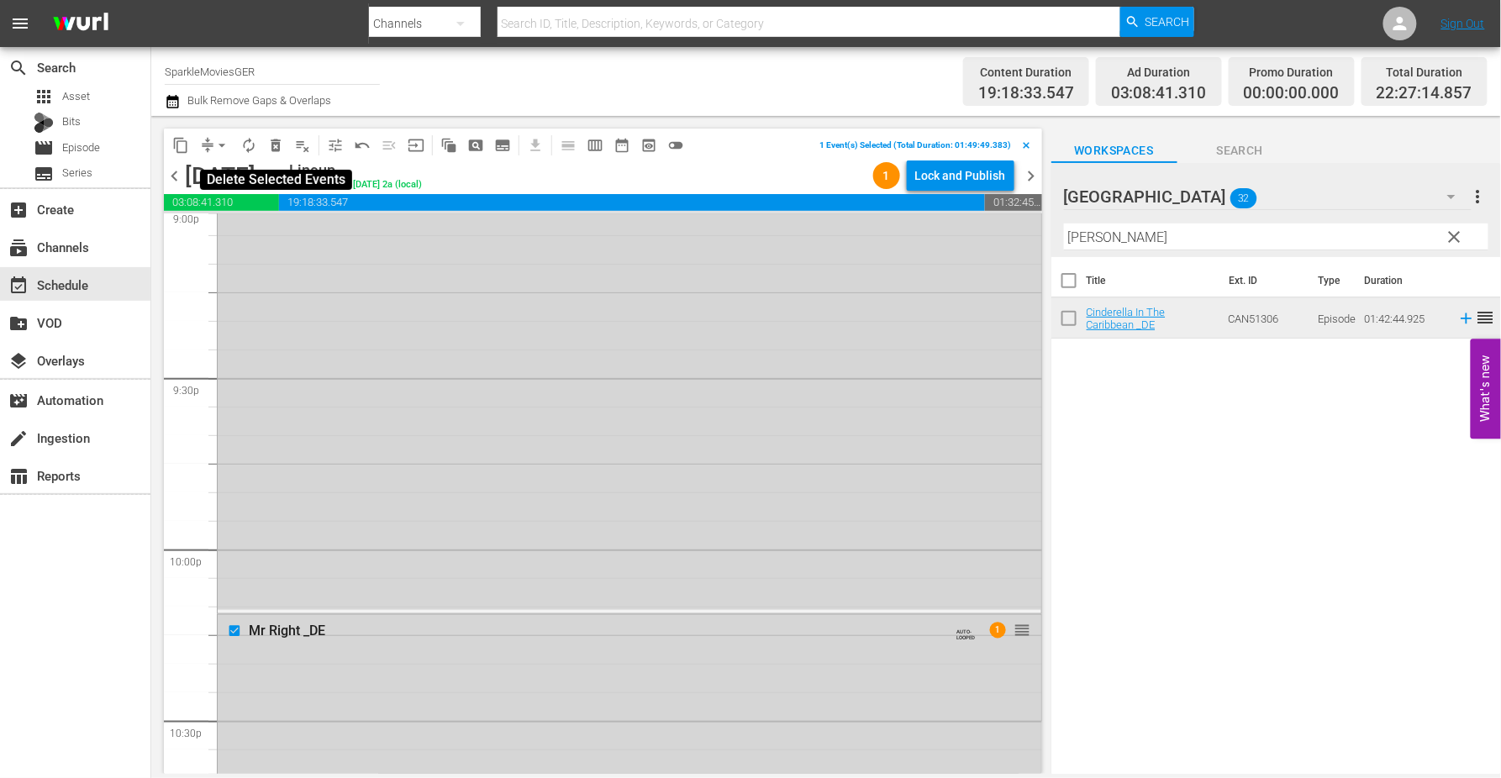
click at [274, 145] on span "delete_forever_outlined" at bounding box center [275, 145] width 17 height 17
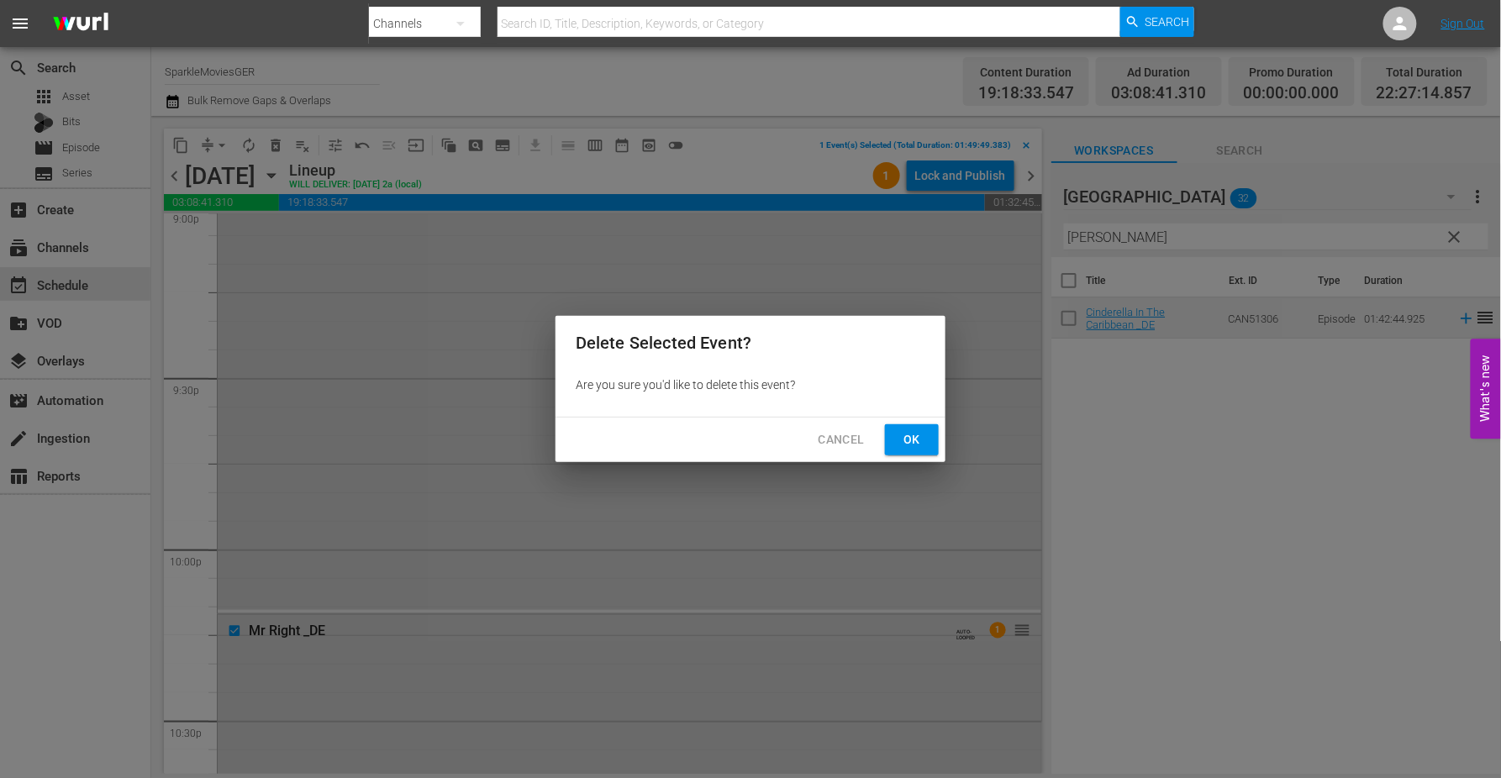
click at [914, 440] on span "Ok" at bounding box center [911, 439] width 27 height 21
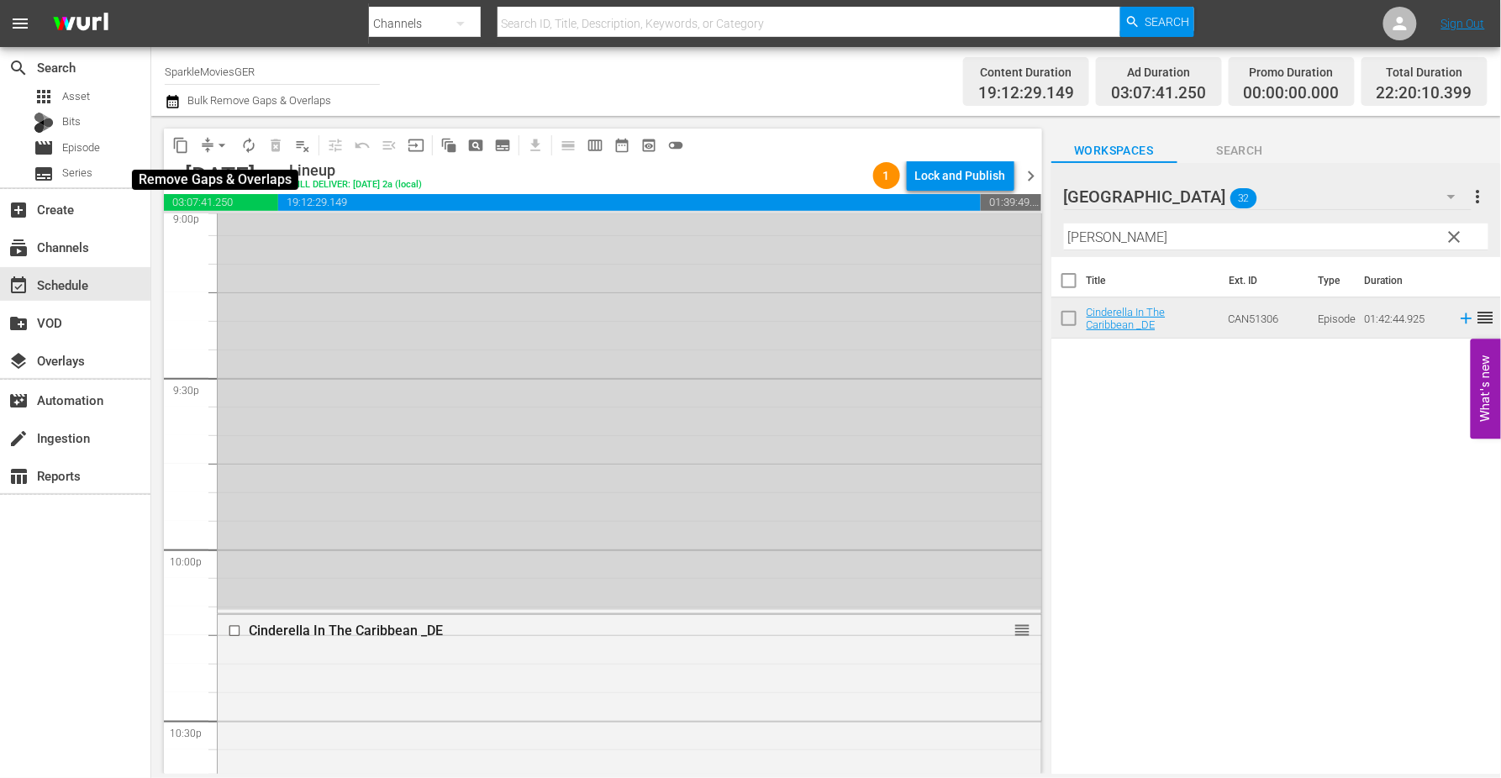
click at [229, 139] on span "arrow_drop_down" at bounding box center [221, 145] width 17 height 17
click at [244, 231] on li "Align to End of Previous Day" at bounding box center [222, 234] width 176 height 28
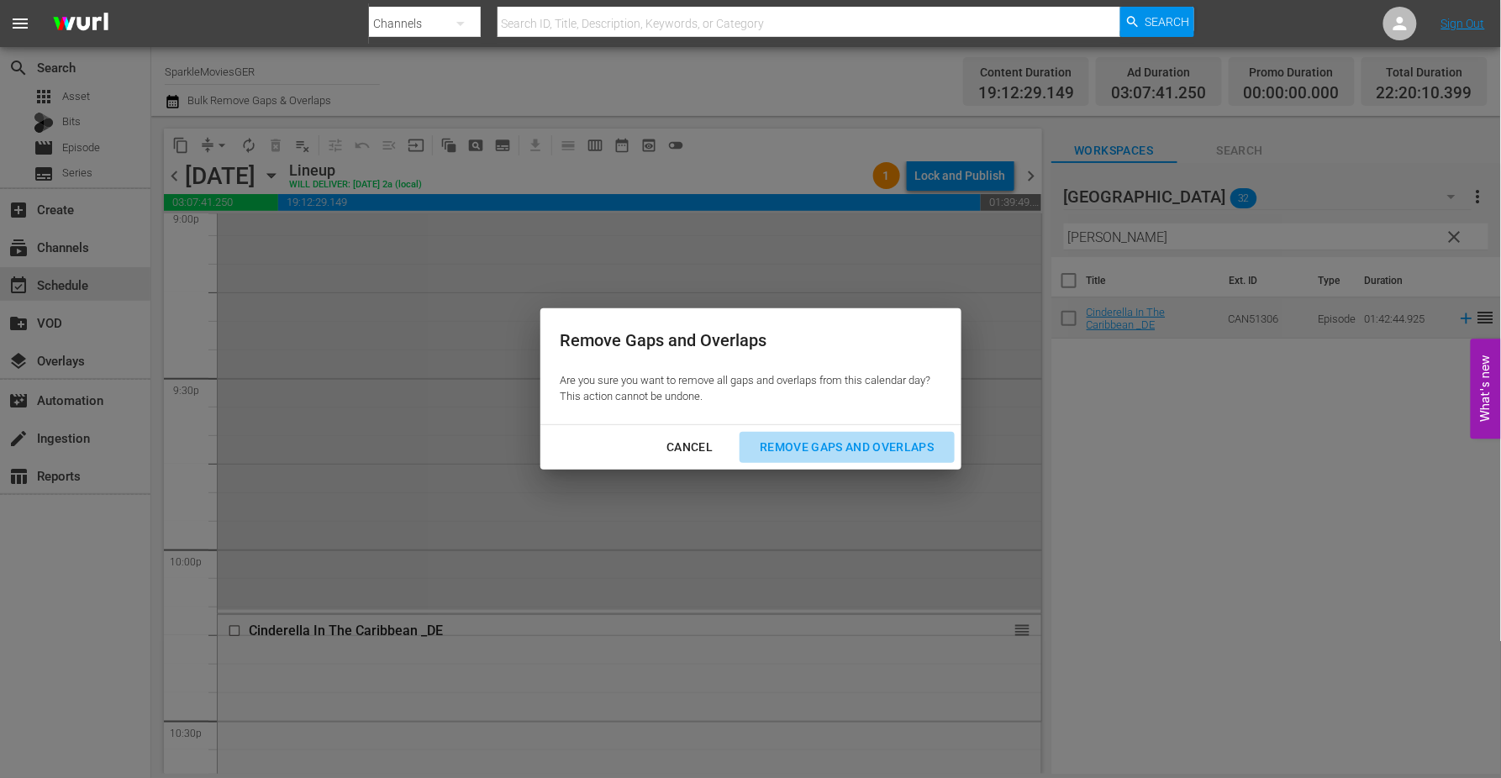
click at [827, 460] on button "Remove Gaps and Overlaps" at bounding box center [847, 447] width 214 height 31
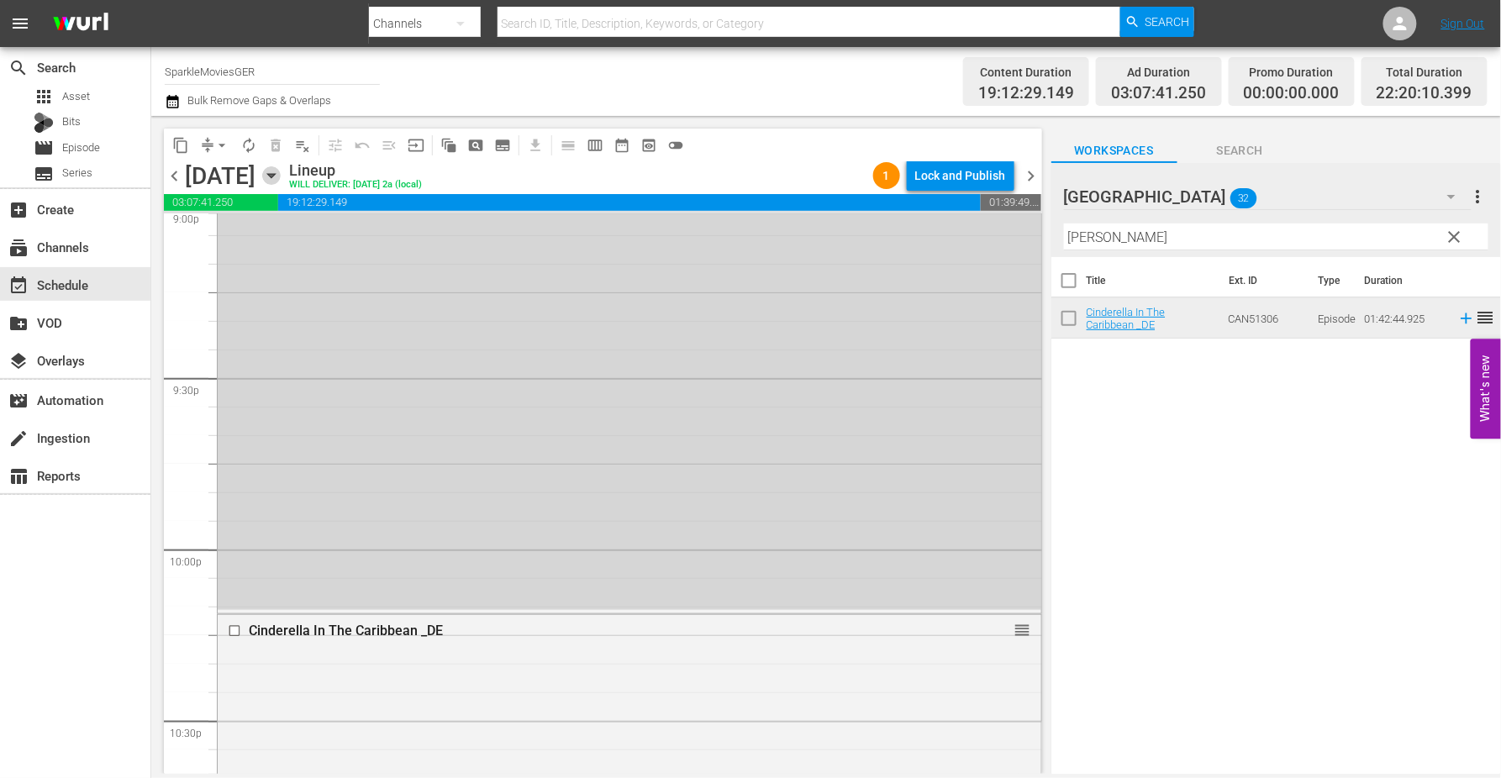
click at [281, 172] on icon "button" at bounding box center [271, 175] width 18 height 18
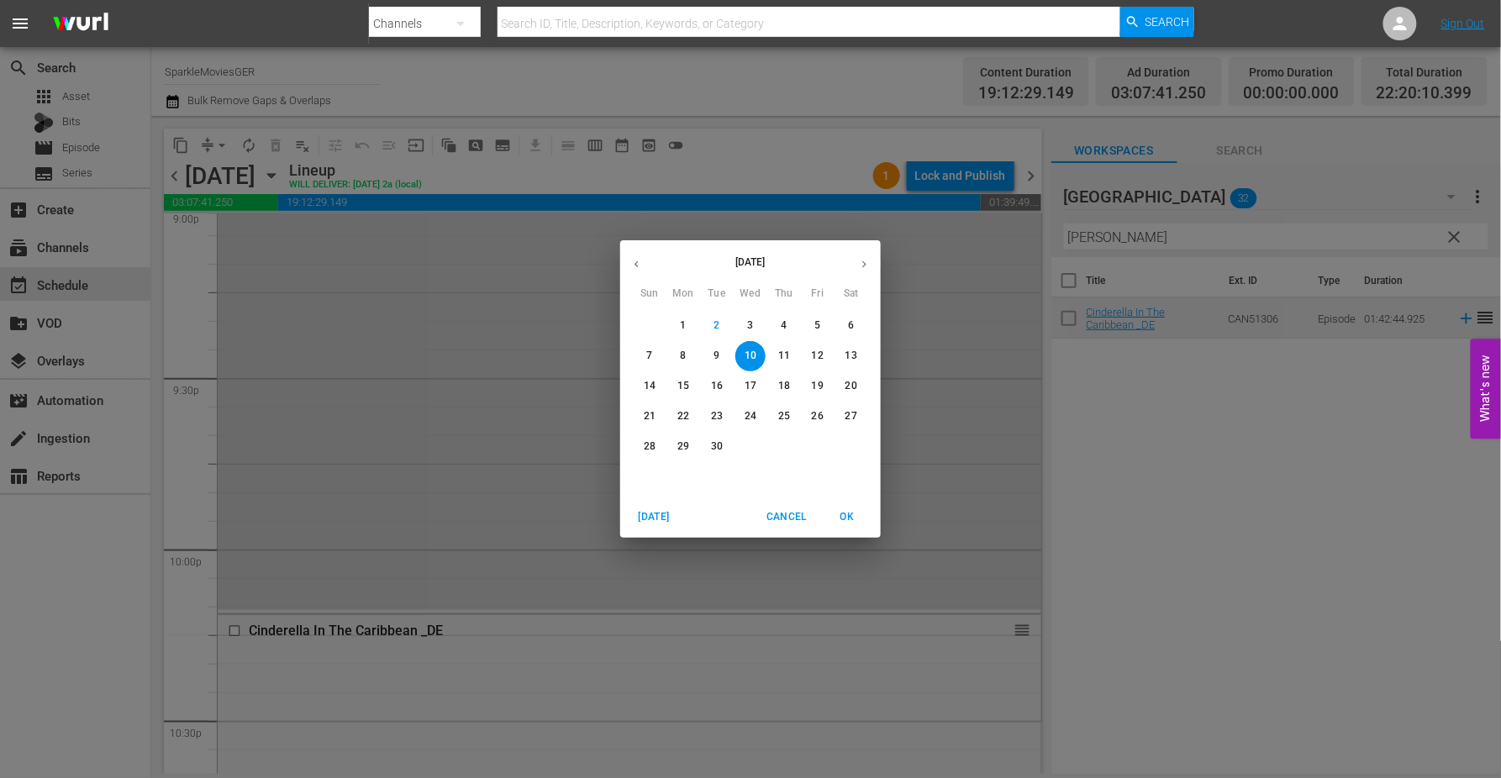
click at [682, 357] on p "8" at bounding box center [683, 356] width 6 height 14
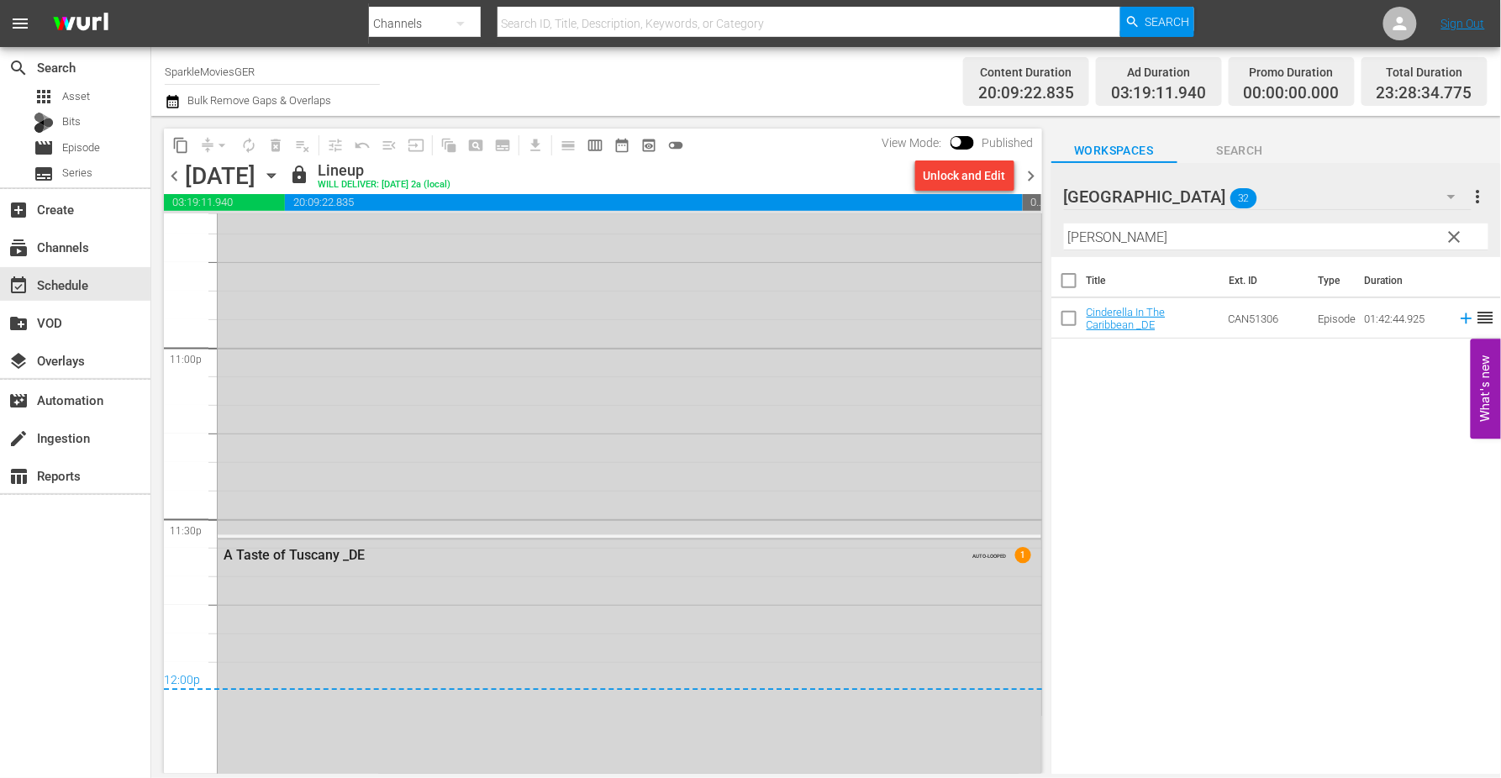
scroll to position [8074, 0]
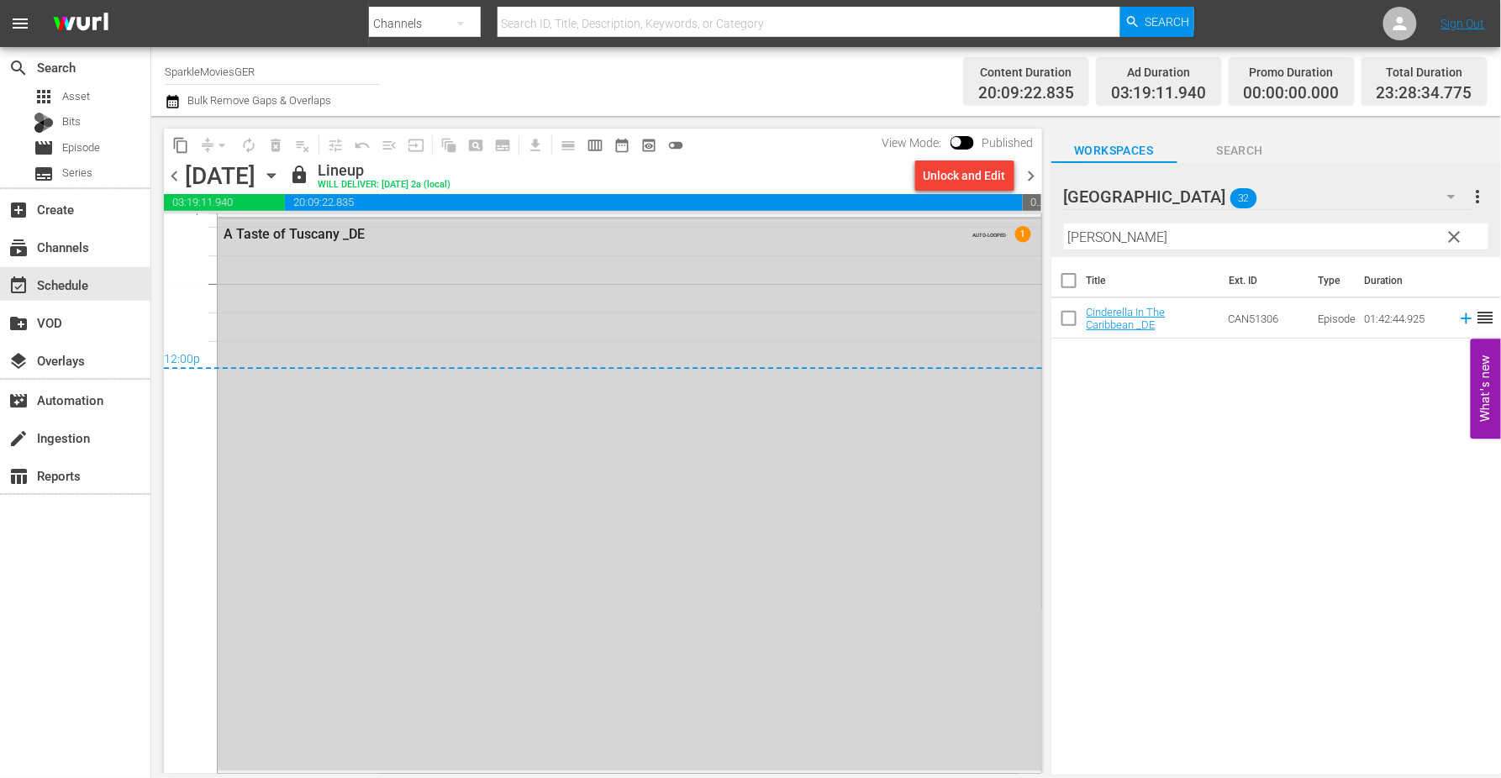
click at [275, 174] on icon "button" at bounding box center [271, 176] width 8 height 4
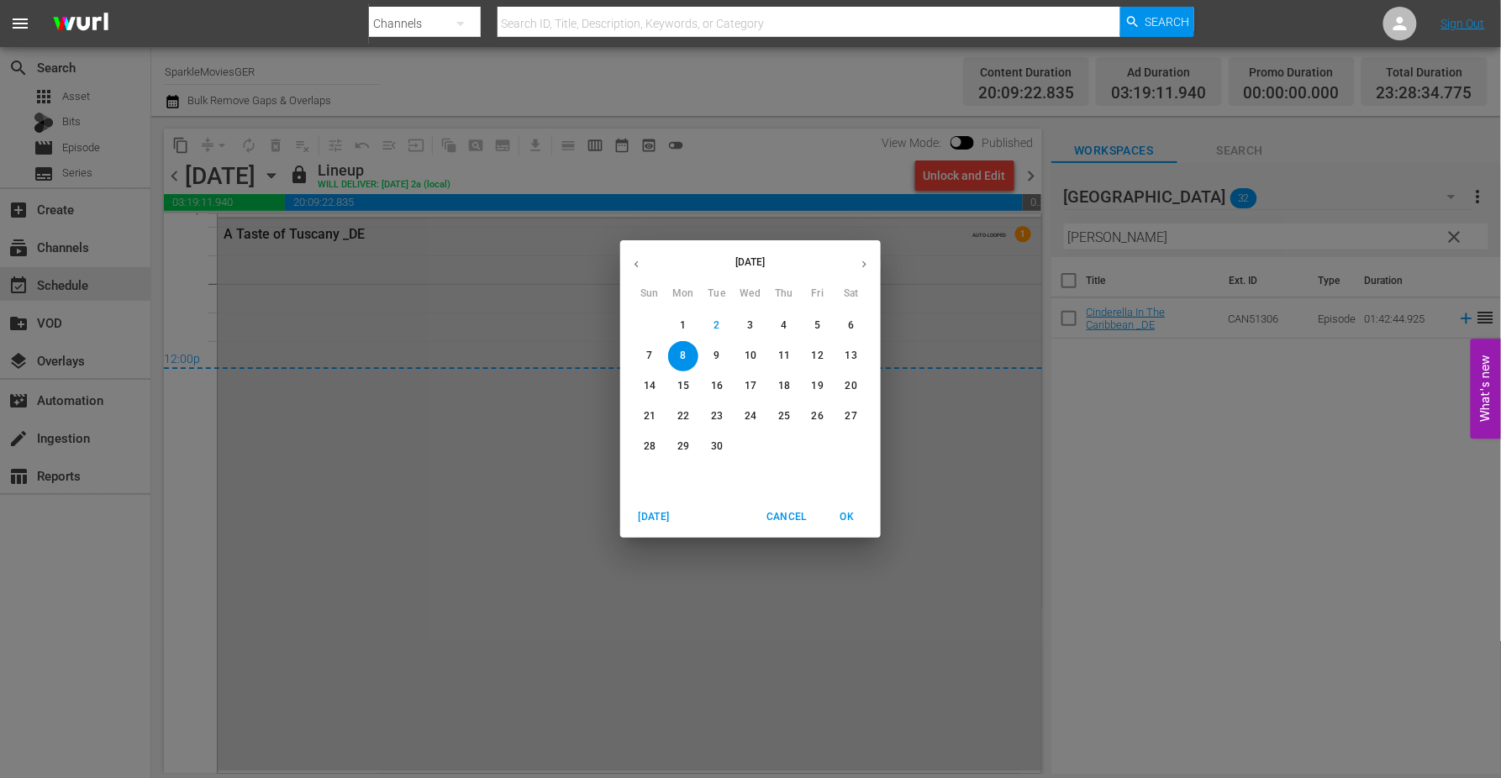
click at [718, 360] on p "9" at bounding box center [717, 356] width 6 height 14
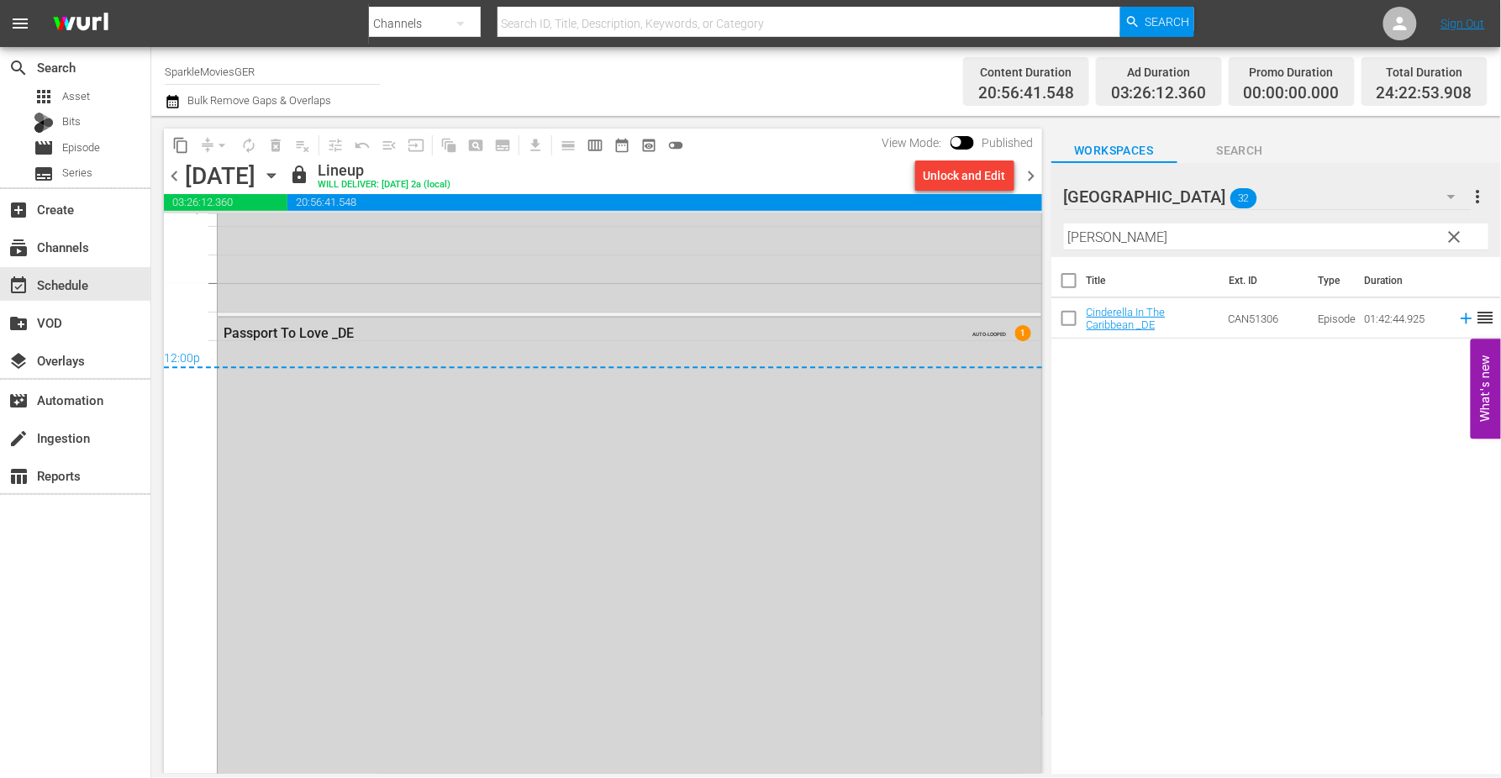
scroll to position [7833, 0]
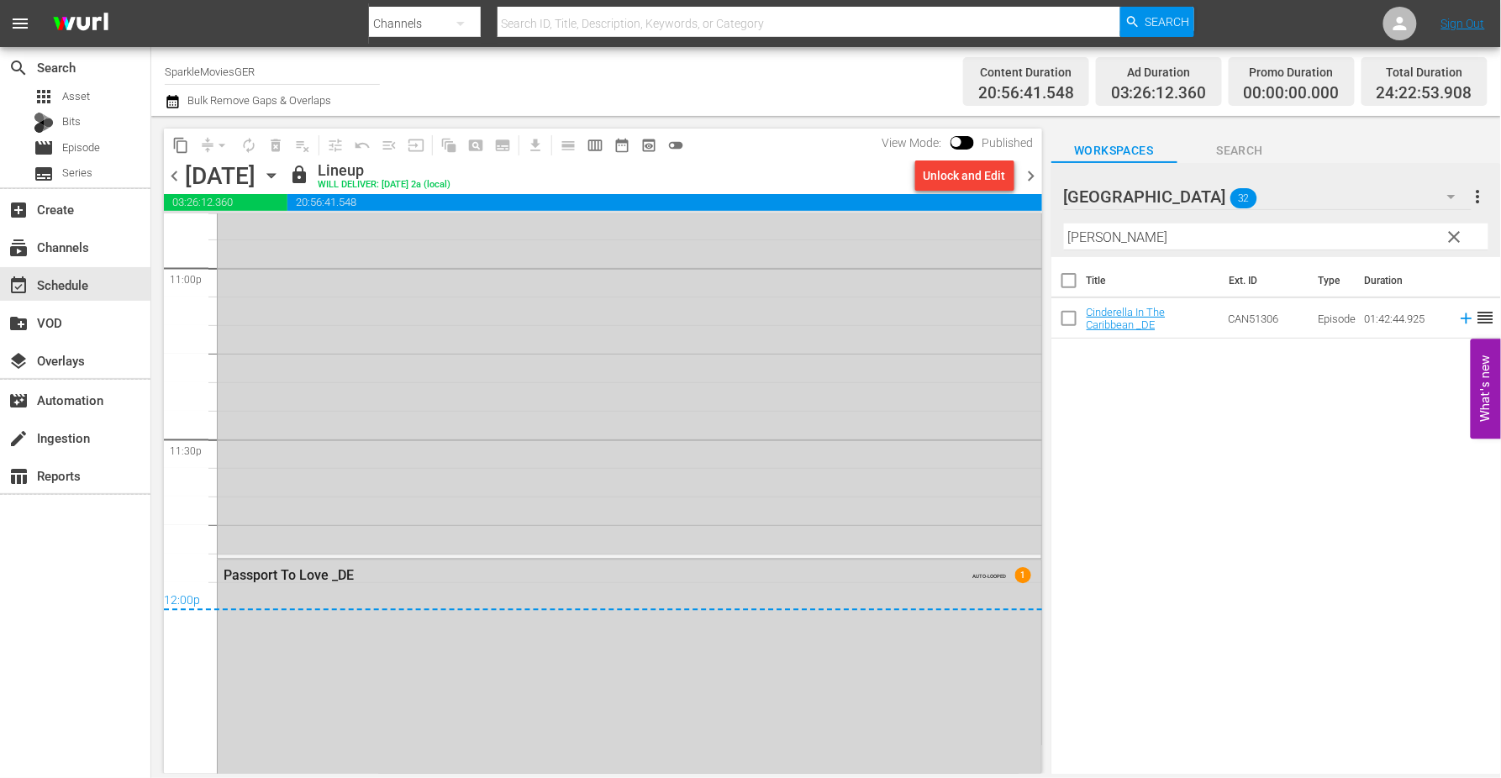
click at [275, 174] on icon "button" at bounding box center [271, 176] width 8 height 4
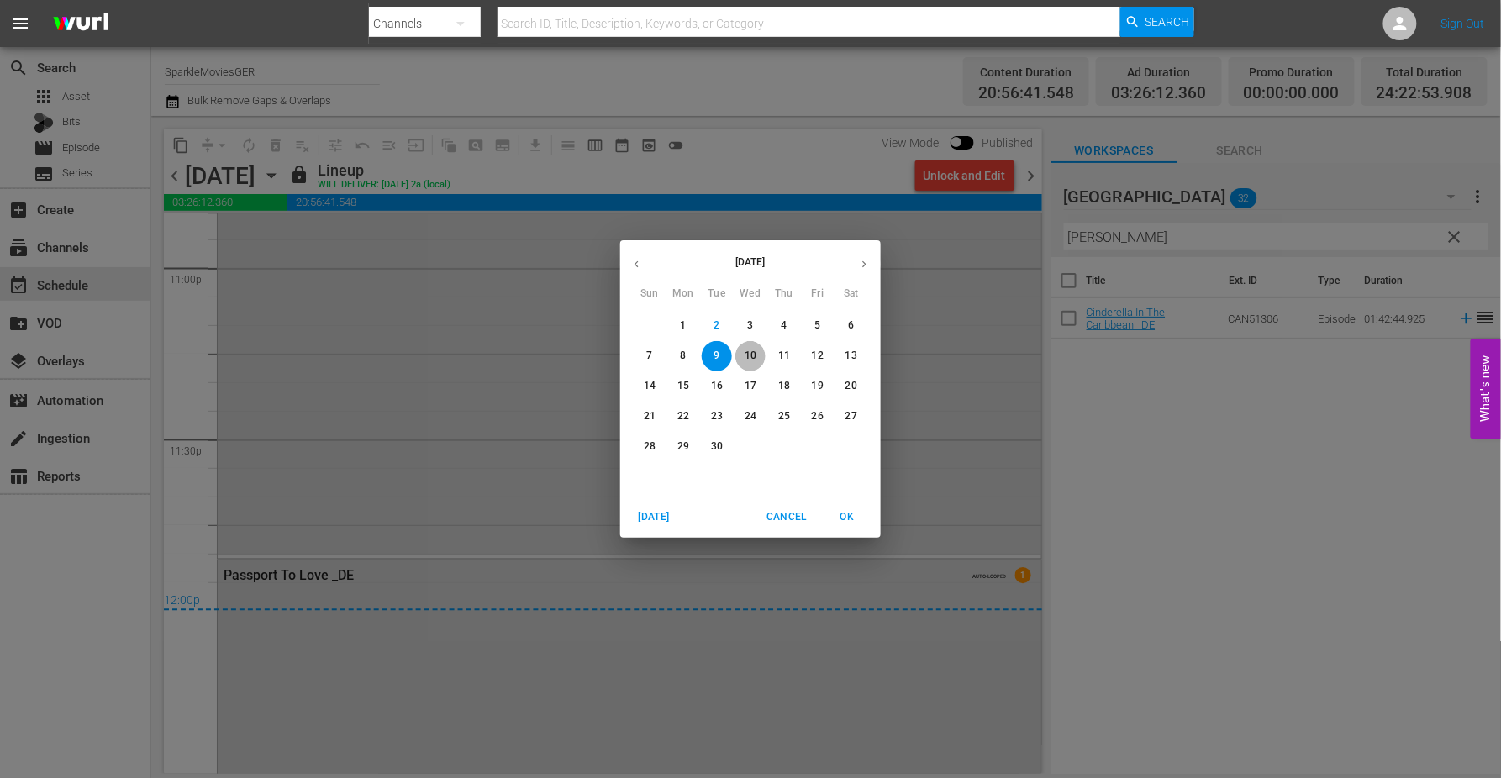
click at [752, 357] on p "10" at bounding box center [751, 356] width 12 height 14
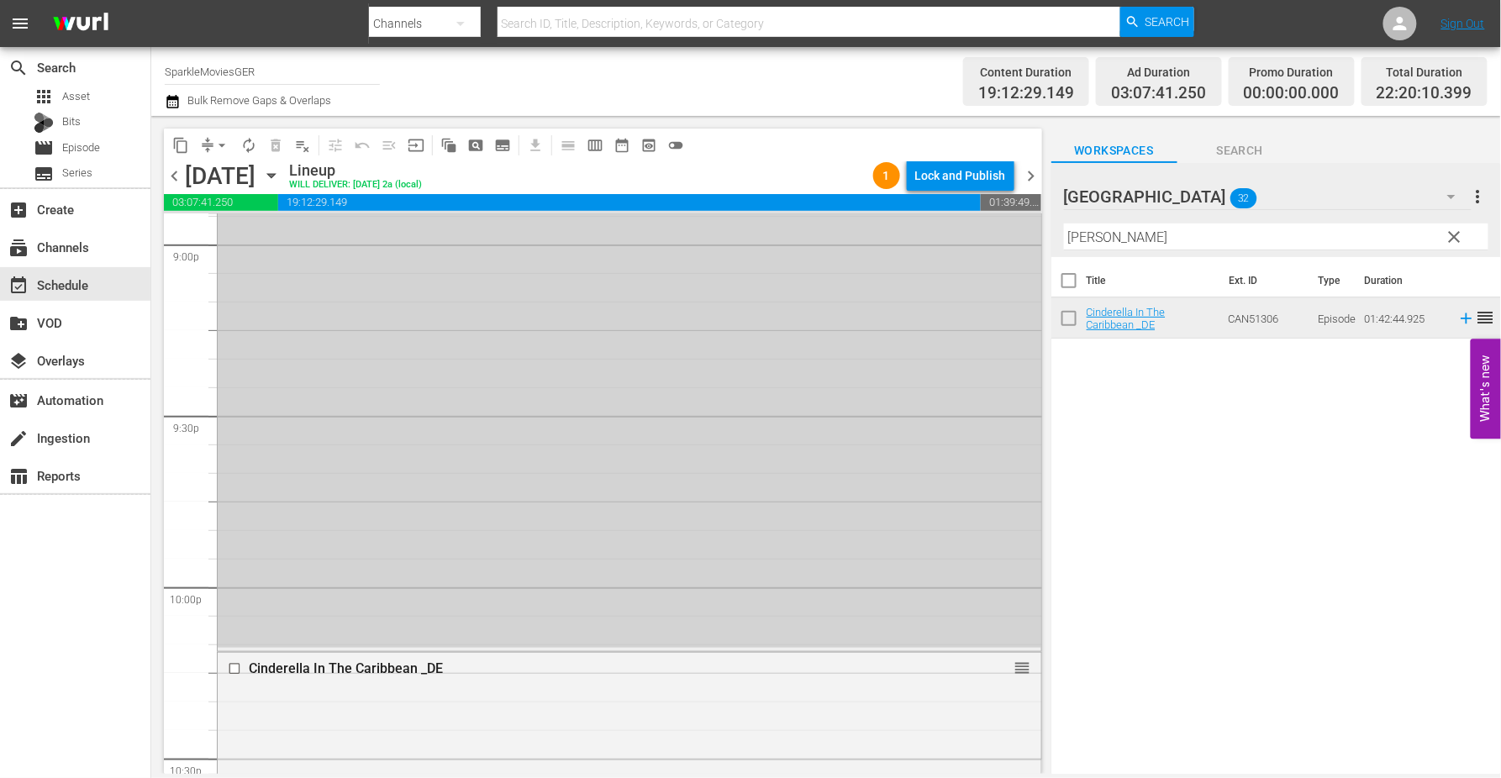
scroll to position [7202, 0]
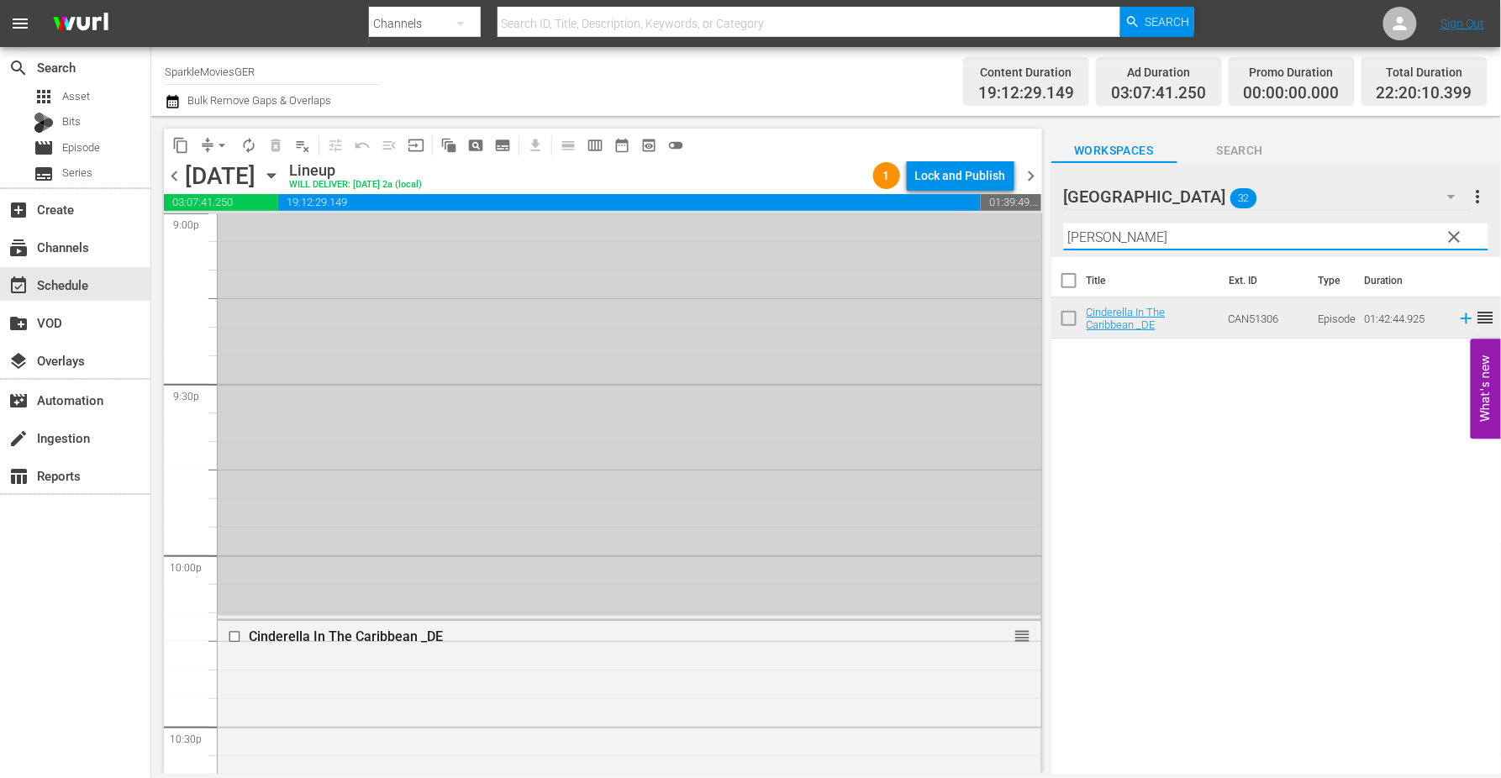
drag, startPoint x: 1103, startPoint y: 236, endPoint x: 900, endPoint y: 242, distance: 202.6
click at [900, 242] on div "content_copy compress arrow_drop_down autorenew_outlined delete_forever_outline…" at bounding box center [826, 445] width 1350 height 658
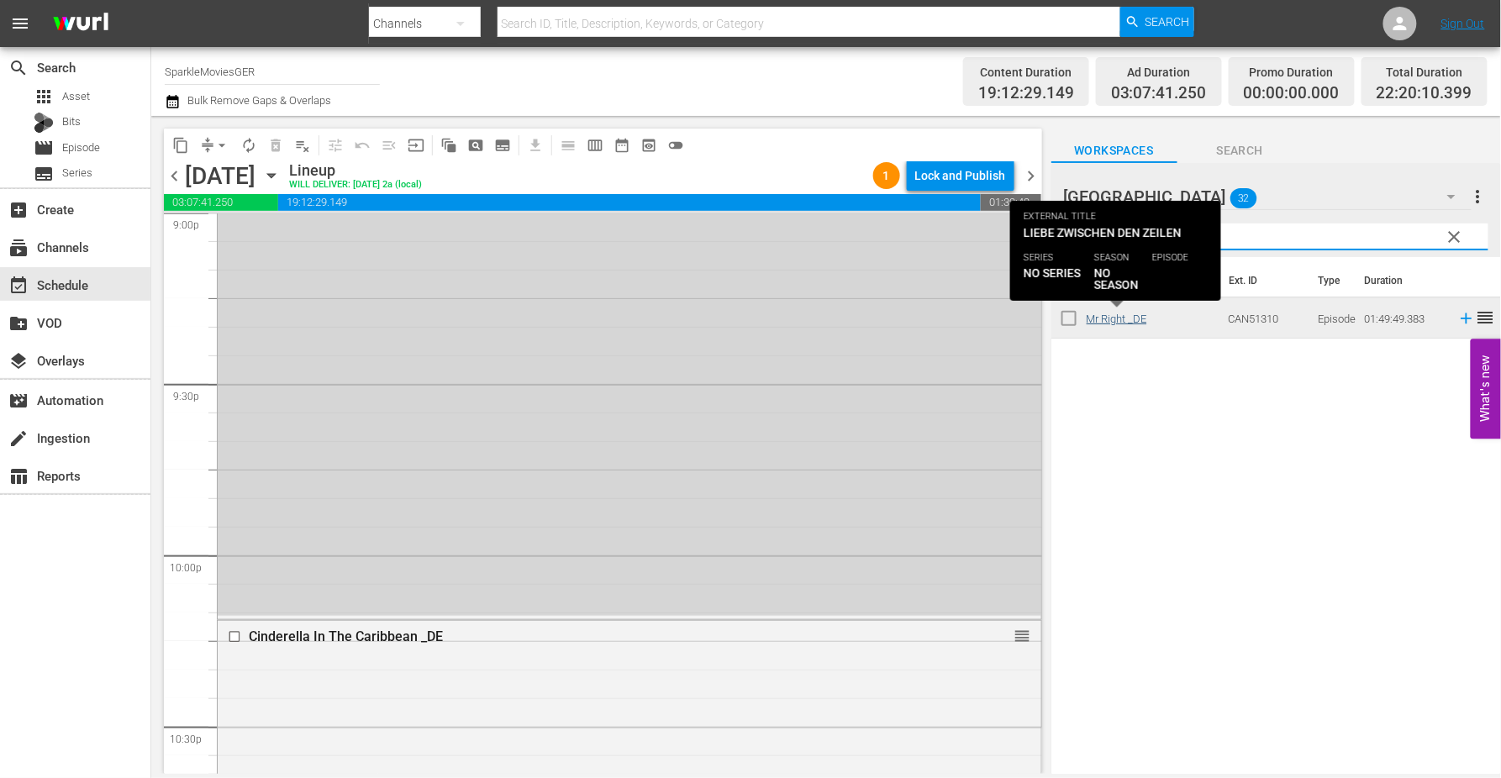
type input "righ"
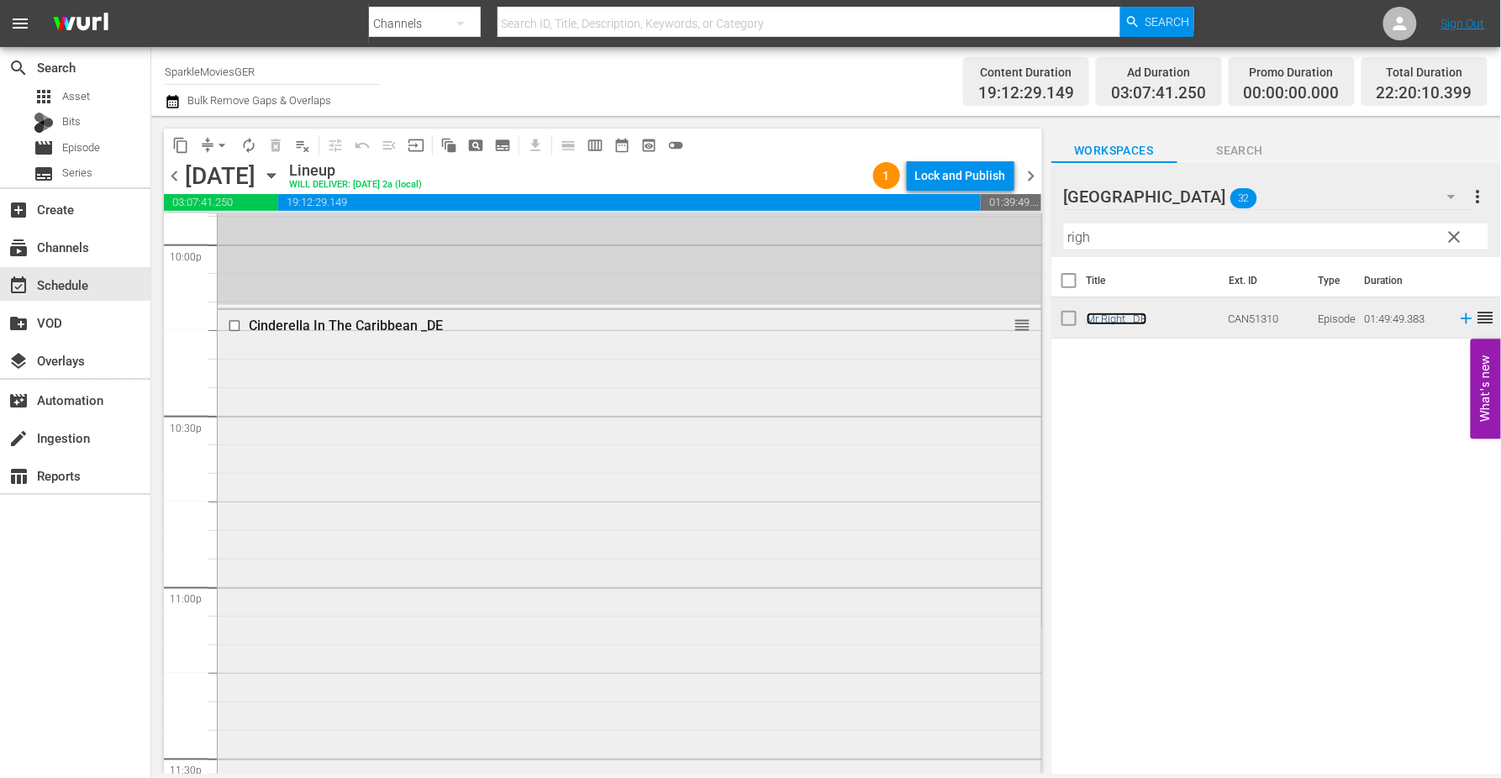
scroll to position [7669, 0]
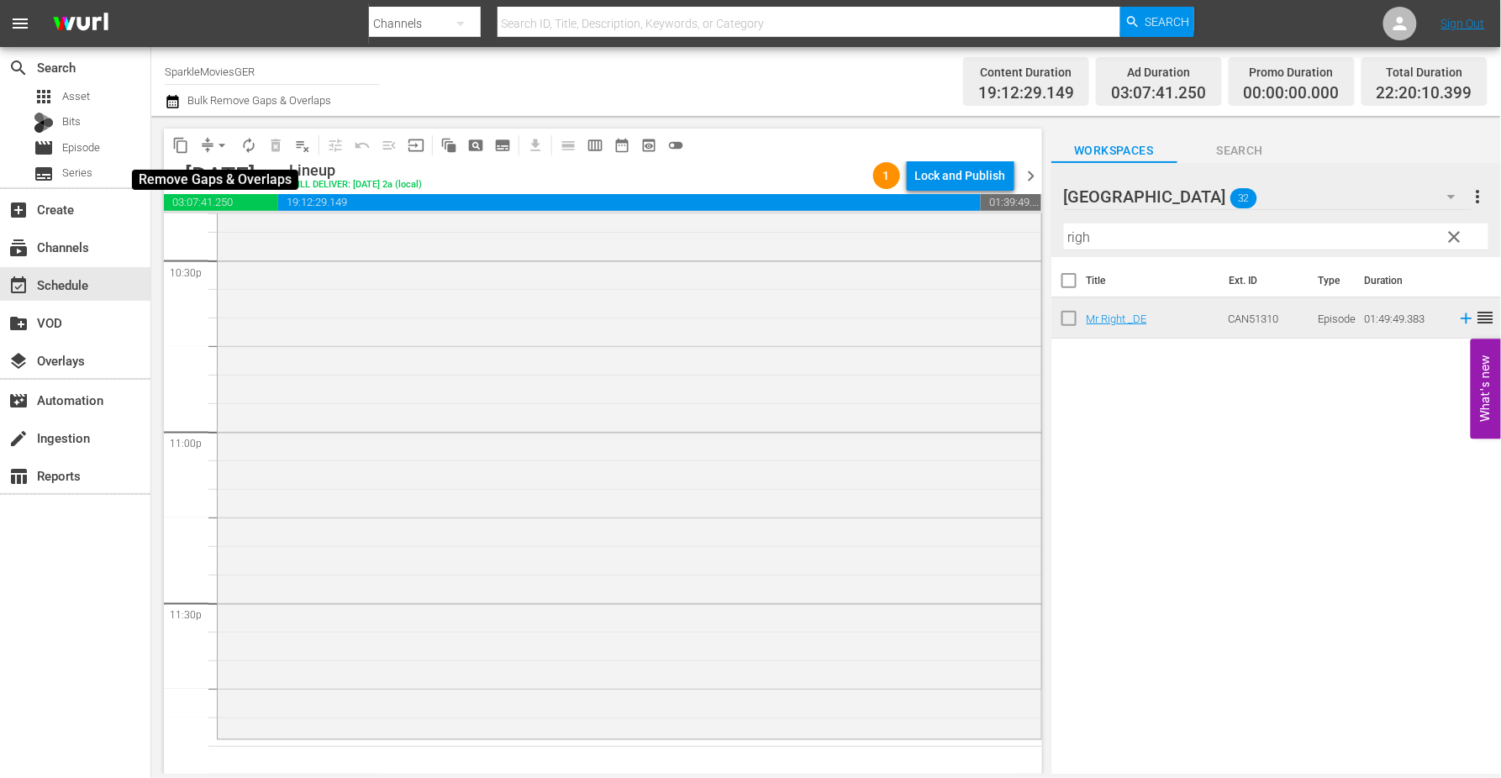
click at [217, 144] on span "arrow_drop_down" at bounding box center [221, 145] width 17 height 17
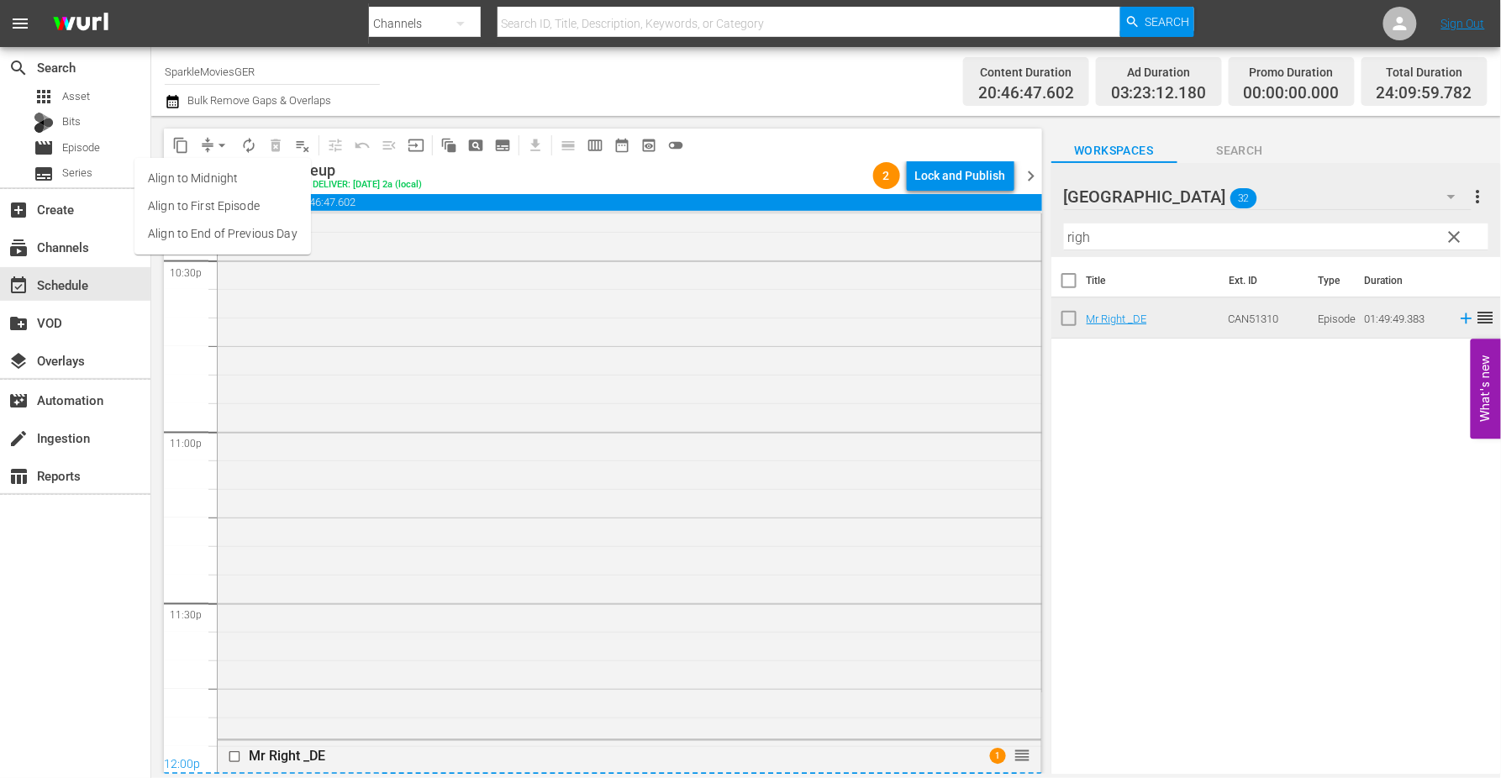
click at [220, 145] on span "arrow_drop_down" at bounding box center [221, 145] width 17 height 17
click at [223, 141] on span "arrow_drop_down" at bounding box center [221, 145] width 17 height 17
click at [242, 233] on li "Align to End of Previous Day" at bounding box center [222, 234] width 176 height 28
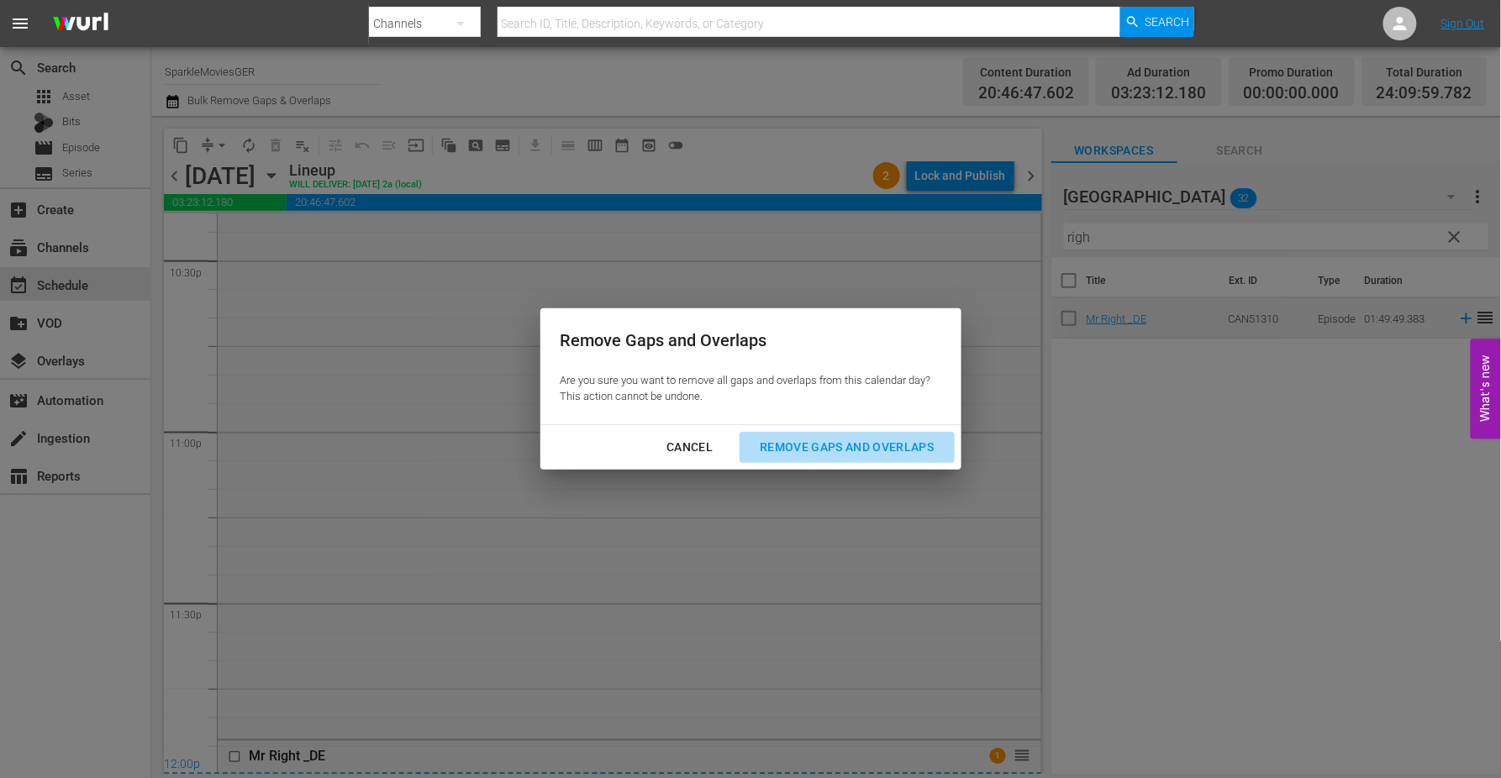
click at [866, 442] on div "Remove Gaps and Overlaps" at bounding box center [846, 447] width 201 height 21
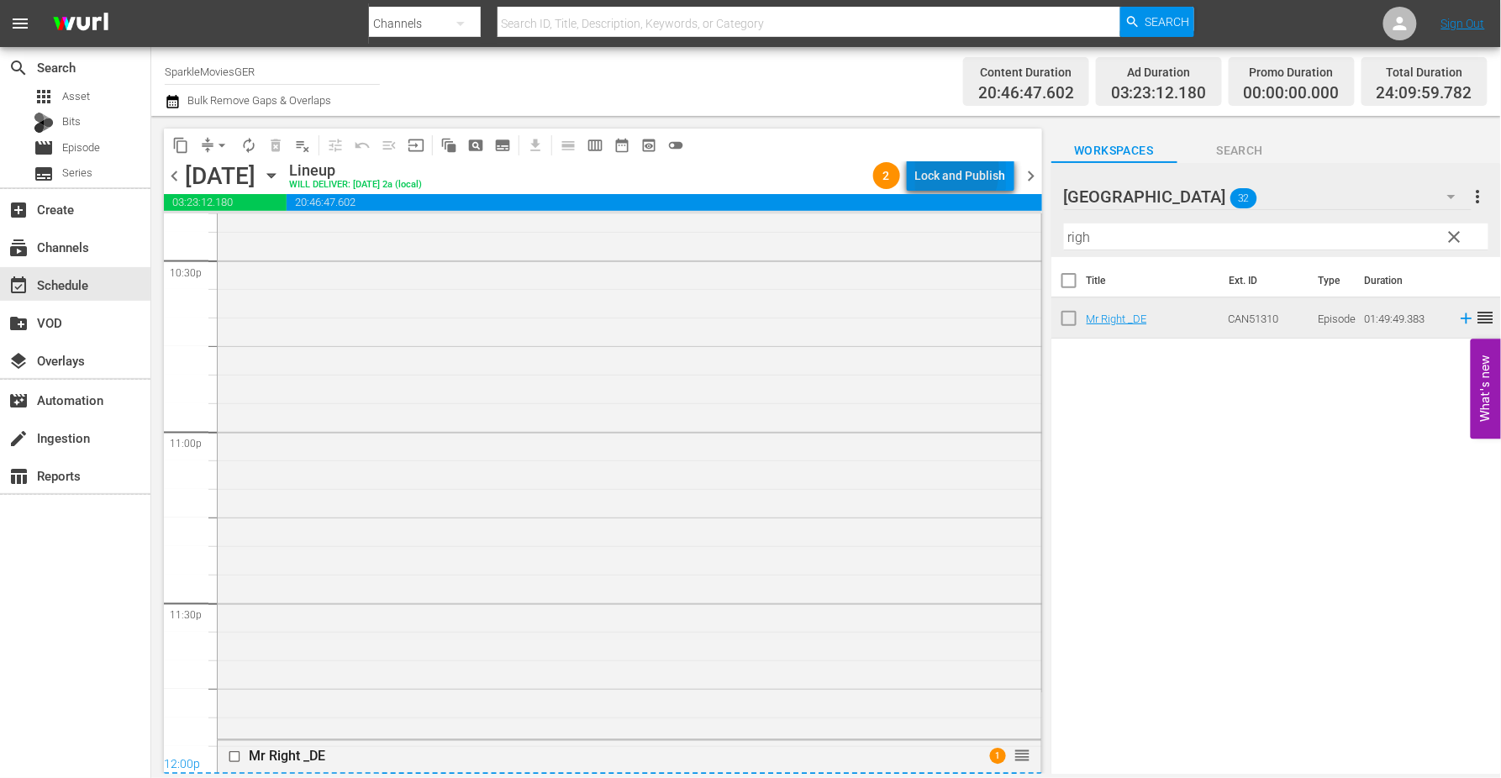
click at [940, 170] on div "Lock and Publish" at bounding box center [960, 176] width 91 height 30
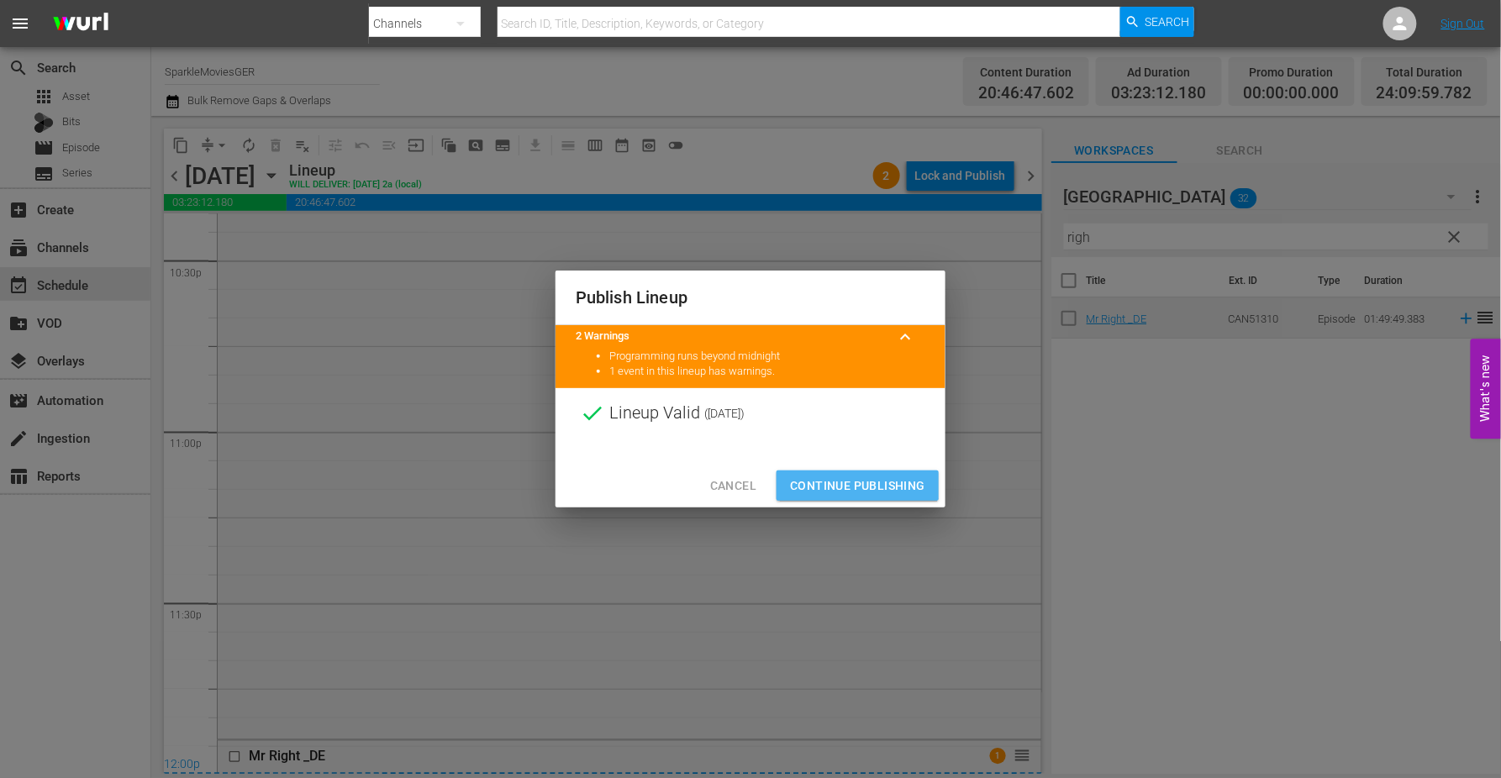
click at [846, 477] on span "Continue Publishing" at bounding box center [857, 486] width 135 height 21
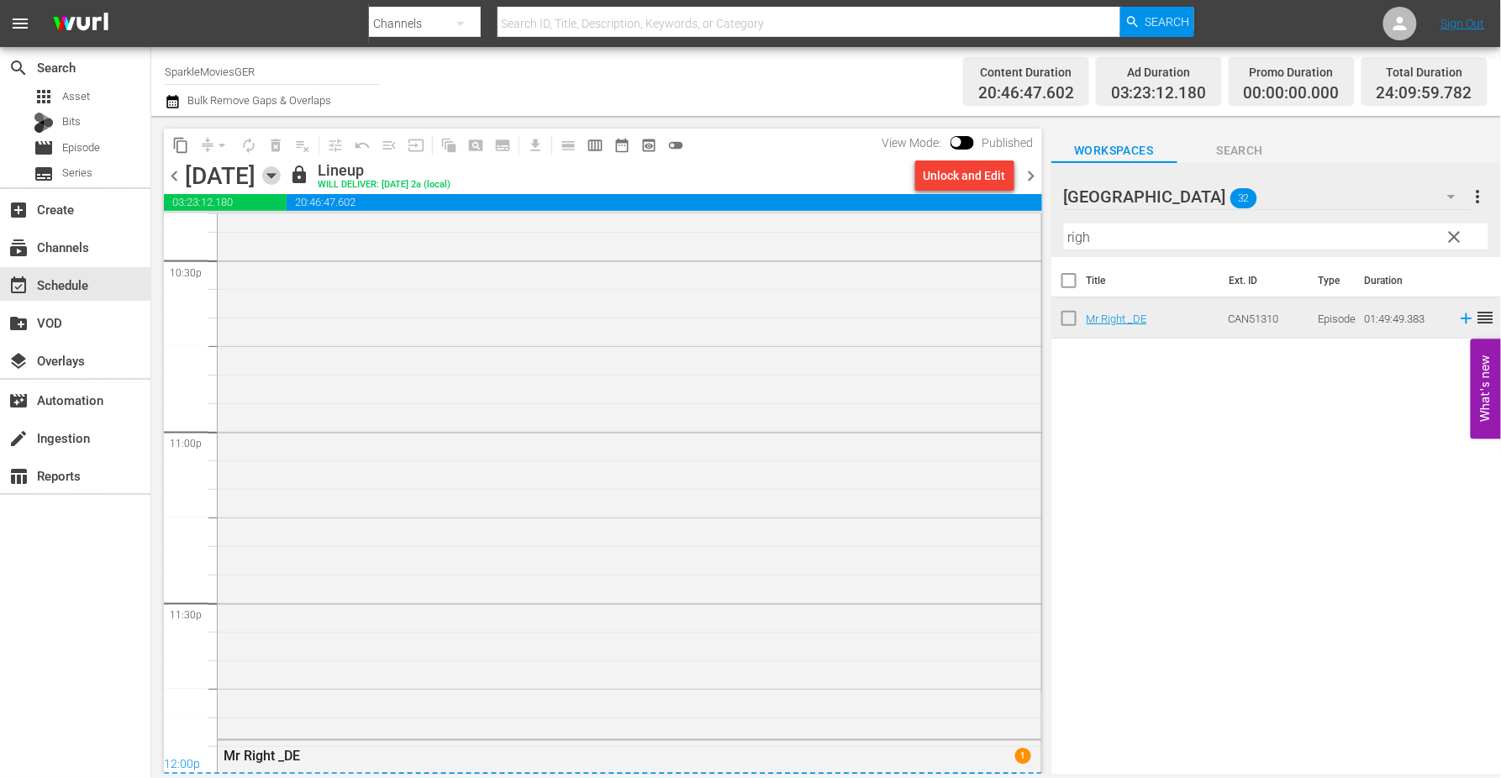
click at [281, 176] on icon "button" at bounding box center [271, 175] width 18 height 18
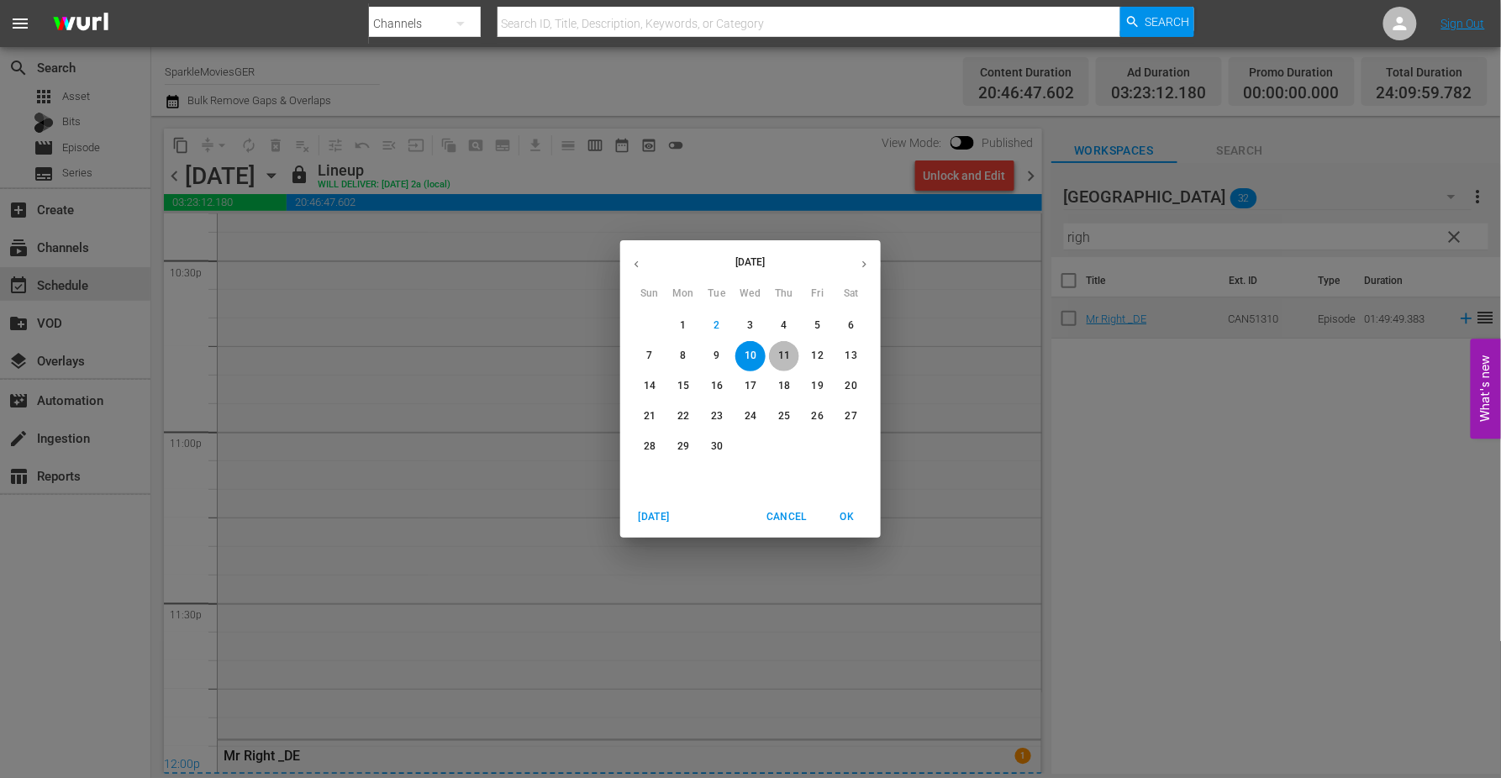
click at [782, 355] on p "11" at bounding box center [784, 356] width 12 height 14
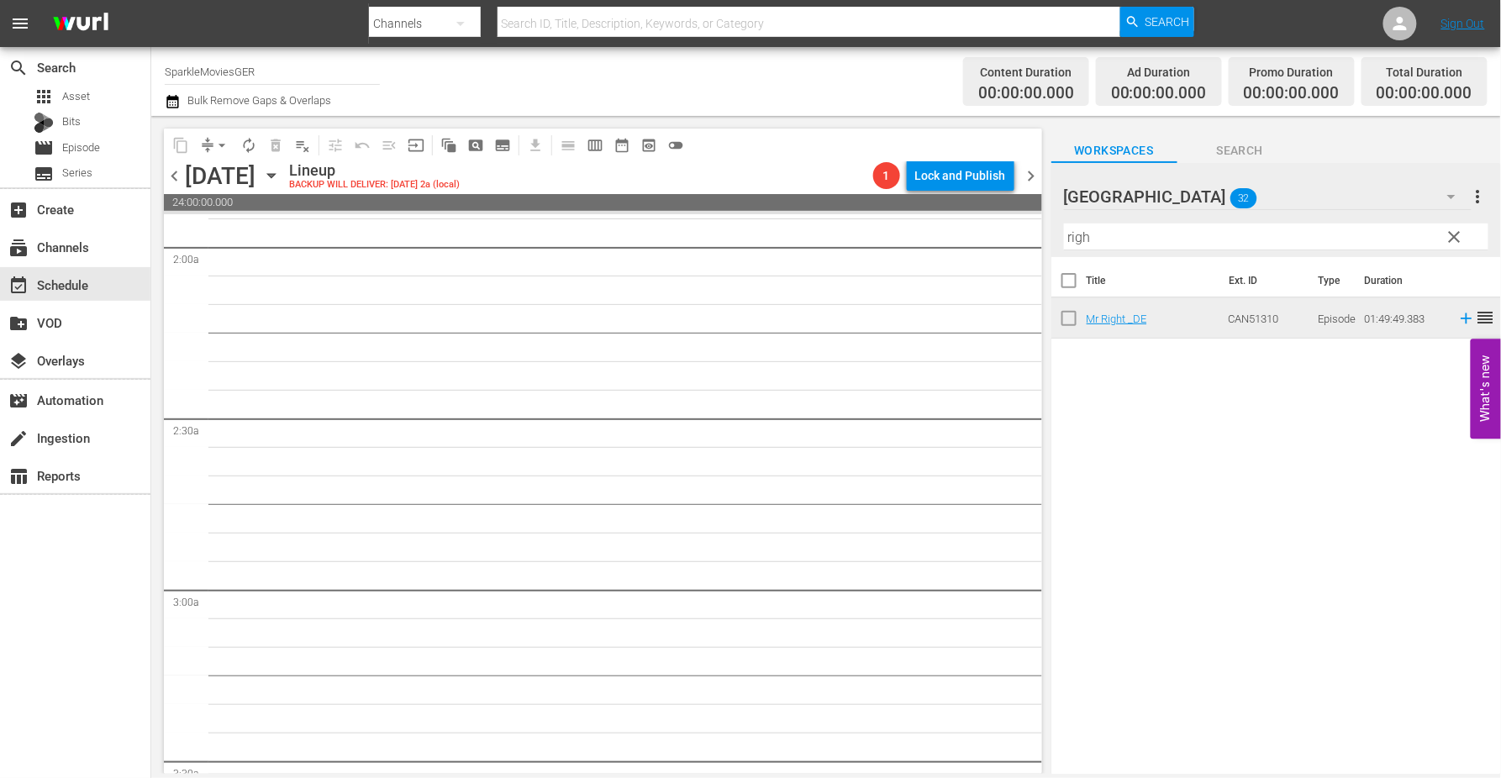
scroll to position [934, 0]
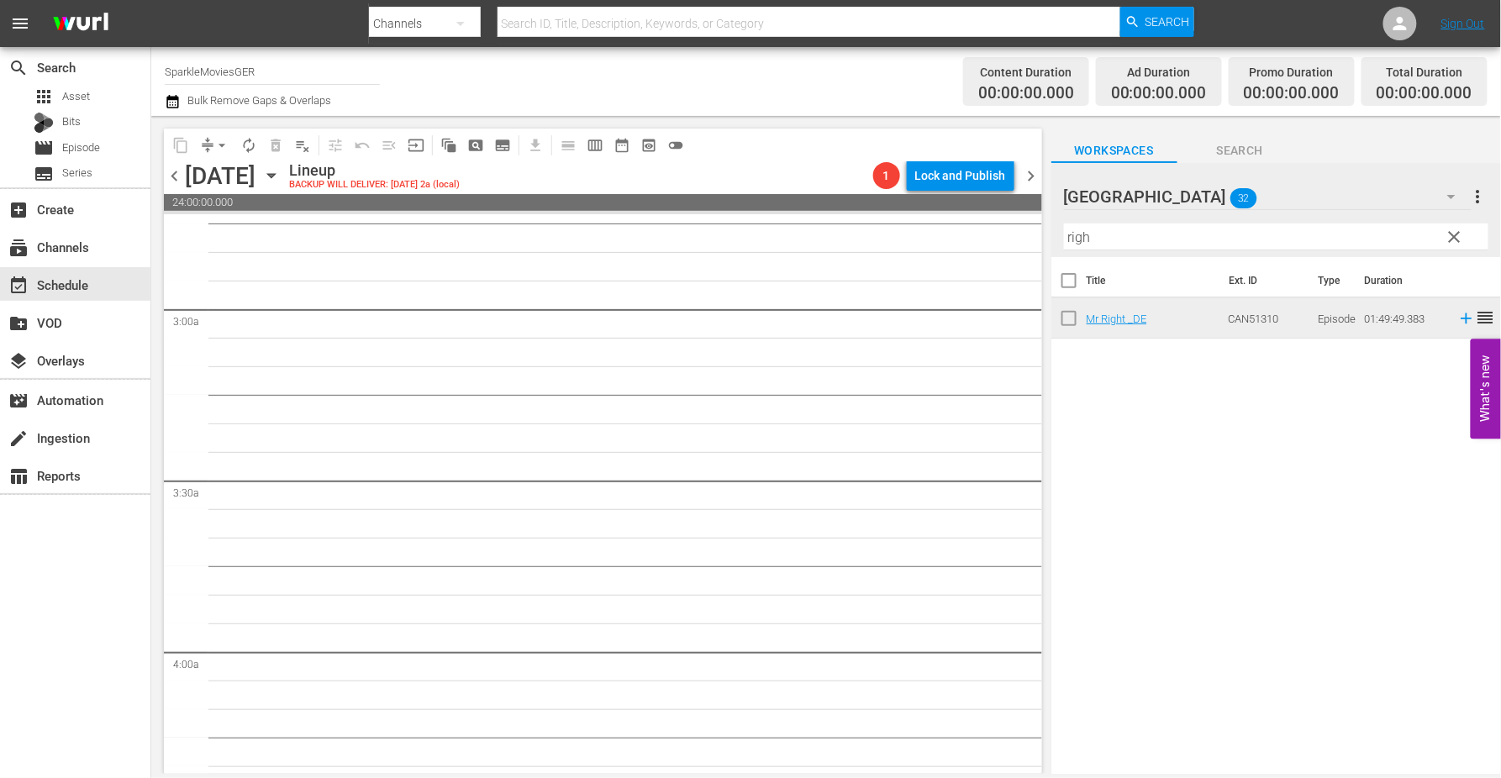
click at [275, 177] on icon "button" at bounding box center [271, 176] width 8 height 4
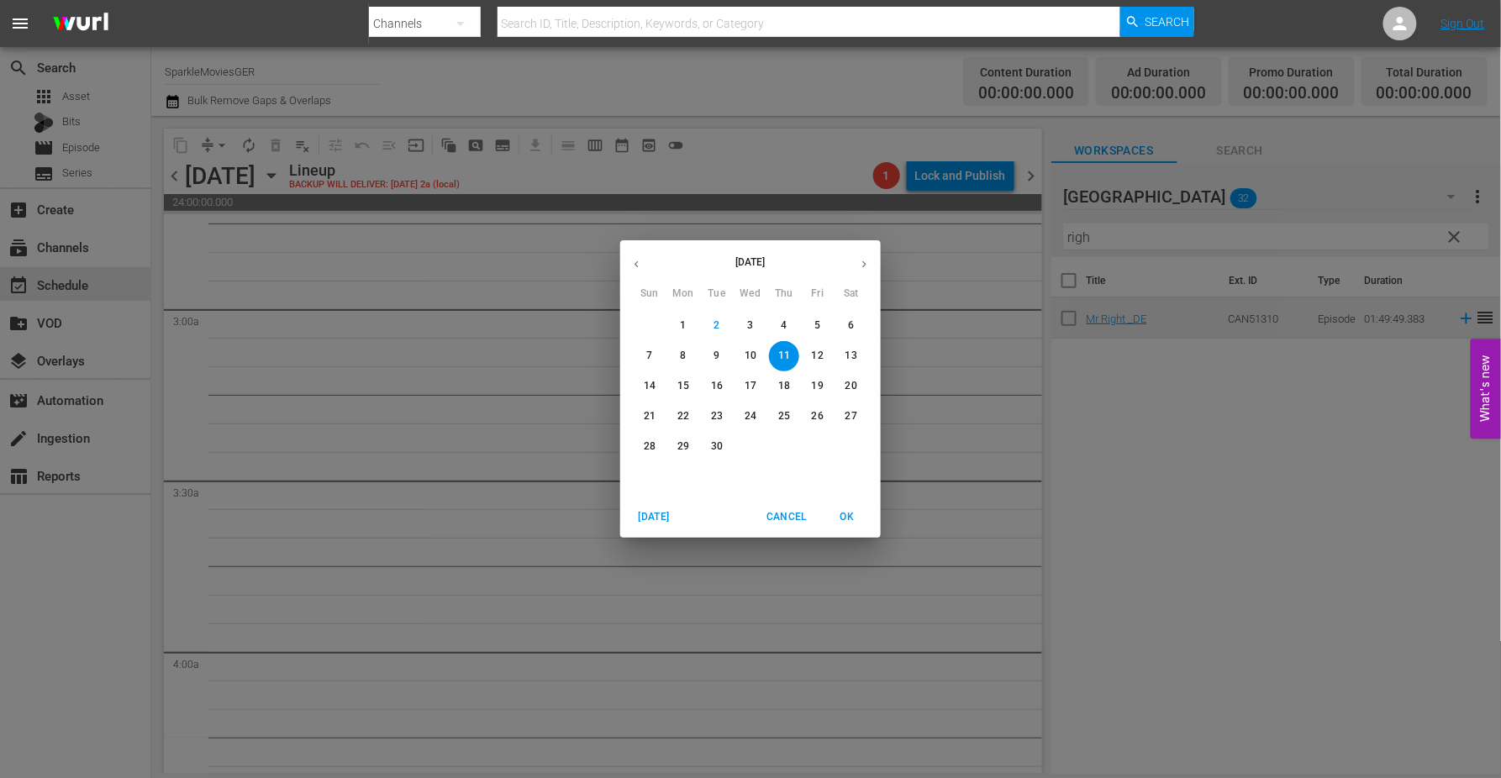
click at [753, 356] on p "10" at bounding box center [751, 356] width 12 height 14
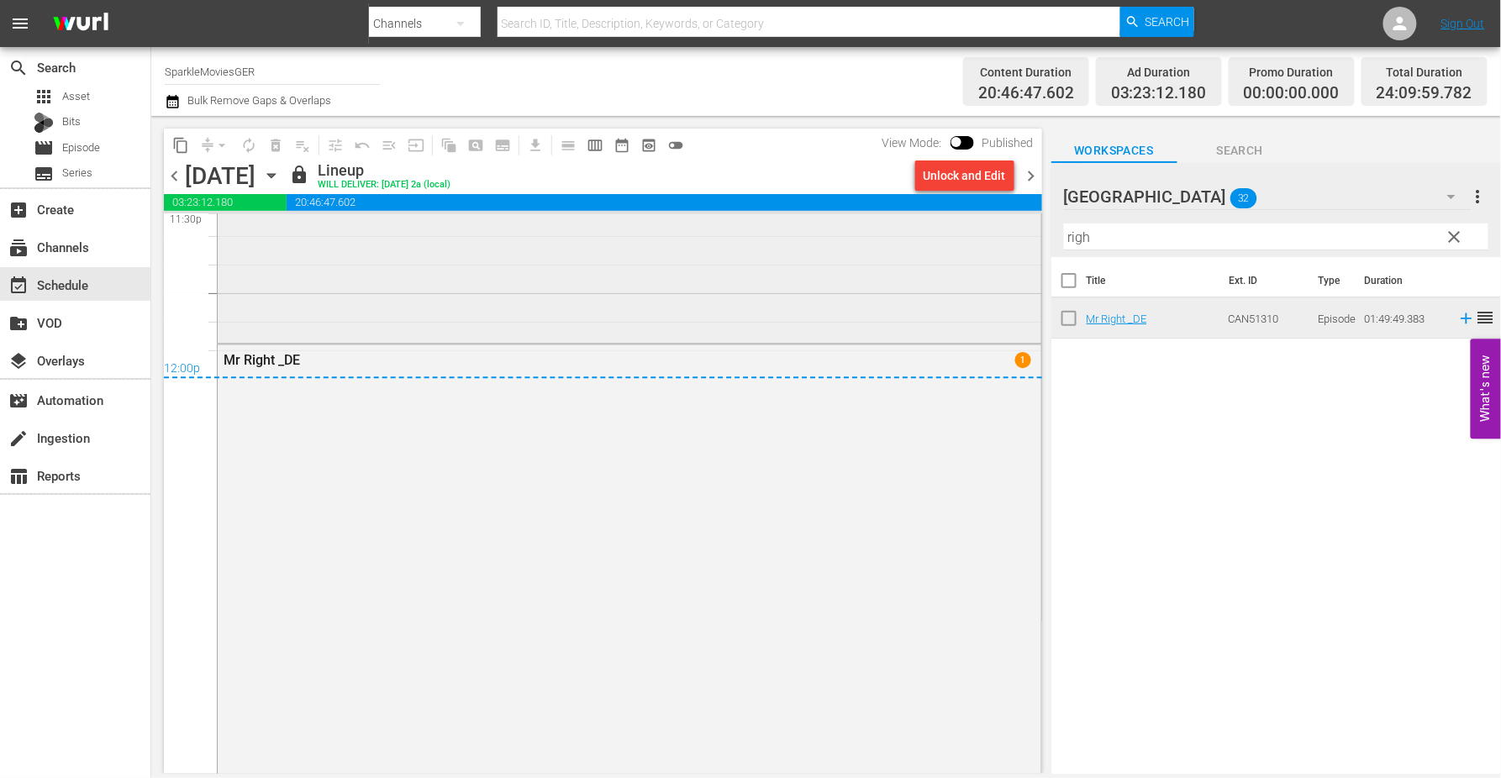
scroll to position [7796, 0]
